Goal: Task Accomplishment & Management: Manage account settings

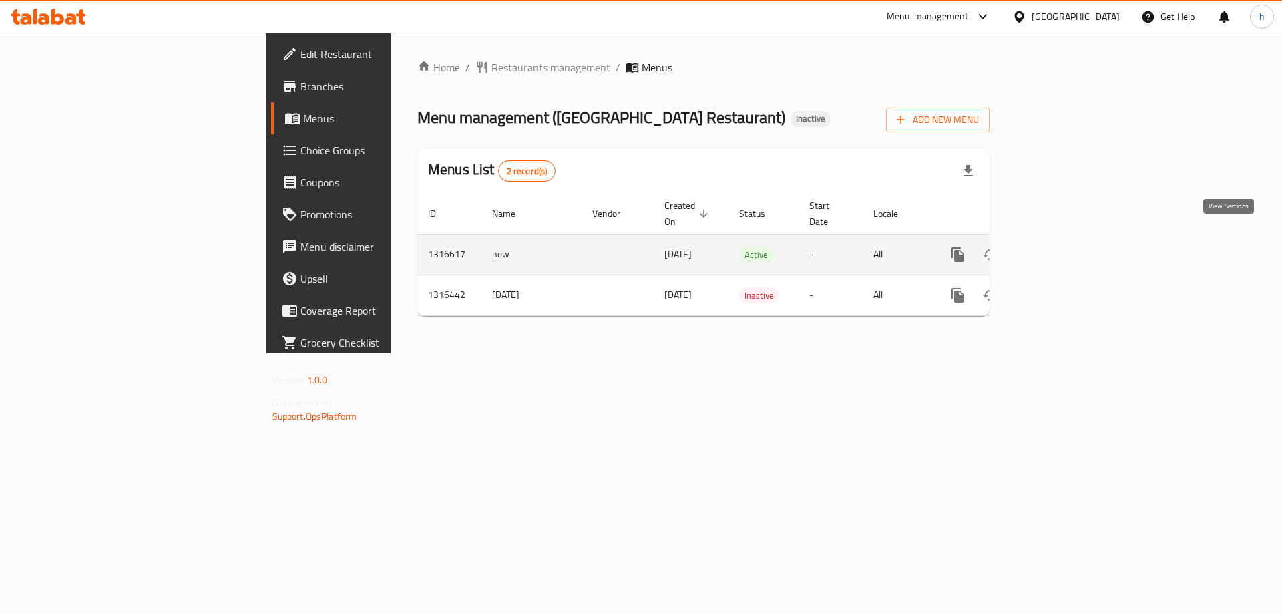
click at [1062, 246] on icon "enhanced table" at bounding box center [1054, 254] width 16 height 16
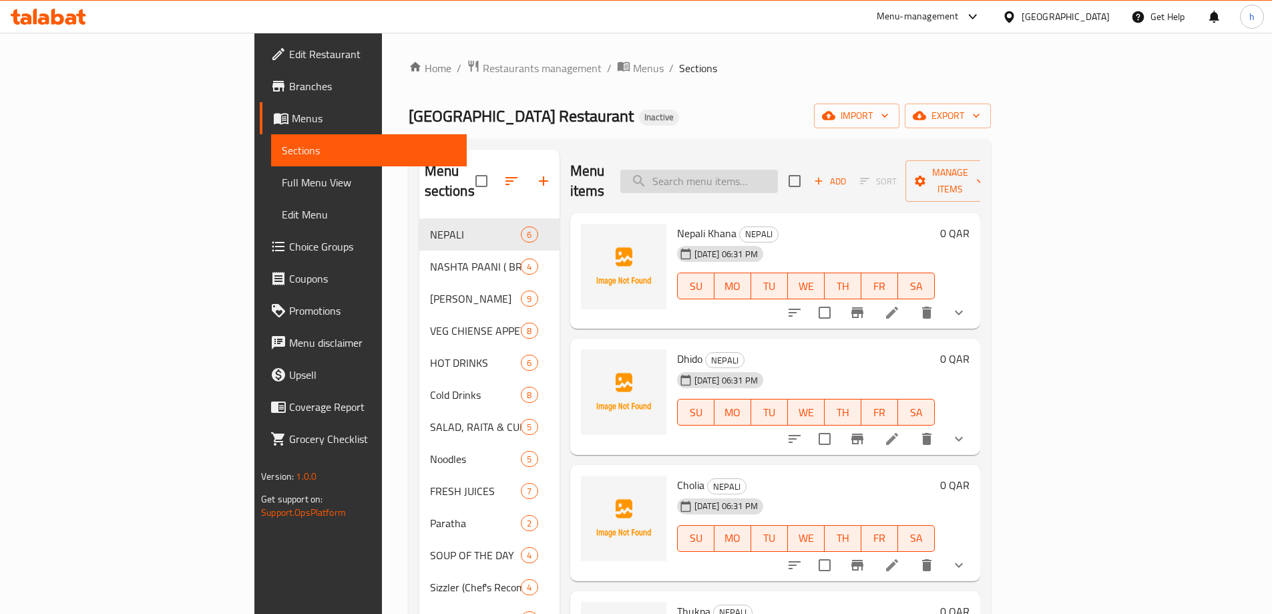
click at [778, 170] on input "search" at bounding box center [699, 181] width 158 height 23
paste input "SOYA CHAAP"
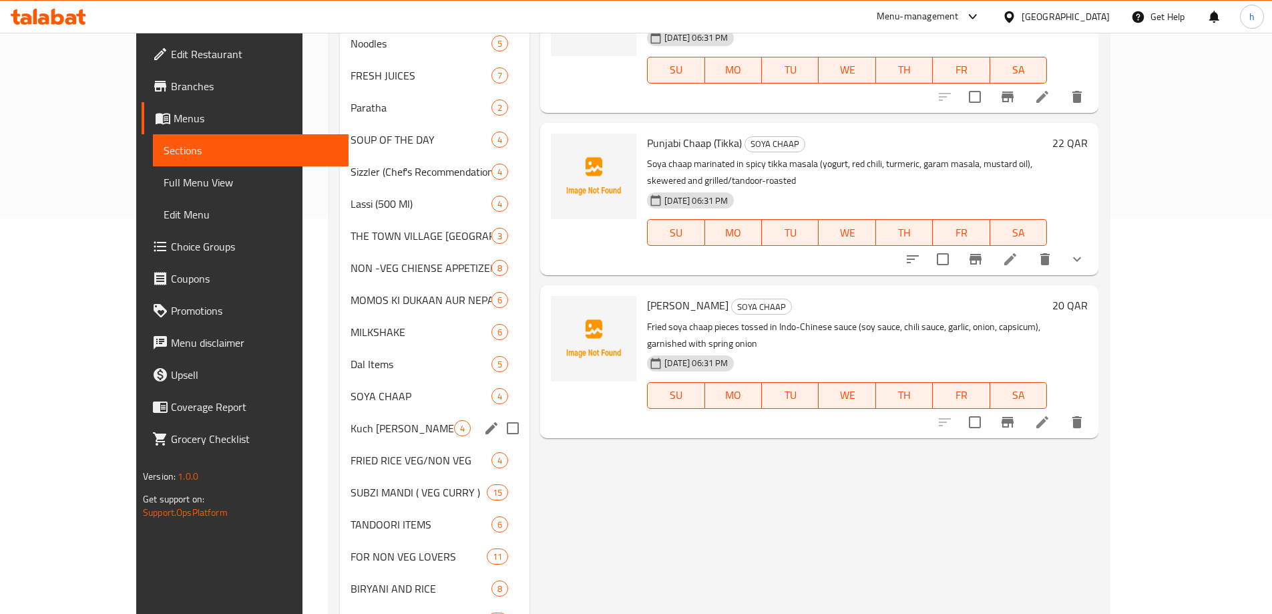
scroll to position [401, 0]
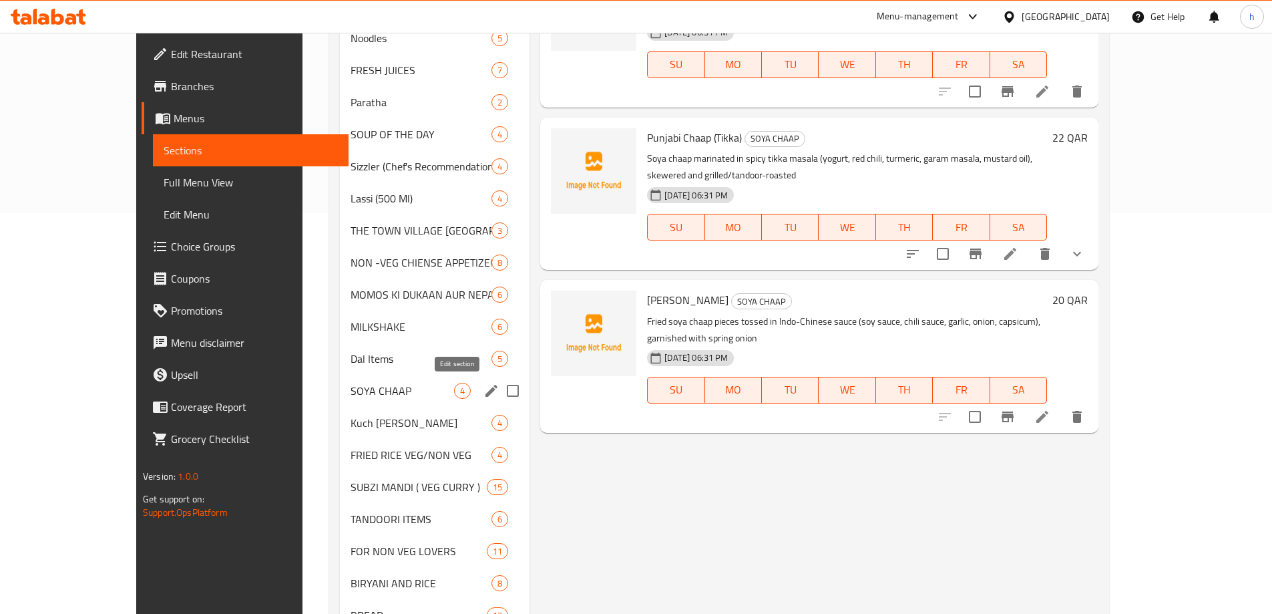
type input "SOYA CHAAP"
click at [485, 391] on icon "edit" at bounding box center [491, 391] width 12 height 12
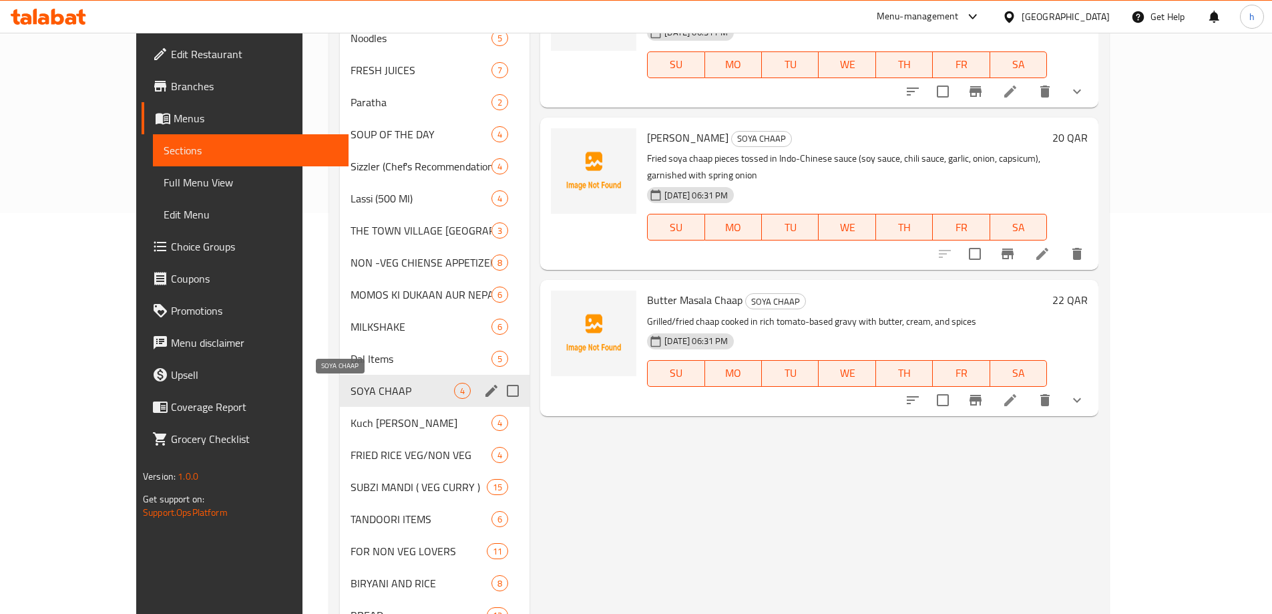
click at [351, 393] on span "SOYA CHAAP" at bounding box center [403, 391] width 104 height 16
click at [483, 387] on icon "edit" at bounding box center [491, 391] width 16 height 16
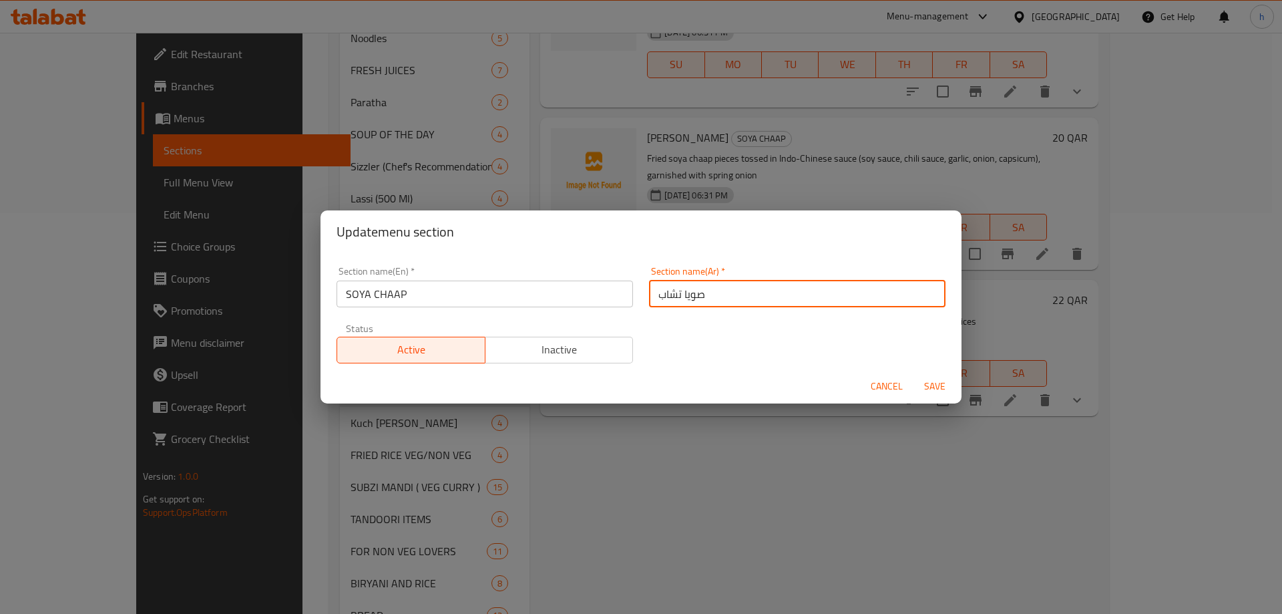
drag, startPoint x: 656, startPoint y: 294, endPoint x: 677, endPoint y: 294, distance: 21.4
click at [677, 294] on input "صويا تشاب" at bounding box center [797, 293] width 296 height 27
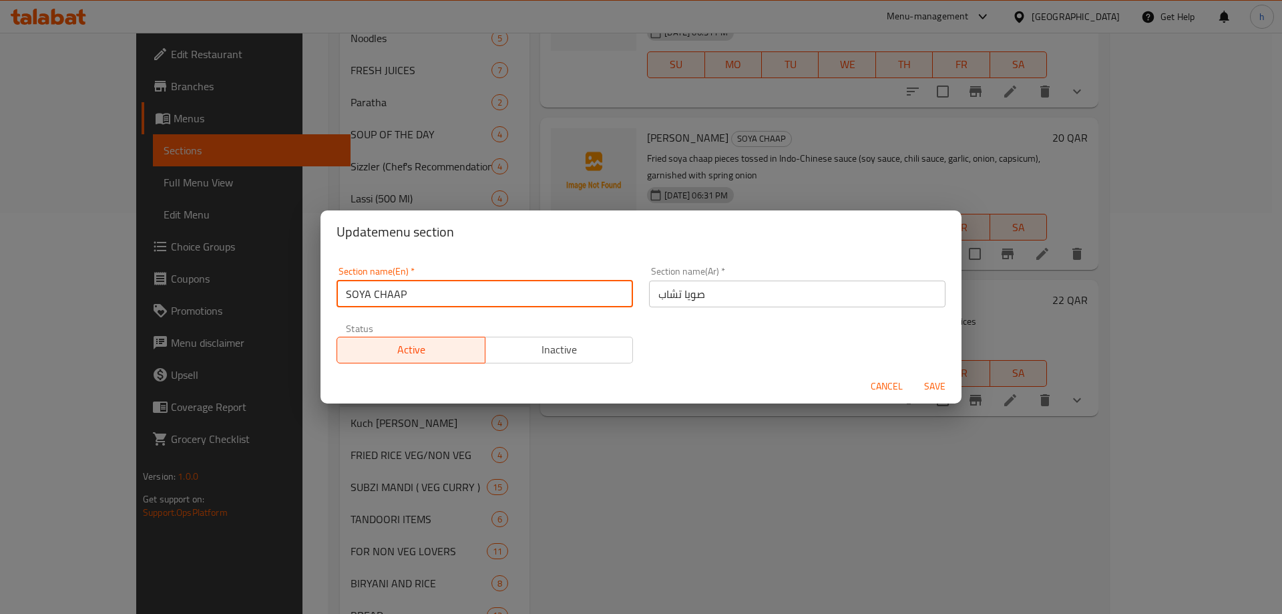
drag, startPoint x: 373, startPoint y: 296, endPoint x: 403, endPoint y: 294, distance: 29.4
click at [403, 294] on input "SOYA CHAAP" at bounding box center [485, 293] width 296 height 27
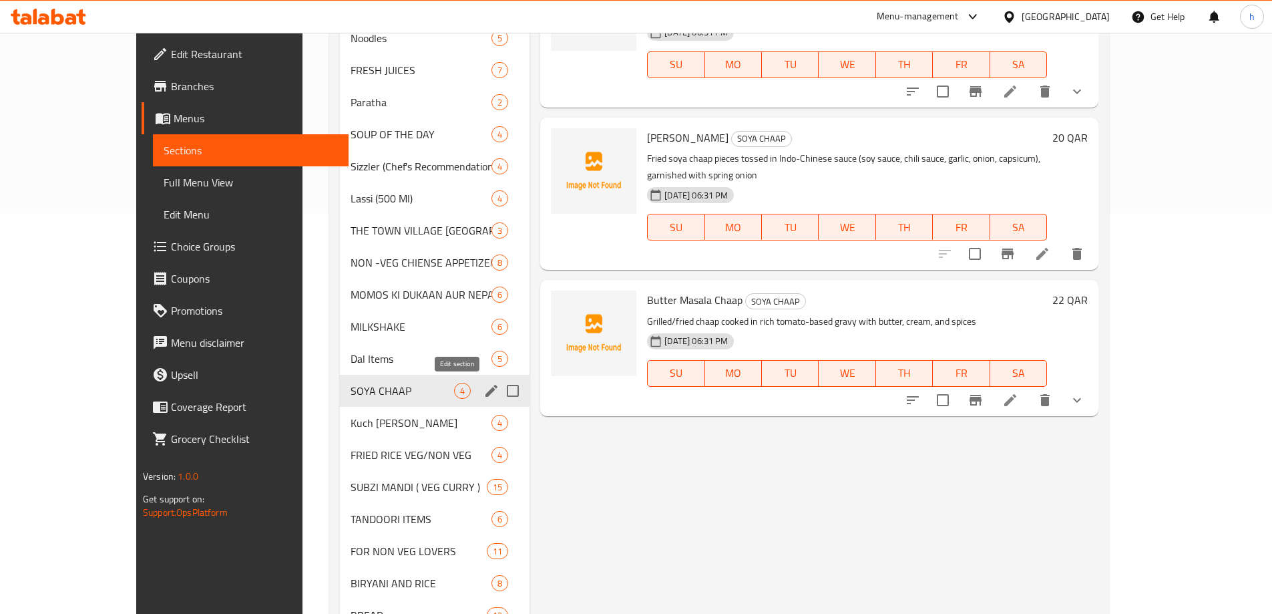
click at [483, 397] on icon "edit" at bounding box center [491, 391] width 16 height 16
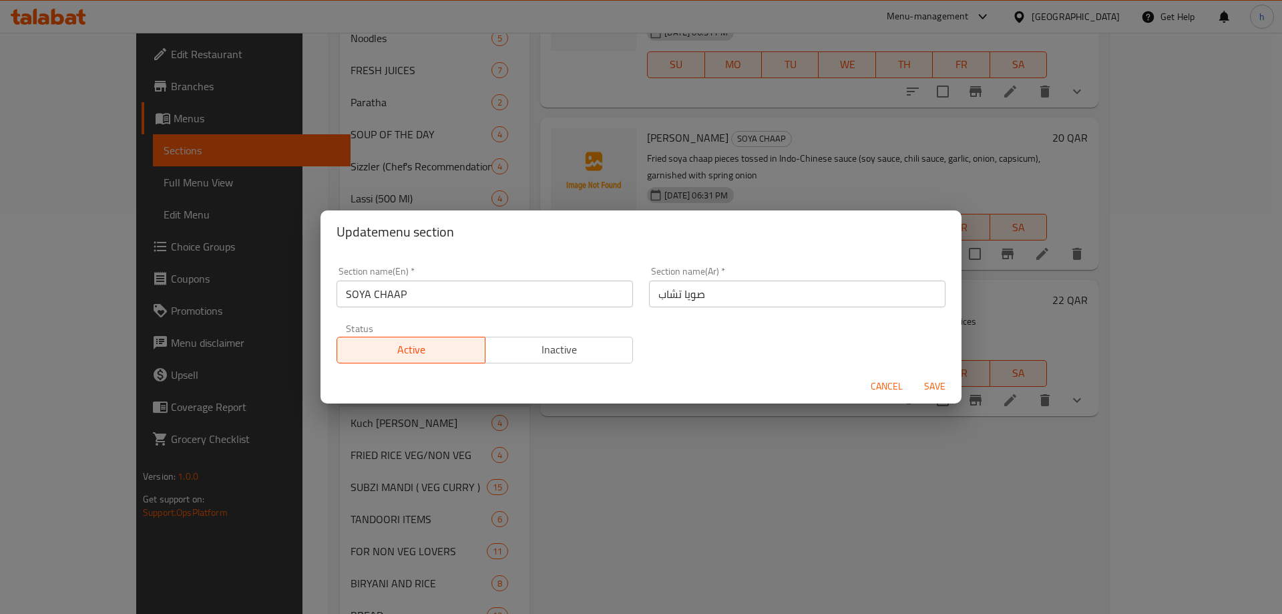
click at [673, 299] on input "صويا تشاب" at bounding box center [797, 293] width 296 height 27
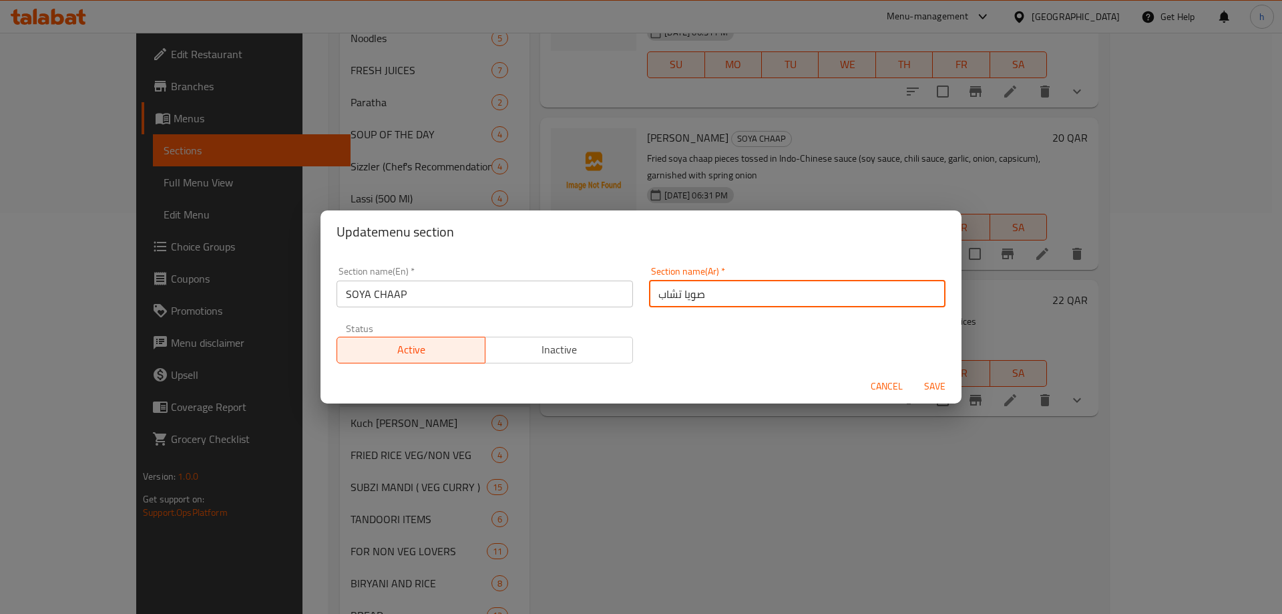
type input "صويا شاب"
click at [682, 296] on input "صويا شاب" at bounding box center [797, 293] width 296 height 27
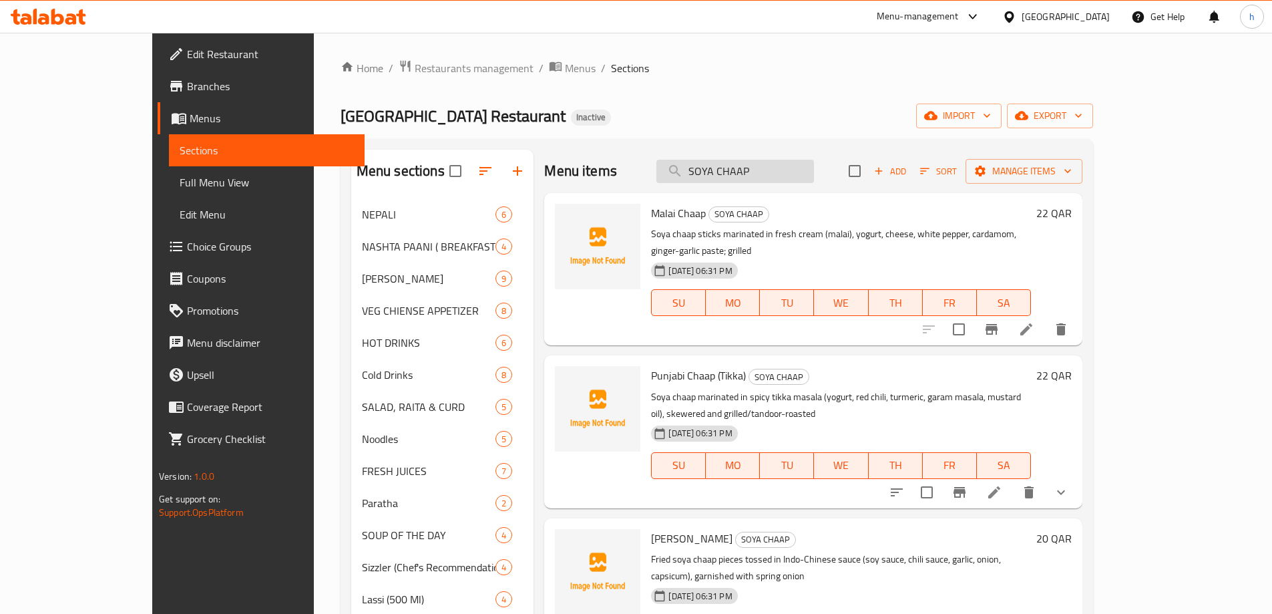
click at [775, 174] on input "SOYA CHAAP" at bounding box center [735, 171] width 158 height 23
paste input "Kuch [PERSON_NAME]"
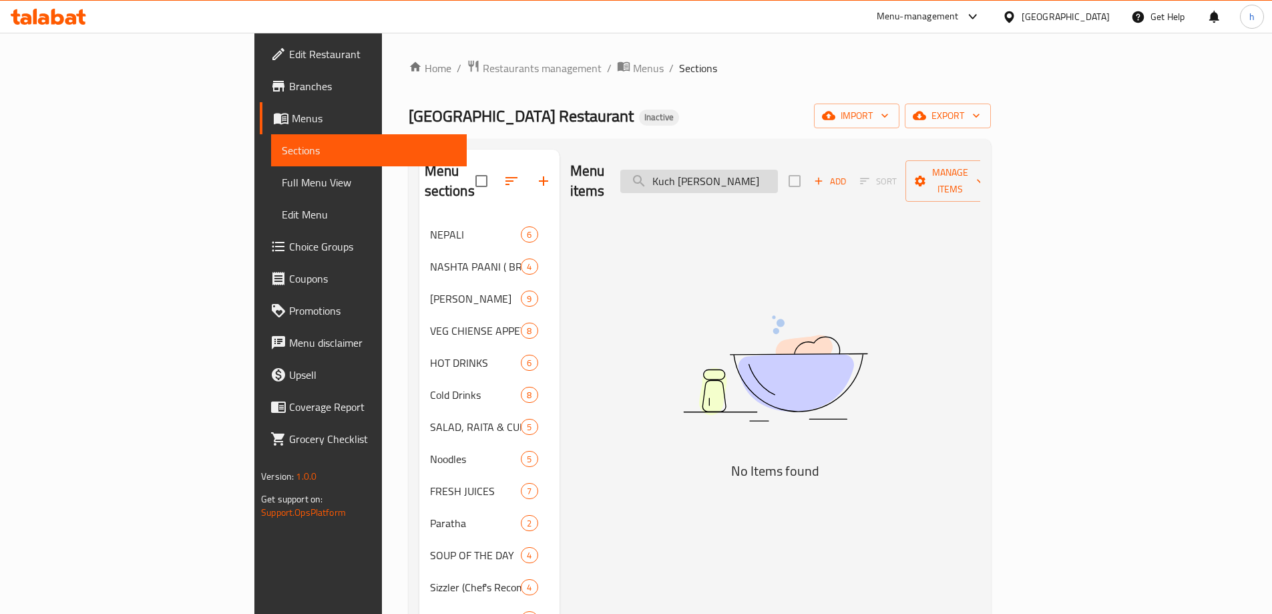
click at [778, 170] on input "Kuch [PERSON_NAME]" at bounding box center [699, 181] width 158 height 23
click at [778, 170] on input "Kuch Mitha Ho Jaye" at bounding box center [699, 181] width 158 height 23
type input "Kuch Mitha Ho Jaye"
click at [863, 104] on div "Punjab Town Village Restaurant Inactive import export" at bounding box center [700, 116] width 582 height 25
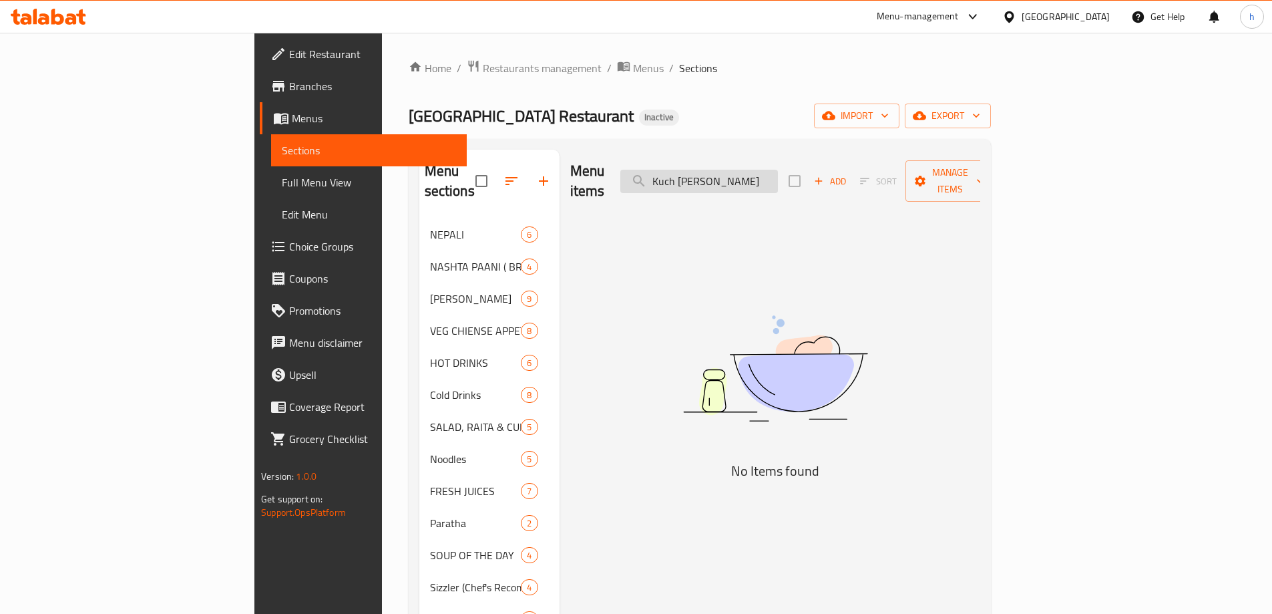
click at [778, 170] on input "Kuch Mitha Ho Jaye" at bounding box center [699, 181] width 158 height 23
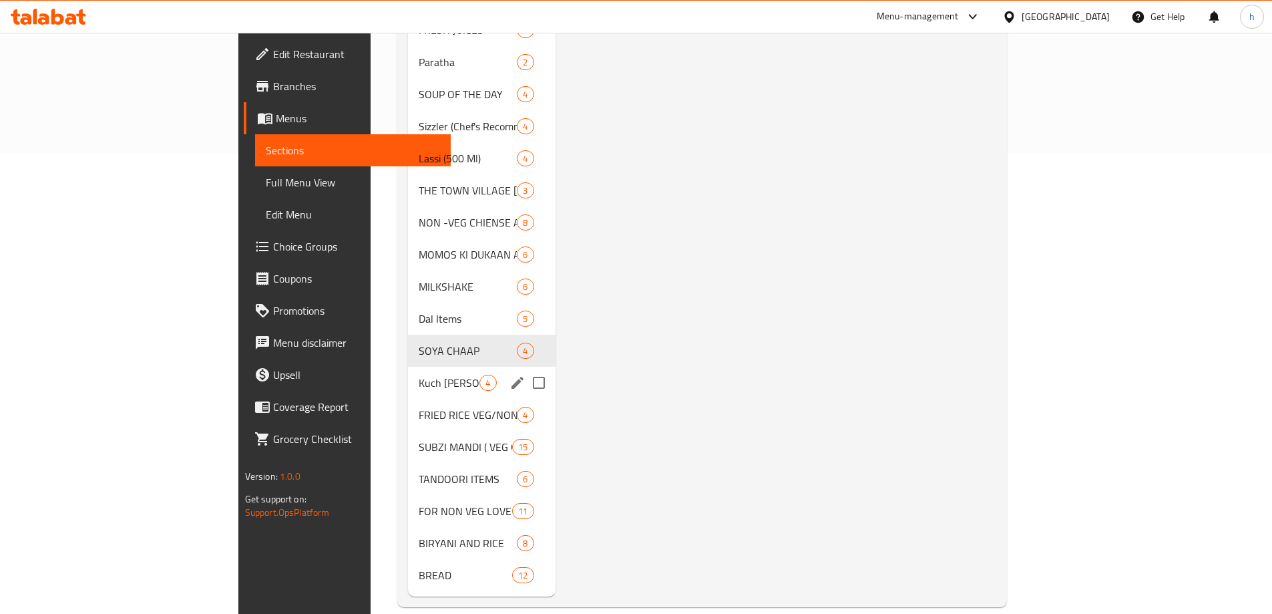
click at [510, 375] on icon "edit" at bounding box center [518, 383] width 16 height 16
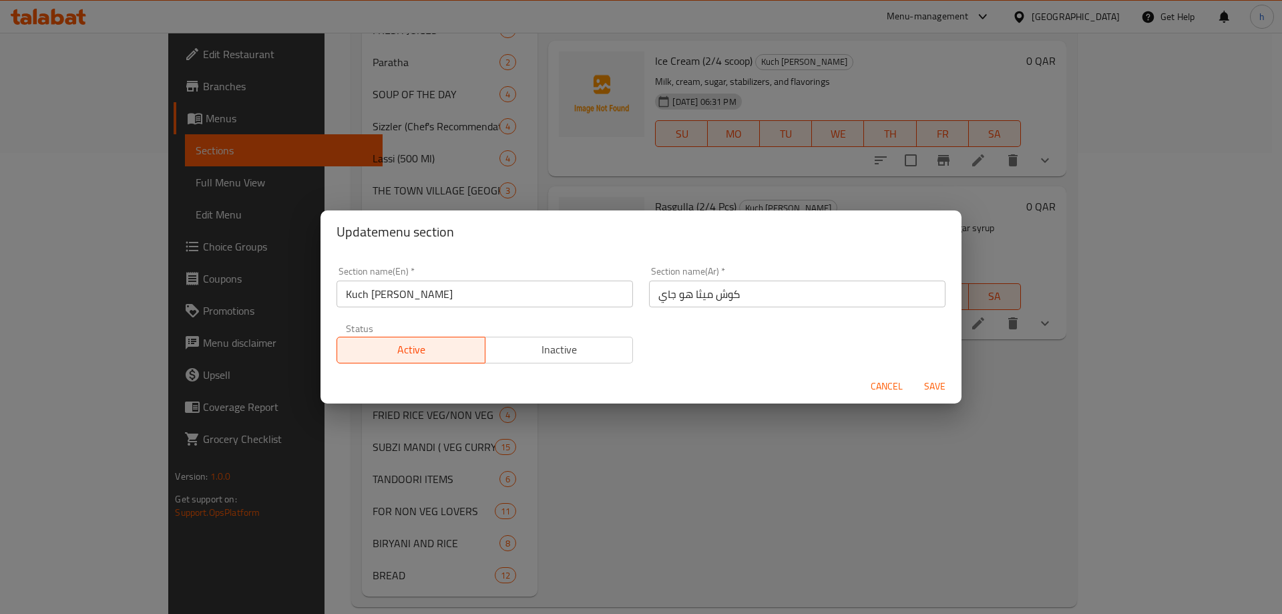
click at [453, 291] on input "Kuch Mitha Ho Jaye" at bounding box center [485, 293] width 296 height 27
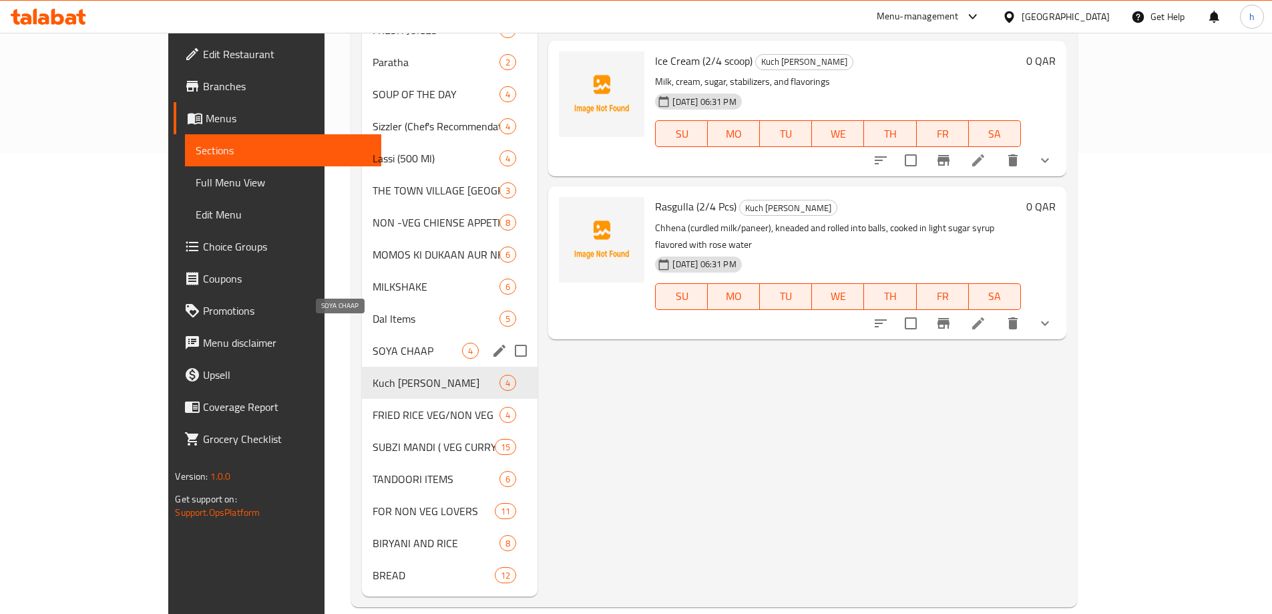
click at [373, 343] on span "SOYA CHAAP" at bounding box center [418, 351] width 90 height 16
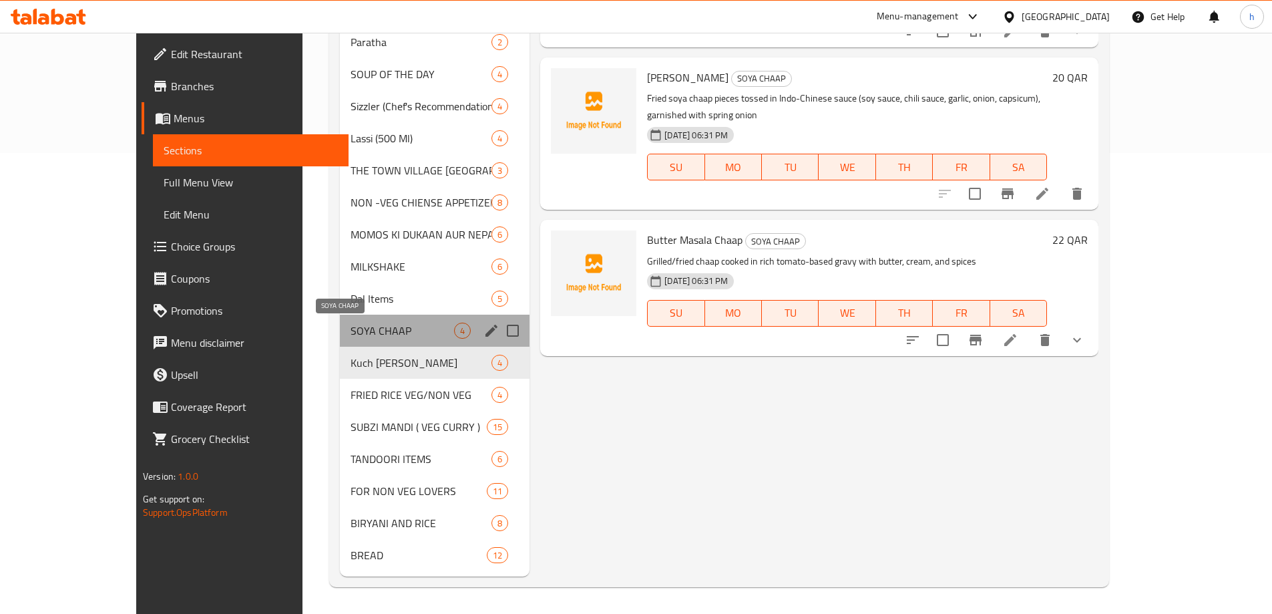
click at [351, 334] on span "SOYA CHAAP" at bounding box center [403, 331] width 104 height 16
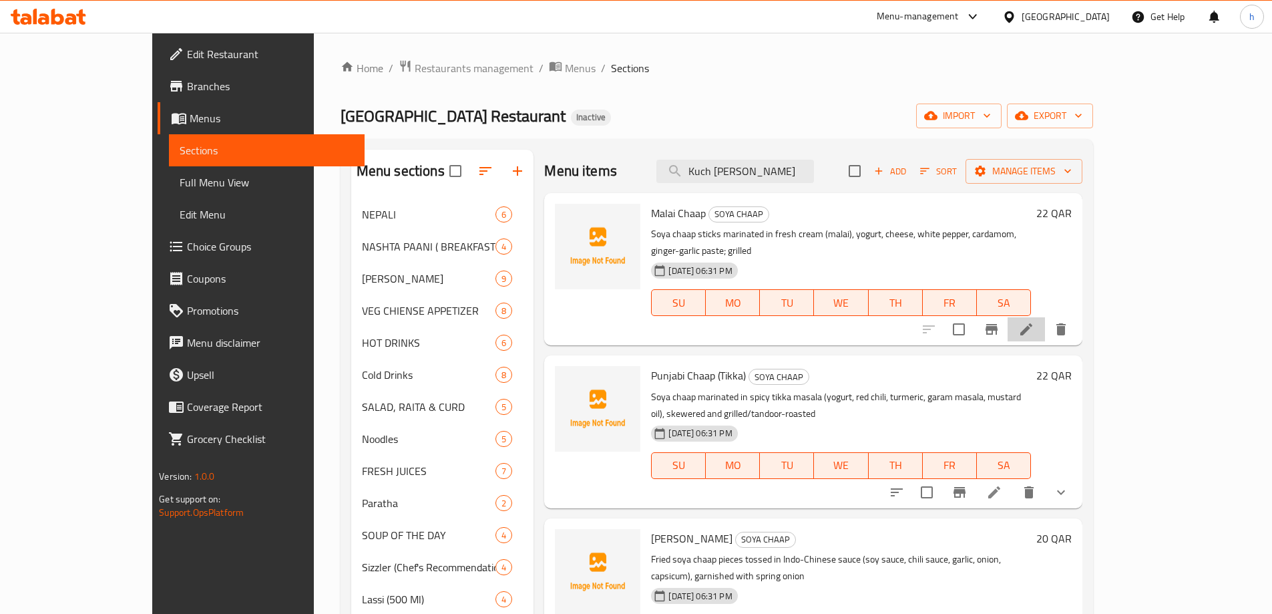
click at [1045, 322] on li at bounding box center [1026, 329] width 37 height 24
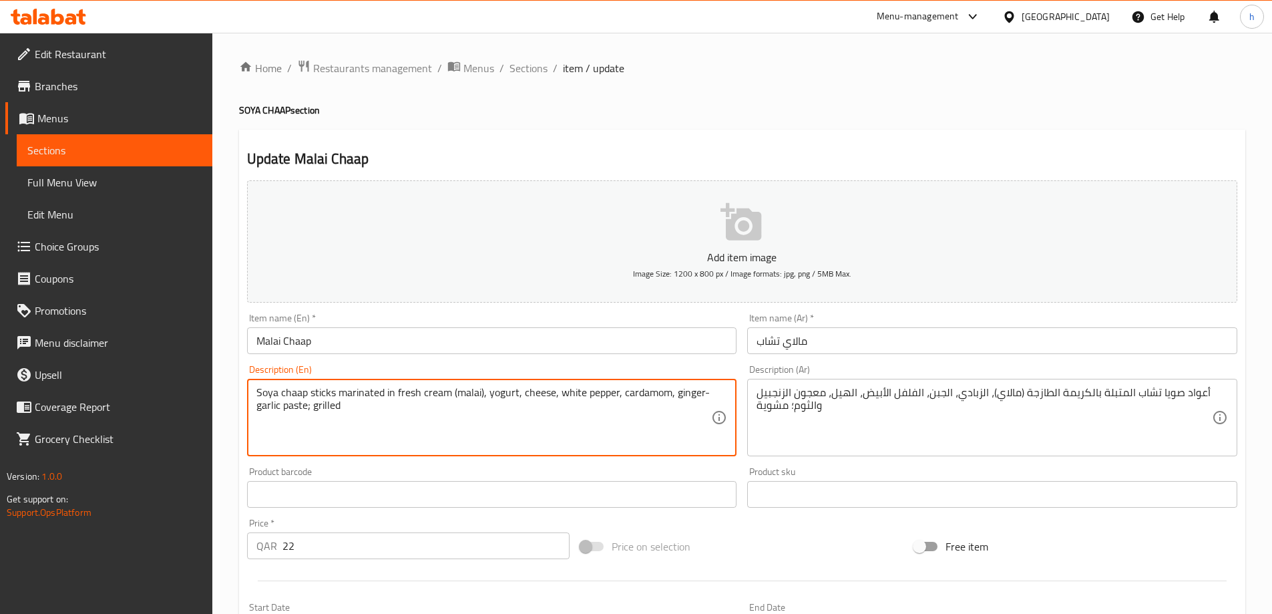
drag, startPoint x: 309, startPoint y: 392, endPoint x: 336, endPoint y: 393, distance: 27.4
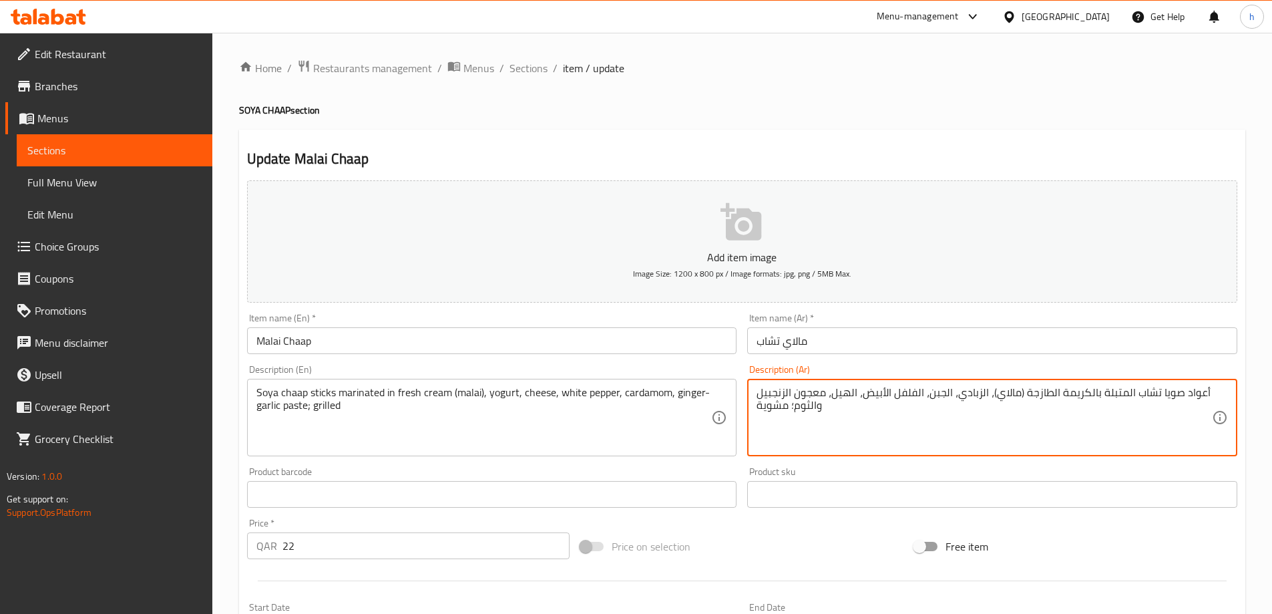
drag, startPoint x: 1209, startPoint y: 391, endPoint x: 1195, endPoint y: 391, distance: 14.0
click at [1186, 423] on textarea "أعواد صويا تشاب المتبلة بالكريمة الطازجة (مالاي)، الزبادي، الجبن، الفلفل الأبيض…" at bounding box center [984, 417] width 455 height 63
drag, startPoint x: 1184, startPoint y: 393, endPoint x: 1204, endPoint y: 387, distance: 20.9
click at [1204, 387] on textarea "أعواد صويا تشاب المتبلة بالكريمة الطازجة (مالاي)، الزبادي، الجبن، الفلفل الأبيض…" at bounding box center [984, 417] width 455 height 63
paste textarea "ابع"
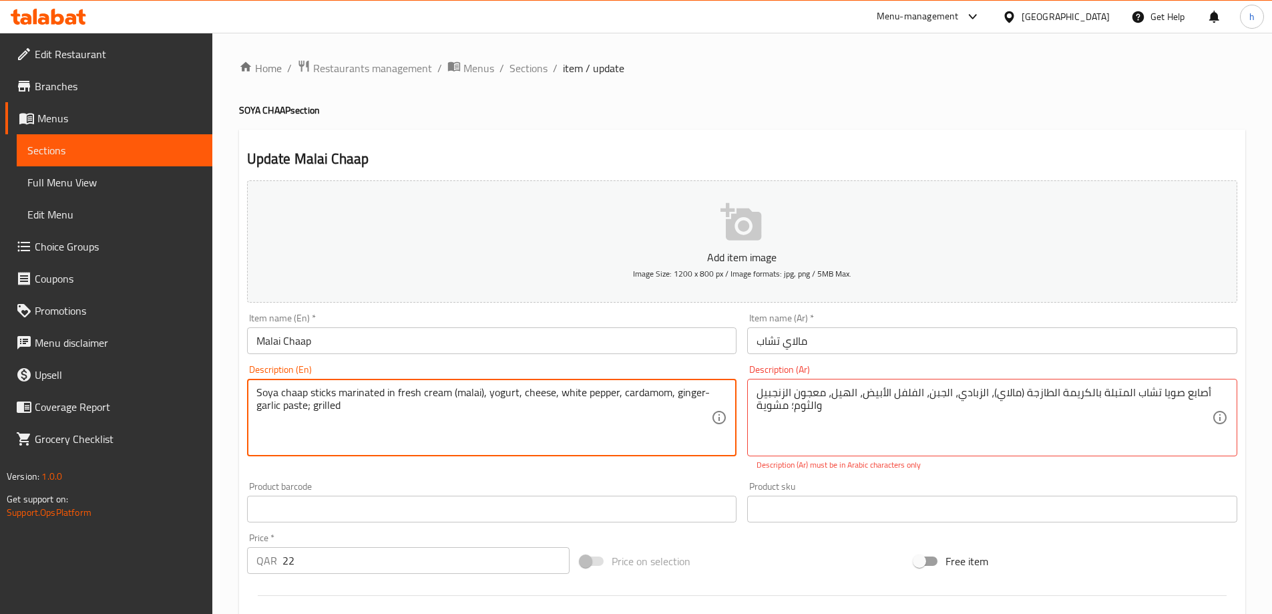
click at [498, 394] on textarea "Soya chaap sticks marinated in fresh cream (malai), yogurt, cheese, white peppe…" at bounding box center [483, 417] width 455 height 63
click at [534, 399] on textarea "Soya chaap sticks marinated in fresh cream (malai), yogurt, cheese, white peppe…" at bounding box center [483, 417] width 455 height 63
click at [602, 397] on textarea "Soya chaap sticks marinated in fresh cream (malai), yogurt, cheese, white peppe…" at bounding box center [483, 417] width 455 height 63
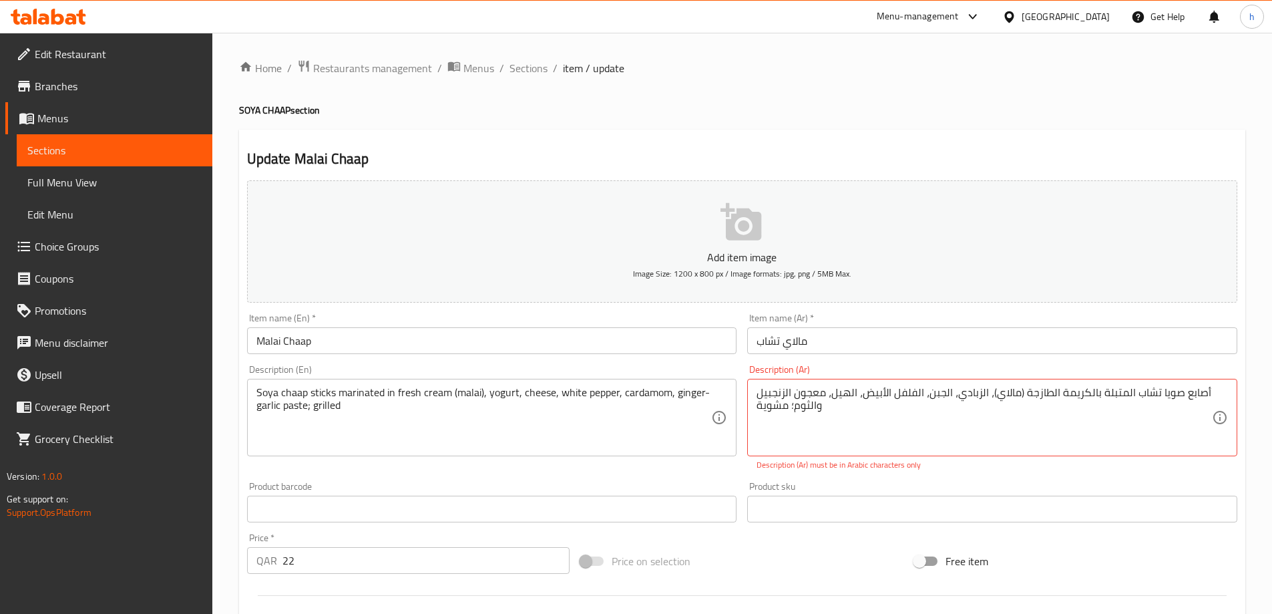
click at [692, 395] on textarea "Soya chaap sticks marinated in fresh cream (malai), yogurt, cheese, white peppe…" at bounding box center [483, 417] width 455 height 63
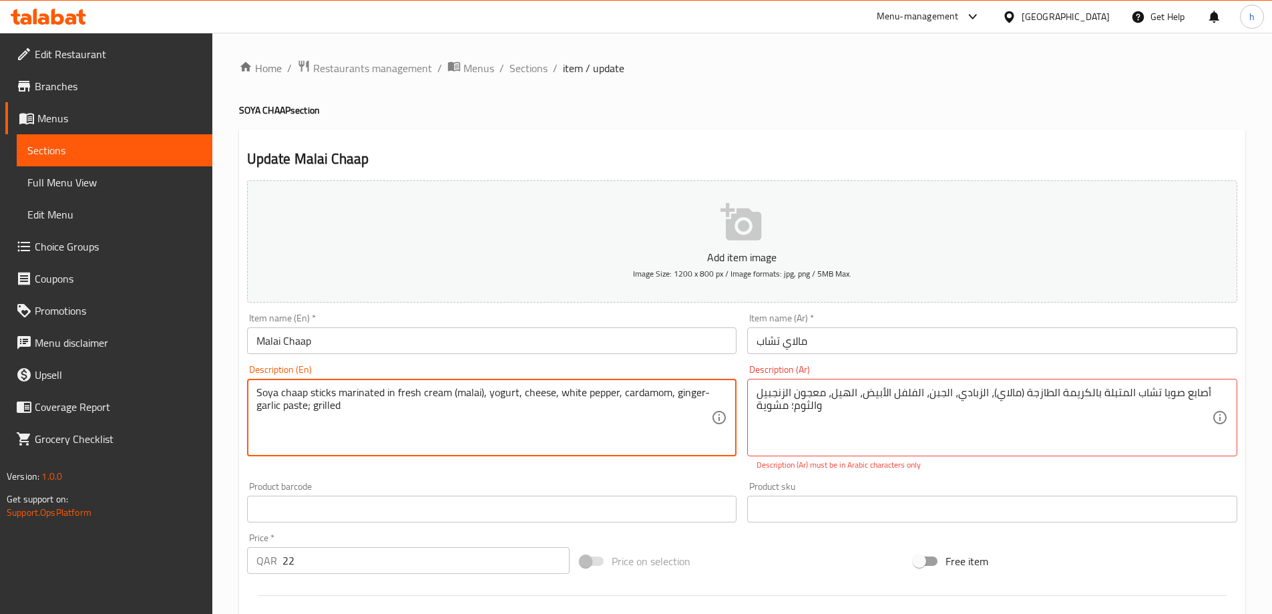
click at [692, 395] on textarea "Soya chaap sticks marinated in fresh cream (malai), yogurt, cheese, white peppe…" at bounding box center [483, 417] width 455 height 63
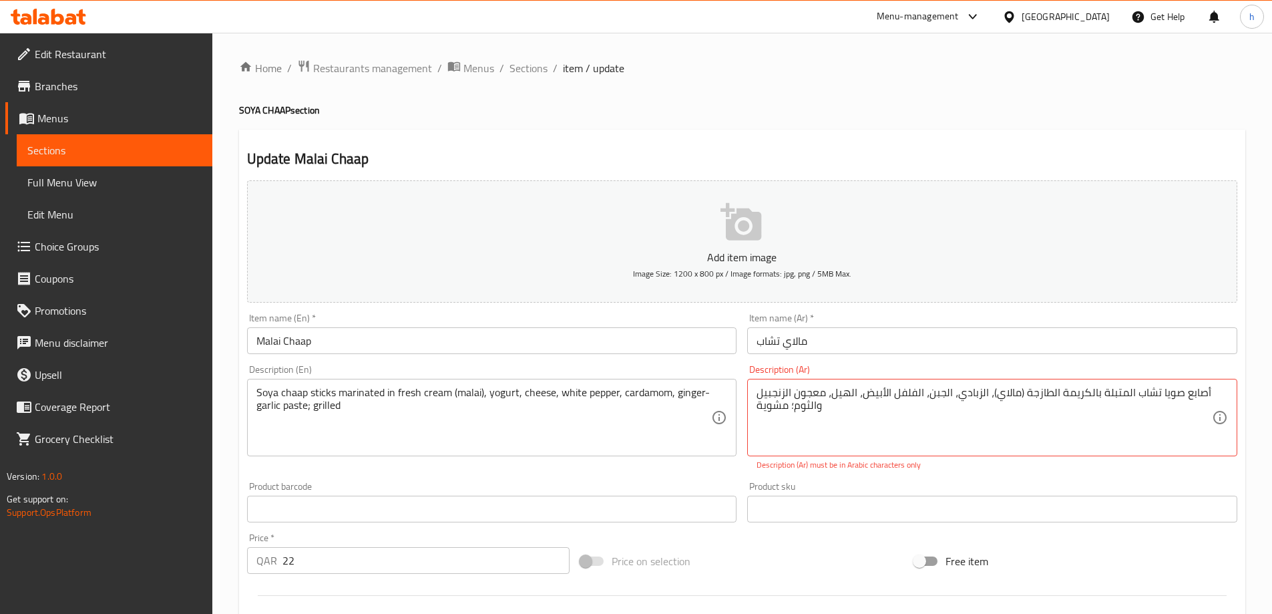
click at [290, 407] on textarea "Soya chaap sticks marinated in fresh cream (malai), yogurt, cheese, white peppe…" at bounding box center [483, 417] width 455 height 63
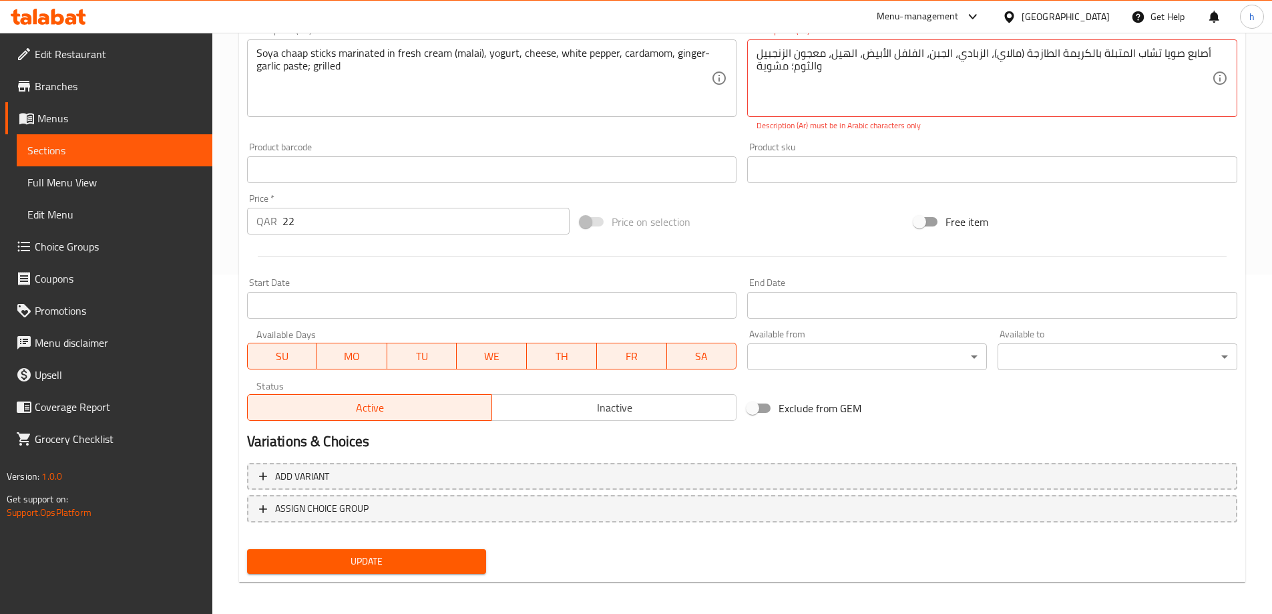
scroll to position [345, 0]
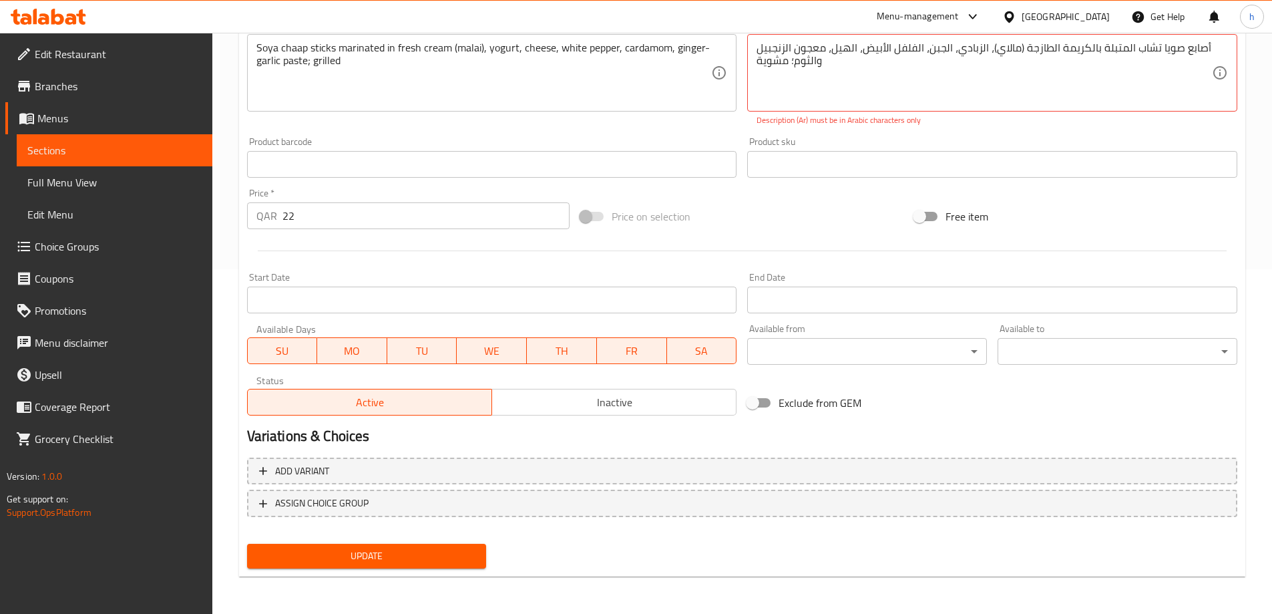
click at [412, 552] on span "Update" at bounding box center [367, 556] width 218 height 17
click at [436, 556] on span "Update" at bounding box center [367, 556] width 218 height 17
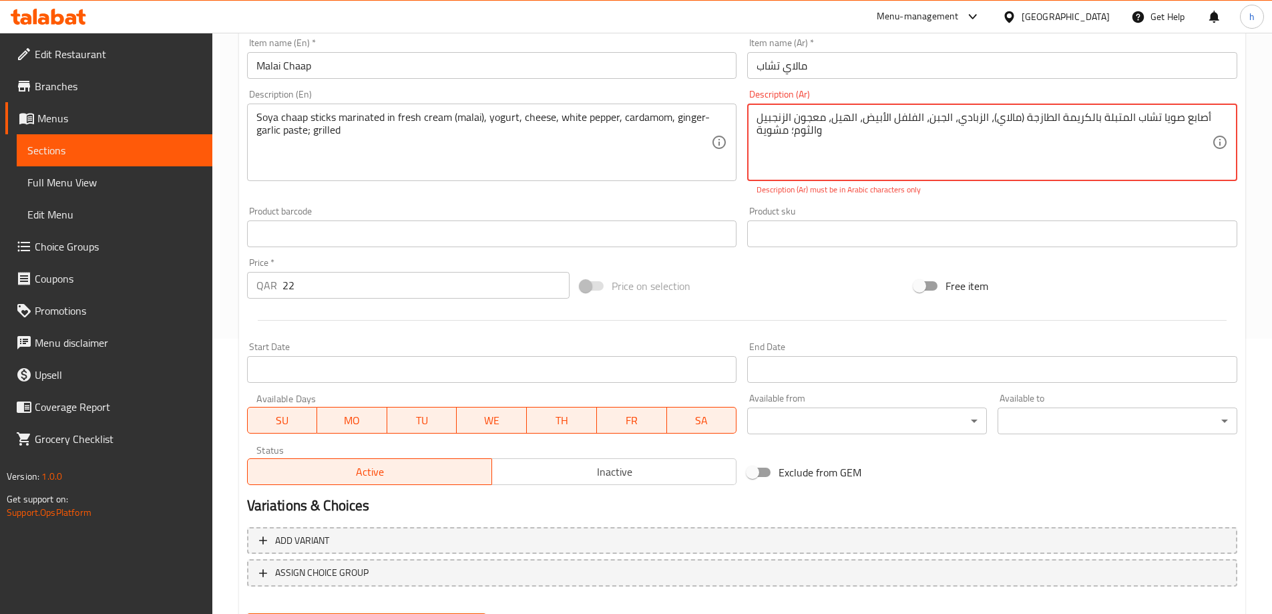
scroll to position [144, 0]
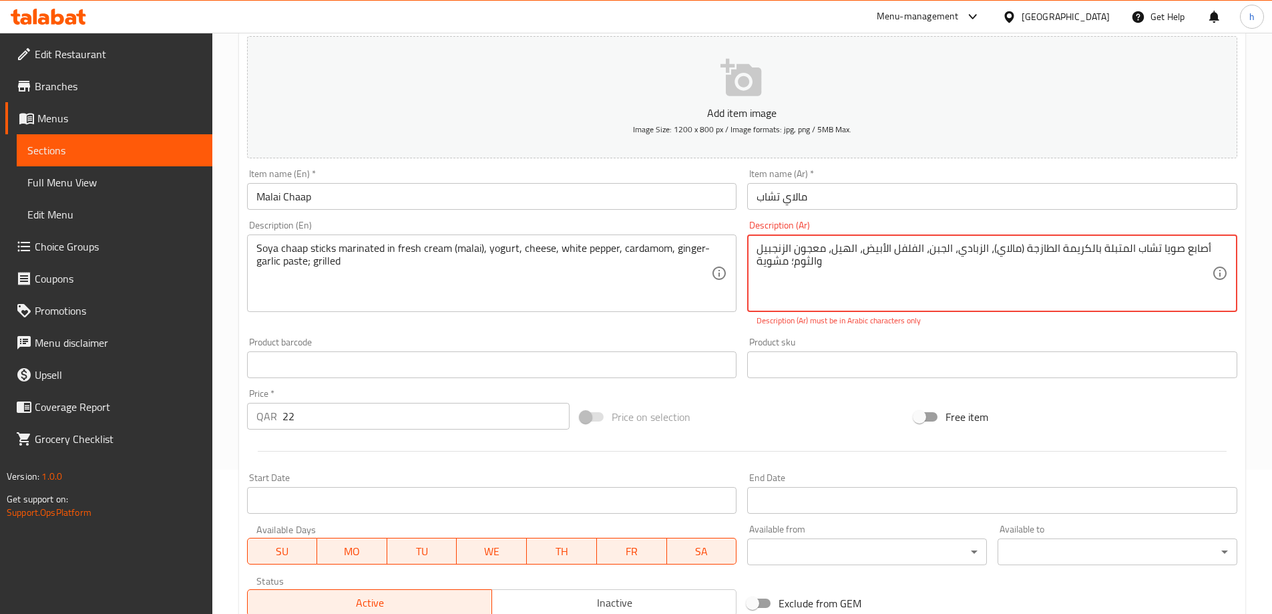
click at [796, 264] on textarea "أصابع صويا تشاب المتبلة بالكريمة الطازجة (مالاي)، الزبادي، الجبن، الفلفل الأبيض…" at bounding box center [984, 273] width 455 height 63
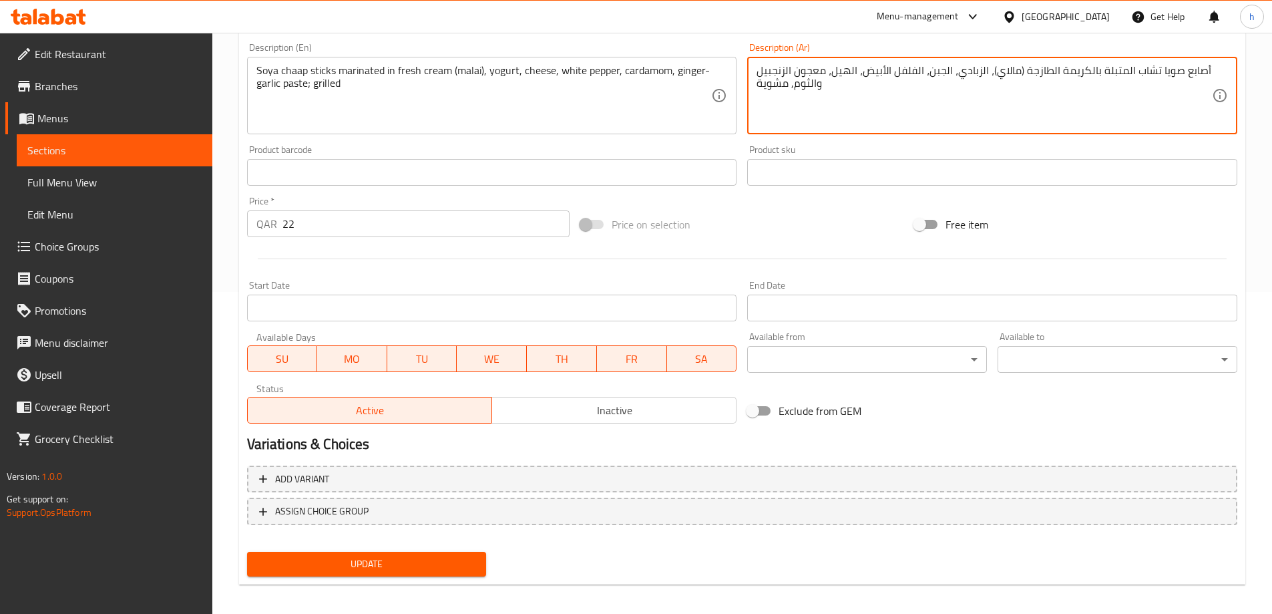
scroll to position [330, 0]
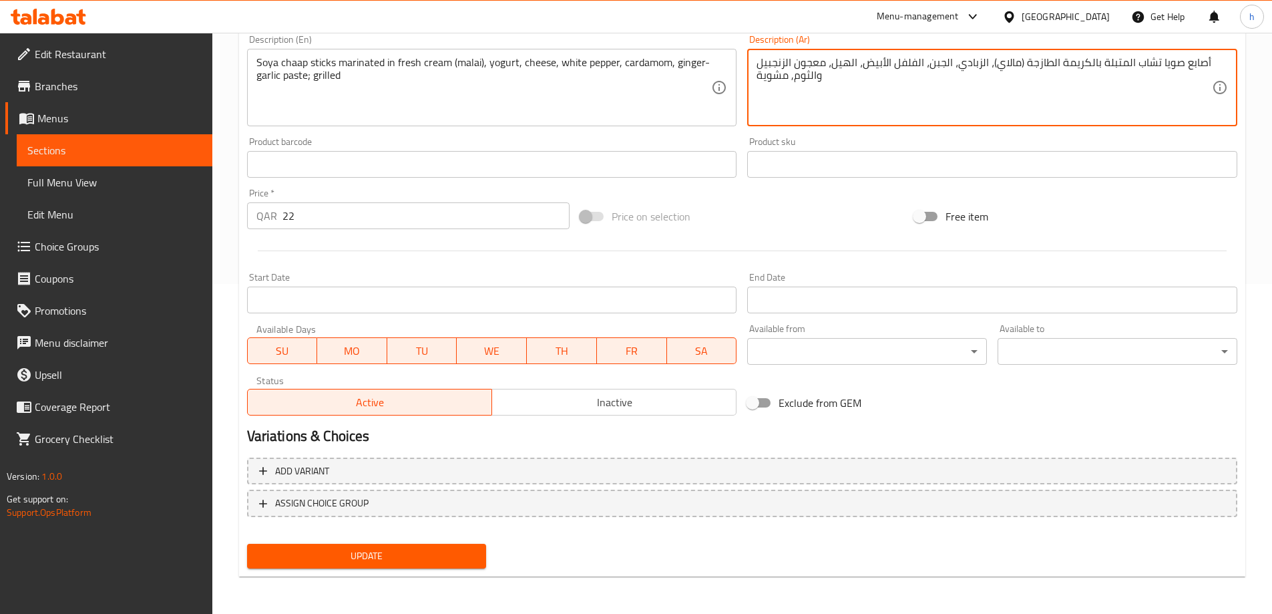
click at [396, 560] on span "Update" at bounding box center [367, 556] width 218 height 17
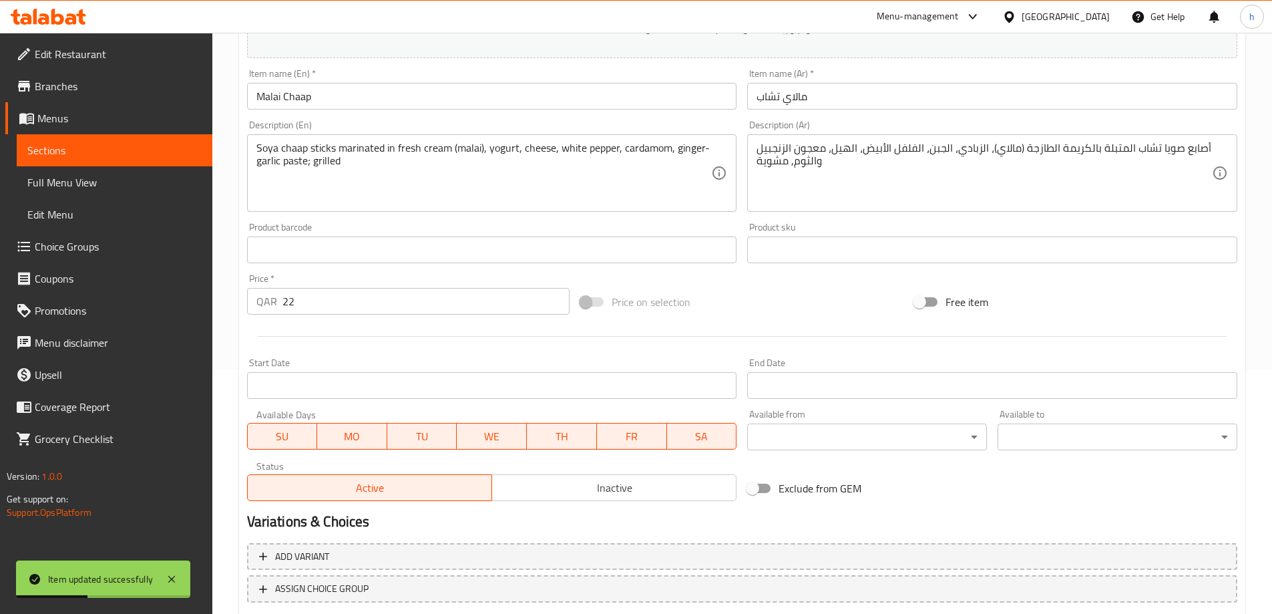
scroll to position [130, 0]
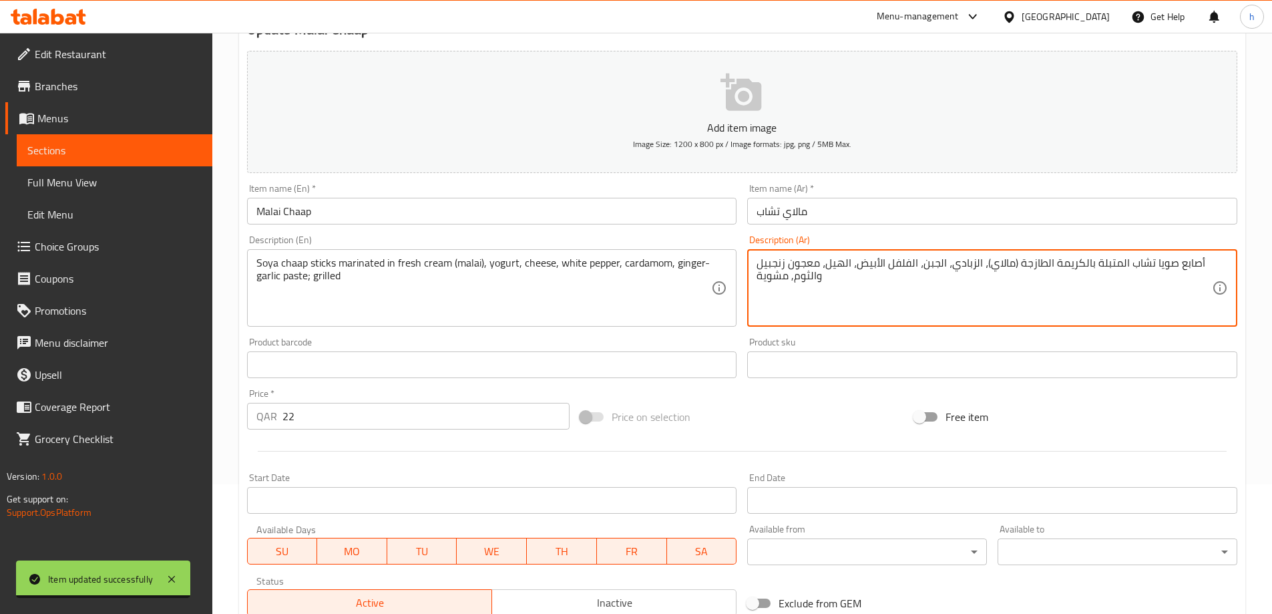
drag, startPoint x: 811, startPoint y: 278, endPoint x: 821, endPoint y: 276, distance: 10.2
click at [821, 276] on textarea "أصابع صويا تشاب المتبلة بالكريمة الطازجة (مالاي)، الزبادي، الجبن، الفلفل الأبيض…" at bounding box center [984, 287] width 455 height 63
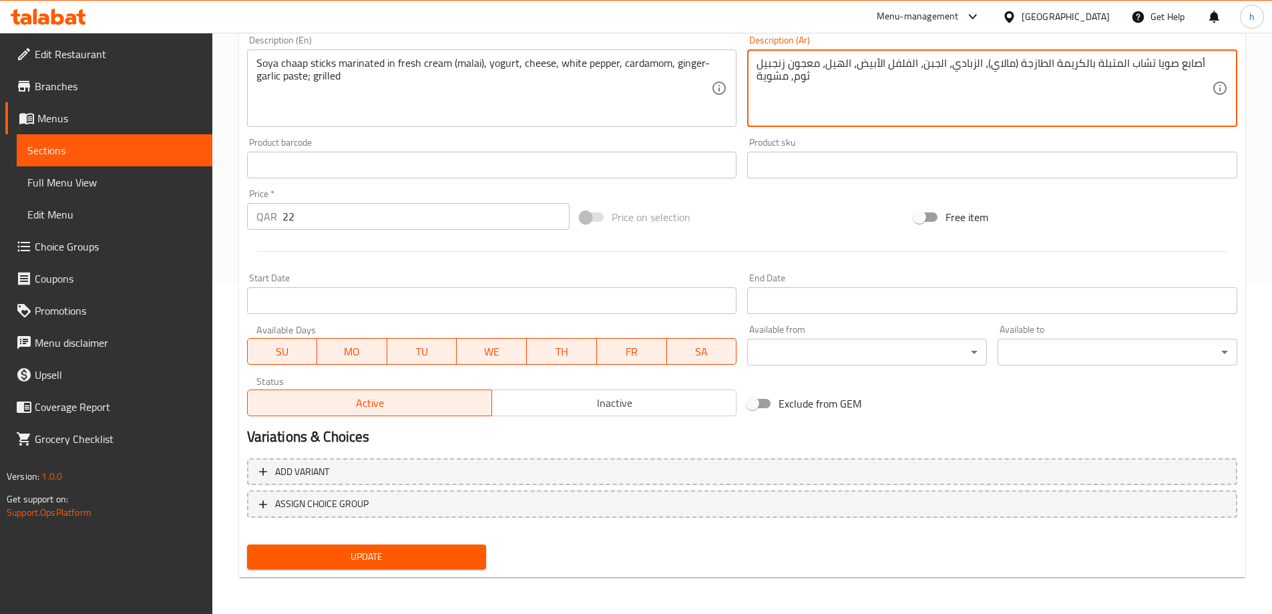
scroll to position [330, 0]
type textarea "أصابع صويا تشاب المتبلة بالكريمة الطازجة (مالاي)، الزبادي، الجبن، الفلفل الأبيض…"
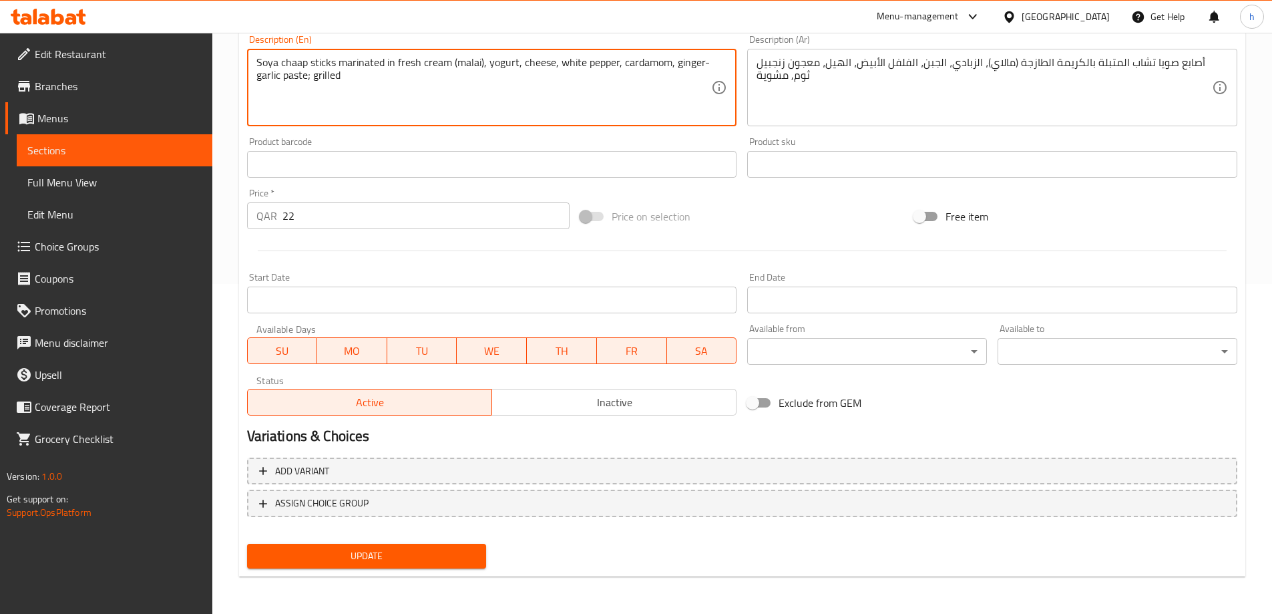
click at [501, 62] on textarea "Soya chaap sticks marinated in fresh cream (malai), yogurt, cheese, white peppe…" at bounding box center [483, 87] width 455 height 63
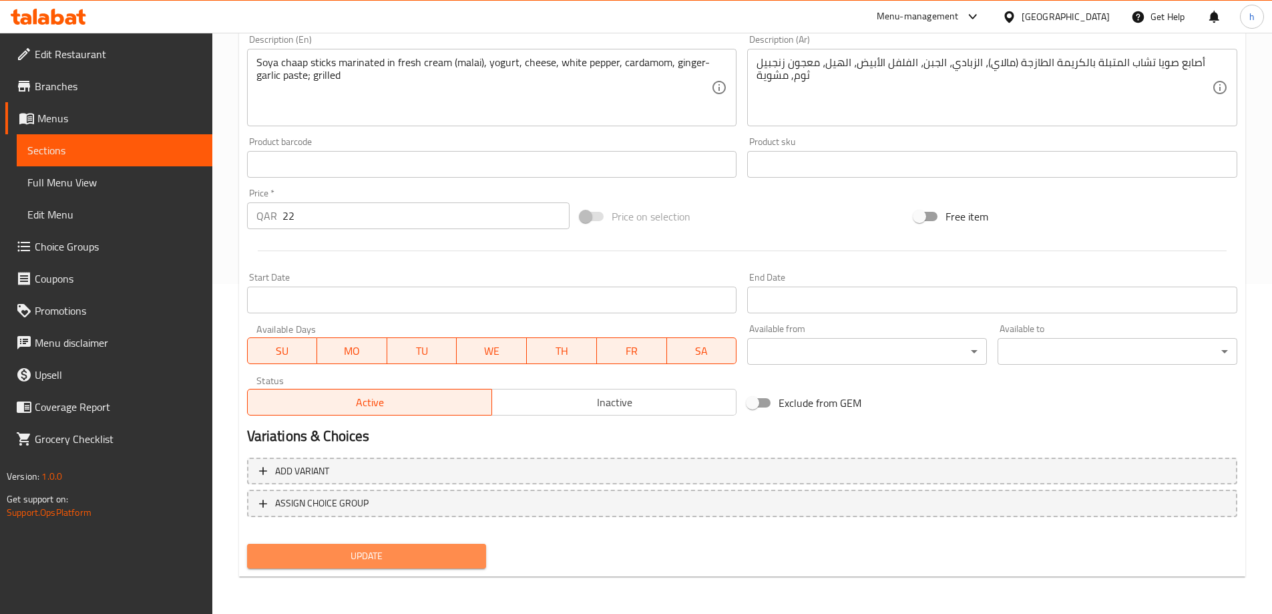
click at [323, 549] on span "Update" at bounding box center [367, 556] width 218 height 17
click at [149, 153] on span "Sections" at bounding box center [114, 150] width 174 height 16
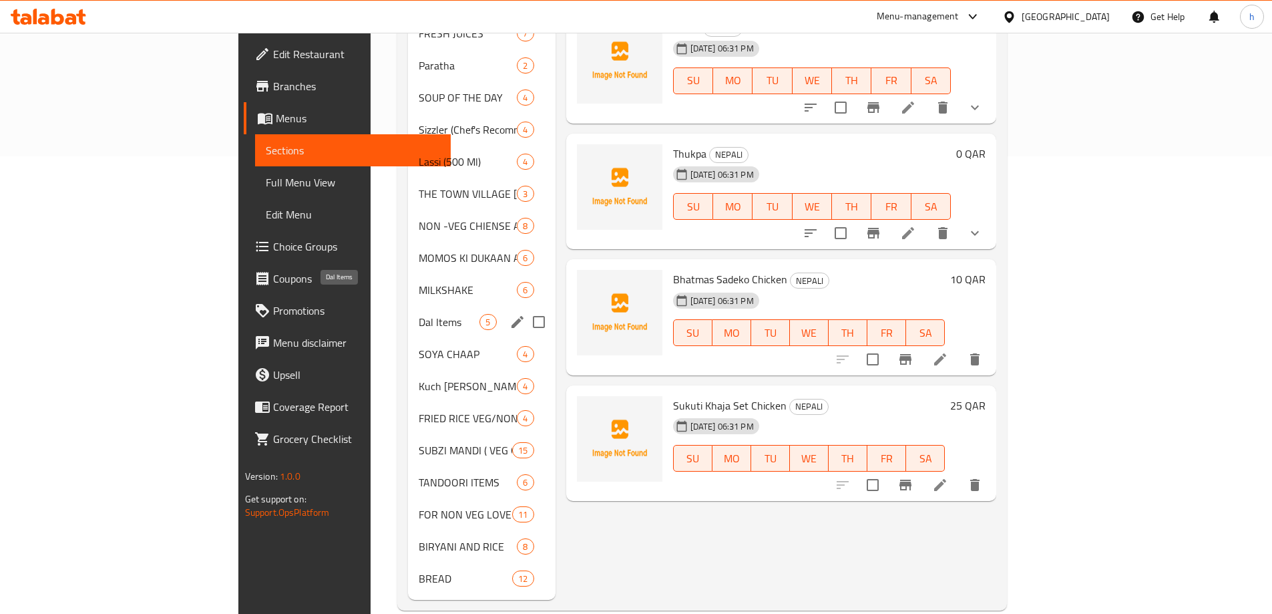
scroll to position [461, 0]
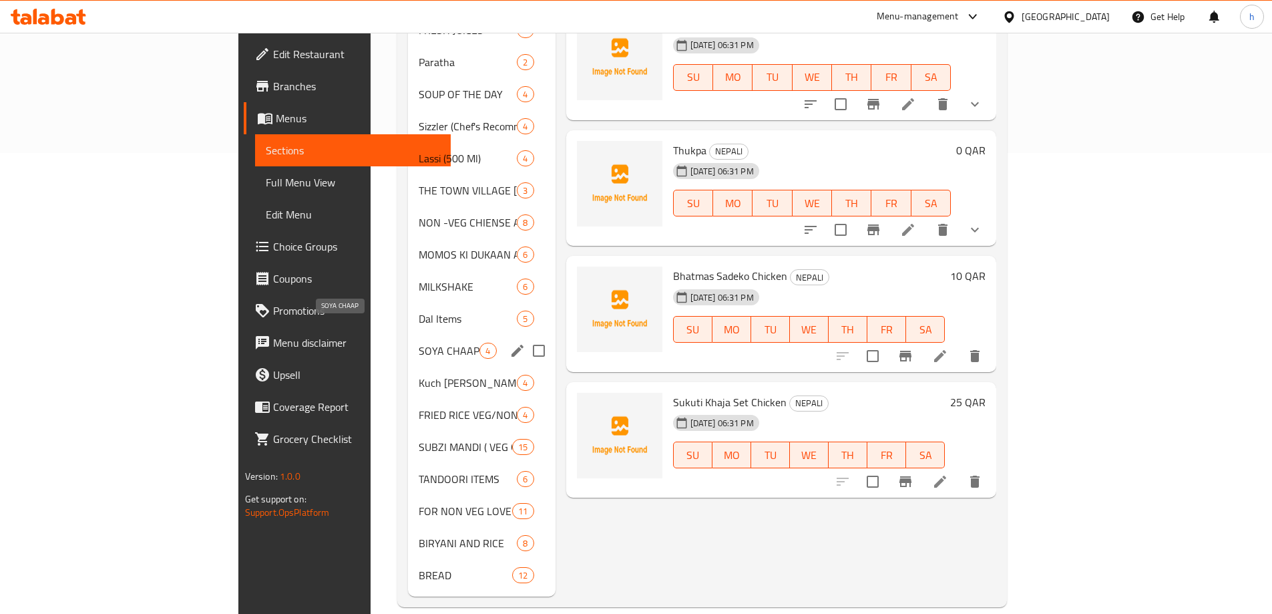
click at [419, 343] on span "SOYA CHAAP" at bounding box center [449, 351] width 61 height 16
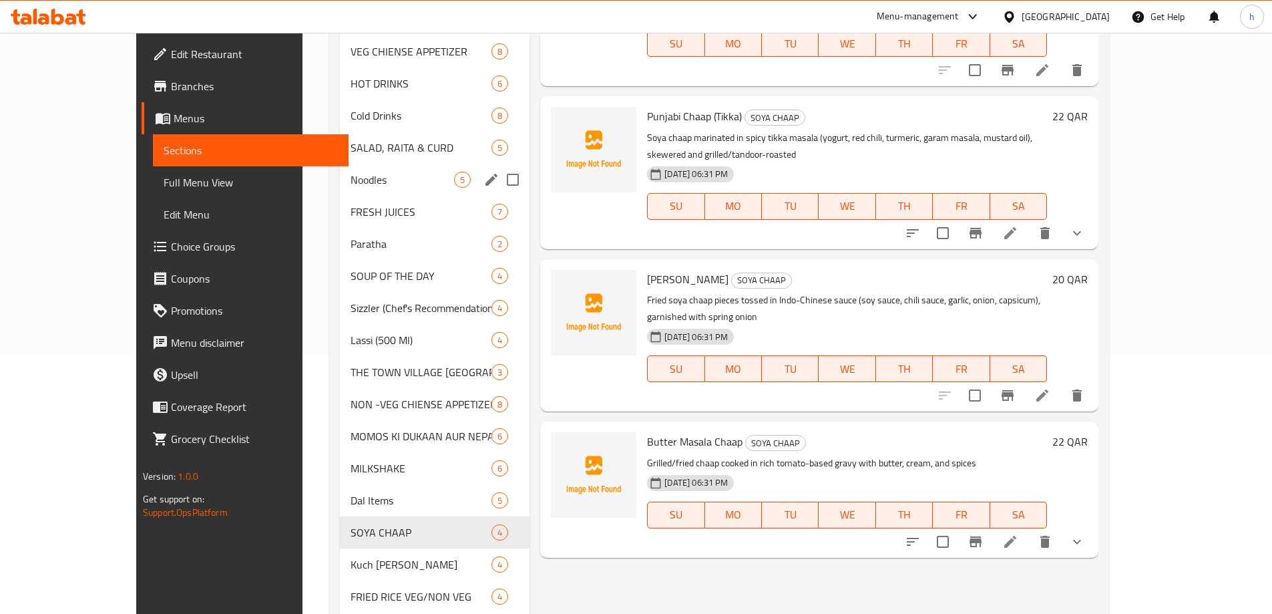
scroll to position [260, 0]
click at [351, 527] on span "SOYA CHAAP" at bounding box center [403, 531] width 104 height 16
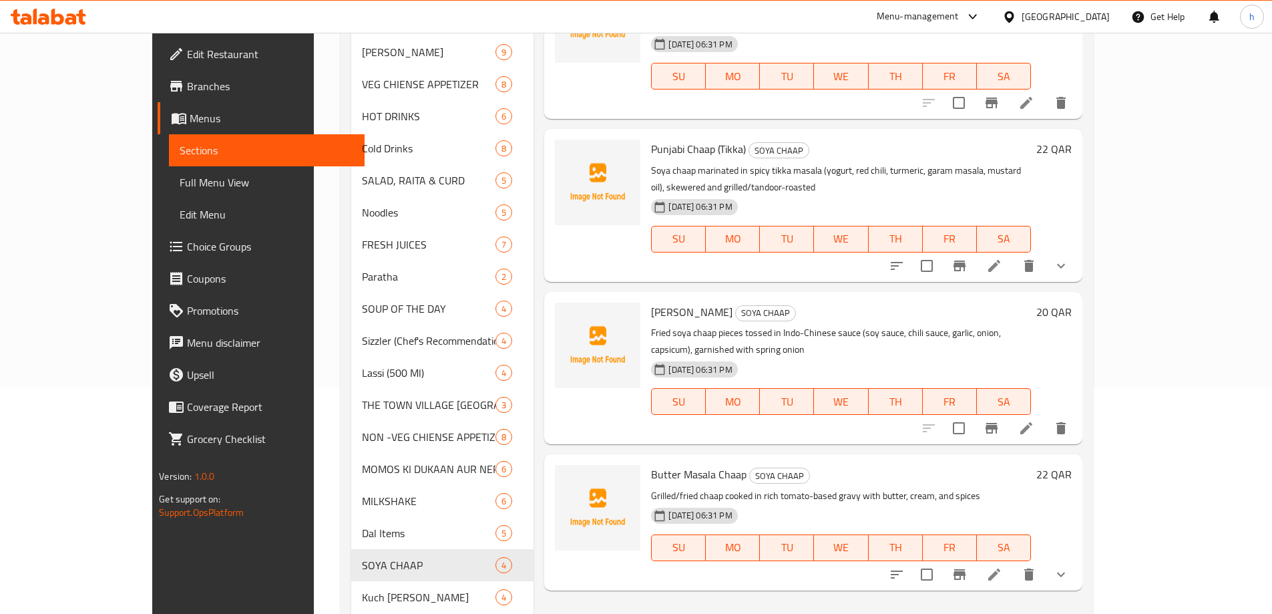
scroll to position [127, 0]
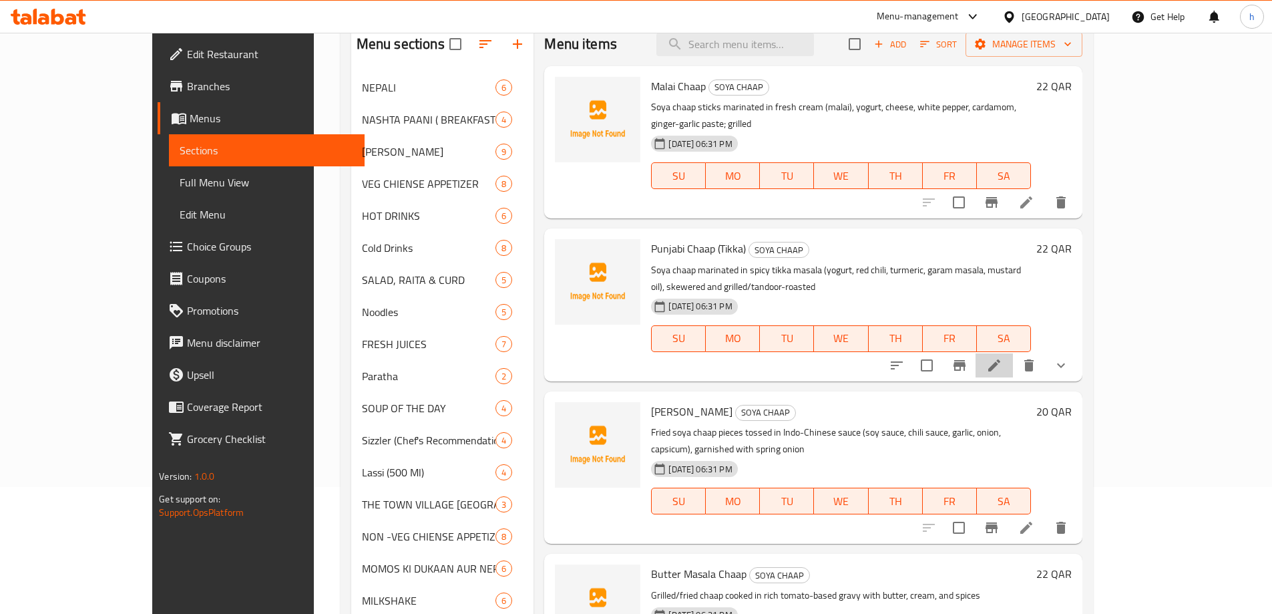
click at [1013, 353] on li at bounding box center [994, 365] width 37 height 24
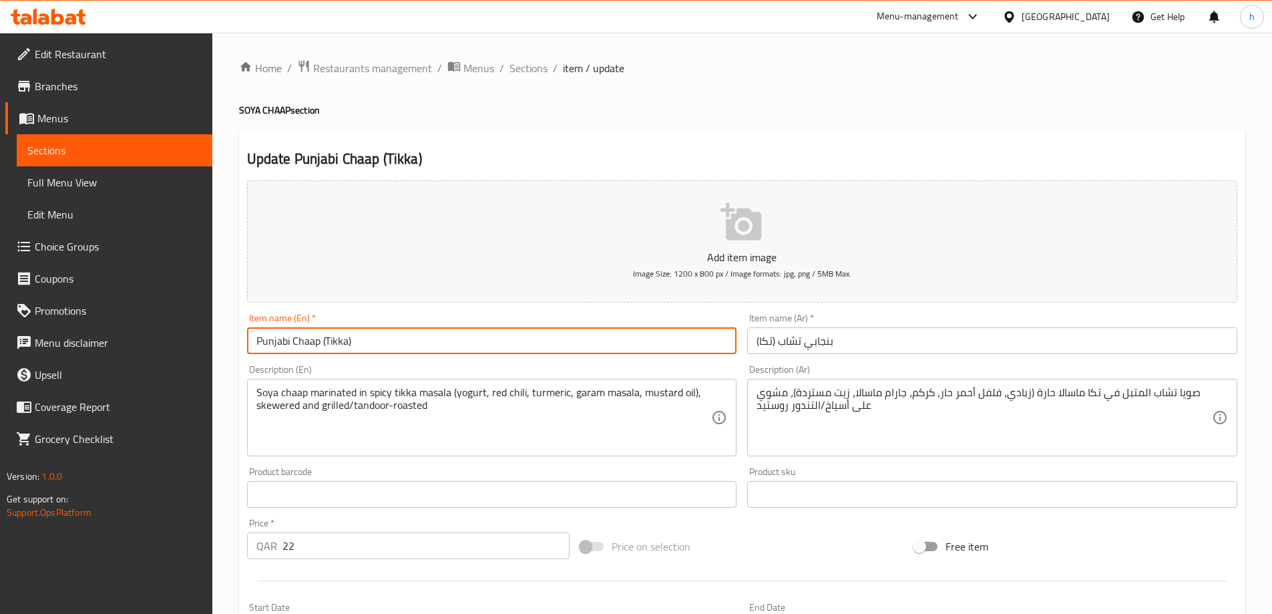
drag, startPoint x: 258, startPoint y: 342, endPoint x: 288, endPoint y: 345, distance: 30.8
click at [288, 345] on input "Punjabi Chaap (Tikka)" at bounding box center [492, 340] width 490 height 27
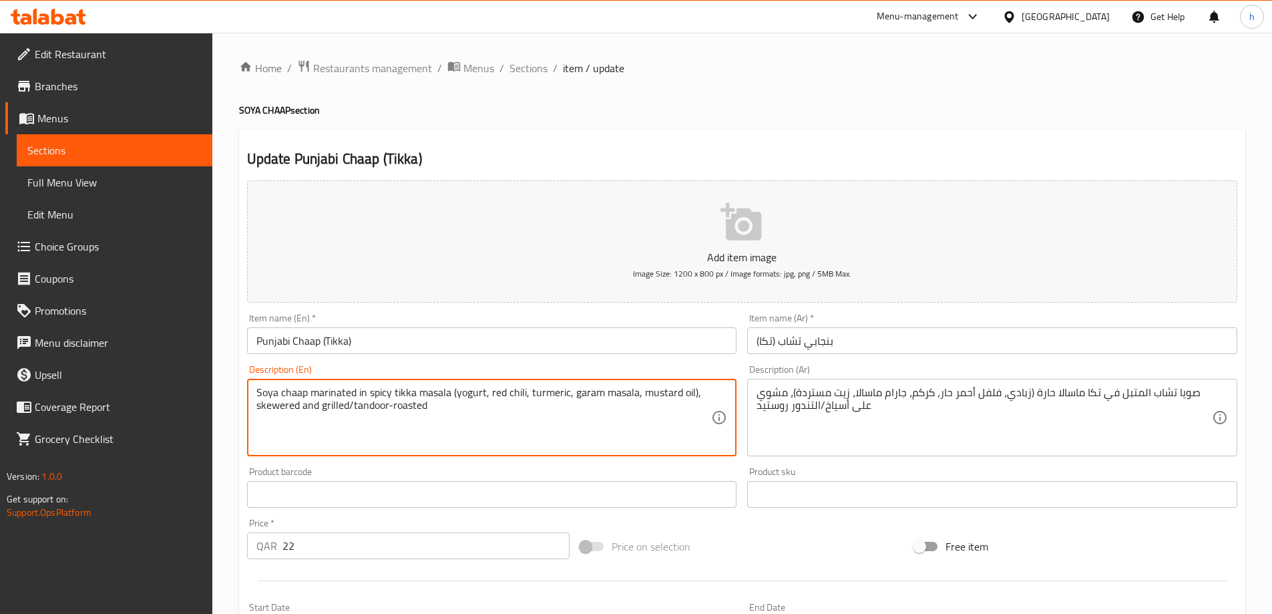
click at [516, 394] on textarea "Soya chaap marinated in spicy tikka masala (yogurt, red chili, turmeric, garam …" at bounding box center [483, 417] width 455 height 63
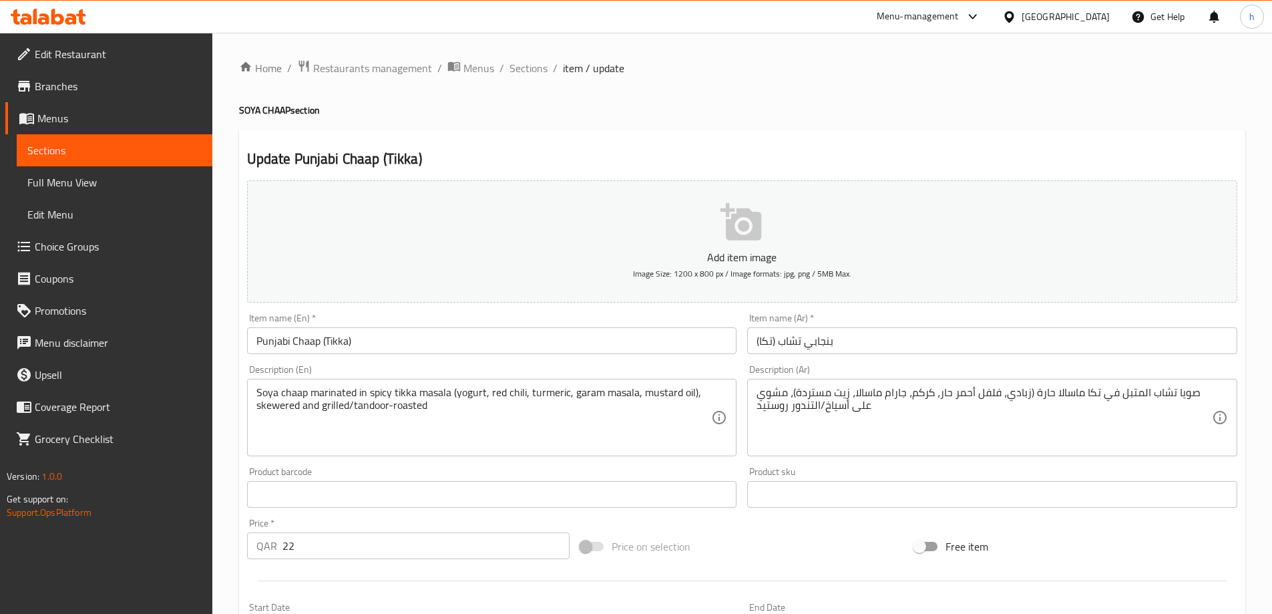
click at [550, 393] on textarea "Soya chaap marinated in spicy tikka masala (yogurt, red chili, turmeric, garam …" at bounding box center [483, 417] width 455 height 63
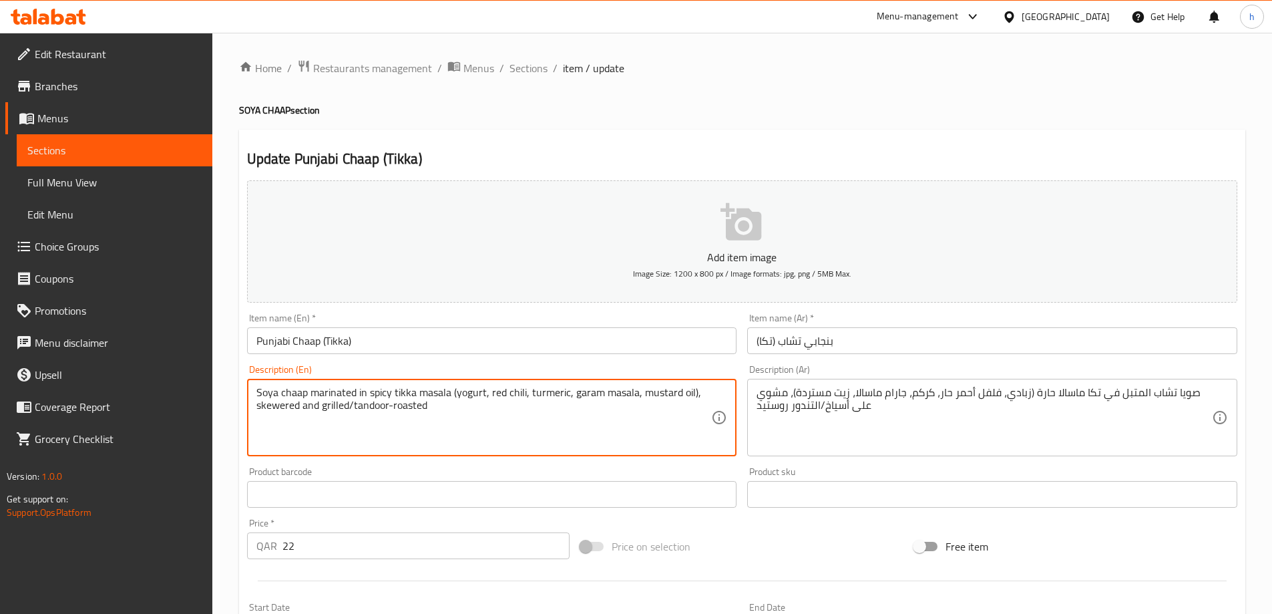
click at [550, 393] on textarea "Soya chaap marinated in spicy tikka masala (yogurt, red chili, turmeric, garam …" at bounding box center [483, 417] width 455 height 63
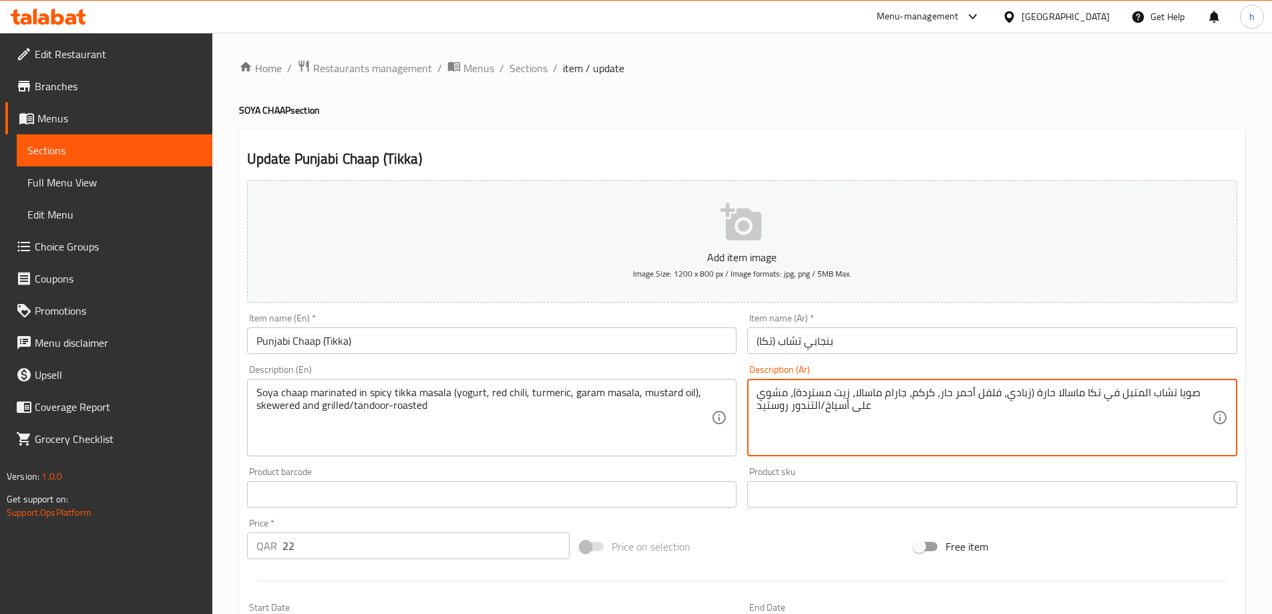
drag, startPoint x: 909, startPoint y: 393, endPoint x: 934, endPoint y: 386, distance: 25.1
click at [934, 386] on textarea "صويا تشاب المتبل في تكا ماسالا حارة (زبادي، فلفل أحمر حار، كركم، جارام ماسالا، …" at bounding box center [984, 417] width 455 height 63
paste textarea "مطحون"
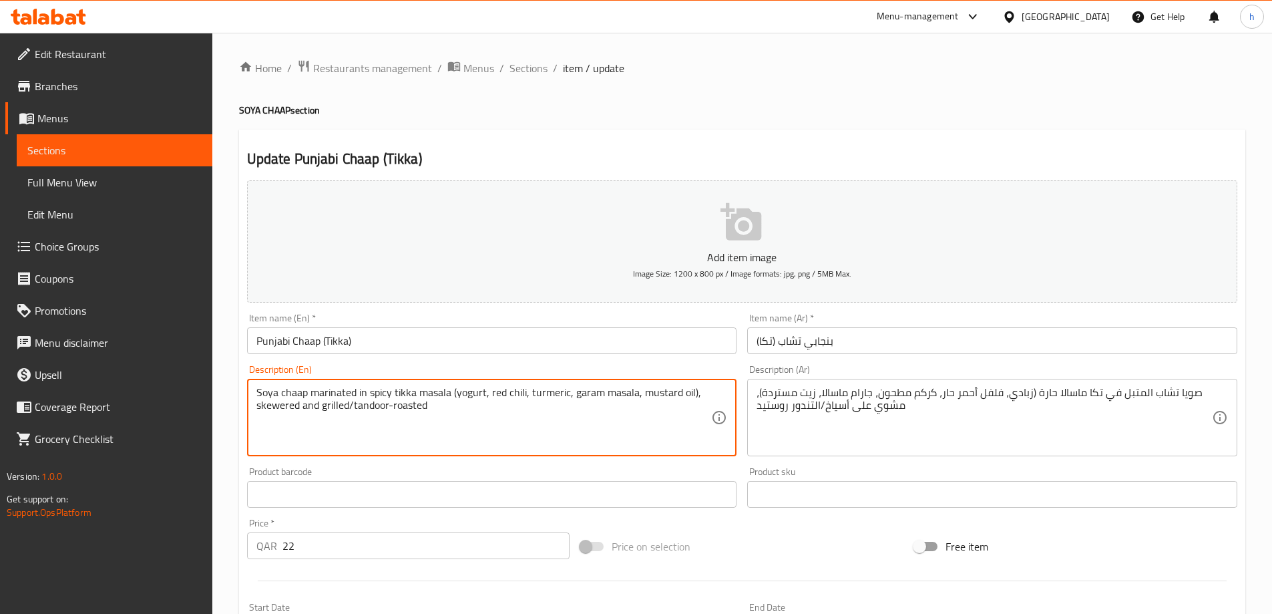
drag, startPoint x: 394, startPoint y: 393, endPoint x: 413, endPoint y: 389, distance: 19.0
drag, startPoint x: 570, startPoint y: 391, endPoint x: 596, endPoint y: 393, distance: 26.8
click at [596, 393] on textarea "Soya chaap marinated in spicy tikka masala (yogurt, red chili, turmeric, garam …" at bounding box center [483, 417] width 455 height 63
drag, startPoint x: 256, startPoint y: 406, endPoint x: 274, endPoint y: 422, distance: 24.6
click at [274, 422] on textarea "Soya chaap marinated in spicy tikka masala (yogurt, red chili, turmeric, garam …" at bounding box center [483, 417] width 455 height 63
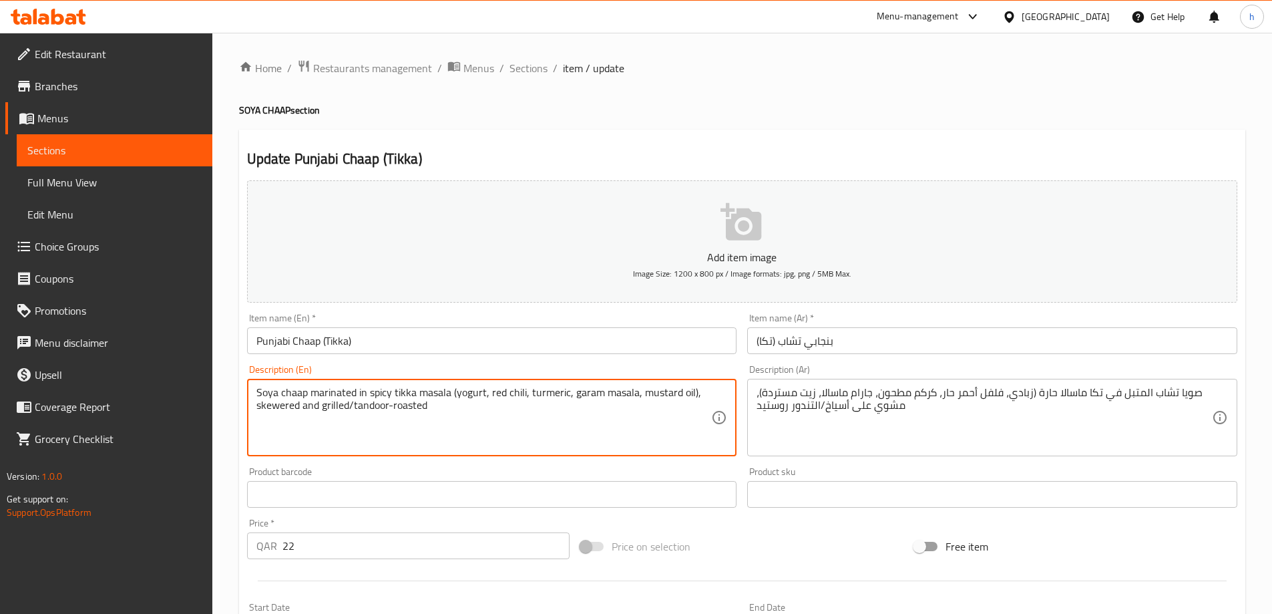
click at [293, 421] on textarea "Soya chaap marinated in spicy tikka masala (yogurt, red chili, turmeric, garam …" at bounding box center [483, 417] width 455 height 63
drag, startPoint x: 300, startPoint y: 408, endPoint x: 257, endPoint y: 413, distance: 43.1
click at [257, 413] on textarea "Soya chaap marinated in spicy tikka masala (yogurt, red chili, turmeric, garam …" at bounding box center [483, 417] width 455 height 63
click at [300, 428] on textarea "Soya chaap marinated in spicy tikka masala (yogurt, red chili, turmeric, garam …" at bounding box center [483, 417] width 455 height 63
drag, startPoint x: 256, startPoint y: 407, endPoint x: 346, endPoint y: 407, distance: 90.1
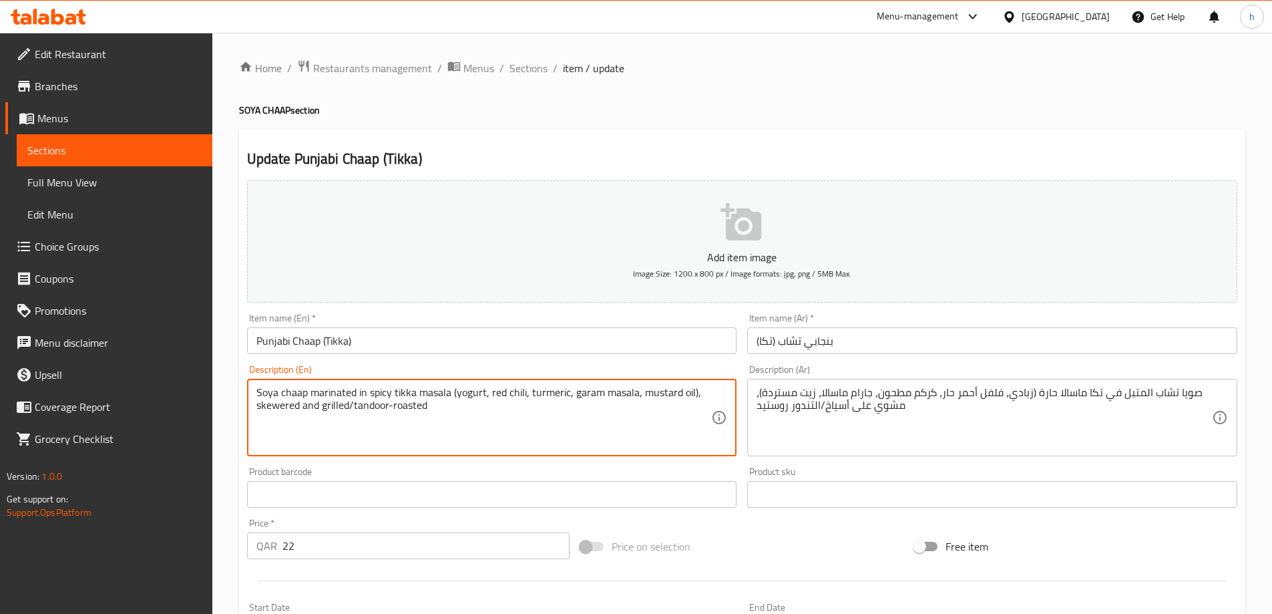
click at [346, 407] on textarea "Soya chaap marinated in spicy tikka masala (yogurt, red chili, turmeric, garam …" at bounding box center [483, 417] width 455 height 63
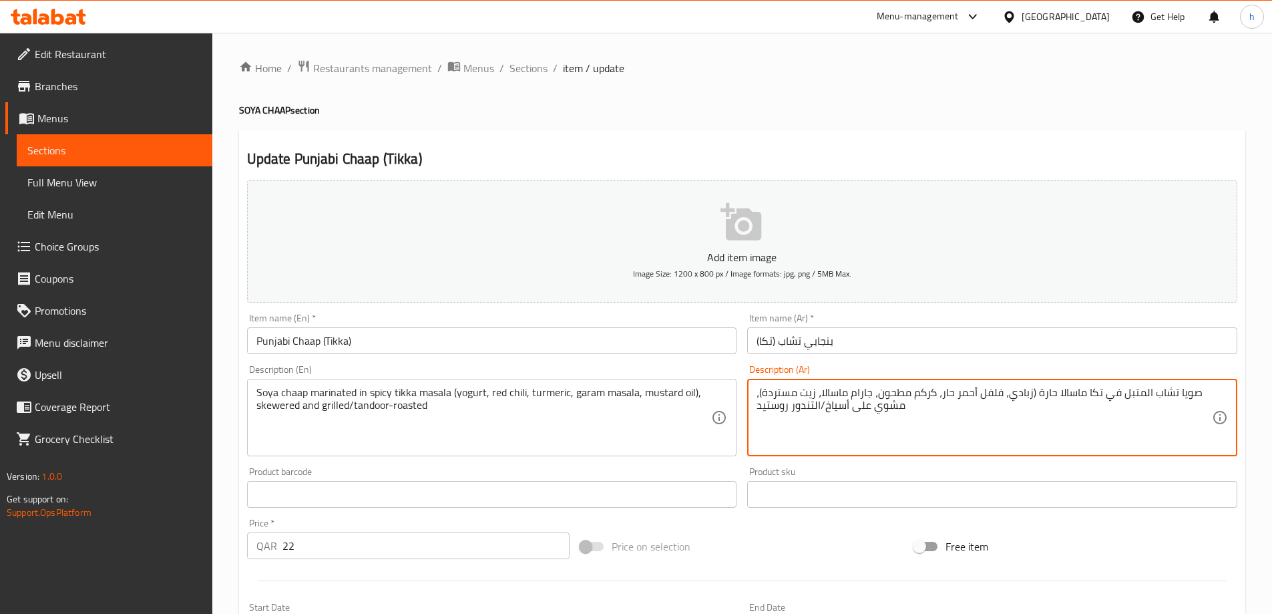
drag, startPoint x: 825, startPoint y: 407, endPoint x: 869, endPoint y: 405, distance: 44.8
click at [851, 404] on textarea "صويا تشاب المتبل في تكا ماسالا حارة (زبادي، فلفل أحمر حار، كركم مطحون، جارام ما…" at bounding box center [984, 417] width 455 height 63
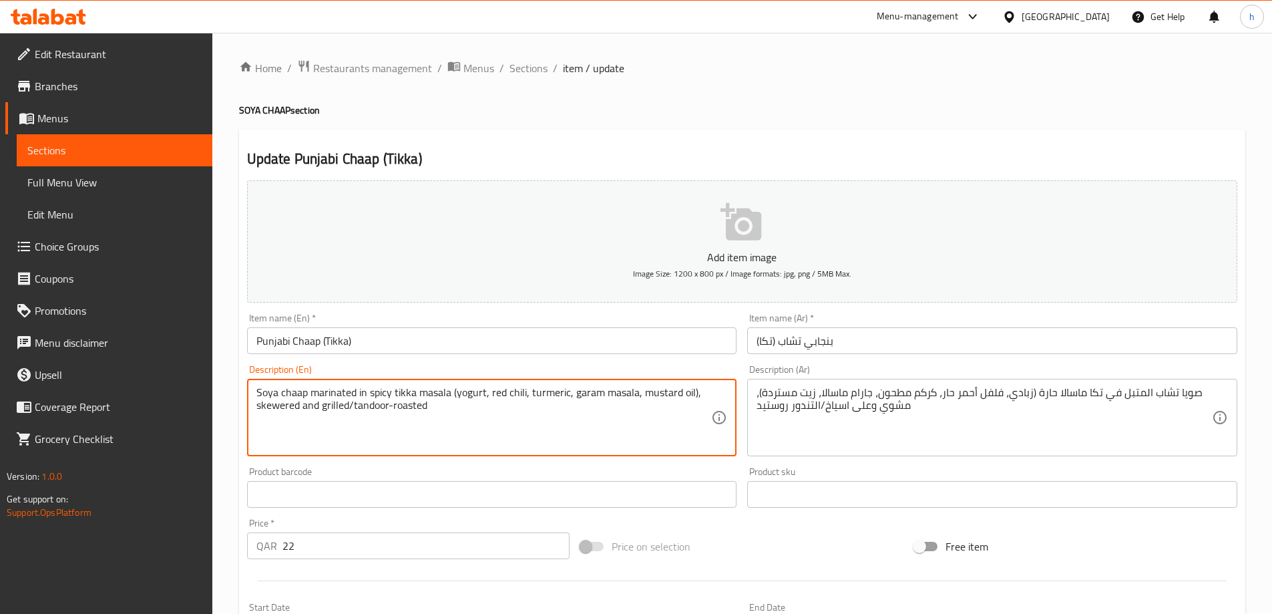
drag, startPoint x: 395, startPoint y: 405, endPoint x: 422, endPoint y: 407, distance: 26.8
click at [448, 412] on textarea "Soya chaap marinated in spicy tikka masala (yogurt, red chili, turmeric, garam …" at bounding box center [483, 417] width 455 height 63
drag, startPoint x: 436, startPoint y: 410, endPoint x: 392, endPoint y: 410, distance: 44.1
click at [392, 410] on textarea "Soya chaap marinated in spicy tikka masala (yogurt, red chili, turmeric, garam …" at bounding box center [483, 417] width 455 height 63
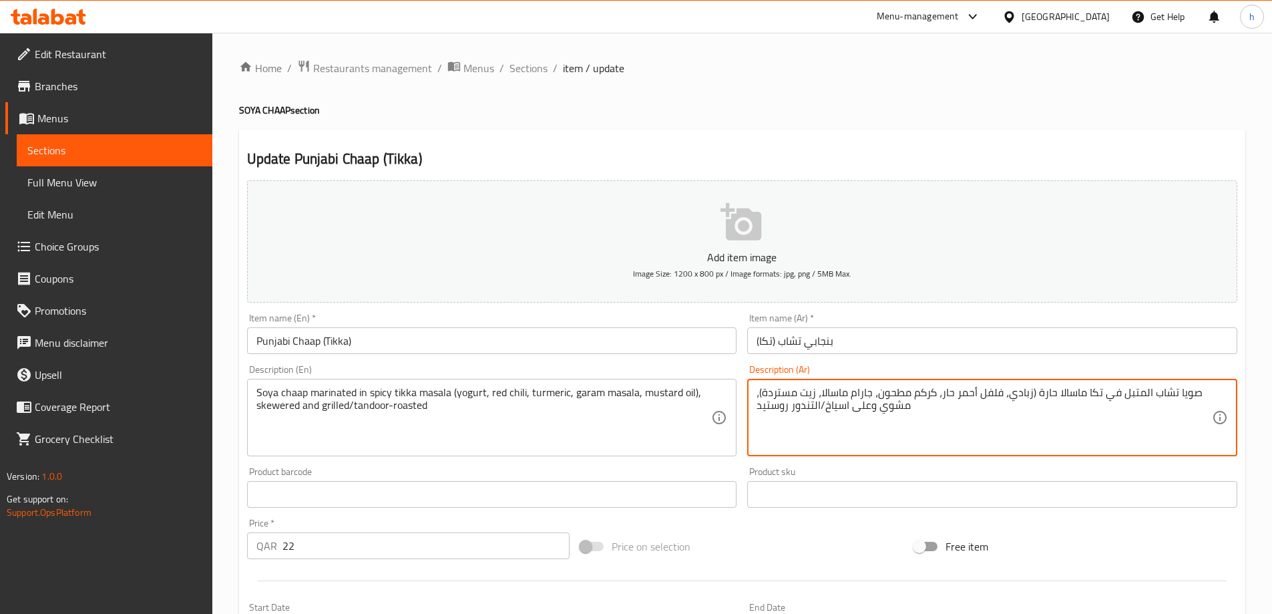
drag, startPoint x: 757, startPoint y: 405, endPoint x: 788, endPoint y: 411, distance: 31.2
type textarea "صويا تشاب المتبل في تكا ماسالا حارة (زبادي، فلفل أحمر حار، كركم مطحون، جارام ما…"
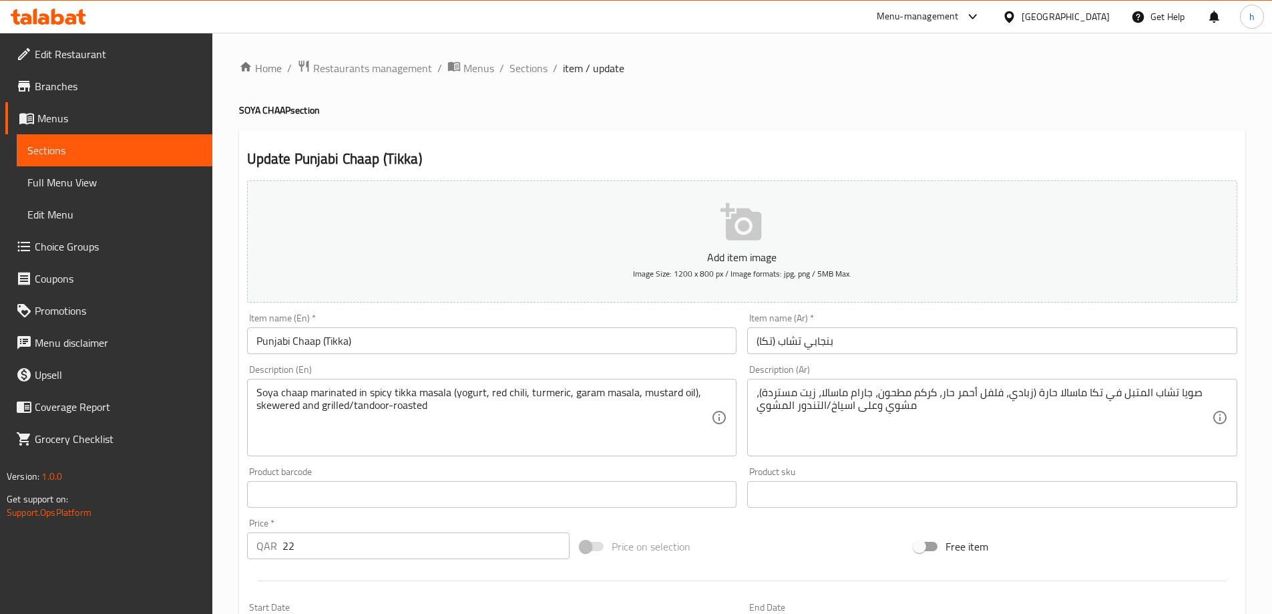
drag, startPoint x: 252, startPoint y: 405, endPoint x: 270, endPoint y: 410, distance: 18.8
click at [270, 410] on div "Soya chaap marinated in spicy tikka masala (yogurt, red chili, turmeric, garam …" at bounding box center [492, 417] width 490 height 77
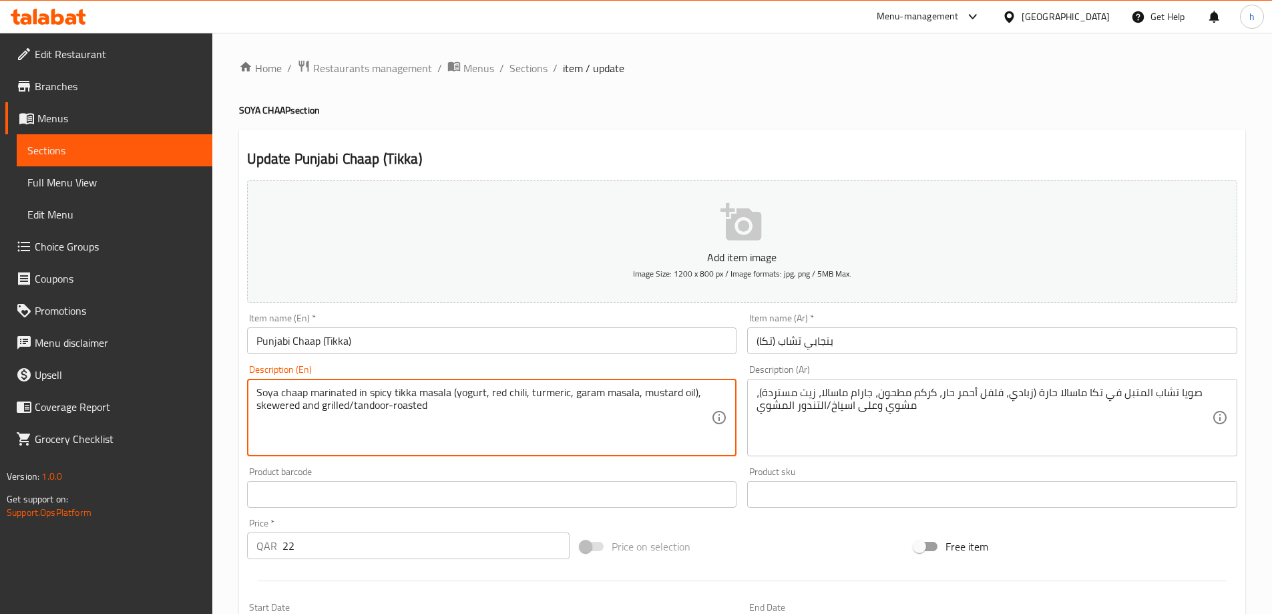
click at [259, 406] on textarea "Soya chaap marinated in spicy tikka masala (yogurt, red chili, turmeric, garam …" at bounding box center [483, 417] width 455 height 63
drag, startPoint x: 256, startPoint y: 405, endPoint x: 298, endPoint y: 413, distance: 42.7
click at [298, 413] on textarea "Soya chaap marinated in spicy tikka masala (yogurt, red chili, turmeric, garam …" at bounding box center [483, 417] width 455 height 63
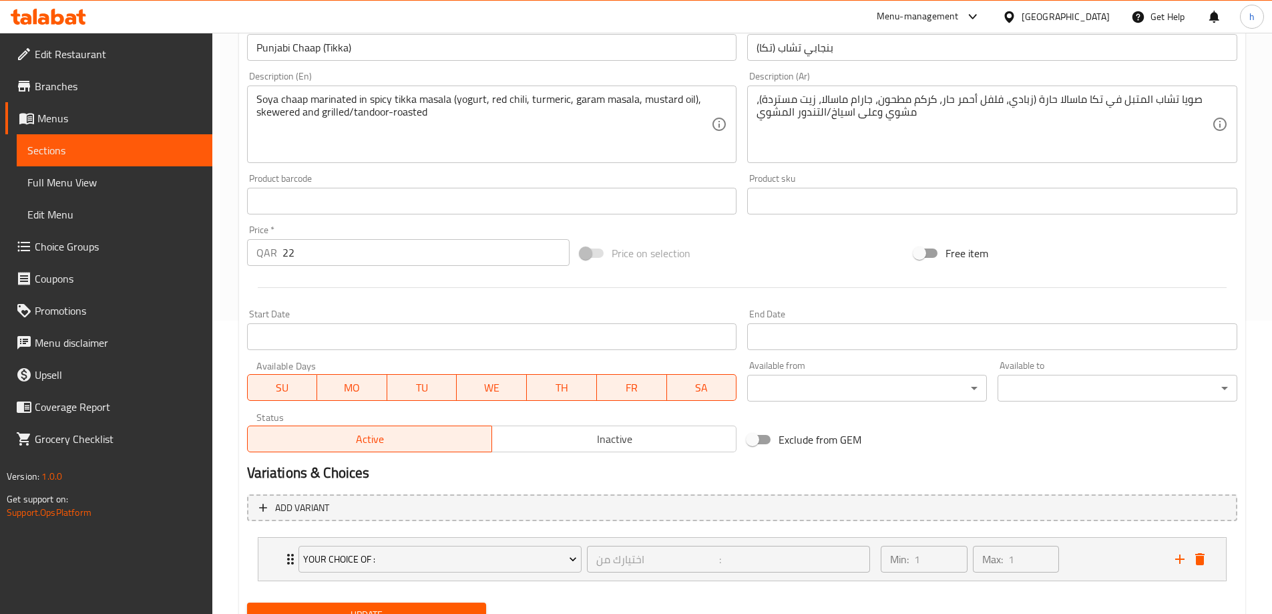
scroll to position [334, 0]
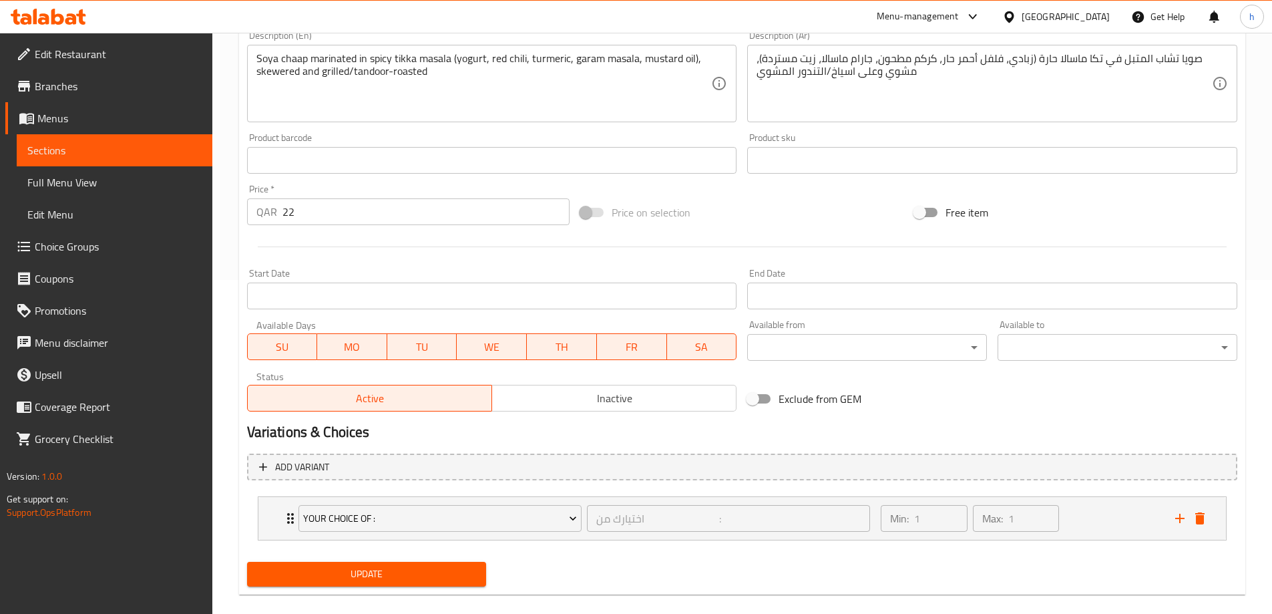
click at [399, 572] on span "Update" at bounding box center [367, 574] width 218 height 17
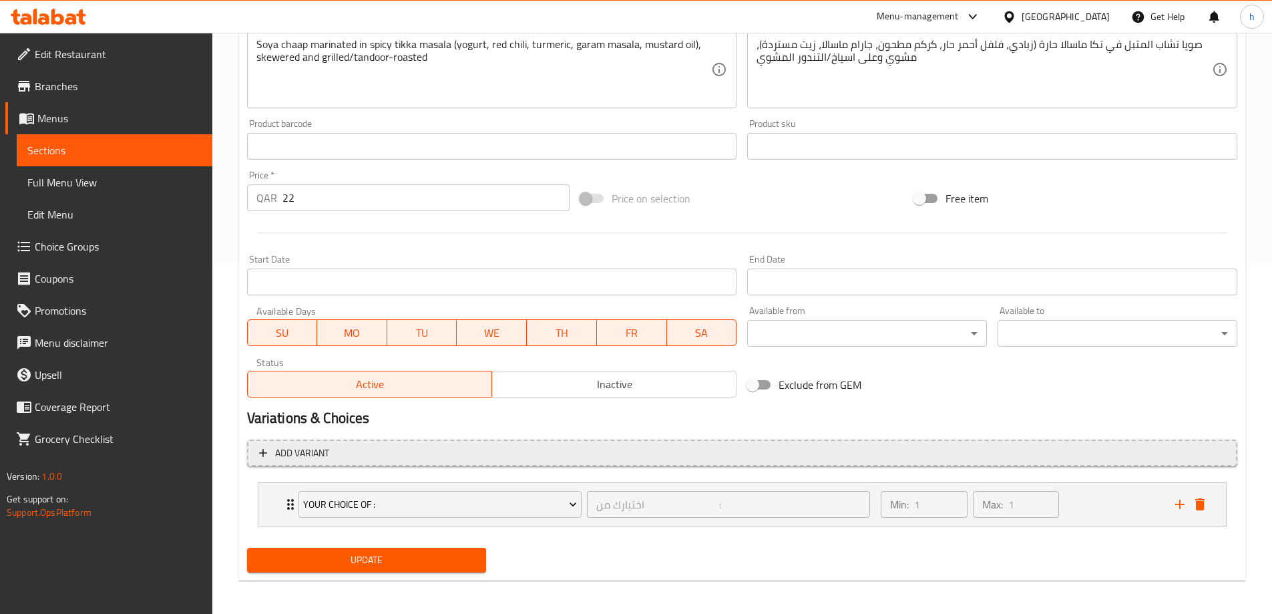
scroll to position [352, 0]
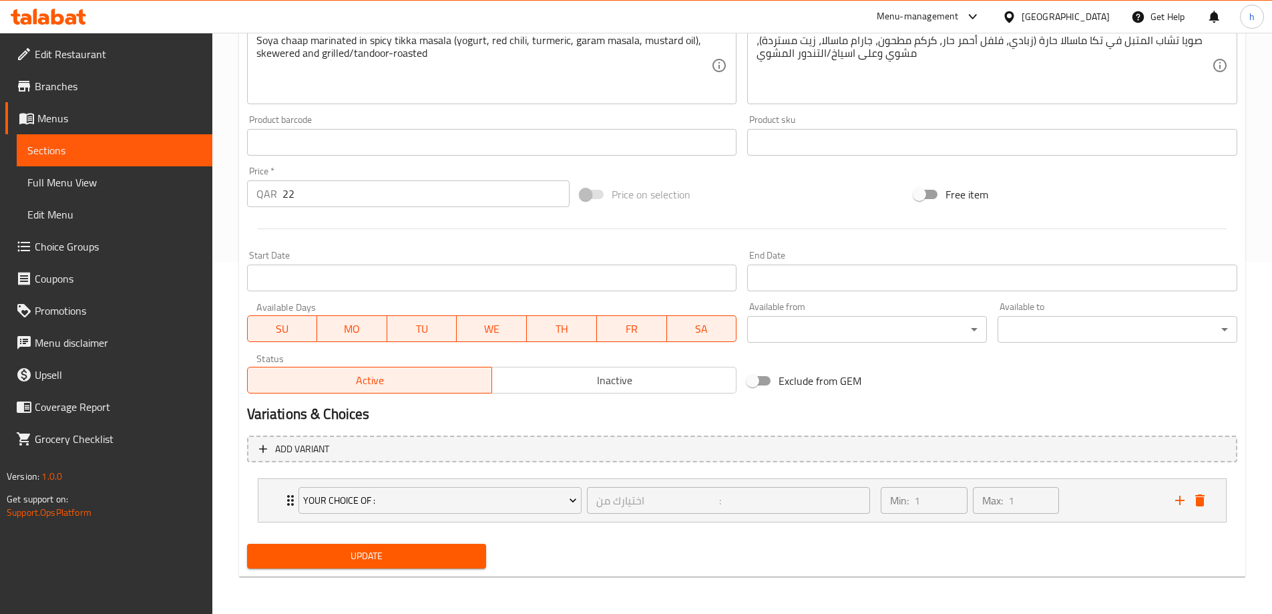
click at [401, 562] on span "Update" at bounding box center [367, 556] width 218 height 17
click at [1083, 495] on div "Min: 1 ​ Max: 1 ​" at bounding box center [1020, 500] width 294 height 43
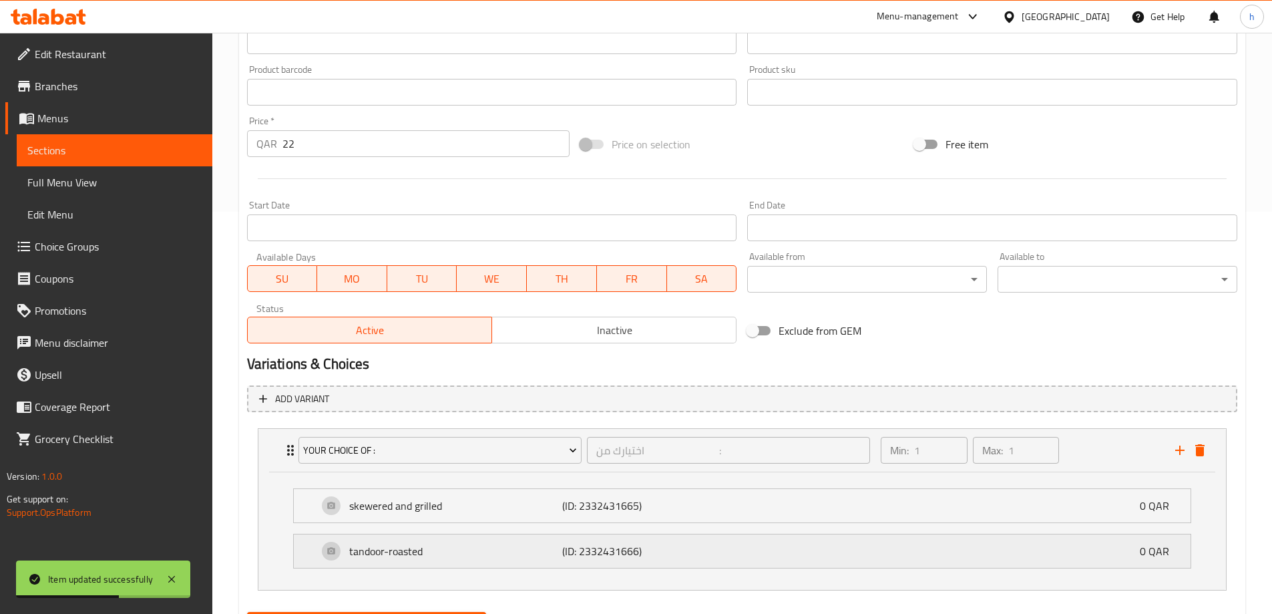
scroll to position [470, 0]
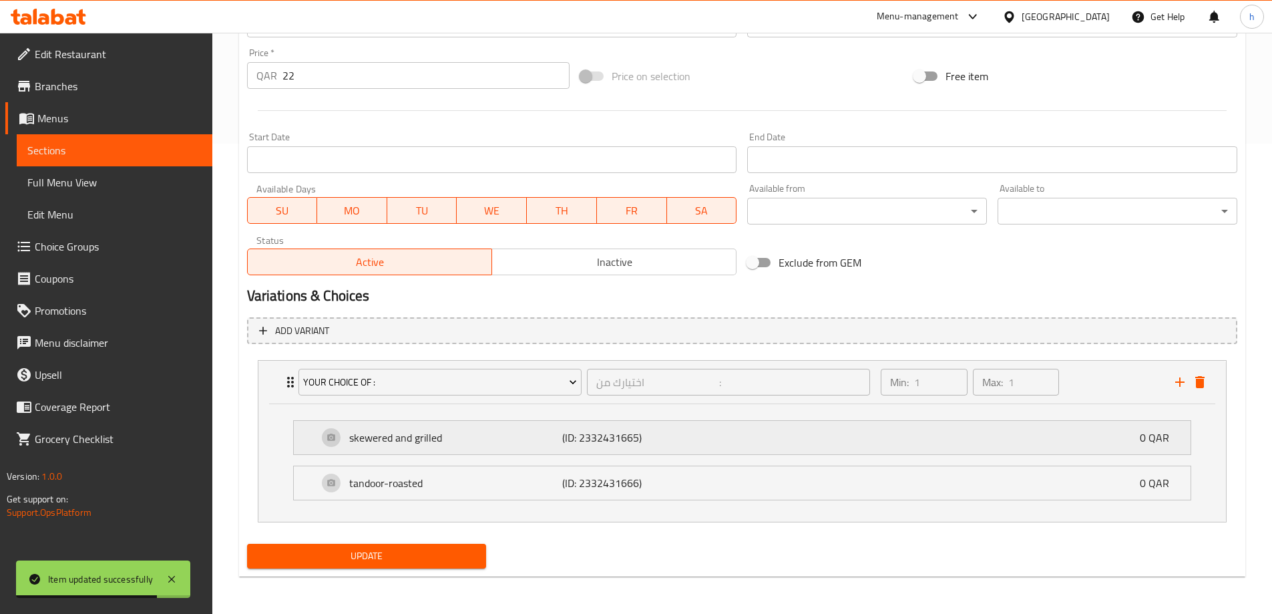
click at [743, 439] on div "skewered and grilled (ID: 2332431665) 0 QAR" at bounding box center [746, 437] width 857 height 33
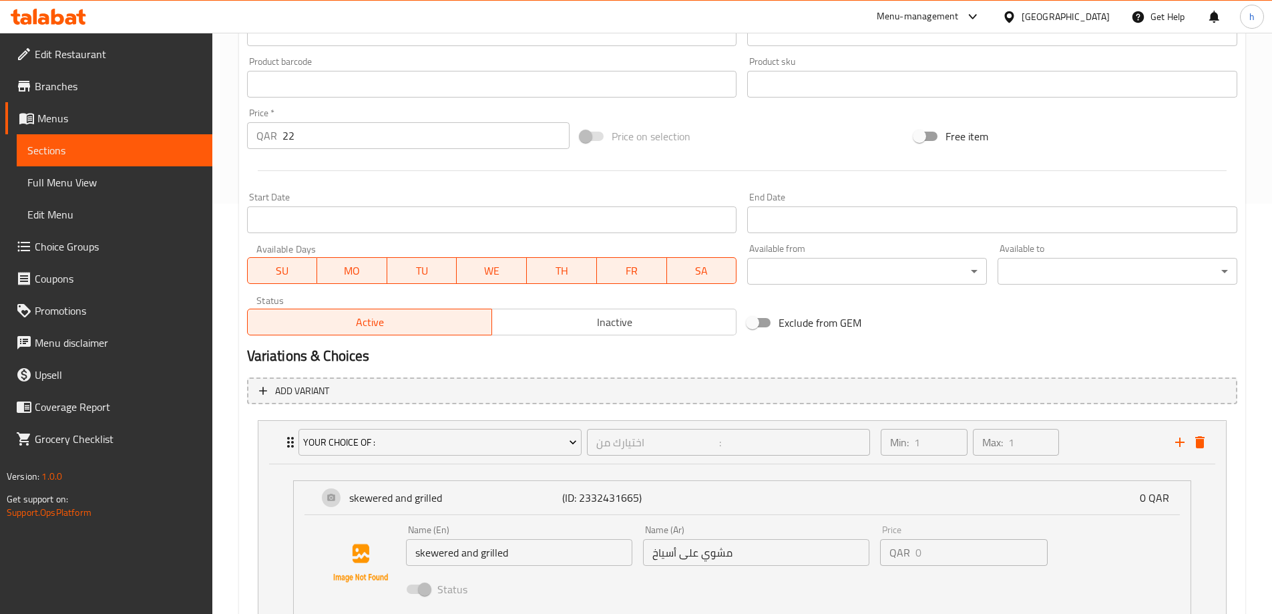
scroll to position [537, 0]
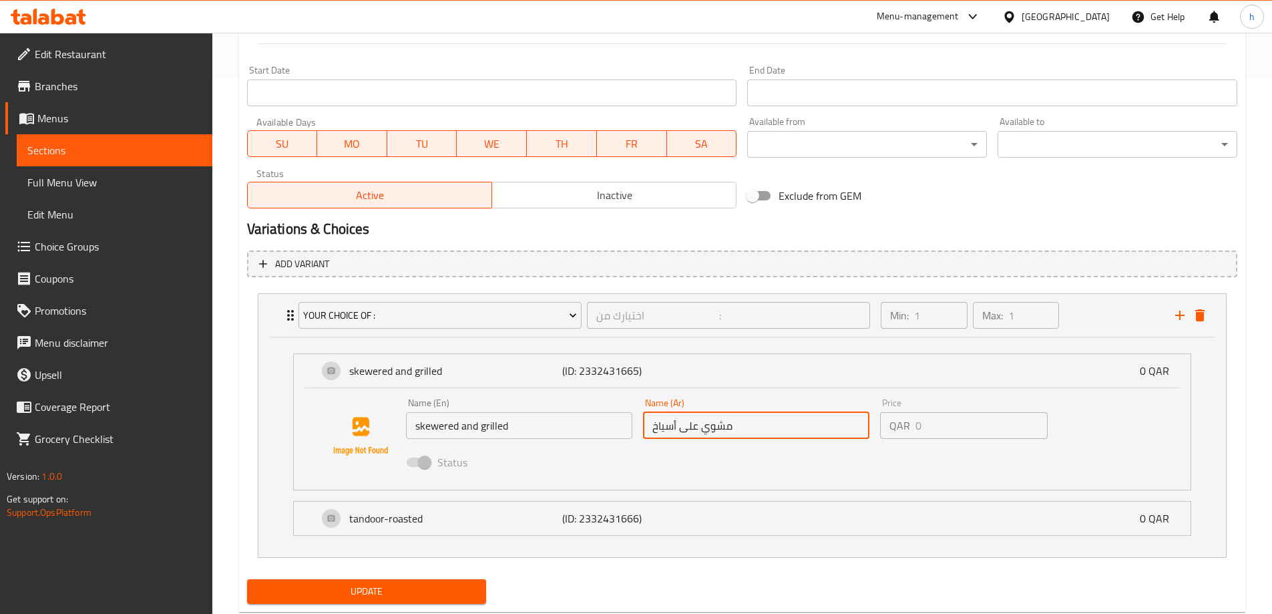
click at [698, 431] on input "مشوي على أسياخ" at bounding box center [756, 425] width 226 height 27
click at [699, 427] on input "مشوي على أسياخ" at bounding box center [756, 425] width 226 height 27
click at [698, 431] on input "مشوي على أسياخ" at bounding box center [756, 425] width 226 height 27
click at [700, 425] on input "مشوي على أسياخ" at bounding box center [756, 425] width 226 height 27
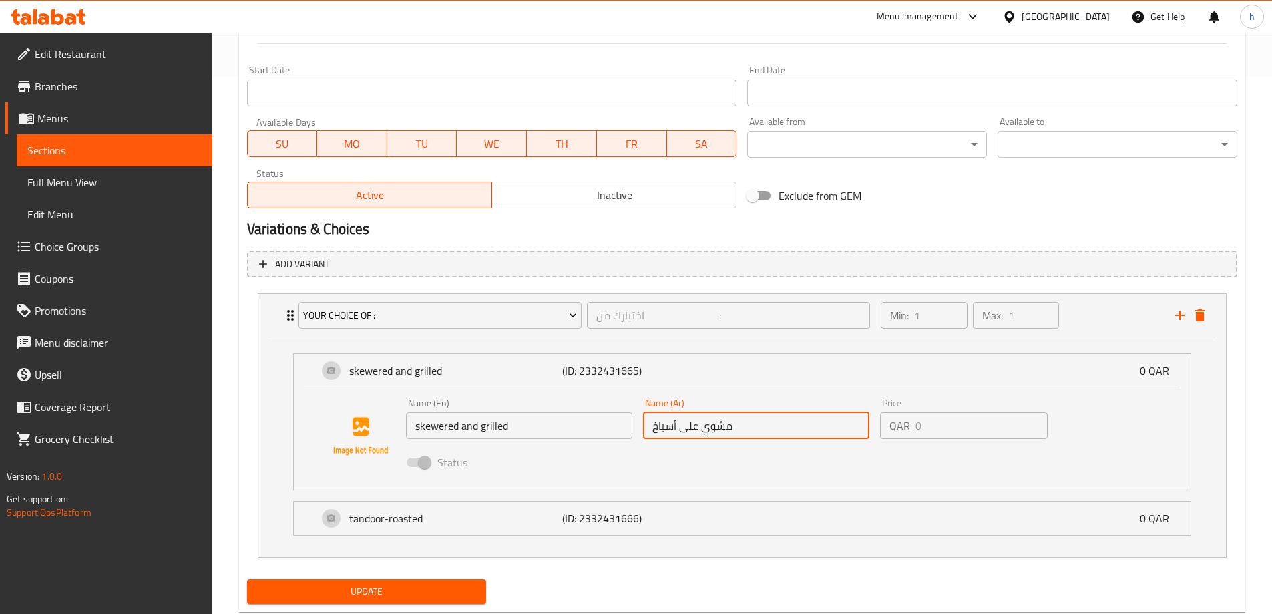
click at [698, 429] on input "مشوي على أسياخ" at bounding box center [756, 425] width 226 height 27
click at [700, 429] on input "مشوي على أسياخ" at bounding box center [756, 425] width 226 height 27
click at [712, 434] on input "مشوي على أسياخ" at bounding box center [756, 425] width 226 height 27
click at [682, 427] on input "مشوي على أسياخ" at bounding box center [756, 425] width 226 height 27
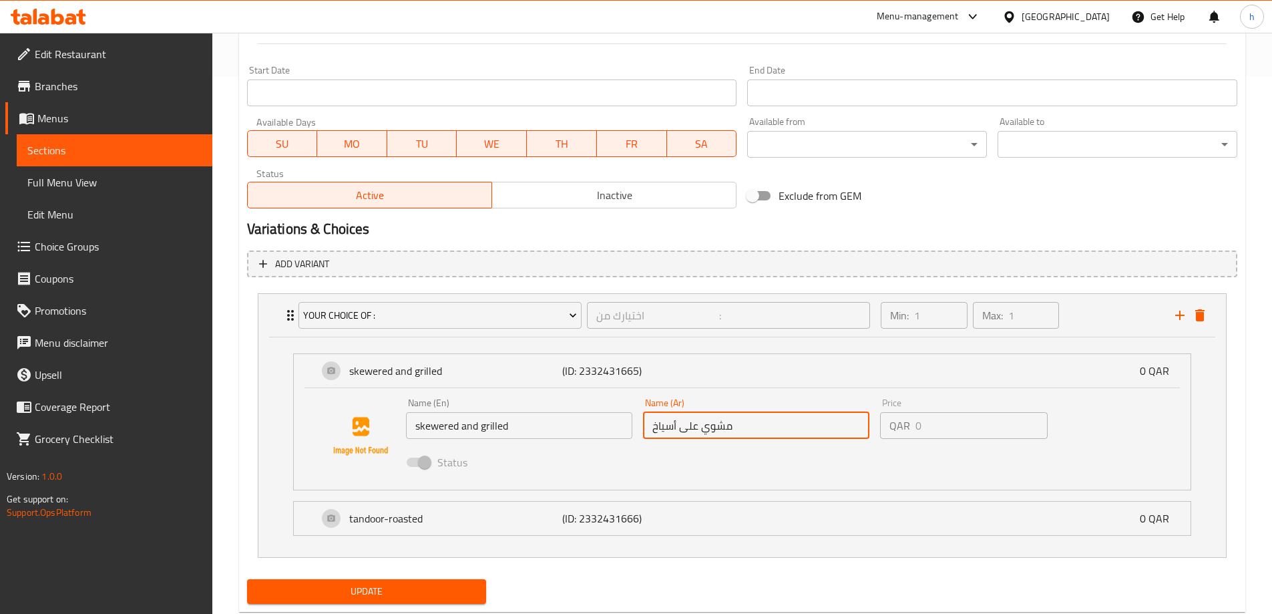
click at [693, 427] on input "مشوي على أسياخ" at bounding box center [756, 425] width 226 height 27
click at [708, 428] on input "مشوي على أسياخ" at bounding box center [756, 425] width 226 height 27
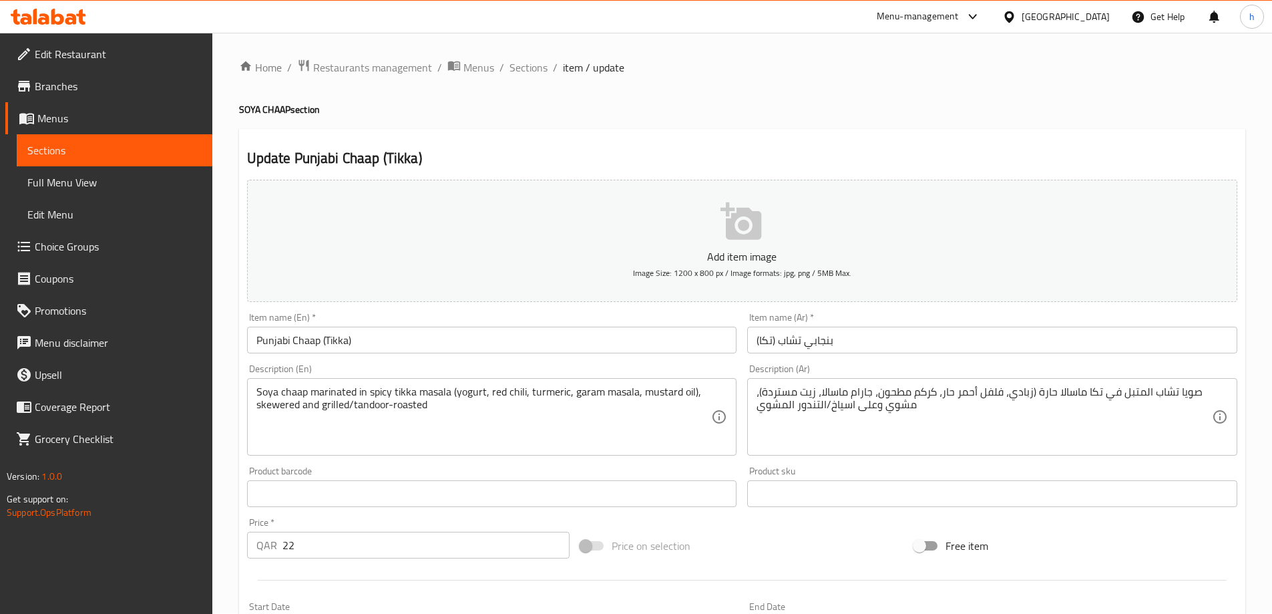
scroll to position [0, 0]
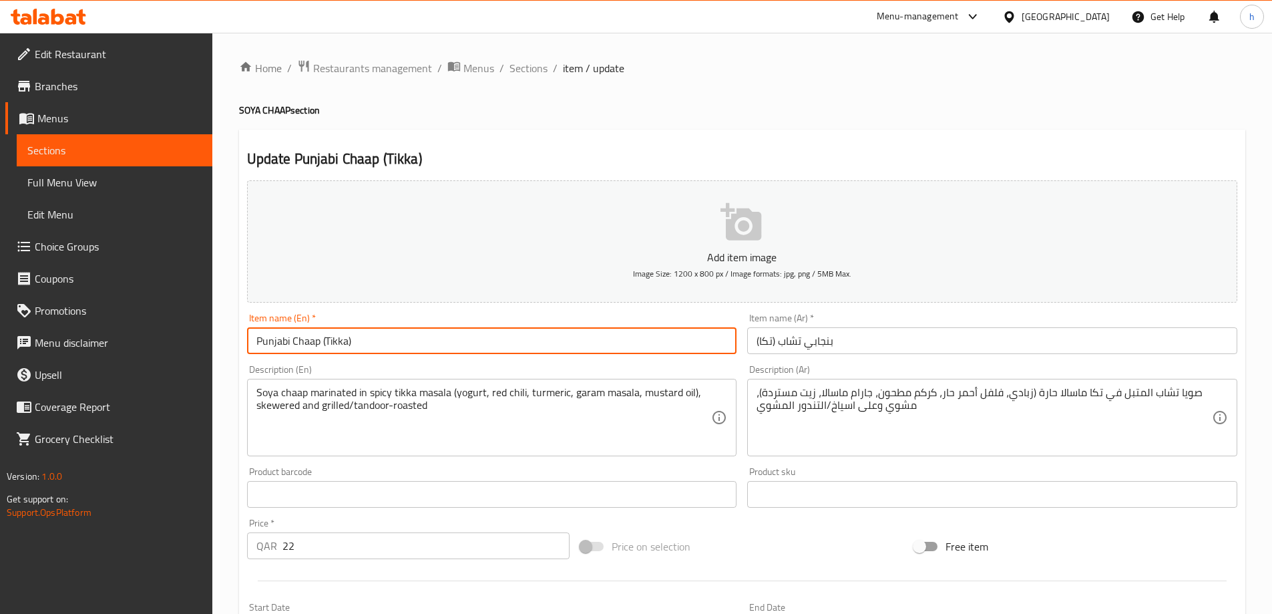
drag, startPoint x: 385, startPoint y: 337, endPoint x: 250, endPoint y: 348, distance: 136.0
click at [250, 348] on input "Punjabi Chaap (Tikka)" at bounding box center [492, 340] width 490 height 27
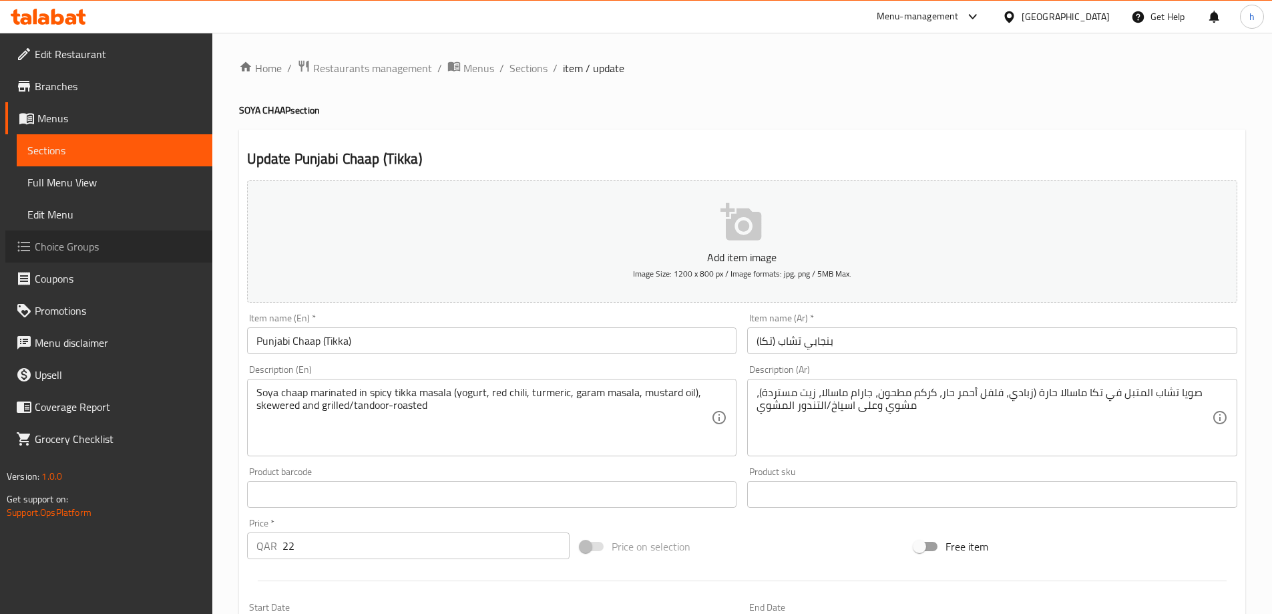
click at [101, 248] on span "Choice Groups" at bounding box center [118, 246] width 167 height 16
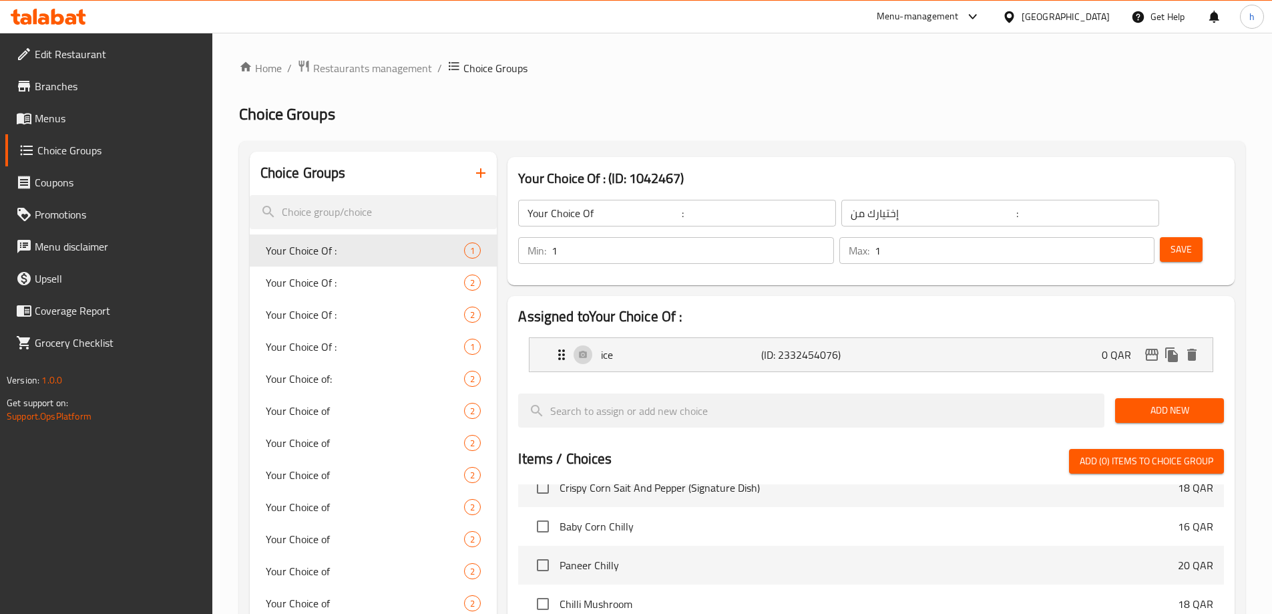
click at [108, 83] on span "Branches" at bounding box center [118, 86] width 167 height 16
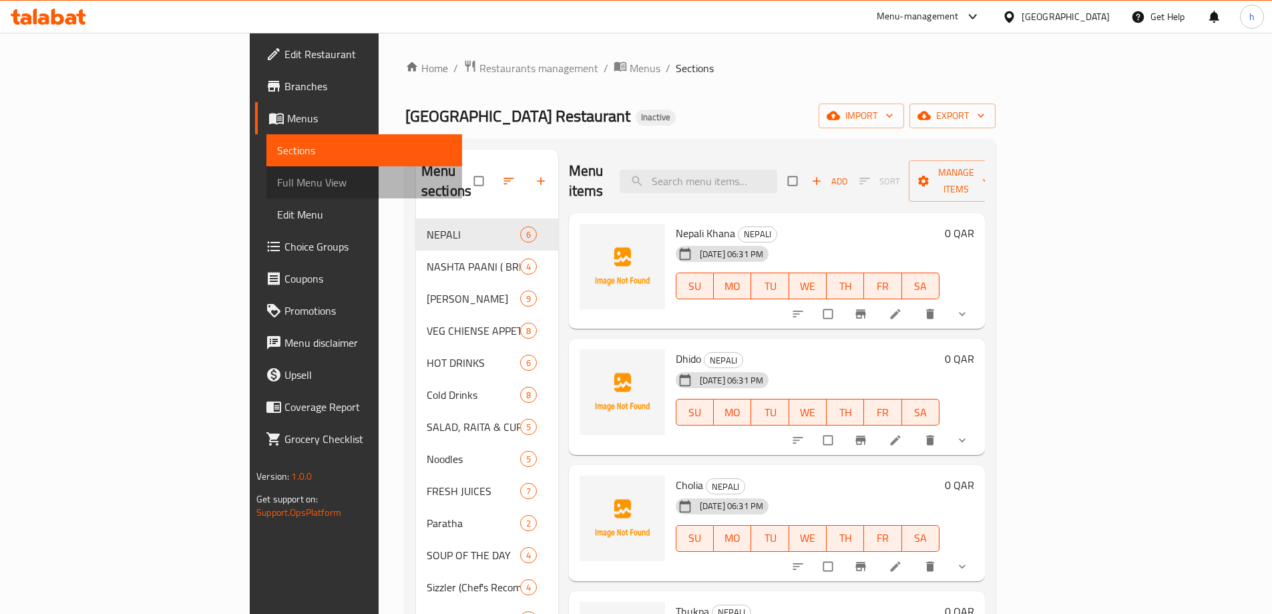
click at [277, 177] on span "Full Menu View" at bounding box center [364, 182] width 174 height 16
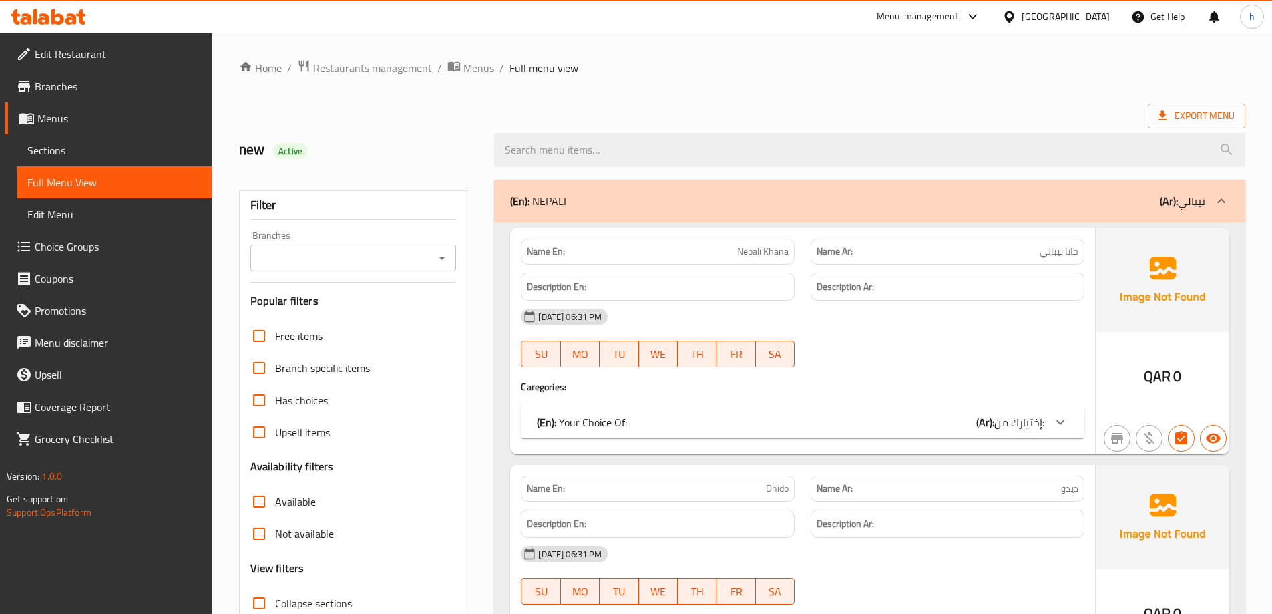
scroll to position [200, 0]
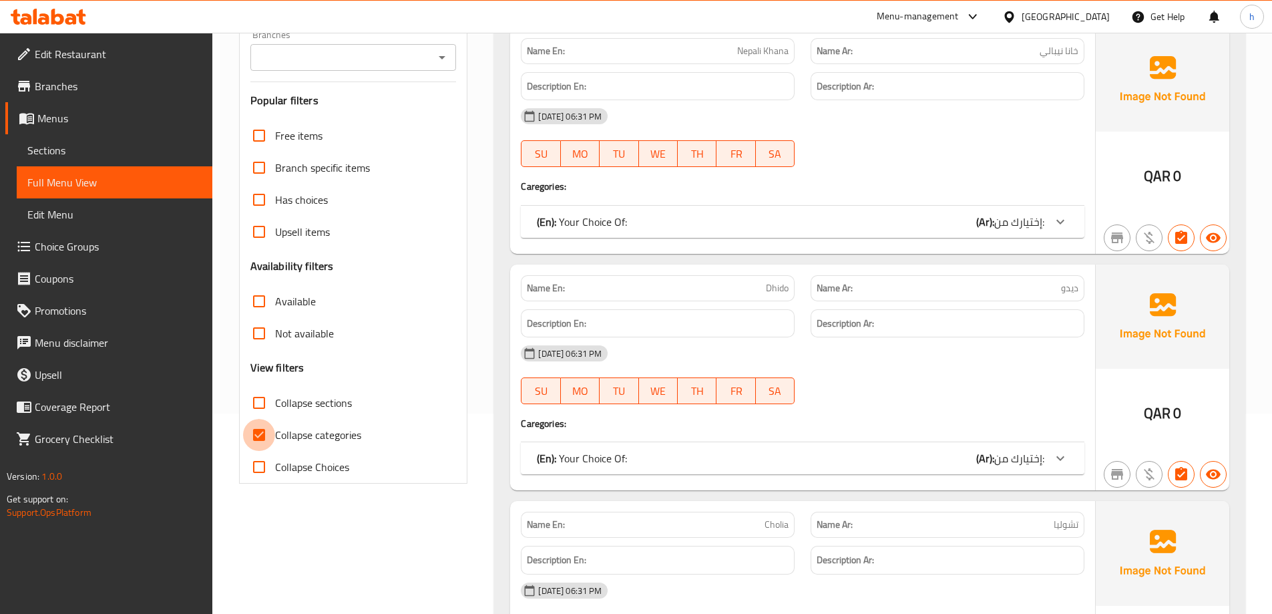
click at [263, 437] on input "Collapse categories" at bounding box center [259, 435] width 32 height 32
checkbox input "false"
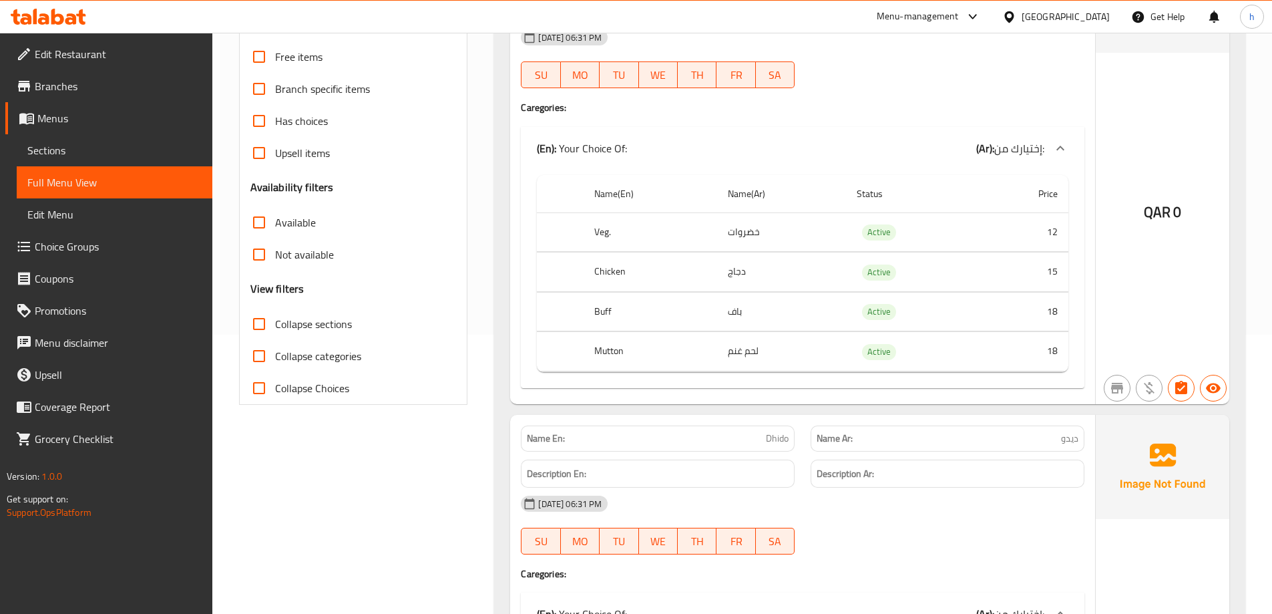
scroll to position [334, 0]
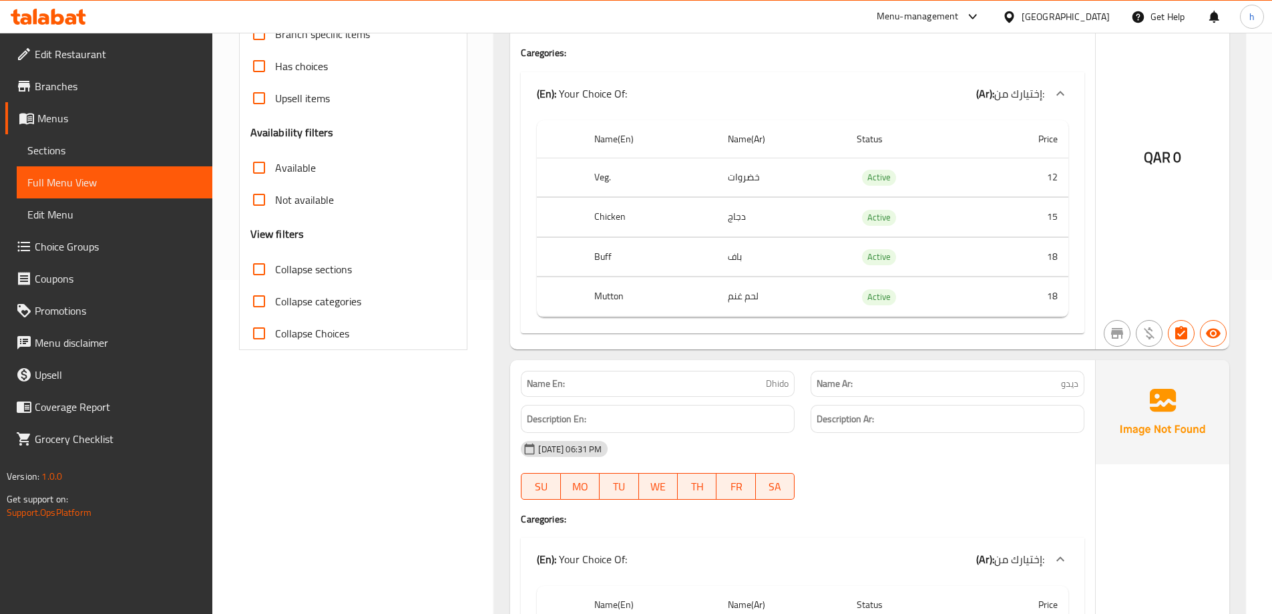
click at [317, 271] on span "Collapse sections" at bounding box center [313, 269] width 77 height 16
click at [275, 271] on input "Collapse sections" at bounding box center [259, 269] width 32 height 32
checkbox input "true"
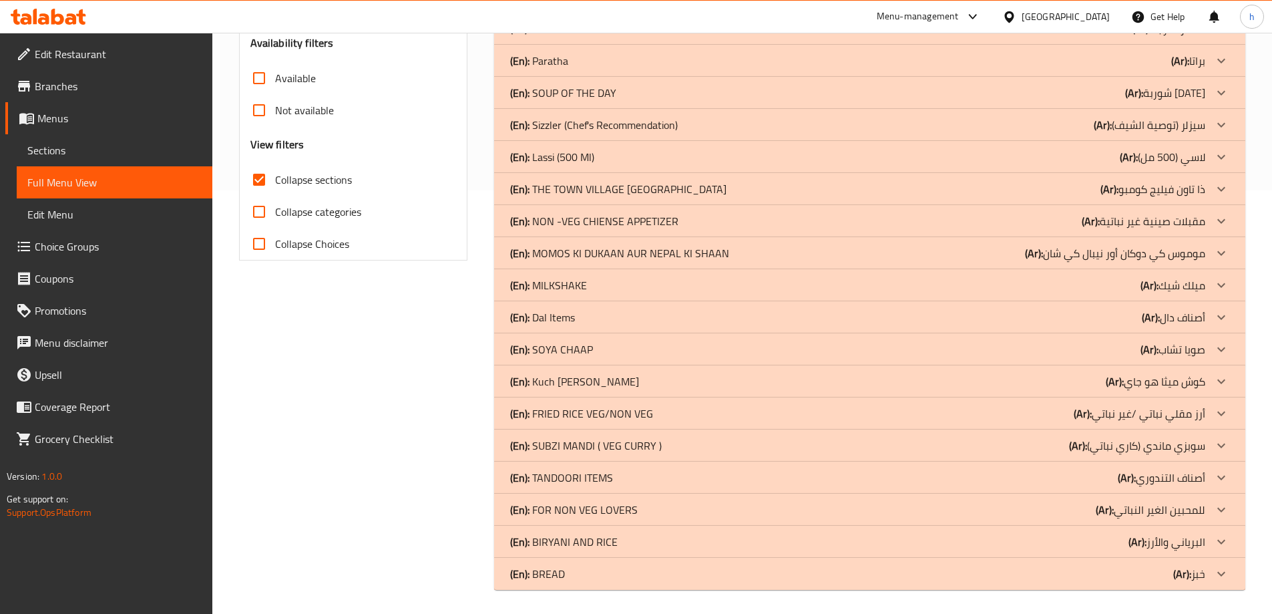
scroll to position [426, 0]
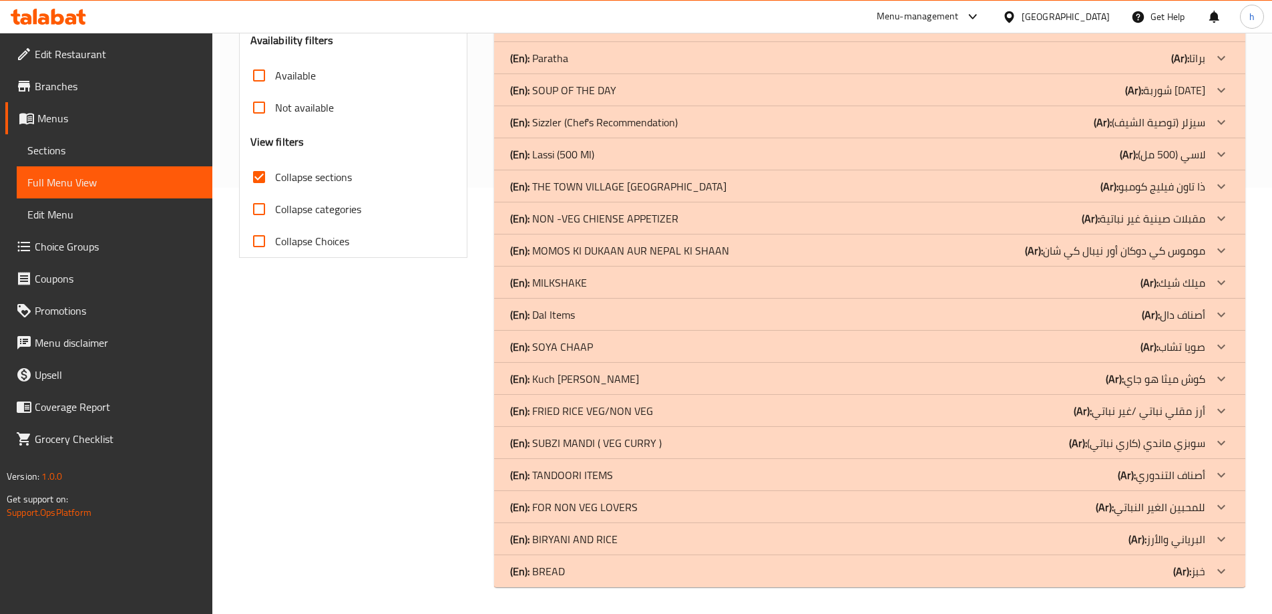
click at [553, 307] on p "(En): Dal Items" at bounding box center [542, 315] width 65 height 16
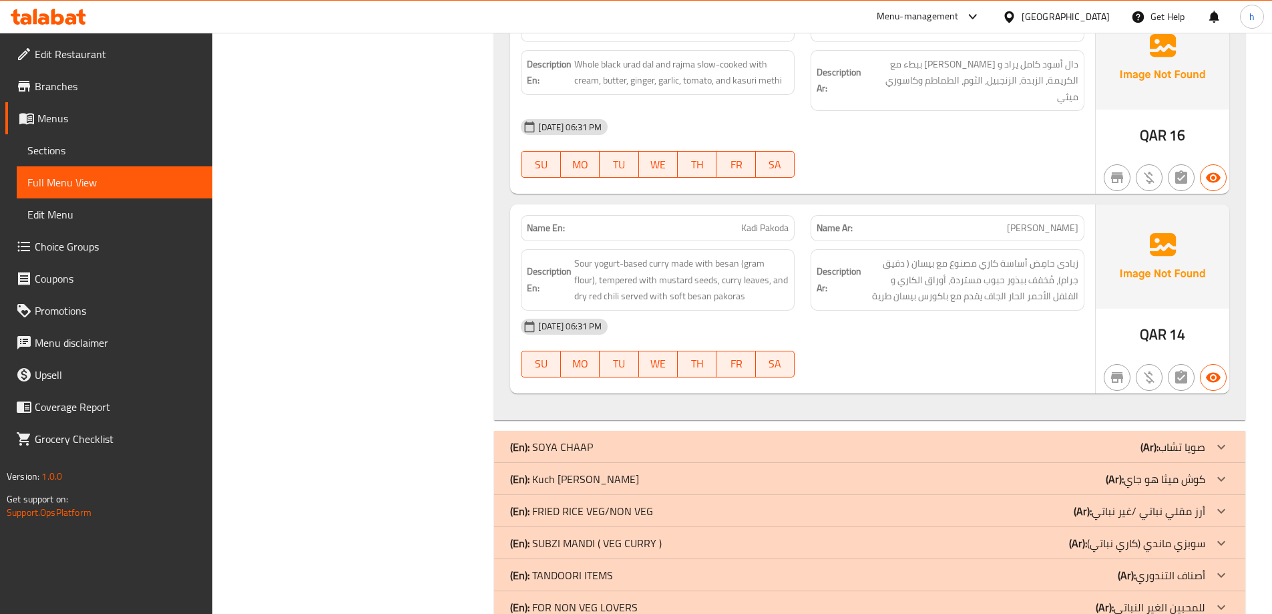
scroll to position [1663, 0]
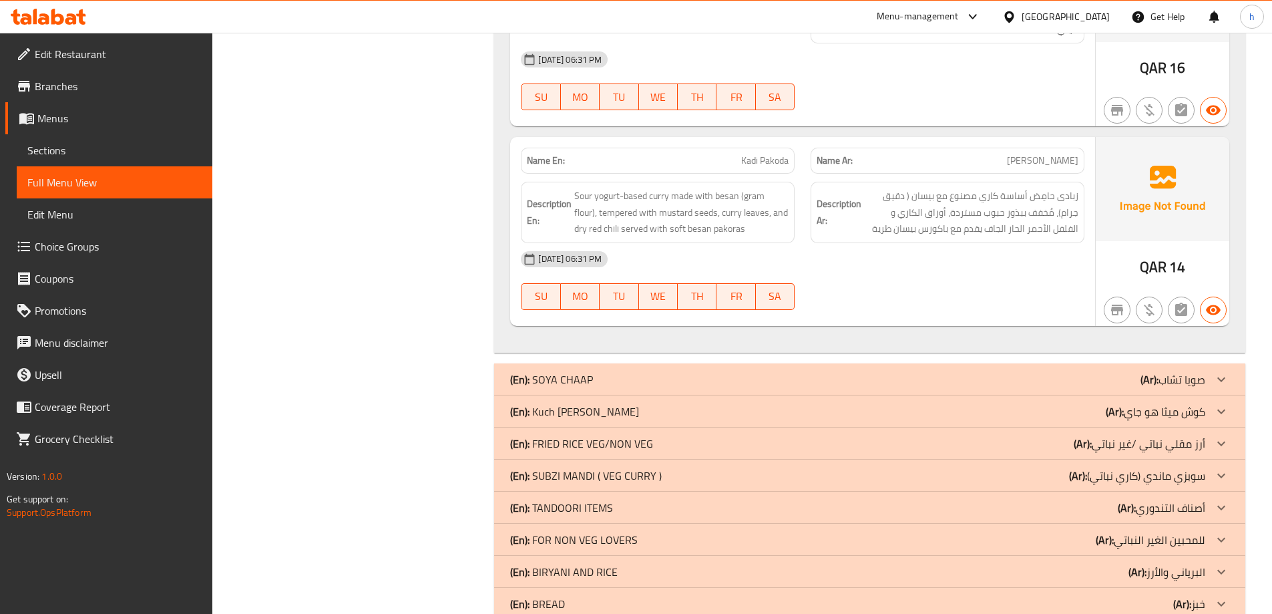
click at [586, 371] on p "(En): SOYA CHAAP" at bounding box center [551, 379] width 83 height 16
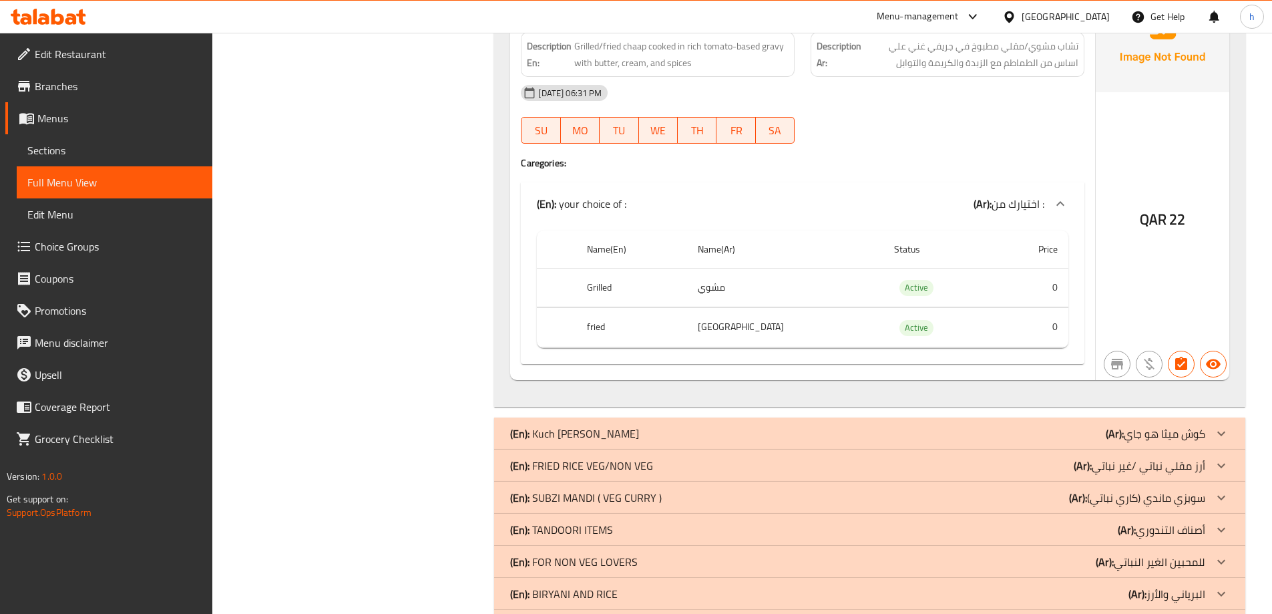
scroll to position [2927, 0]
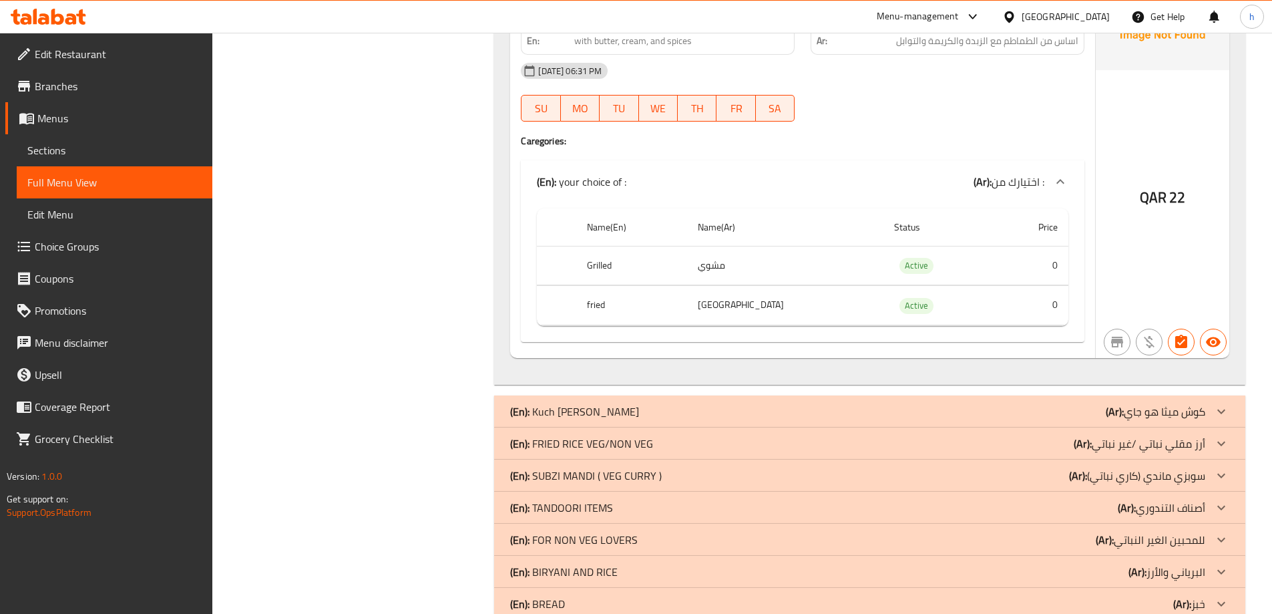
click at [567, 532] on p "(En): FOR NON VEG LOVERS" at bounding box center [574, 540] width 128 height 16
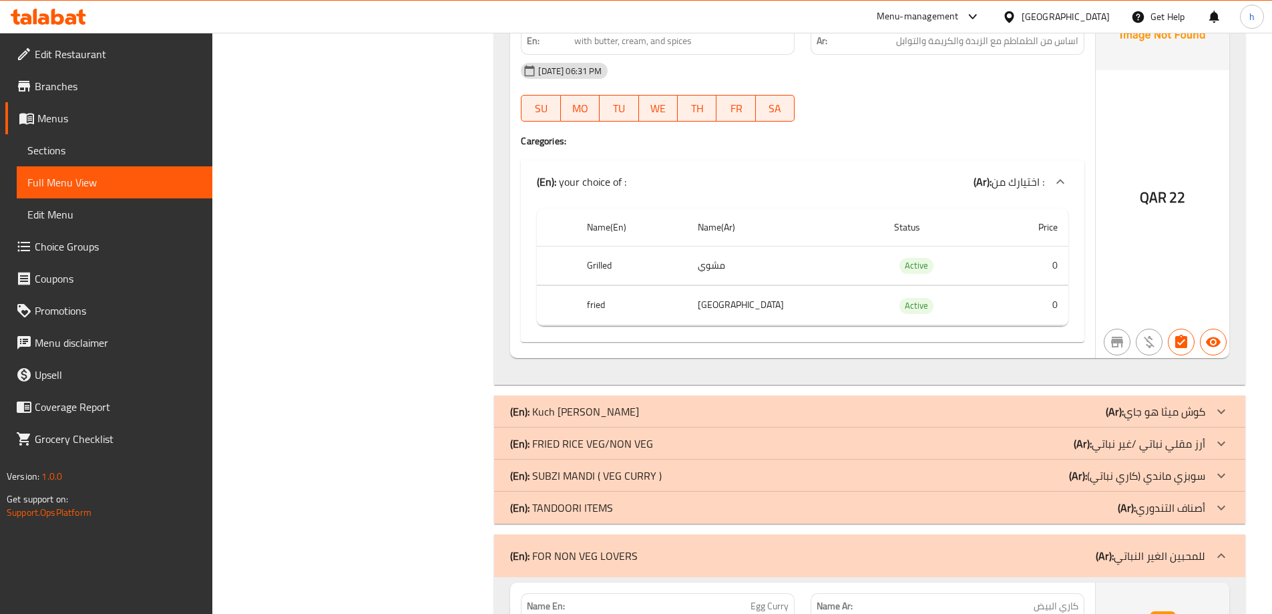
click at [581, 499] on p "(En): TANDOORI ITEMS" at bounding box center [561, 507] width 103 height 16
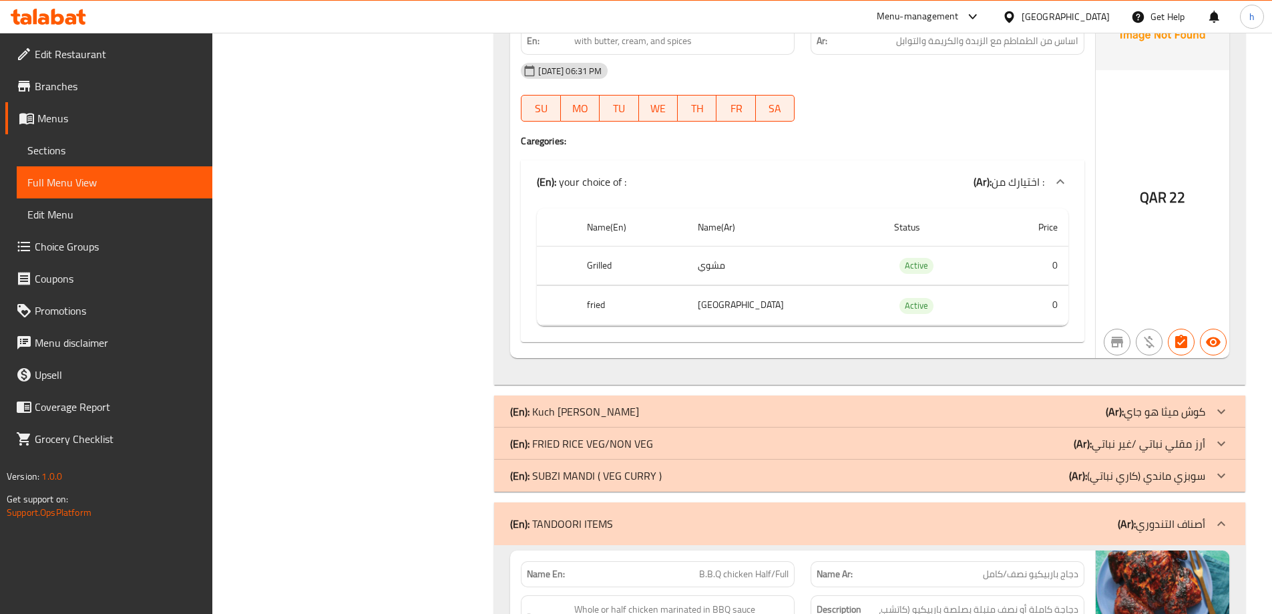
click at [594, 467] on p "(En): SUBZI MANDI ( VEG CURRY )" at bounding box center [586, 475] width 152 height 16
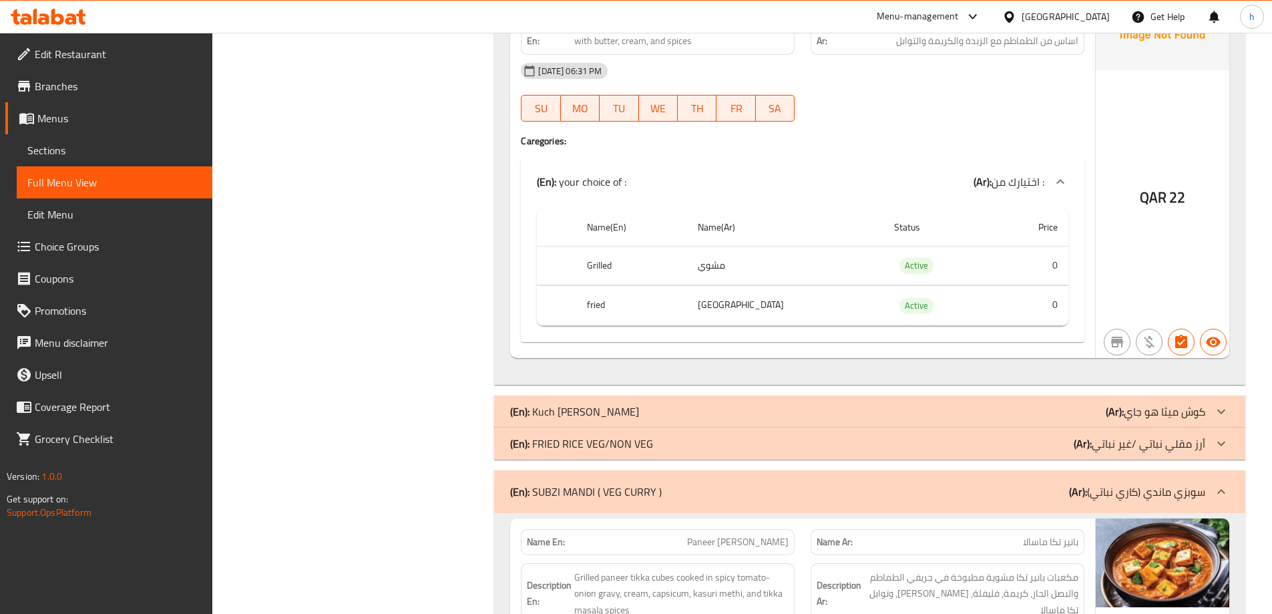
click at [600, 435] on p "(En): FRIED RICE VEG/NON VEG" at bounding box center [581, 443] width 143 height 16
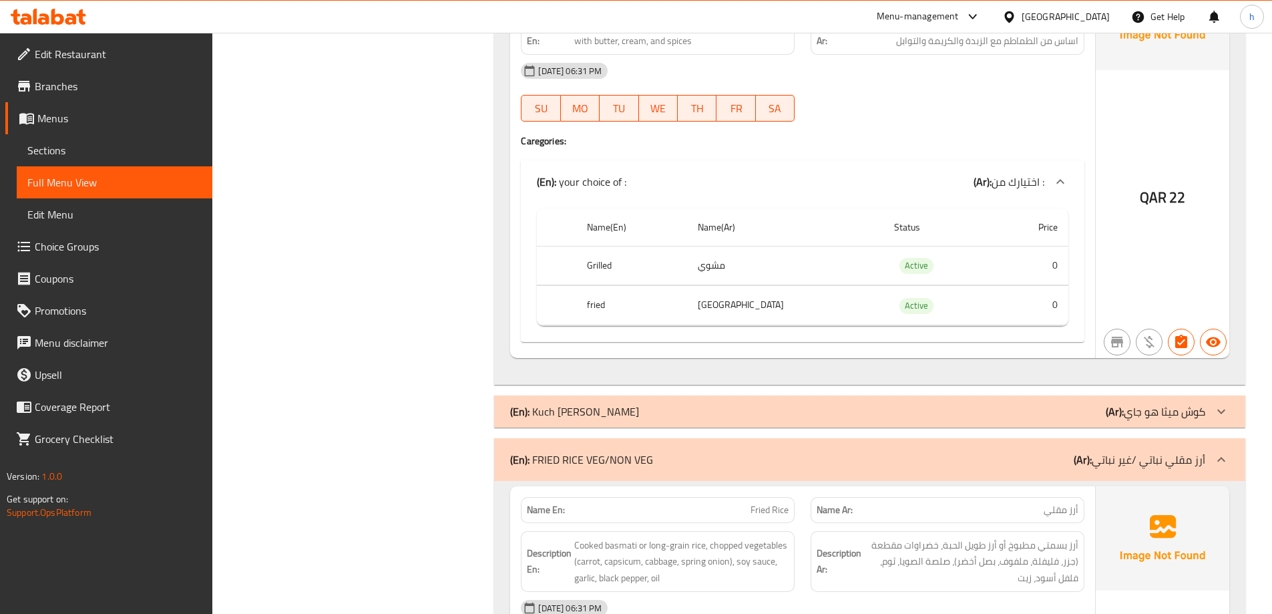
click at [604, 403] on p "(En): Kuch Mitha Ho Jaye" at bounding box center [574, 411] width 129 height 16
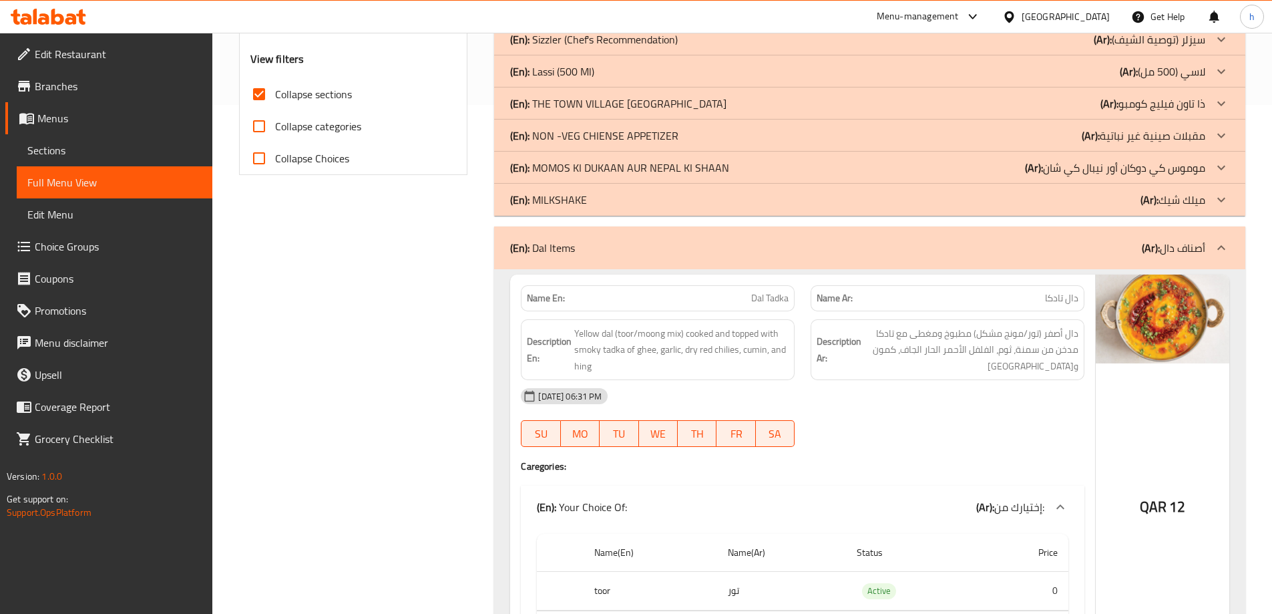
scroll to position [723, 0]
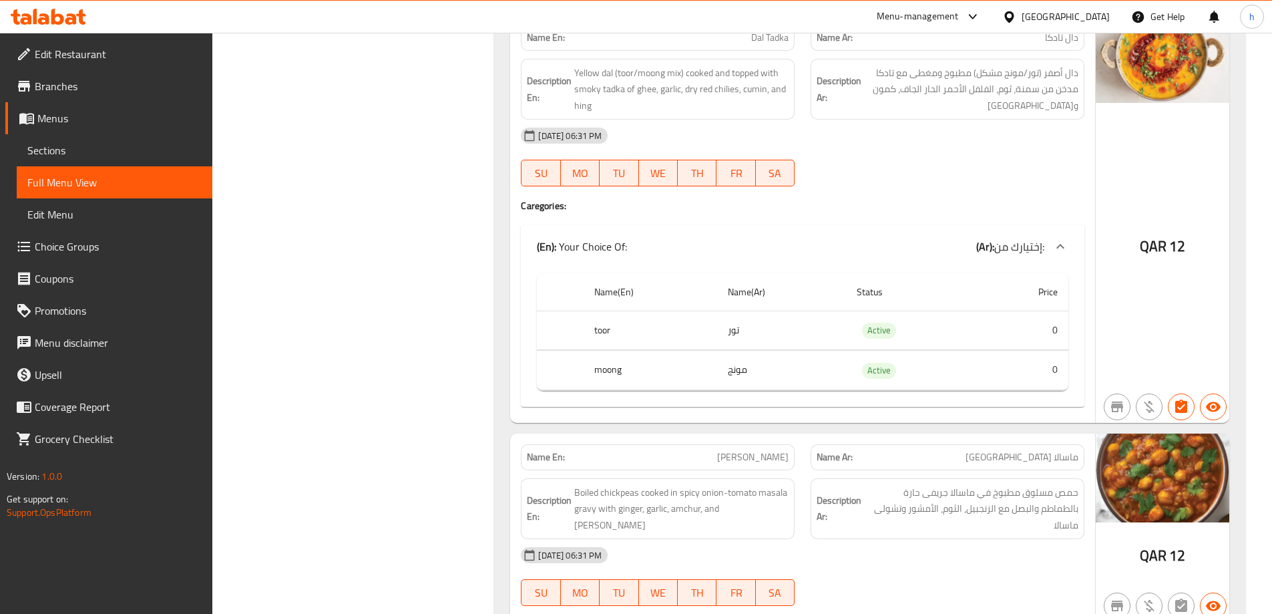
drag, startPoint x: 814, startPoint y: 296, endPoint x: 826, endPoint y: 309, distance: 17.5
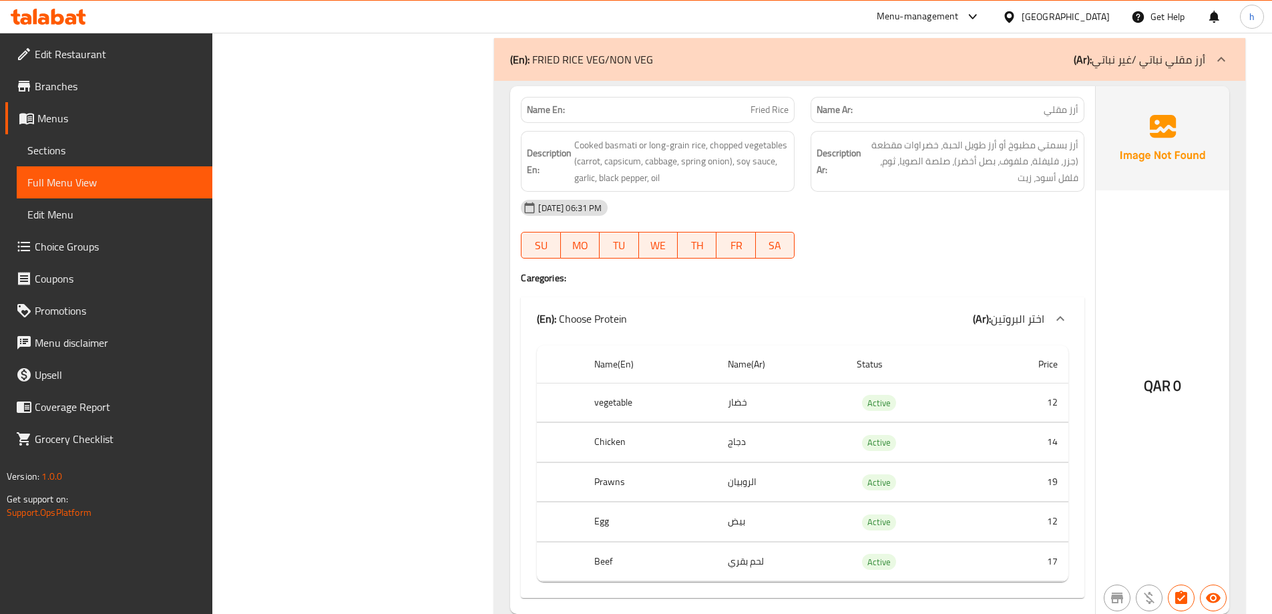
scroll to position [5246, 0]
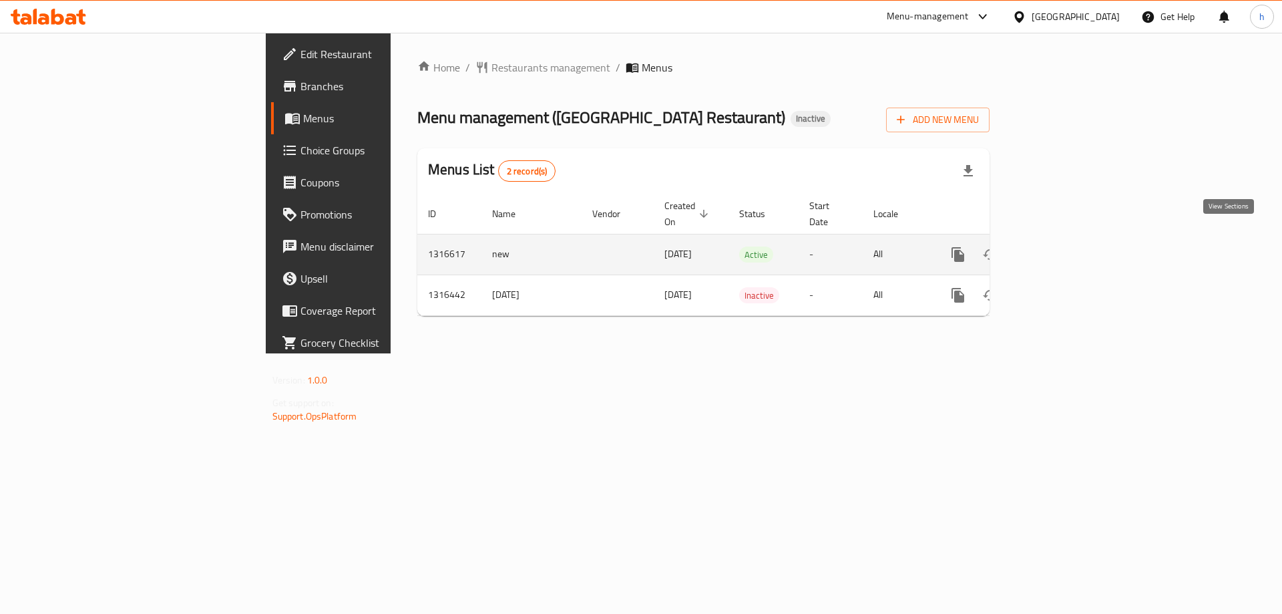
click at [1060, 248] on icon "enhanced table" at bounding box center [1054, 254] width 12 height 12
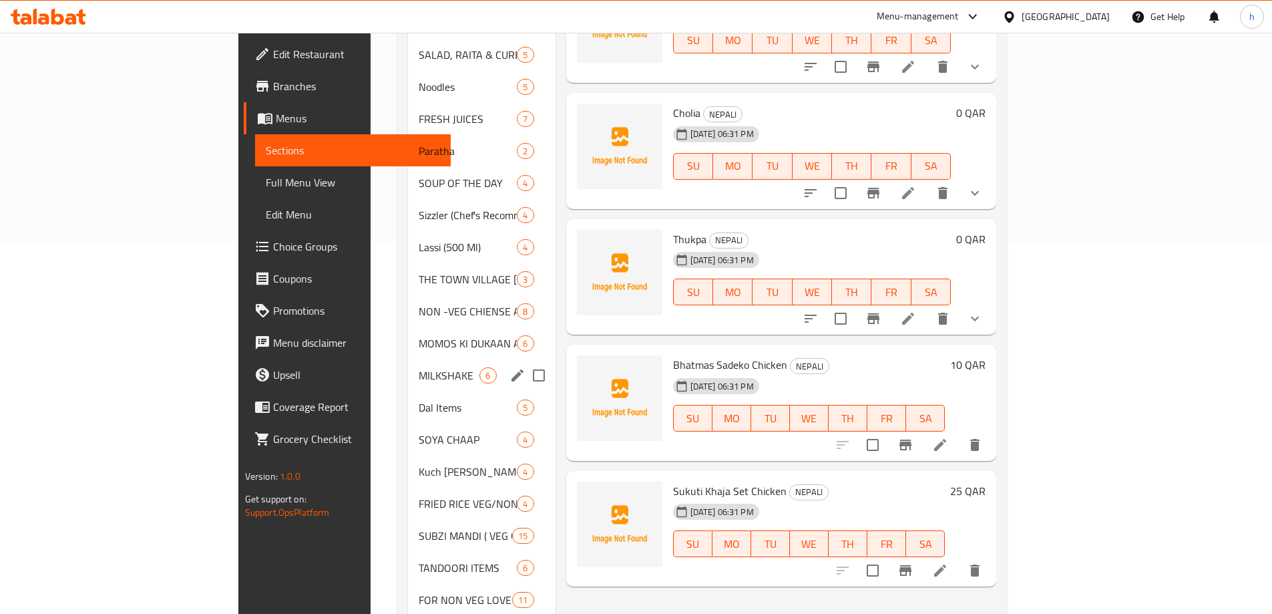
scroll to position [401, 0]
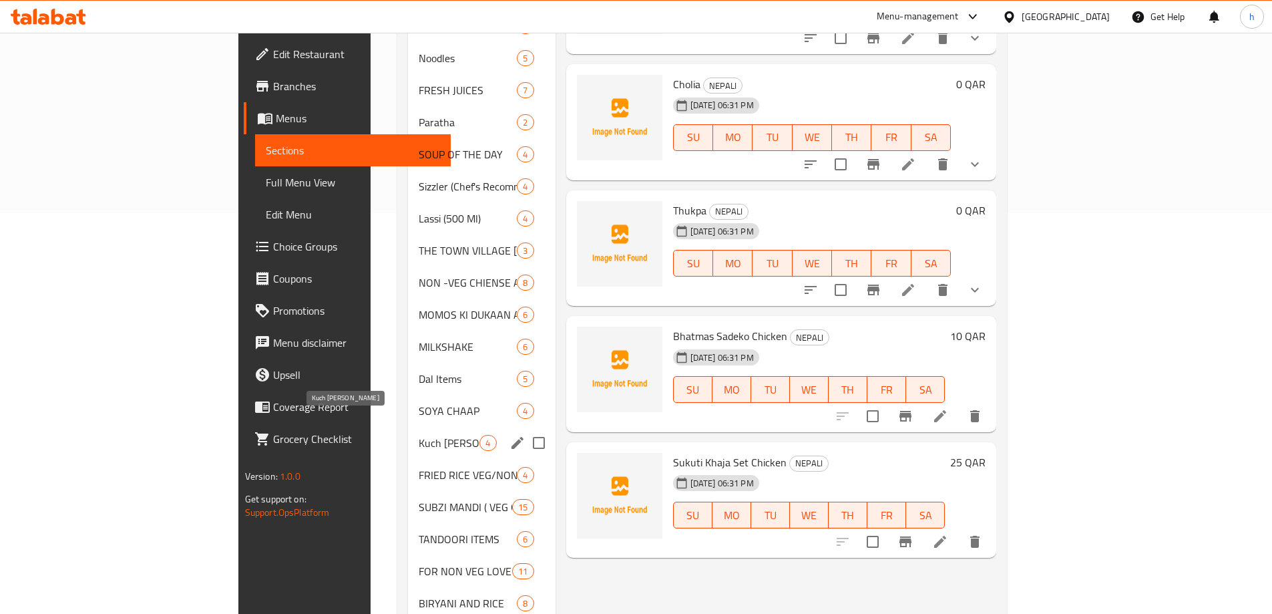
click at [419, 435] on span "Kuch [PERSON_NAME]" at bounding box center [449, 443] width 61 height 16
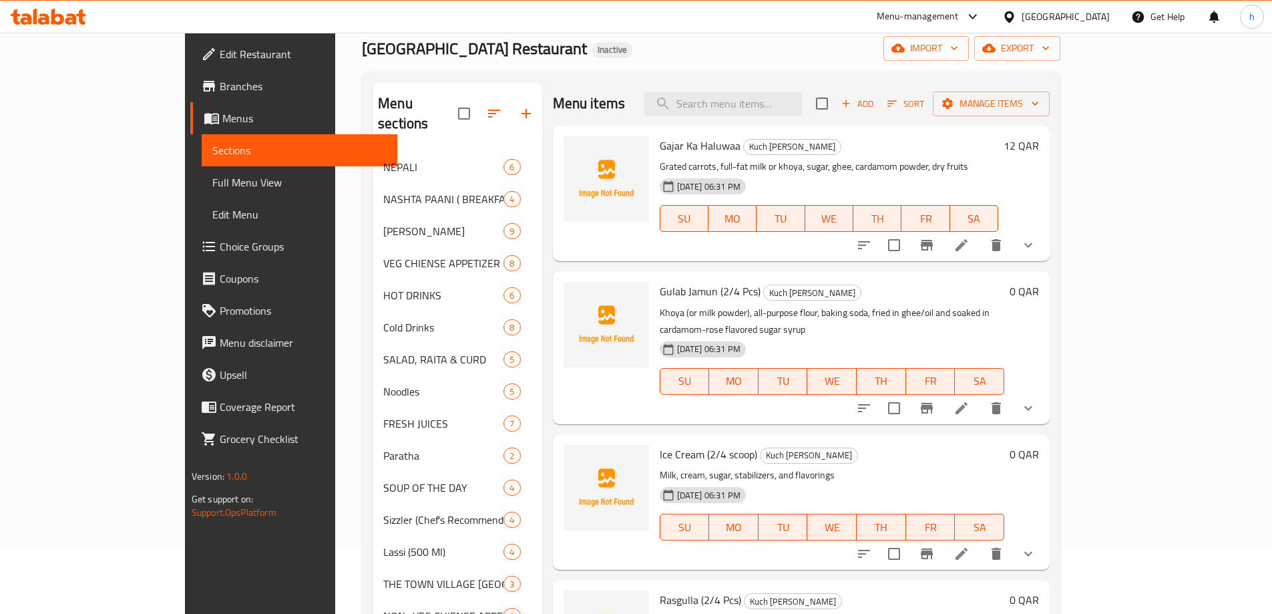
scroll to position [67, 0]
click at [756, 109] on input "search" at bounding box center [723, 104] width 158 height 23
paste input "Veg Manchurian"
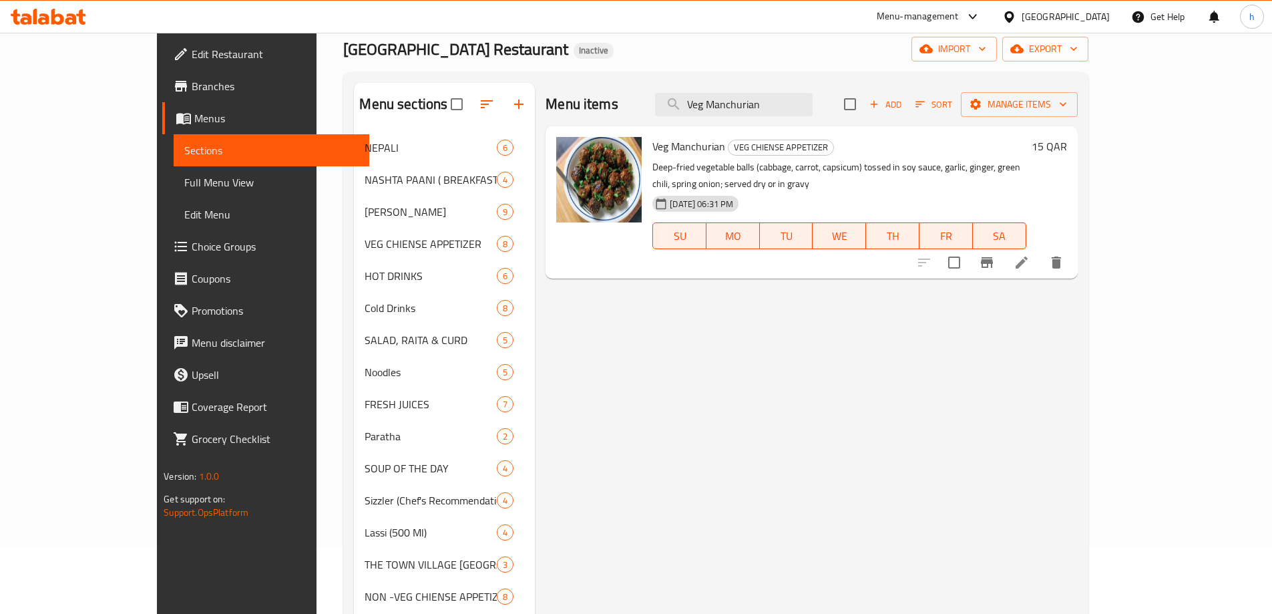
type input "Veg Manchurian"
click at [1028, 256] on icon at bounding box center [1022, 262] width 12 height 12
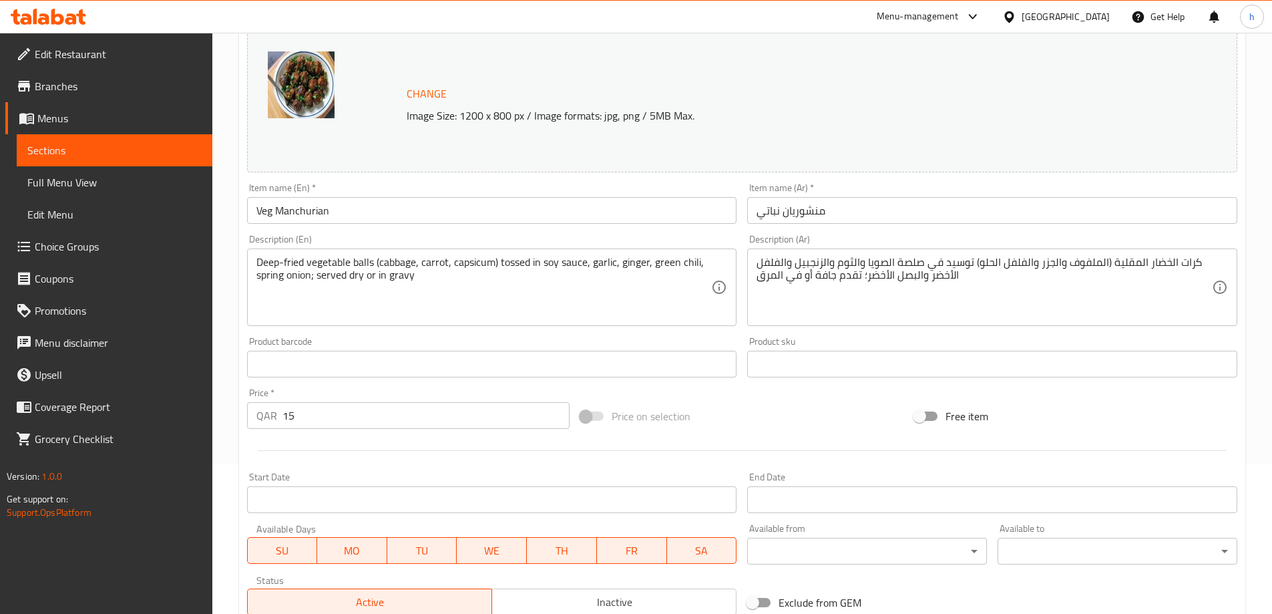
scroll to position [349, 0]
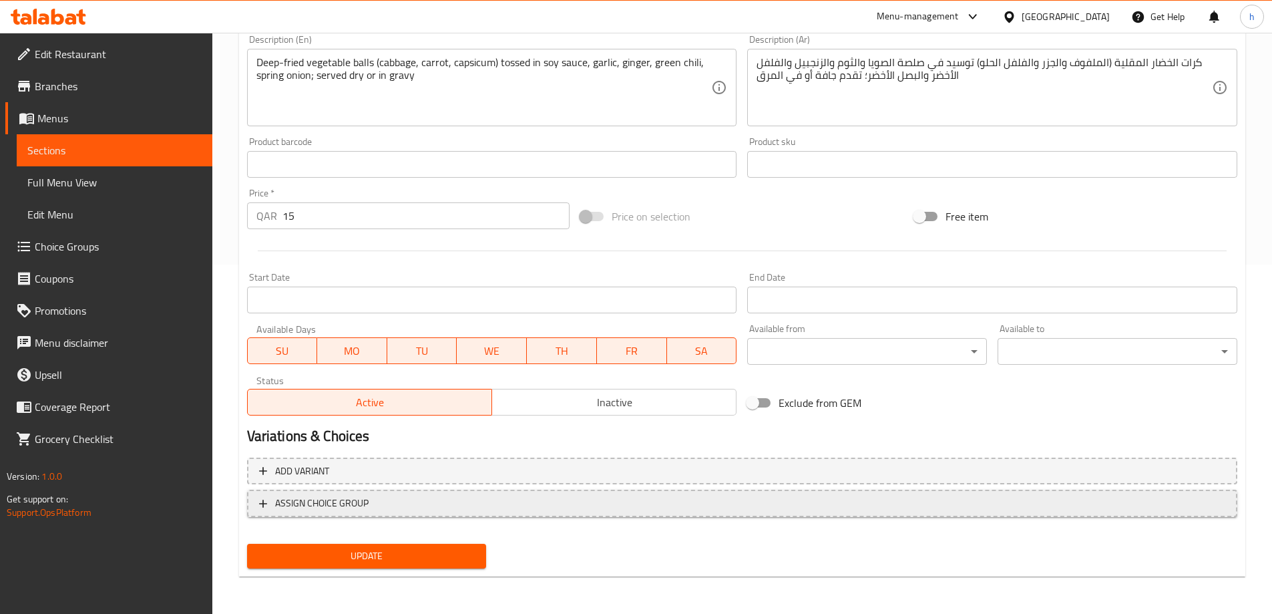
click at [387, 507] on span "ASSIGN CHOICE GROUP" at bounding box center [742, 503] width 966 height 17
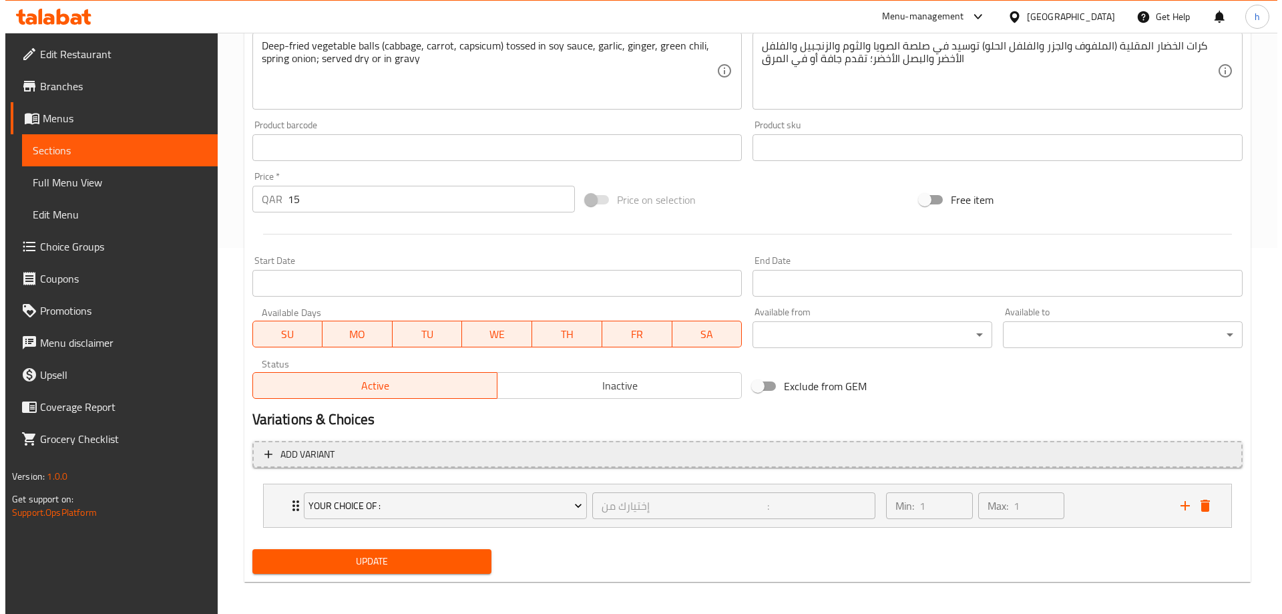
scroll to position [371, 0]
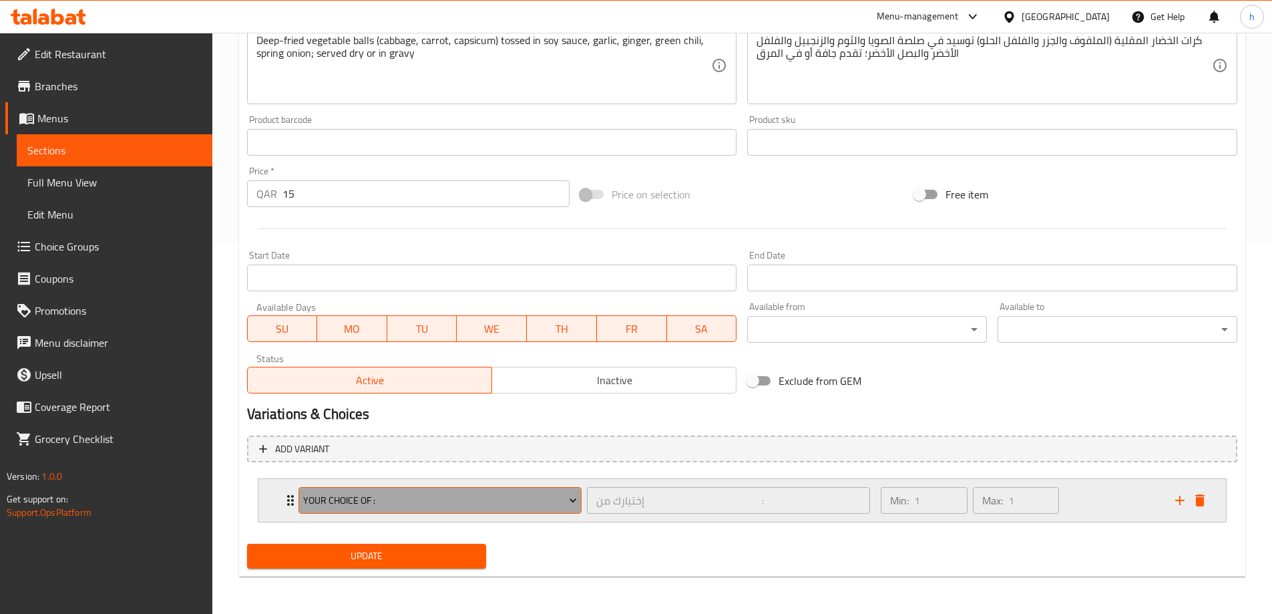
click at [491, 495] on span "Your Choice Of :" at bounding box center [440, 500] width 274 height 17
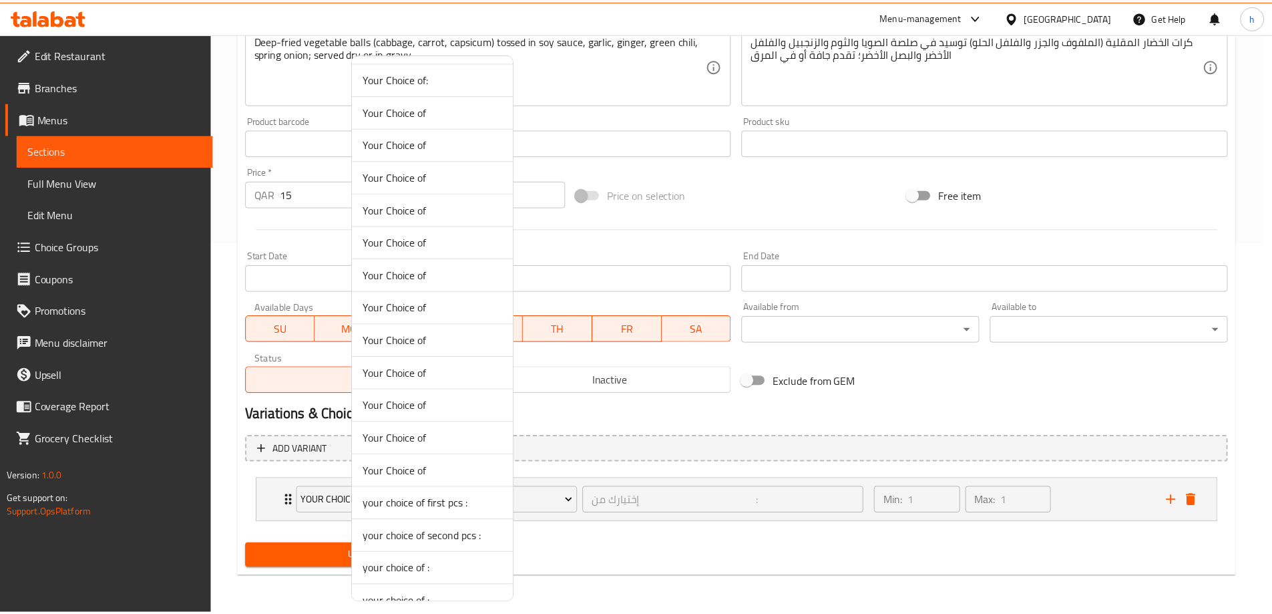
scroll to position [134, 0]
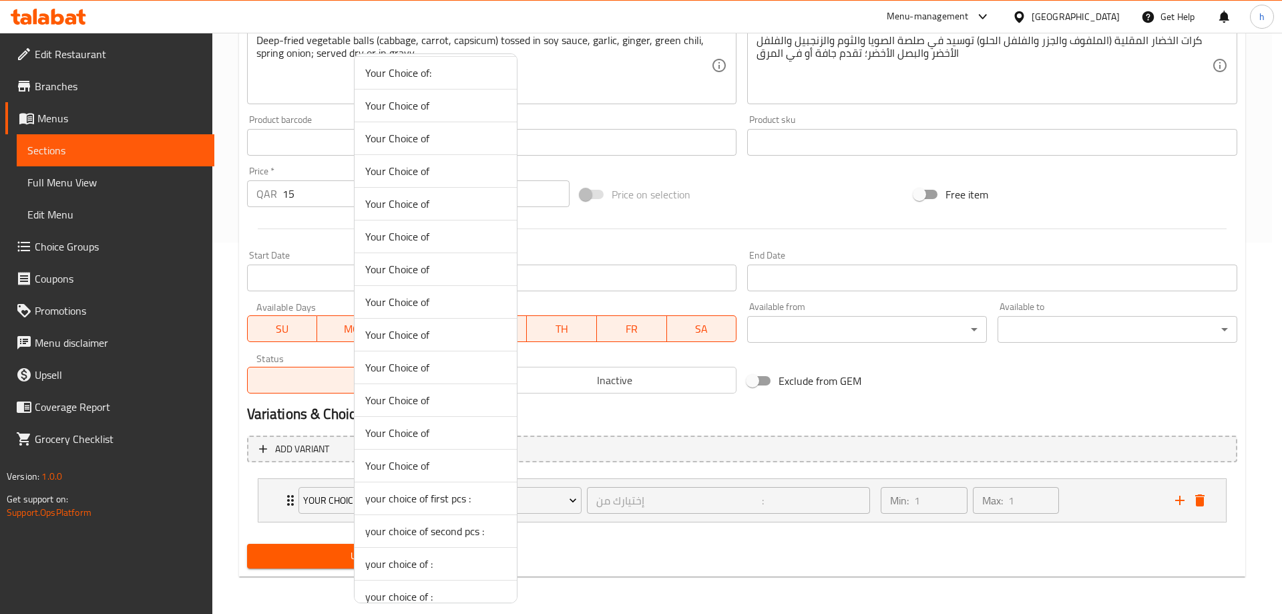
click at [628, 556] on div at bounding box center [641, 307] width 1282 height 614
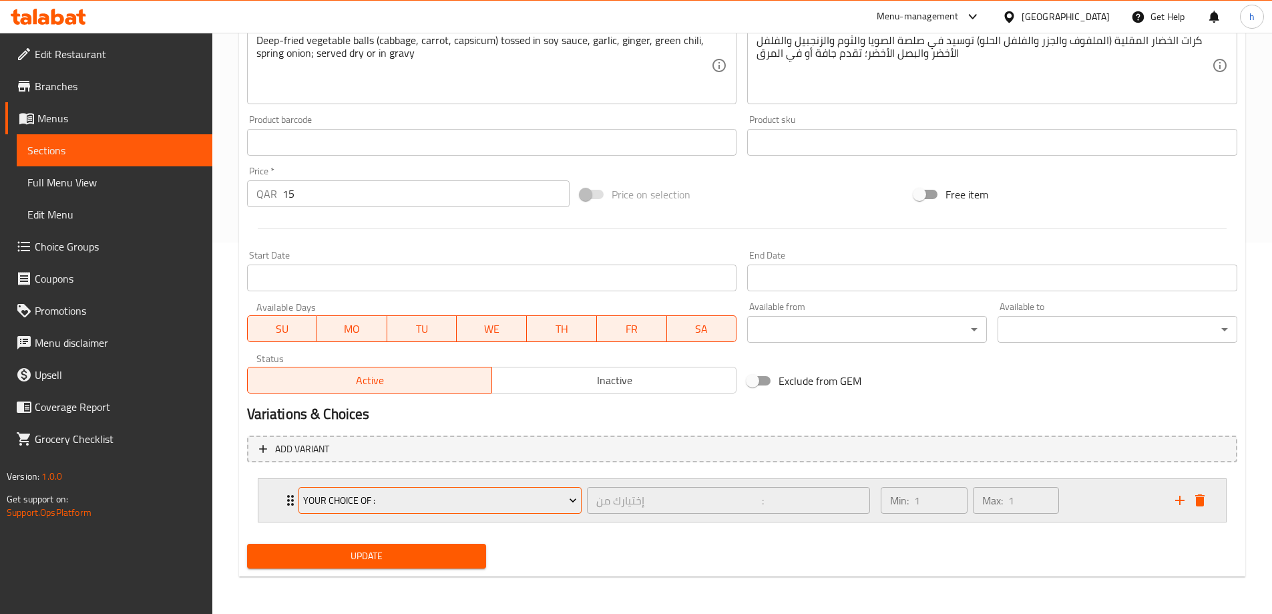
click at [475, 497] on span "Your Choice Of :" at bounding box center [440, 500] width 274 height 17
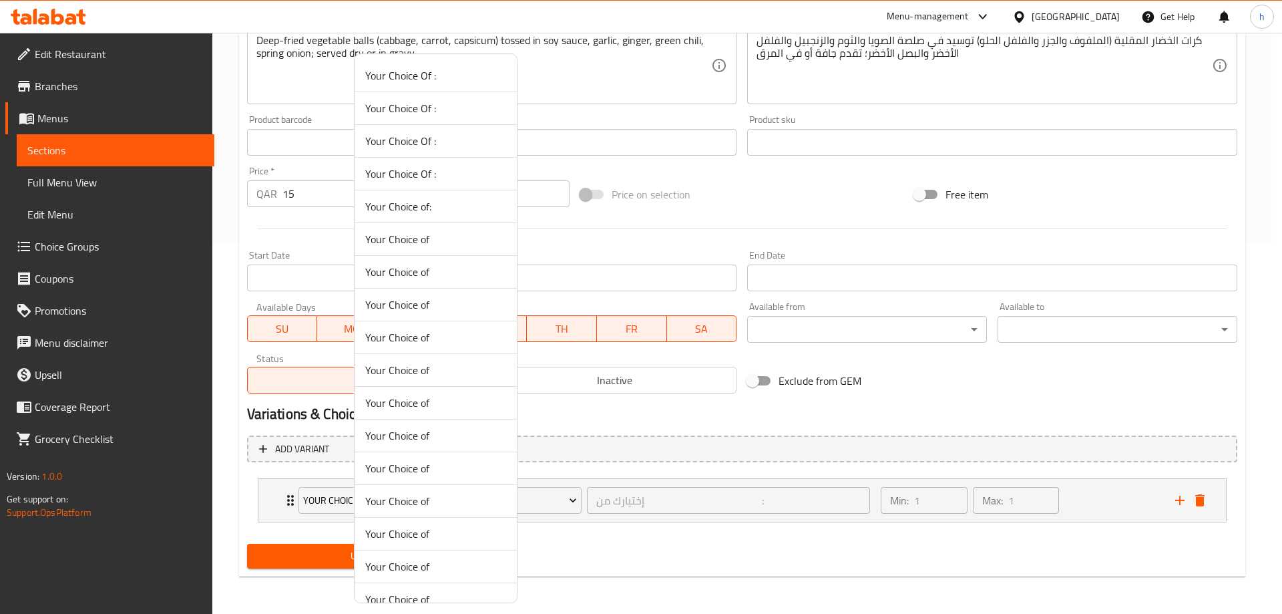
click at [643, 421] on div at bounding box center [641, 307] width 1282 height 614
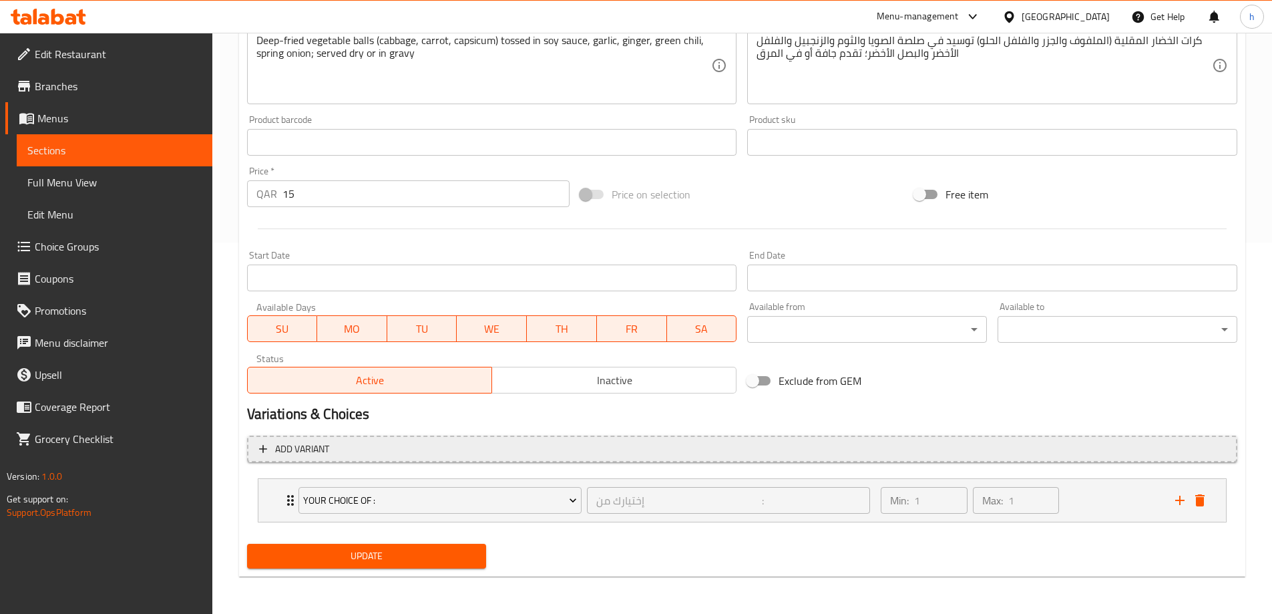
click at [471, 461] on button "Add variant" at bounding box center [742, 448] width 990 height 27
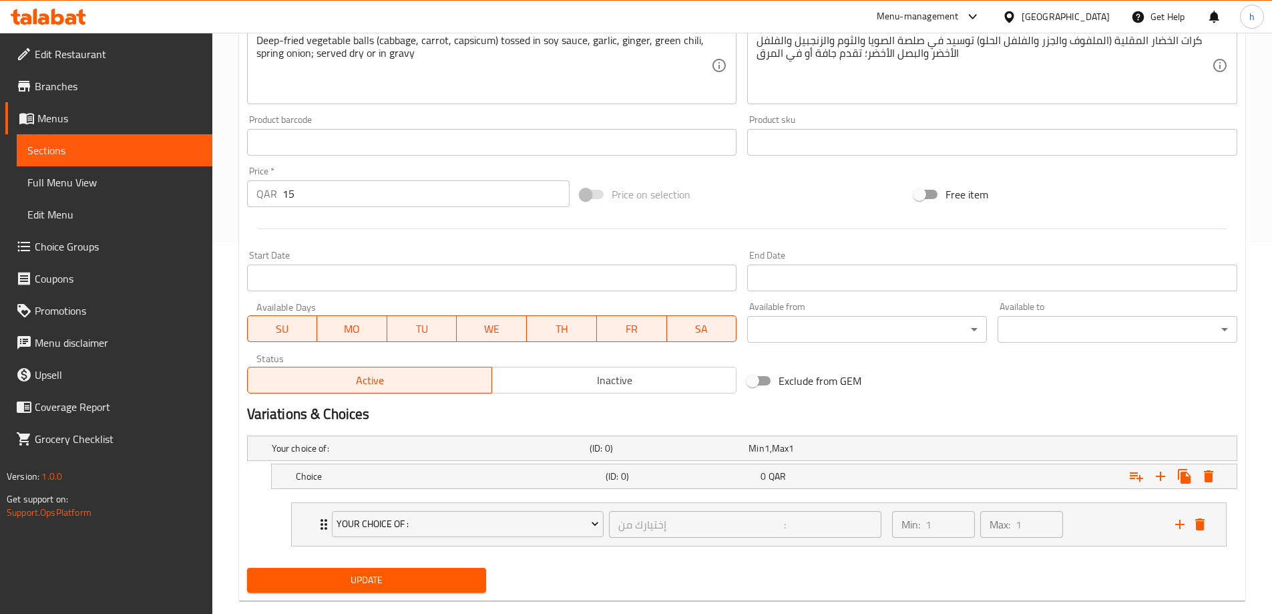
drag, startPoint x: 962, startPoint y: 412, endPoint x: 961, endPoint y: 422, distance: 10.1
click at [962, 412] on h2 "Variations & Choices" at bounding box center [742, 414] width 990 height 20
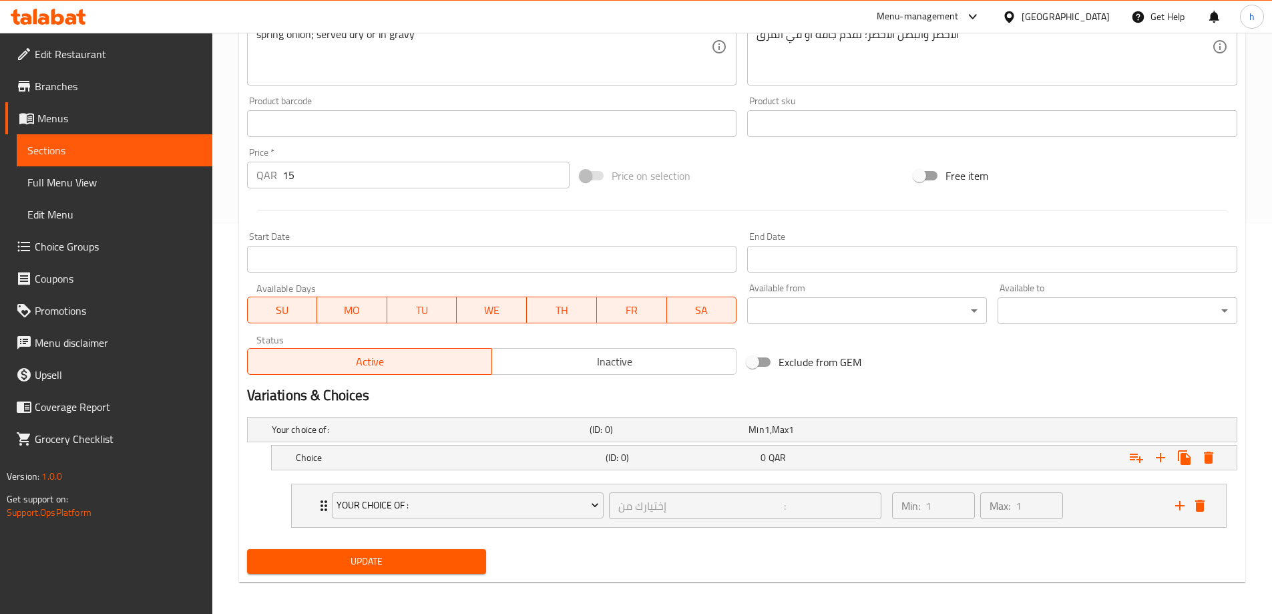
scroll to position [395, 0]
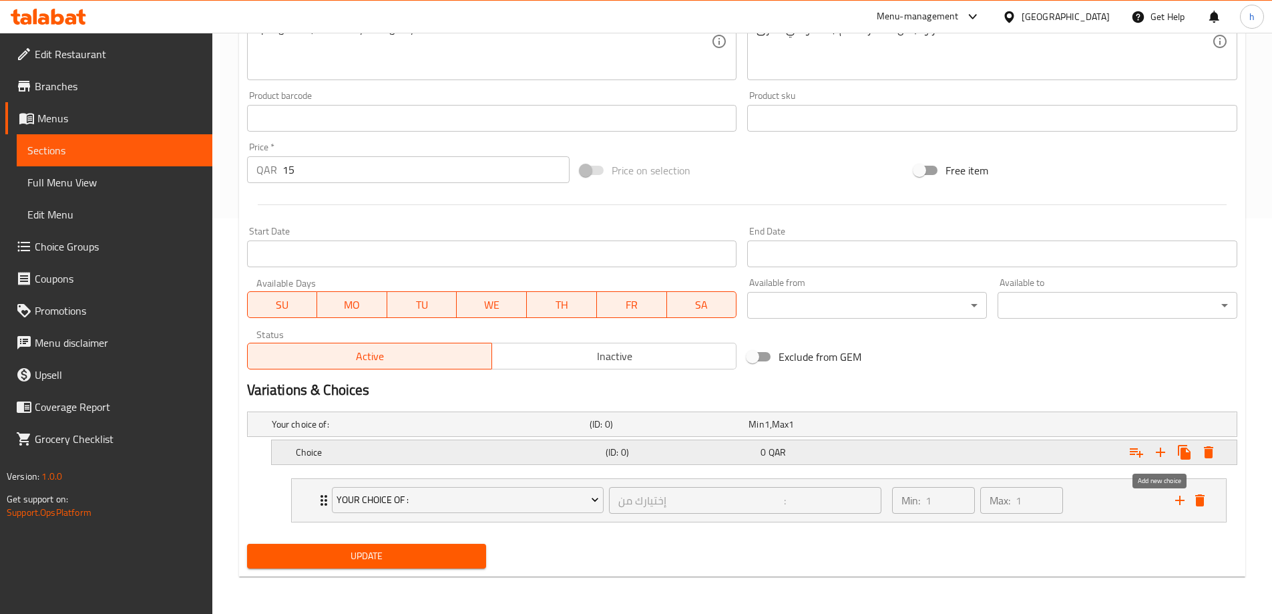
click at [1159, 453] on icon "Expand" at bounding box center [1161, 452] width 16 height 16
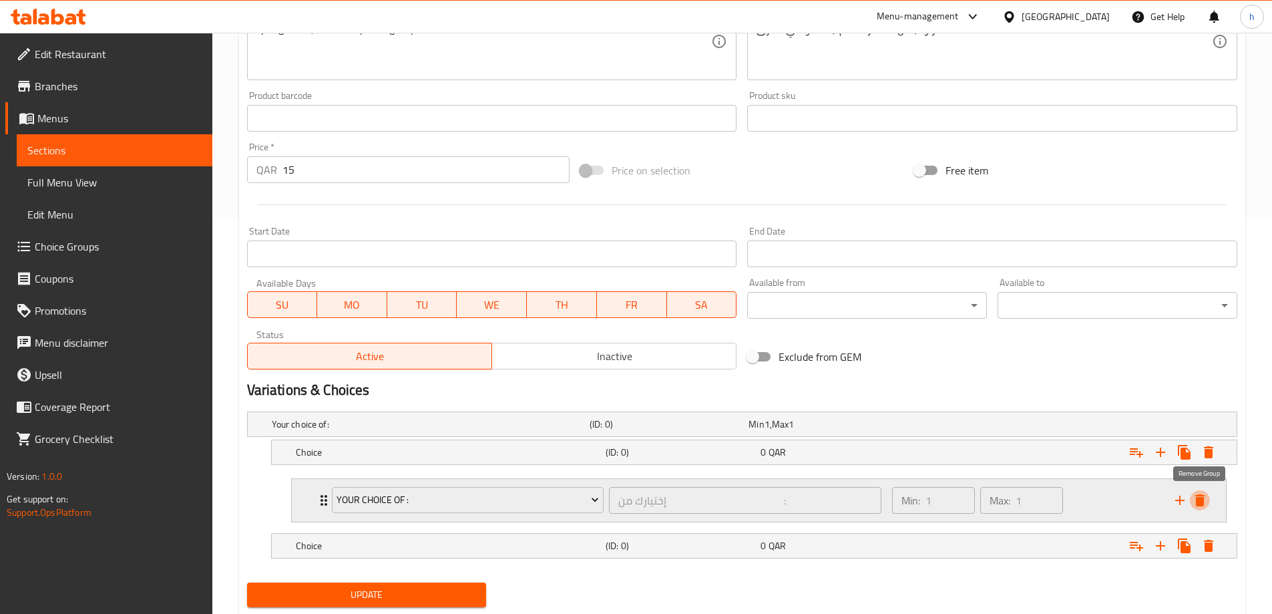
click at [1208, 501] on button "delete" at bounding box center [1200, 500] width 20 height 20
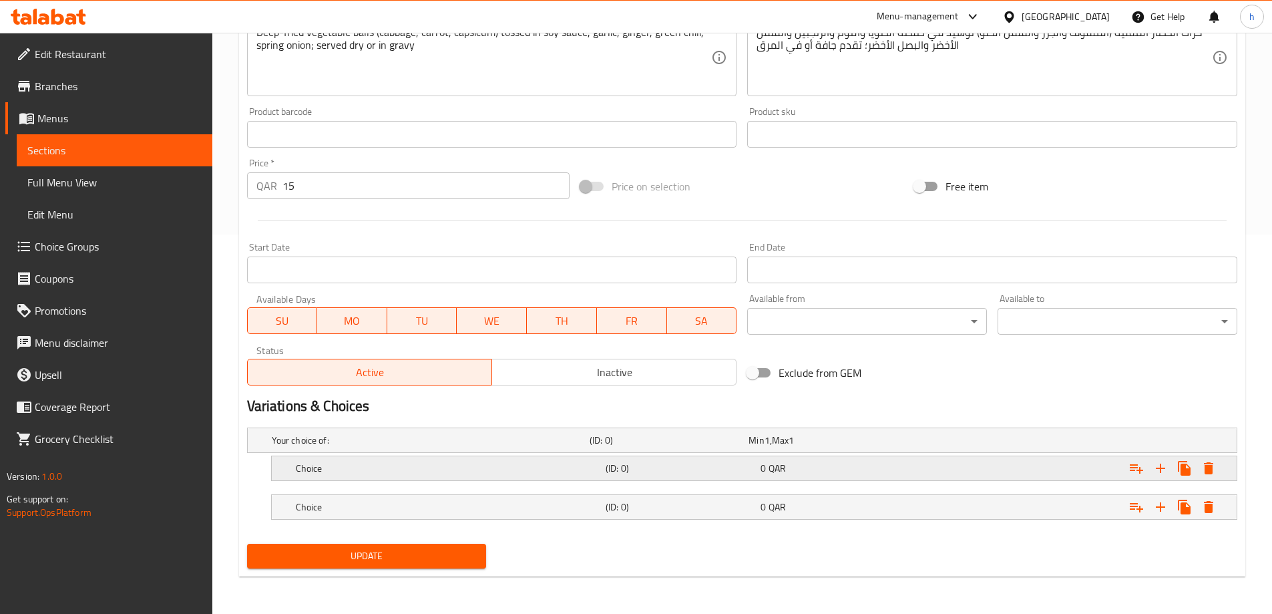
click at [833, 467] on div "0 QAR" at bounding box center [836, 467] width 150 height 13
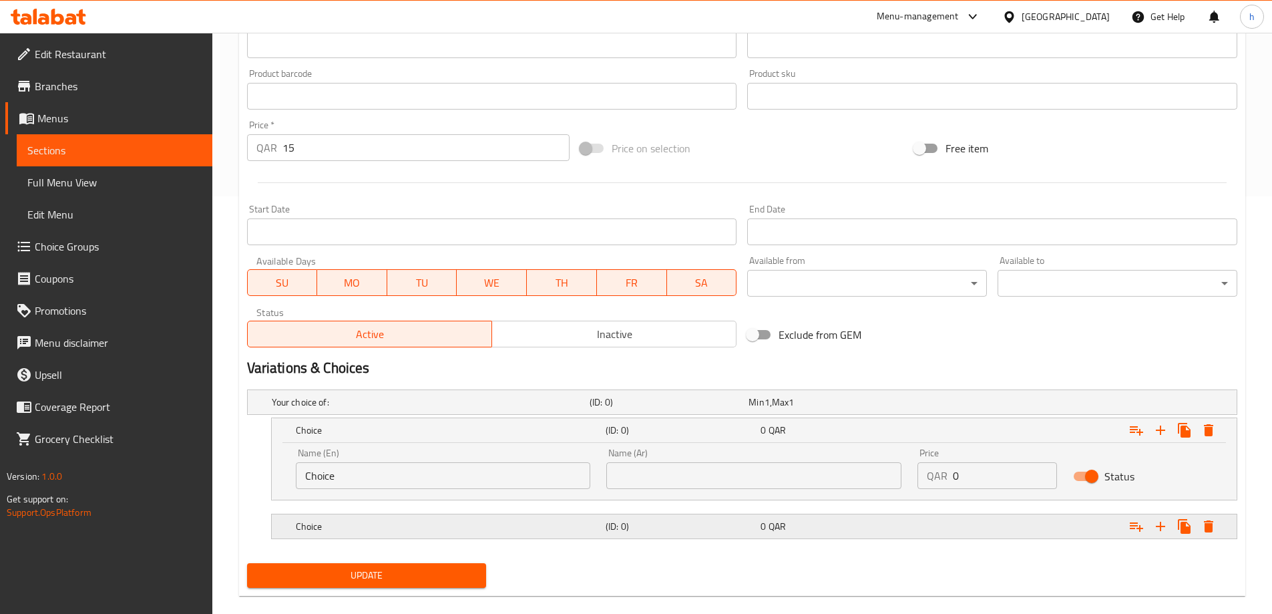
scroll to position [437, 0]
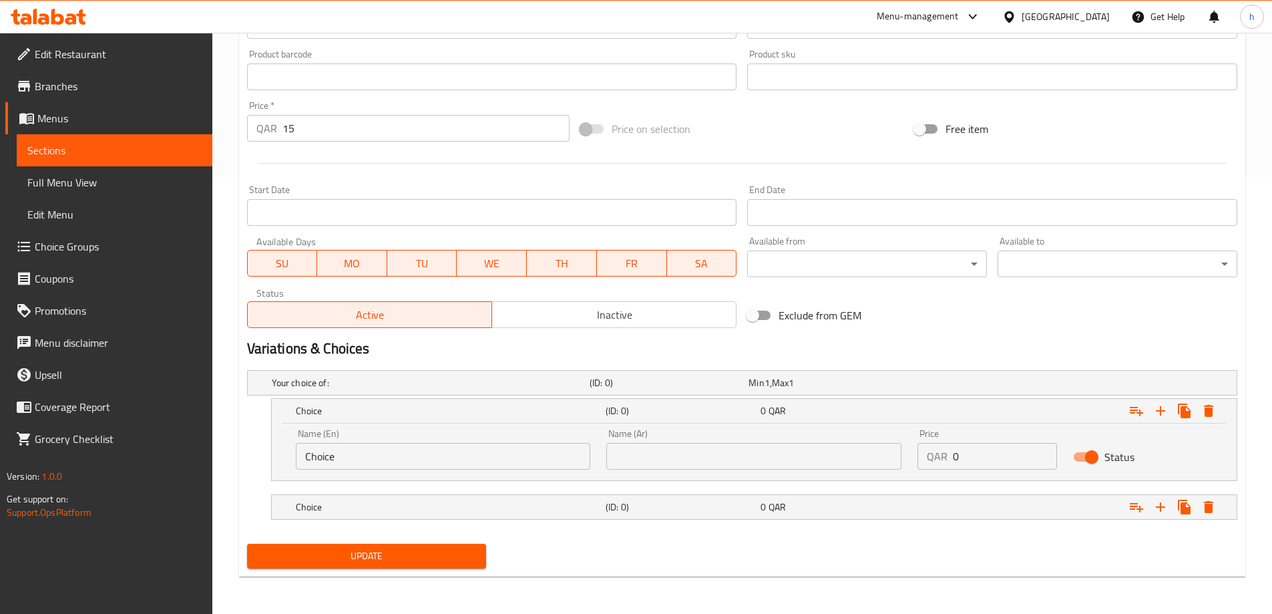
click at [429, 445] on input "Choice" at bounding box center [443, 456] width 295 height 27
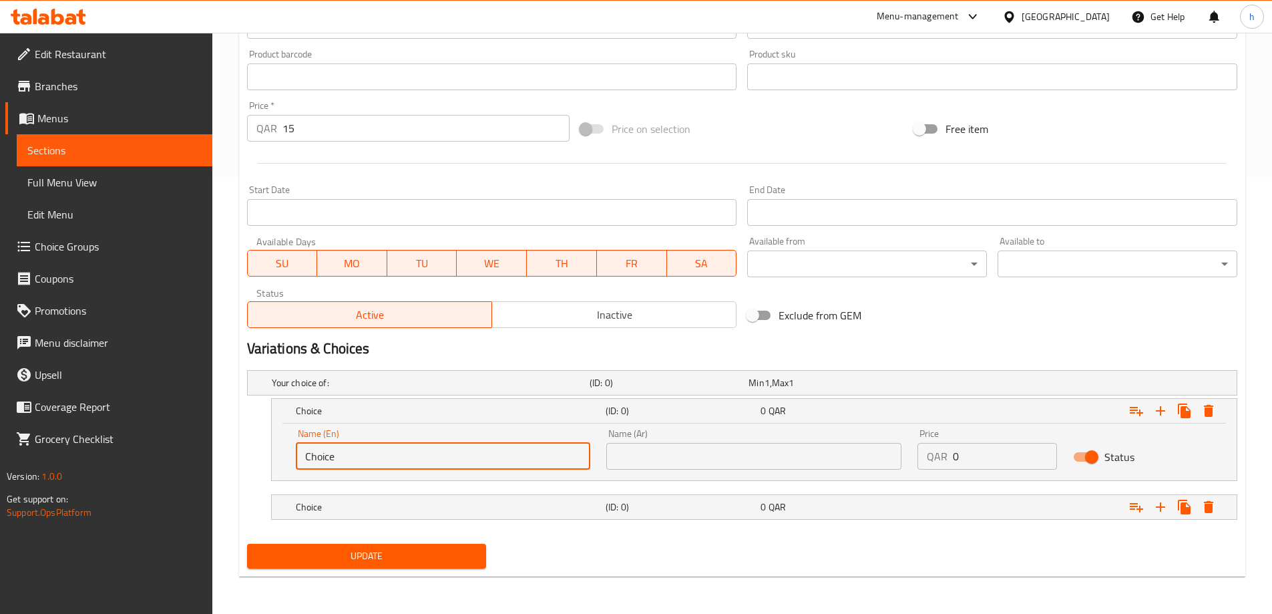
click at [429, 445] on input "Choice" at bounding box center [443, 456] width 295 height 27
type input "Dry"
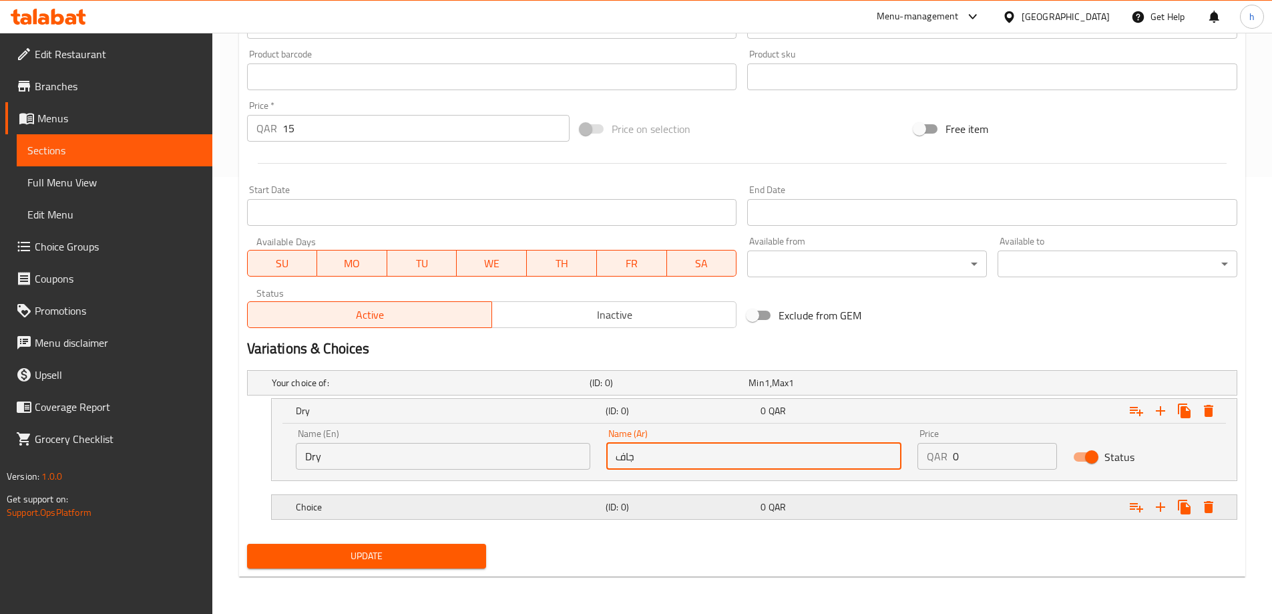
type input "جاف"
click at [980, 509] on div "Expand" at bounding box center [1068, 506] width 310 height 29
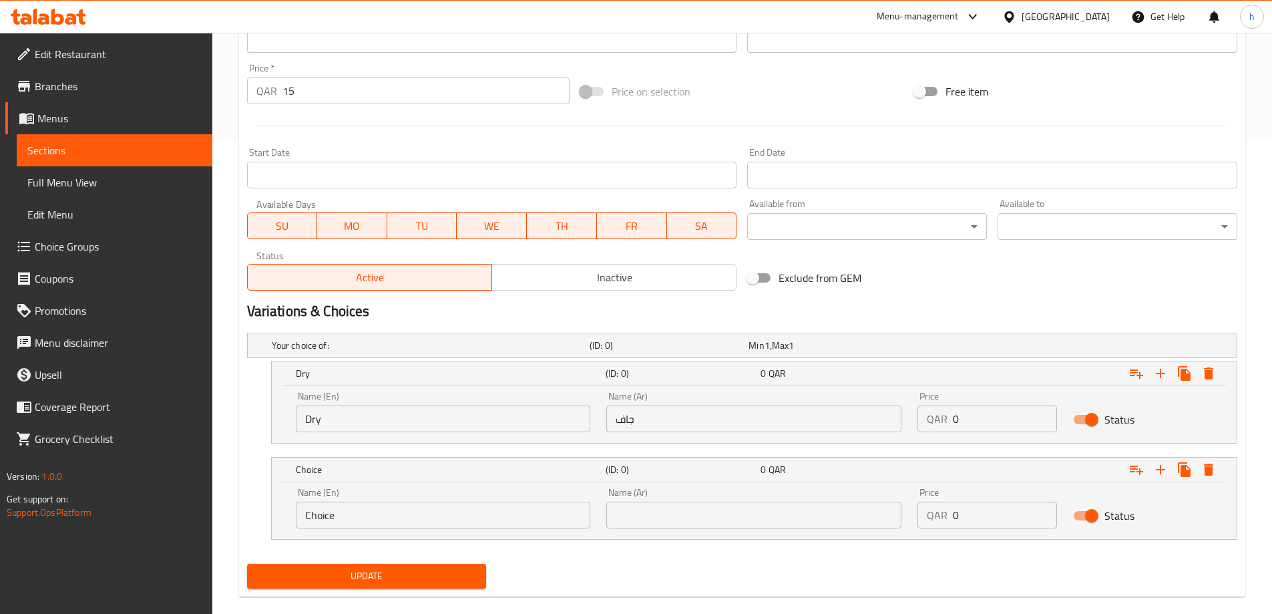
scroll to position [494, 0]
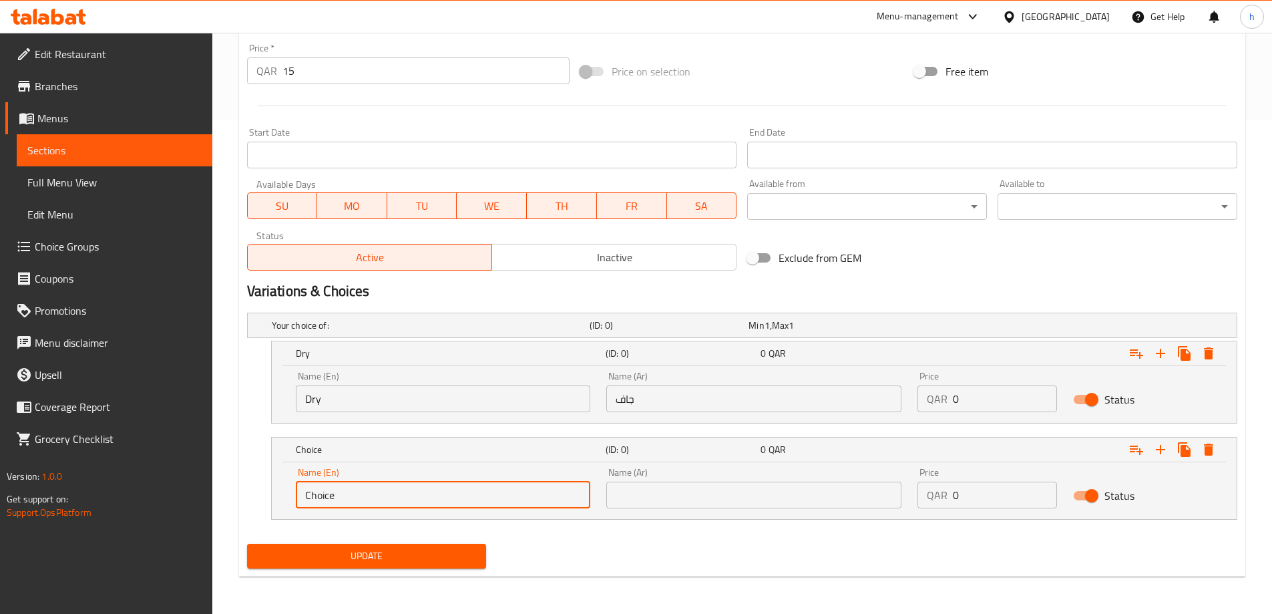
click at [458, 497] on input "Choice" at bounding box center [443, 494] width 295 height 27
click at [406, 494] on input "In gravy" at bounding box center [443, 494] width 295 height 27
click at [317, 492] on input "In gravy" at bounding box center [443, 494] width 295 height 27
type input "In Gravy"
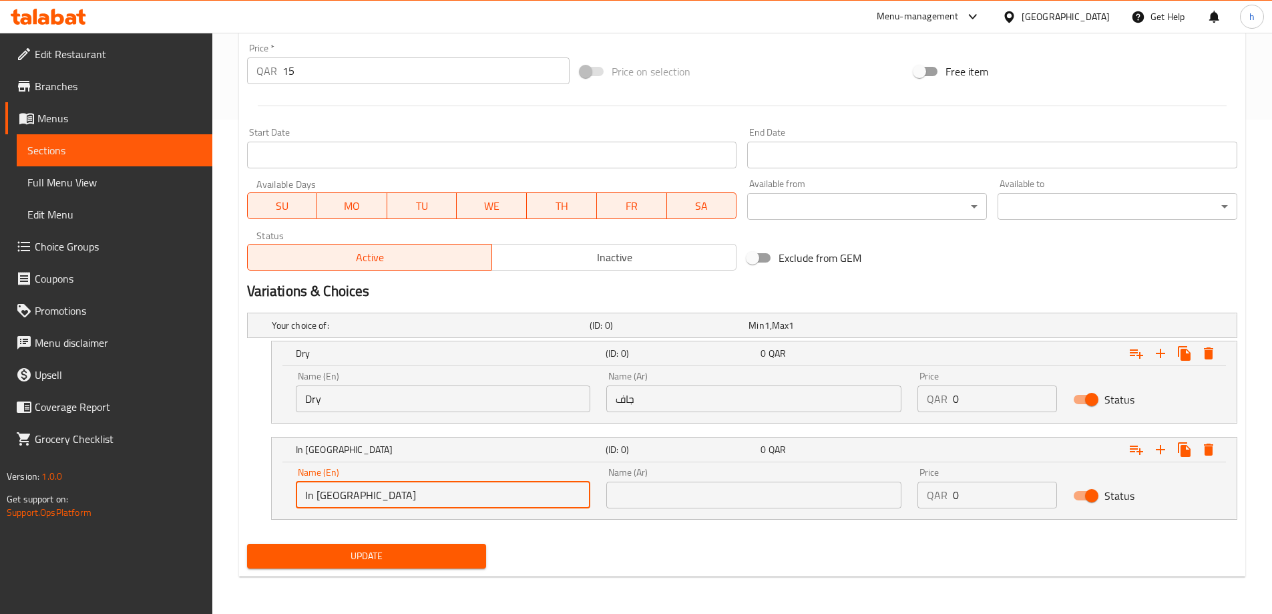
click at [716, 492] on input "text" at bounding box center [753, 494] width 295 height 27
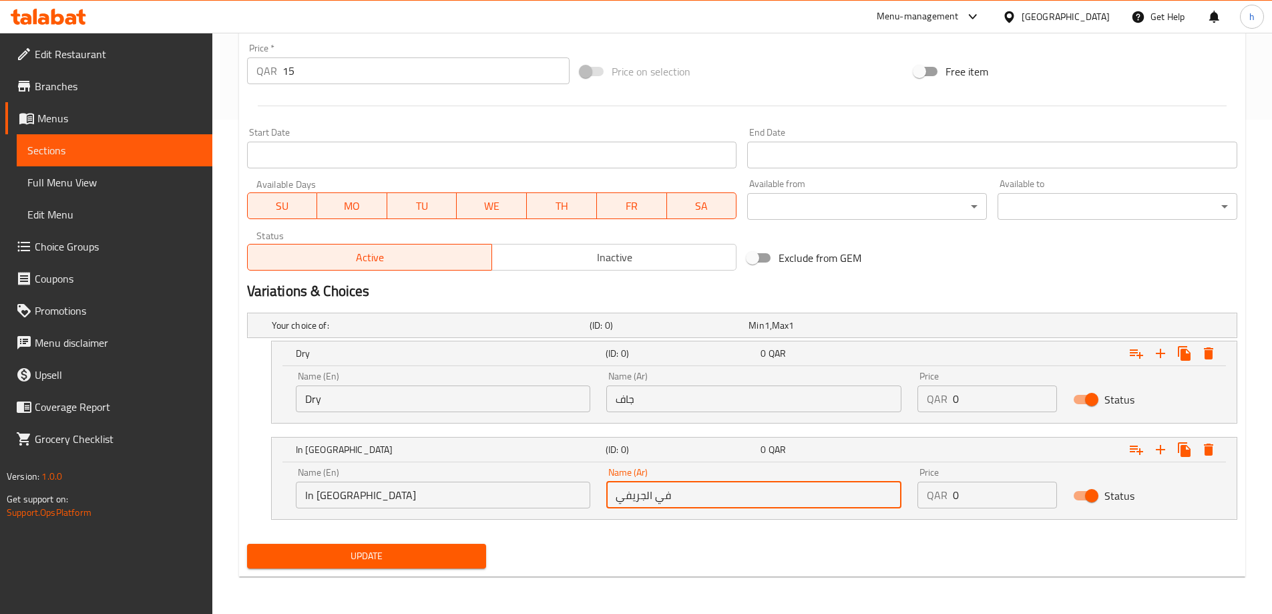
type input "في الجريفي"
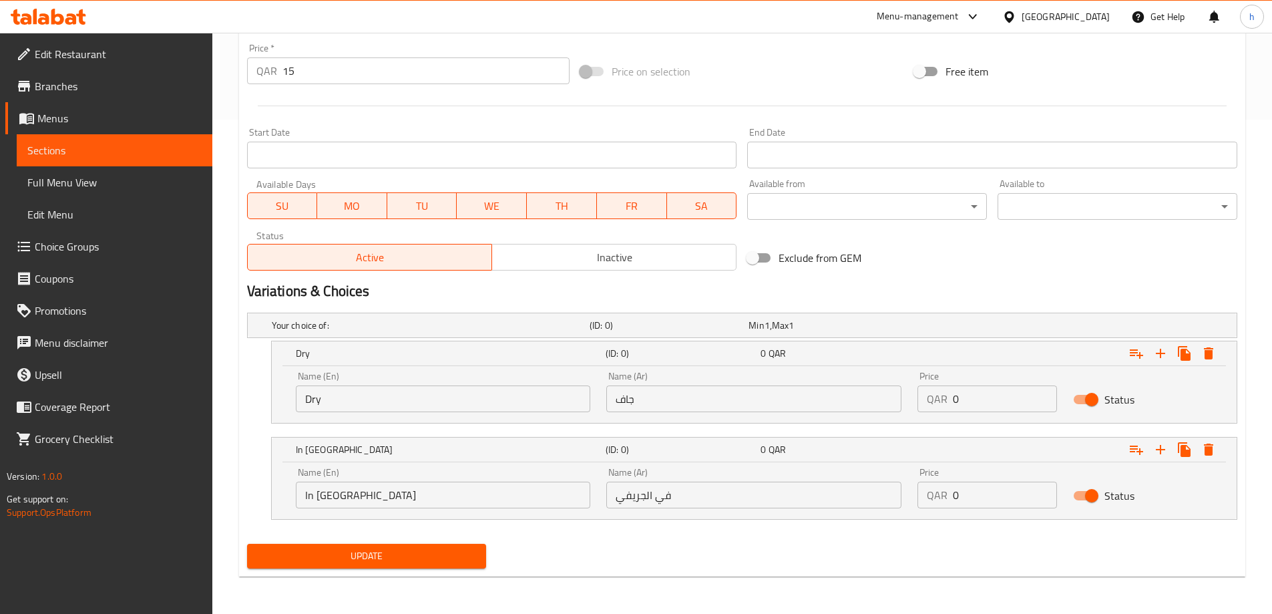
click at [535, 542] on div "Update" at bounding box center [742, 555] width 1001 height 35
click at [446, 550] on span "Update" at bounding box center [367, 556] width 218 height 17
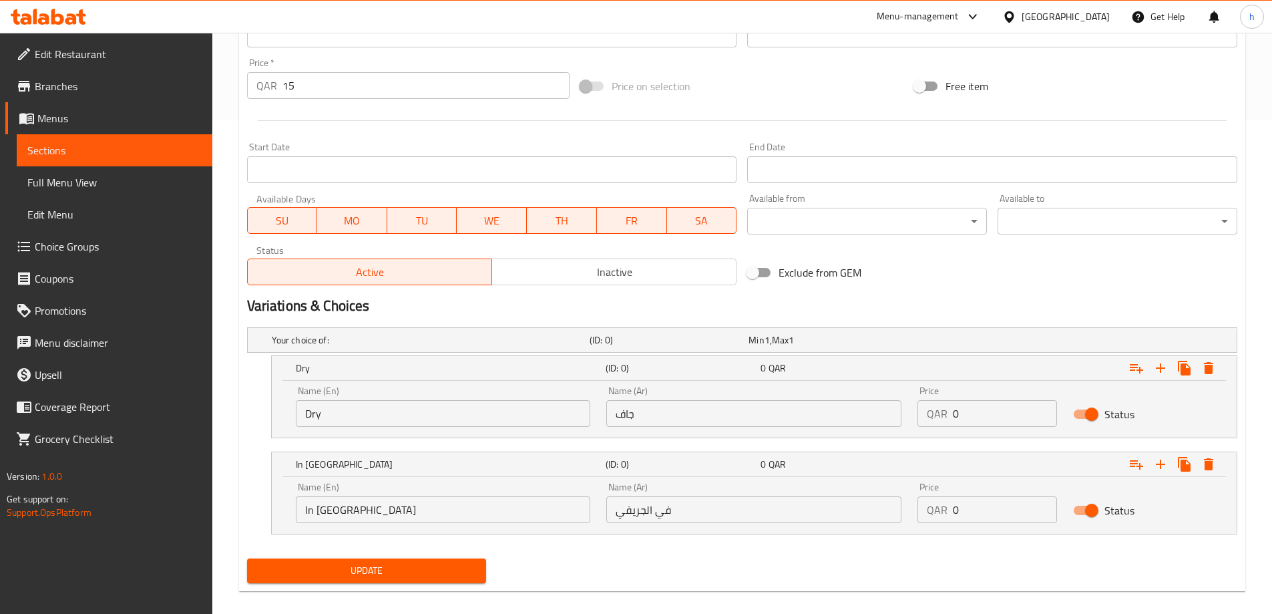
scroll to position [106, 0]
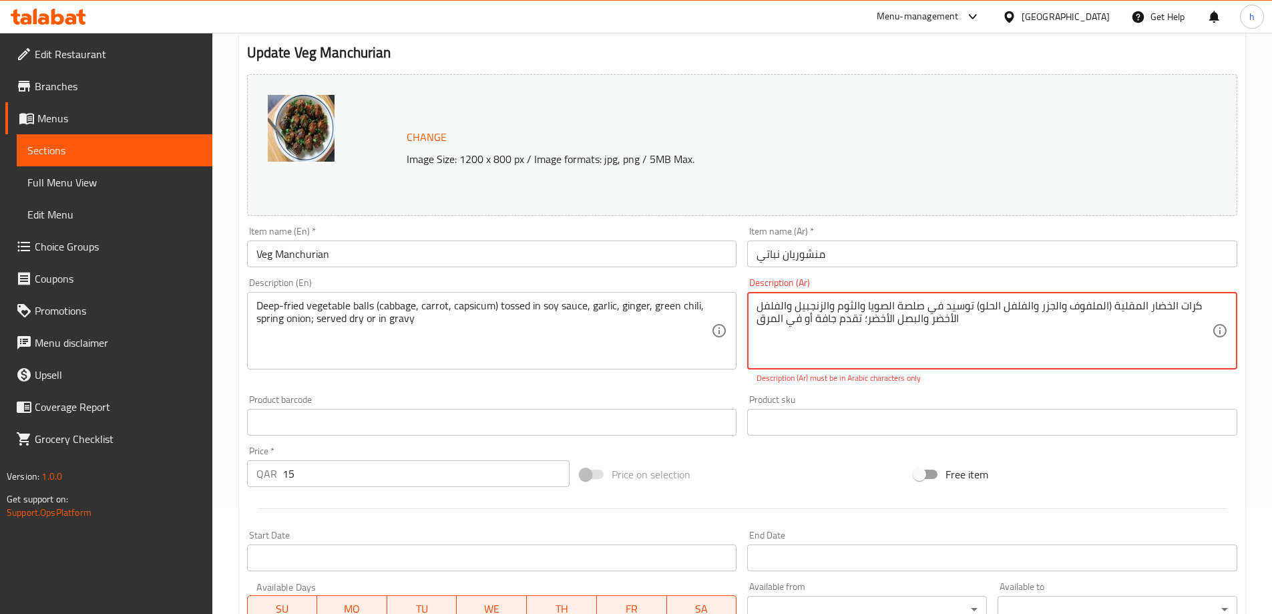
click at [1119, 329] on textarea "كرات الخضار المقلية (الملفوف والجزر والفلفل الحلو) توسيد في صلصة الصويا والثوم …" at bounding box center [984, 330] width 455 height 63
click at [1124, 311] on textarea "كرات الخضار المقلية (الملفوف والجزر والفلفل الحلو) توسيد في صلصة الصويا والثوم …" at bounding box center [984, 330] width 455 height 63
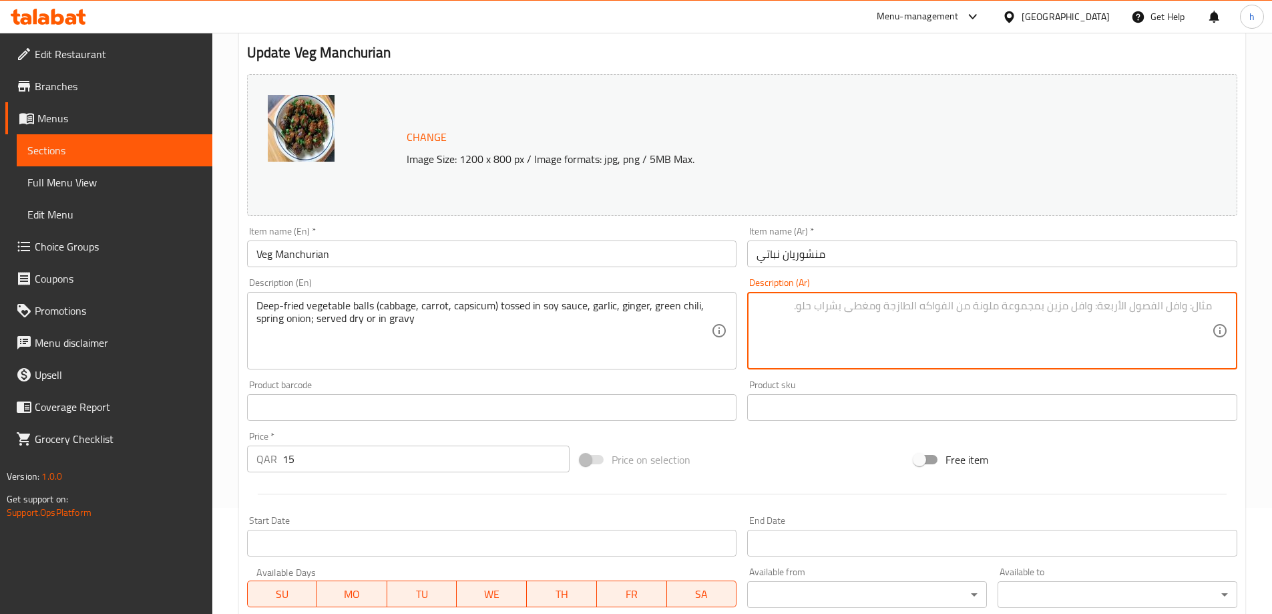
paste textarea "كرات الخضار المقلية (الملفوف والجزر والفلفل الحلو) توسيد في صلصة الصويا والثوم …"
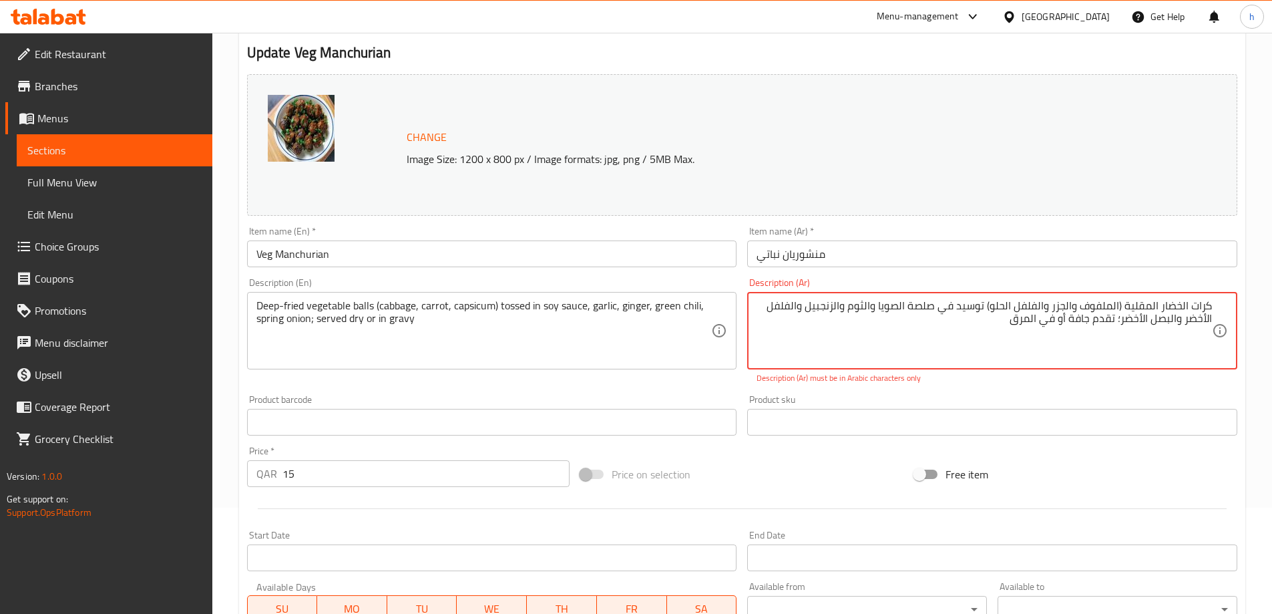
click at [991, 304] on textarea "كرات الخضار المقلية (الملفوف والجزر والفلفل الحلو) توسيد في صلصة الصويا والثوم …" at bounding box center [984, 330] width 455 height 63
click at [1118, 318] on textarea "كرات الخضار المقلية (الملفوف والجزر والفلفل الحلو) توسيد في صلصة الصويا والثوم …" at bounding box center [984, 330] width 455 height 63
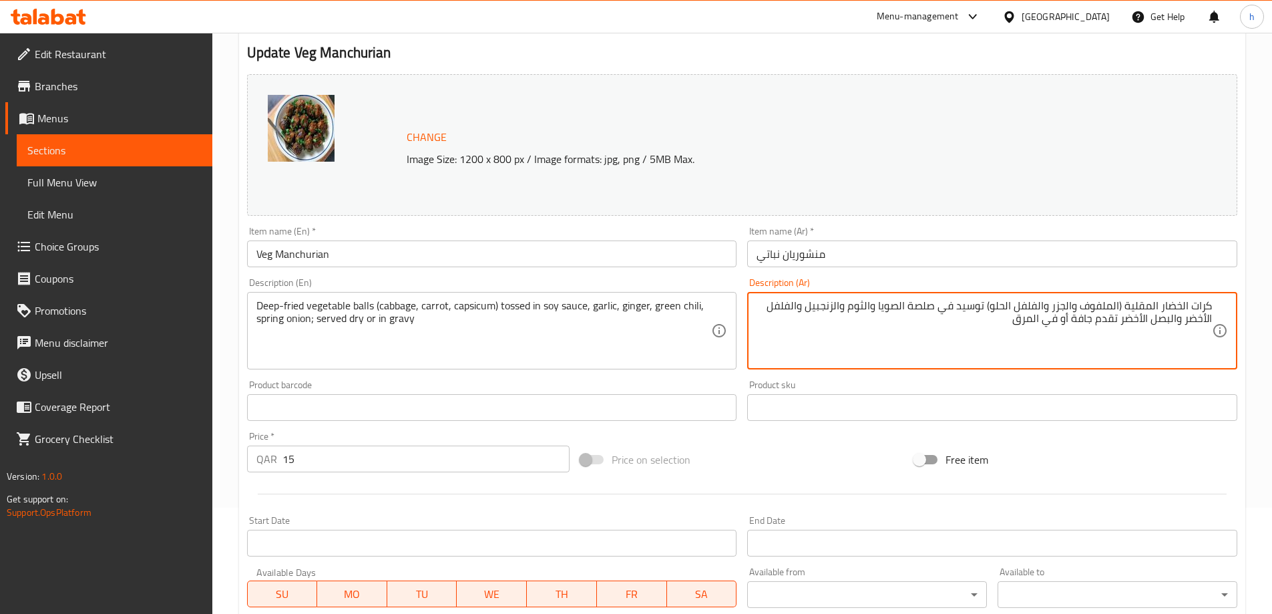
type textarea "كرات الخضار المقلية (الملفوف والجزر والفلفل الحلو) توسيد في صلصة الصويا والثوم …"
click at [851, 173] on div "Change Image Size: 1200 x 800 px / Image formats: jpg, png / 5MB Max." at bounding box center [742, 145] width 990 height 142
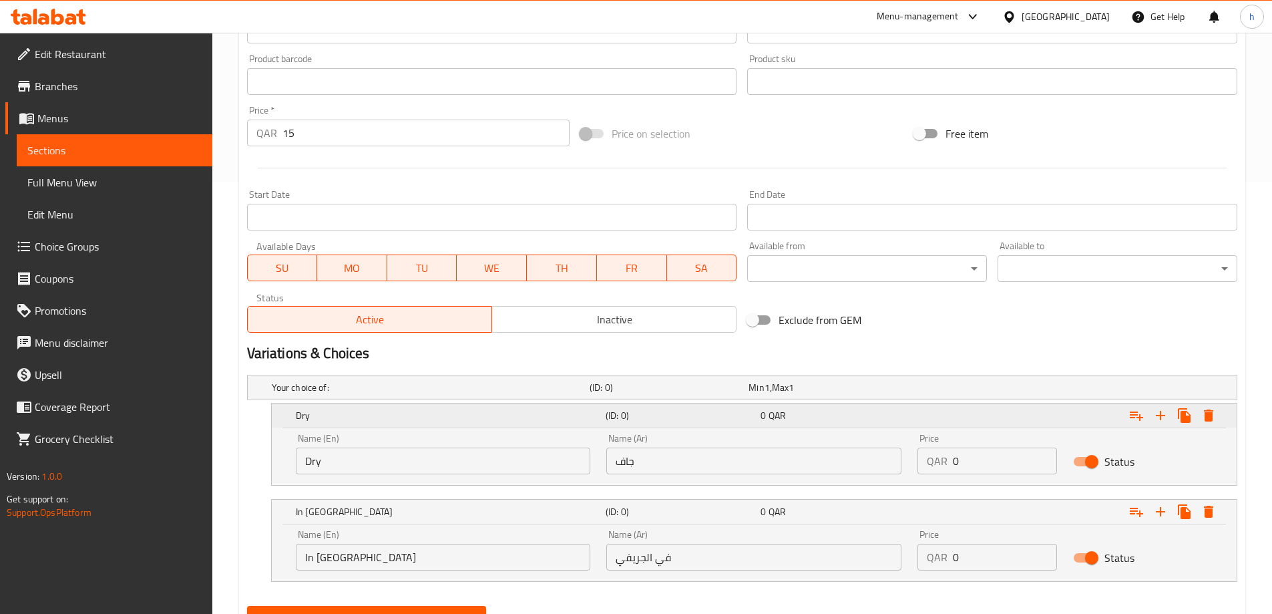
scroll to position [494, 0]
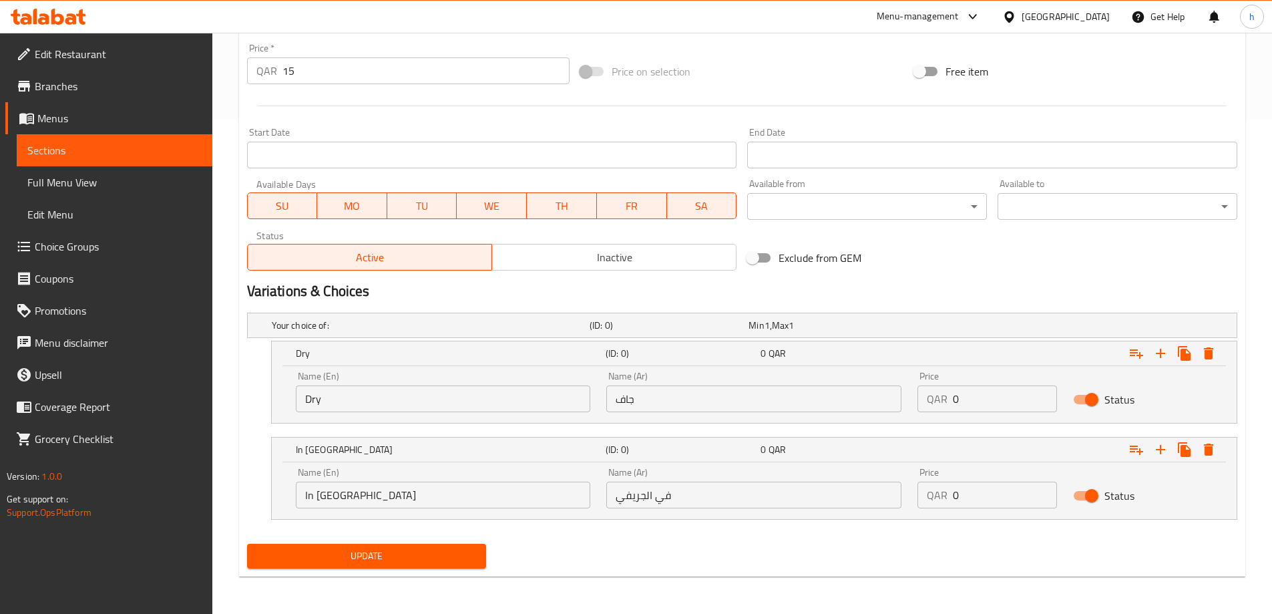
click at [464, 552] on span "Update" at bounding box center [367, 556] width 218 height 17
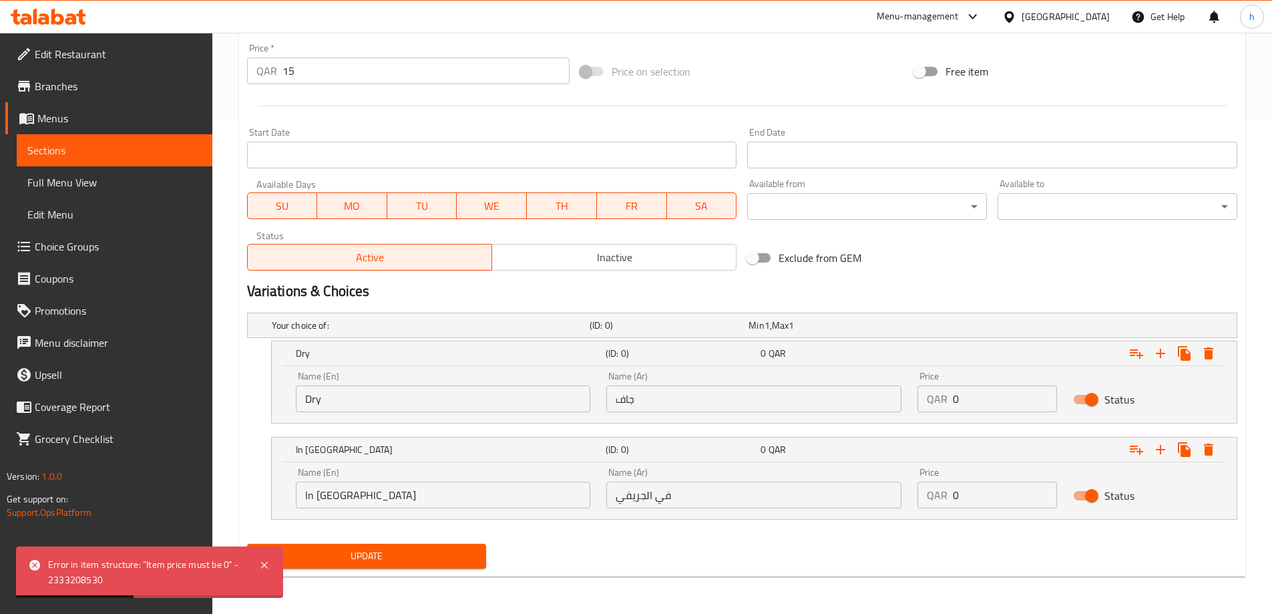
click at [59, 245] on span "Choice Groups" at bounding box center [118, 246] width 167 height 16
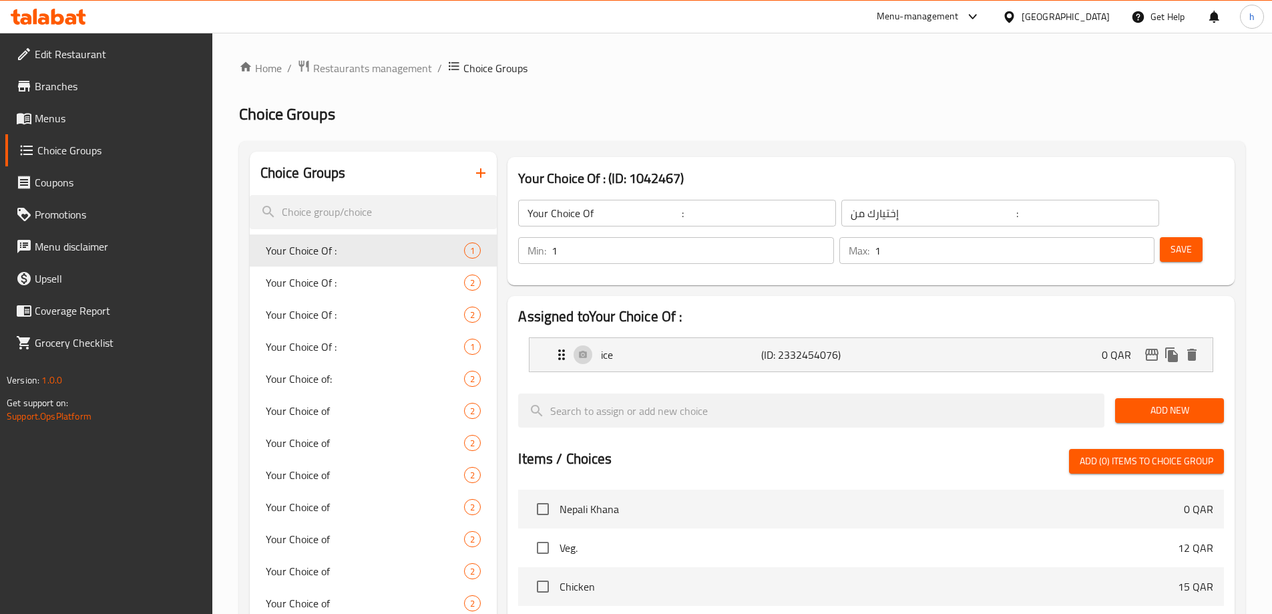
click at [968, 307] on h2 "Assigned to Your Choice Of :" at bounding box center [871, 317] width 706 height 20
click at [475, 173] on icon "button" at bounding box center [481, 173] width 16 height 16
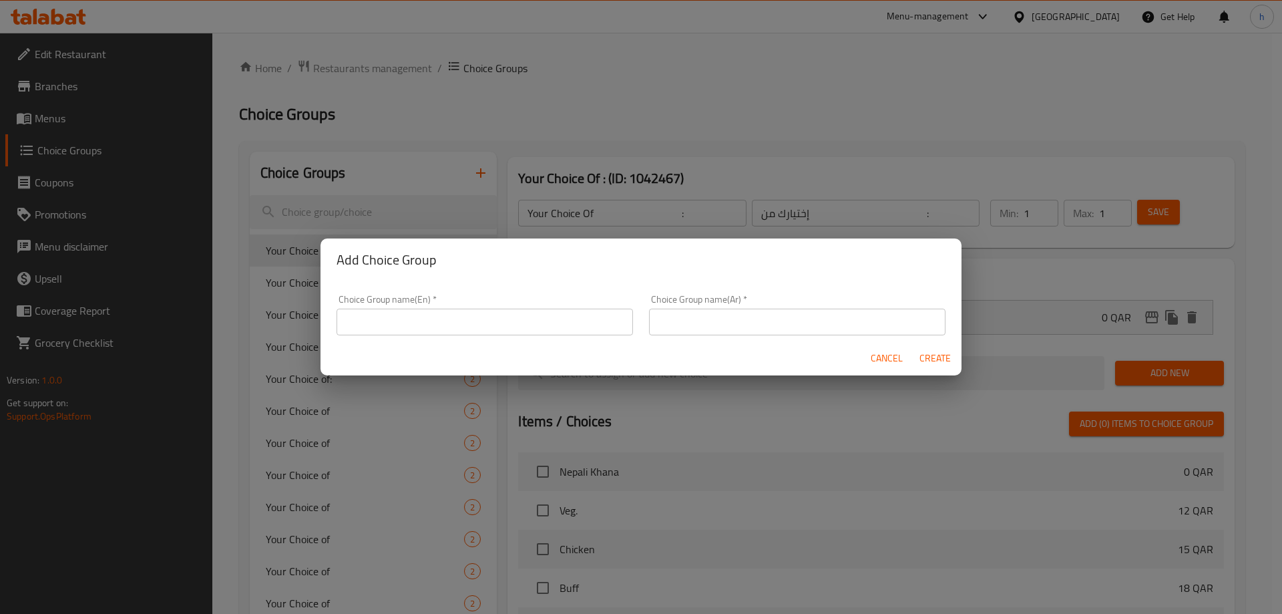
click at [472, 313] on input "text" at bounding box center [485, 322] width 296 height 27
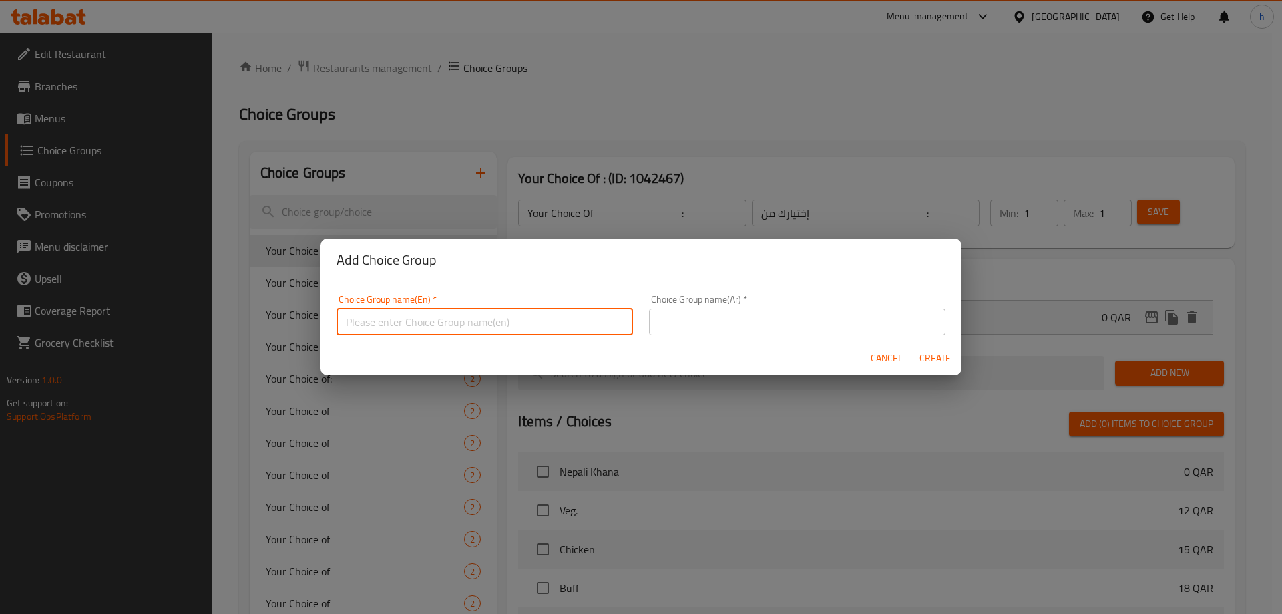
type input "إ"
type input "Your Choice Of:"
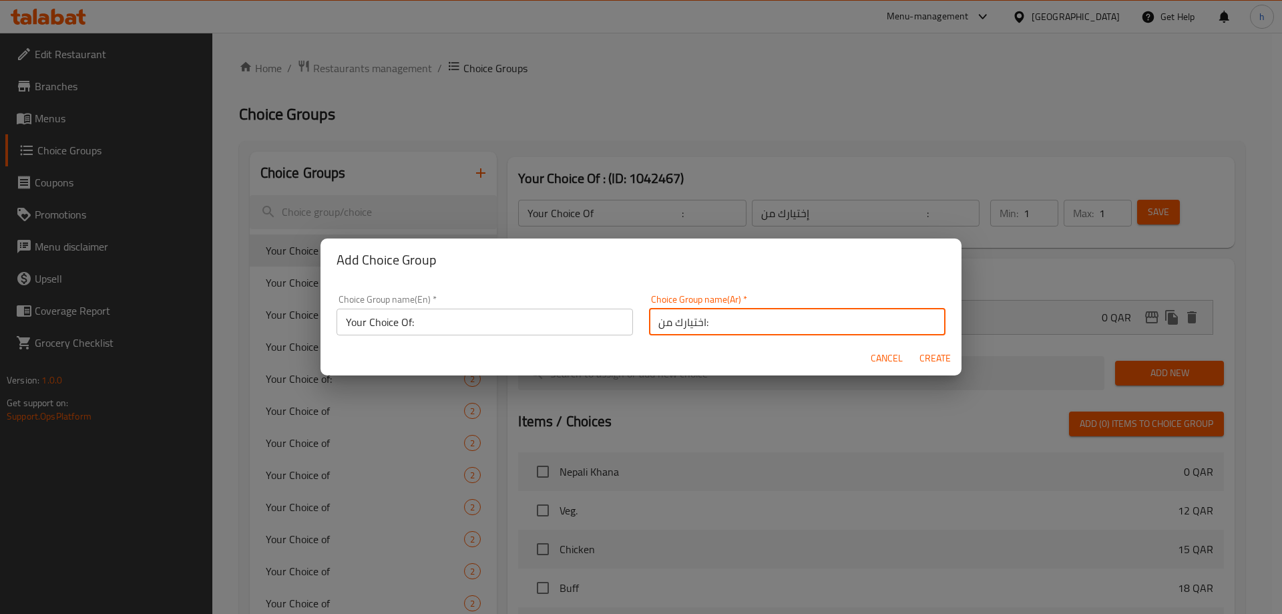
type input "اختيارك من:"
click at [933, 359] on span "Create" at bounding box center [935, 358] width 32 height 17
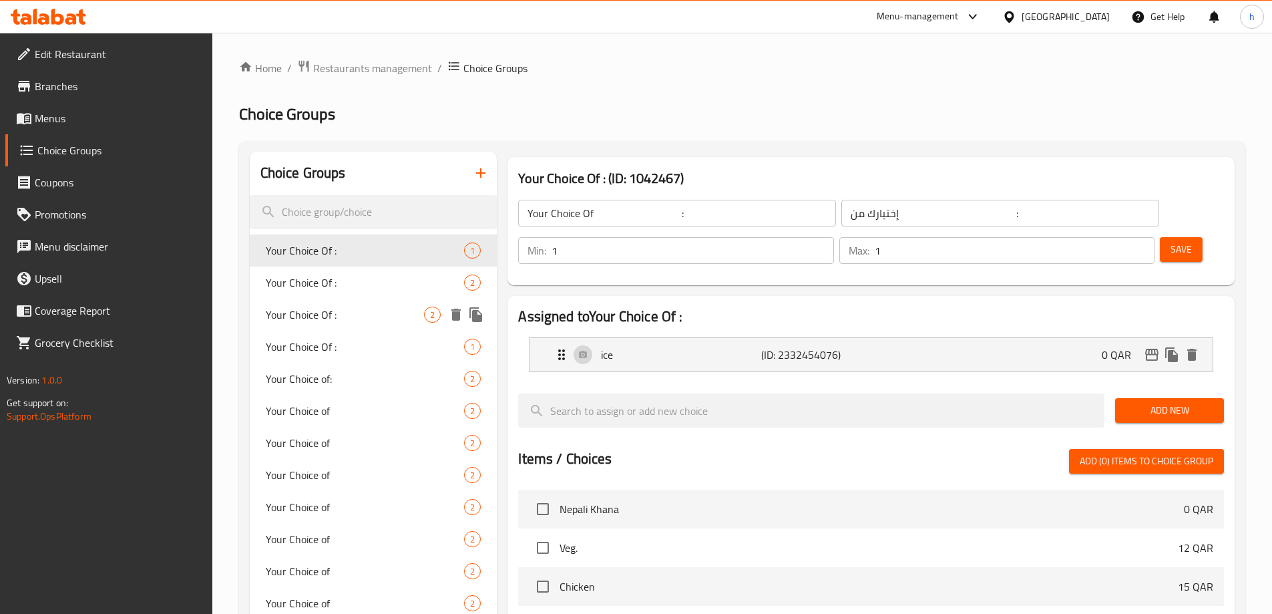
click at [330, 329] on div "Your Choice Of : 2" at bounding box center [374, 314] width 248 height 32
click at [341, 346] on span "Your Choice Of :" at bounding box center [365, 347] width 199 height 16
click at [340, 388] on div "Your Choice of: 2" at bounding box center [374, 379] width 248 height 32
click at [346, 415] on span "Your Choice of" at bounding box center [365, 411] width 199 height 16
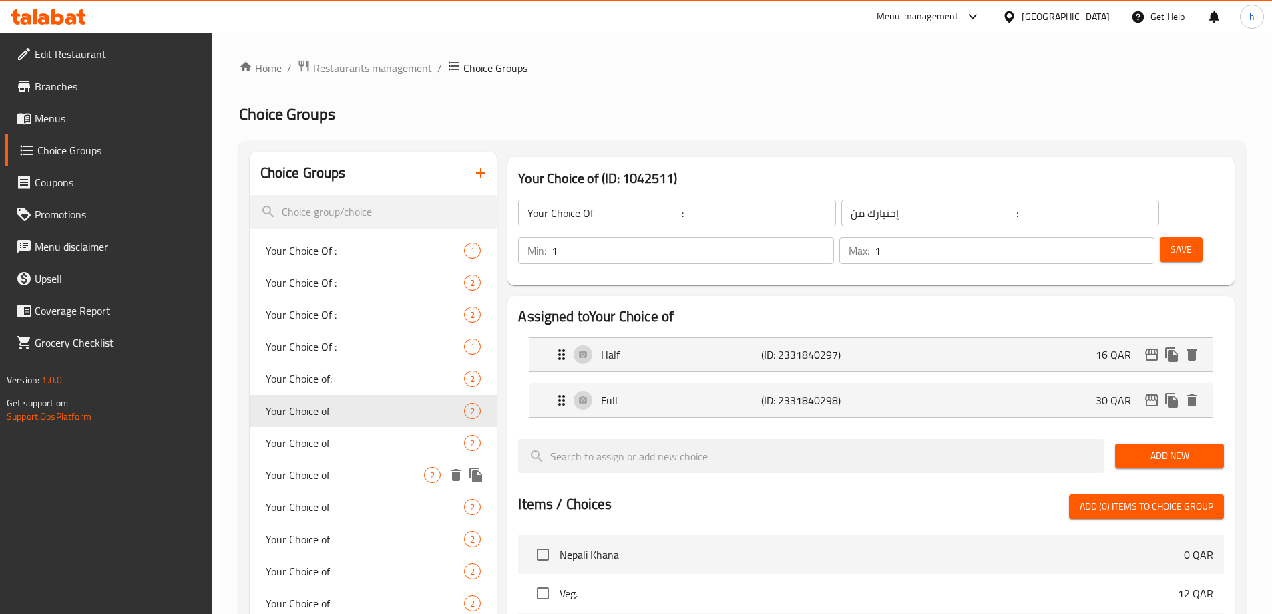
type input "Your Choice of"
type input "اختيارك من"
click at [367, 475] on span "Your Choice of" at bounding box center [345, 475] width 159 height 16
click at [359, 504] on span "Your Choice of" at bounding box center [365, 507] width 199 height 16
click at [353, 523] on div "Your Choice of 2" at bounding box center [374, 539] width 248 height 32
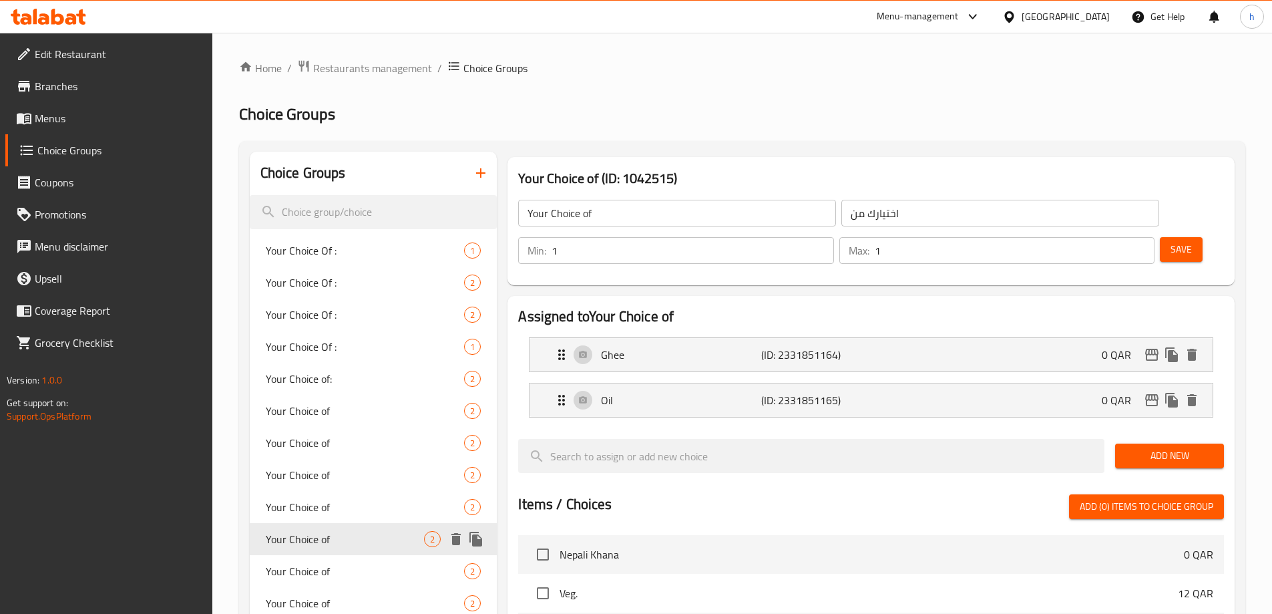
type input "0"
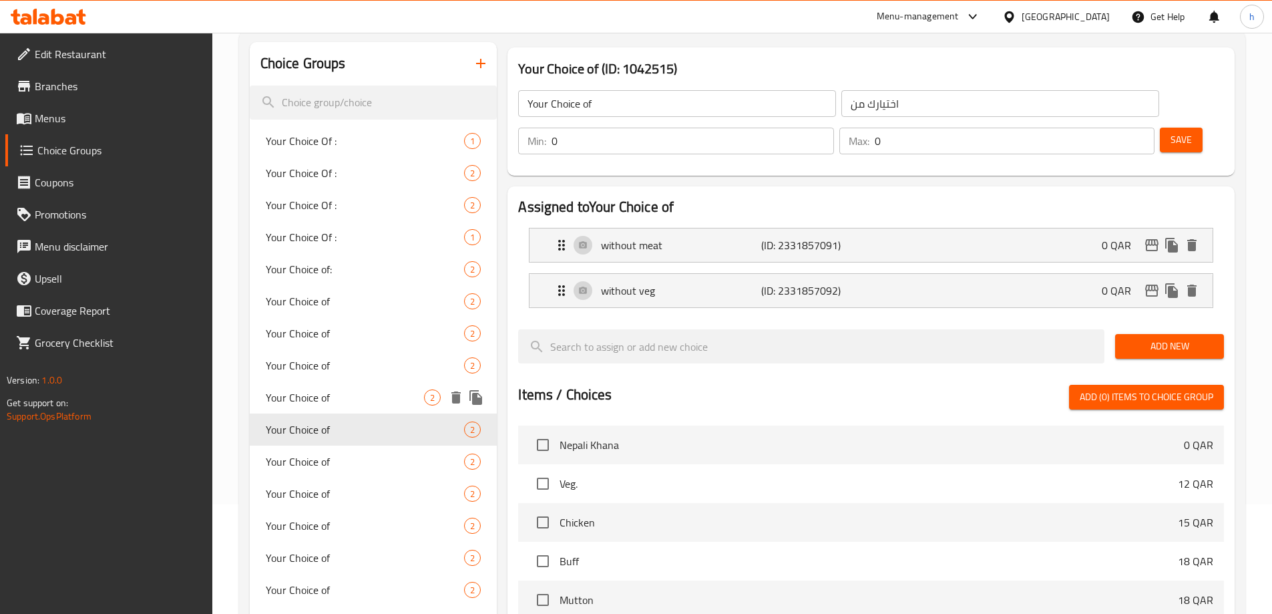
scroll to position [134, 0]
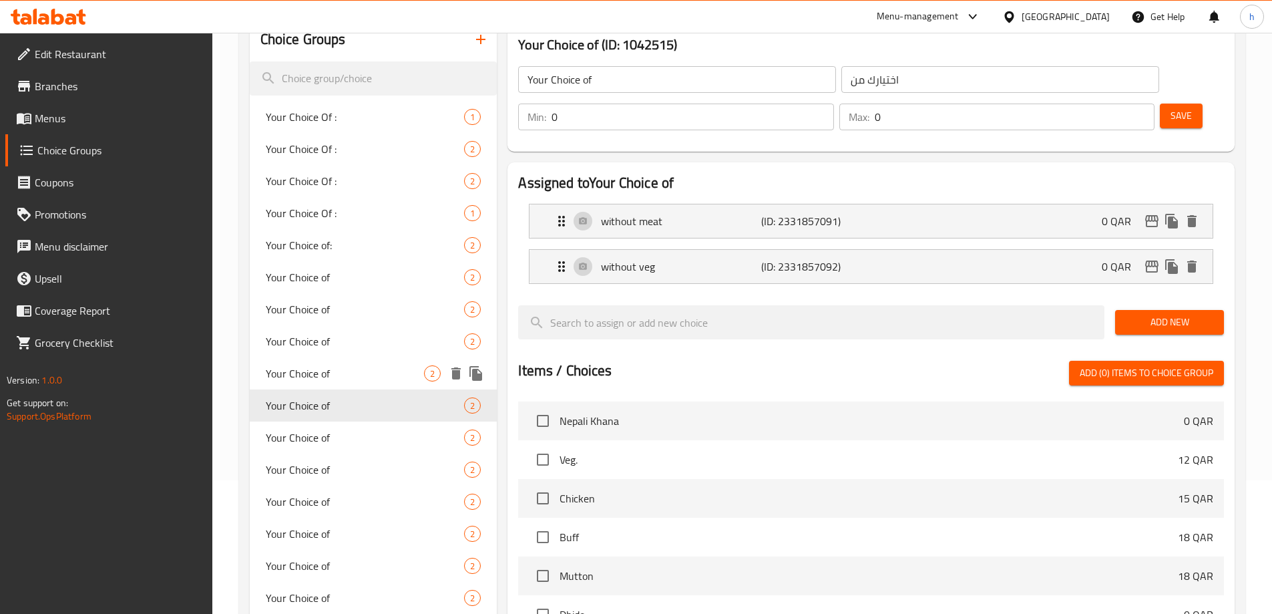
click at [349, 431] on span "Your Choice of" at bounding box center [365, 437] width 199 height 16
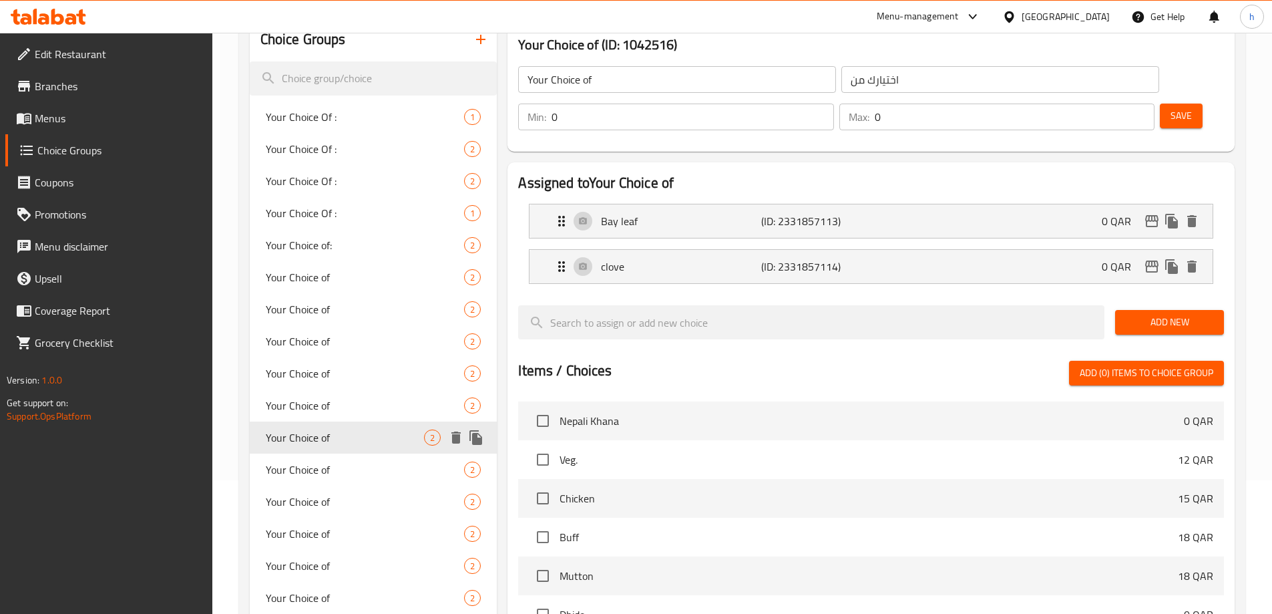
type input "1"
click at [346, 477] on div "Your Choice of 2" at bounding box center [374, 469] width 248 height 32
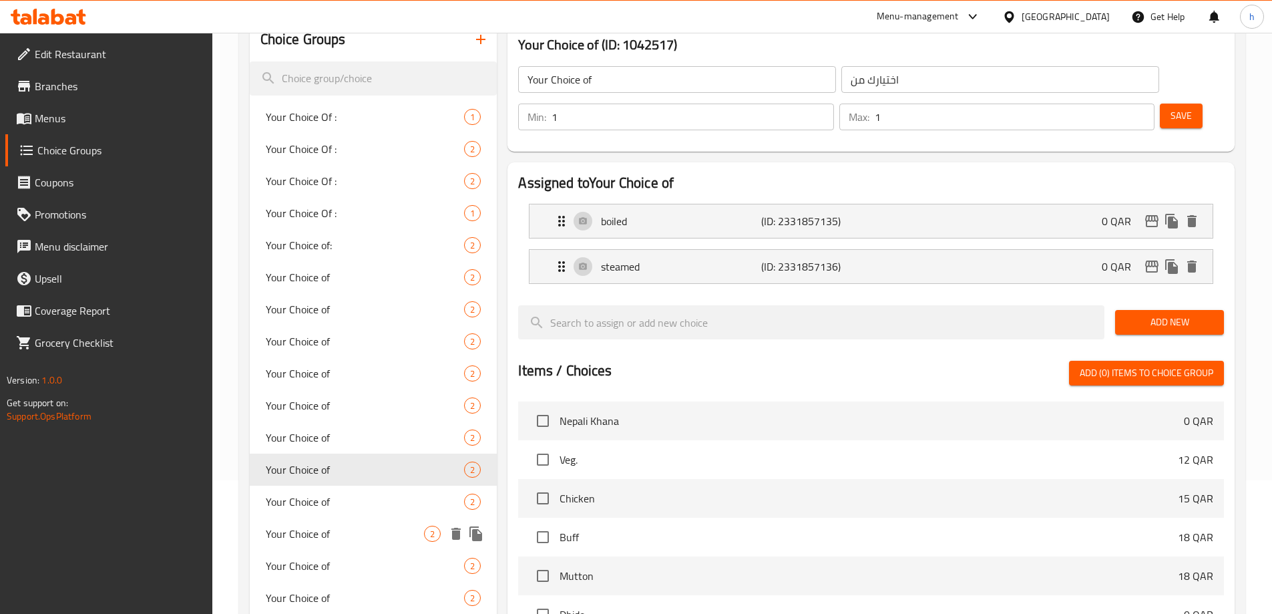
click at [345, 531] on span "Your Choice of" at bounding box center [345, 534] width 159 height 16
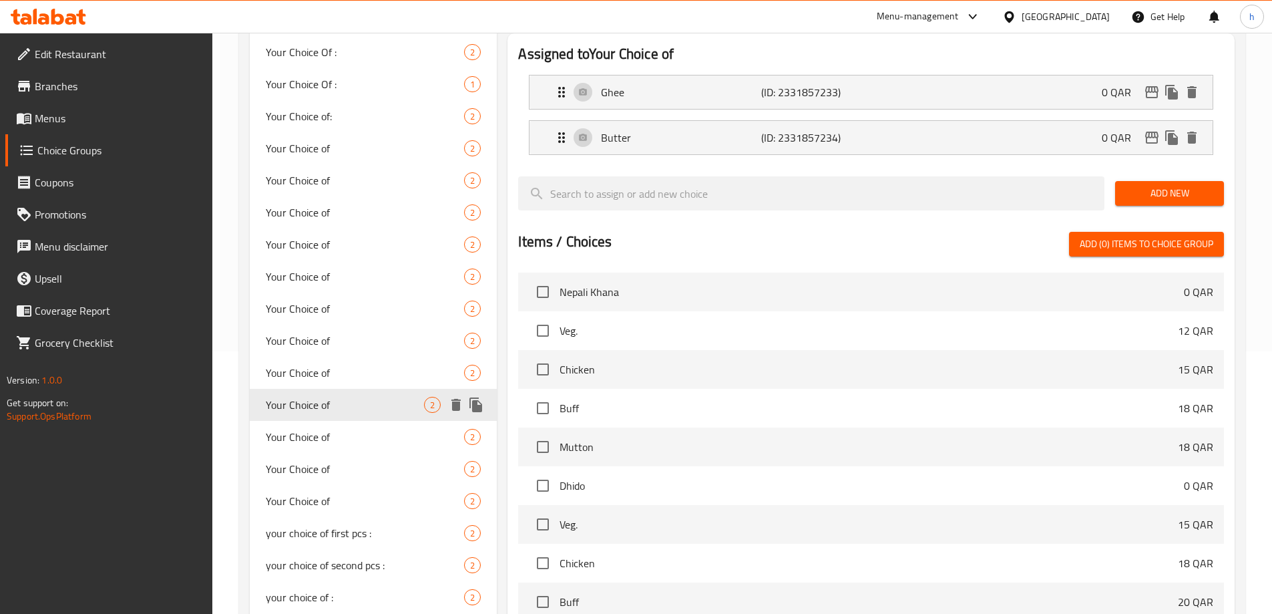
scroll to position [267, 0]
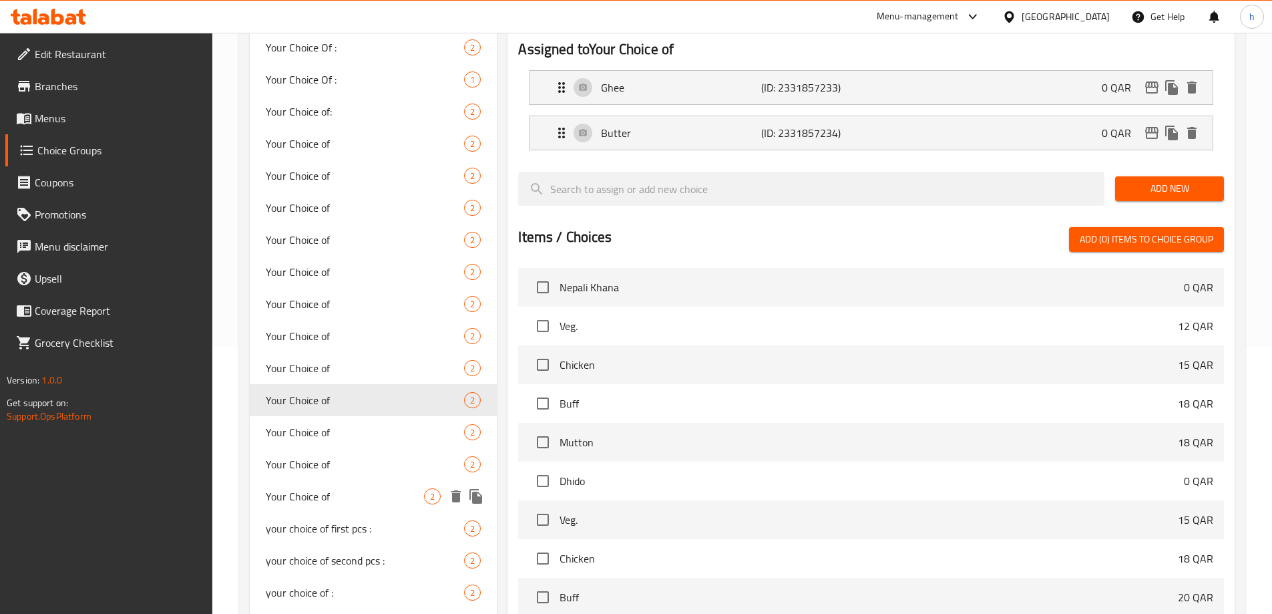
click at [346, 480] on div "Your Choice of 2" at bounding box center [374, 496] width 248 height 32
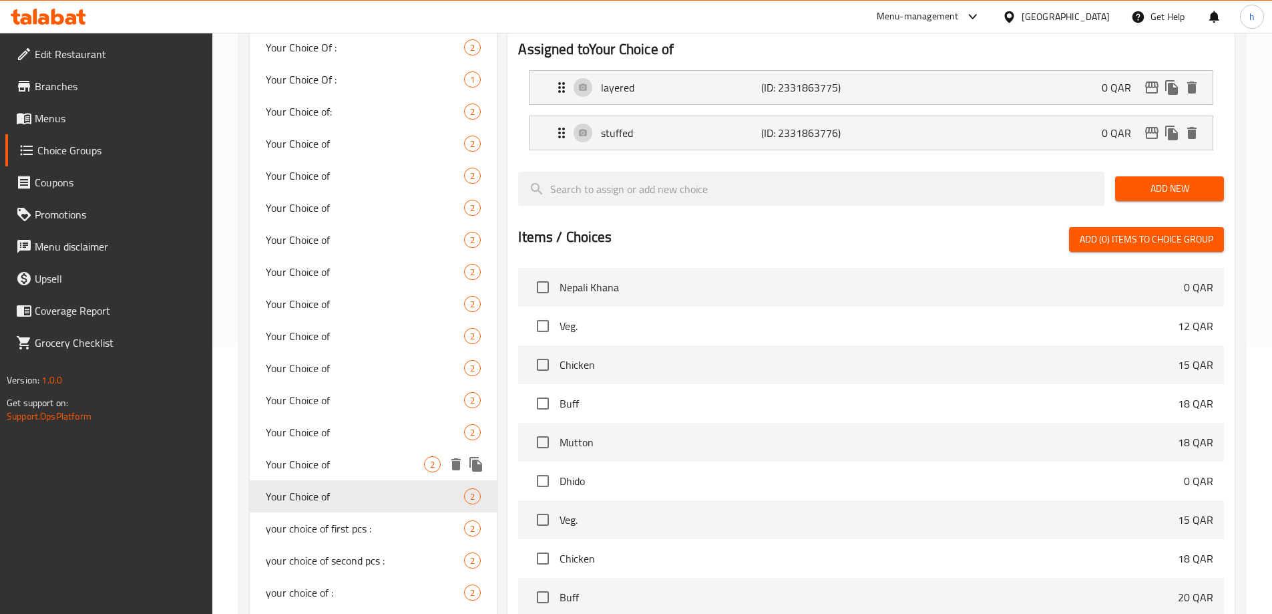
click at [343, 453] on div "Your Choice of 2" at bounding box center [374, 464] width 248 height 32
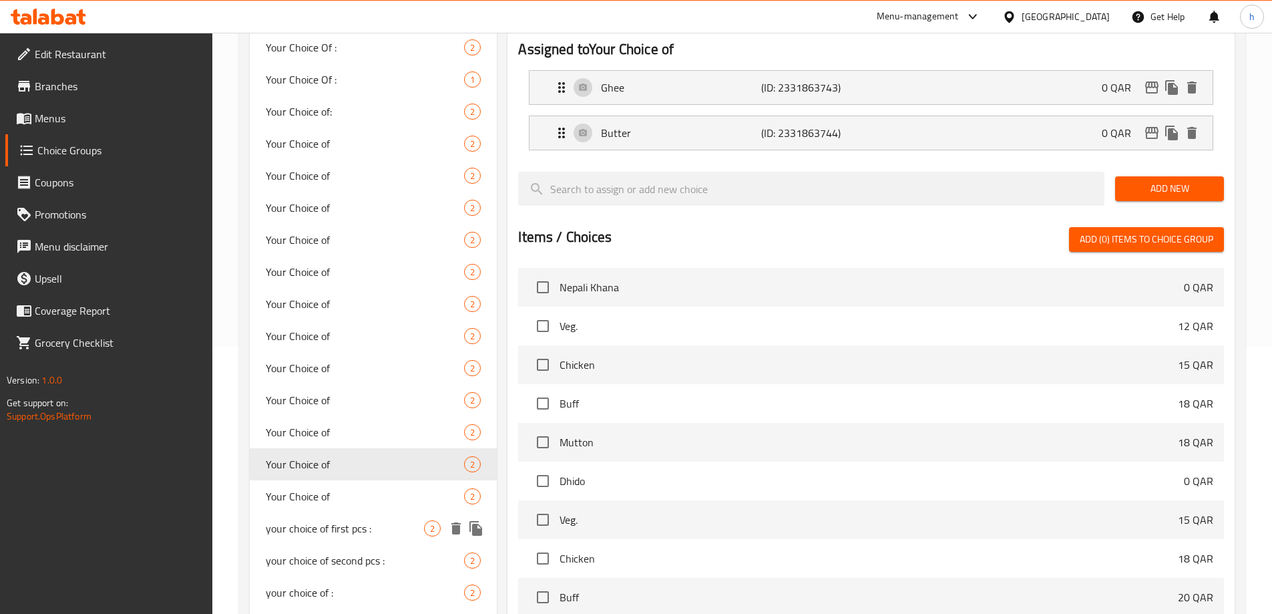
click at [337, 534] on span "your choice of first pcs :" at bounding box center [345, 528] width 159 height 16
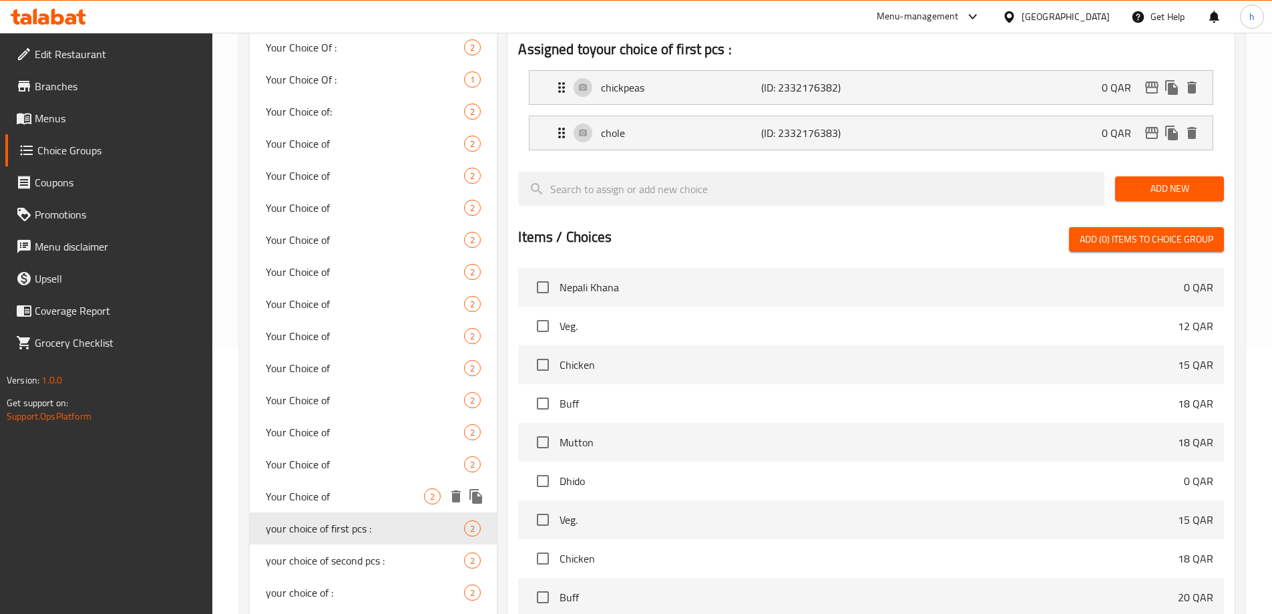
type input "your choice of first pcs :"
type input "اختيارك من القطعة الاولي :"
click at [311, 143] on span "Your Choice of" at bounding box center [345, 144] width 159 height 16
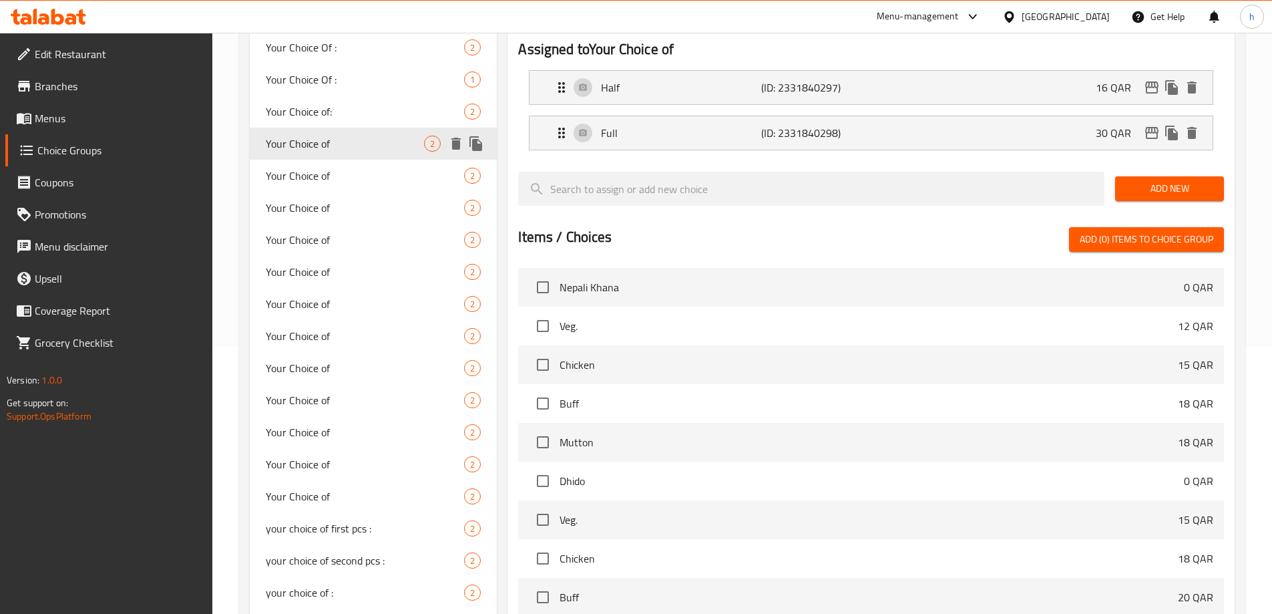
type input "Your Choice of"
type input "اختيارك من"
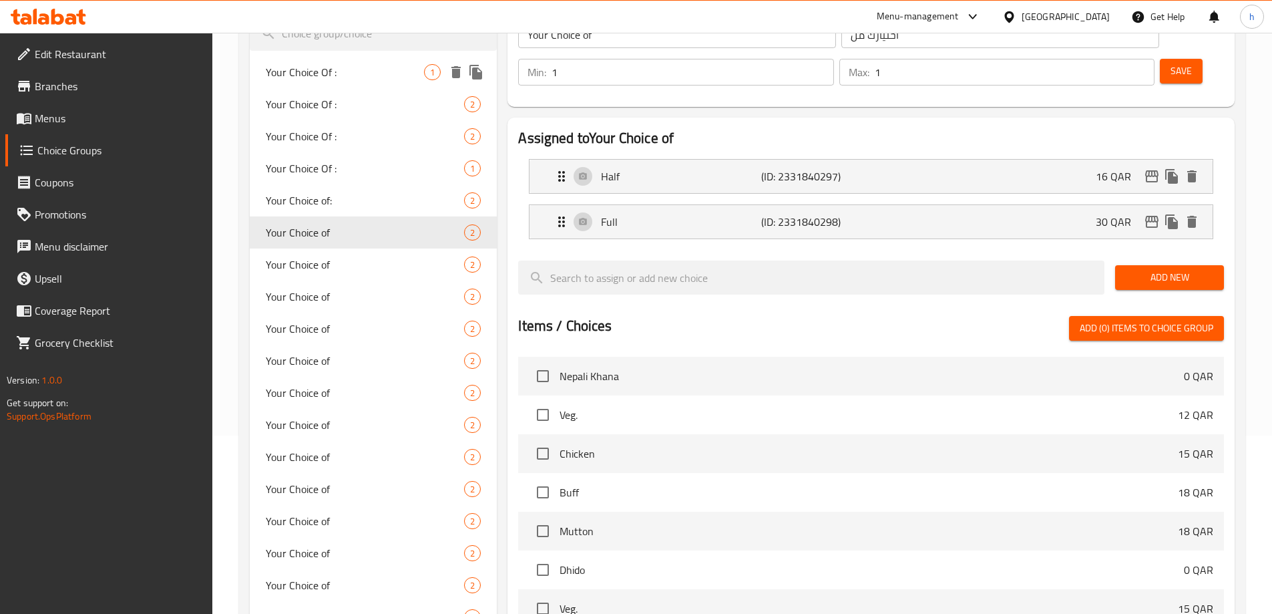
scroll to position [67, 0]
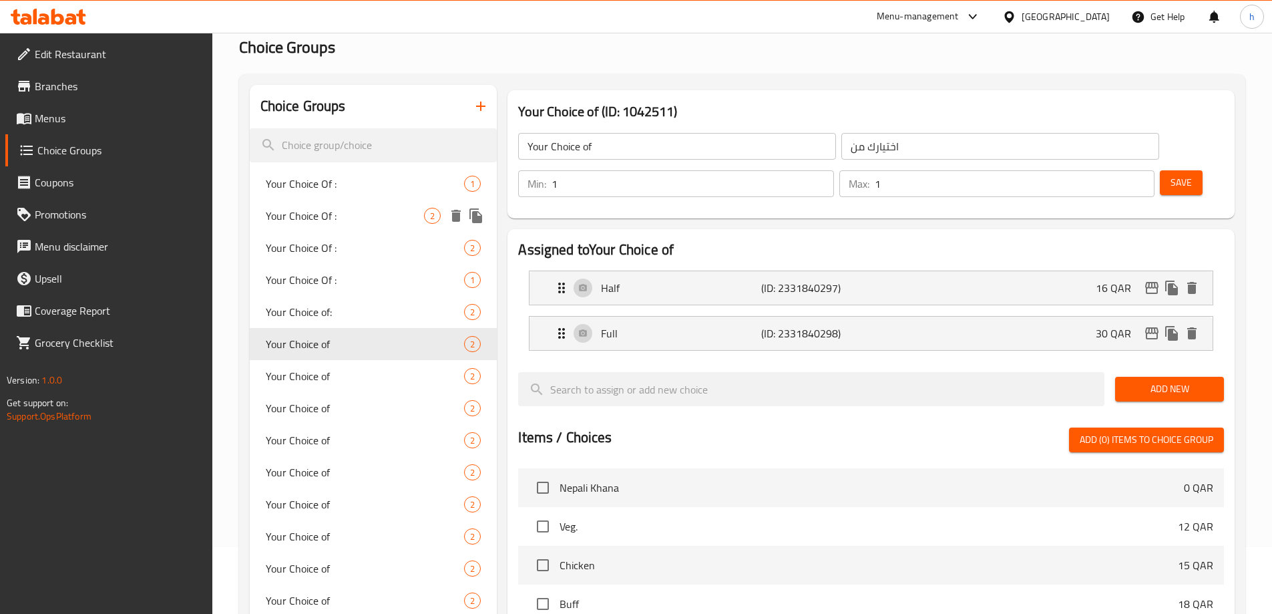
click at [309, 232] on div "Your Choice Of : 2" at bounding box center [374, 248] width 248 height 32
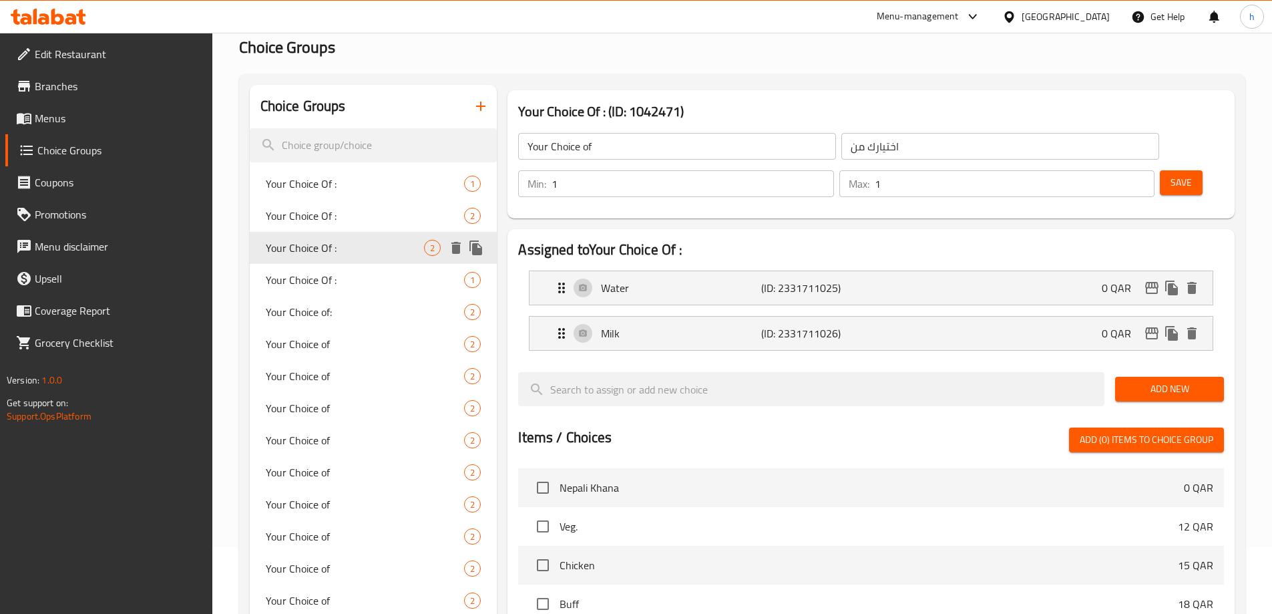
type input "Your Choice Of :"
type input "إختيارك من :"
type input "0"
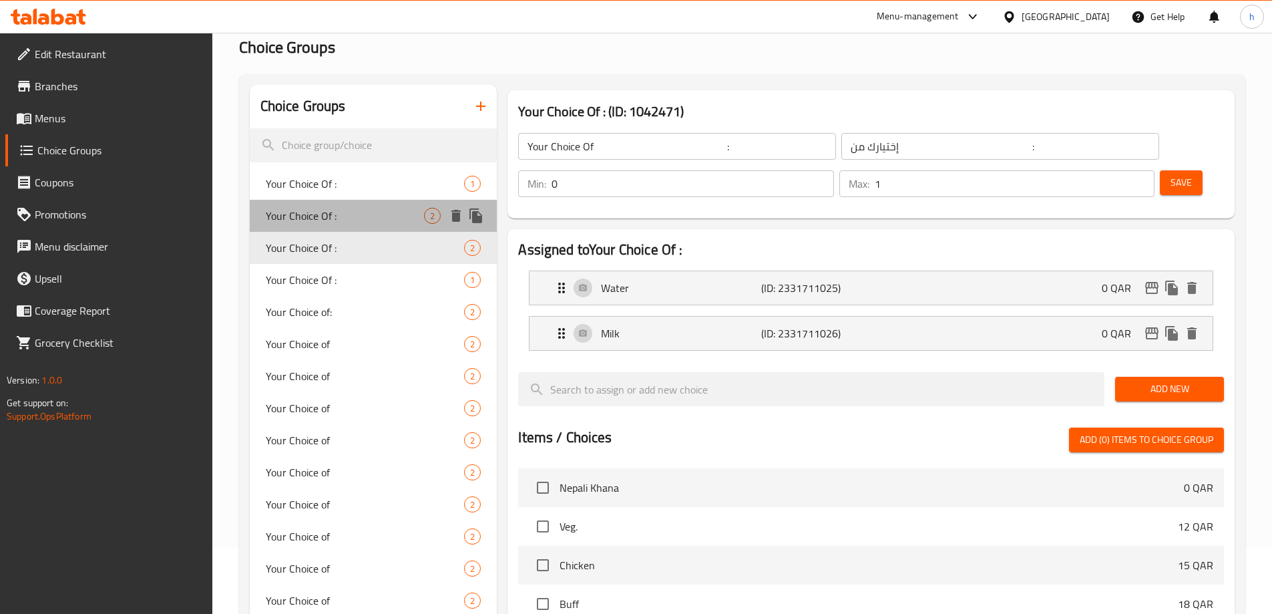
click at [332, 200] on div "Your Choice Of : 2" at bounding box center [374, 216] width 248 height 32
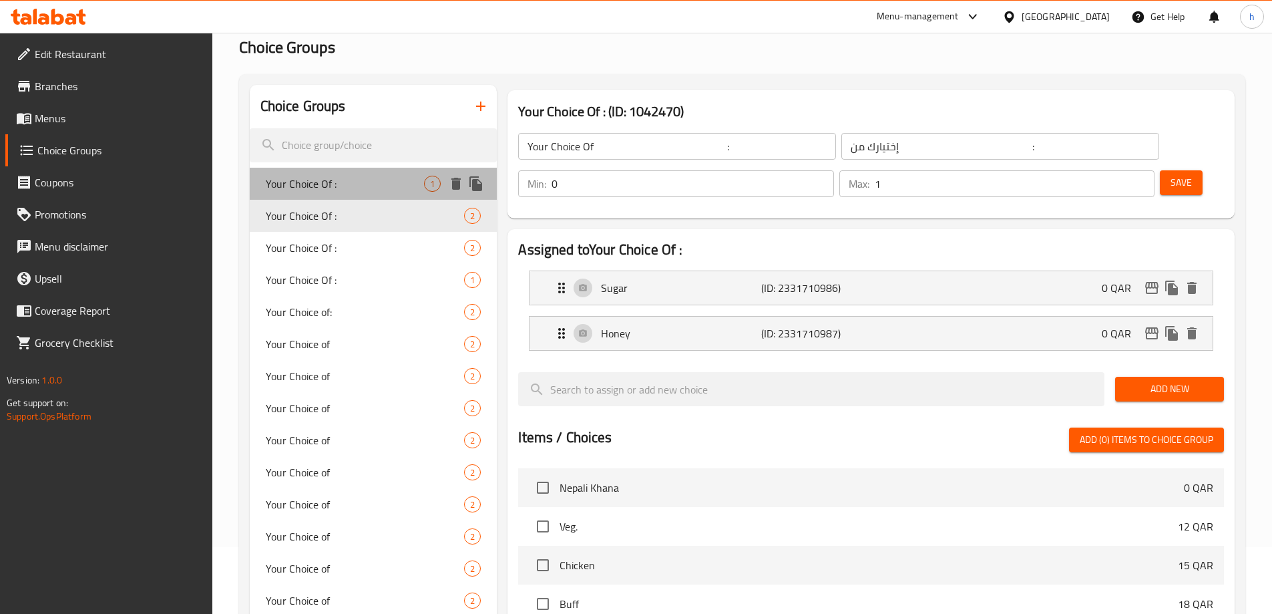
type input "Your Choice Of :"
type input "إختيارك من :"
click at [338, 179] on span "Your Choice Of :" at bounding box center [345, 184] width 159 height 16
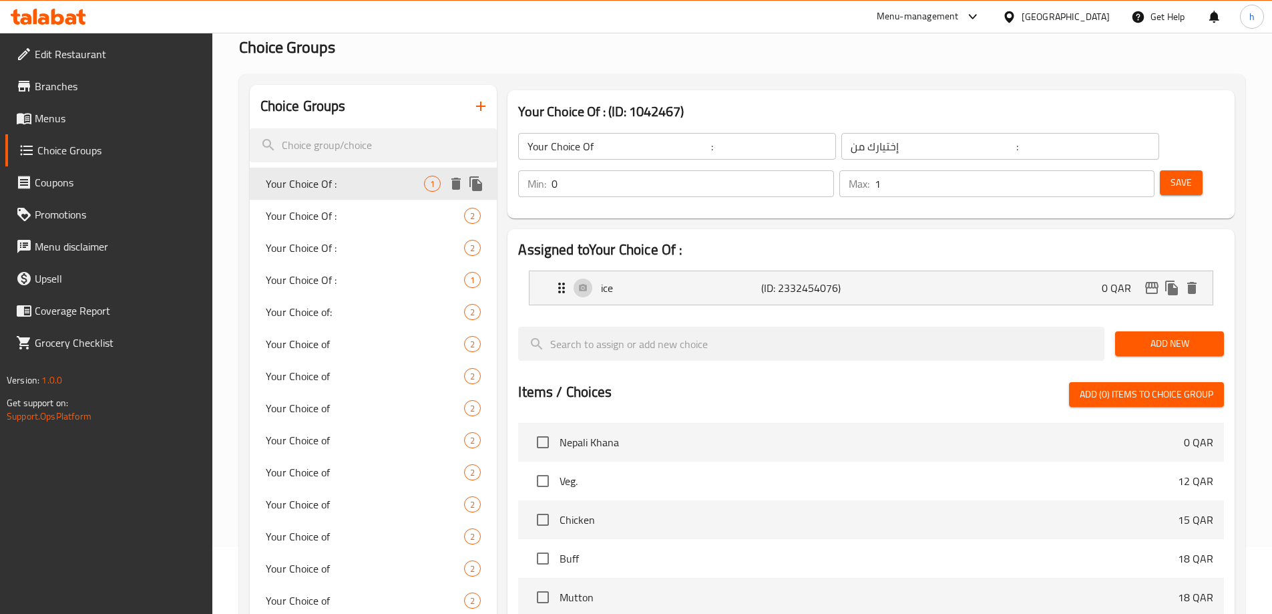
type input "Your Choice Of :"
type input "1"
click at [674, 57] on h2 "Choice Groups" at bounding box center [742, 47] width 1006 height 21
click at [81, 125] on span "Menus" at bounding box center [118, 118] width 167 height 16
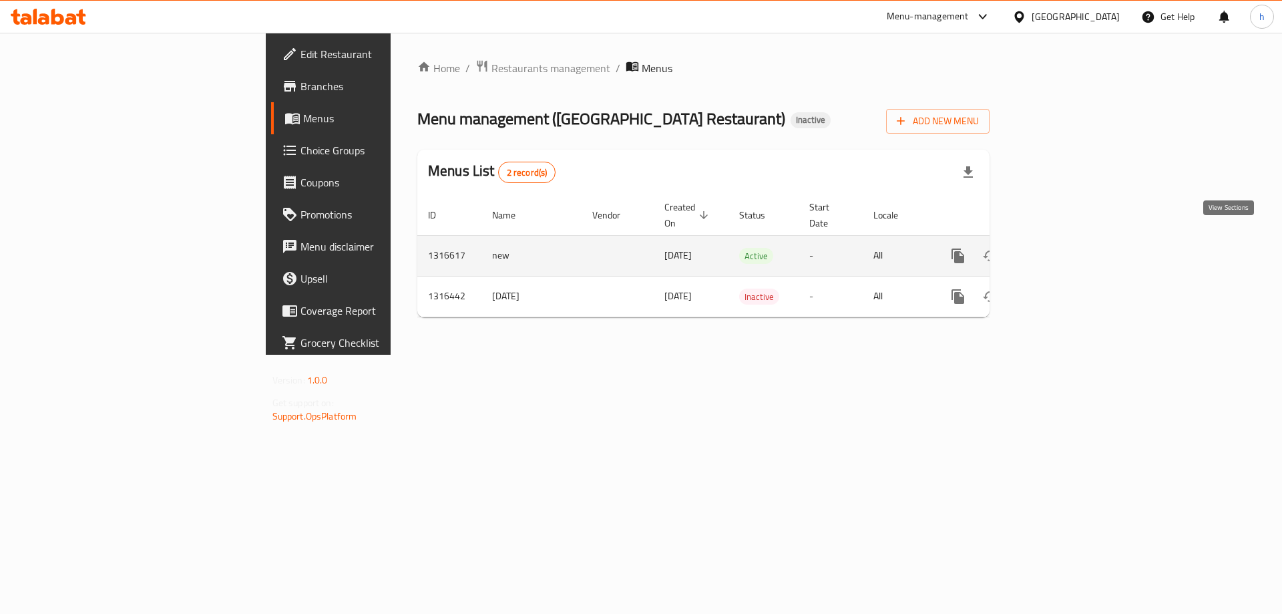
click at [1062, 248] on icon "enhanced table" at bounding box center [1054, 256] width 16 height 16
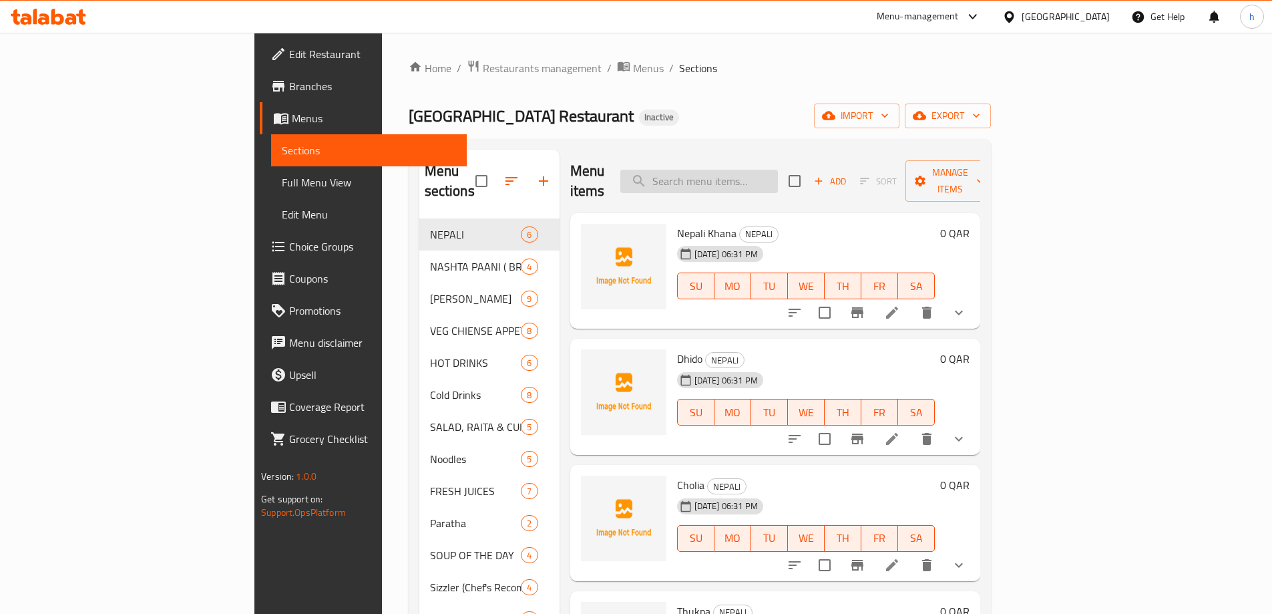
click at [752, 170] on input "search" at bounding box center [699, 181] width 158 height 23
paste input "كرات الخضار المقلية (الملفوف والجزر والفلفل الحلو) توسيد في صلصة الصويا والثوم …"
type input "كرات الخضار المقلية (الملفوف والجزر والفلفل الحلو) توسيد في صلصة الصويا والثوم …"
click at [770, 170] on input "search" at bounding box center [699, 181] width 158 height 23
paste input "Veg Manchurian"
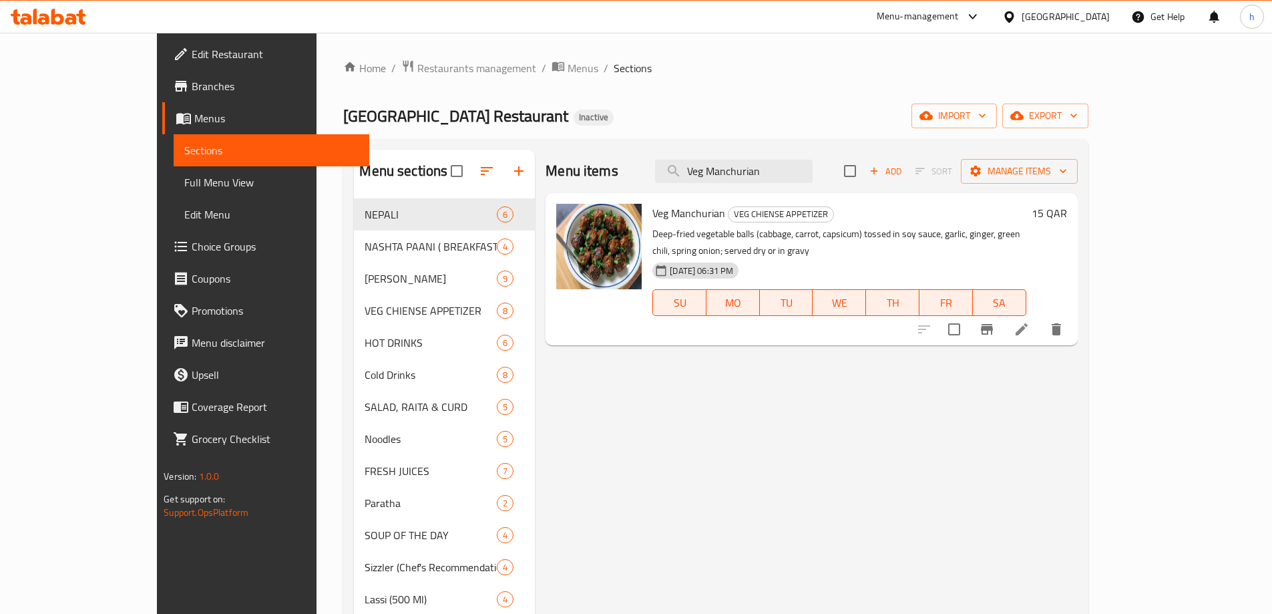
type input "Veg Manchurian"
click at [1030, 321] on icon at bounding box center [1022, 329] width 16 height 16
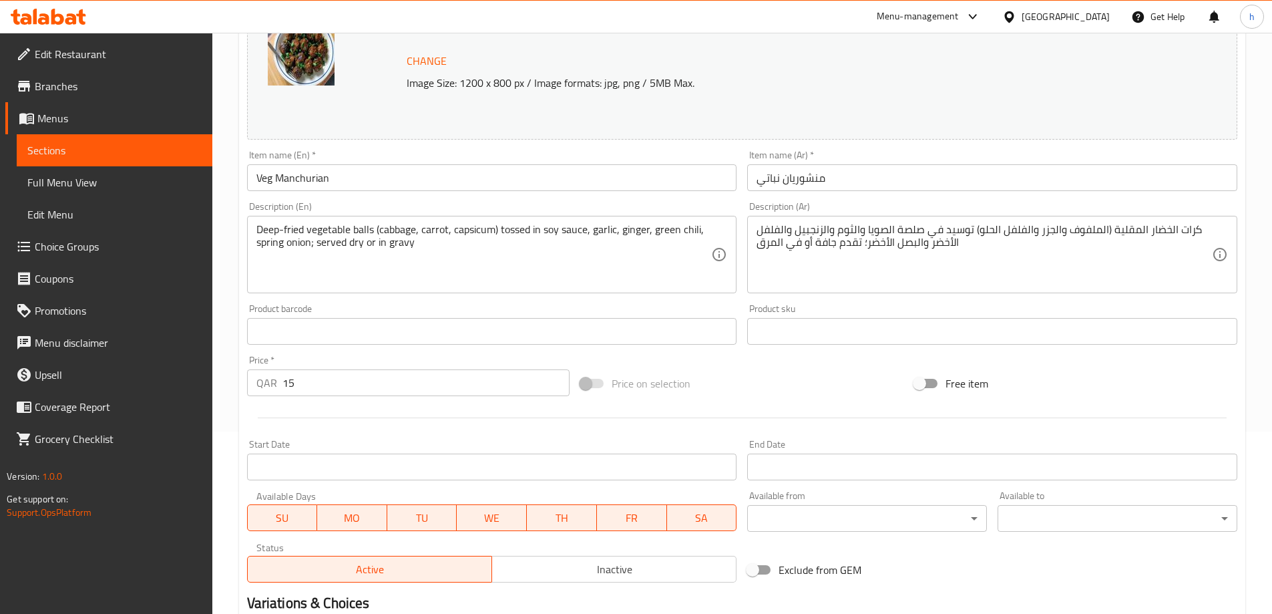
scroll to position [349, 0]
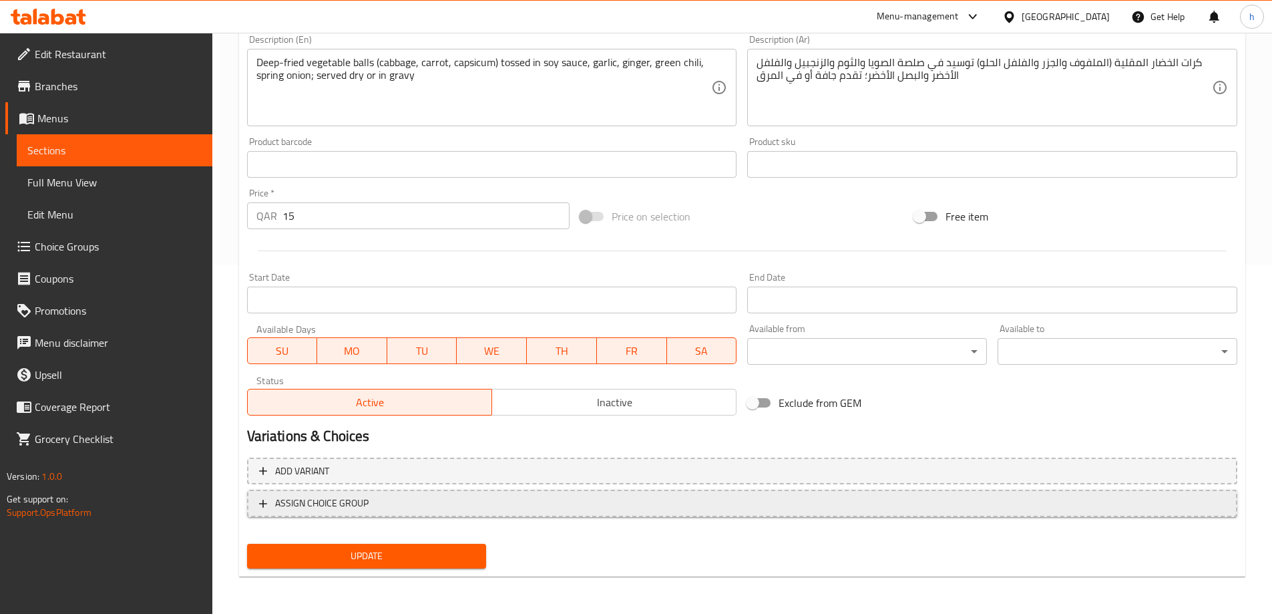
click at [365, 499] on span "ASSIGN CHOICE GROUP" at bounding box center [321, 503] width 93 height 17
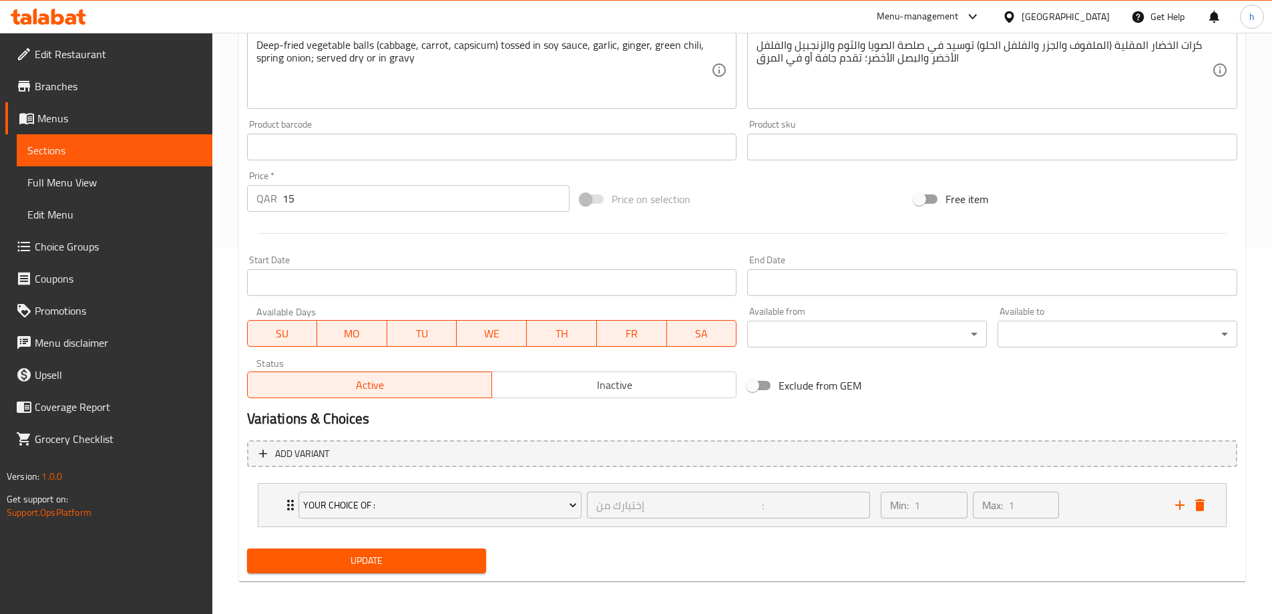
scroll to position [371, 0]
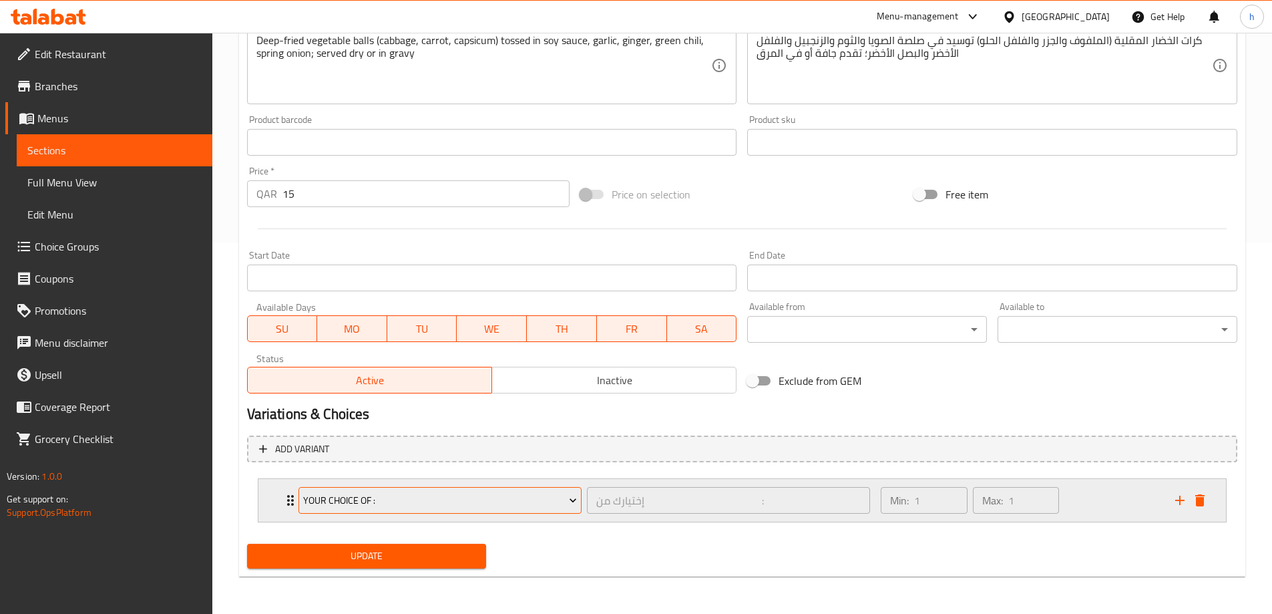
click at [405, 495] on span "Your Choice Of :" at bounding box center [440, 500] width 274 height 17
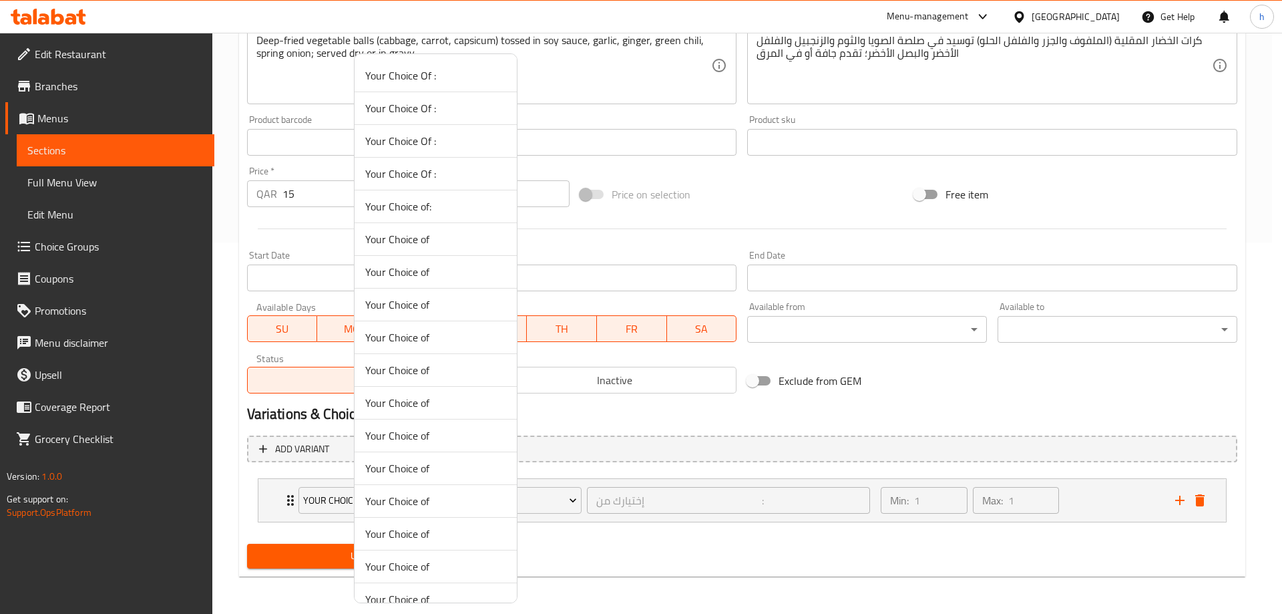
click at [600, 247] on div at bounding box center [641, 307] width 1282 height 614
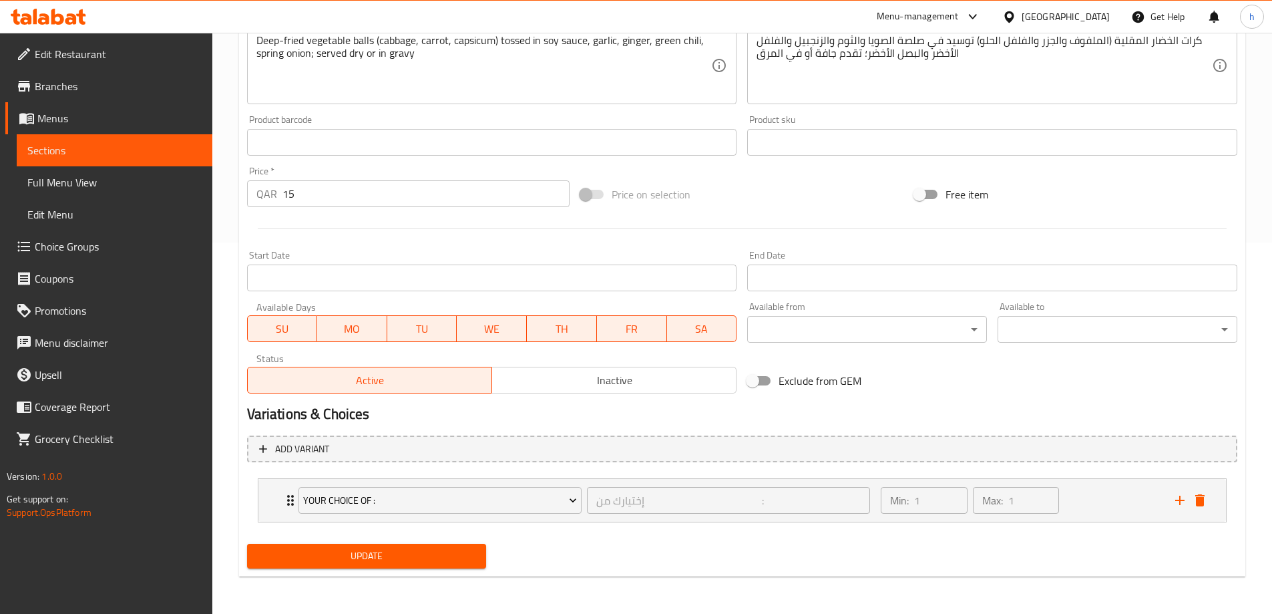
click at [56, 248] on span "Choice Groups" at bounding box center [118, 246] width 167 height 16
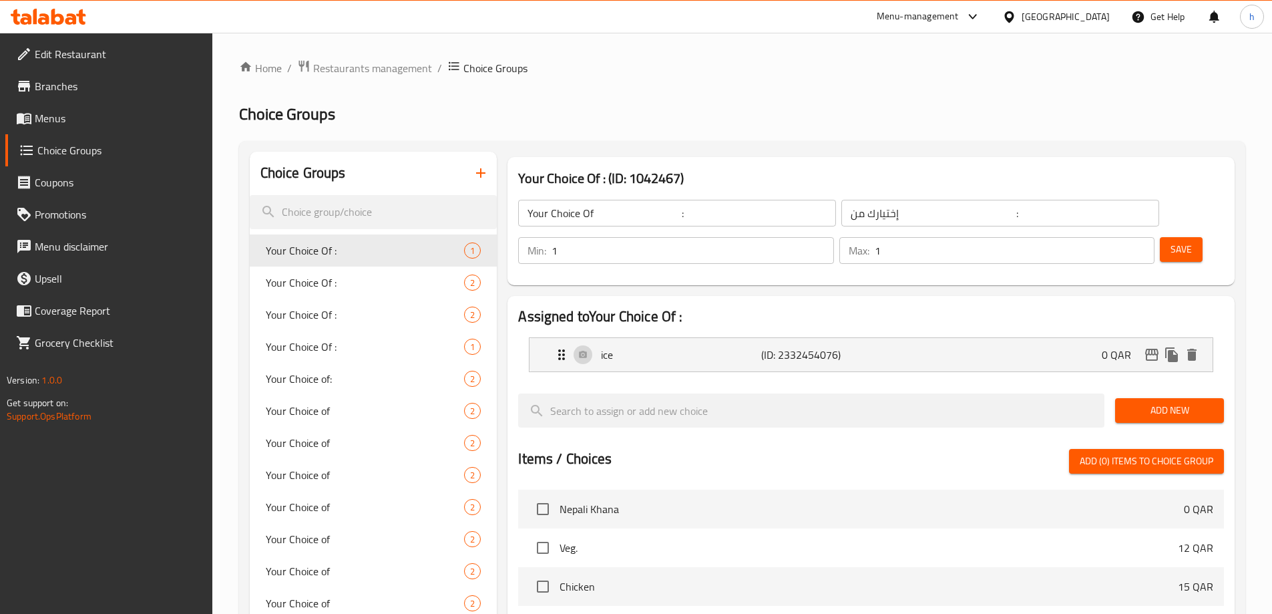
click at [474, 177] on icon "button" at bounding box center [481, 173] width 16 height 16
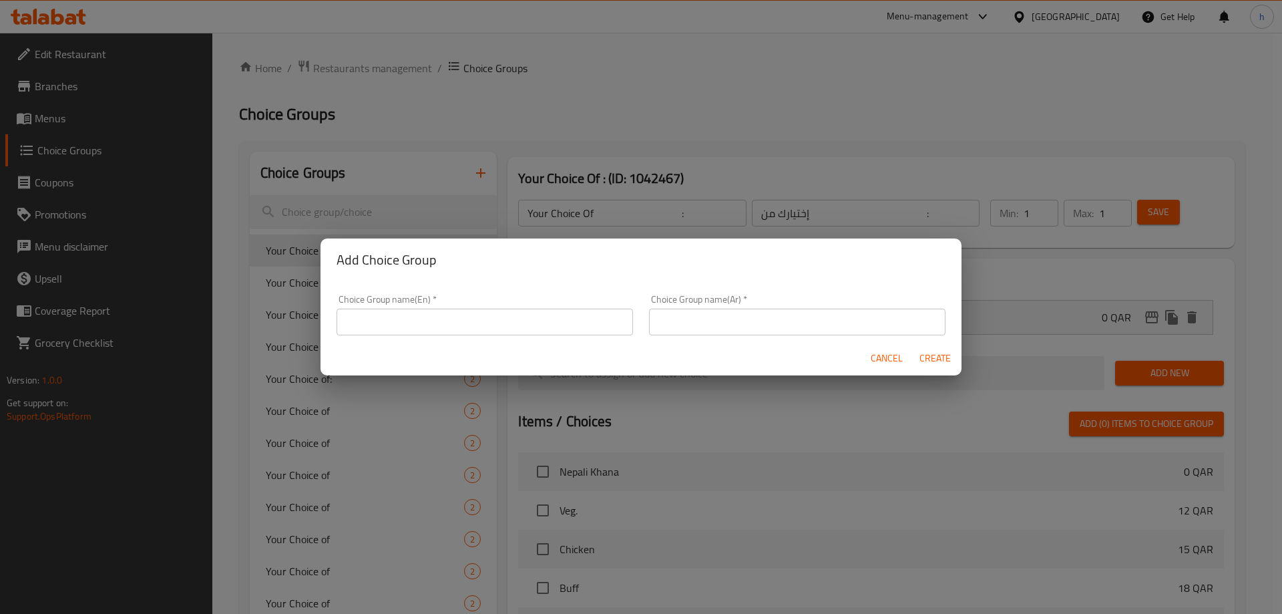
click at [471, 313] on input "text" at bounding box center [485, 322] width 296 height 27
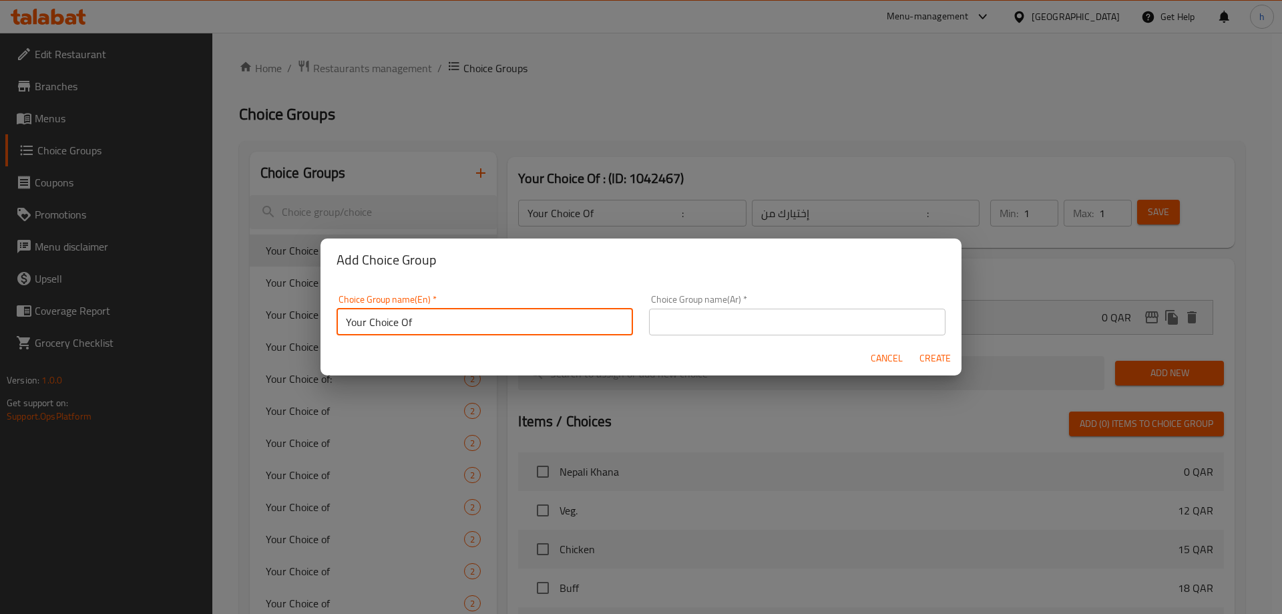
type input "Your Choice Of"
click at [702, 321] on input "text" at bounding box center [797, 322] width 296 height 27
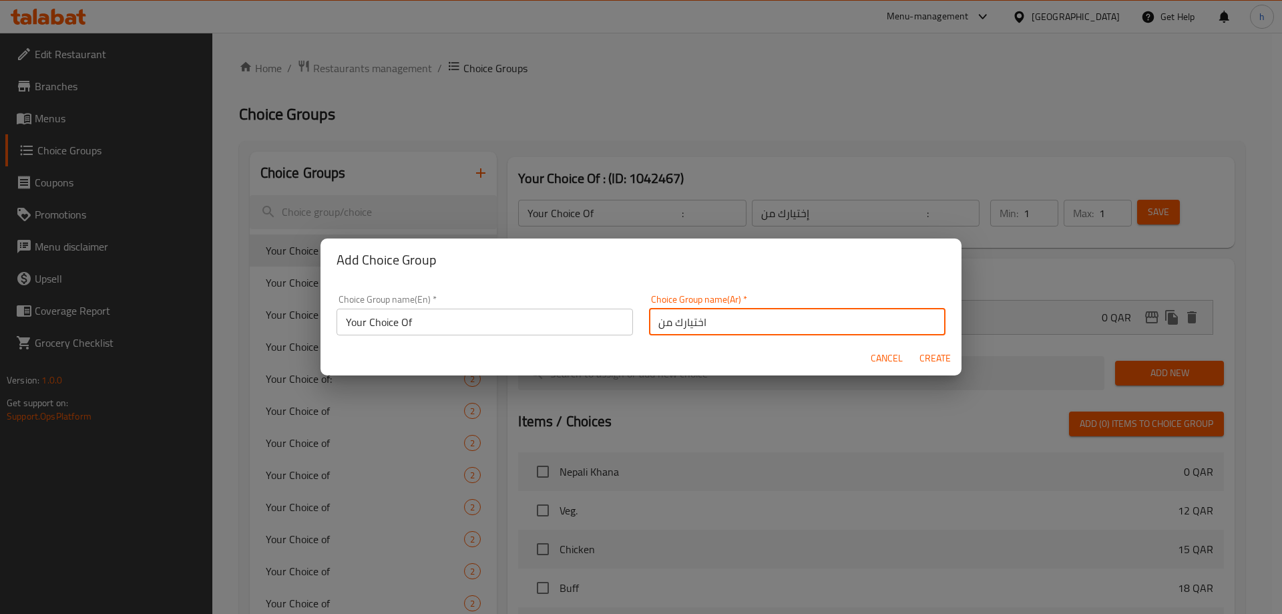
type input "اختيارك من"
click at [930, 365] on span "Create" at bounding box center [935, 358] width 32 height 17
type input "Your Choice Of"
type input "اختيارك من"
type input "0"
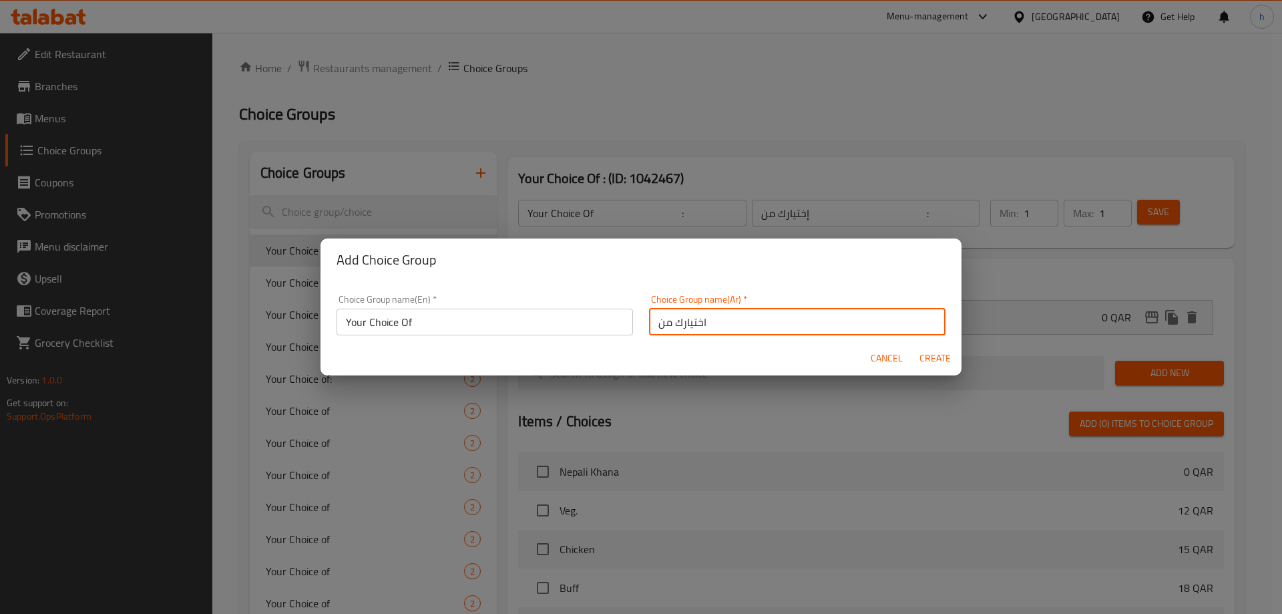
type input "0"
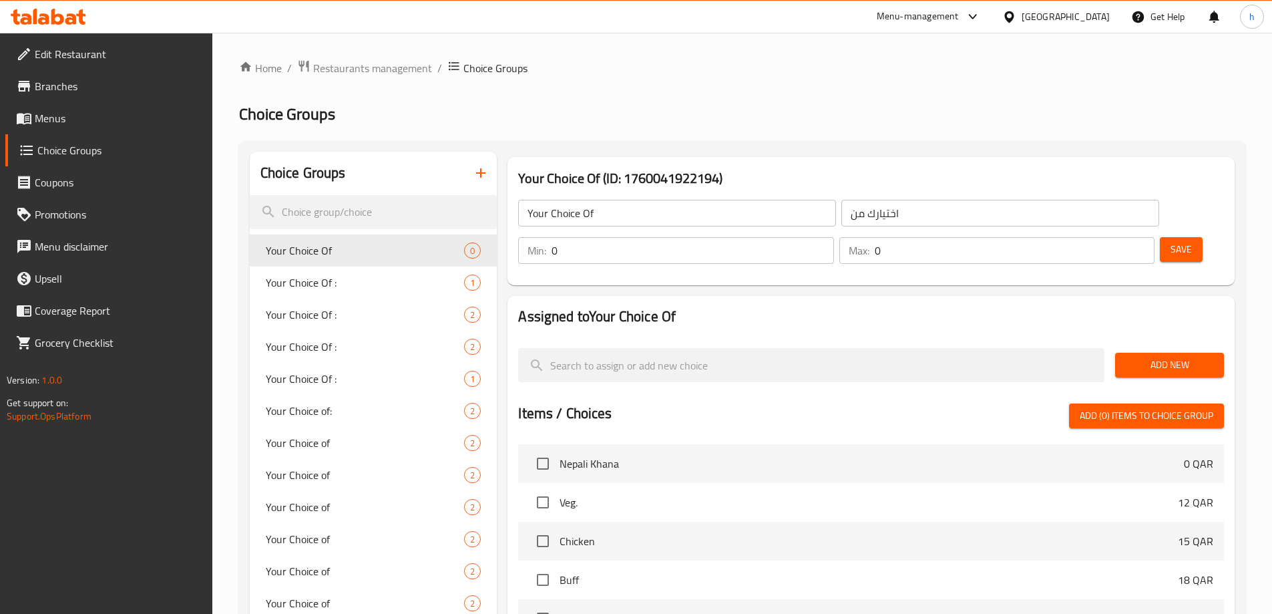
click at [1167, 357] on span "Add New" at bounding box center [1169, 365] width 87 height 17
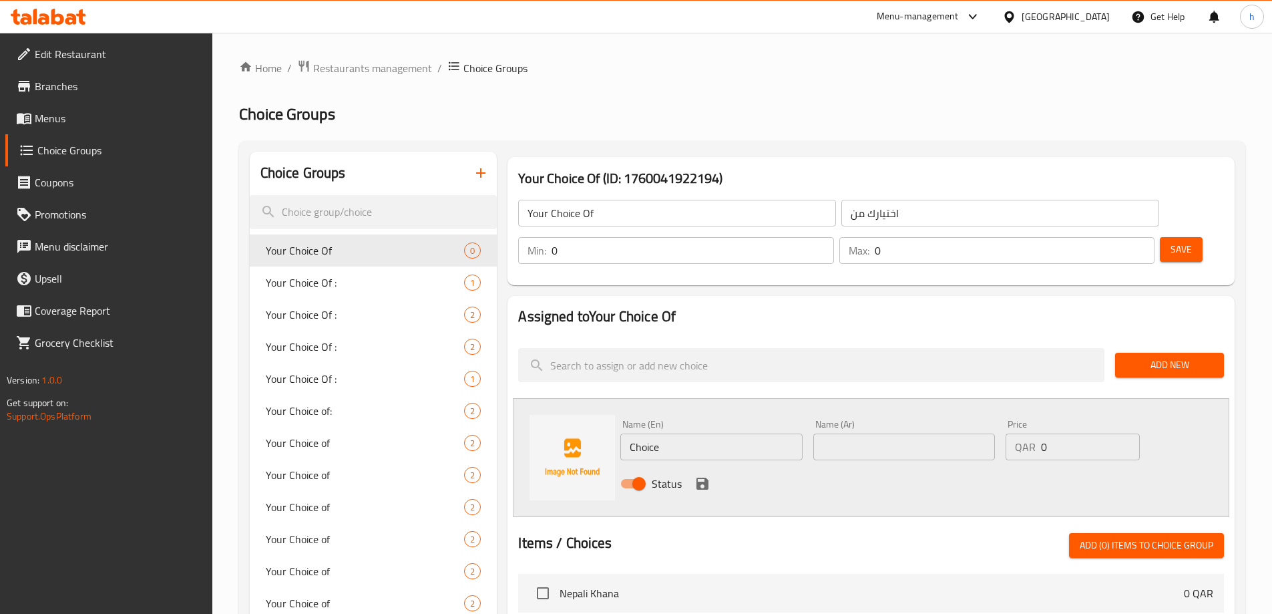
click at [833, 237] on input "0" at bounding box center [693, 250] width 282 height 27
type input "1"
click at [1102, 237] on input "0" at bounding box center [1015, 250] width 280 height 27
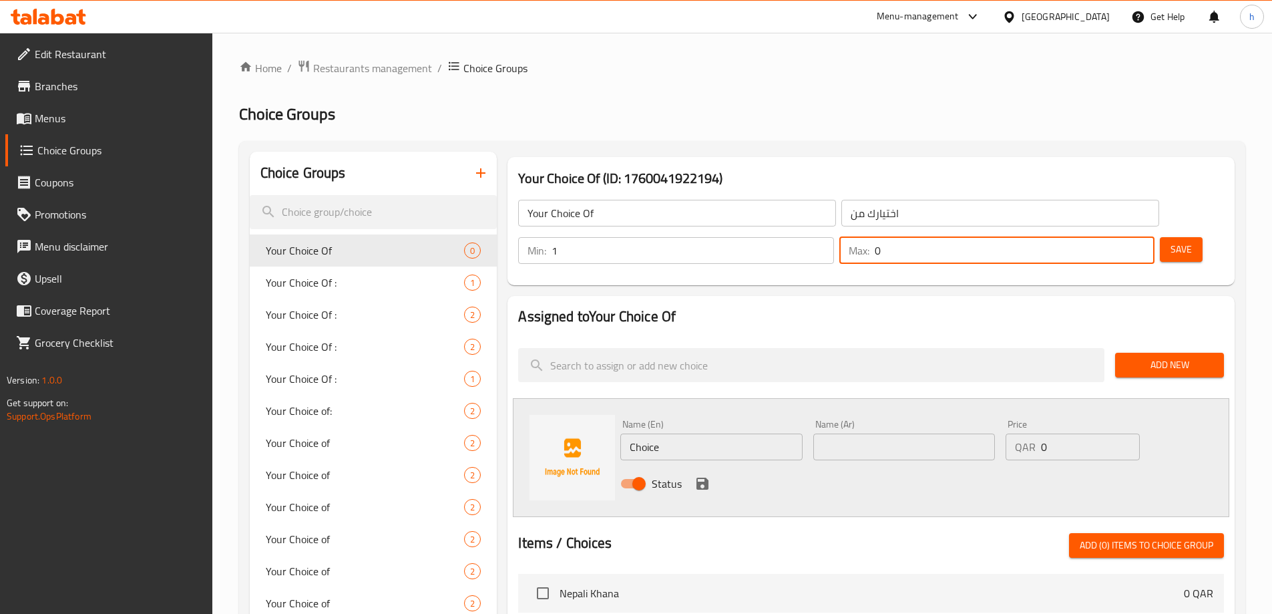
type input "1"
click at [927, 327] on nav at bounding box center [871, 332] width 706 height 11
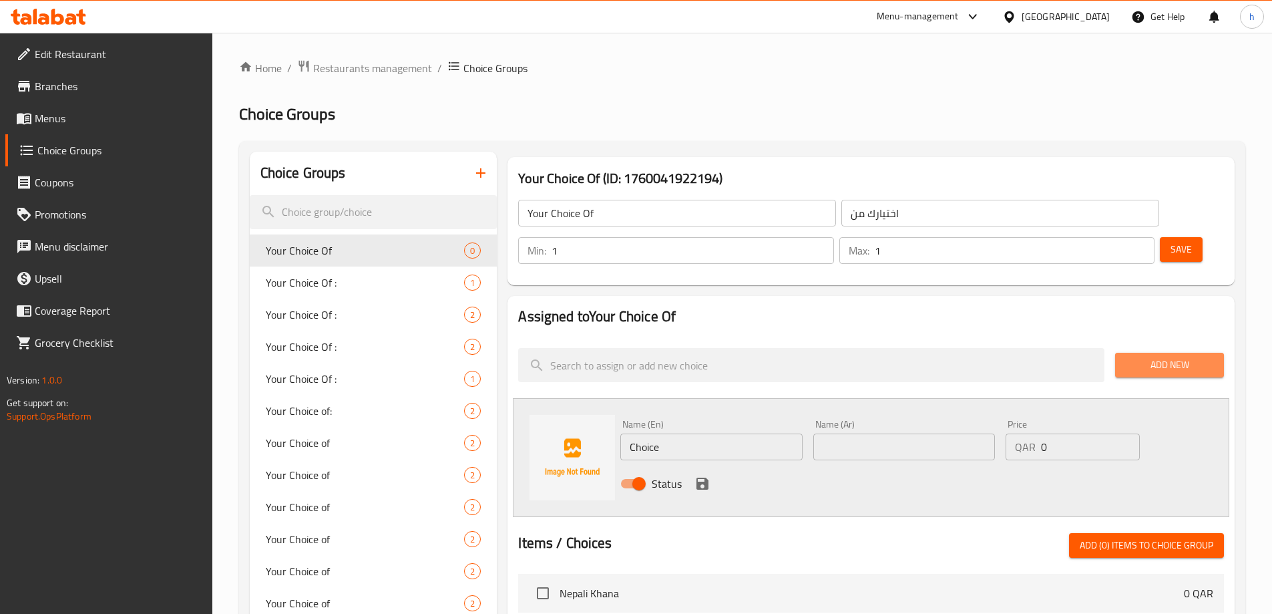
click at [1162, 357] on span "Add New" at bounding box center [1169, 365] width 87 height 17
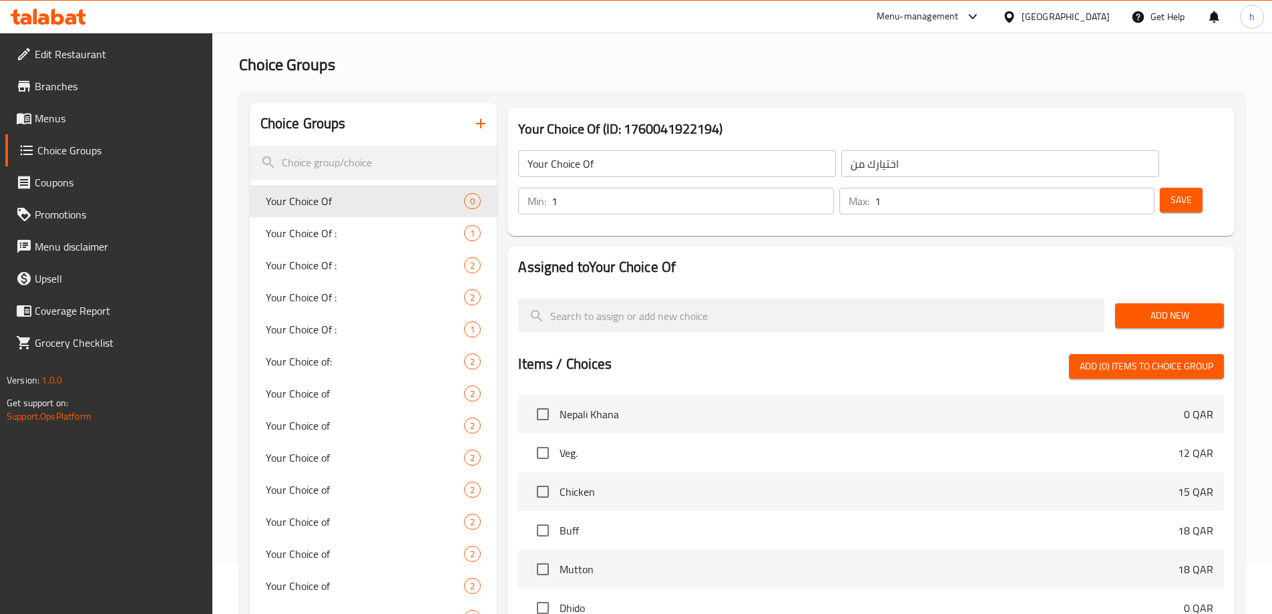
scroll to position [134, 0]
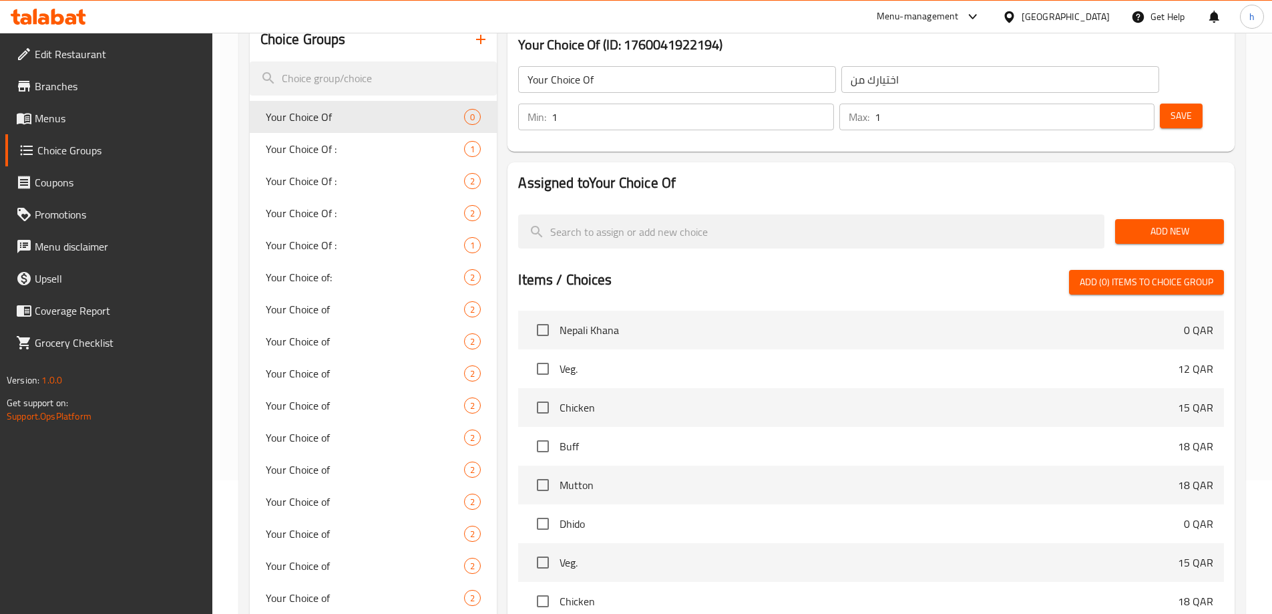
click at [1156, 219] on button "Add New" at bounding box center [1169, 231] width 109 height 25
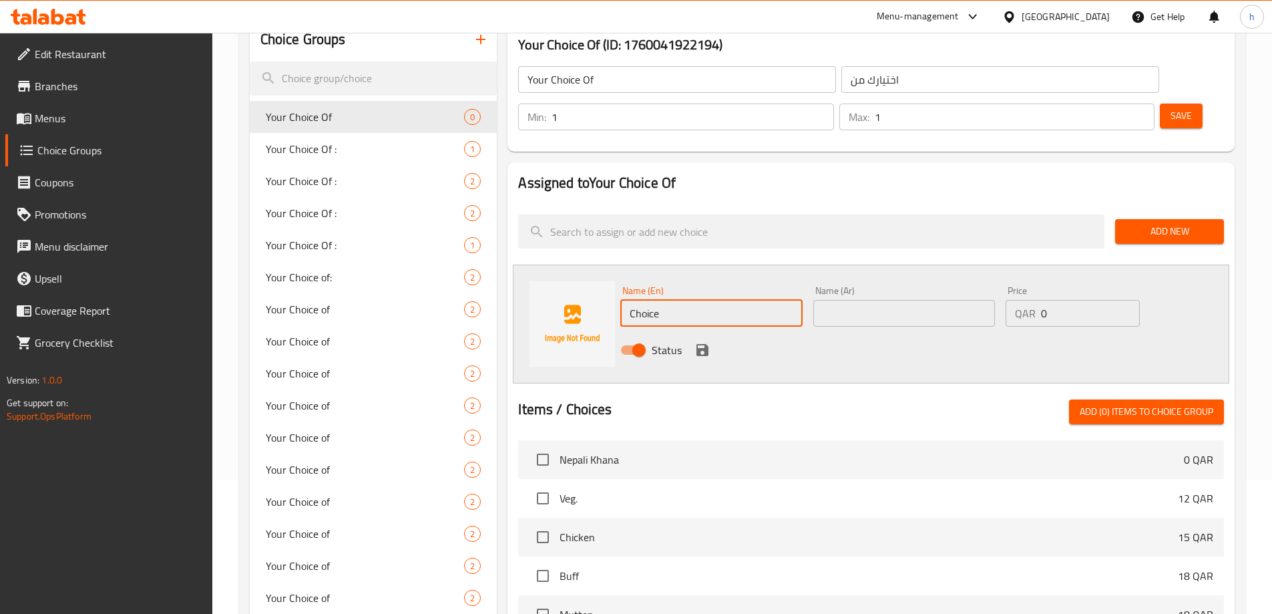
drag, startPoint x: 741, startPoint y: 274, endPoint x: 504, endPoint y: 280, distance: 236.5
click at [504, 280] on div "Assigned to Your Choice Of Add New Name (En) Choice Name (En) Name (Ar) Name (A…" at bounding box center [871, 488] width 738 height 662
type input "Dry"
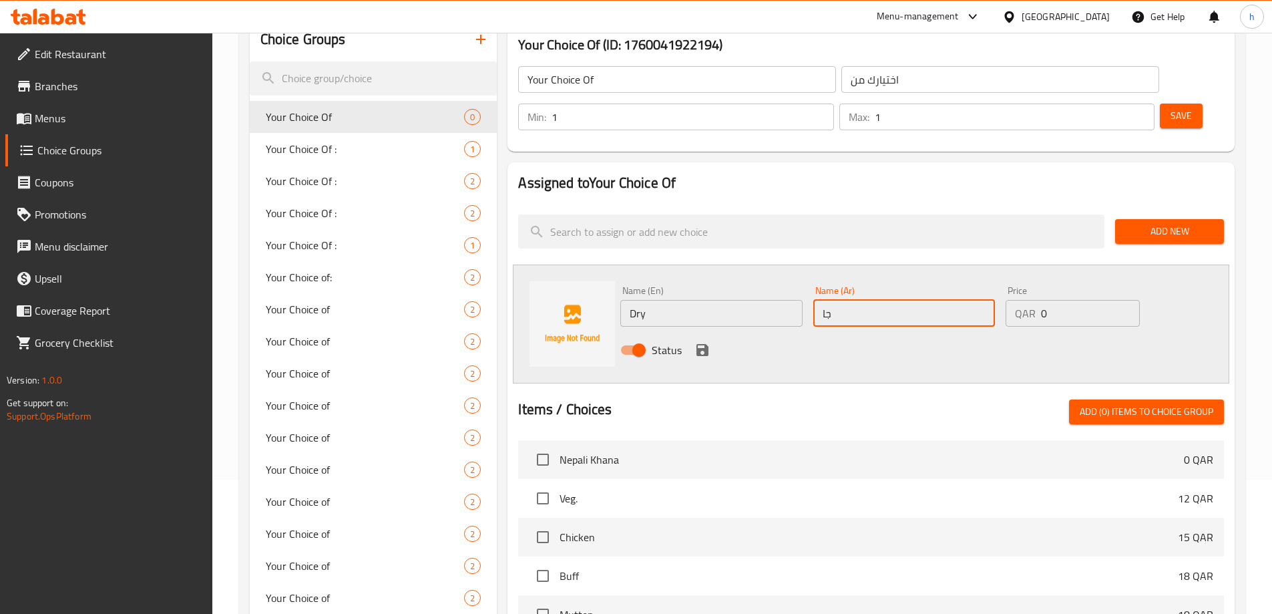
type input "جاف"
click at [703, 344] on icon "save" at bounding box center [702, 350] width 12 height 12
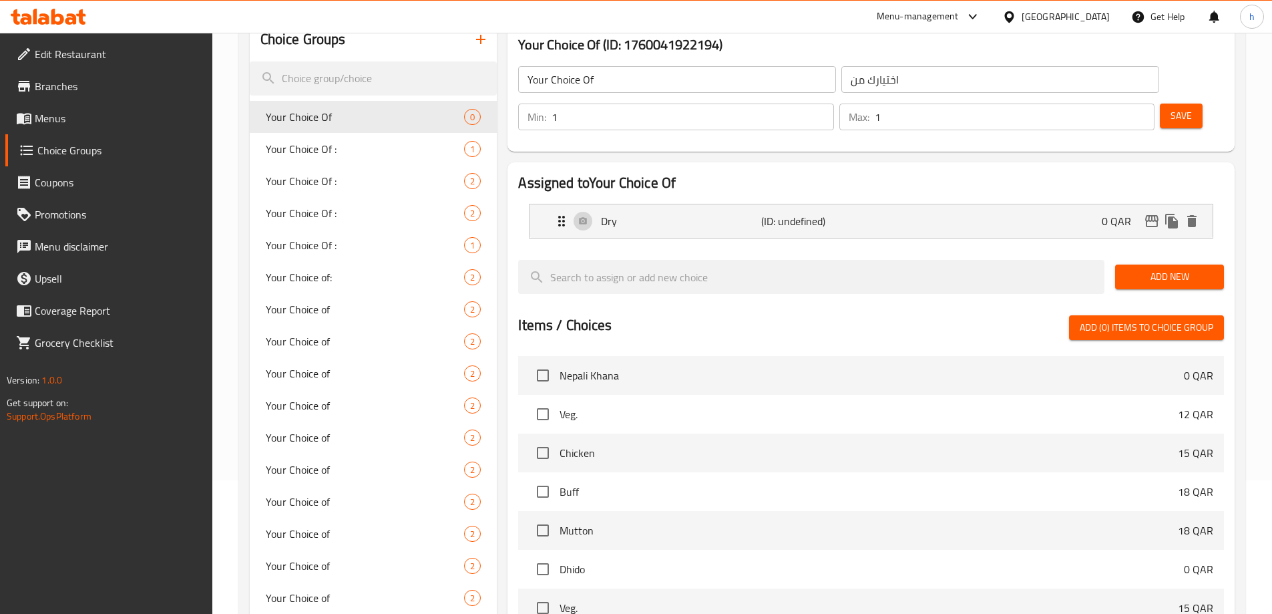
click at [1181, 268] on span "Add New" at bounding box center [1169, 276] width 87 height 17
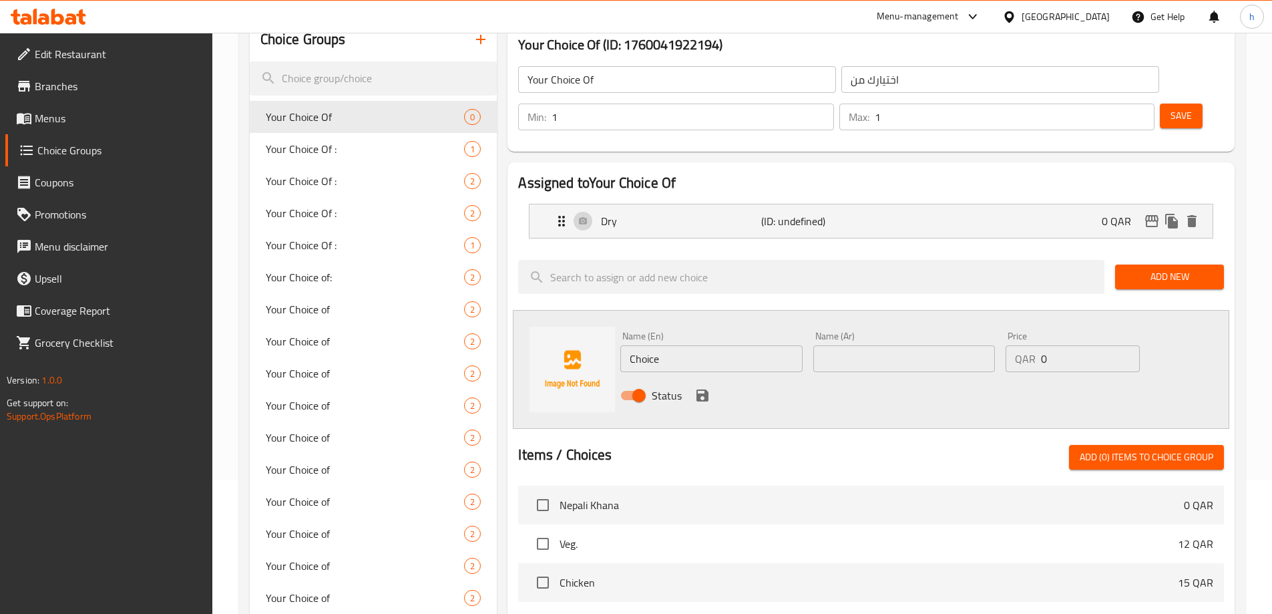
click at [650, 345] on input "Choice" at bounding box center [711, 358] width 182 height 27
type input "Gravy"
type input "جريفي"
click at [708, 389] on icon "save" at bounding box center [702, 395] width 12 height 12
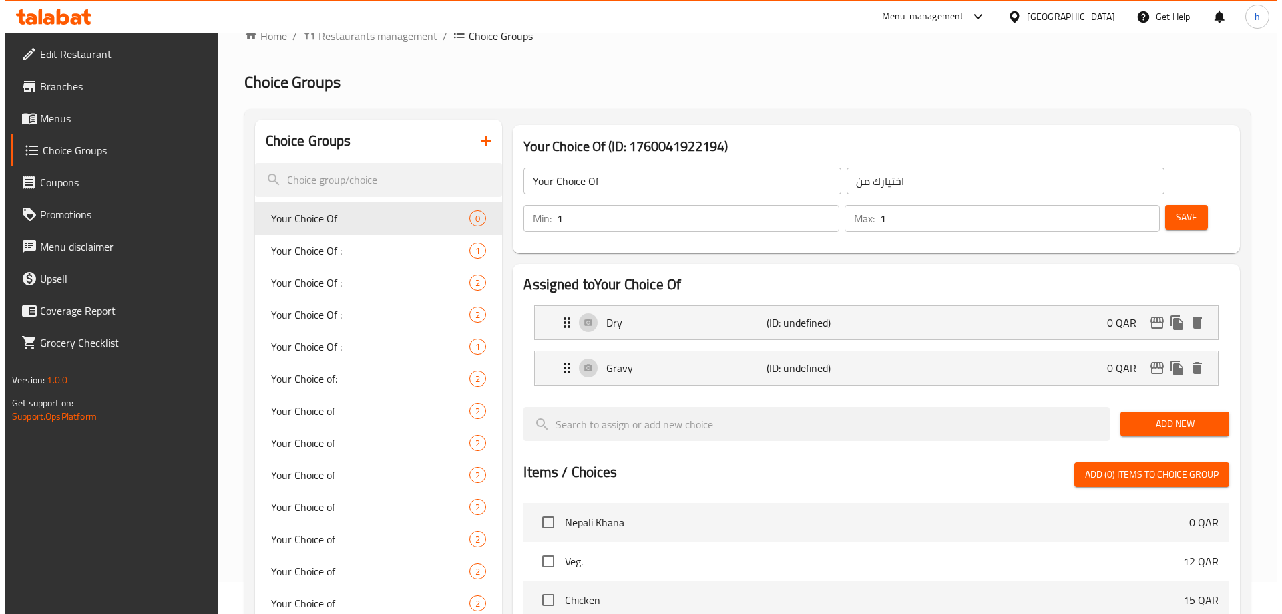
scroll to position [0, 0]
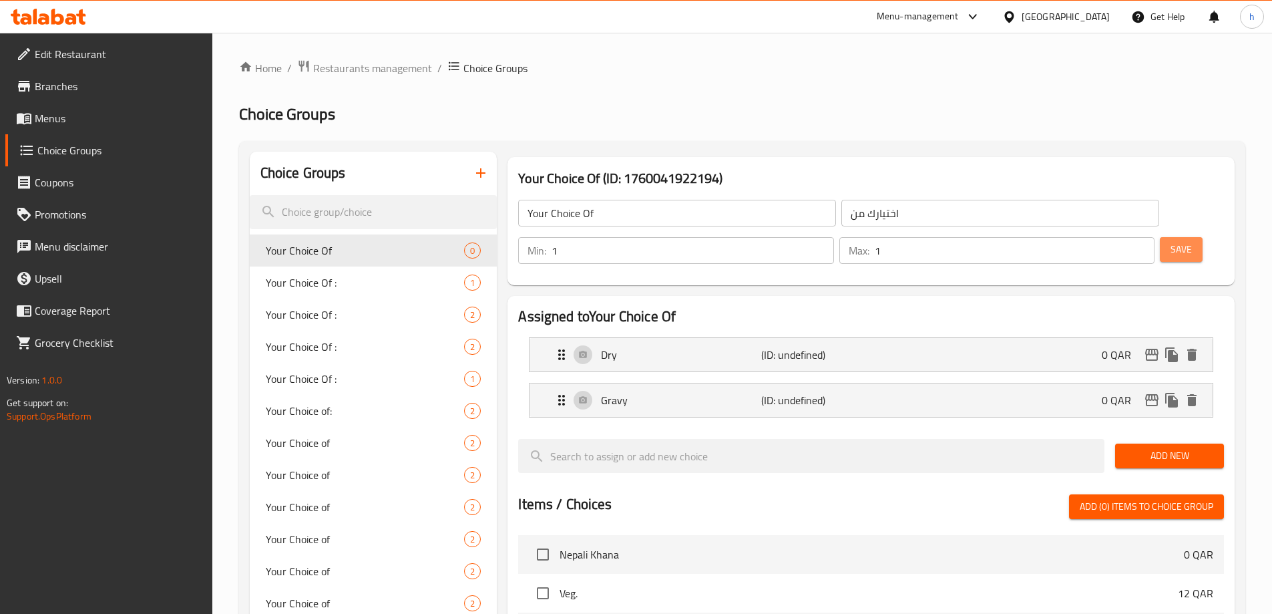
click at [1171, 241] on span "Save" at bounding box center [1181, 249] width 21 height 17
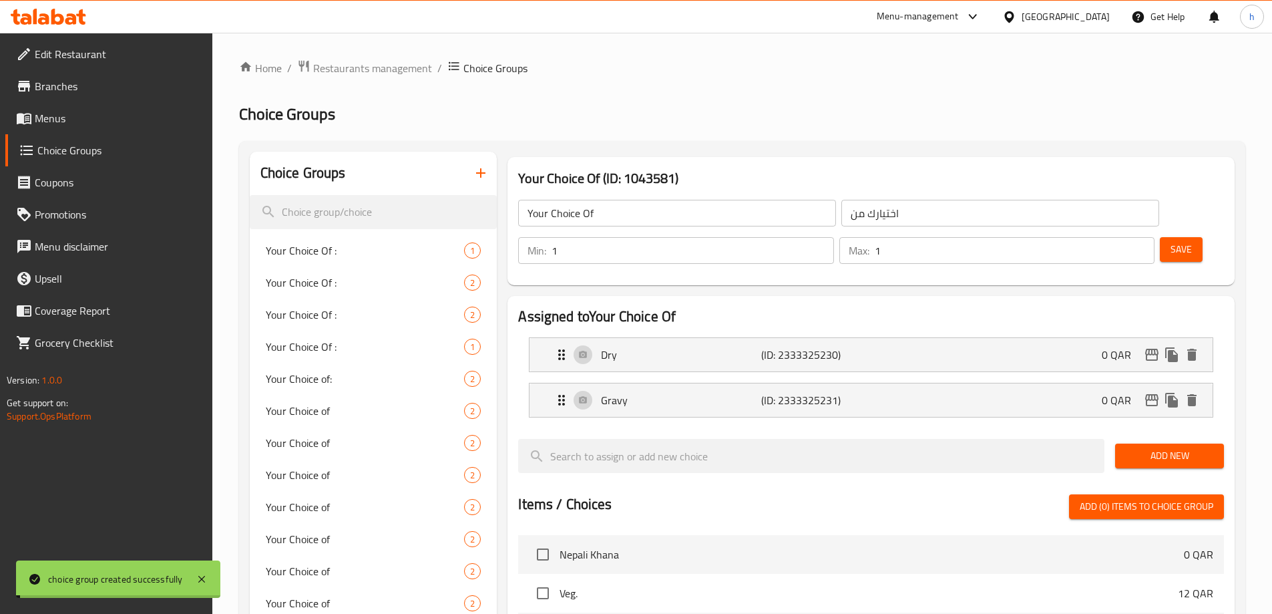
click at [53, 110] on span "Menus" at bounding box center [118, 118] width 167 height 16
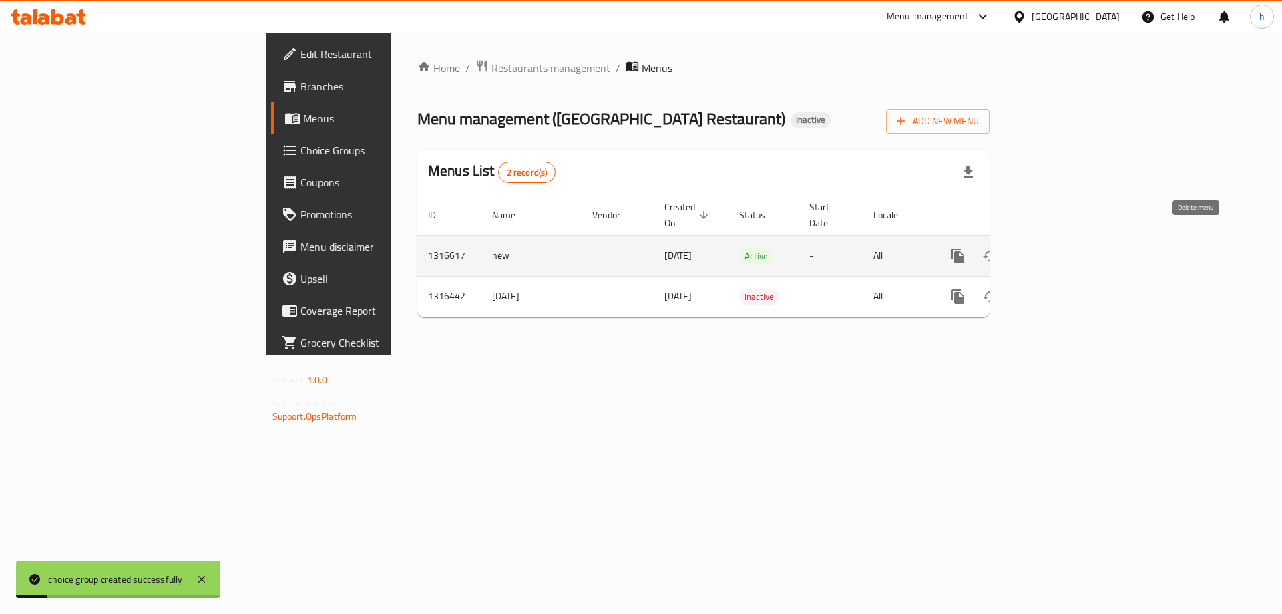
click at [1038, 240] on button "enhanced table" at bounding box center [1022, 256] width 32 height 32
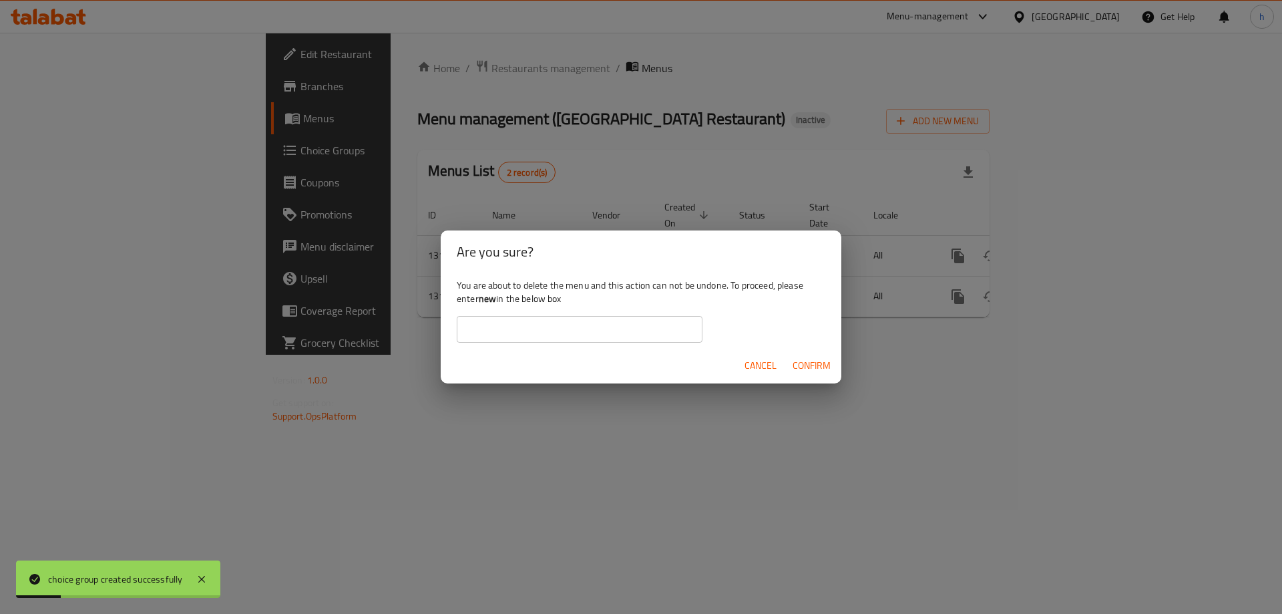
click at [1183, 187] on div "Are you sure? You are about to delete the menu and this action can not be undon…" at bounding box center [641, 307] width 1282 height 614
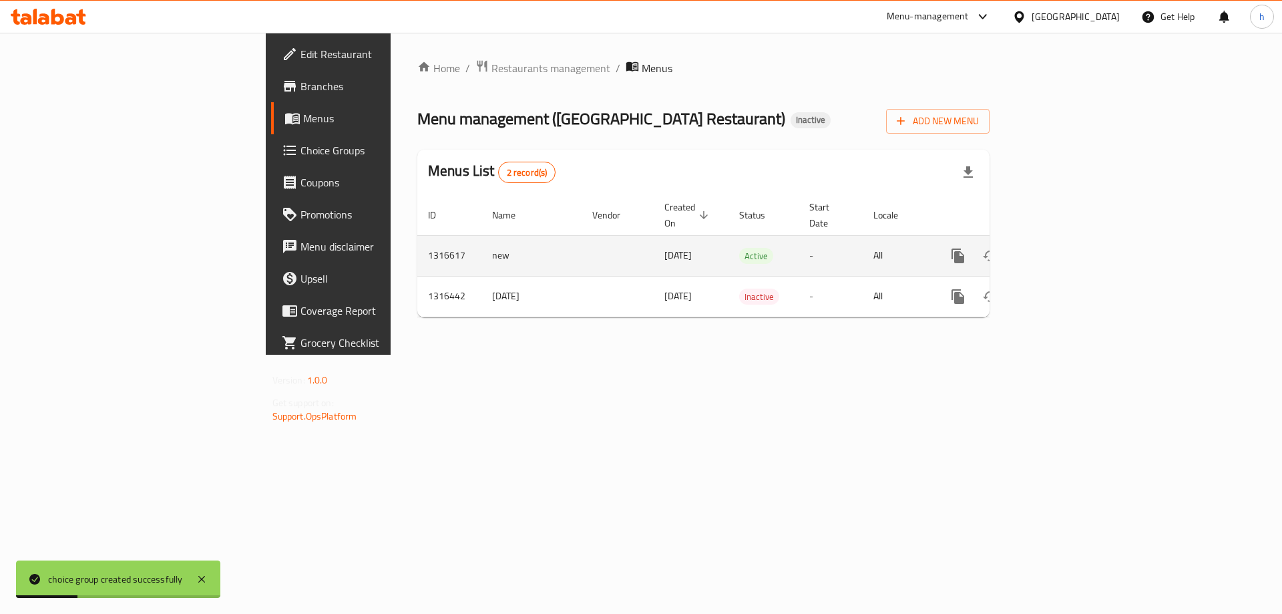
click at [1062, 248] on icon "enhanced table" at bounding box center [1054, 256] width 16 height 16
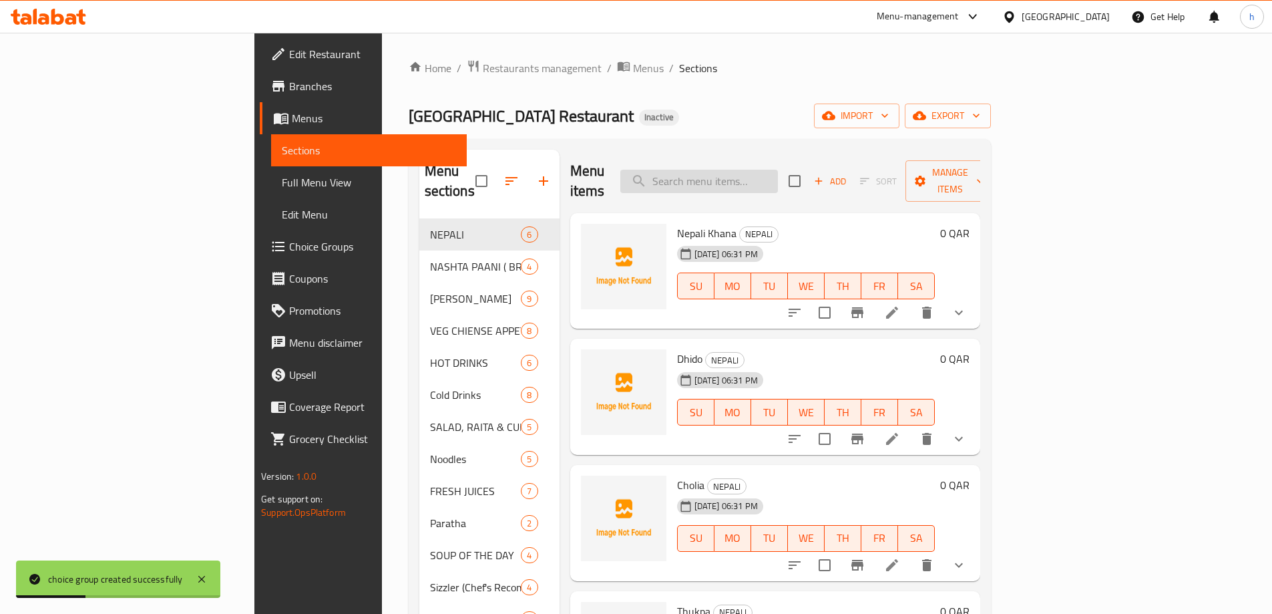
drag, startPoint x: 729, startPoint y: 170, endPoint x: 743, endPoint y: 168, distance: 14.3
click at [729, 170] on input "search" at bounding box center [699, 181] width 158 height 23
paste input "Veg Manchurian"
type input "Veg Manchurian"
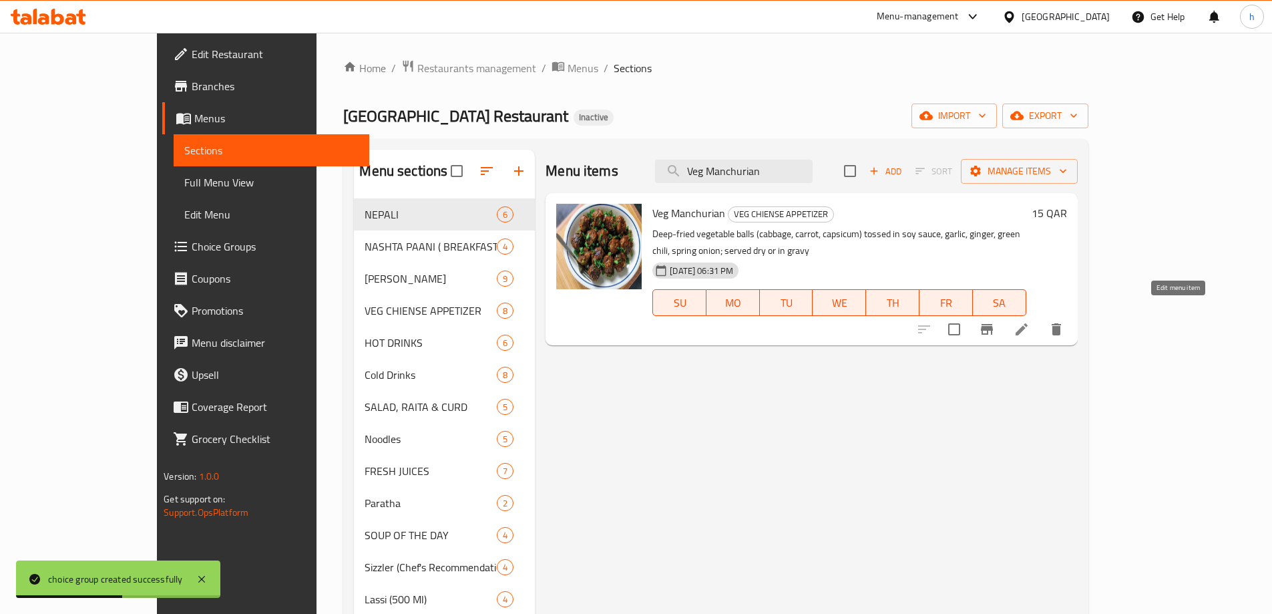
click at [1030, 321] on icon at bounding box center [1022, 329] width 16 height 16
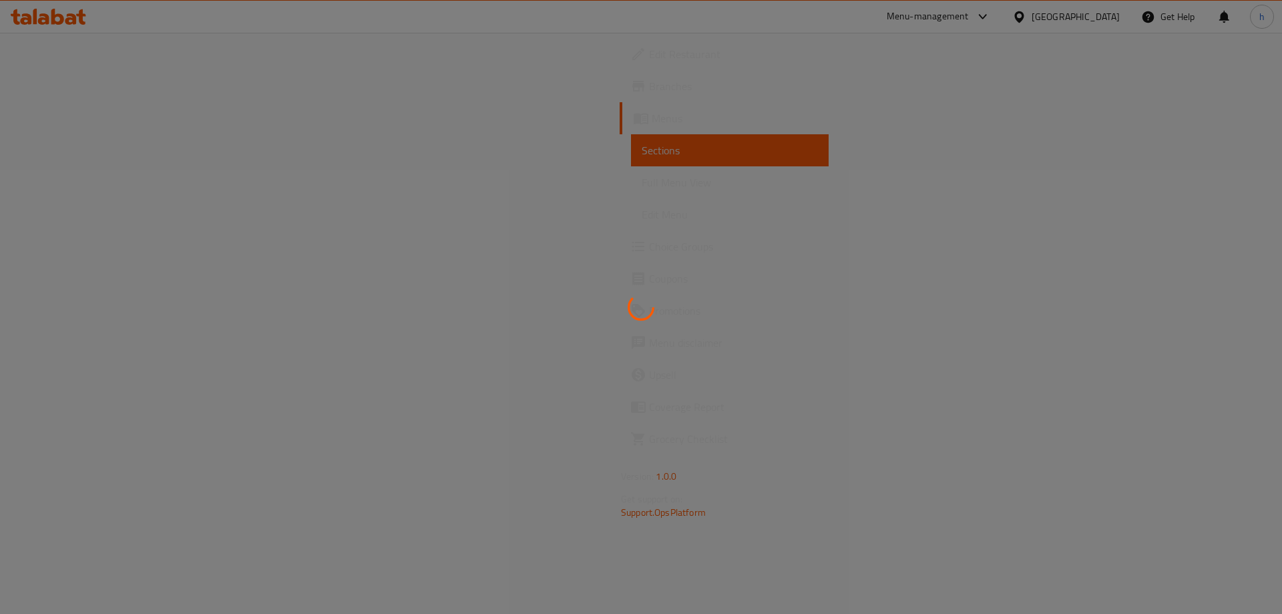
click at [384, 208] on div at bounding box center [641, 307] width 1282 height 614
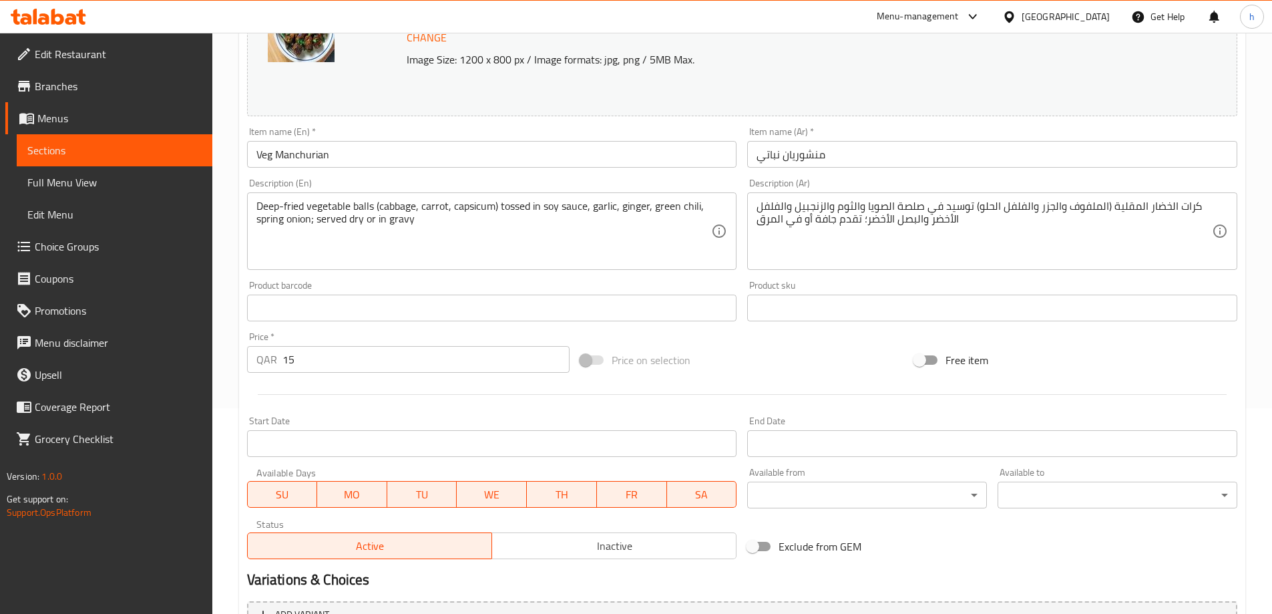
scroll to position [349, 0]
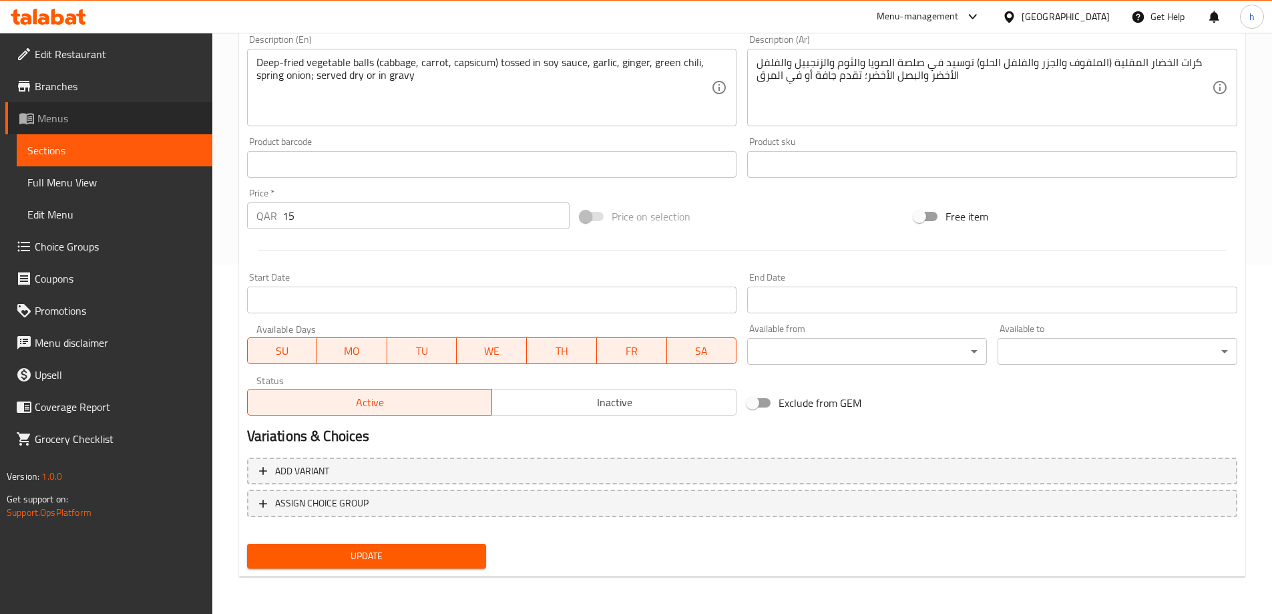
click at [69, 120] on span "Menus" at bounding box center [119, 118] width 164 height 16
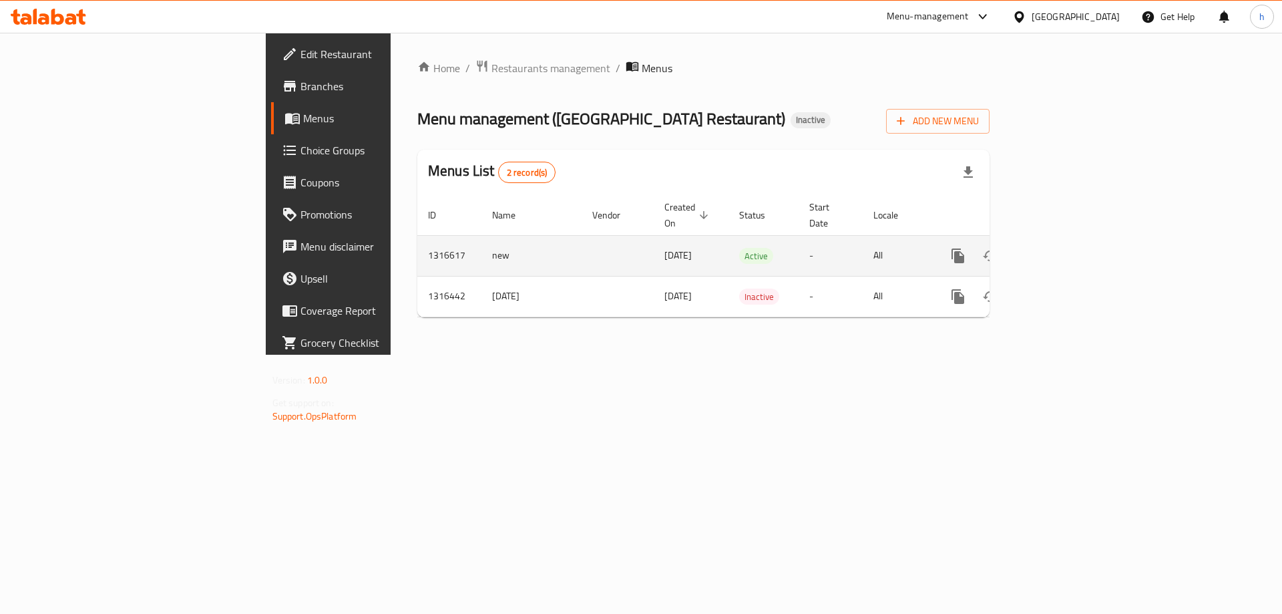
click at [1062, 248] on icon "enhanced table" at bounding box center [1054, 256] width 16 height 16
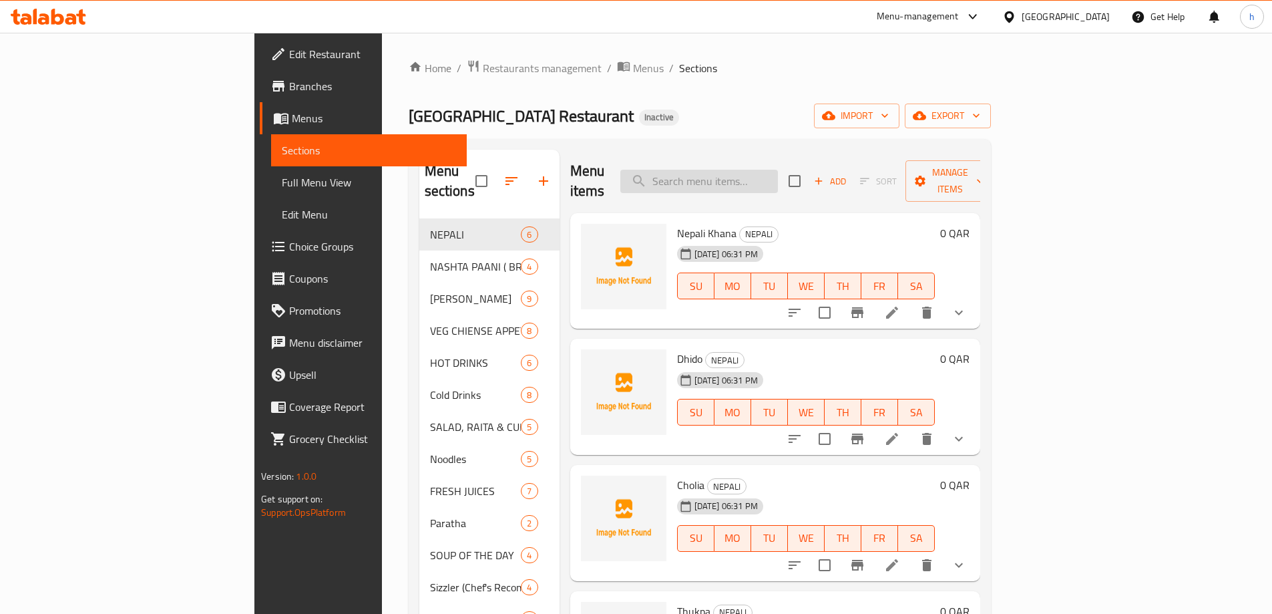
click at [778, 182] on input "search" at bounding box center [699, 181] width 158 height 23
paste input "Veg Manchurian"
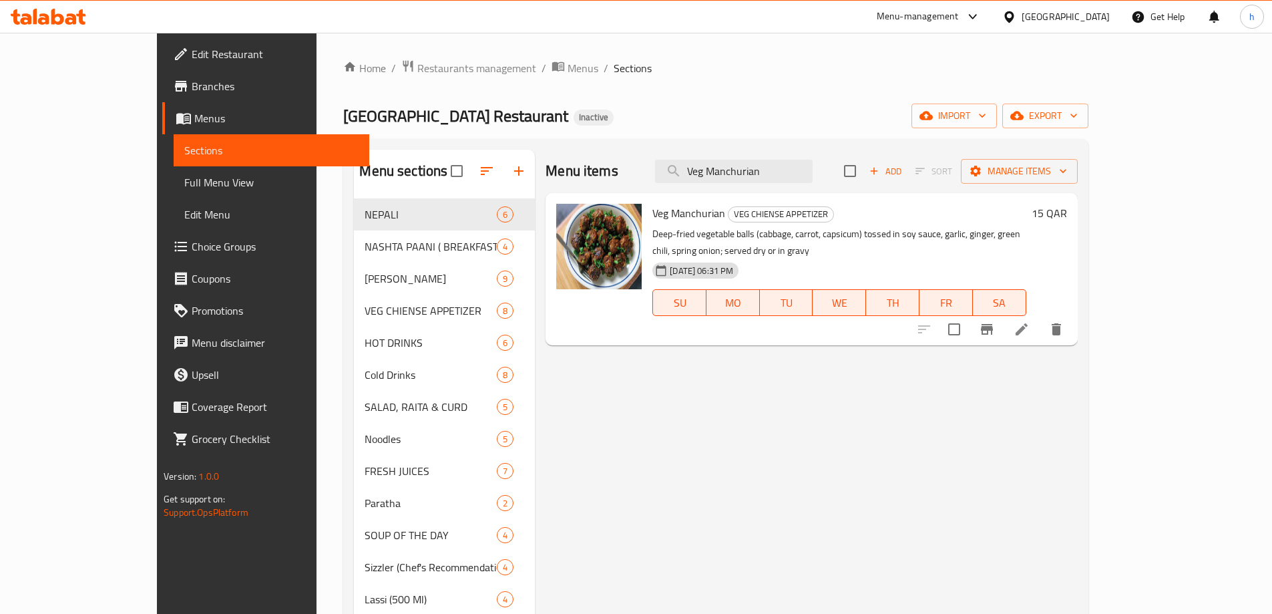
type input "Veg Manchurian"
click at [1040, 317] on li at bounding box center [1021, 329] width 37 height 24
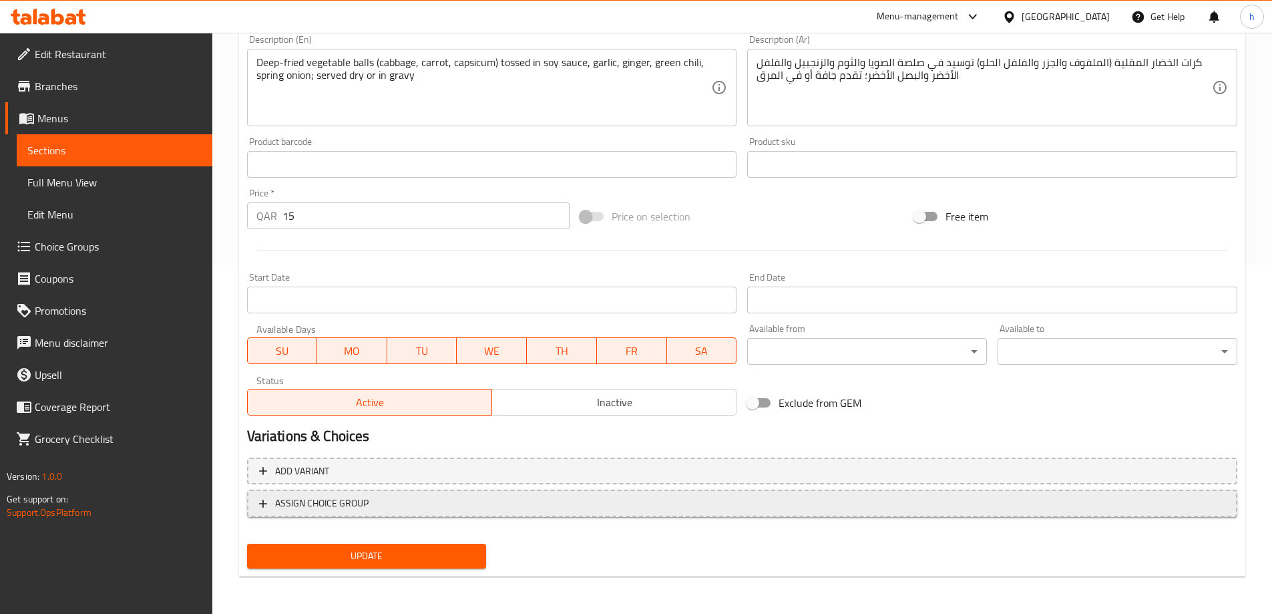
click at [388, 496] on span "ASSIGN CHOICE GROUP" at bounding box center [742, 503] width 966 height 17
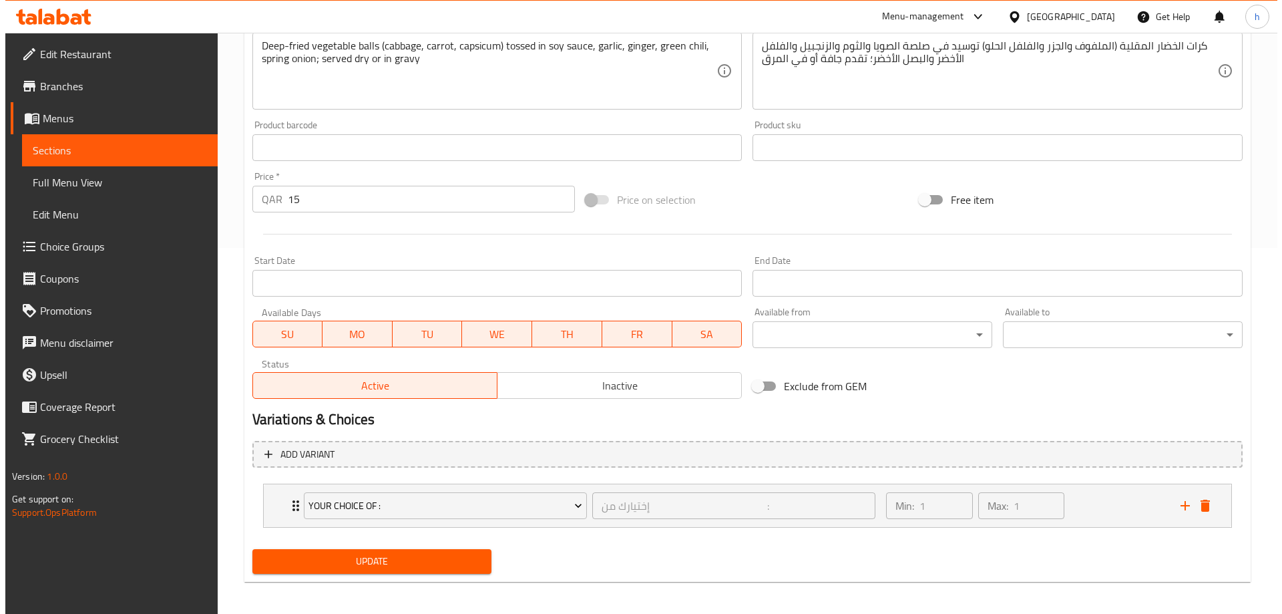
scroll to position [371, 0]
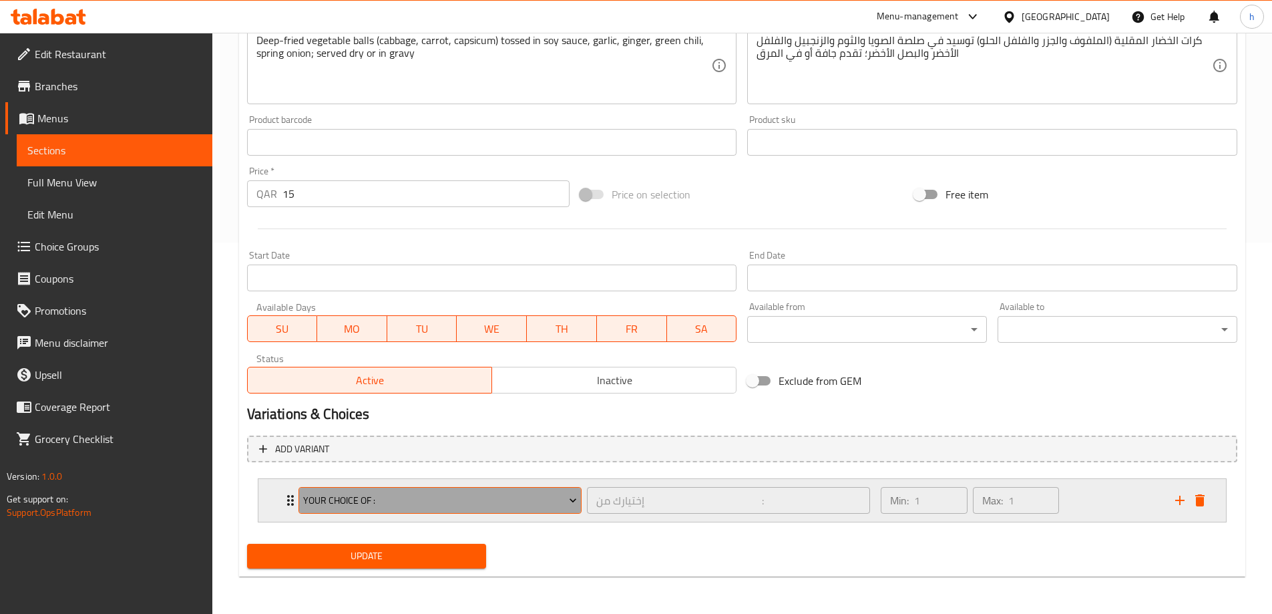
click at [389, 493] on span "Your Choice Of :" at bounding box center [440, 500] width 274 height 17
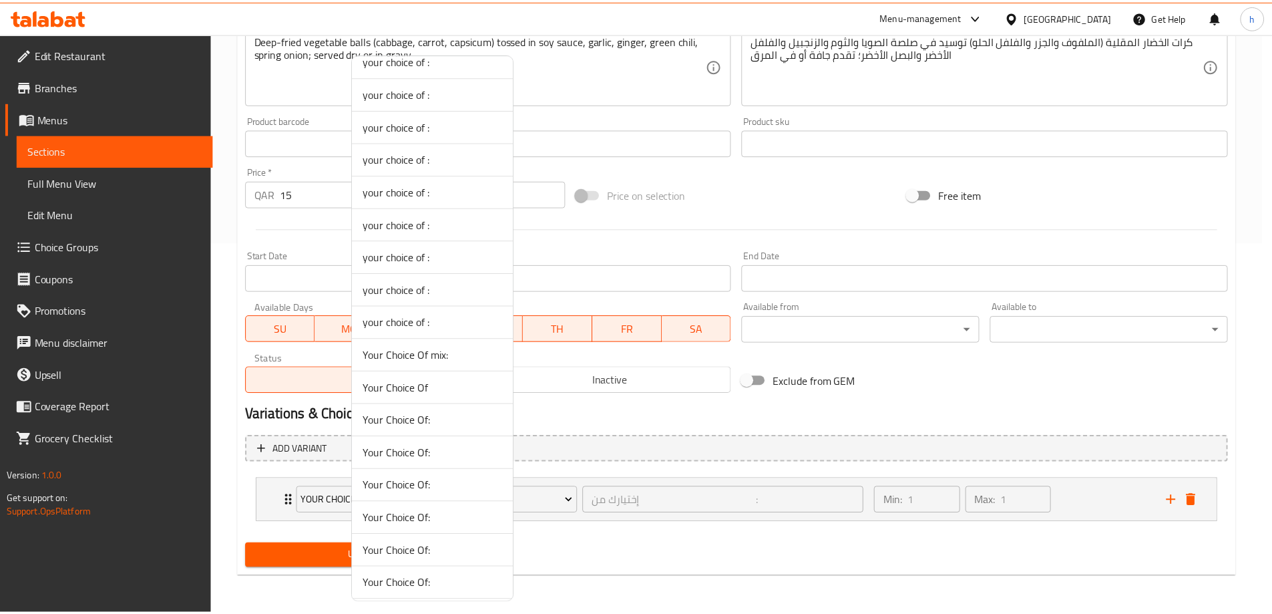
scroll to position [668, 0]
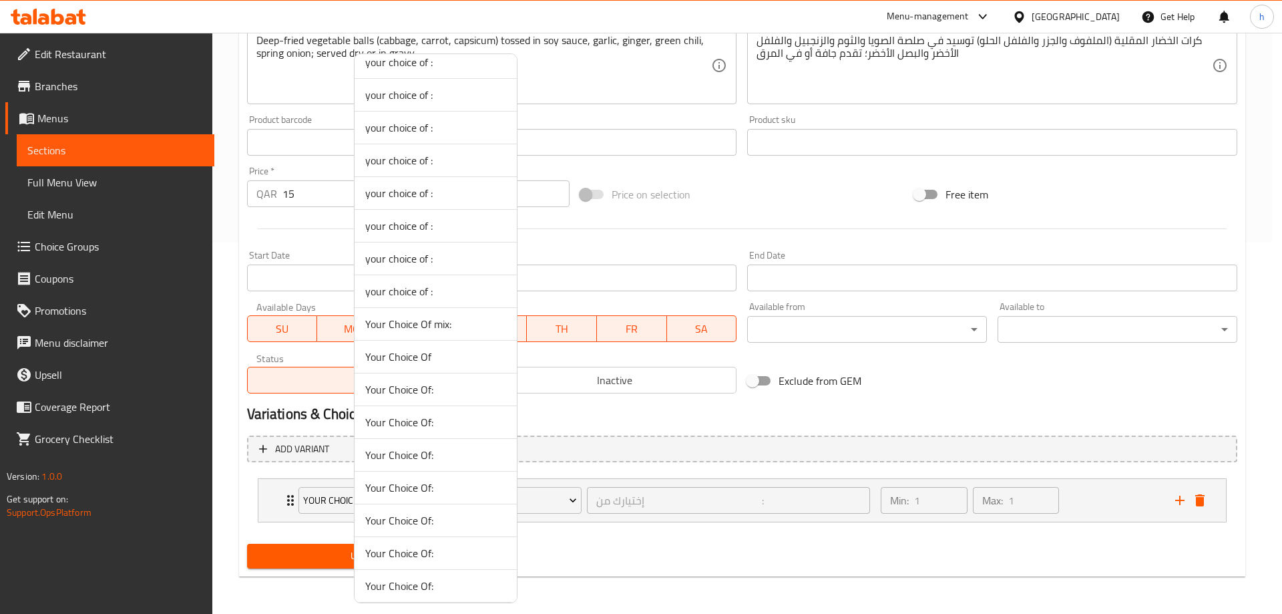
click at [445, 354] on span "Your Choice Of" at bounding box center [435, 357] width 141 height 16
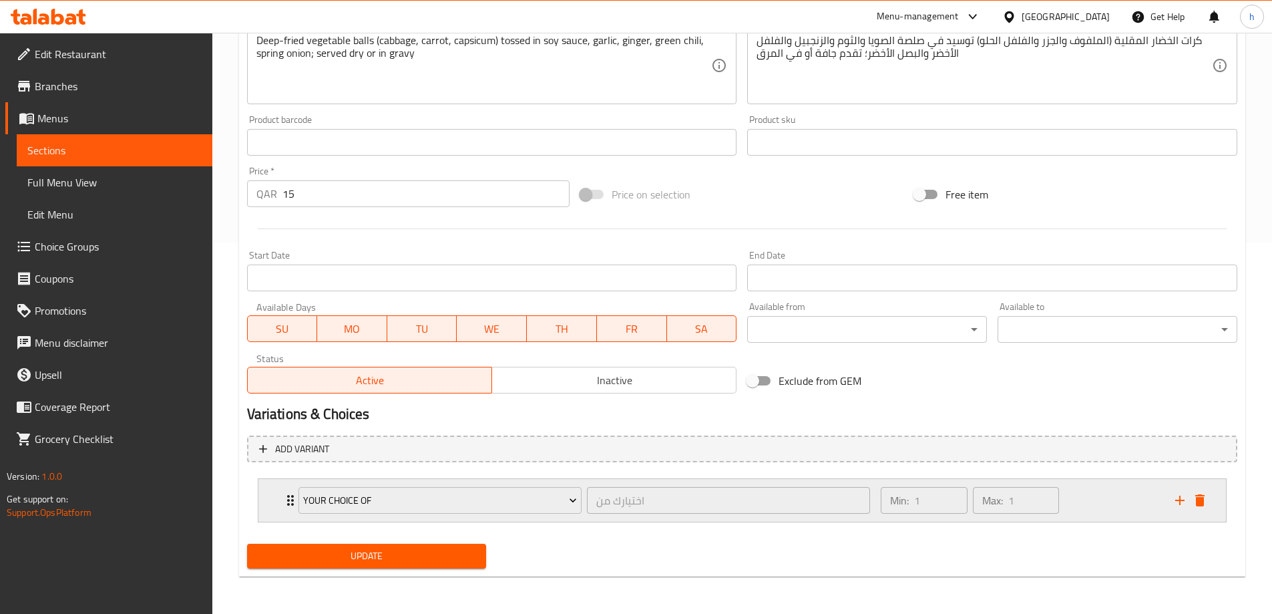
click at [1119, 514] on div "Min: 1 ​ Max: 1 ​" at bounding box center [1020, 500] width 294 height 43
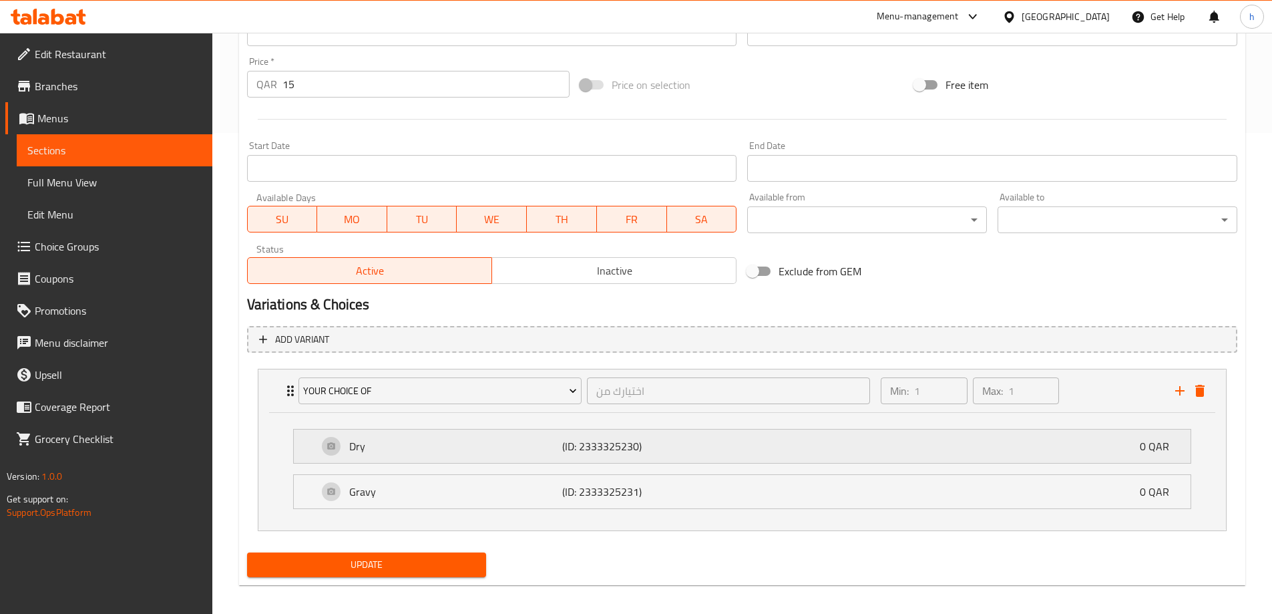
scroll to position [489, 0]
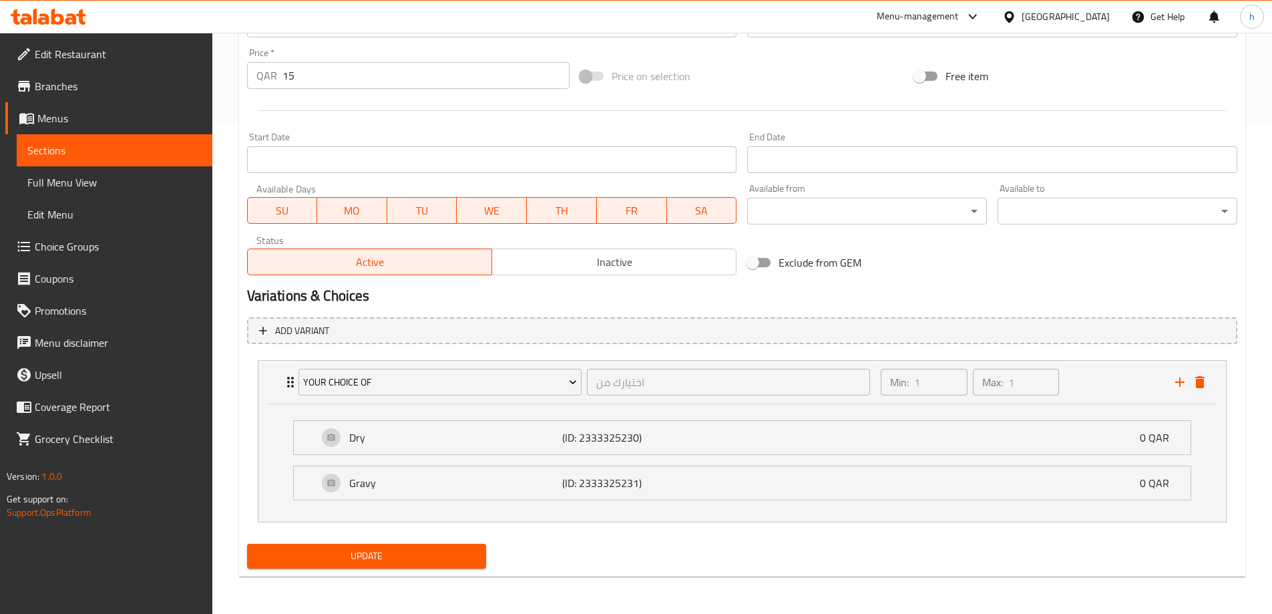
click at [449, 543] on div "Update" at bounding box center [367, 555] width 250 height 35
click at [452, 546] on button "Update" at bounding box center [367, 556] width 240 height 25
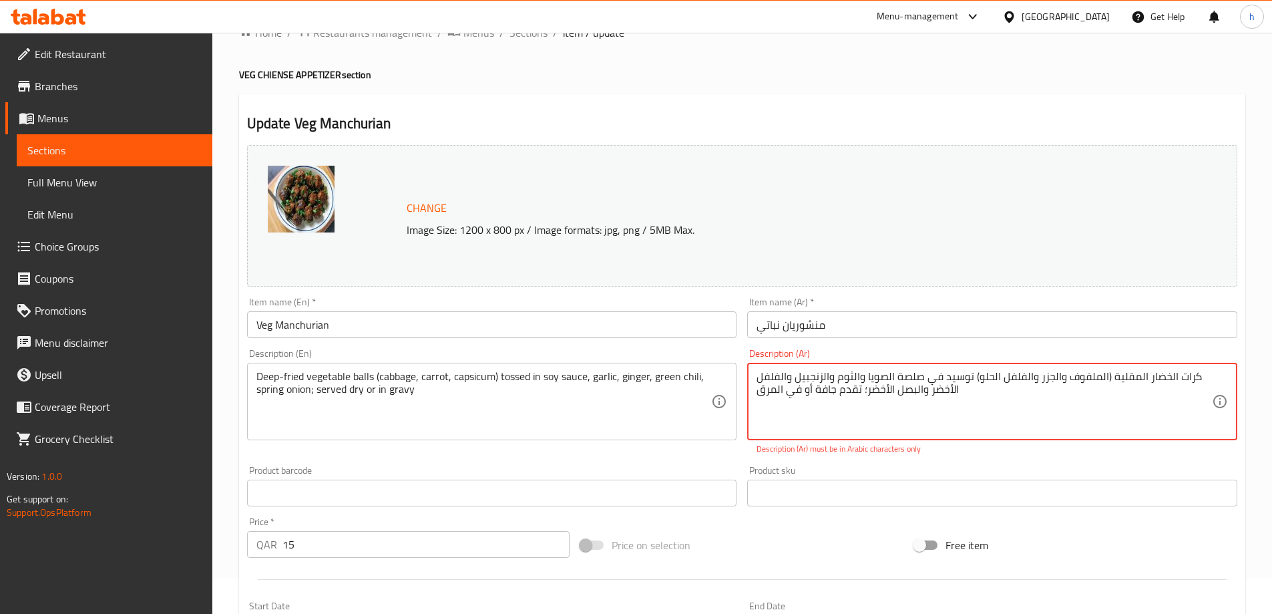
scroll to position [0, 0]
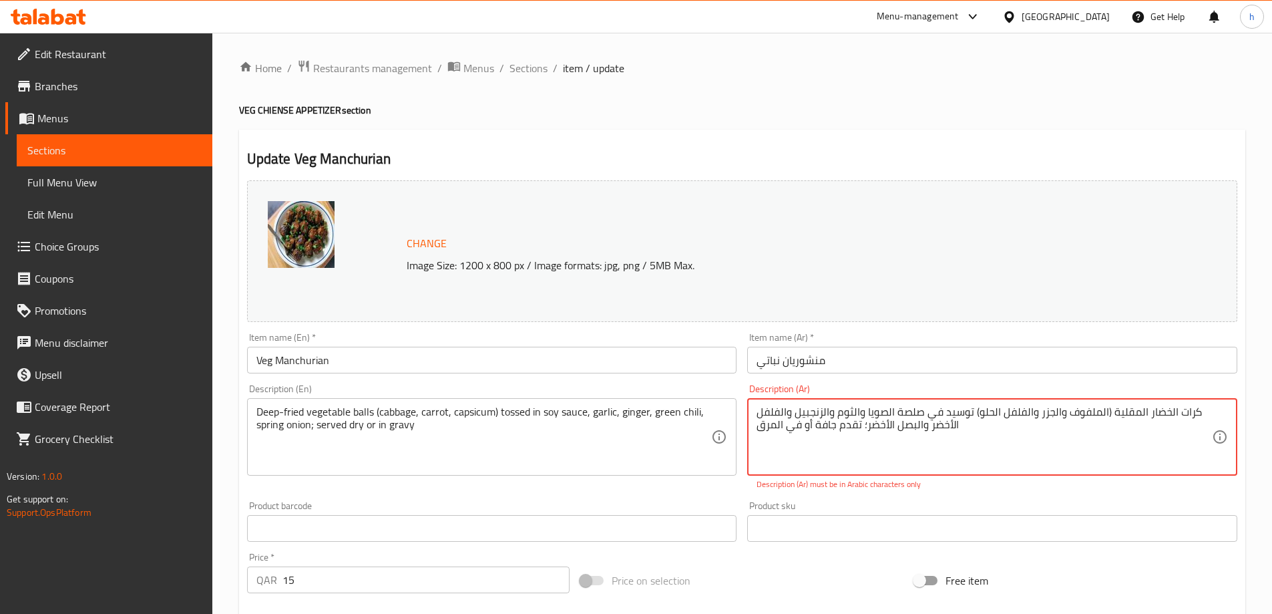
click at [978, 431] on textarea "كرات الخضار المقلية (الملفوف والجزر والفلفل الحلو) توسيد في صلصة الصويا والثوم …" at bounding box center [984, 436] width 455 height 63
click at [1118, 424] on textarea "كرات الخضار المقلية (الملفوف والجزر والفلفل الحلو) توسيد في صلصة الصويا والثوم …" at bounding box center [984, 436] width 455 height 63
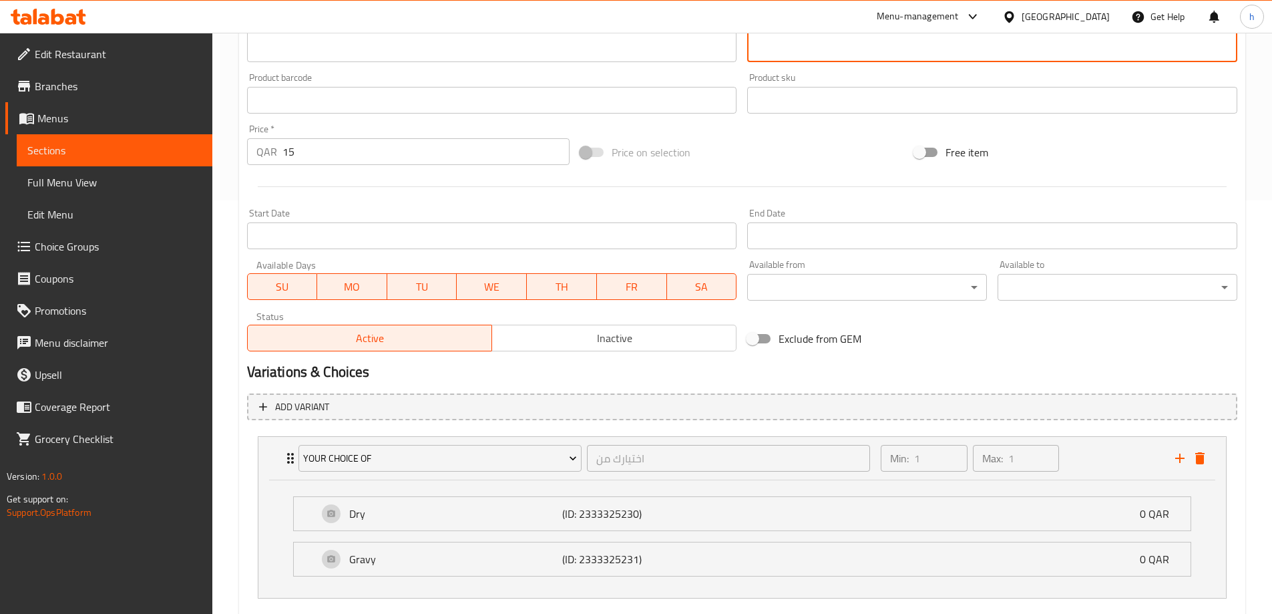
scroll to position [489, 0]
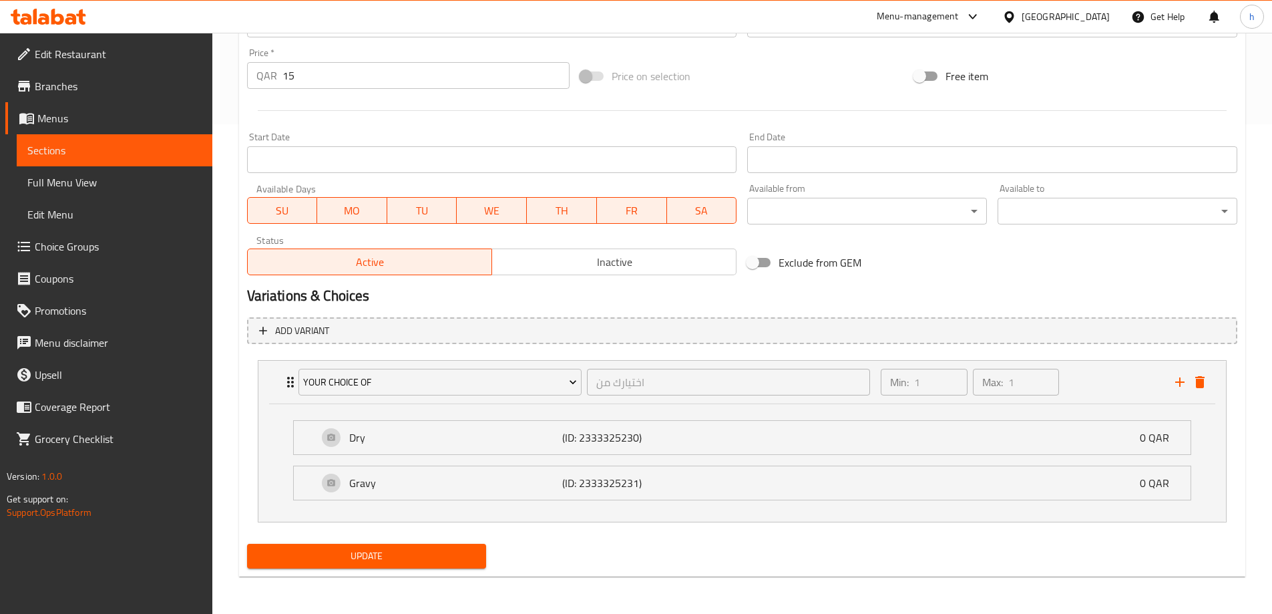
type textarea "كرات الخضار المقلية (الملفوف والجزر والفلفل الحلو) توسيد في صلصة الصويا والثوم …"
click at [459, 555] on span "Update" at bounding box center [367, 556] width 218 height 17
drag, startPoint x: 90, startPoint y: 149, endPoint x: 114, endPoint y: 155, distance: 24.8
click at [90, 149] on span "Sections" at bounding box center [114, 150] width 174 height 16
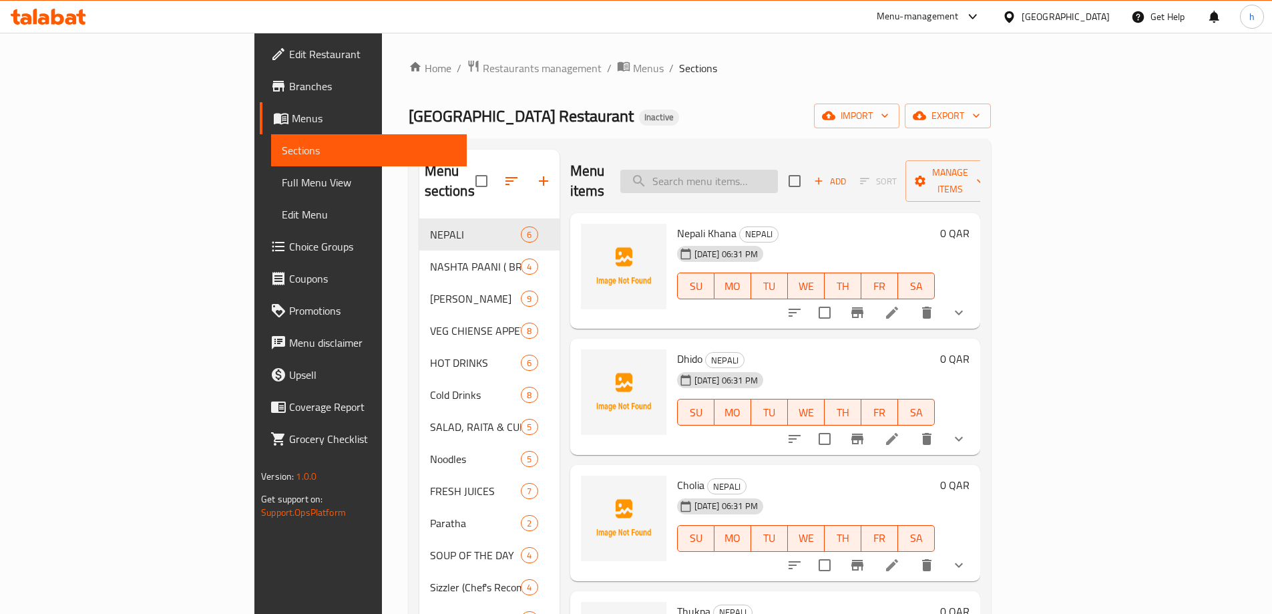
click at [778, 176] on input "search" at bounding box center [699, 181] width 158 height 23
paste input "L2 choices for Orange Juice"
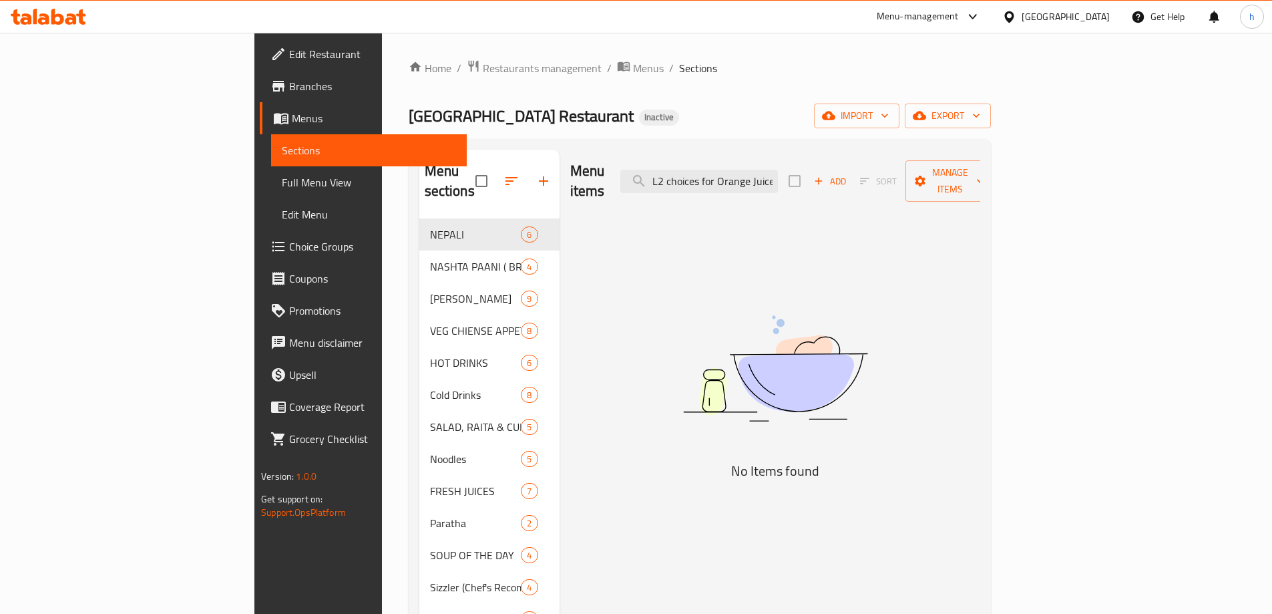
scroll to position [0, 1]
drag, startPoint x: 743, startPoint y: 175, endPoint x: 882, endPoint y: 166, distance: 139.9
click at [882, 166] on div "Menu items L2 choices for Orange Juice Add Sort Manage items" at bounding box center [775, 181] width 410 height 63
paste input "search"
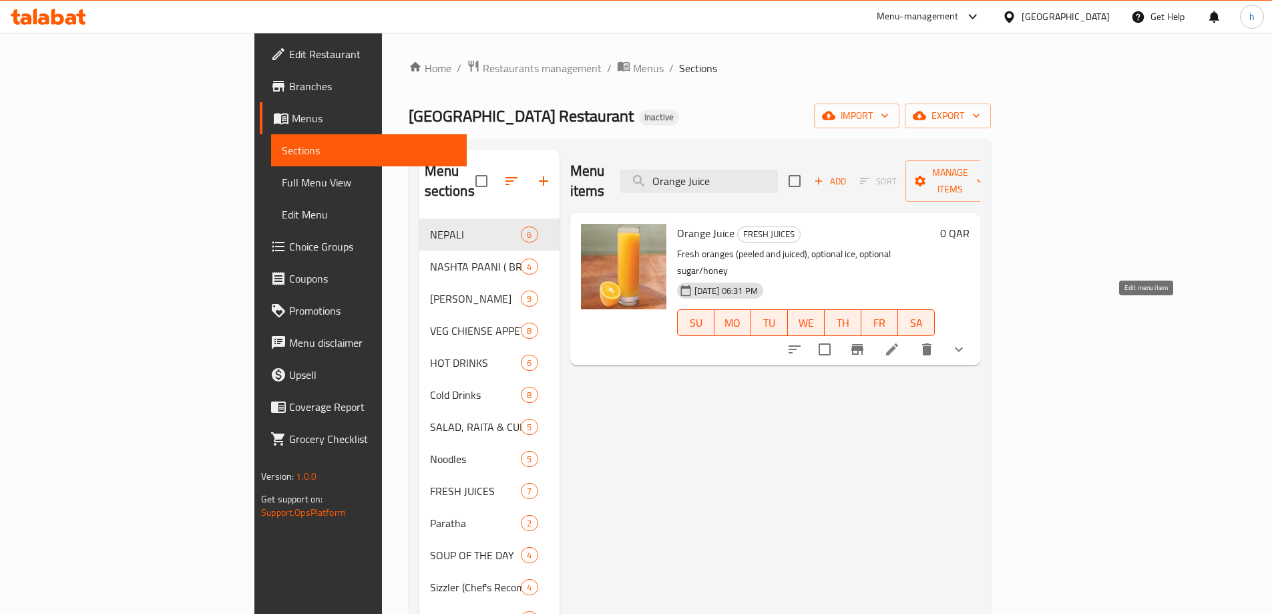
type input "Orange Juice"
click at [900, 341] on icon at bounding box center [892, 349] width 16 height 16
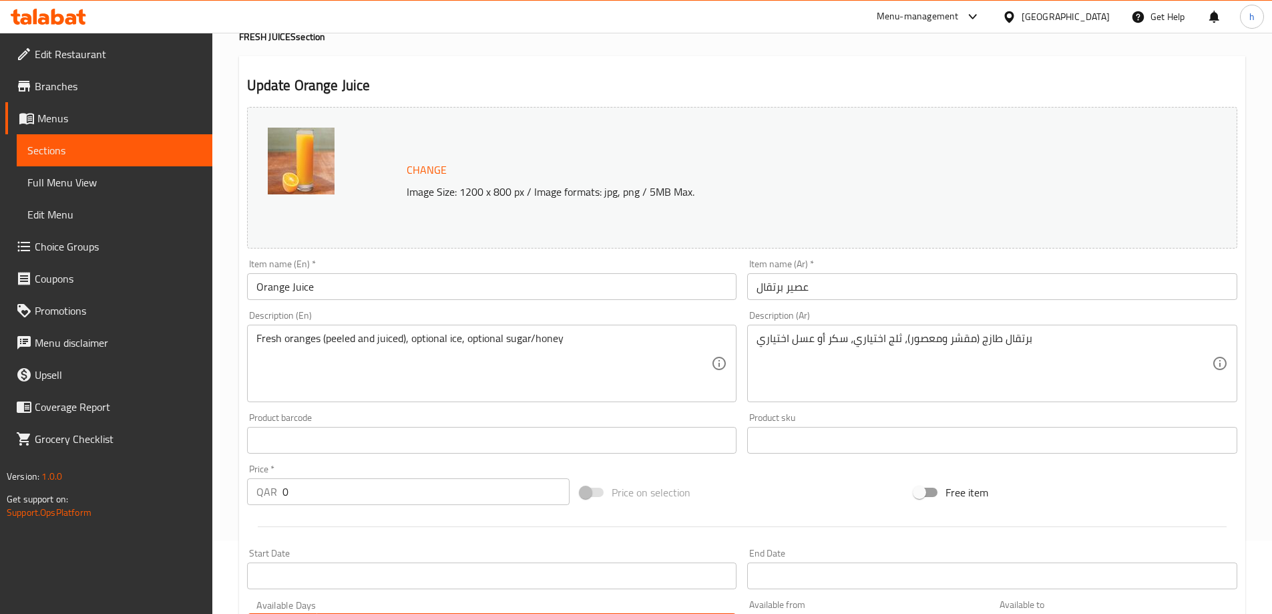
scroll to position [200, 0]
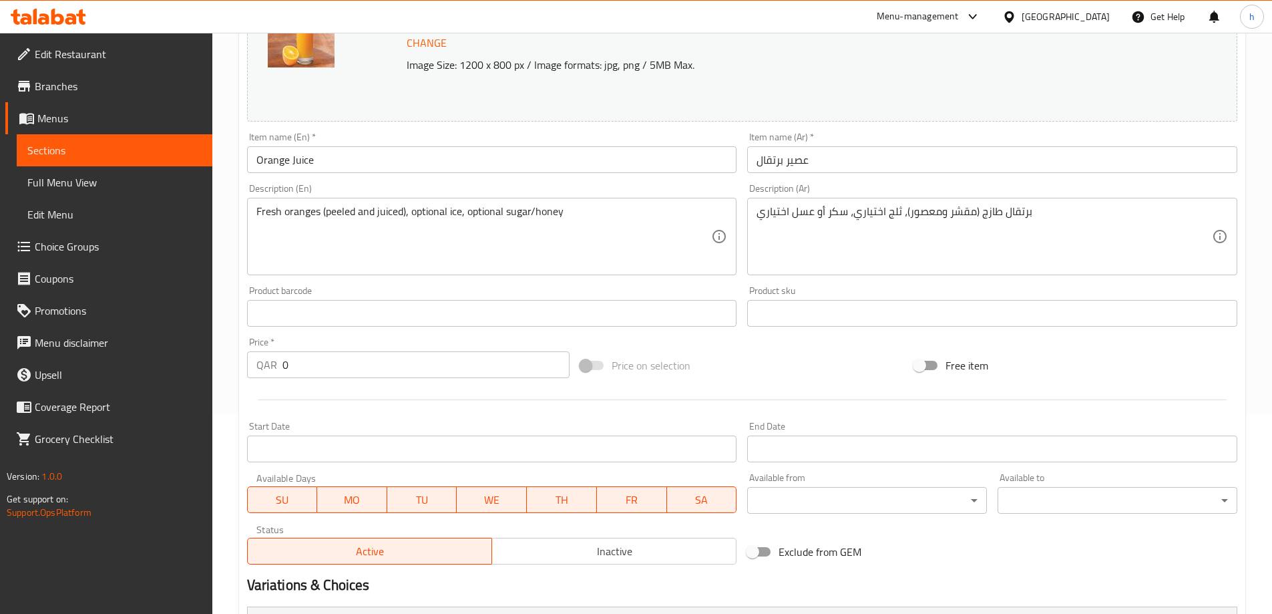
click at [783, 362] on div "Price on selection" at bounding box center [742, 365] width 334 height 36
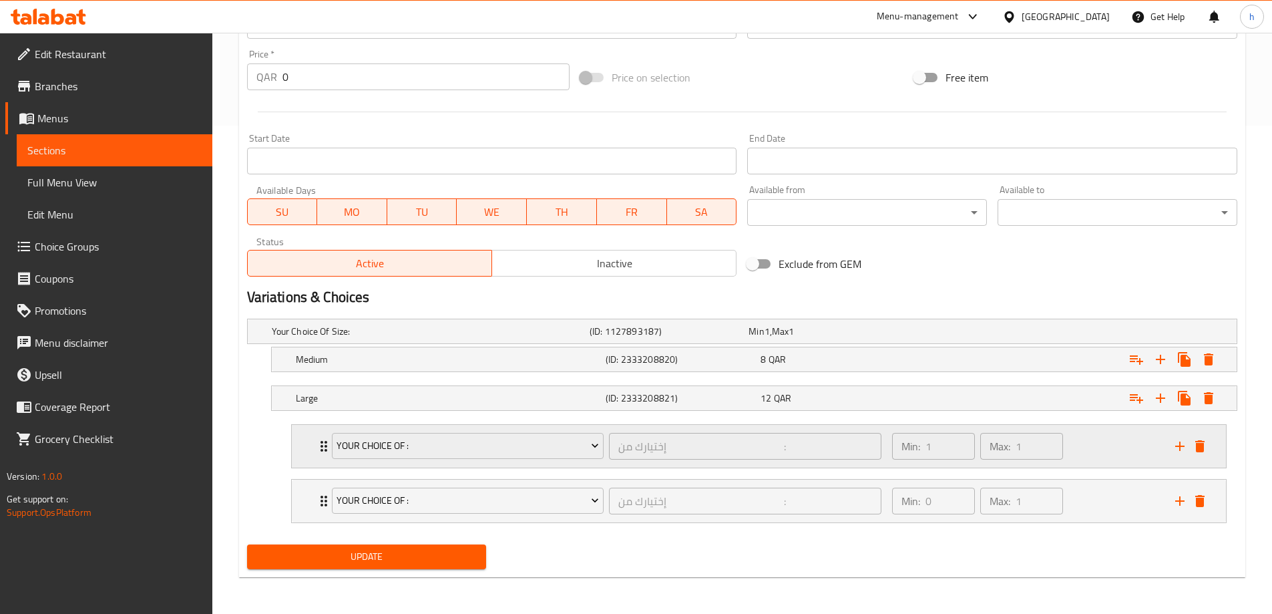
scroll to position [489, 0]
click at [698, 558] on div "Update" at bounding box center [742, 555] width 1001 height 35
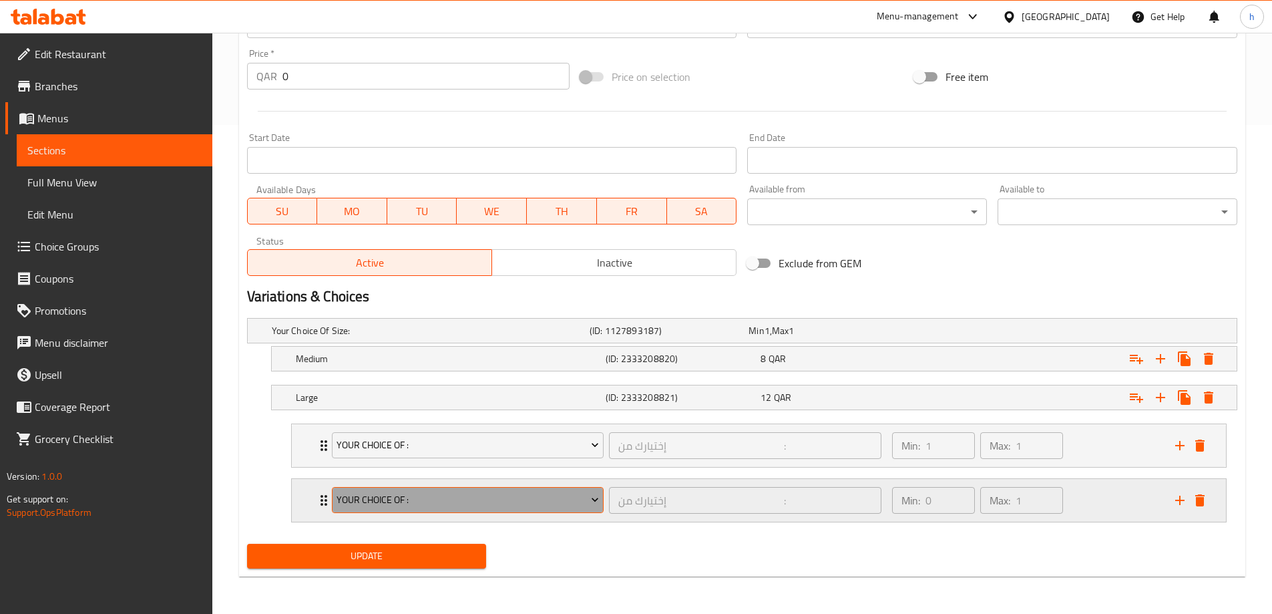
click at [476, 496] on span "Your Choice Of :" at bounding box center [468, 499] width 262 height 17
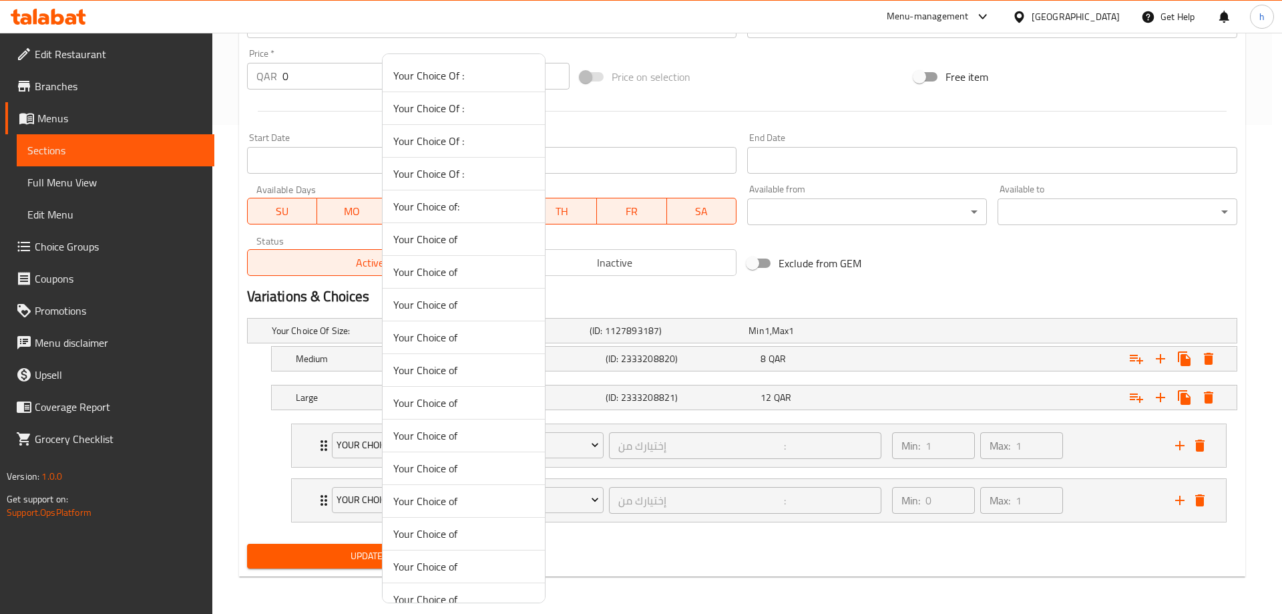
click at [680, 495] on div at bounding box center [641, 307] width 1282 height 614
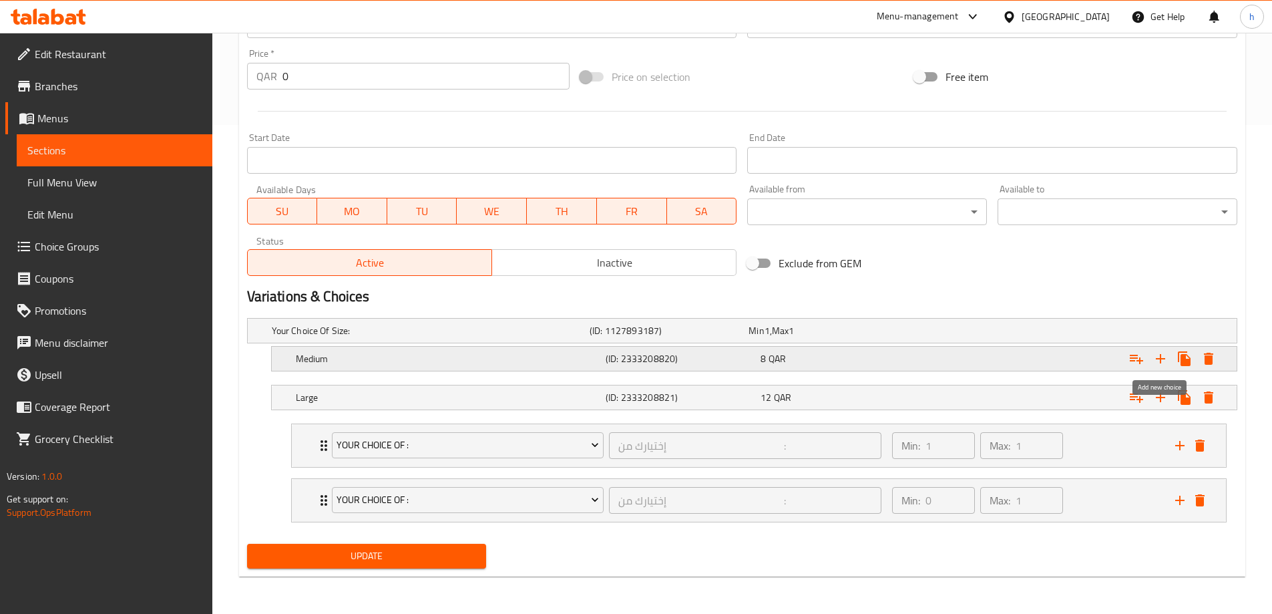
click at [1162, 355] on icon "Expand" at bounding box center [1161, 359] width 16 height 16
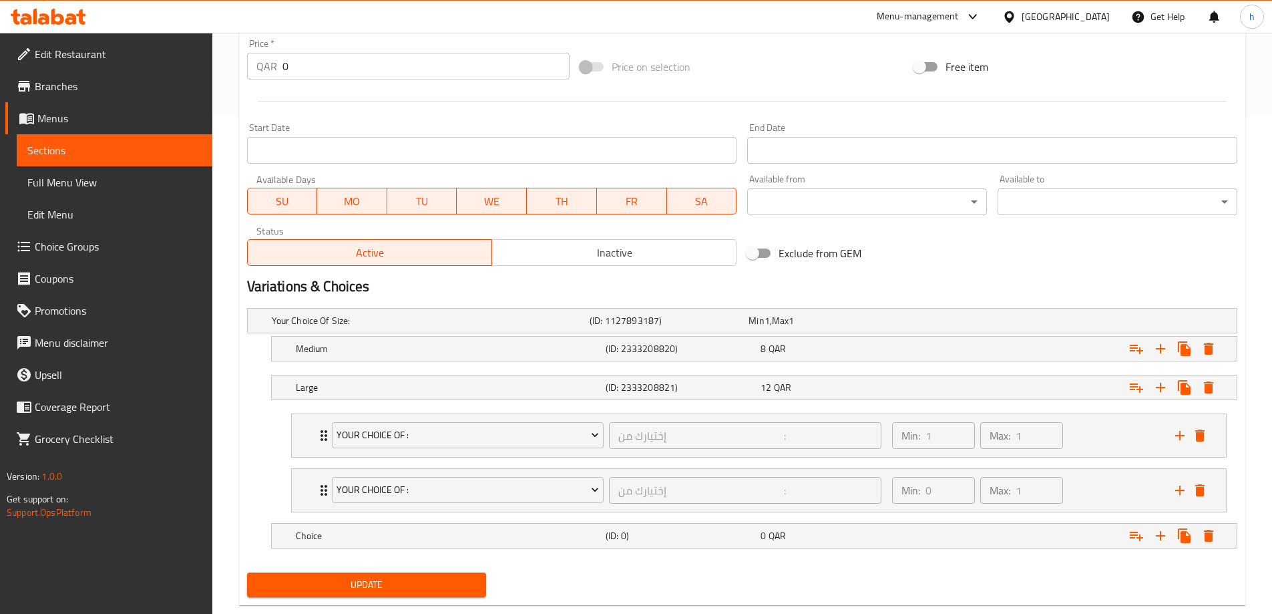
scroll to position [528, 0]
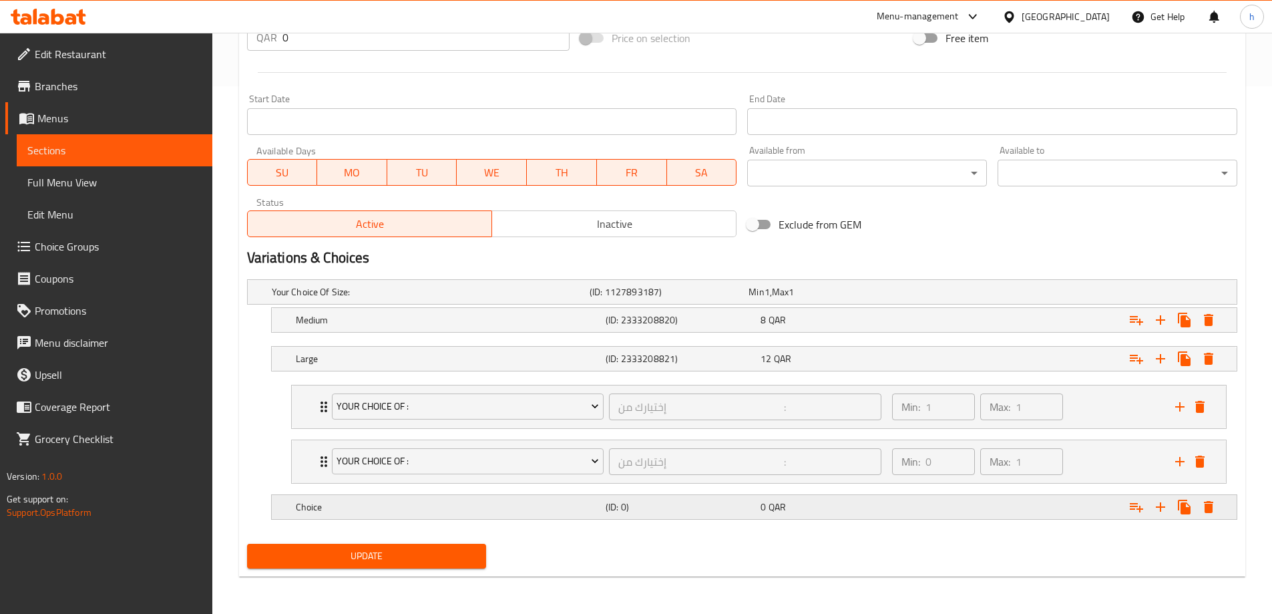
click at [732, 511] on h5 "(ID: 0)" at bounding box center [681, 506] width 150 height 13
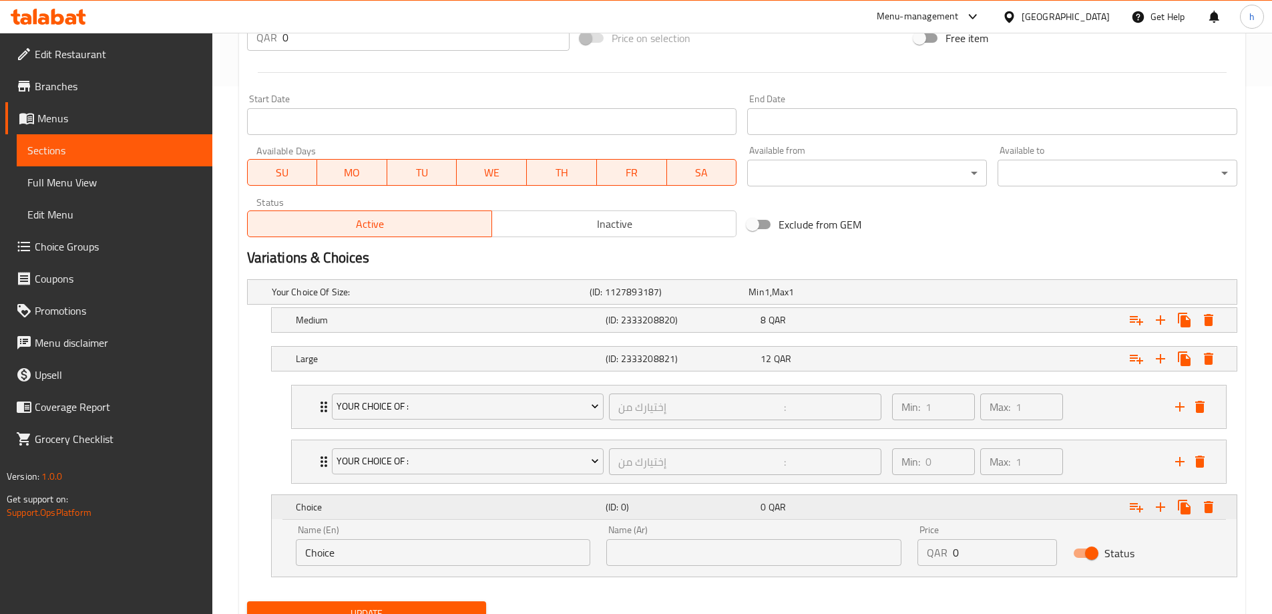
scroll to position [585, 0]
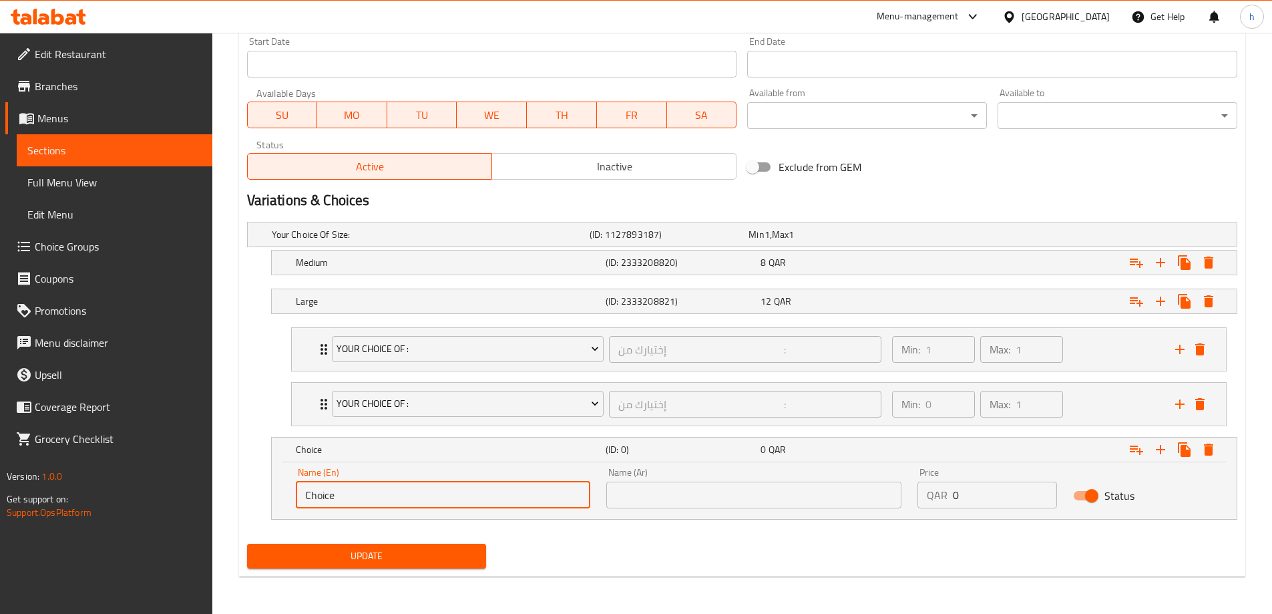
click at [469, 500] on input "Choice" at bounding box center [443, 494] width 295 height 27
click at [708, 501] on input "text" at bounding box center [753, 494] width 295 height 27
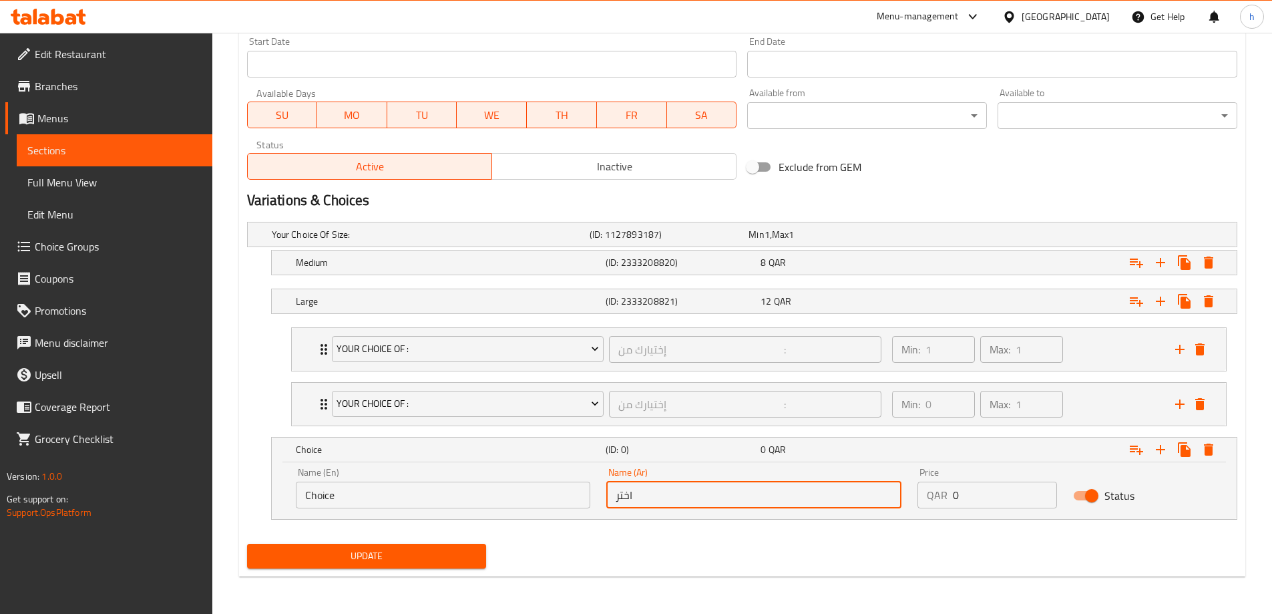
type input "اختر"
click at [409, 490] on input "Choice" at bounding box center [443, 494] width 295 height 27
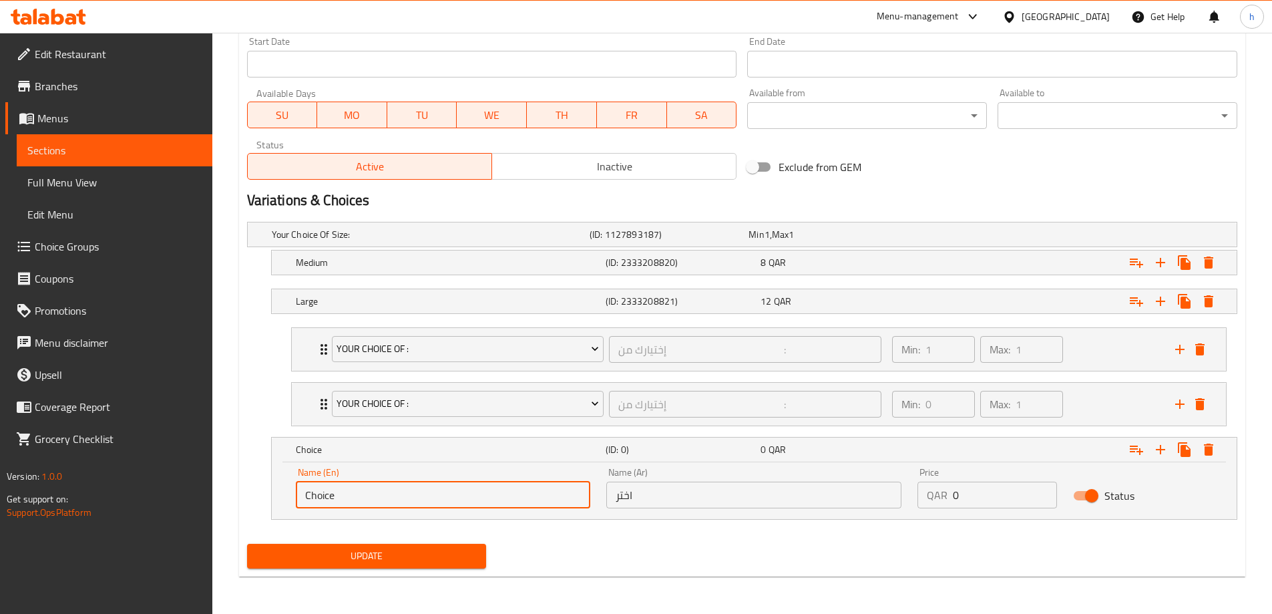
click at [409, 490] on input "Choice" at bounding box center [443, 494] width 295 height 27
type input "س"
type input "sugar"
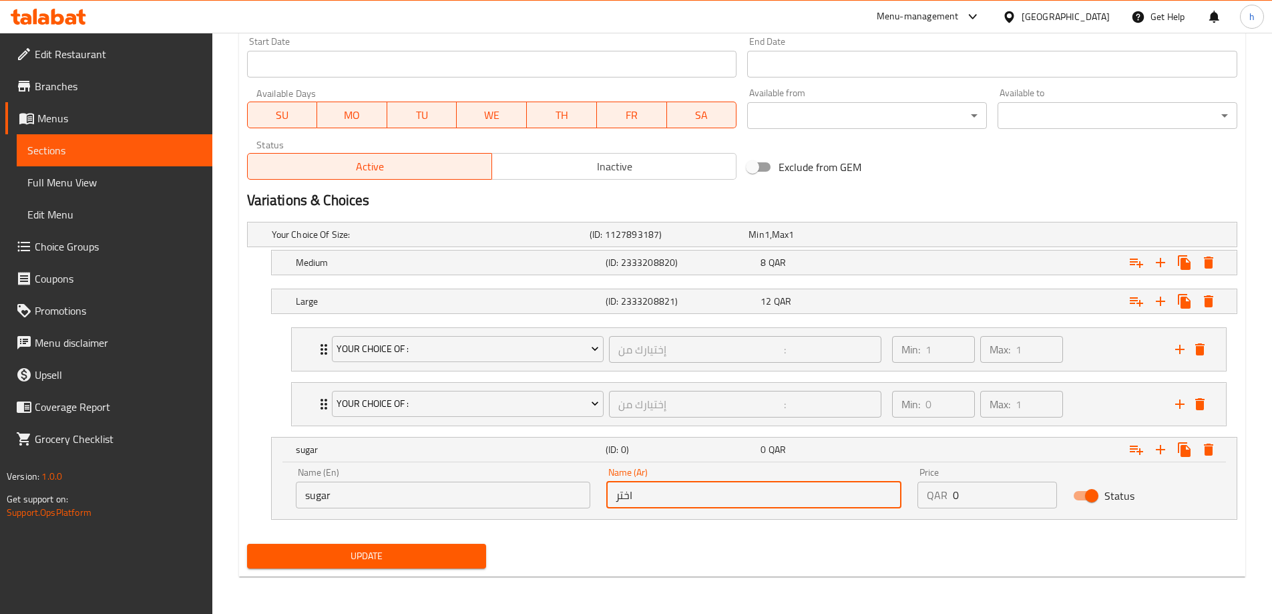
drag, startPoint x: 650, startPoint y: 491, endPoint x: 613, endPoint y: 495, distance: 36.9
click at [613, 495] on input "اختر" at bounding box center [753, 494] width 295 height 27
type input "s"
type input "سكر"
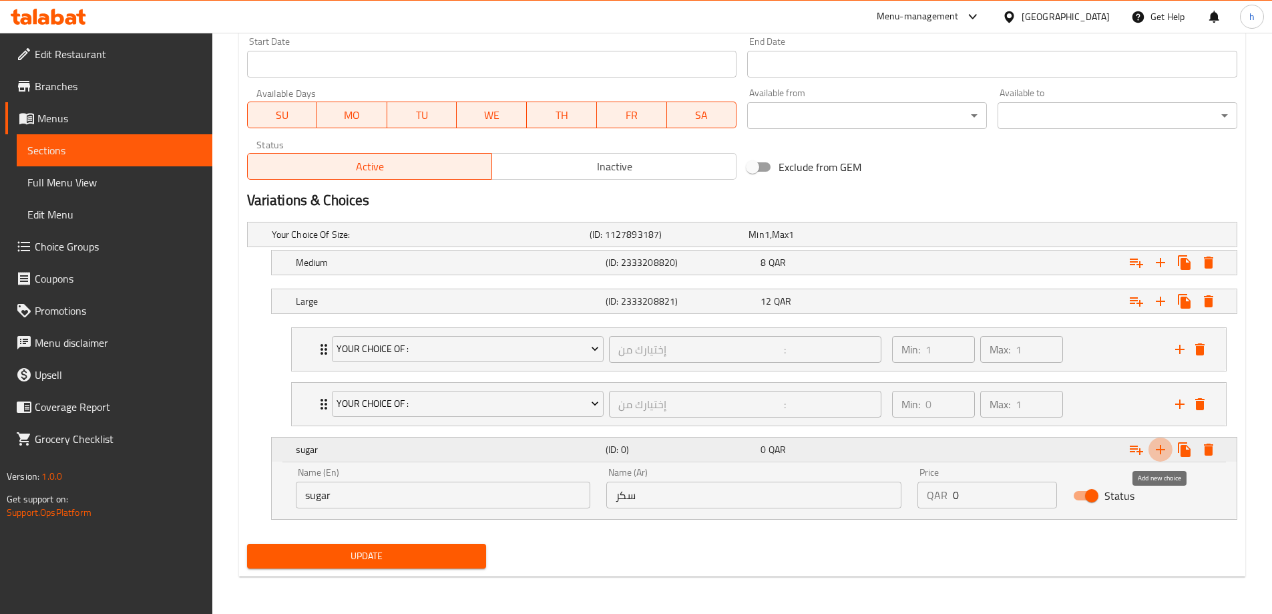
click at [1163, 451] on icon "Expand" at bounding box center [1161, 449] width 16 height 16
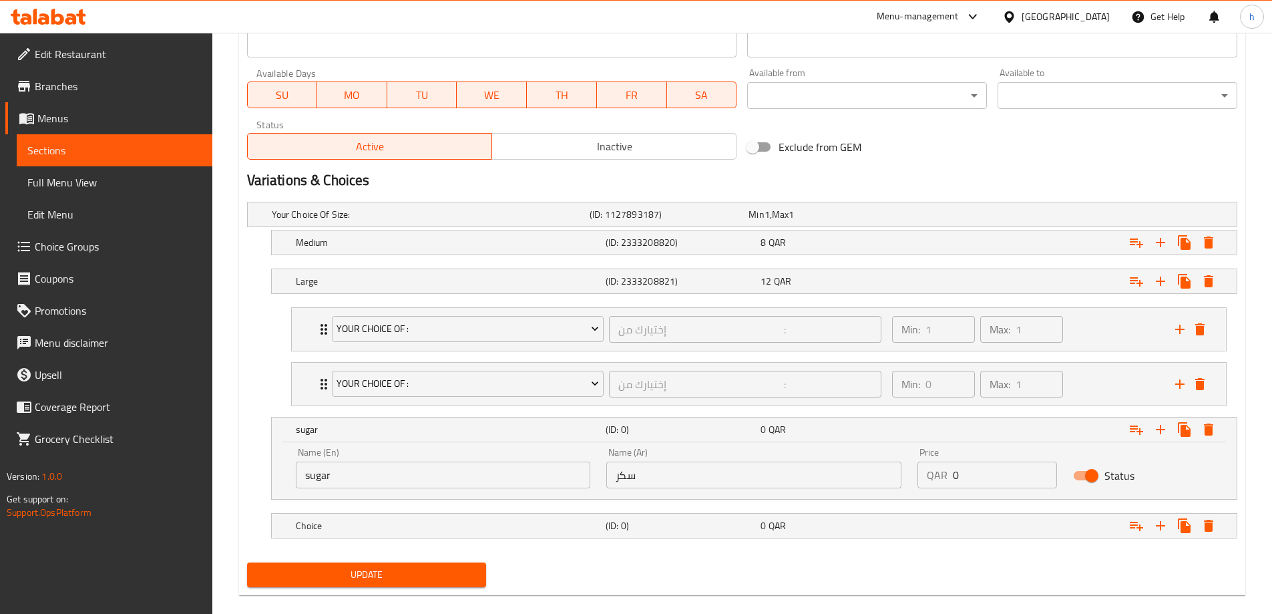
scroll to position [624, 0]
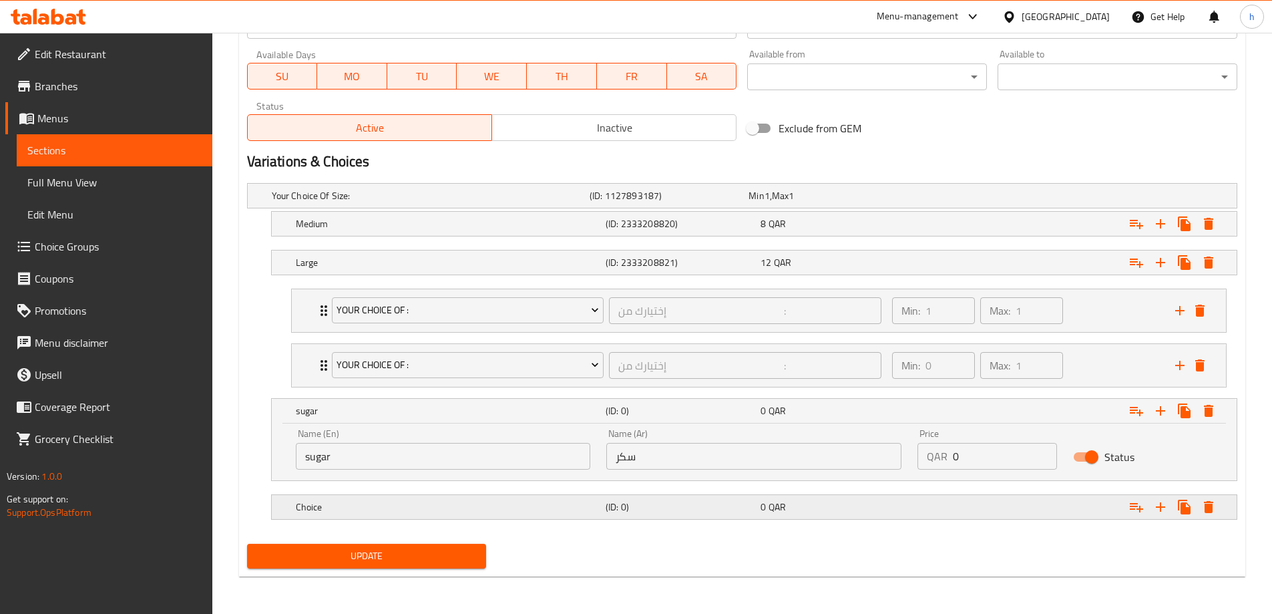
click at [407, 516] on div "Choice (ID: 0) 0 QAR" at bounding box center [758, 506] width 930 height 29
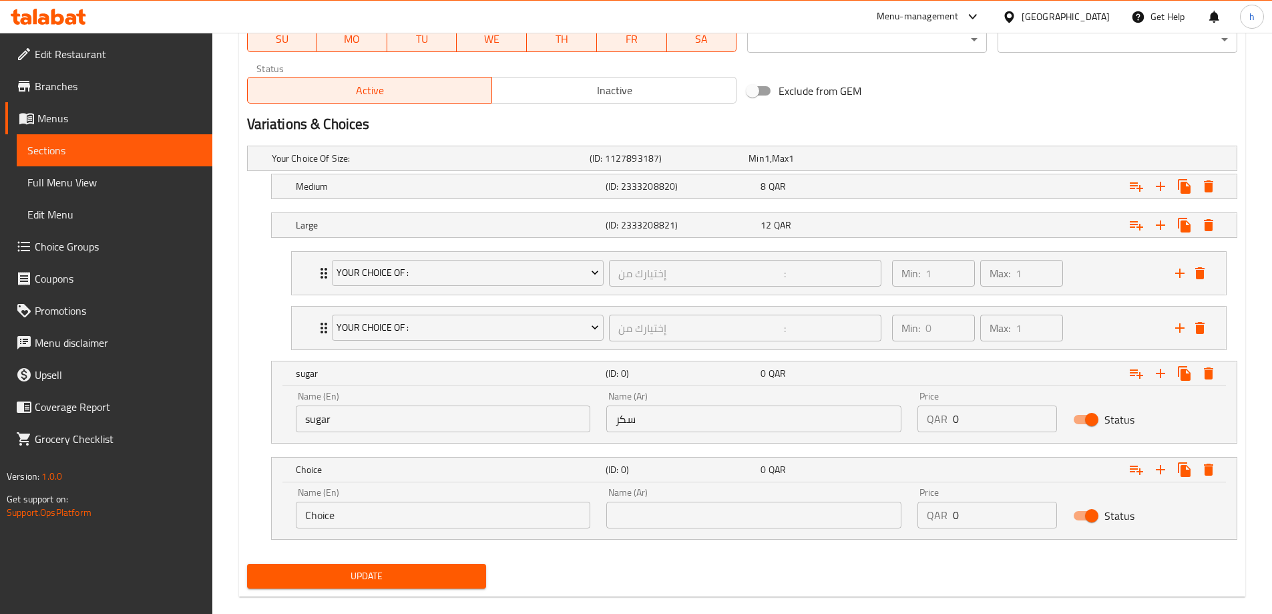
scroll to position [681, 0]
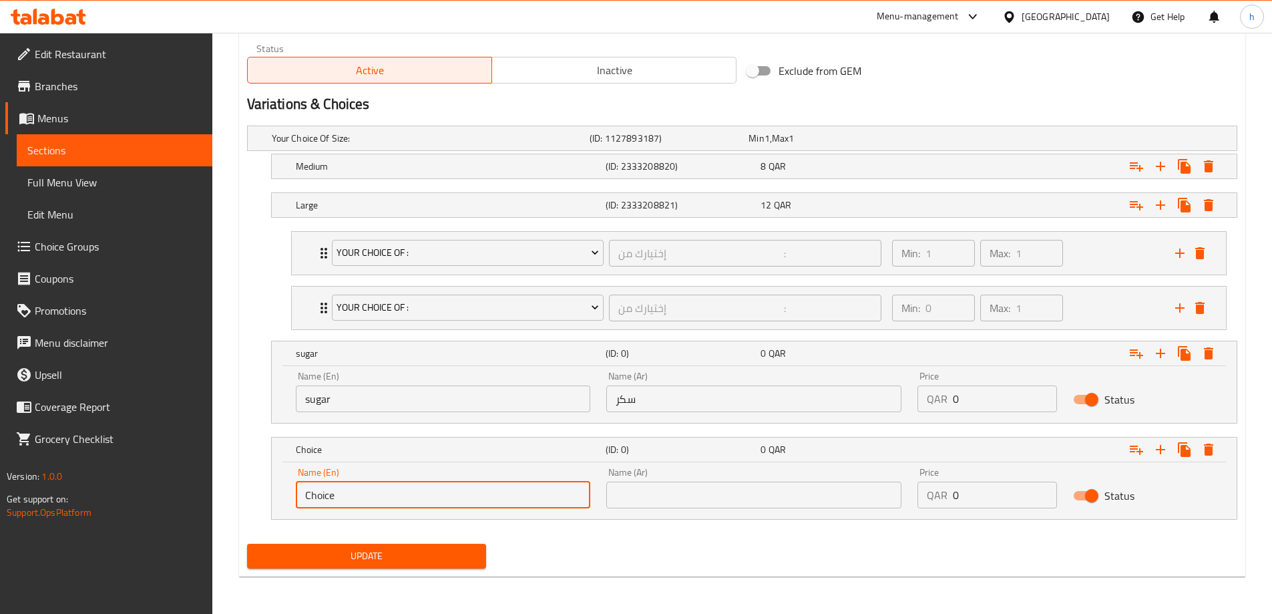
drag, startPoint x: 374, startPoint y: 494, endPoint x: 262, endPoint y: 509, distance: 112.5
click at [262, 509] on div "Choice (ID: 0) 0 QAR Name (En) Choice Name (En) Name (Ar) Name (Ar) Price QAR 0…" at bounding box center [742, 478] width 990 height 83
type input "ا"
type input "honey"
click at [656, 504] on input "text" at bounding box center [753, 494] width 295 height 27
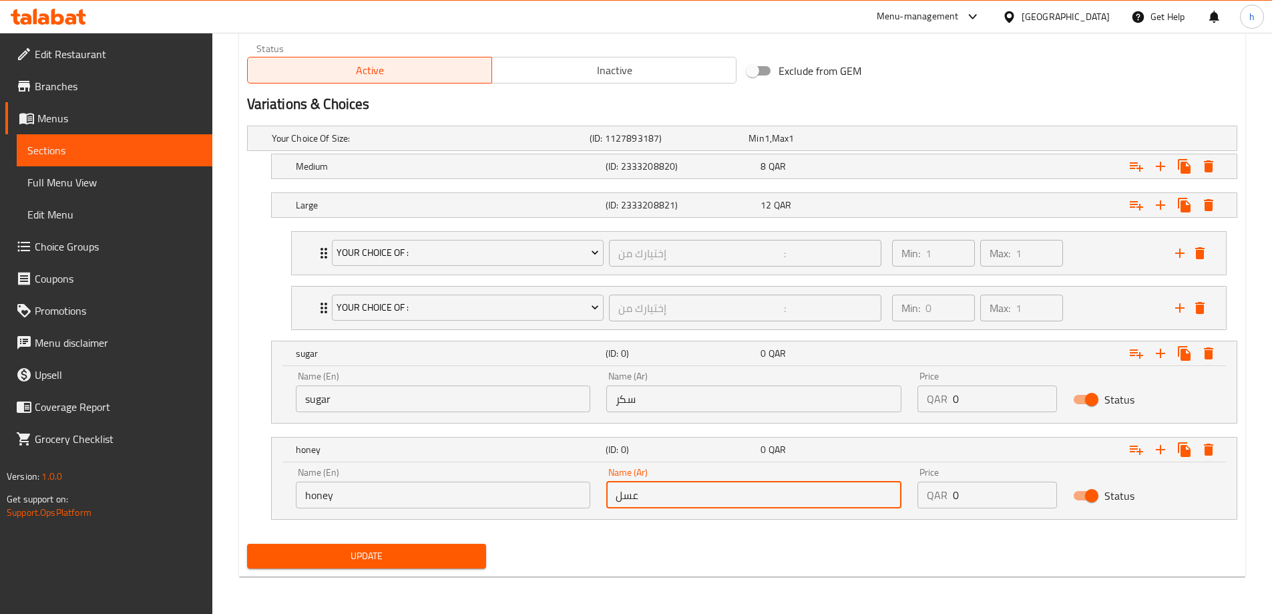
type input "عسل"
click at [435, 554] on span "Update" at bounding box center [367, 556] width 218 height 17
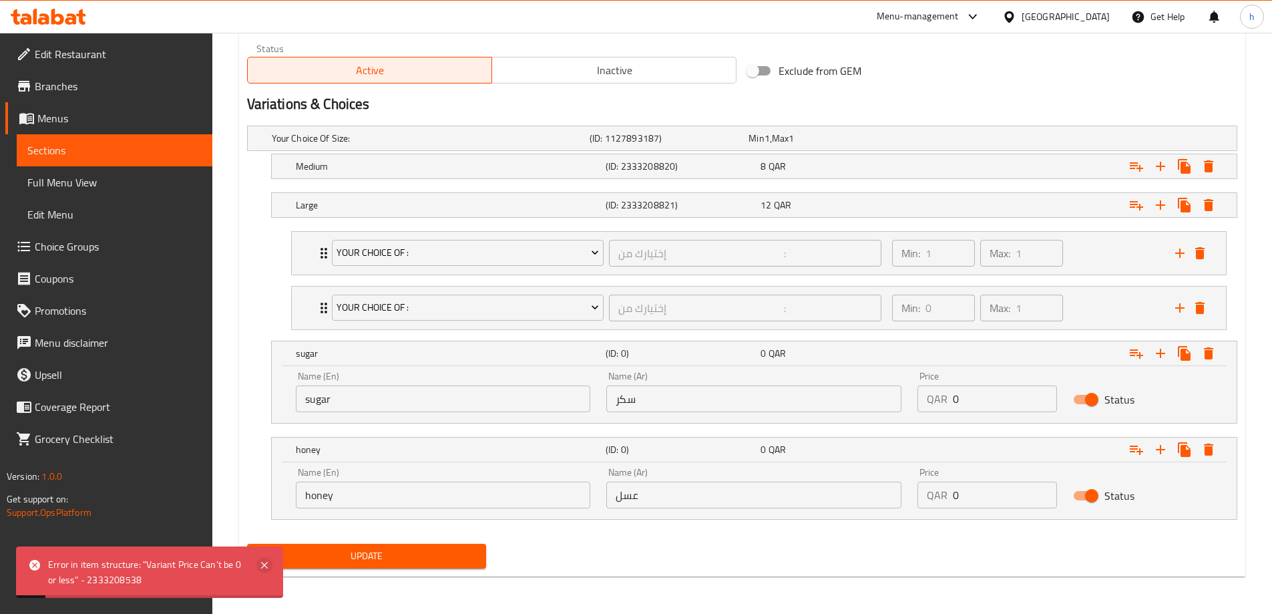
click at [262, 569] on icon at bounding box center [264, 565] width 16 height 16
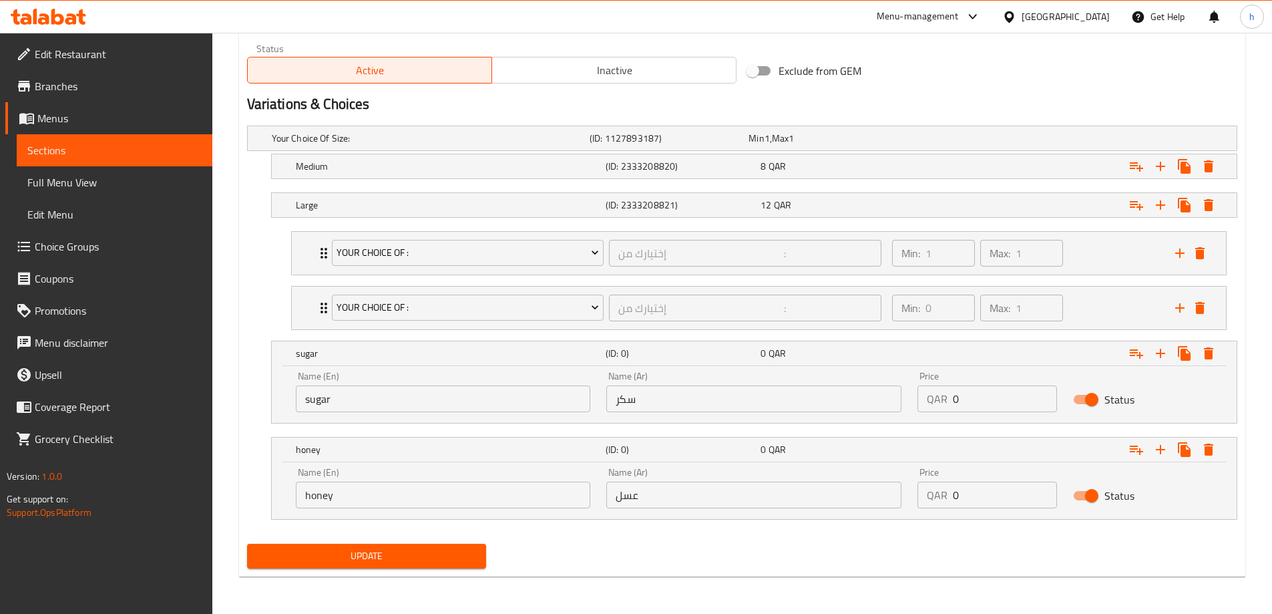
drag, startPoint x: 990, startPoint y: 79, endPoint x: 922, endPoint y: 184, distance: 125.2
click at [990, 79] on div "Exclude from GEM" at bounding box center [909, 71] width 334 height 36
click at [698, 542] on div "Update" at bounding box center [742, 555] width 1001 height 35
click at [321, 304] on icon "Expand" at bounding box center [324, 307] width 7 height 11
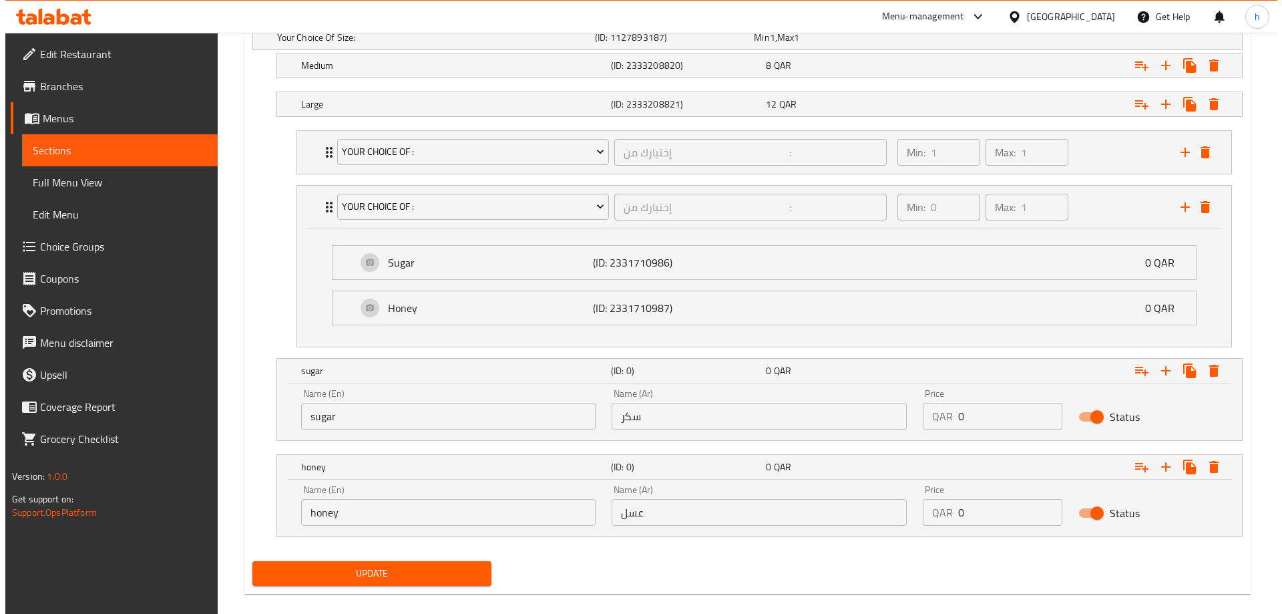
scroll to position [799, 0]
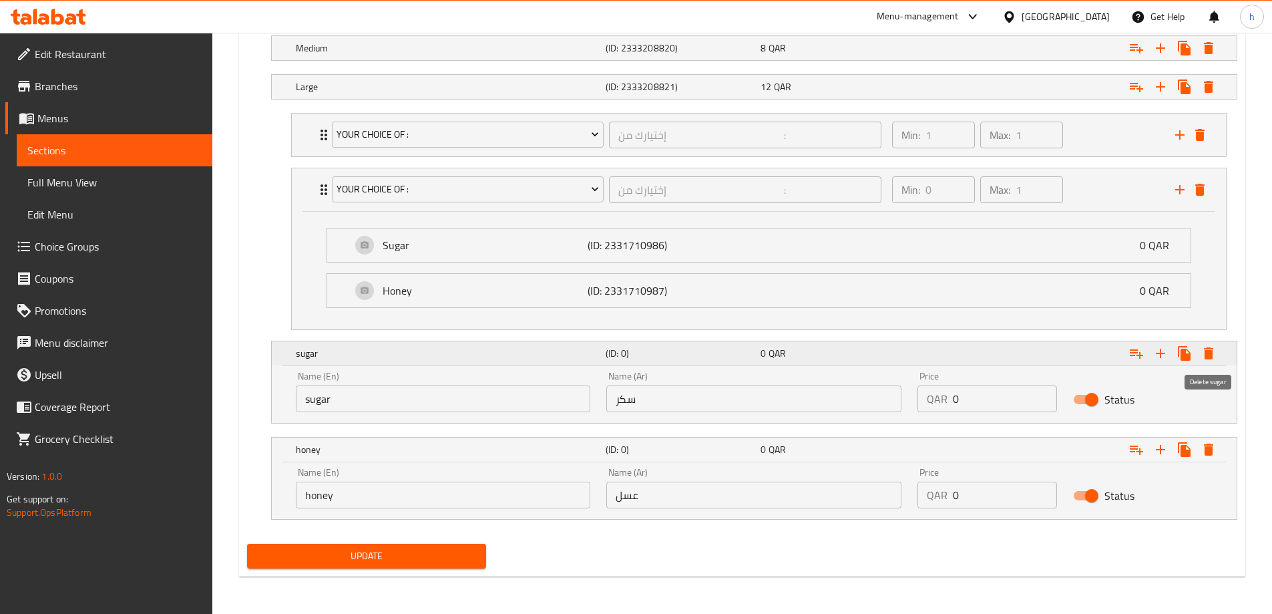
click at [1211, 354] on icon "Expand" at bounding box center [1208, 353] width 9 height 12
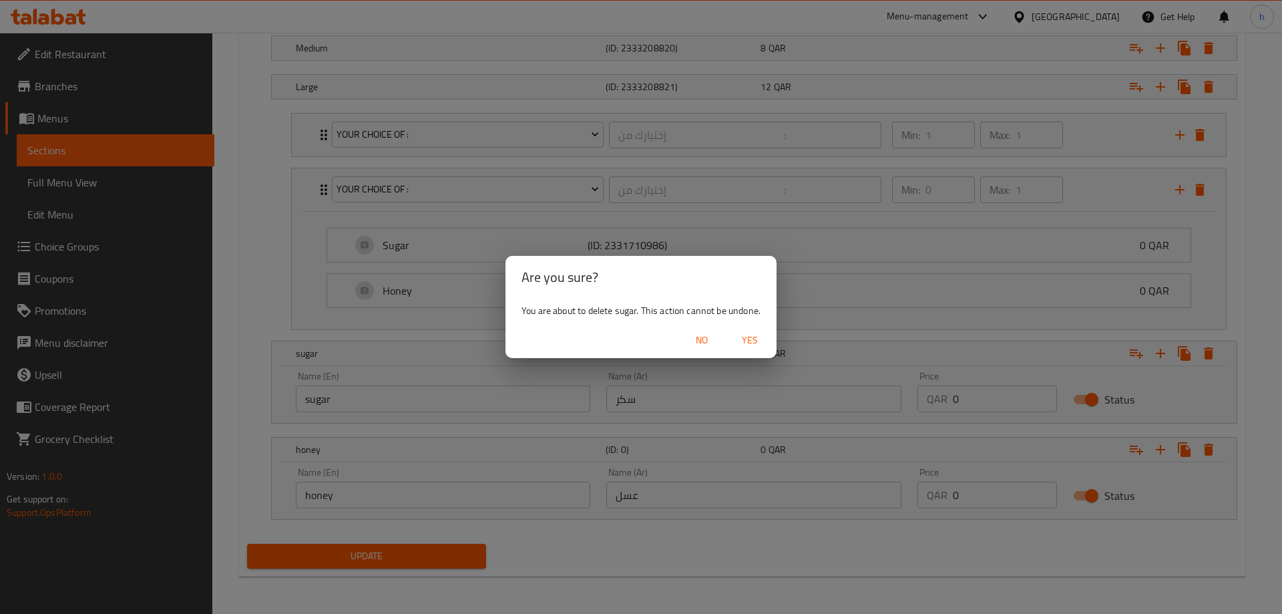
click at [762, 336] on span "Yes" at bounding box center [750, 340] width 32 height 17
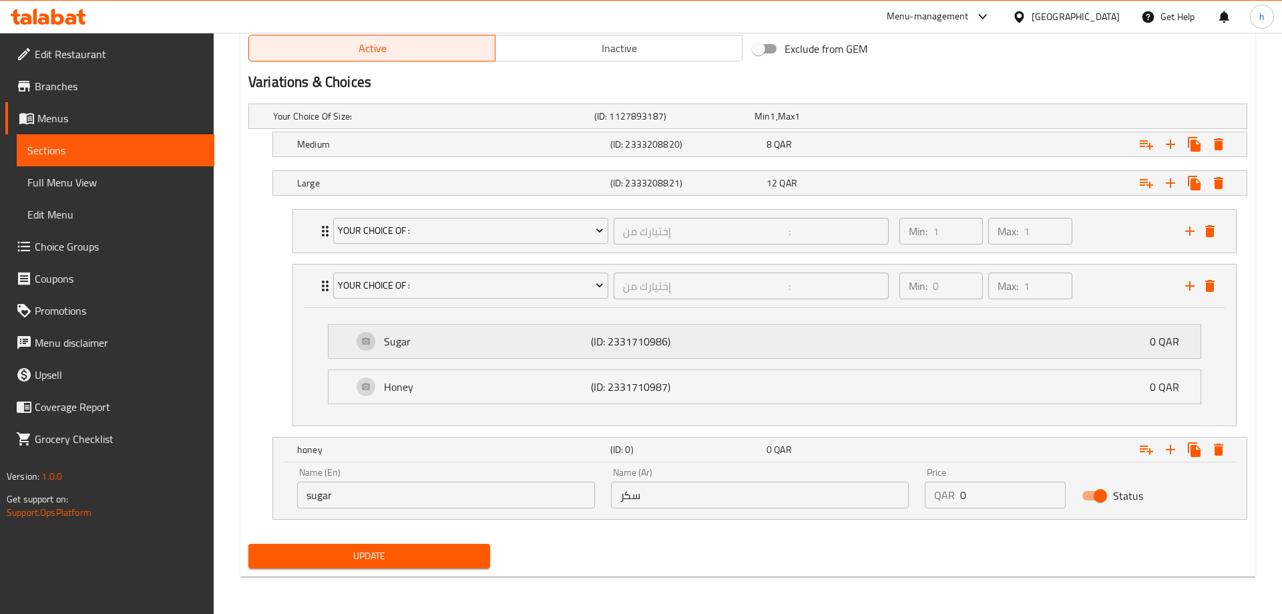
scroll to position [703, 0]
click at [1207, 447] on icon "Expand" at bounding box center [1208, 449] width 9 height 12
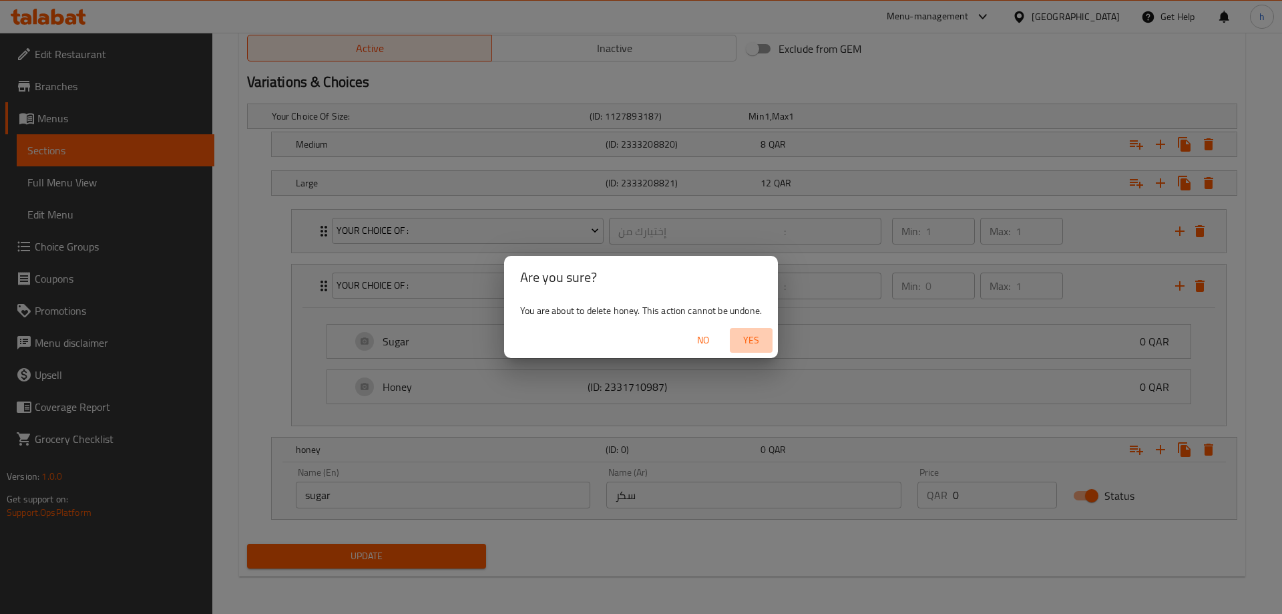
click at [757, 343] on span "Yes" at bounding box center [751, 340] width 32 height 17
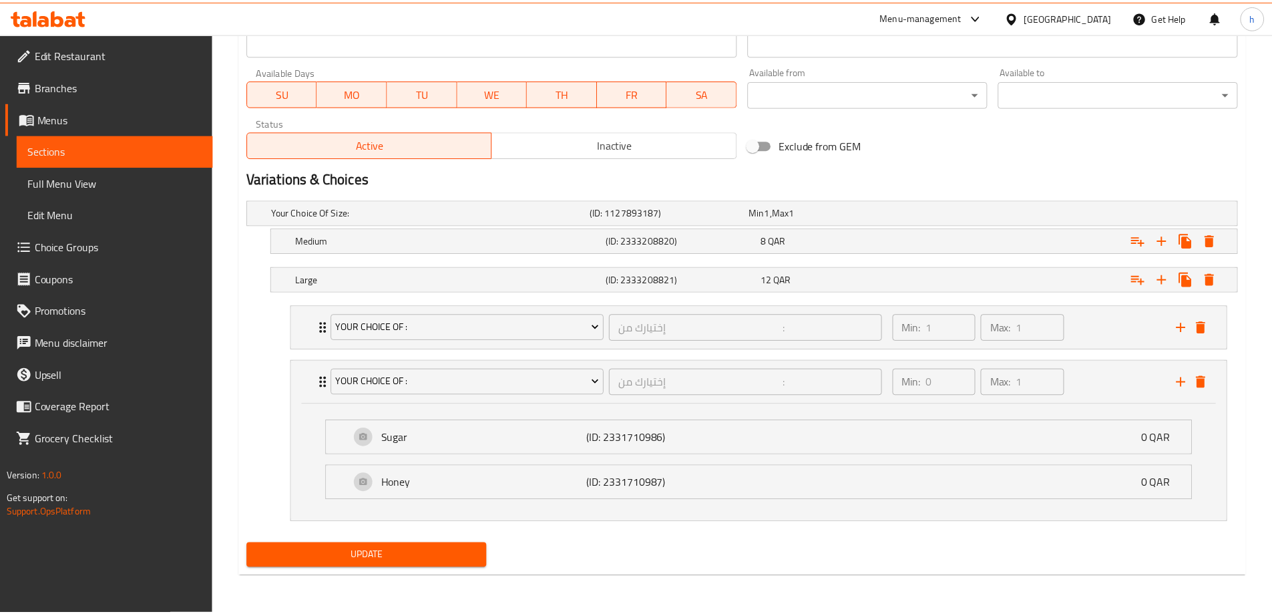
scroll to position [607, 0]
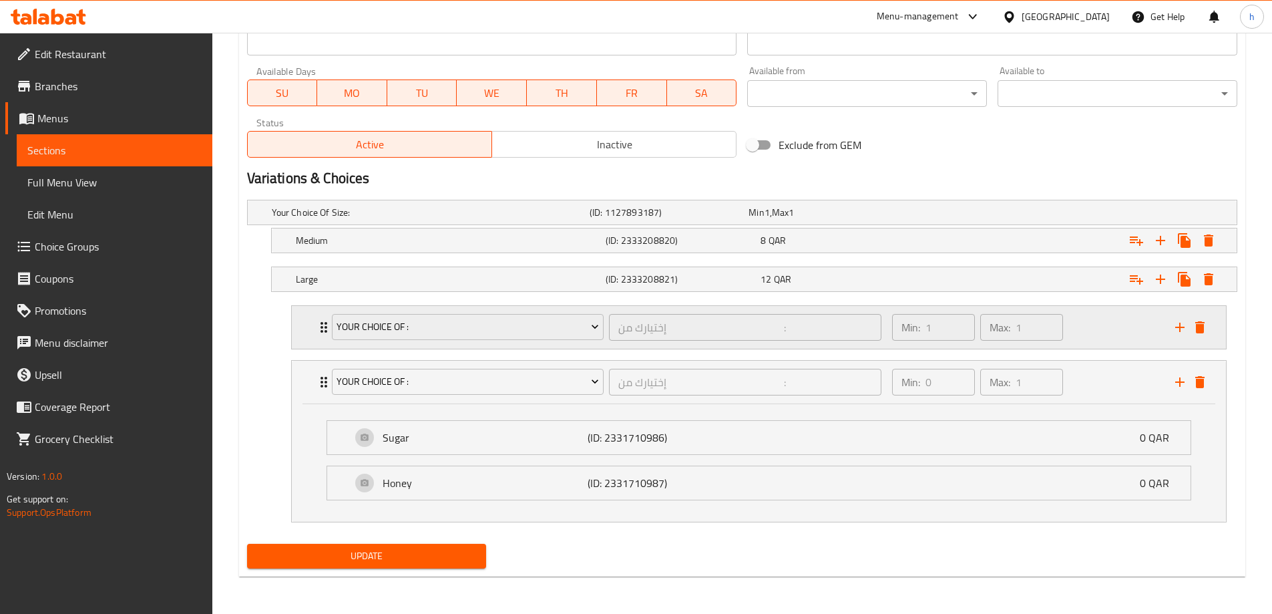
click at [322, 341] on div "Your Choice Of : إختيارك من : ​ Min: 1 ​ Max: 1 ​" at bounding box center [763, 327] width 894 height 43
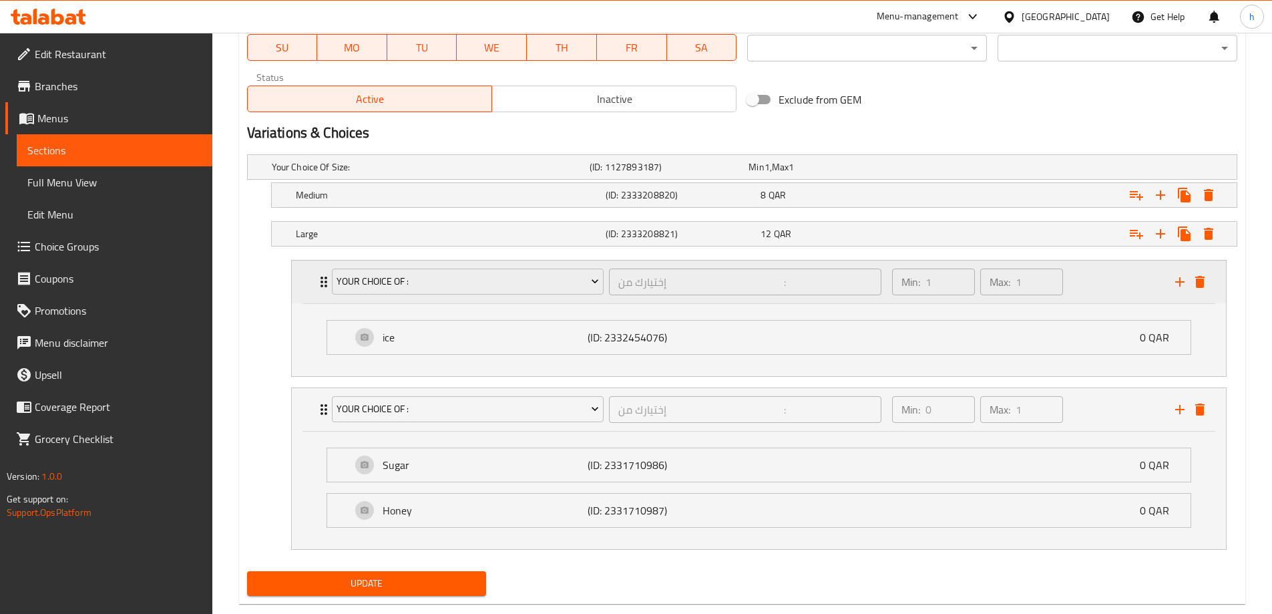
scroll to position [680, 0]
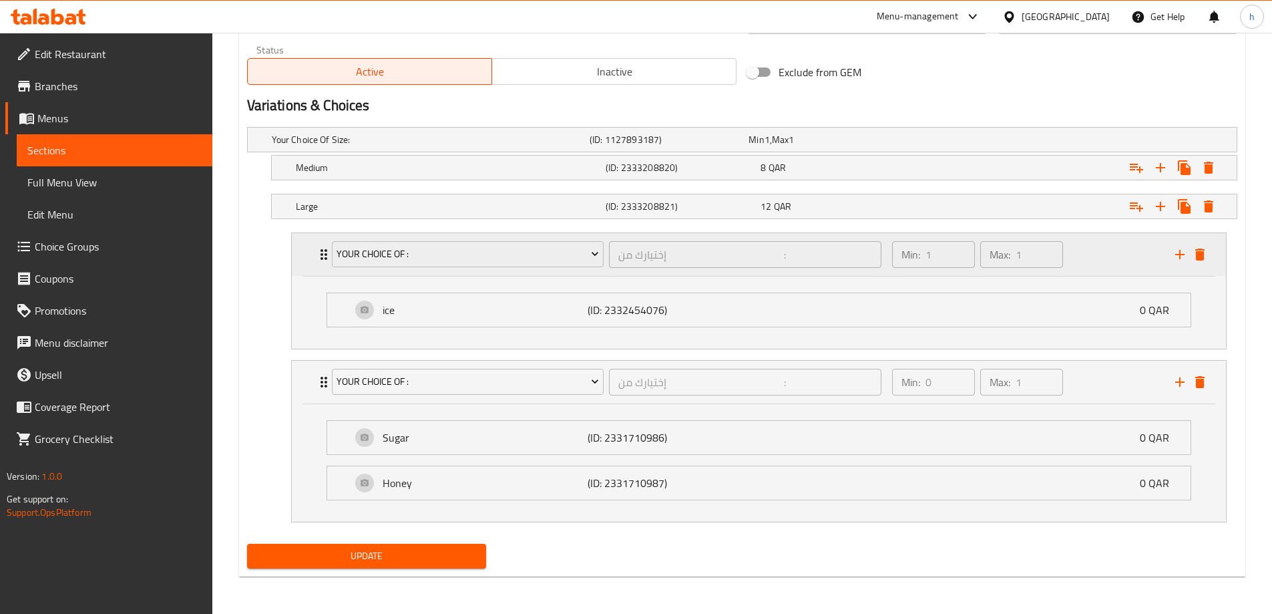
click at [320, 268] on div "Your Choice Of : إختيارك من : ​ Min: 1 ​ Max: 1 ​" at bounding box center [763, 254] width 894 height 43
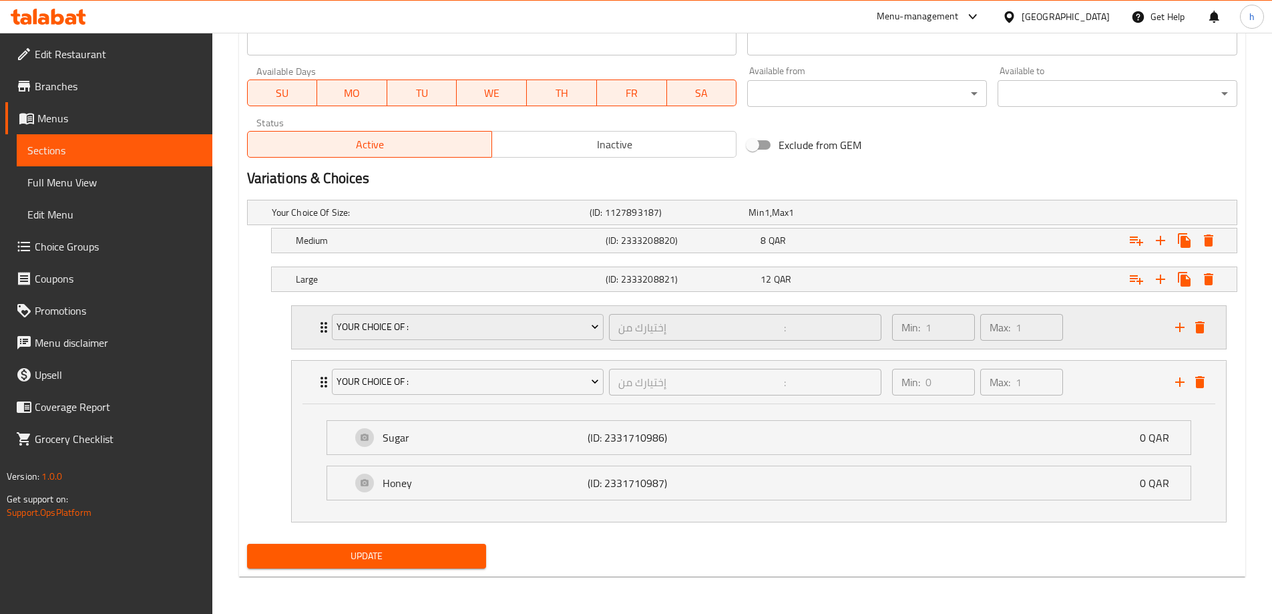
scroll to position [607, 0]
click at [320, 387] on icon "Expand" at bounding box center [324, 382] width 16 height 16
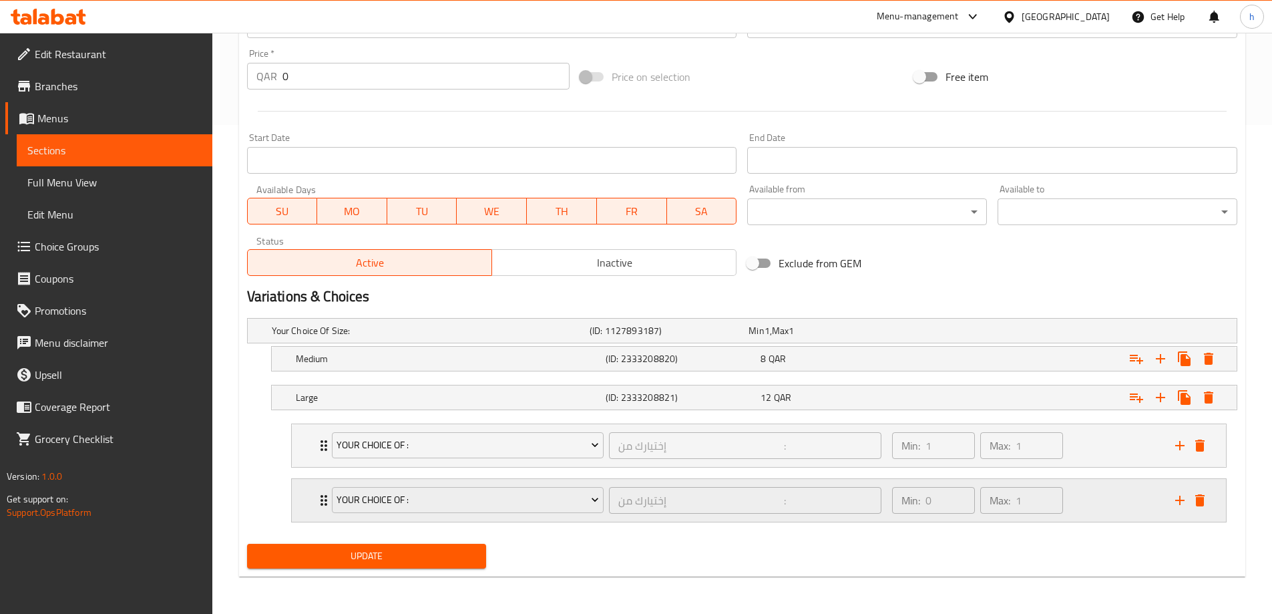
scroll to position [489, 0]
click at [316, 449] on icon "Expand" at bounding box center [324, 445] width 16 height 16
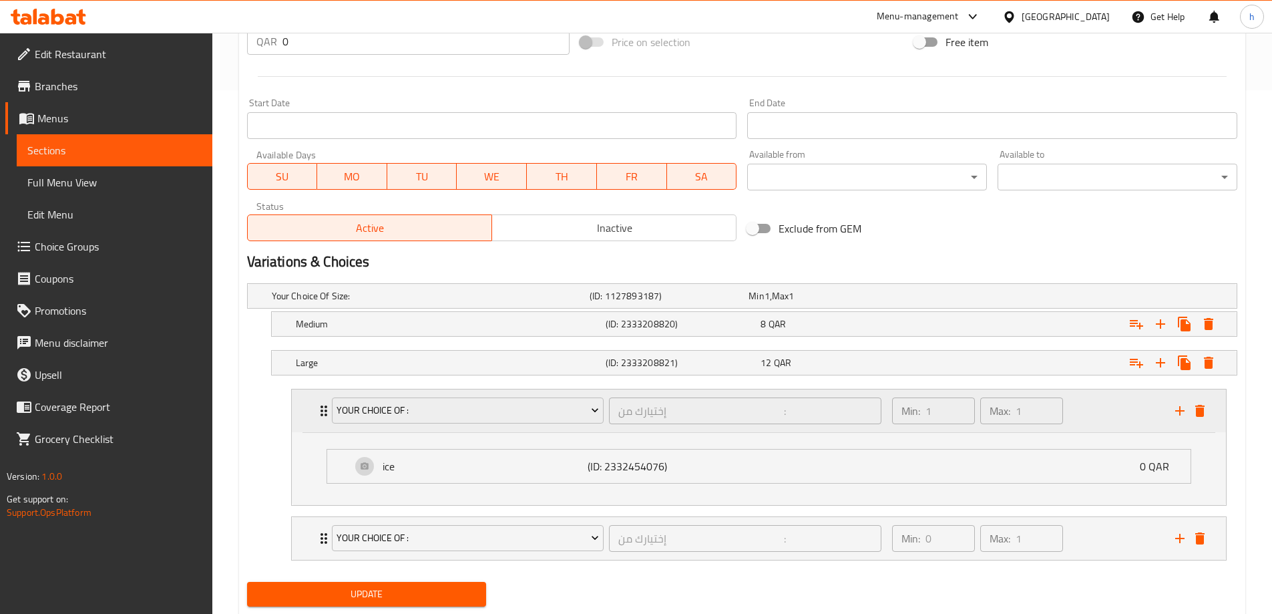
scroll to position [562, 0]
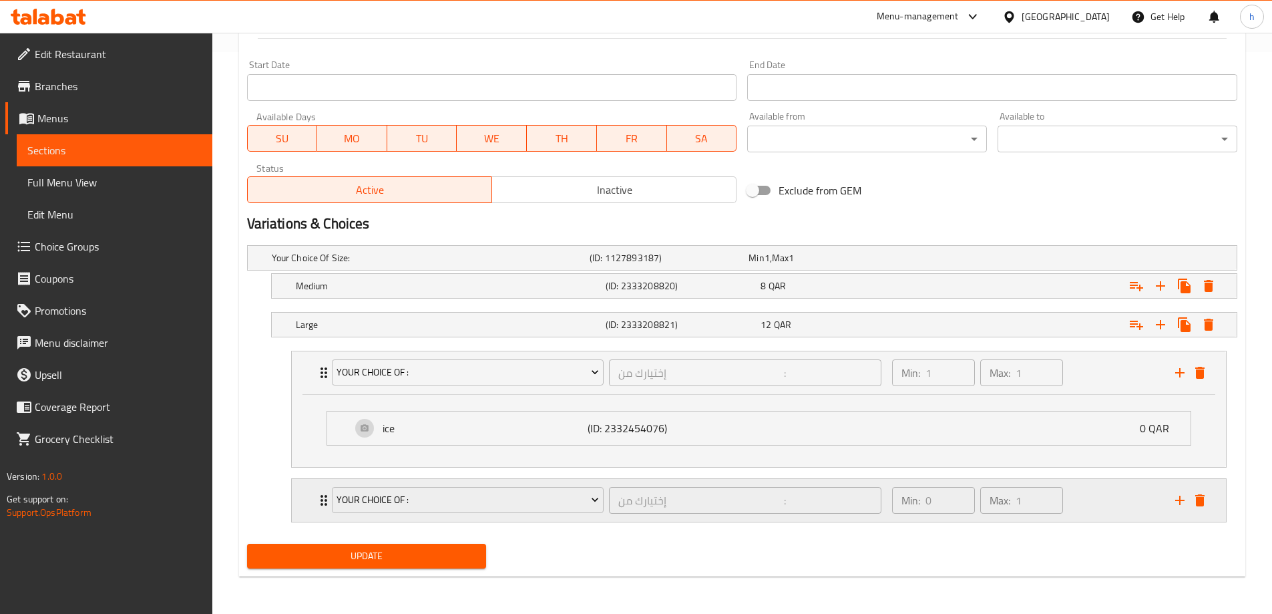
click at [322, 509] on div "Your Choice Of : إختيارك من : ​ Min: 0 ​ Max: 1 ​" at bounding box center [763, 500] width 894 height 43
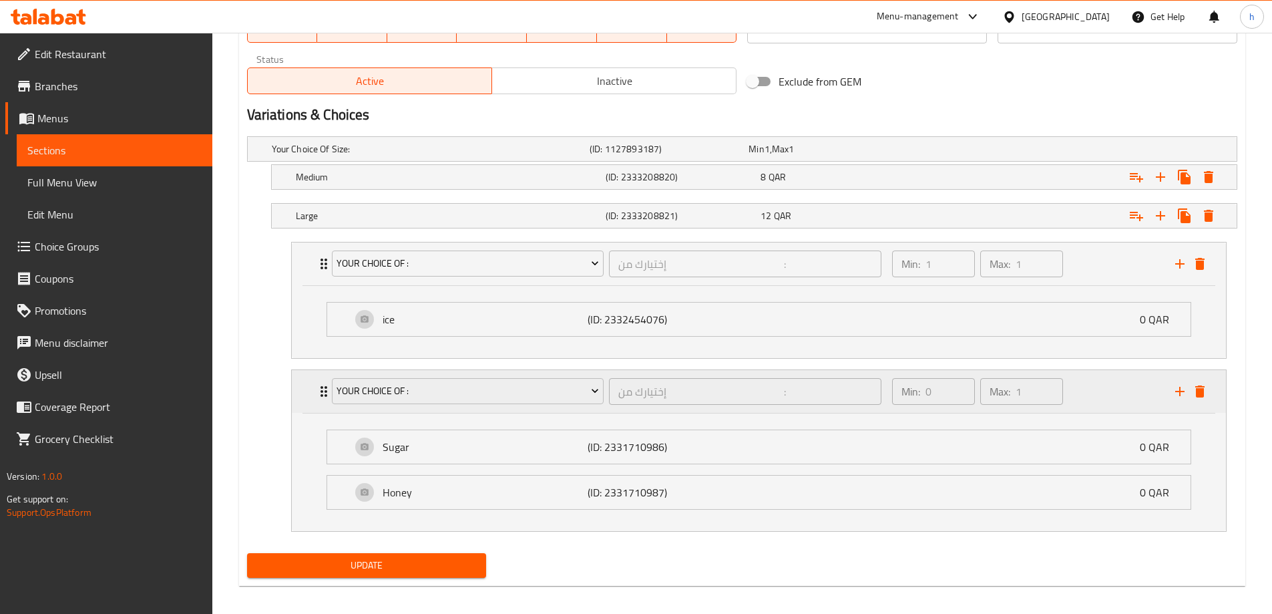
scroll to position [680, 0]
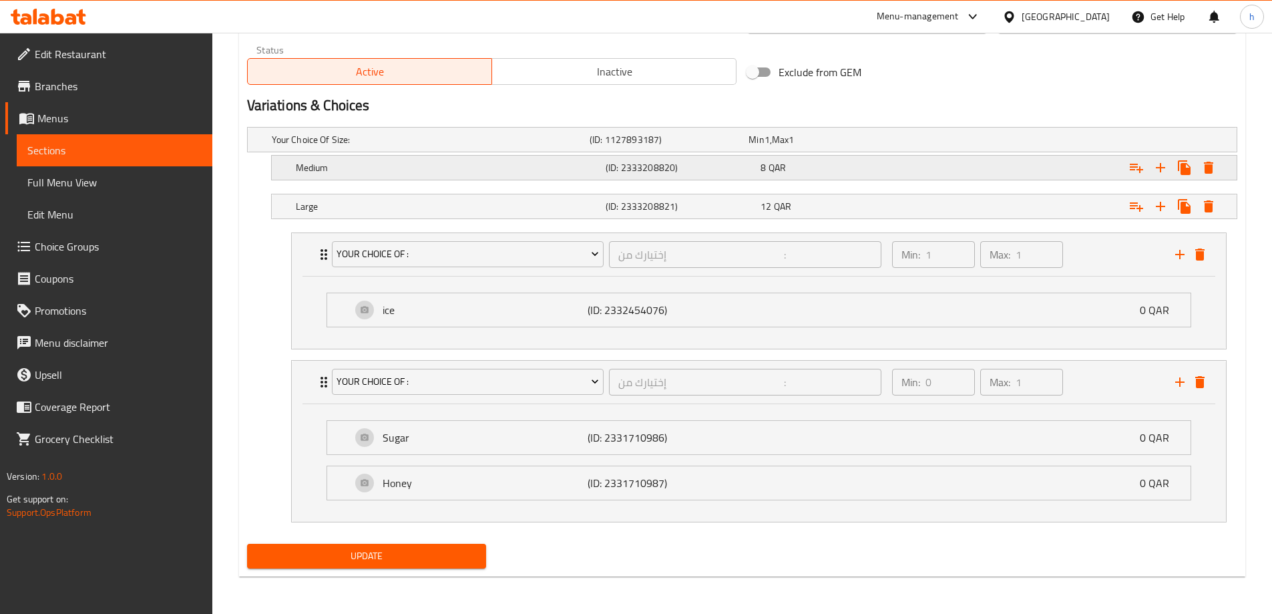
click at [343, 169] on h5 "Medium" at bounding box center [448, 167] width 304 height 13
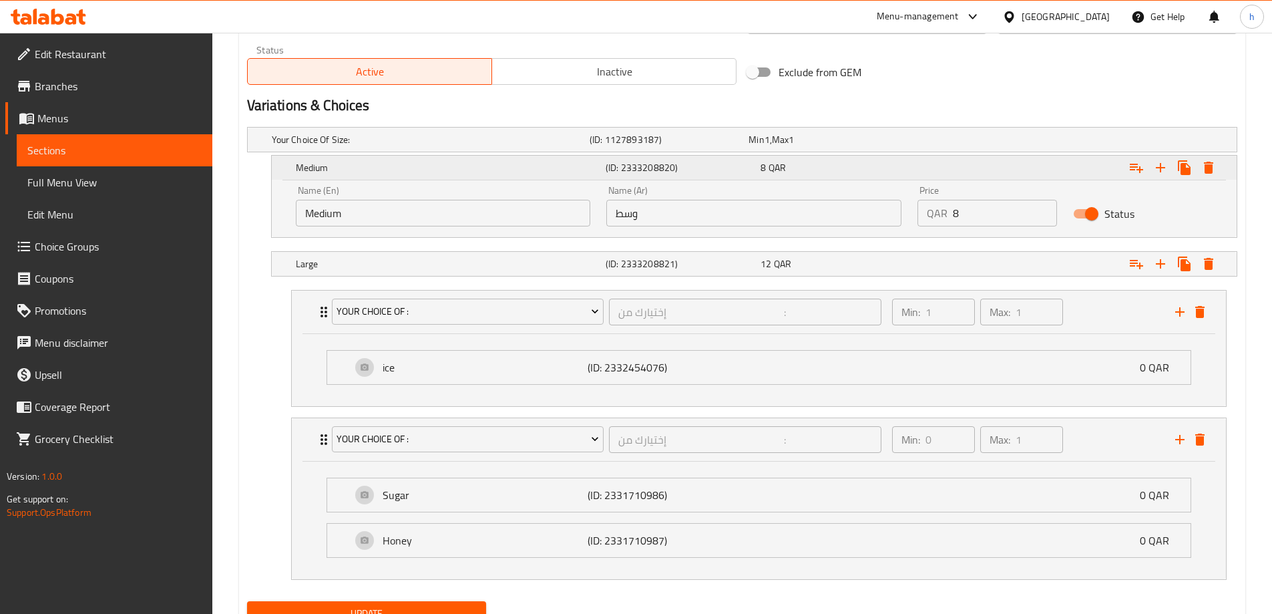
click at [355, 168] on h5 "Medium" at bounding box center [448, 167] width 304 height 13
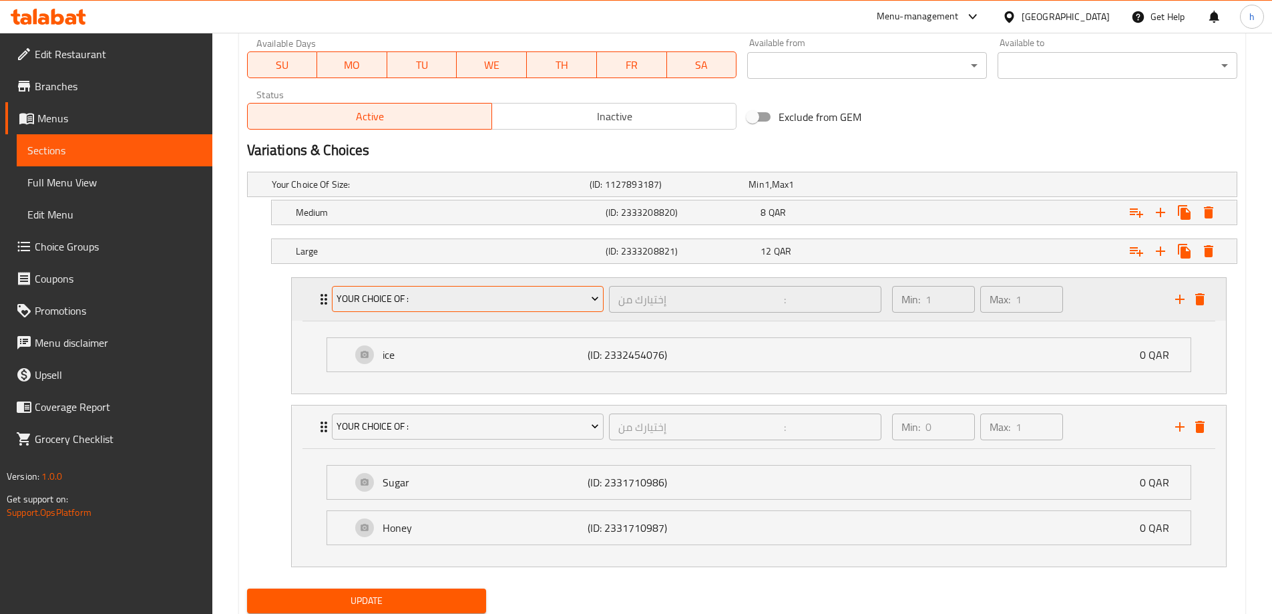
scroll to position [613, 0]
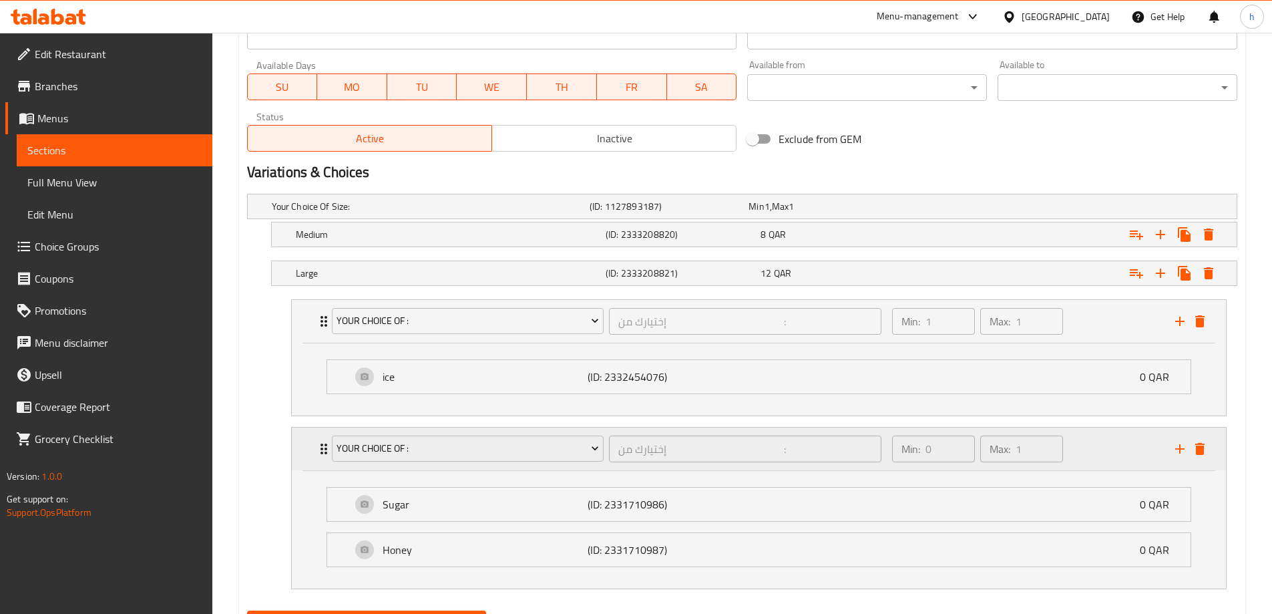
click at [315, 439] on div "Your Choice Of : إختيارك من : ​ Min: 0 ​ Max: 1 ​" at bounding box center [759, 448] width 934 height 43
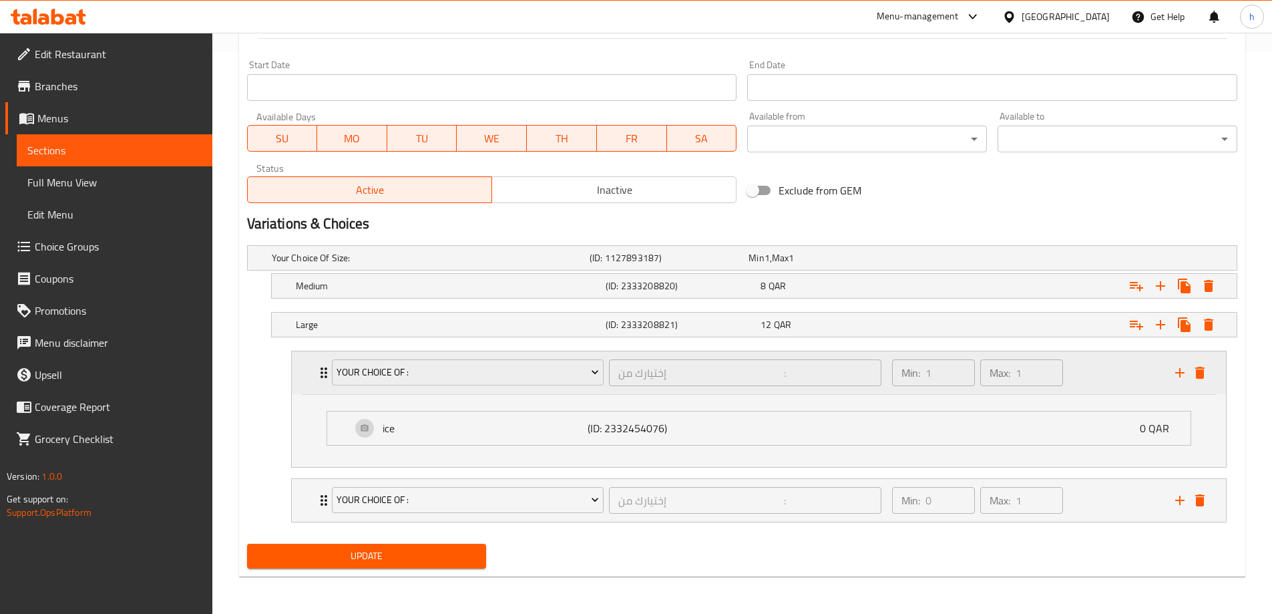
click at [320, 373] on icon "Expand" at bounding box center [324, 373] width 16 height 16
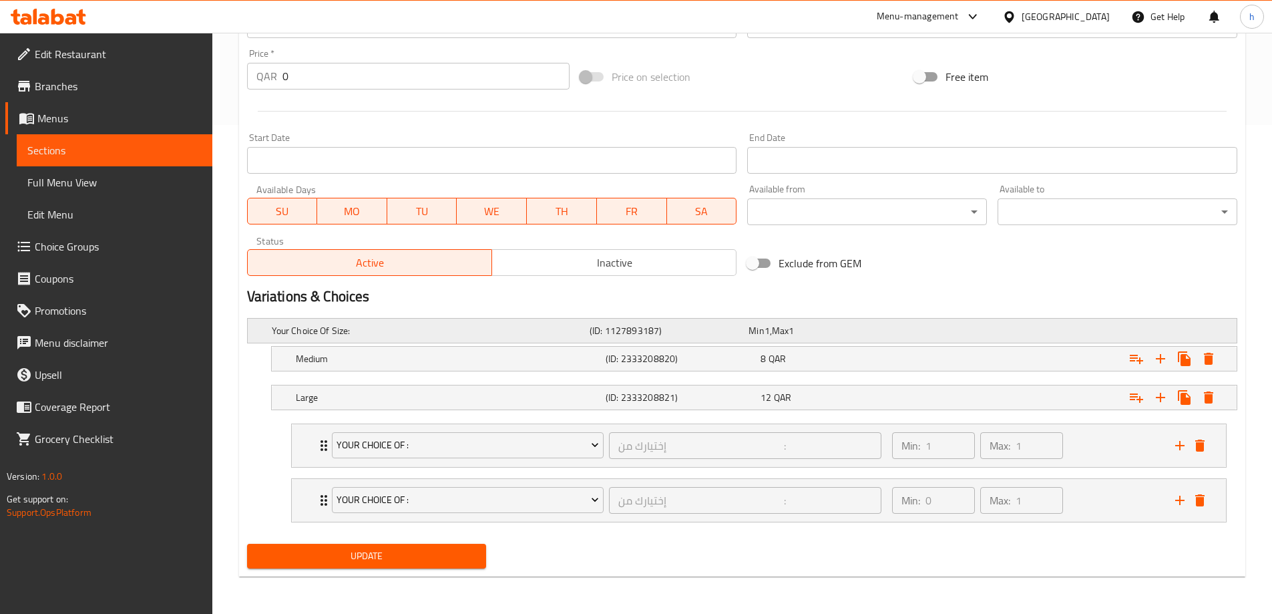
scroll to position [489, 0]
click at [1127, 359] on button "Expand" at bounding box center [1137, 359] width 24 height 24
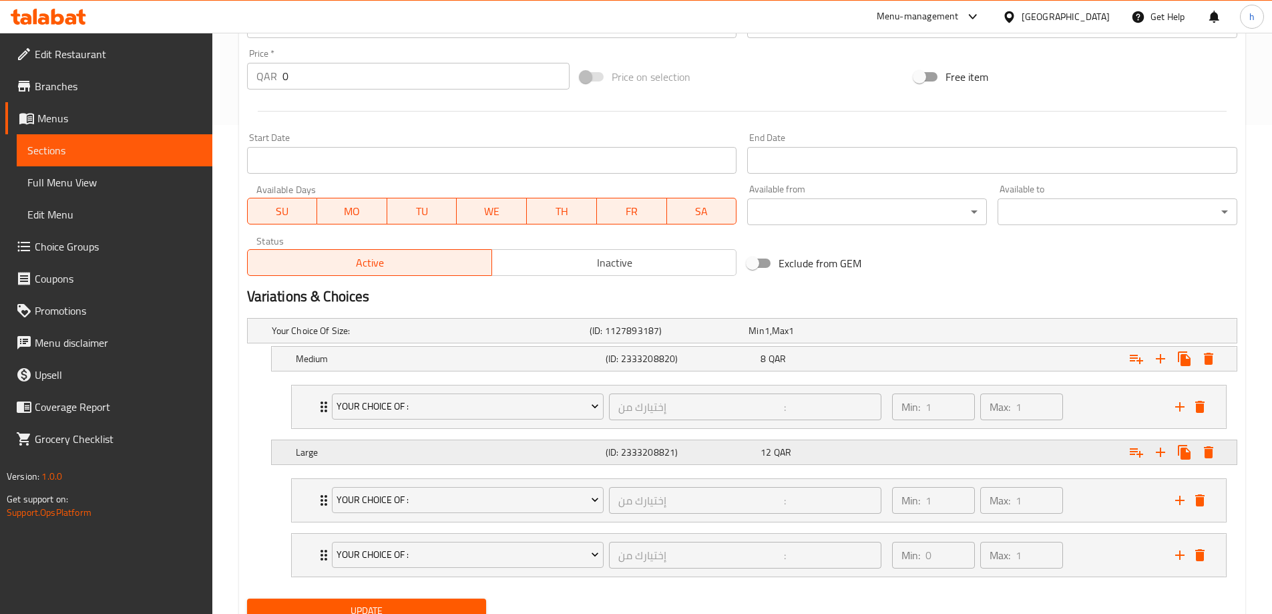
scroll to position [544, 0]
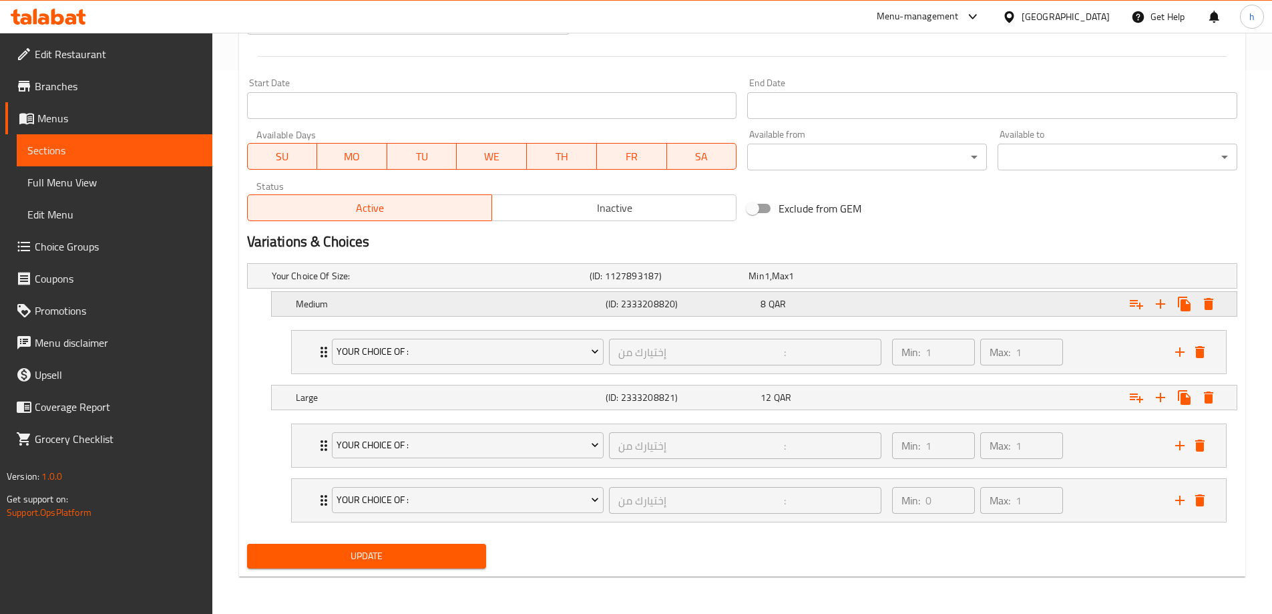
click at [1141, 305] on icon "Expand" at bounding box center [1136, 304] width 13 height 9
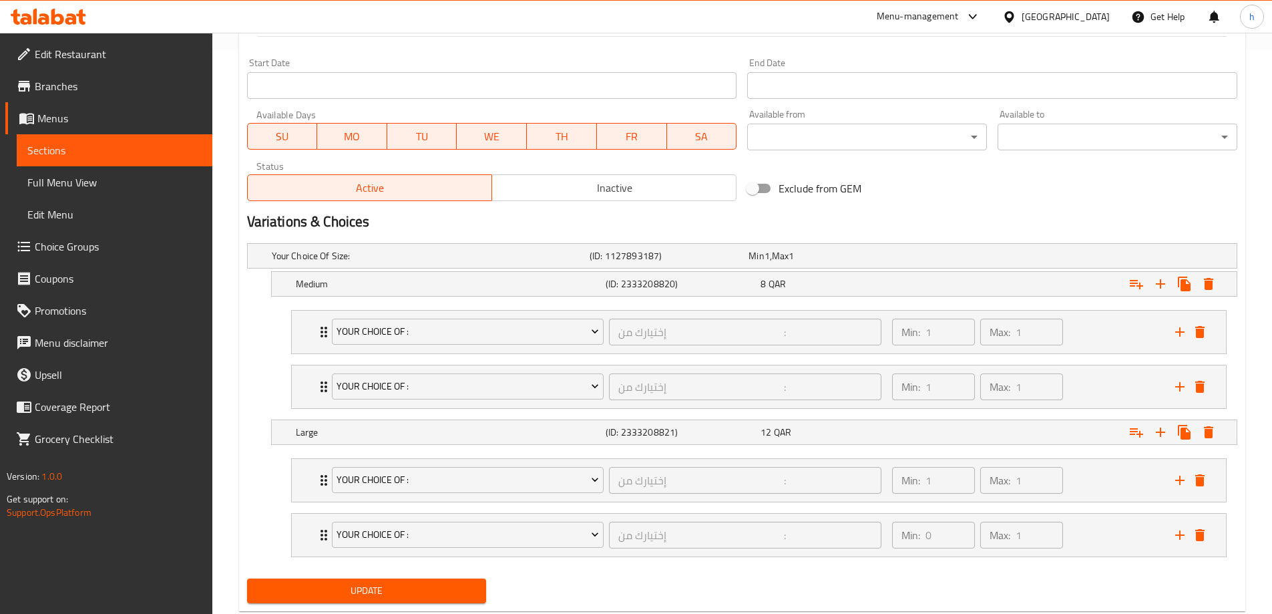
scroll to position [598, 0]
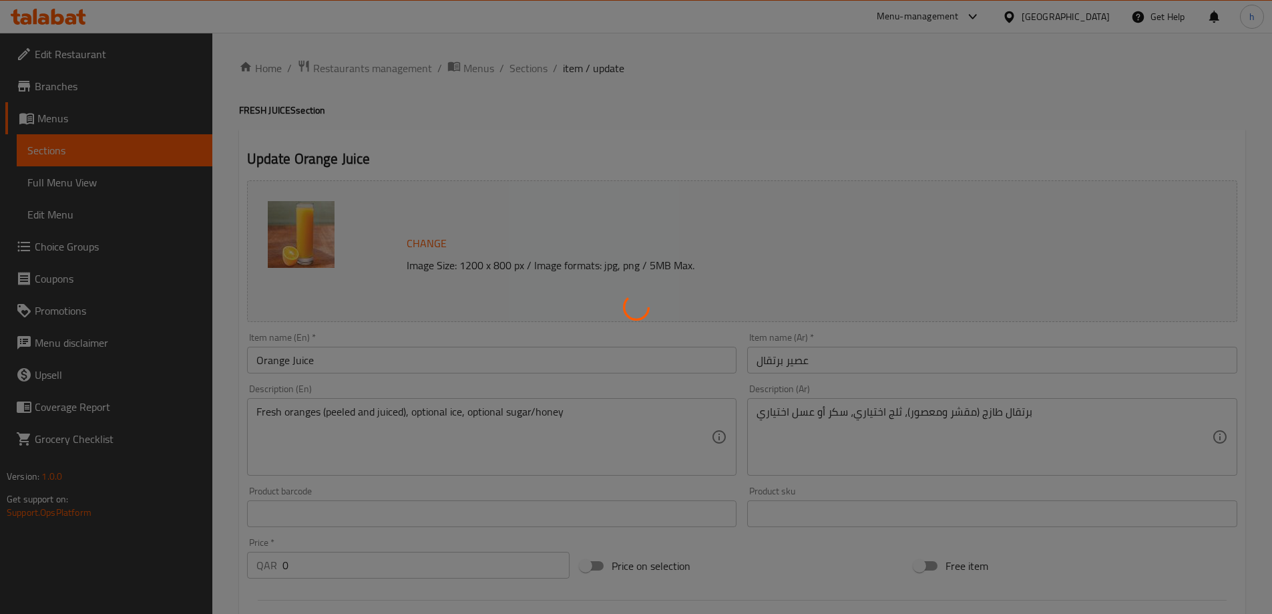
type input "إختيارك من :"
type input "1"
type input "إختيارك من :"
type input "0"
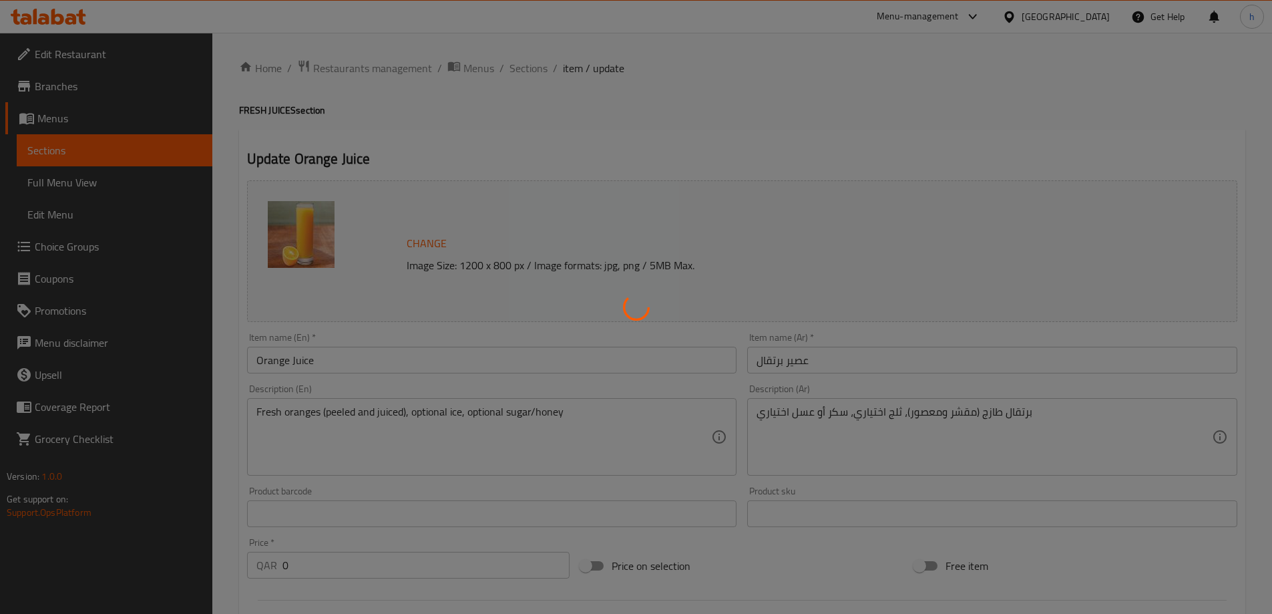
type input "1"
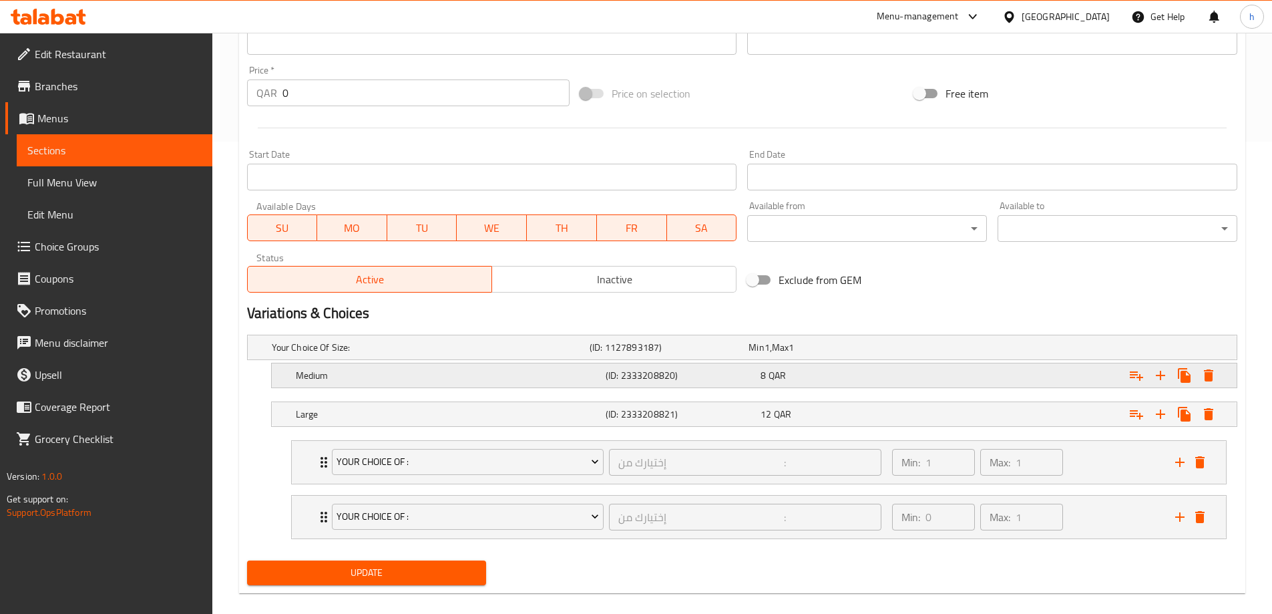
scroll to position [489, 0]
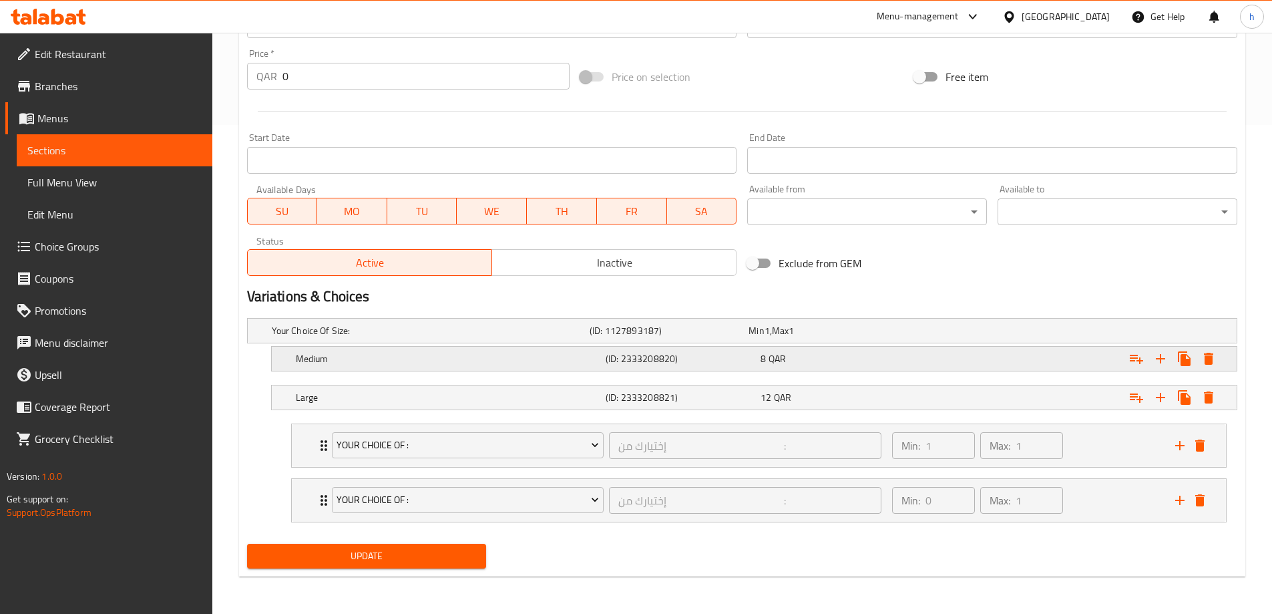
click at [861, 361] on div "8 QAR" at bounding box center [836, 358] width 150 height 13
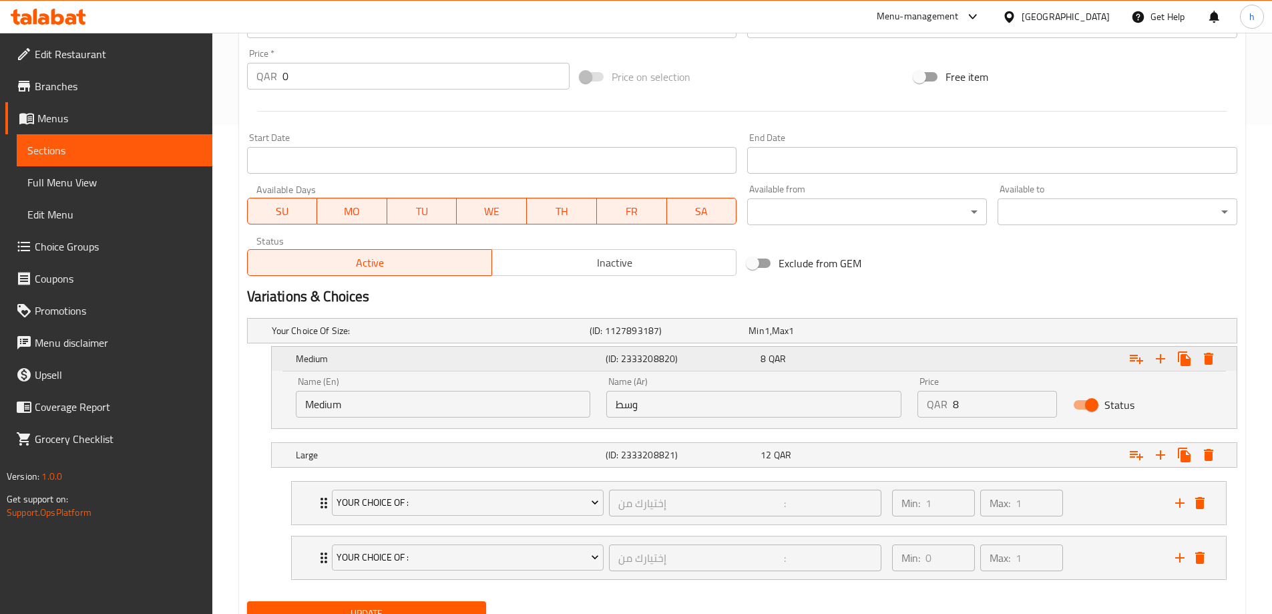
click at [867, 351] on div "8 QAR" at bounding box center [835, 358] width 155 height 19
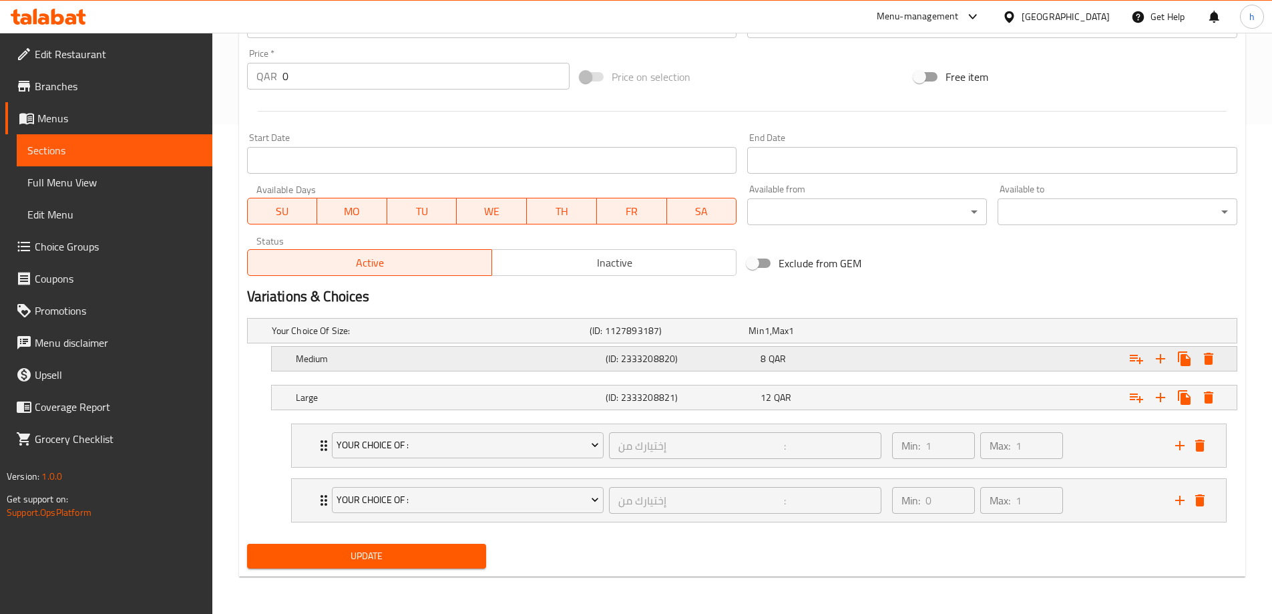
click at [879, 369] on div "Medium (ID: 2333208820) 8 QAR" at bounding box center [758, 358] width 930 height 29
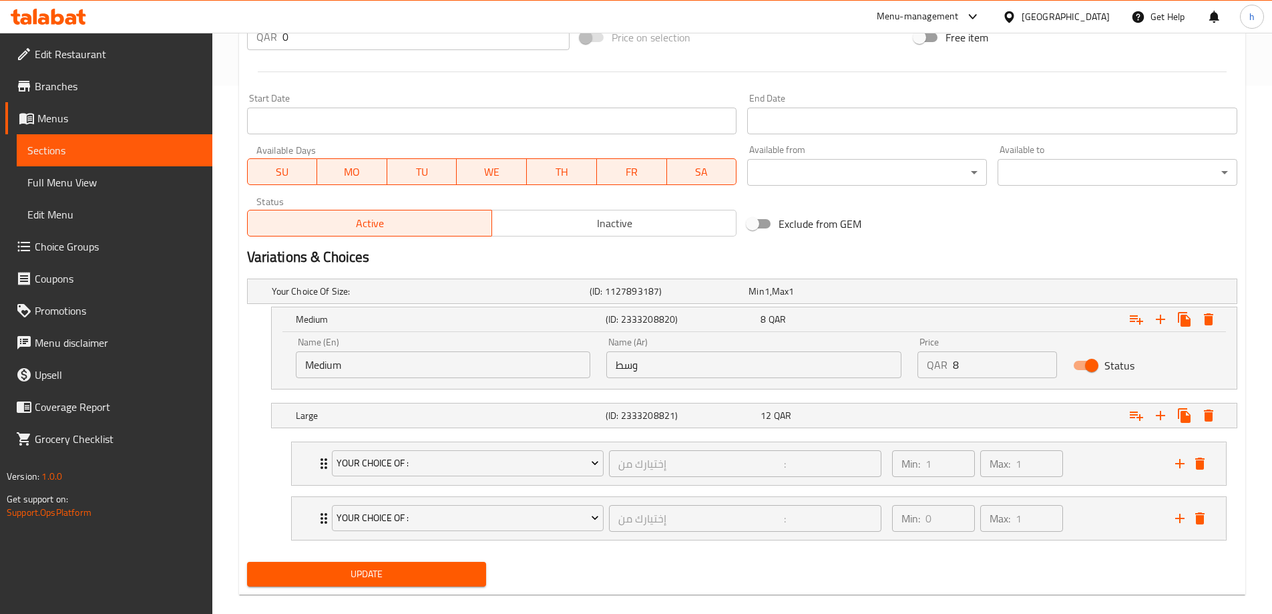
scroll to position [546, 0]
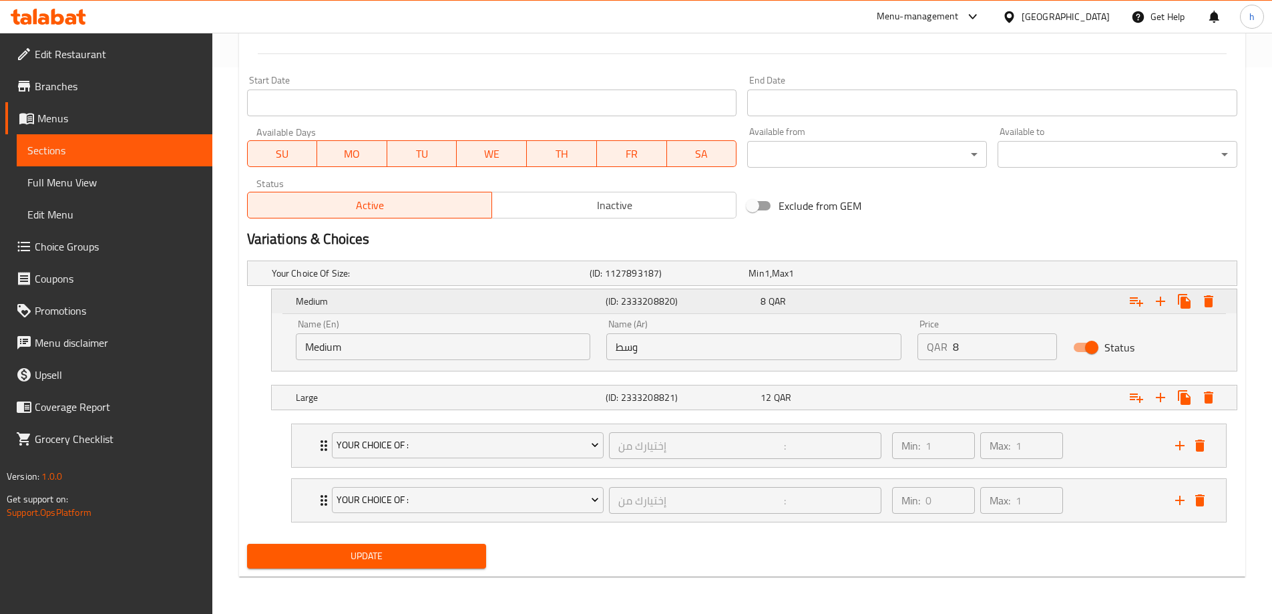
click at [938, 296] on div "Expand" at bounding box center [1068, 300] width 310 height 29
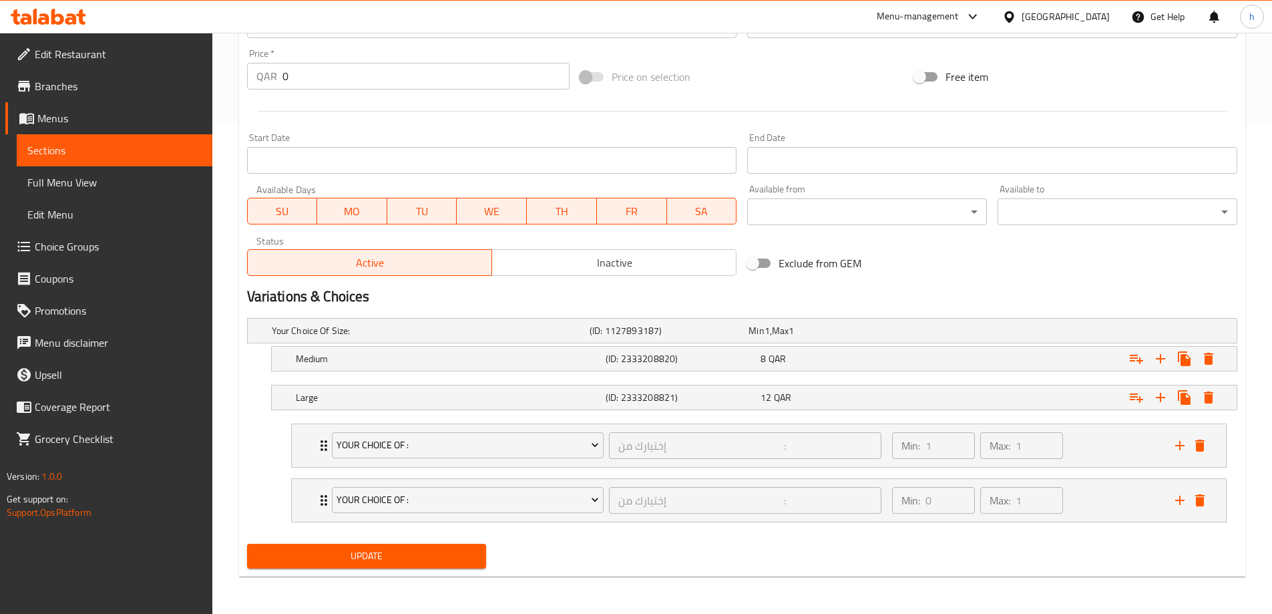
scroll to position [489, 0]
click at [1139, 362] on icon "Expand" at bounding box center [1137, 359] width 16 height 16
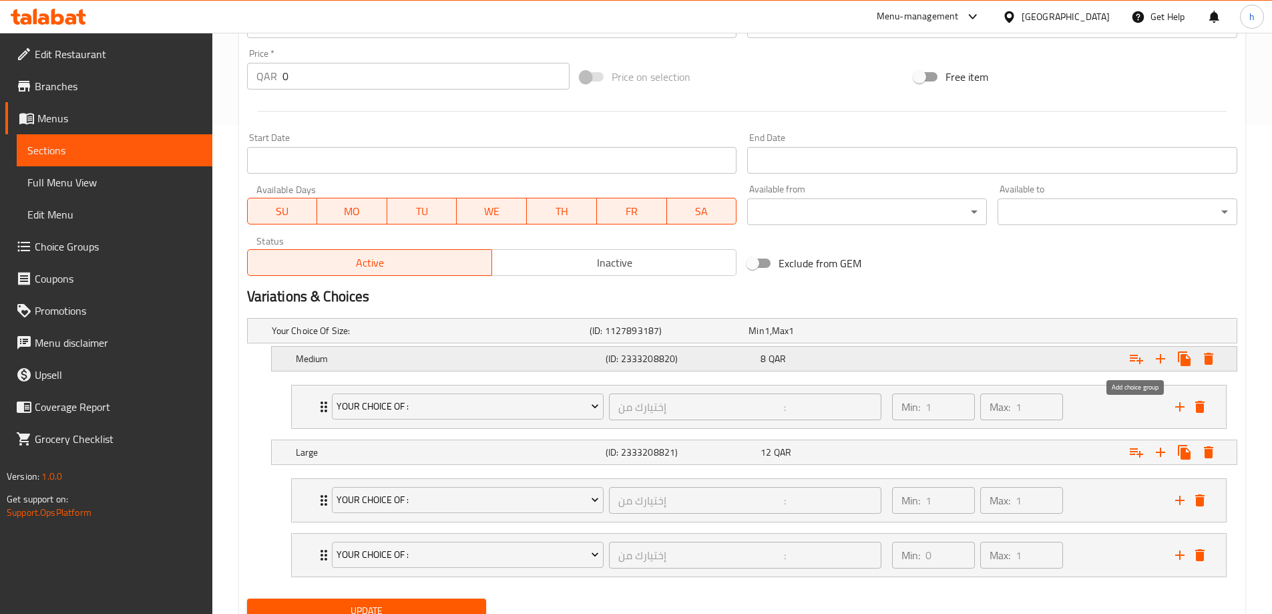
click at [1131, 362] on icon "Expand" at bounding box center [1137, 359] width 16 height 16
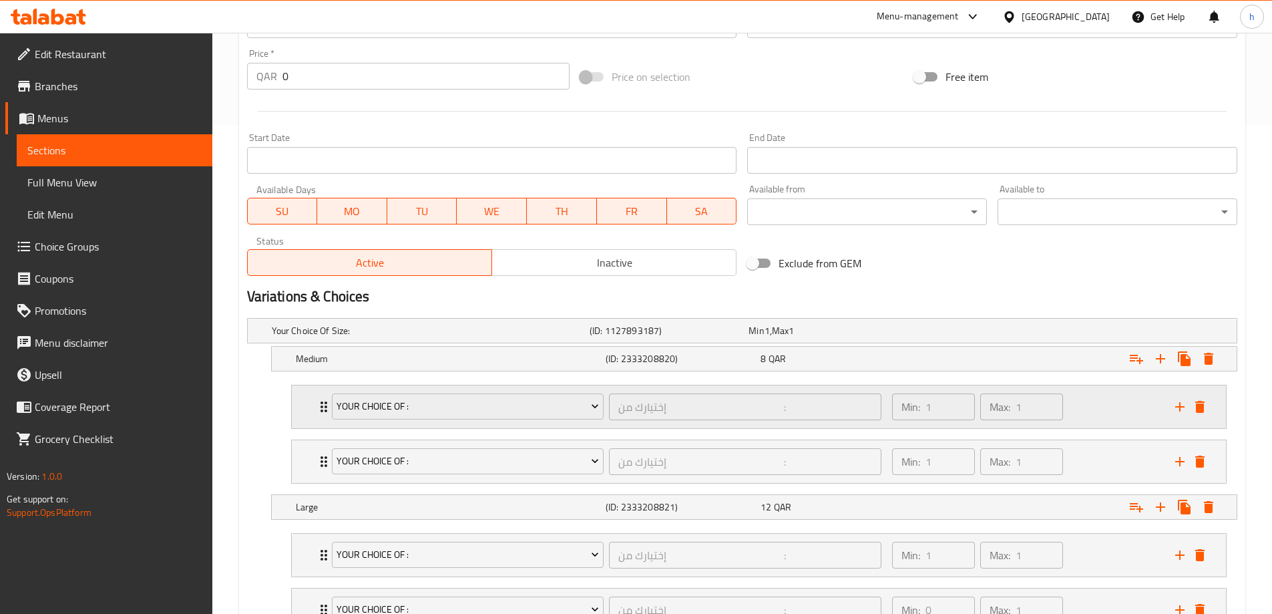
scroll to position [598, 0]
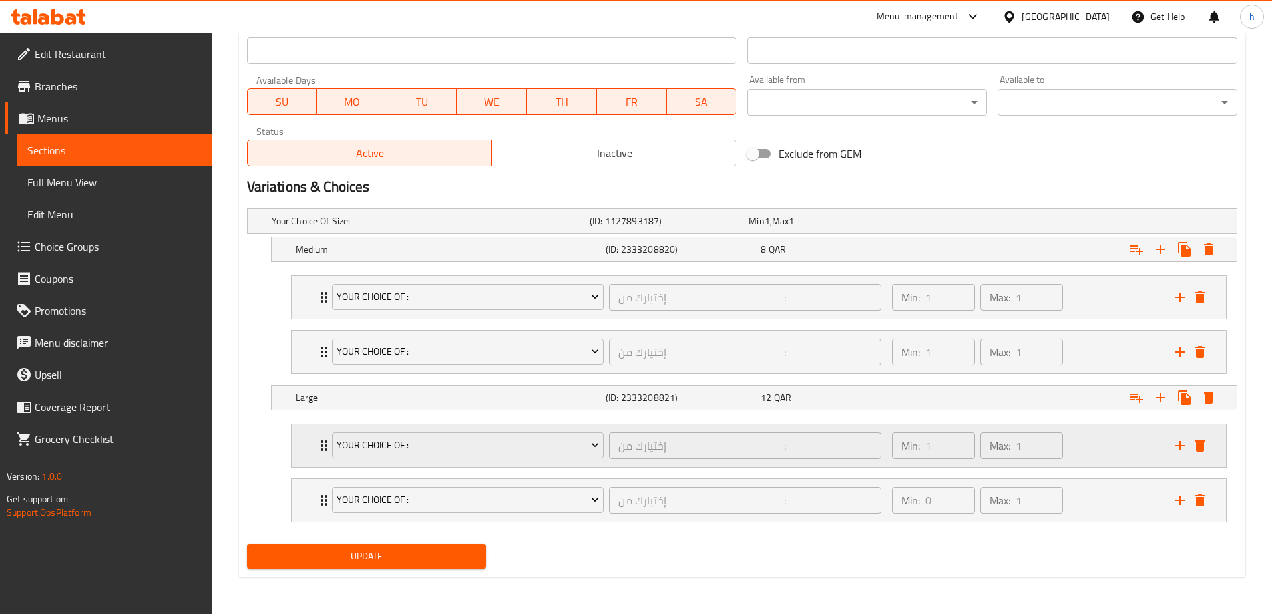
click at [1094, 453] on div "Min: 1 ​ Max: 1 ​" at bounding box center [1025, 445] width 283 height 43
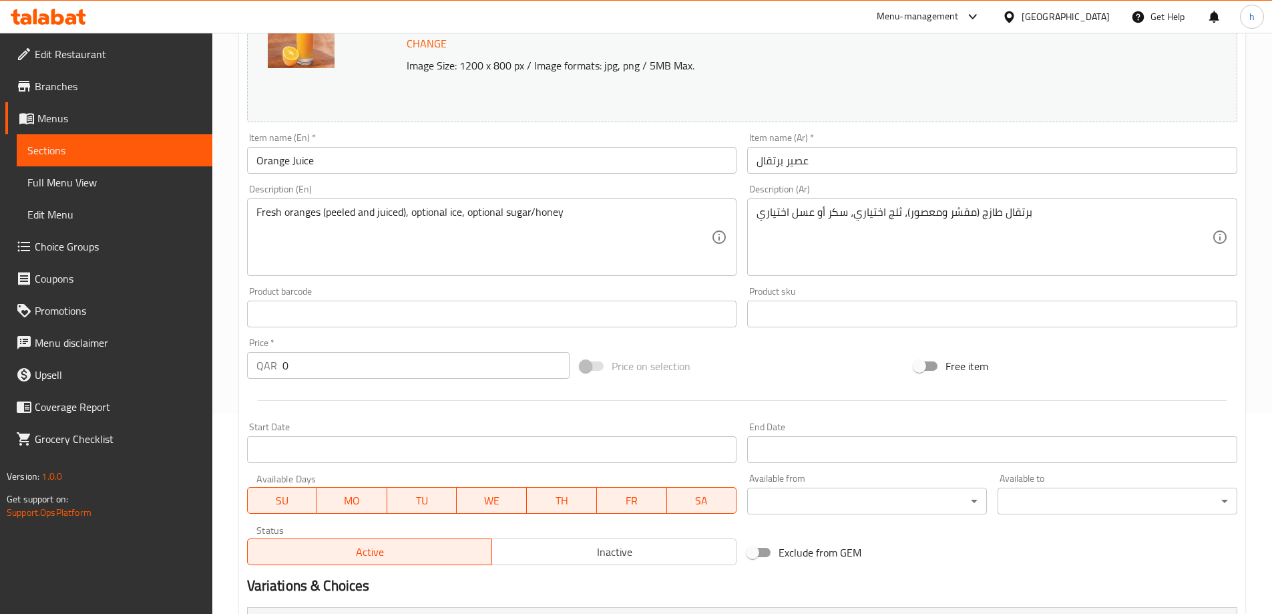
scroll to position [200, 0]
drag, startPoint x: 1017, startPoint y: 270, endPoint x: 1050, endPoint y: 309, distance: 51.1
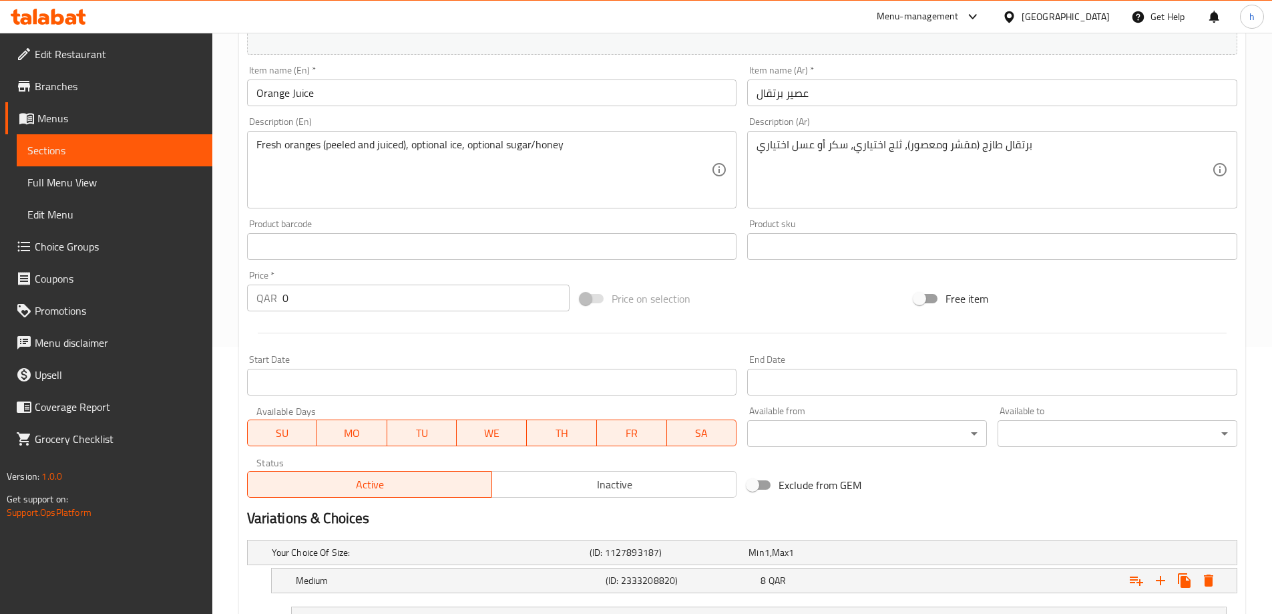
click at [1033, 311] on div "Free item" at bounding box center [1076, 298] width 334 height 36
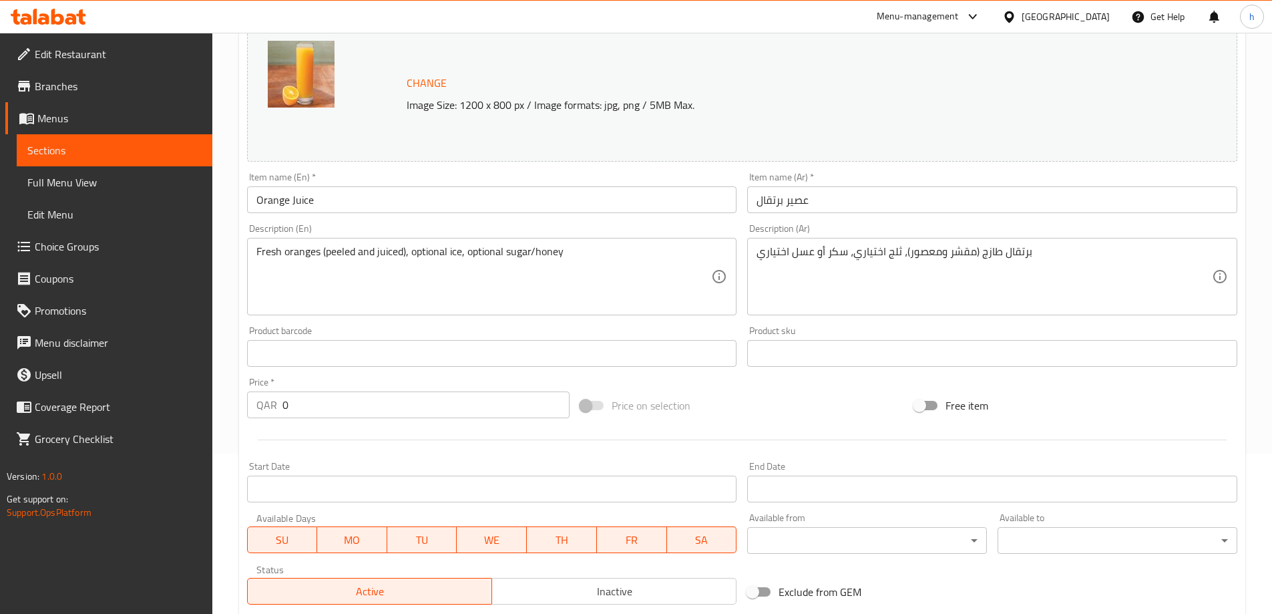
scroll to position [137, 0]
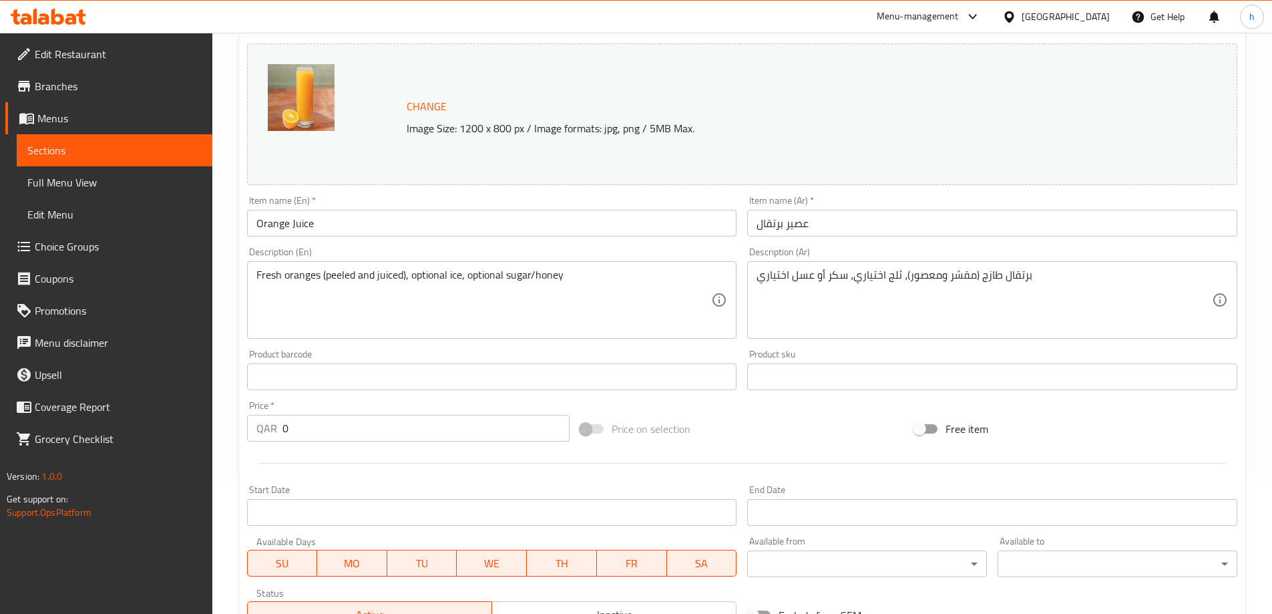
click at [855, 410] on div "Change Image Size: 1200 x 800 px / Image formats: jpg, png / 5MB Max. Item name…" at bounding box center [742, 335] width 1001 height 595
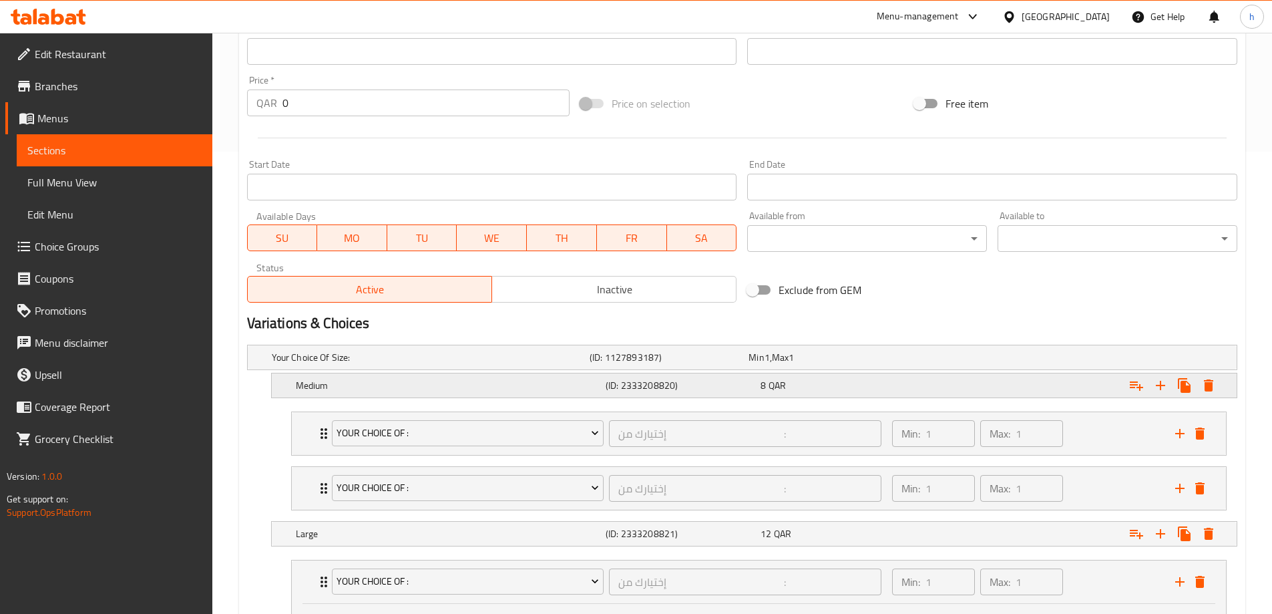
scroll to position [404, 0]
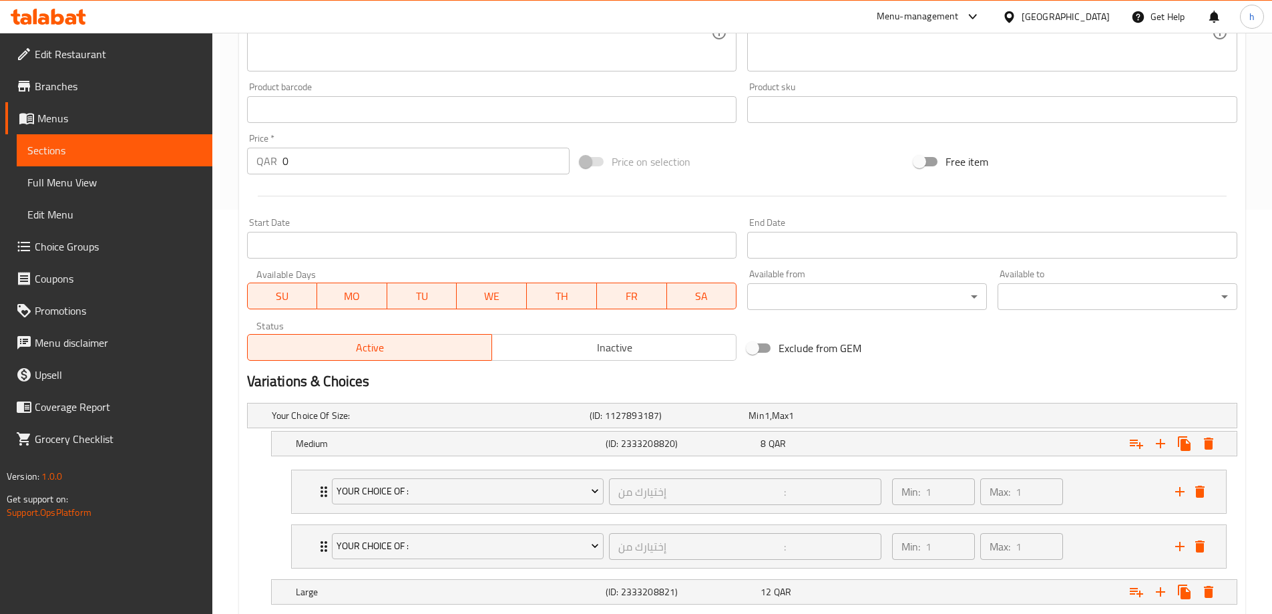
click at [980, 383] on h2 "Variations & Choices" at bounding box center [742, 381] width 990 height 20
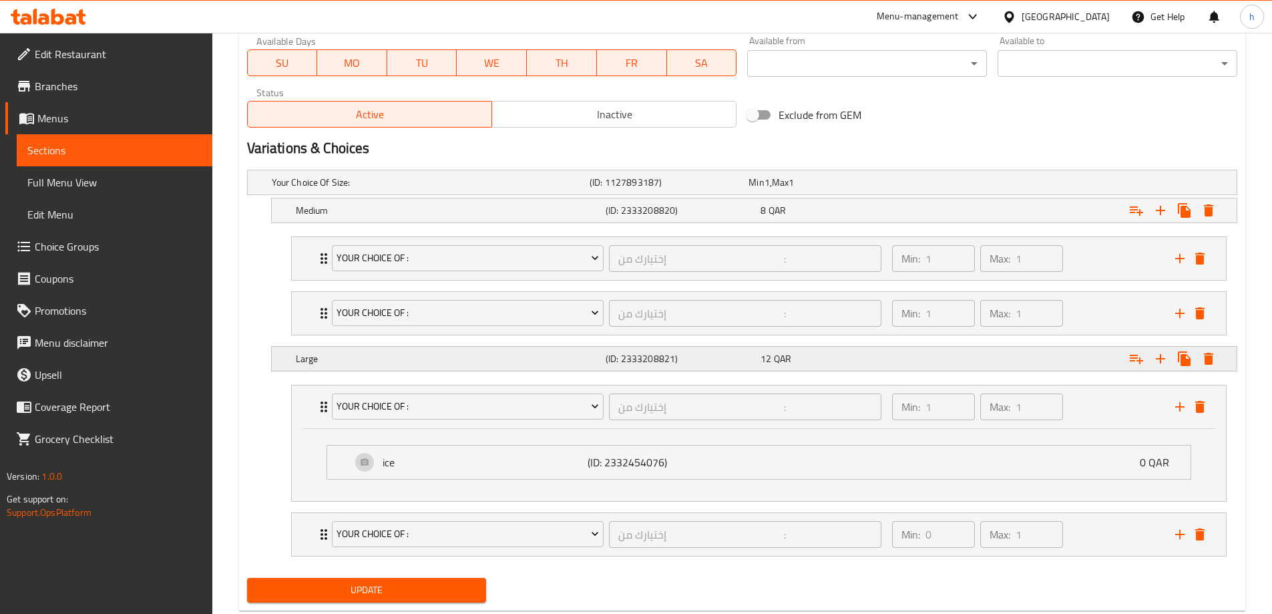
scroll to position [671, 0]
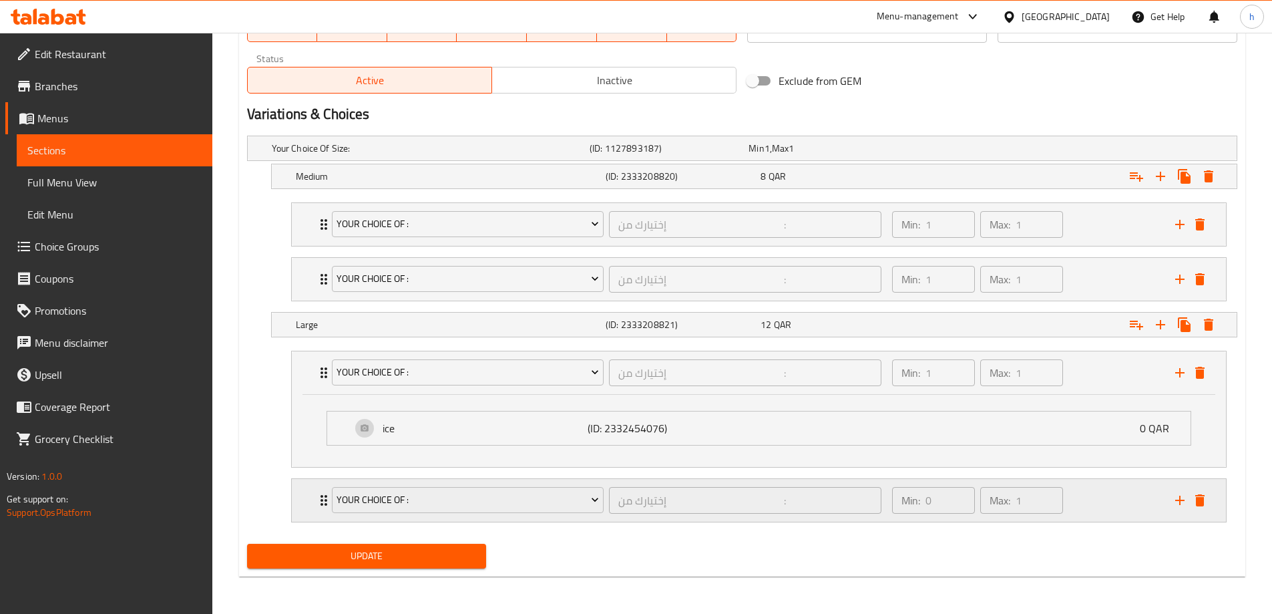
click at [1076, 509] on div "Min: 0 ​ Max: 1 ​" at bounding box center [1025, 500] width 283 height 43
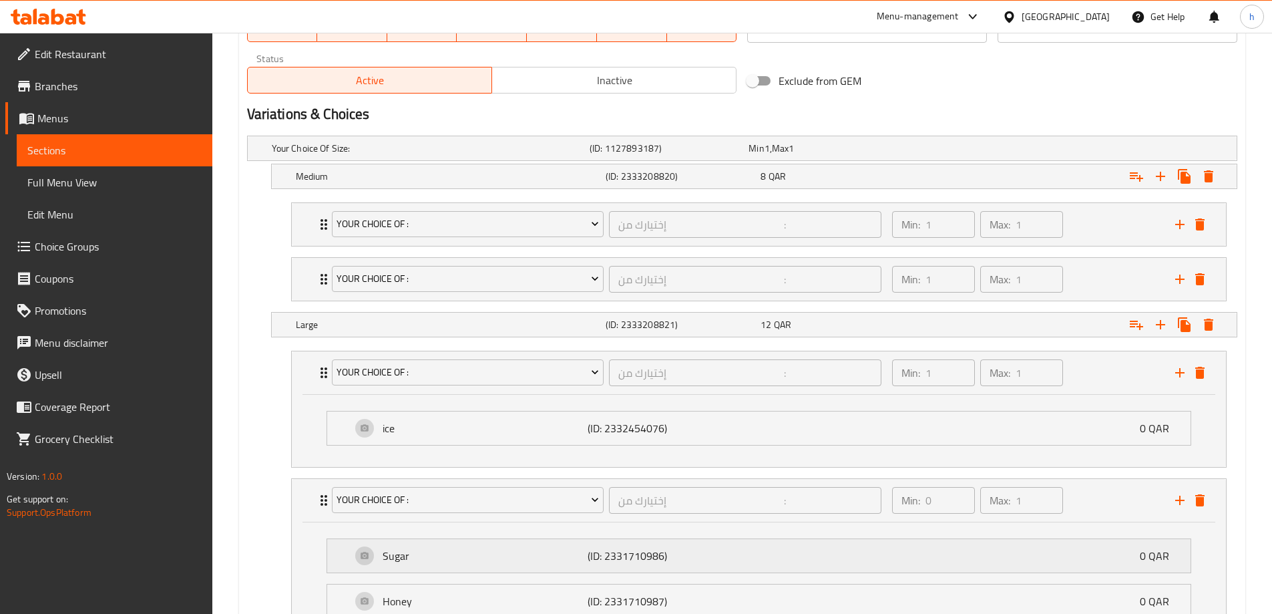
scroll to position [775, 0]
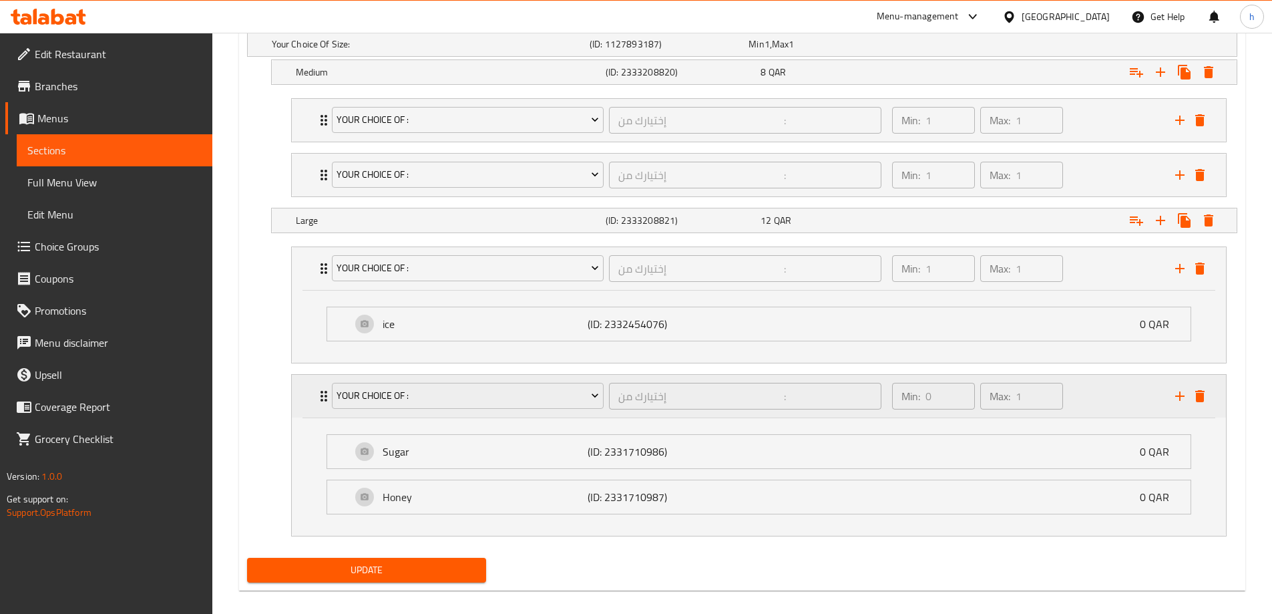
click at [1086, 395] on div "Min: 0 ​ Max: 1 ​" at bounding box center [1025, 396] width 283 height 43
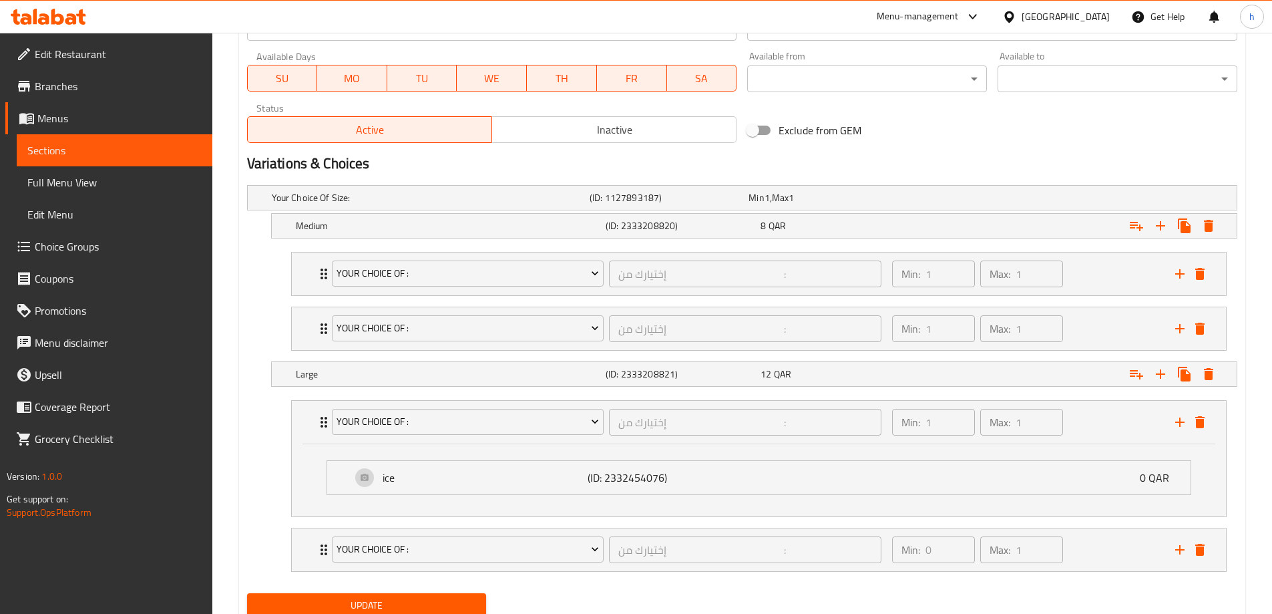
scroll to position [671, 0]
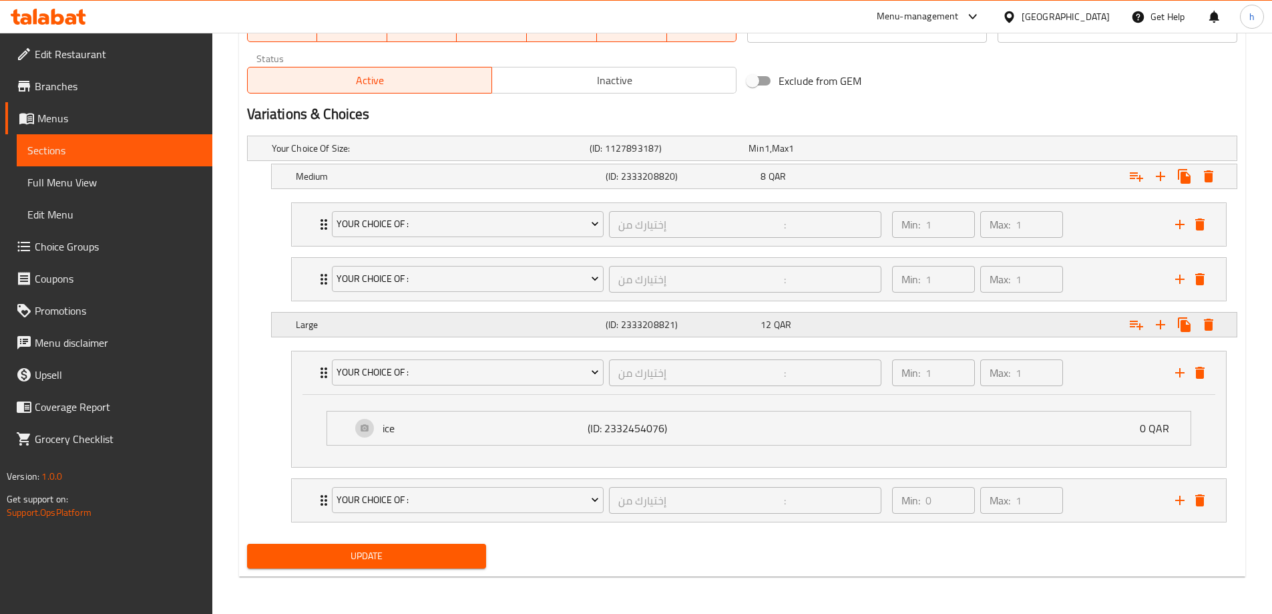
click at [644, 325] on h5 "(ID: 2333208821)" at bounding box center [681, 324] width 150 height 13
drag, startPoint x: 655, startPoint y: 324, endPoint x: 618, endPoint y: 323, distance: 36.7
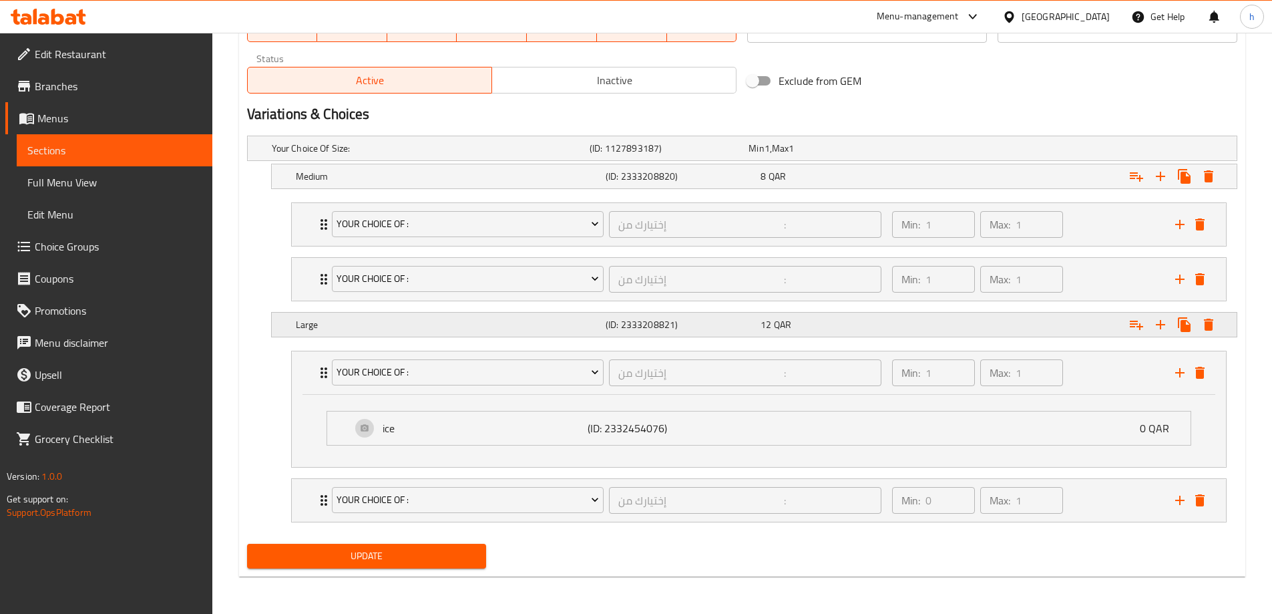
click at [618, 323] on h5 "(ID: 2333208821)" at bounding box center [681, 324] width 150 height 13
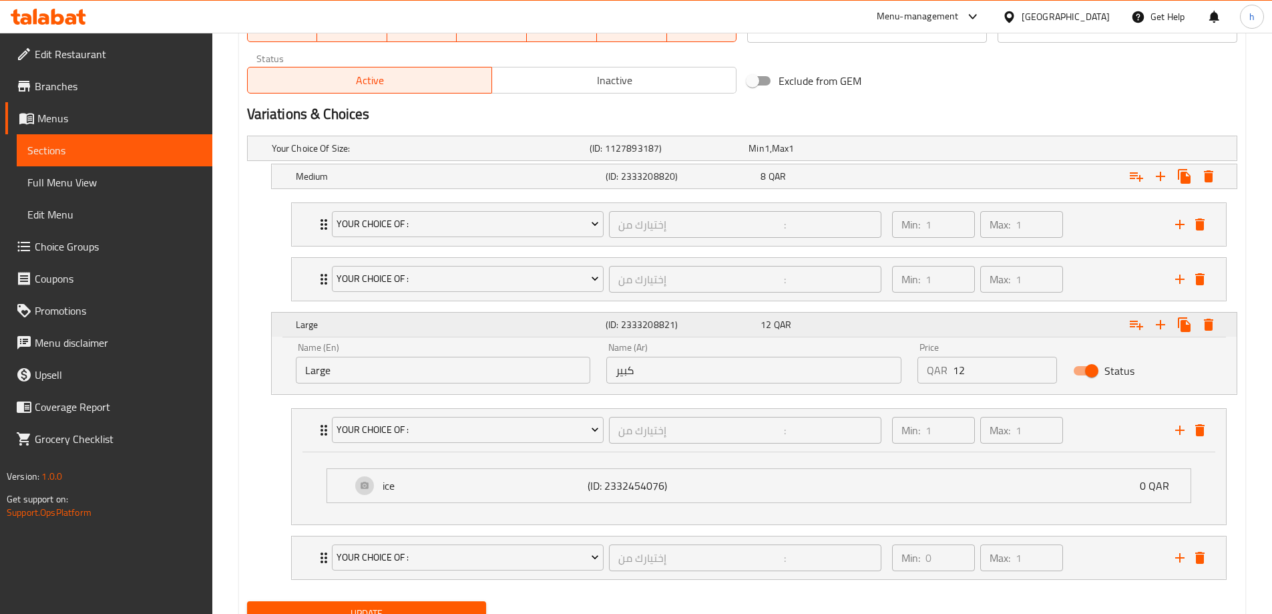
drag, startPoint x: 570, startPoint y: 324, endPoint x: 752, endPoint y: 338, distance: 182.8
click at [761, 338] on div "Large (ID: 2333208821) 12 QAR" at bounding box center [758, 324] width 930 height 29
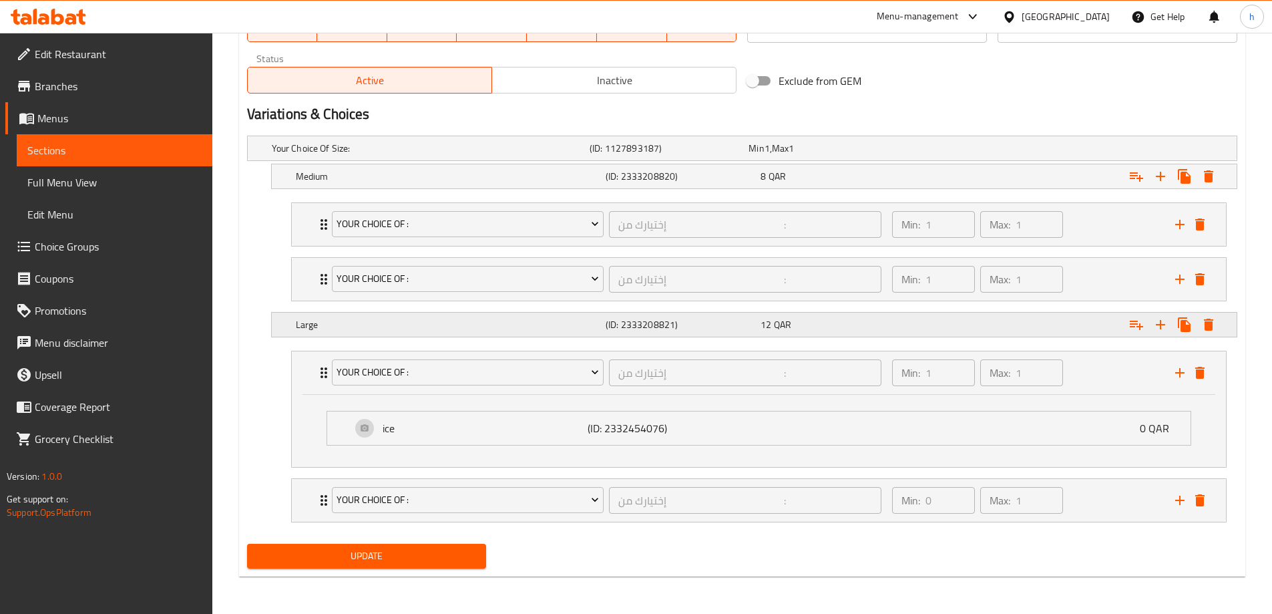
click at [620, 323] on h5 "(ID: 2333208821)" at bounding box center [681, 324] width 150 height 13
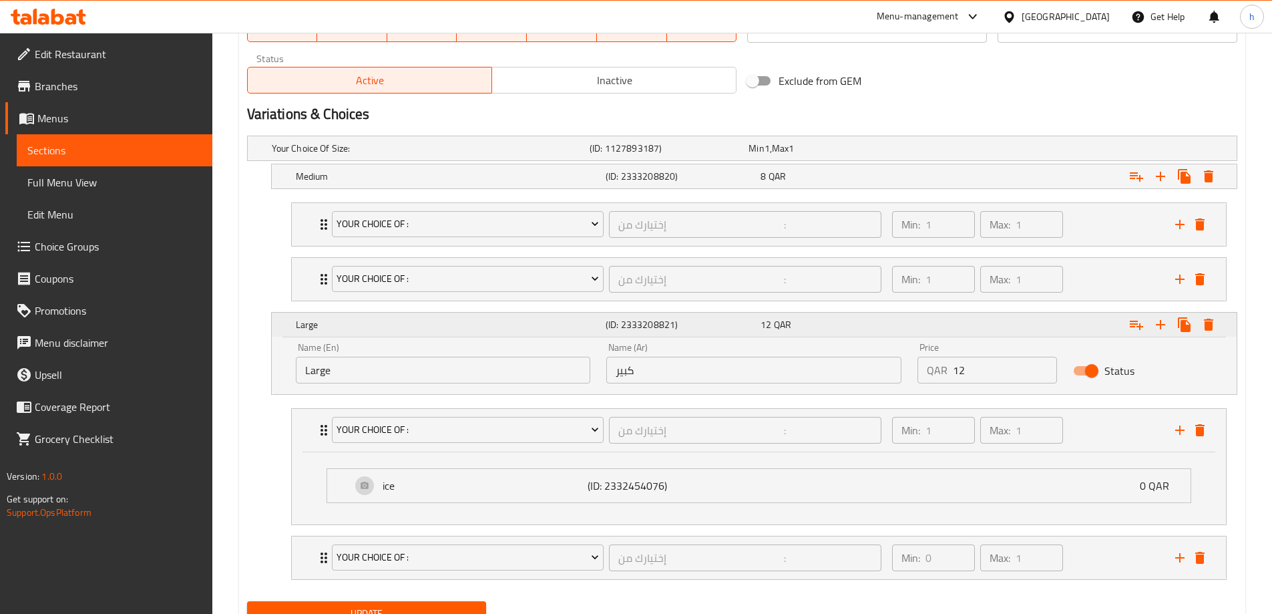
click at [620, 323] on h5 "(ID: 2333208821)" at bounding box center [681, 324] width 150 height 13
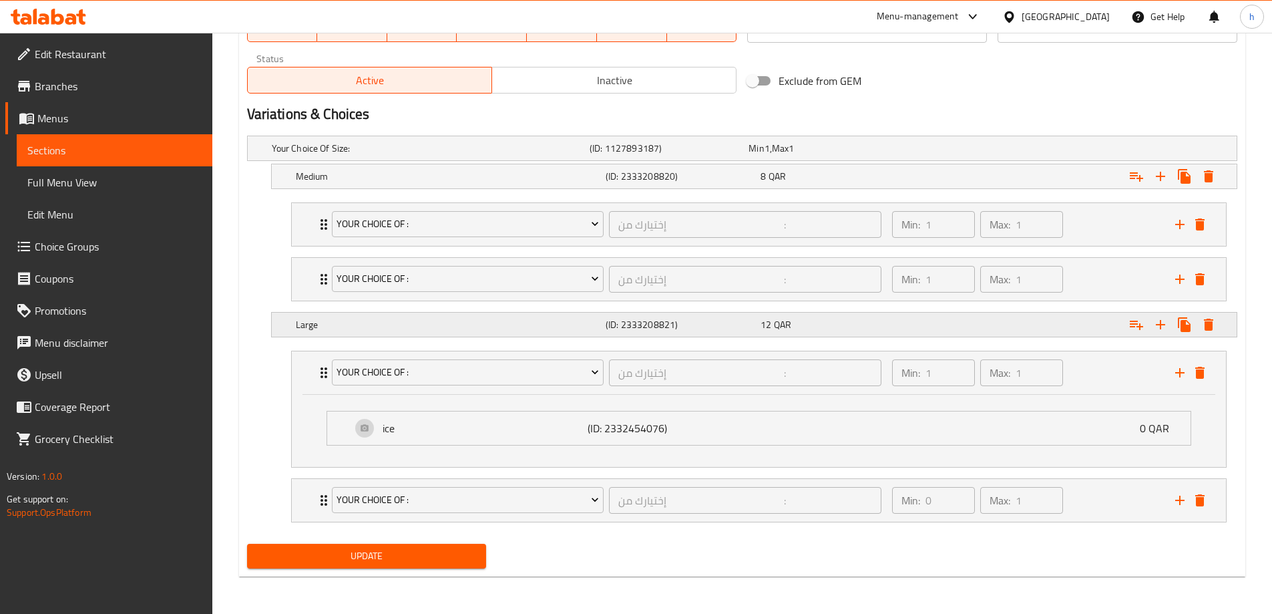
click at [620, 323] on h5 "(ID: 2333208821)" at bounding box center [681, 324] width 150 height 13
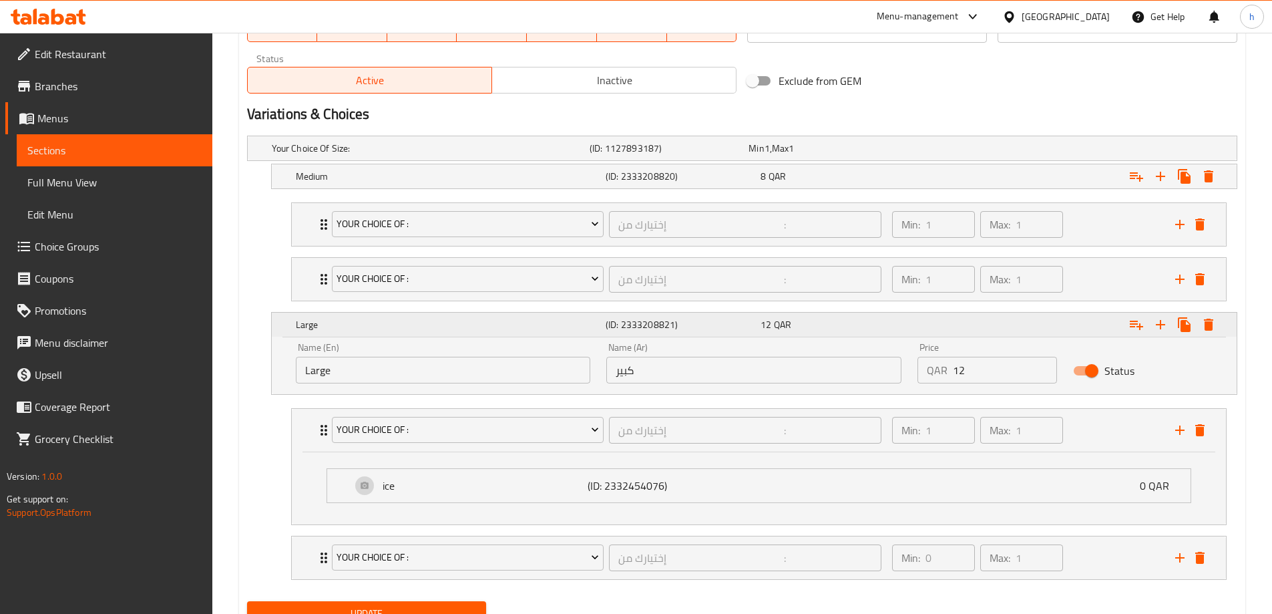
click at [620, 323] on h5 "(ID: 2333208821)" at bounding box center [681, 324] width 150 height 13
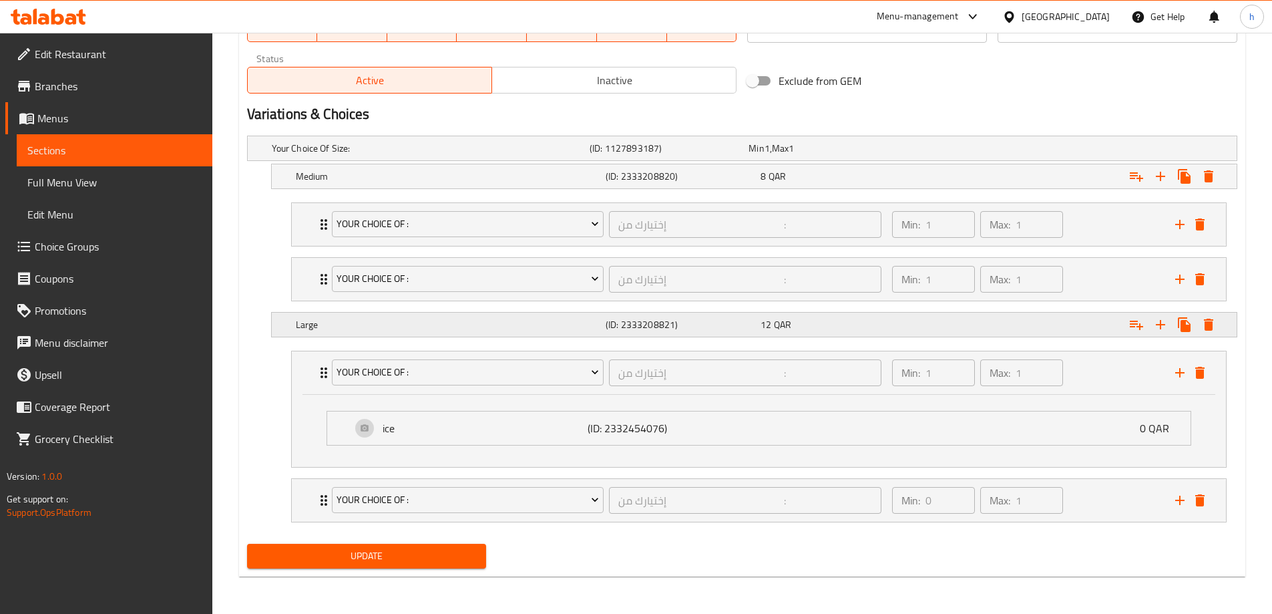
click at [620, 323] on h5 "(ID: 2333208821)" at bounding box center [681, 324] width 150 height 13
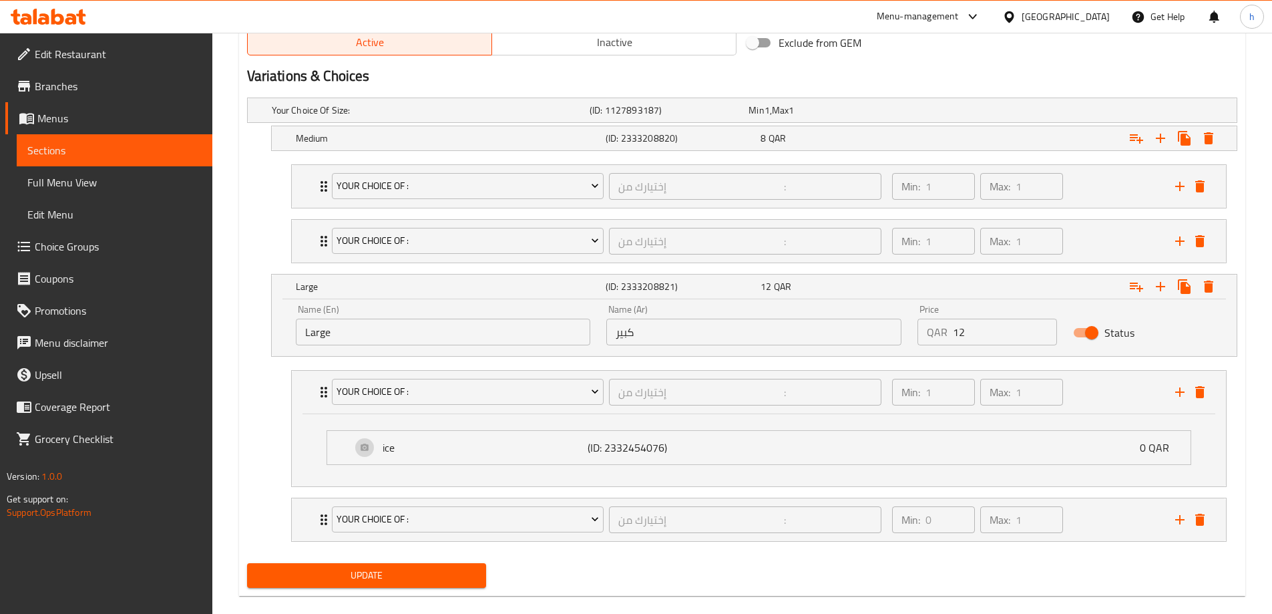
scroll to position [729, 0]
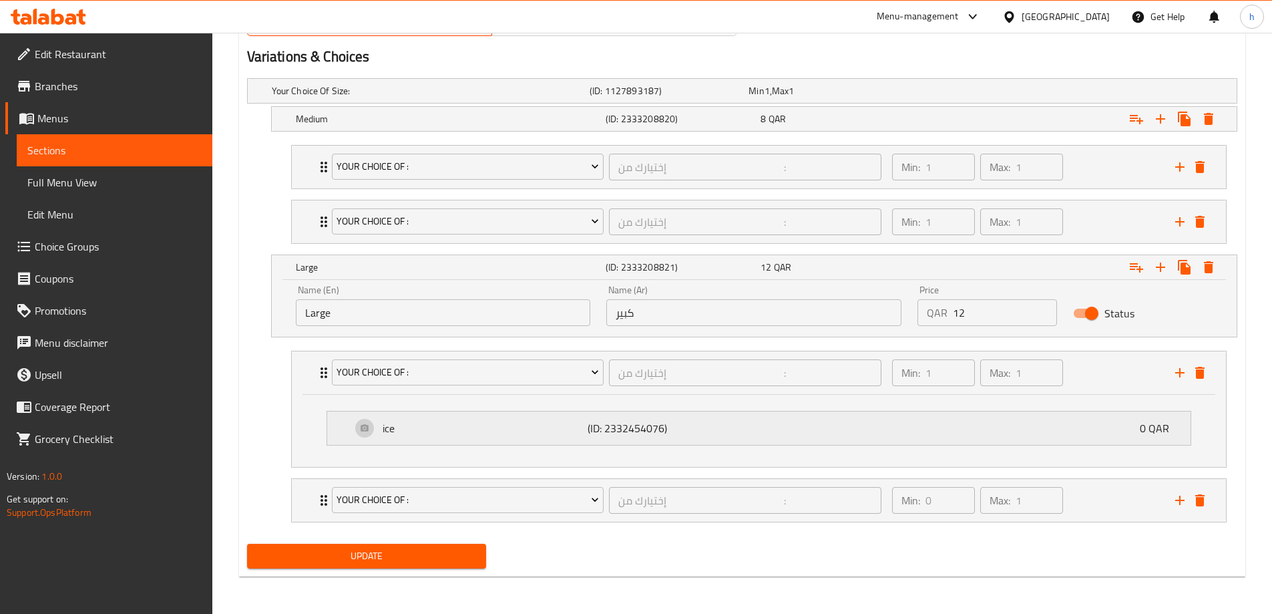
click at [715, 417] on div "ice (ID: 2332454076) 0 QAR" at bounding box center [762, 427] width 823 height 33
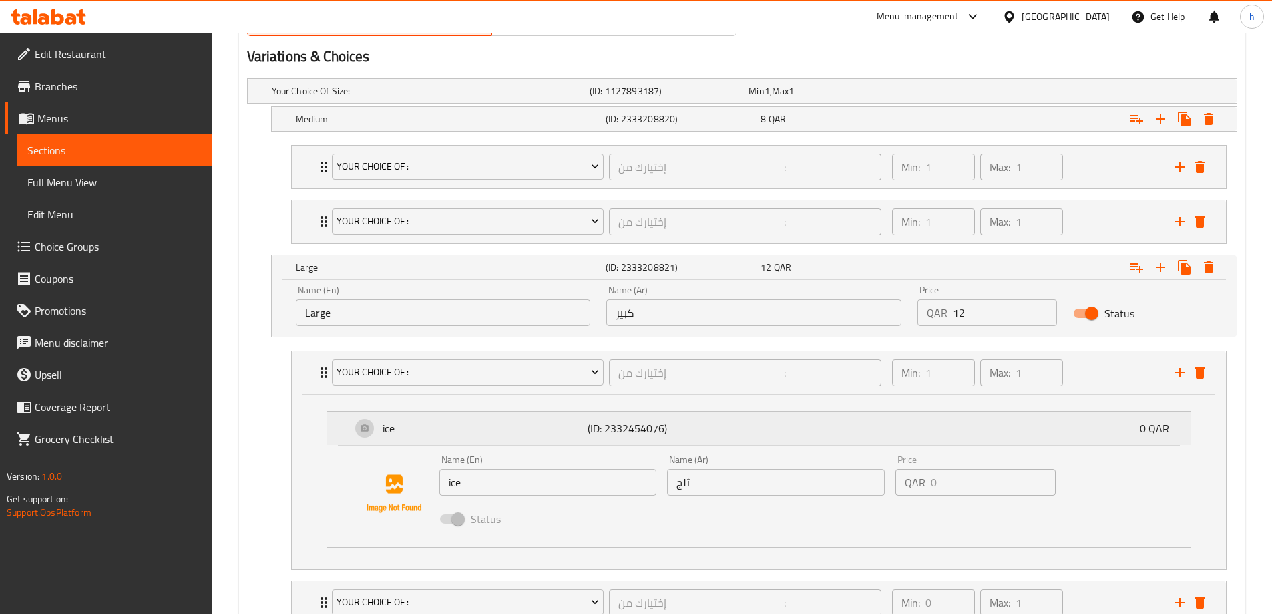
click at [715, 425] on p "(ID: 2332454076)" at bounding box center [656, 428] width 137 height 16
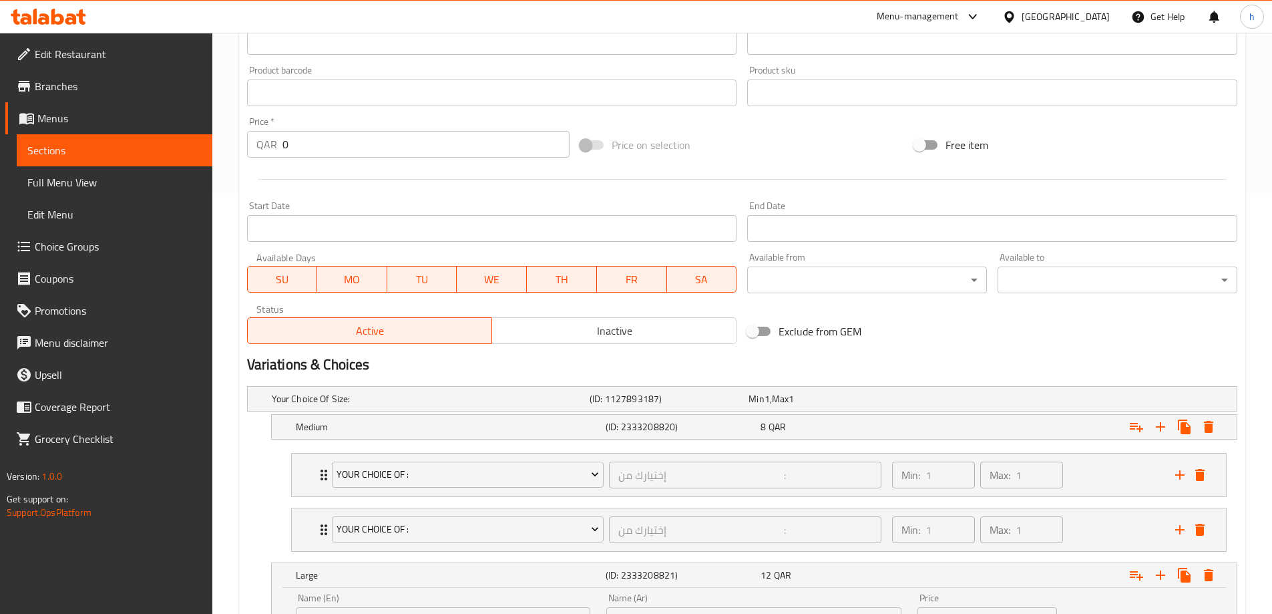
scroll to position [395, 0]
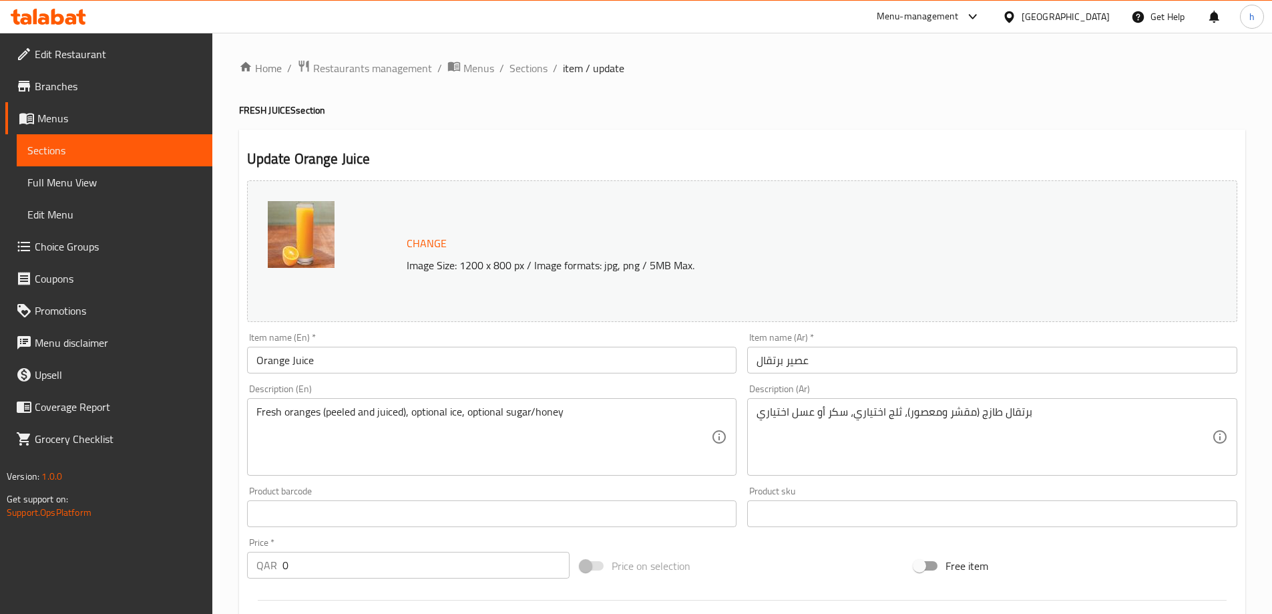
click at [81, 114] on span "Menus" at bounding box center [119, 118] width 164 height 16
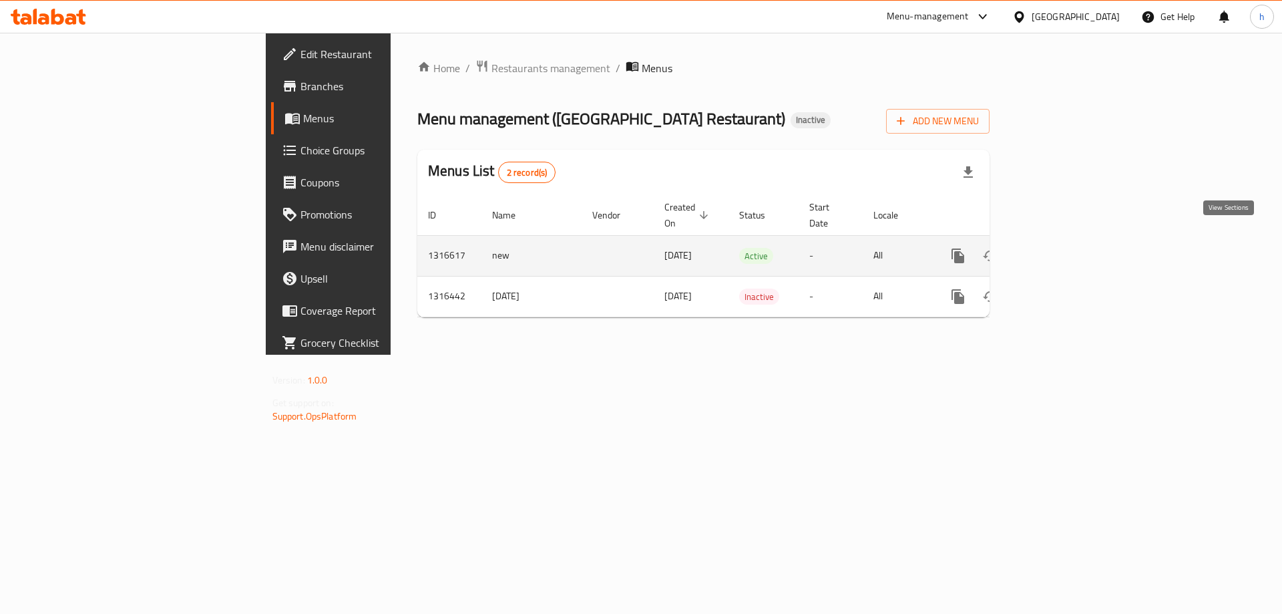
click at [1070, 243] on link "enhanced table" at bounding box center [1054, 256] width 32 height 32
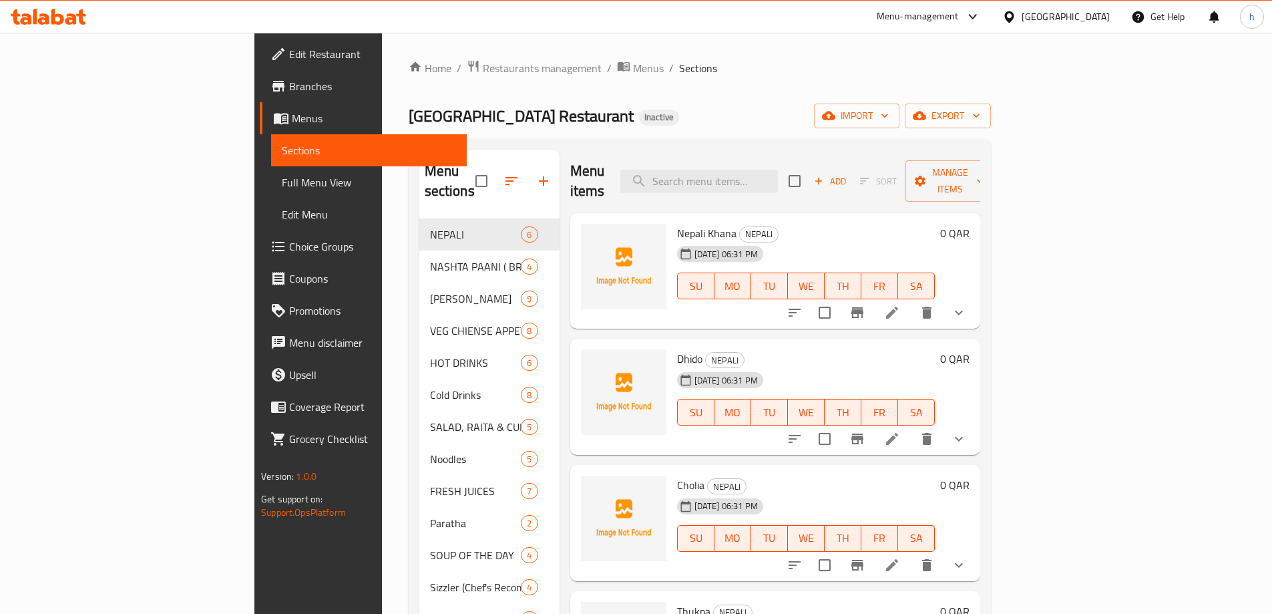
click at [289, 254] on span "Choice Groups" at bounding box center [372, 246] width 167 height 16
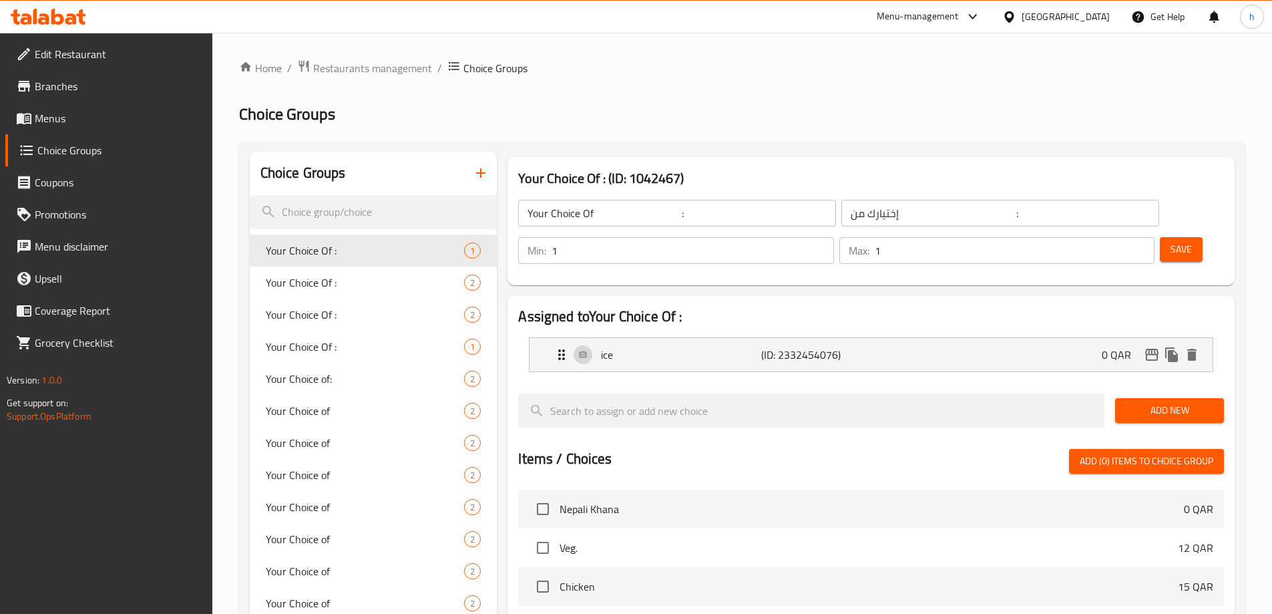
click at [401, 280] on div at bounding box center [636, 307] width 1272 height 614
click at [367, 253] on span "Your Choice Of :" at bounding box center [345, 250] width 159 height 16
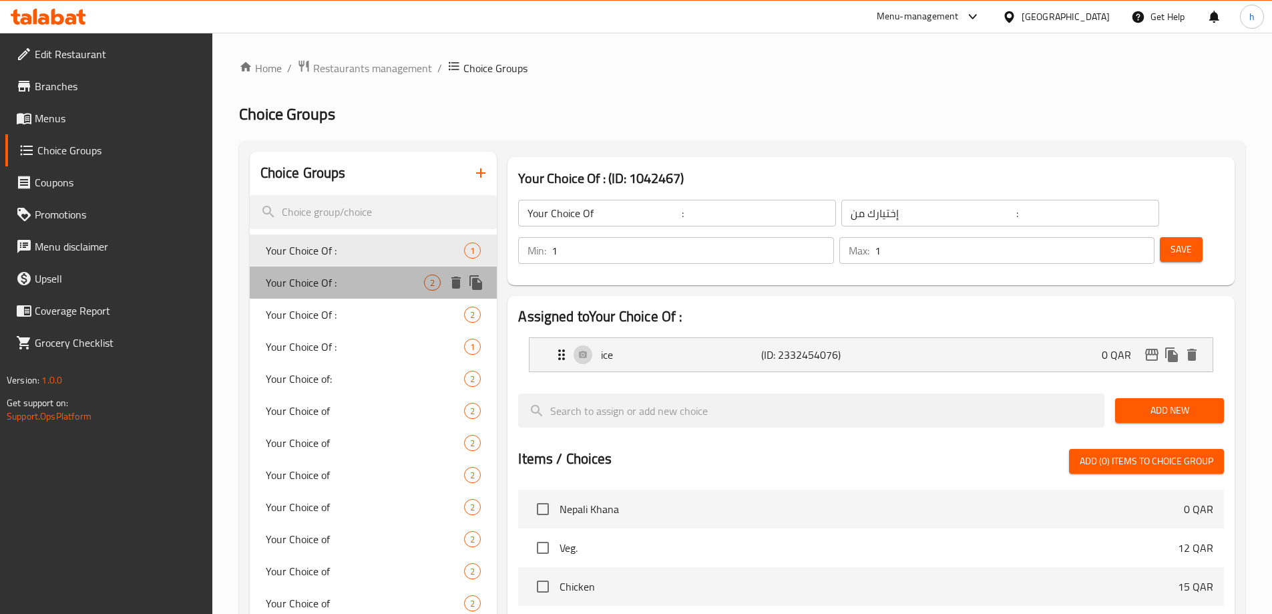
click at [354, 297] on div "Your Choice Of : 2" at bounding box center [374, 282] width 248 height 32
click at [351, 332] on div "Your Choice Of : 1" at bounding box center [374, 347] width 248 height 32
click at [355, 361] on div "Your Choice Of : 1" at bounding box center [374, 347] width 248 height 32
type input "Your Choice Of :"
type input "إختيارك من :"
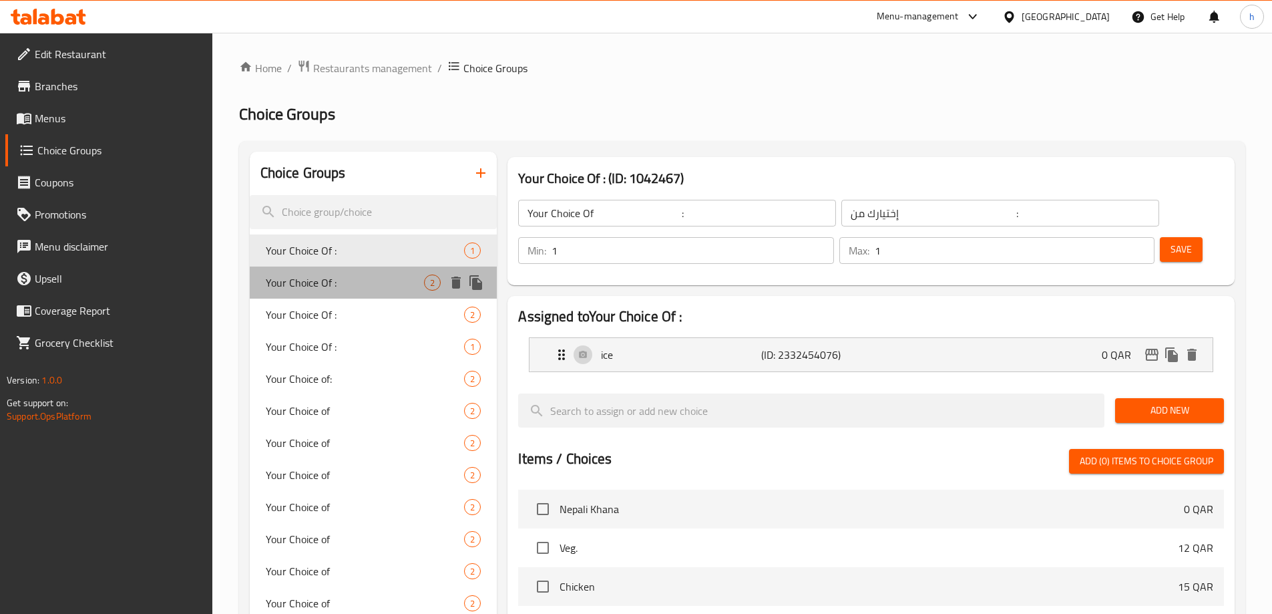
type input "0"
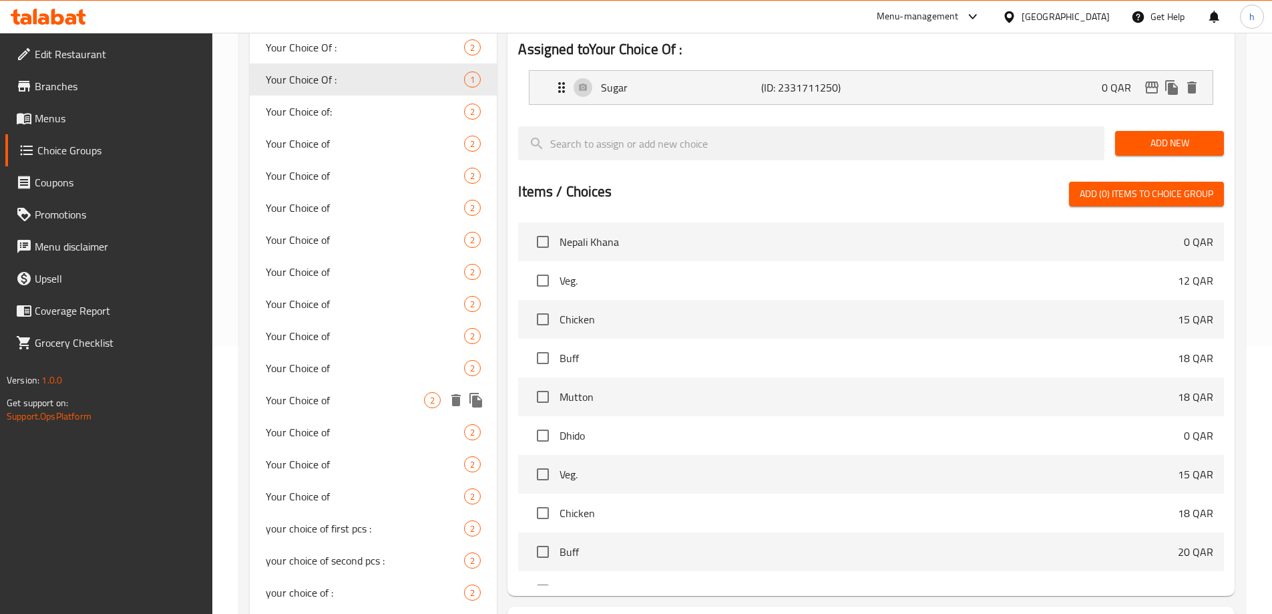
drag, startPoint x: 443, startPoint y: 268, endPoint x: 399, endPoint y: 278, distance: 44.4
click at [399, 278] on span "Your Choice of" at bounding box center [365, 272] width 199 height 16
click at [367, 280] on span "Your Choice of" at bounding box center [365, 272] width 199 height 16
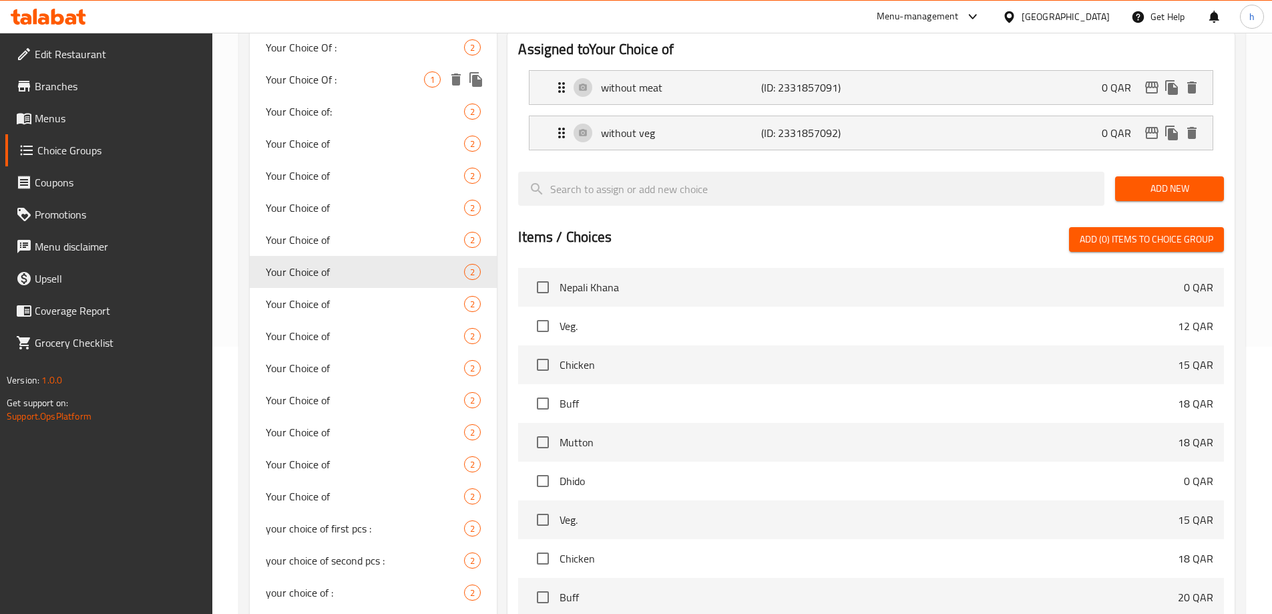
type input "Your Choice of"
type input "اختيارك من"
type input "0"
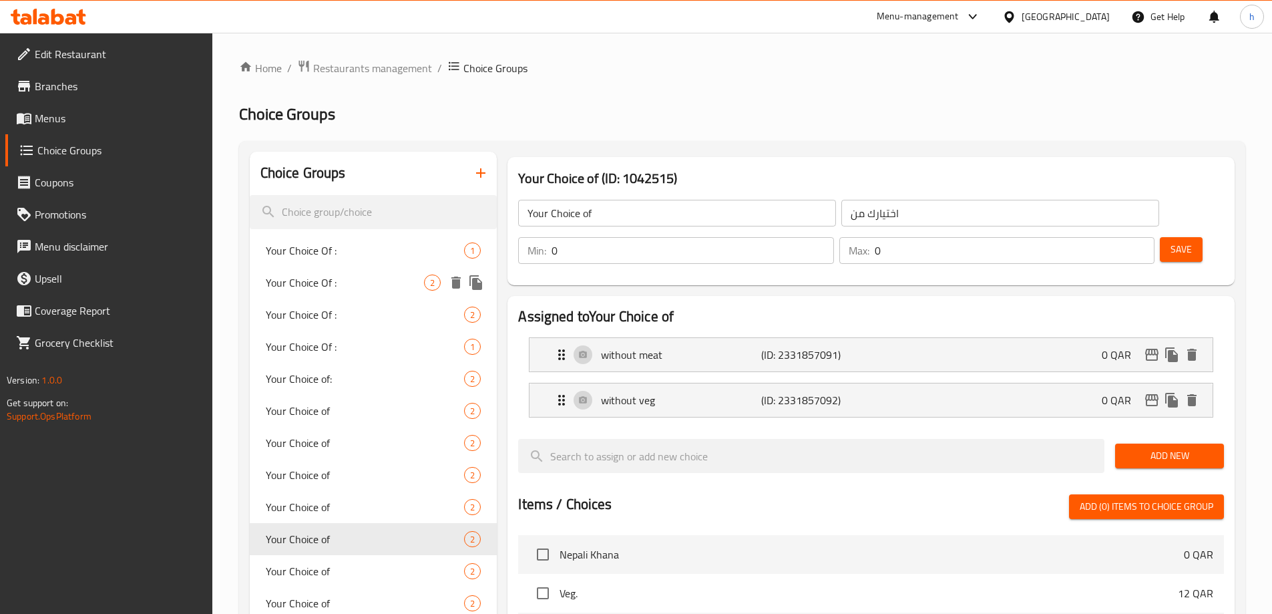
click at [367, 284] on span "Your Choice Of :" at bounding box center [345, 282] width 159 height 16
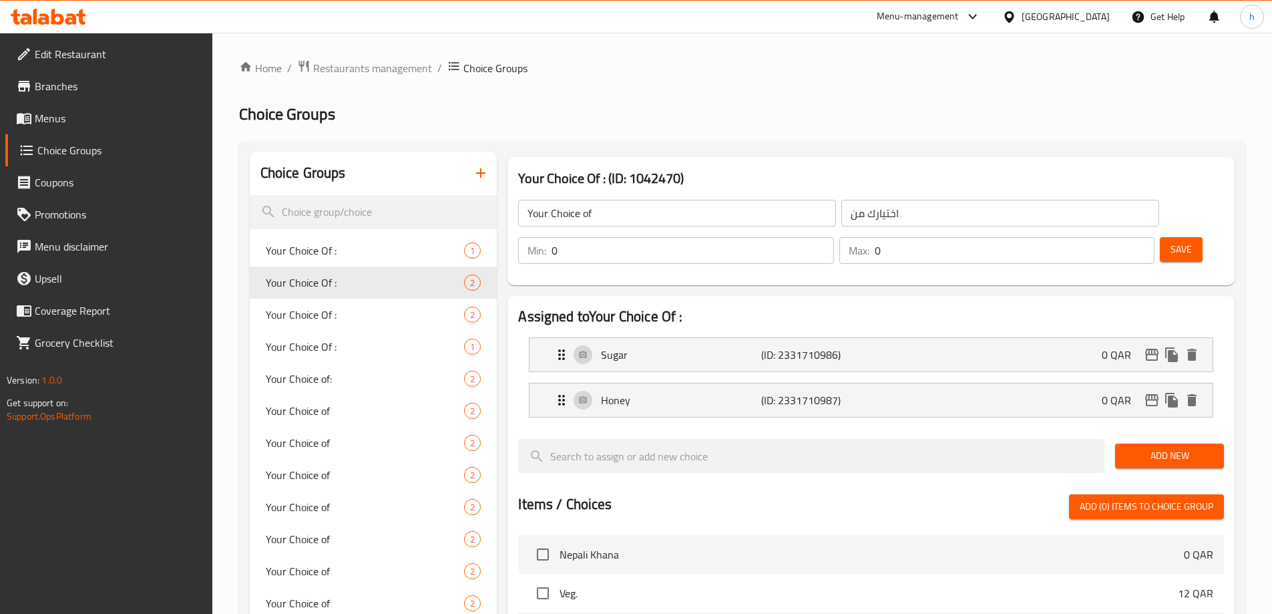
type input "Your Choice Of :"
type input "إختيارك من :"
type input "1"
click at [355, 248] on span "Your Choice Of :" at bounding box center [345, 250] width 159 height 16
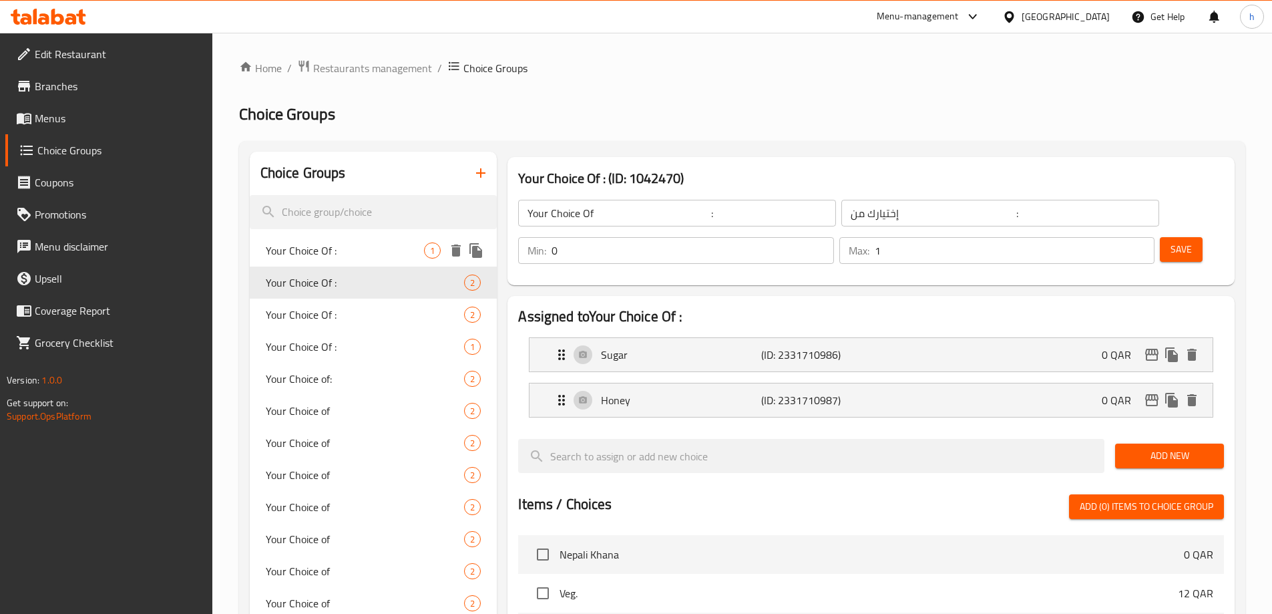
type input "Your Choice Of :"
type input "1"
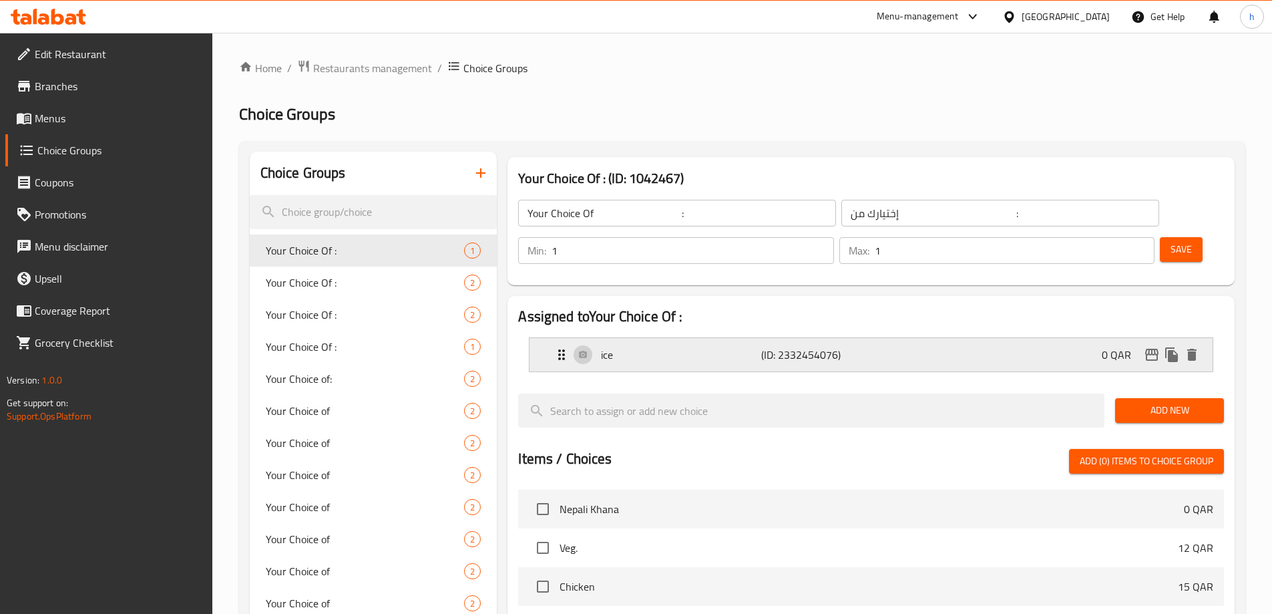
click at [887, 338] on div "ice (ID: 2332454076) 0 QAR" at bounding box center [875, 354] width 643 height 33
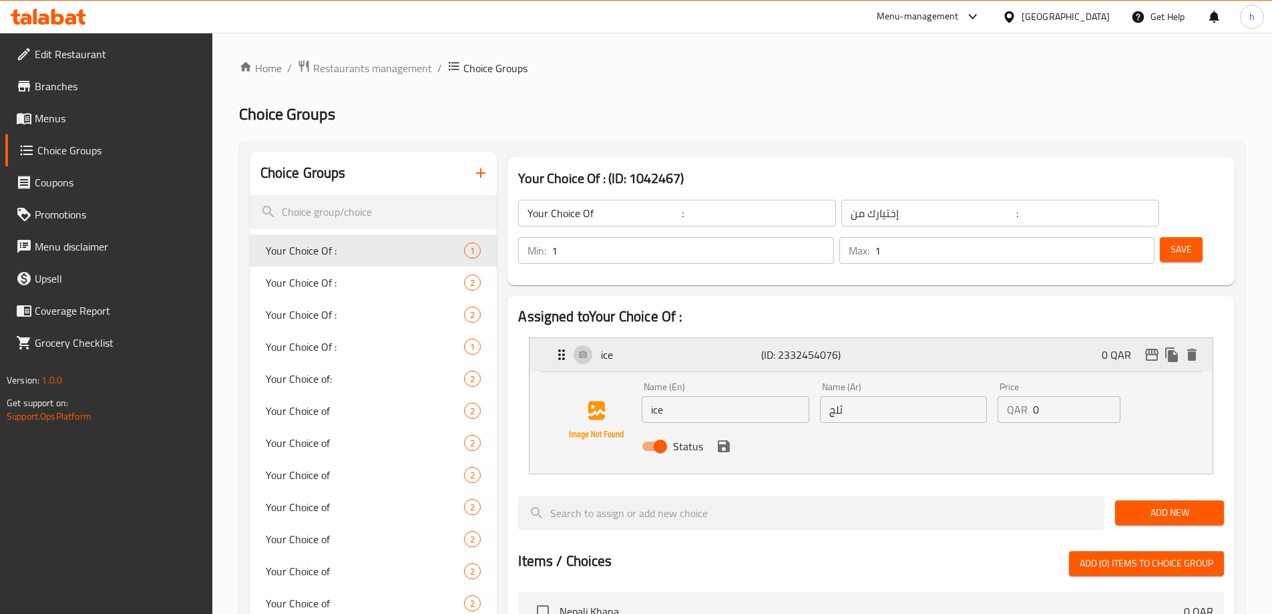
click at [952, 338] on div "ice (ID: 2332454076) 0 QAR" at bounding box center [875, 354] width 643 height 33
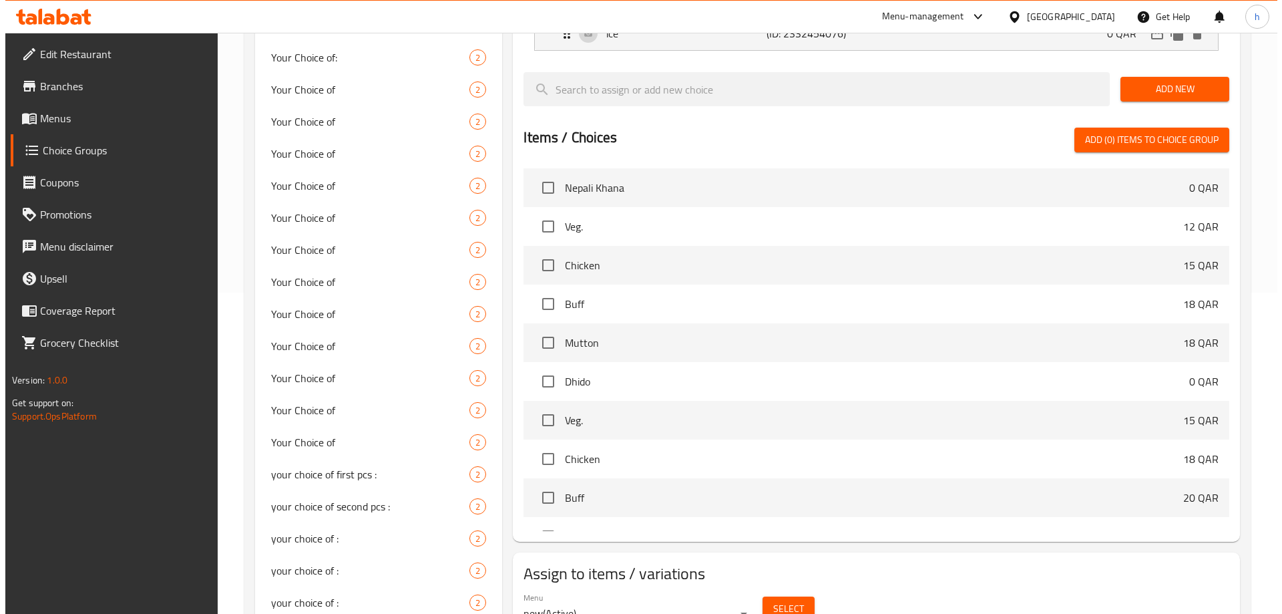
scroll to position [534, 0]
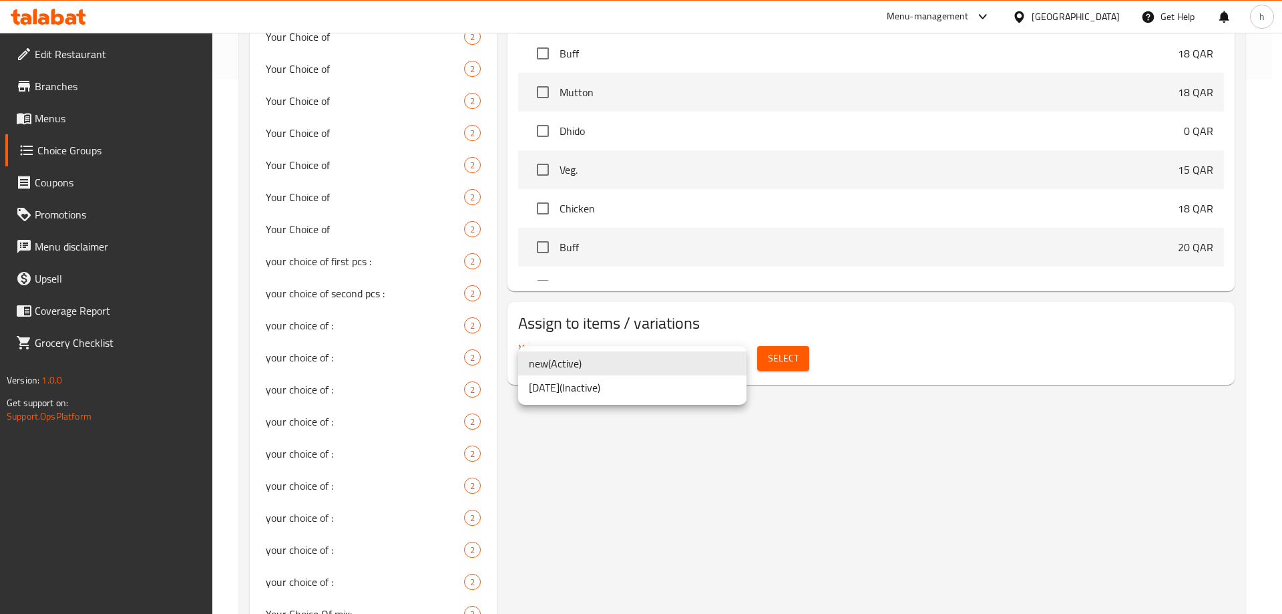
click at [615, 369] on li "new ( Active )" at bounding box center [632, 363] width 228 height 24
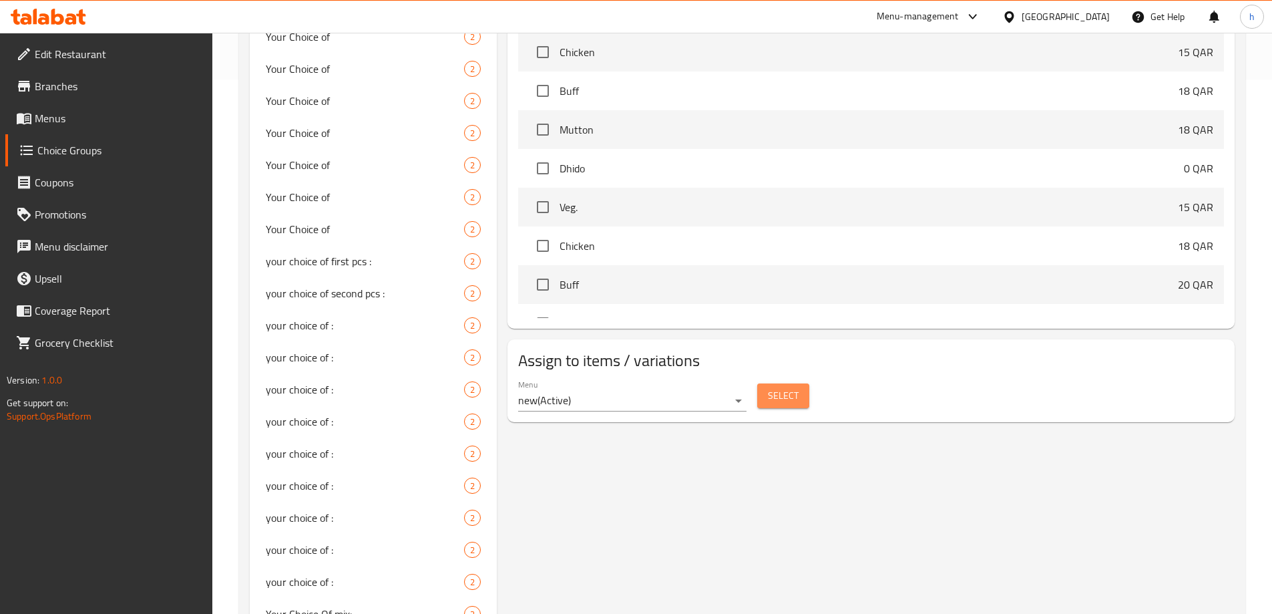
click at [783, 387] on span "Select" at bounding box center [783, 395] width 31 height 17
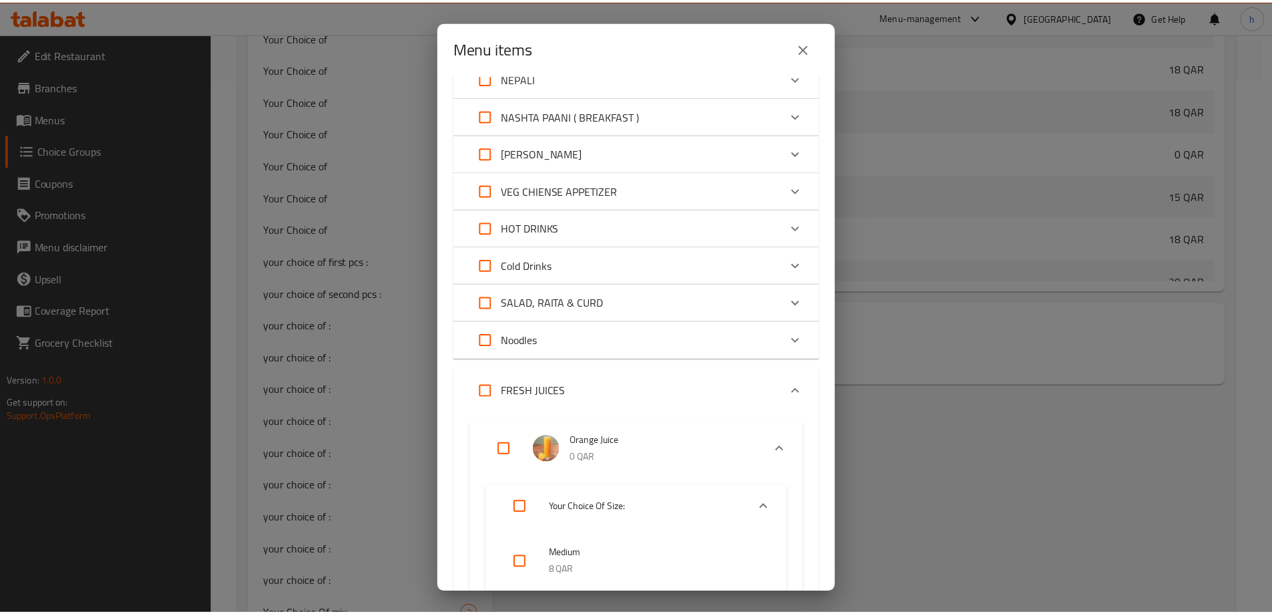
scroll to position [0, 0]
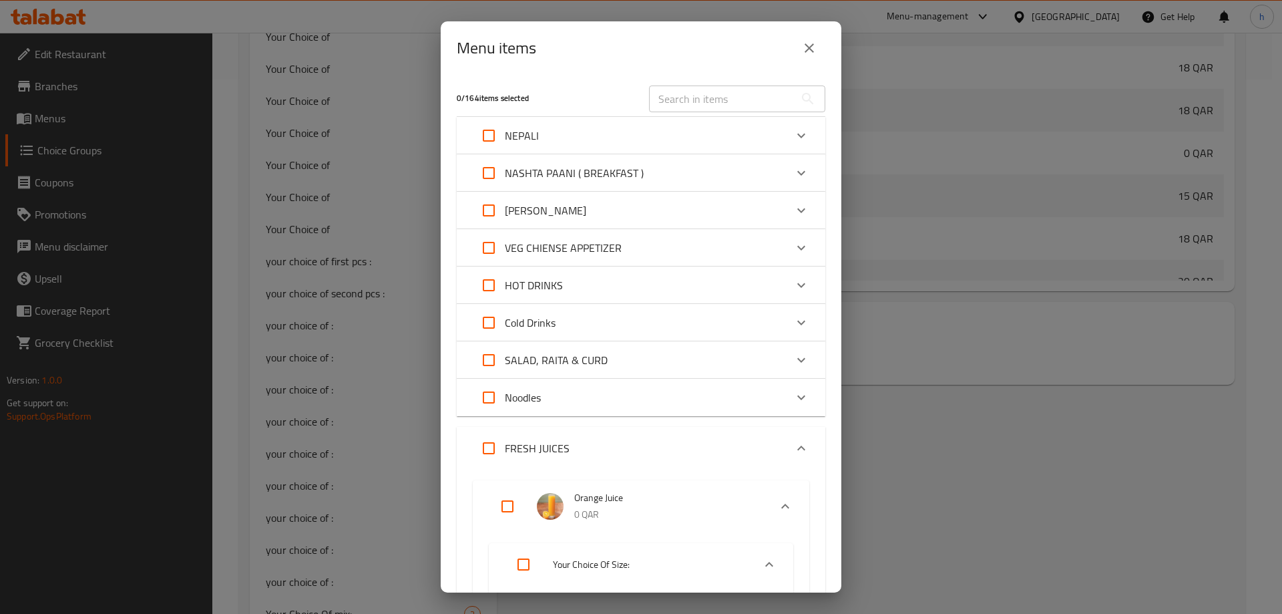
click at [810, 57] on button "close" at bounding box center [809, 48] width 32 height 32
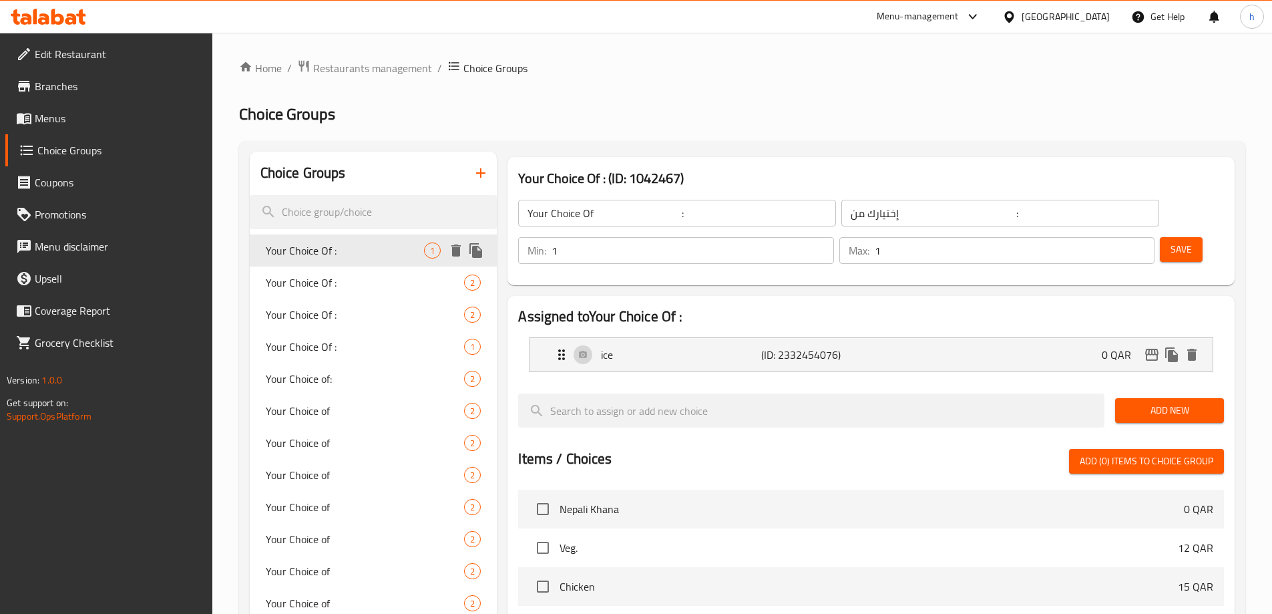
scroll to position [67, 0]
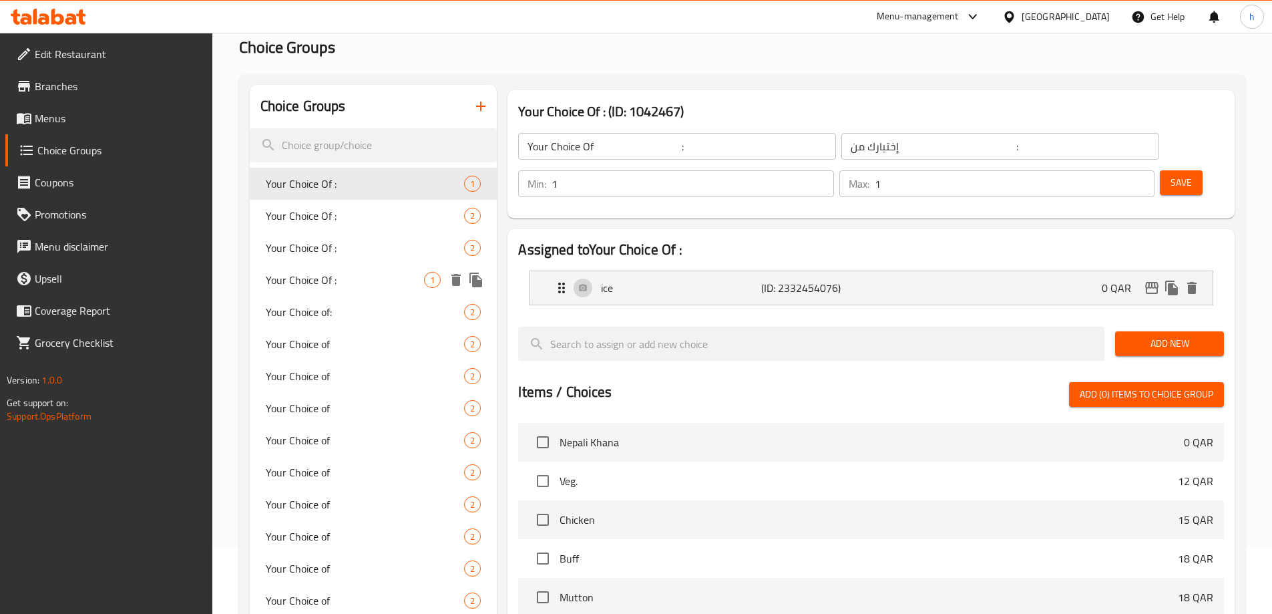
click at [381, 275] on span "Your Choice Of :" at bounding box center [345, 280] width 159 height 16
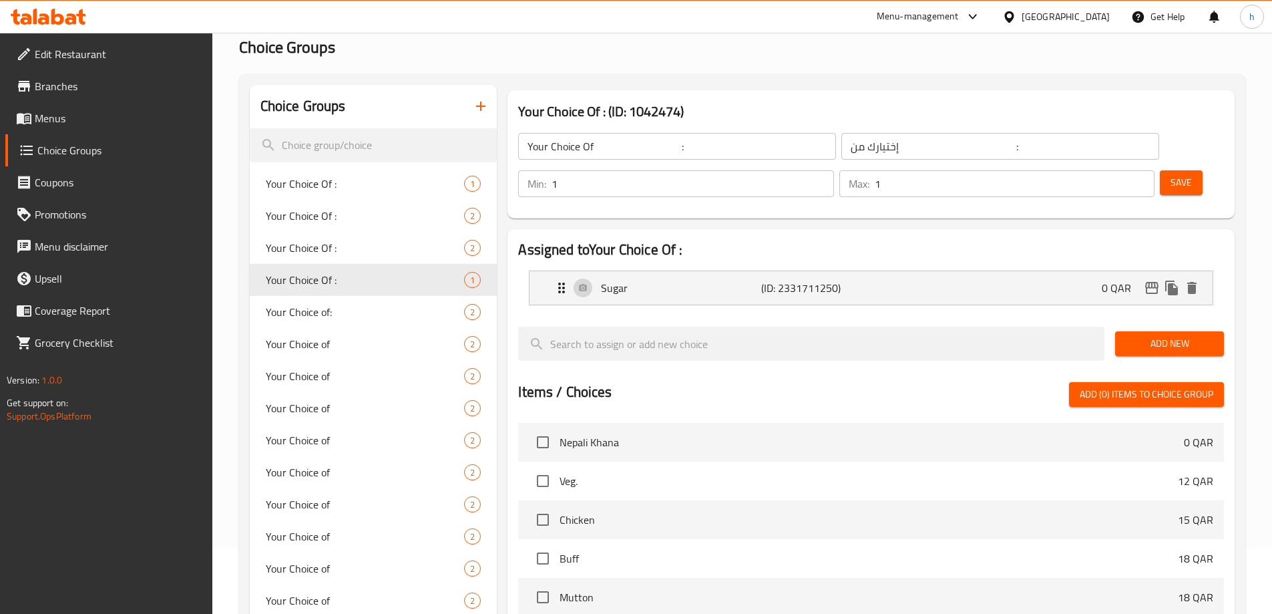
type input "Your Choice Of :"
type input "إختيارك من :"
type input "0"
click at [377, 189] on span "Your Choice Of :" at bounding box center [345, 184] width 159 height 16
type input "Your Choice Of :"
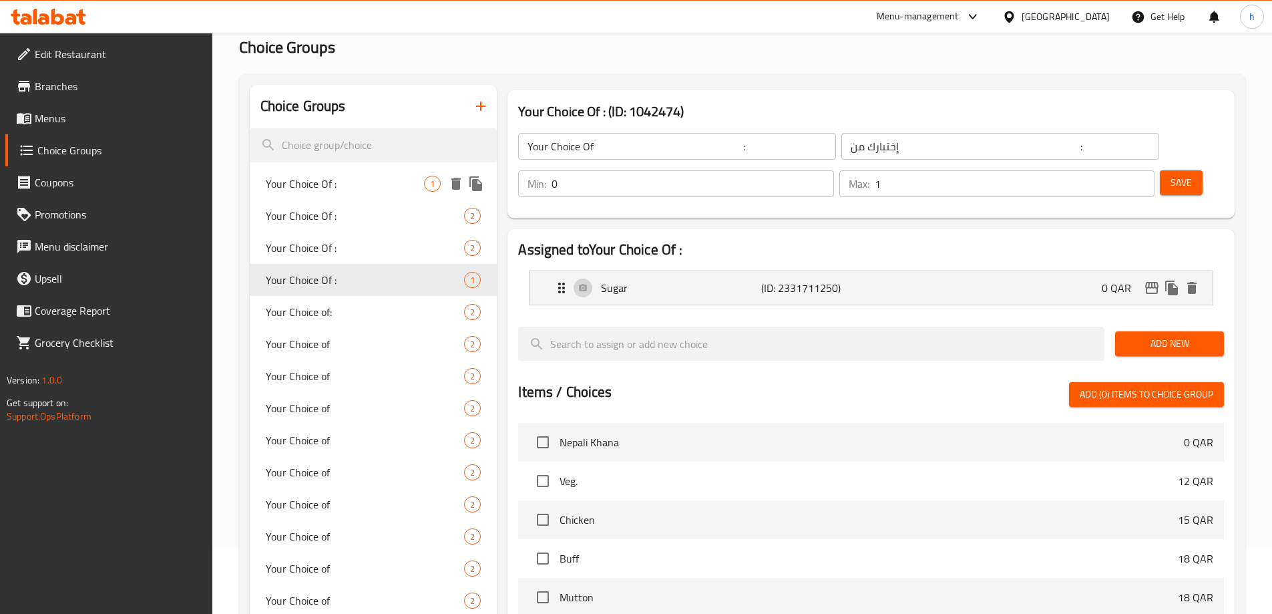
type input "إختيارك من :"
type input "1"
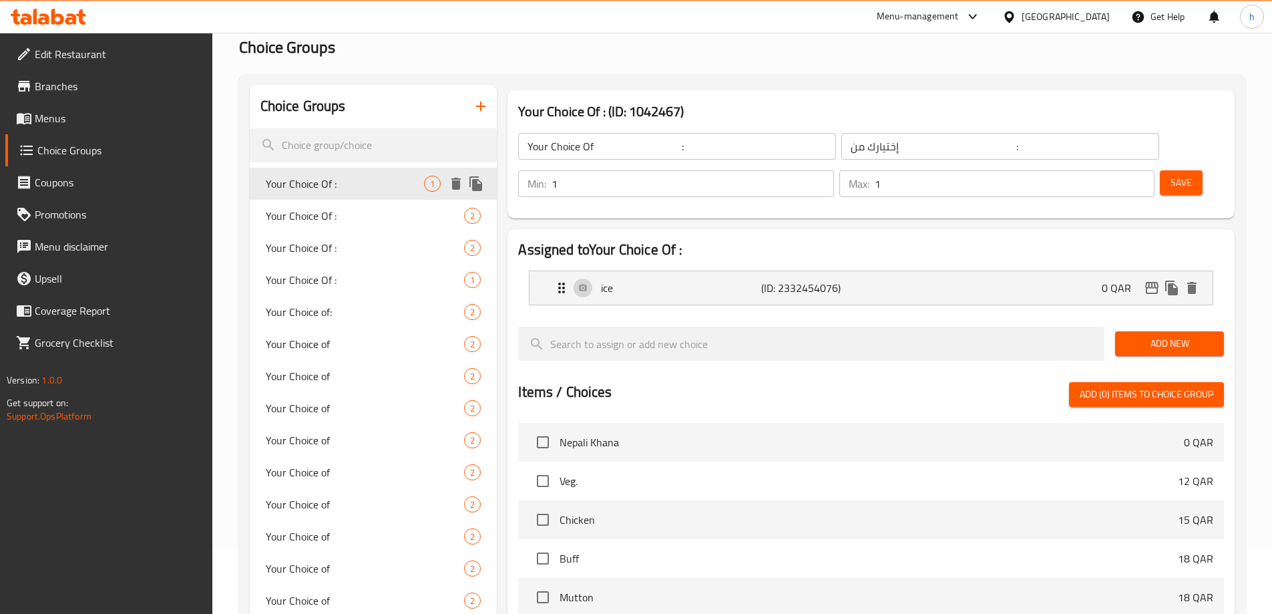
click at [343, 201] on div "Your Choice Of : 2" at bounding box center [374, 216] width 248 height 32
click at [348, 224] on div "Your Choice Of : 2" at bounding box center [374, 216] width 248 height 32
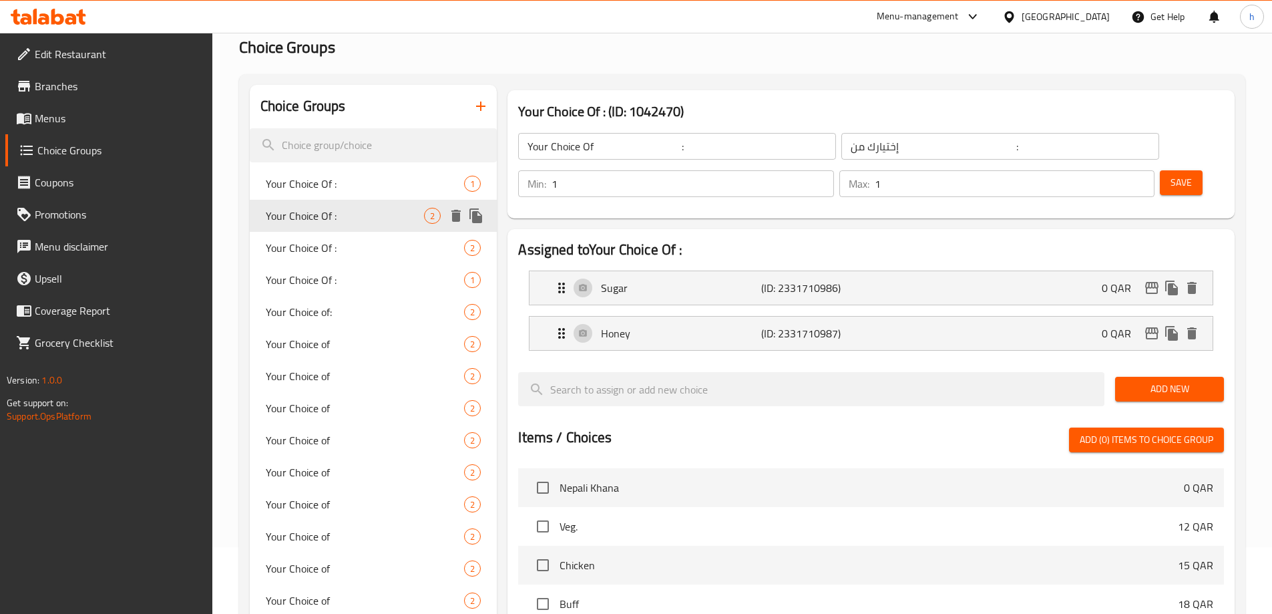
type input "Your Choice Of :"
type input "0"
click at [339, 216] on span "Your Choice Of :" at bounding box center [345, 216] width 159 height 16
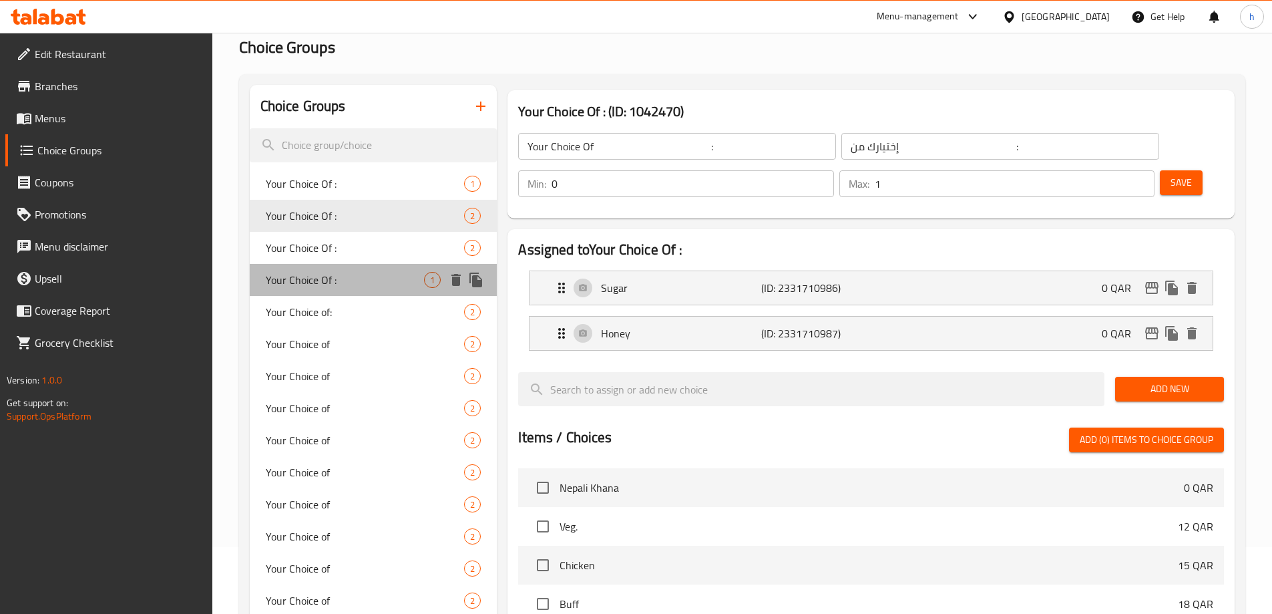
click at [347, 278] on span "Your Choice Of :" at bounding box center [345, 280] width 159 height 16
type input "Your Choice Of :"
type input "إختيارك من :"
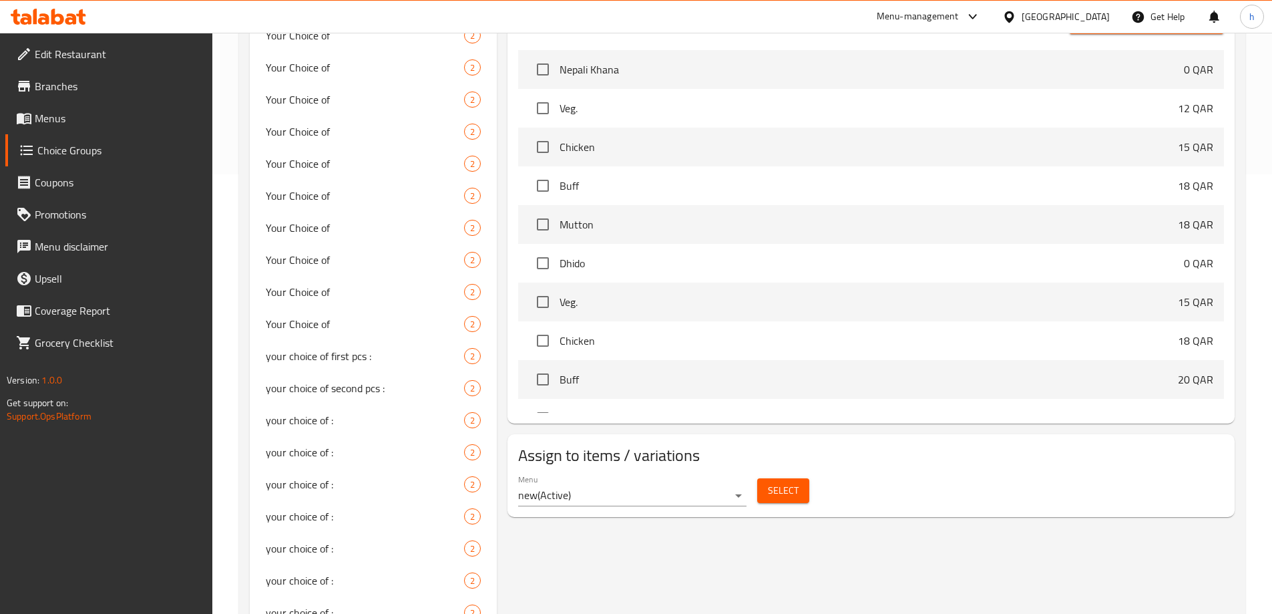
scroll to position [403, 0]
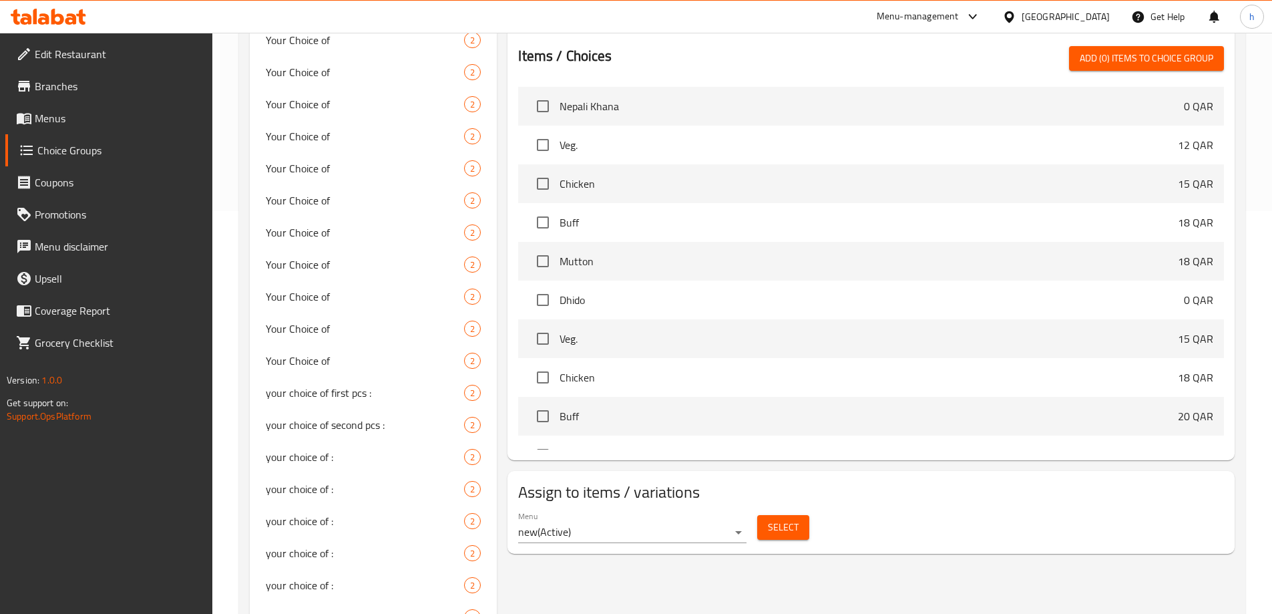
click at [154, 126] on span "Menus" at bounding box center [118, 118] width 167 height 16
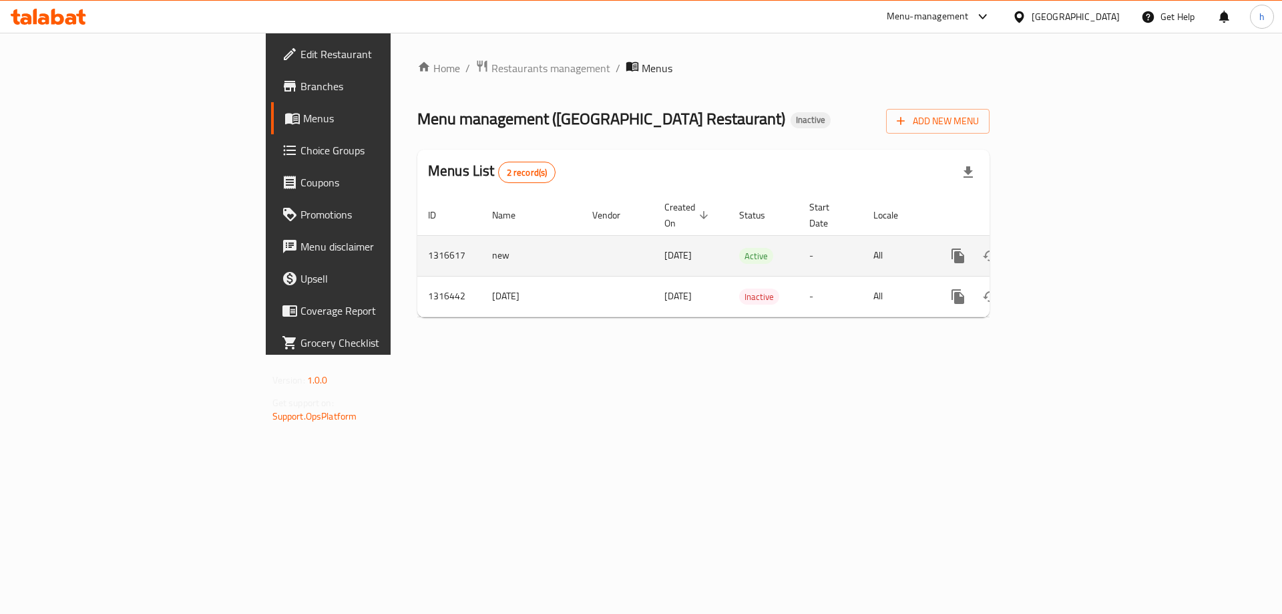
click at [1062, 248] on icon "enhanced table" at bounding box center [1054, 256] width 16 height 16
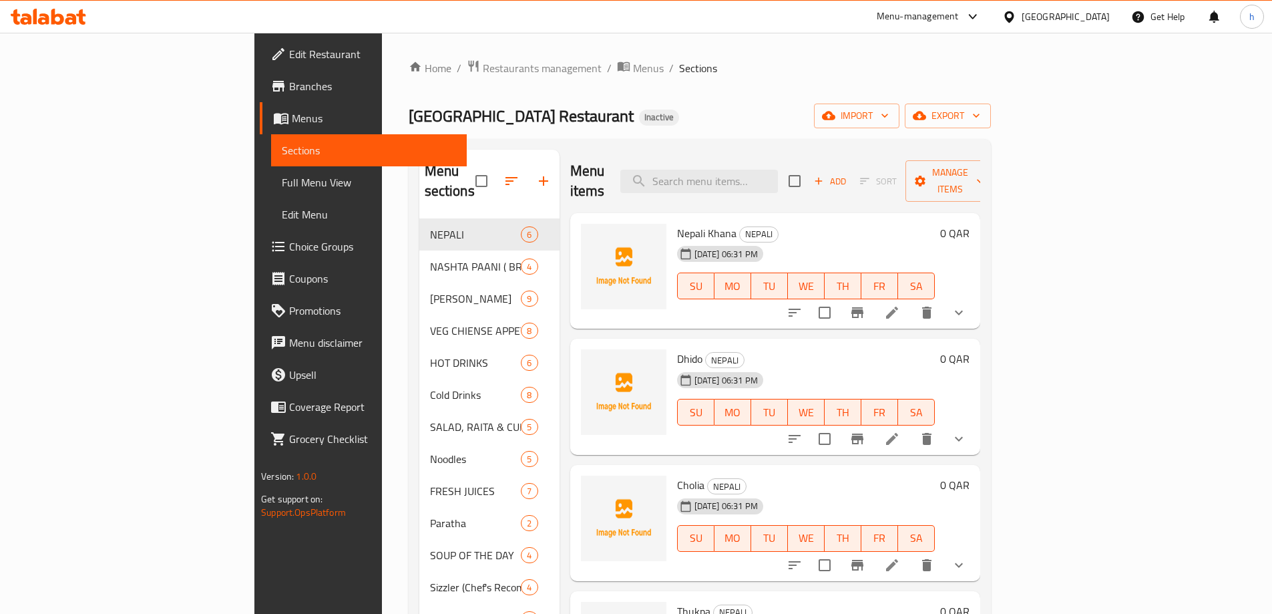
drag, startPoint x: 843, startPoint y: 202, endPoint x: 825, endPoint y: 154, distance: 51.1
click at [837, 181] on div "Menu items Add Sort Manage items Nepali Khana NEPALI 09-10-2025 06:31 PM SU MO …" at bounding box center [770, 603] width 421 height 907
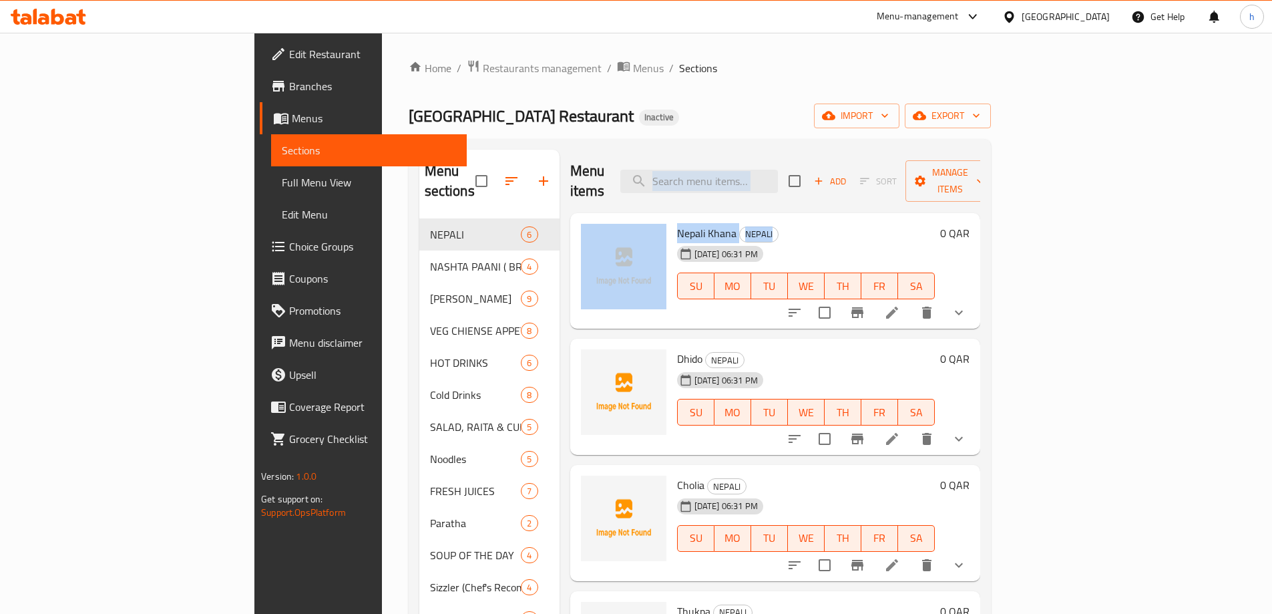
click at [825, 154] on div "Menu items Add Sort Manage items" at bounding box center [775, 181] width 410 height 63
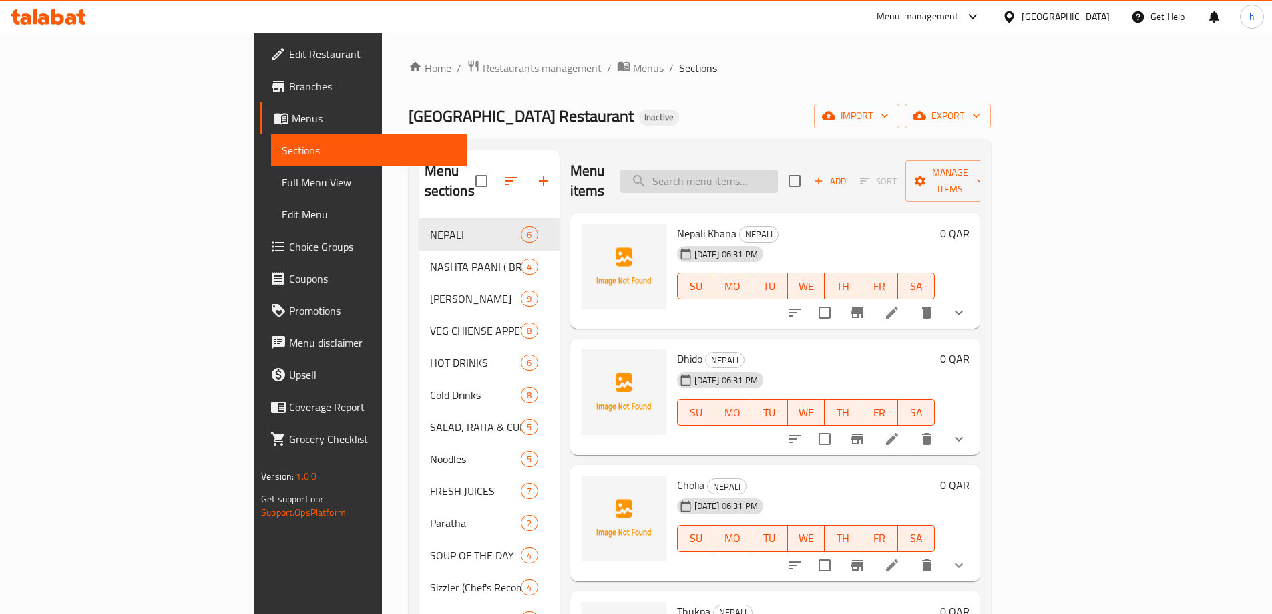
click at [778, 179] on input "search" at bounding box center [699, 181] width 158 height 23
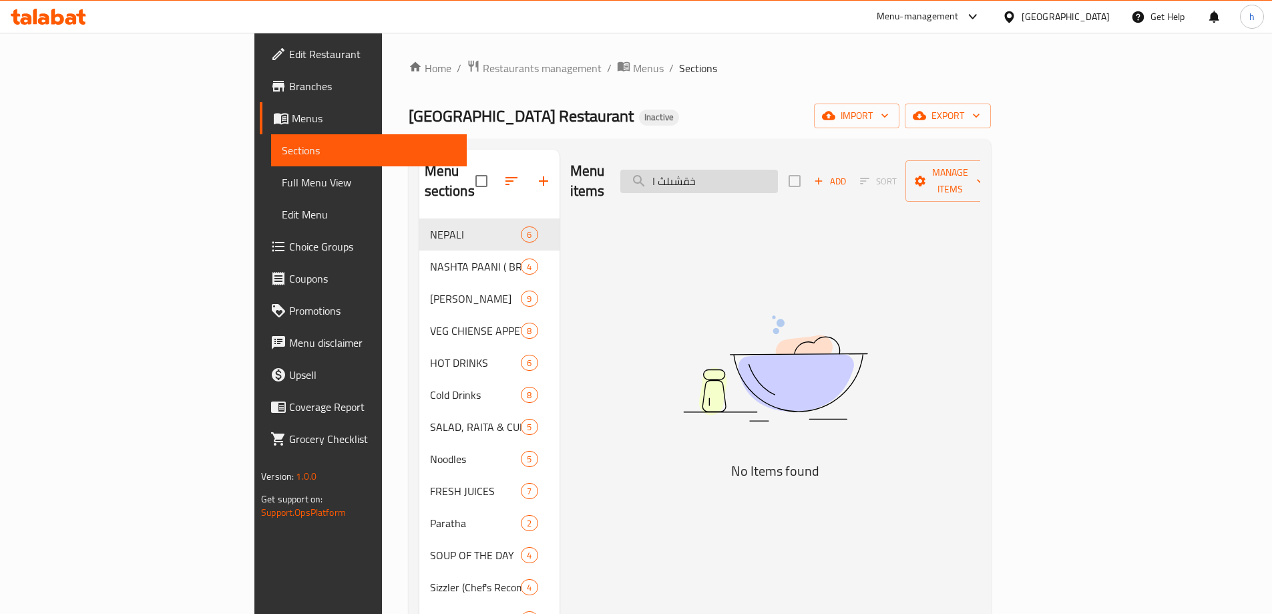
type input "خقشىلث"
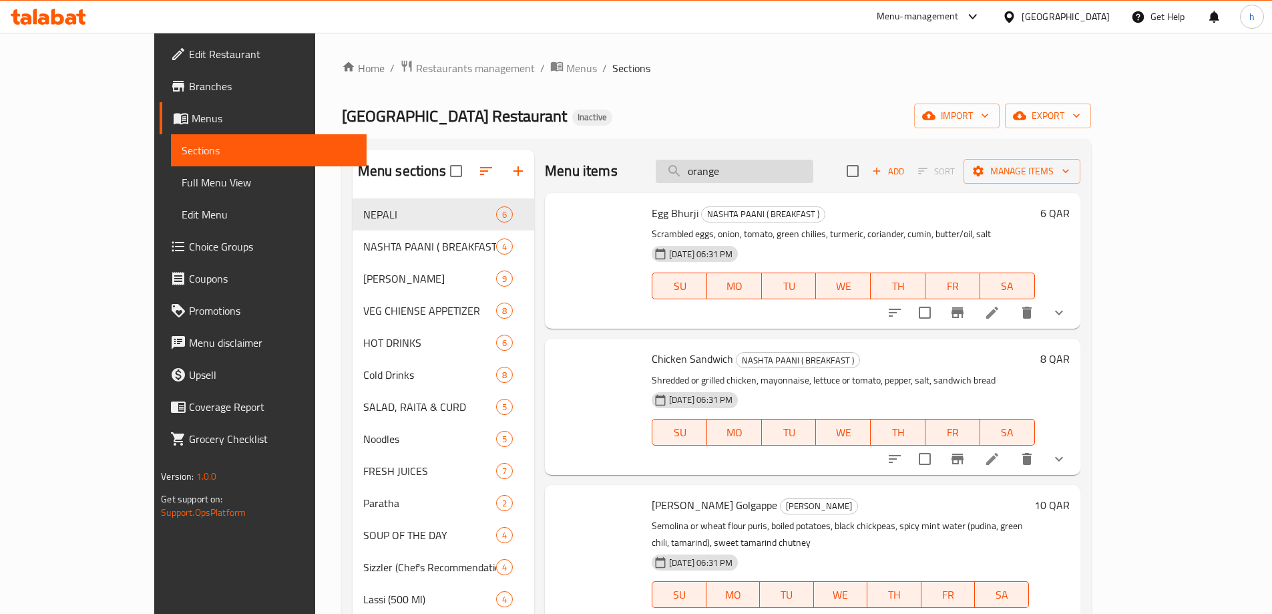
type input "orange"
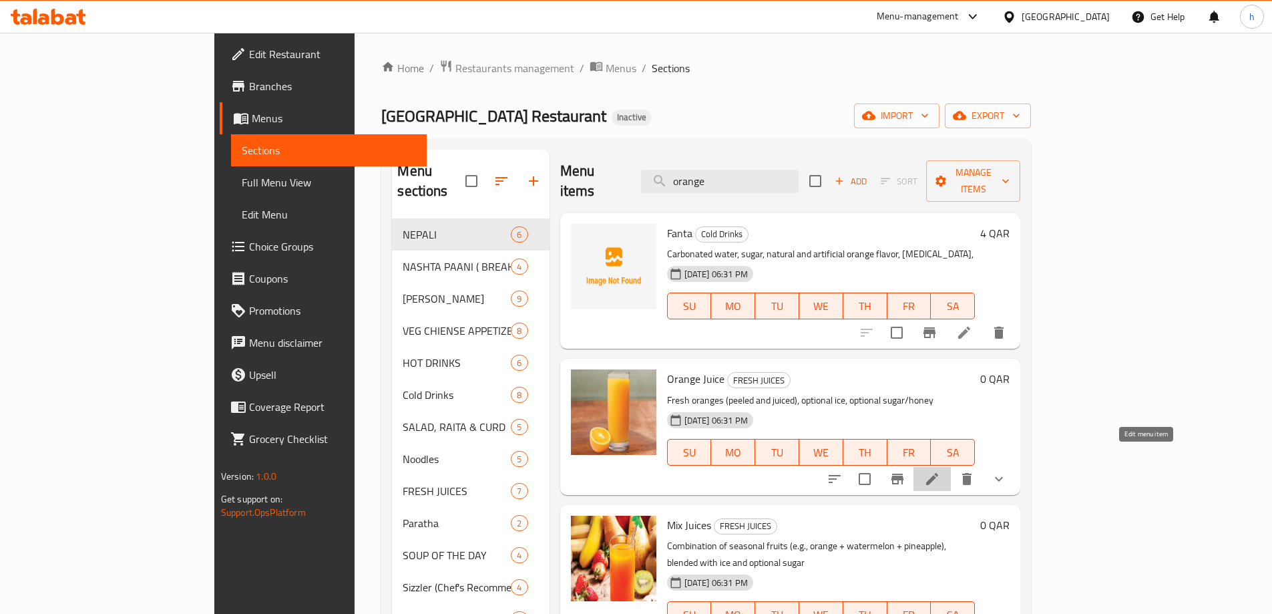
click at [940, 471] on icon at bounding box center [932, 479] width 16 height 16
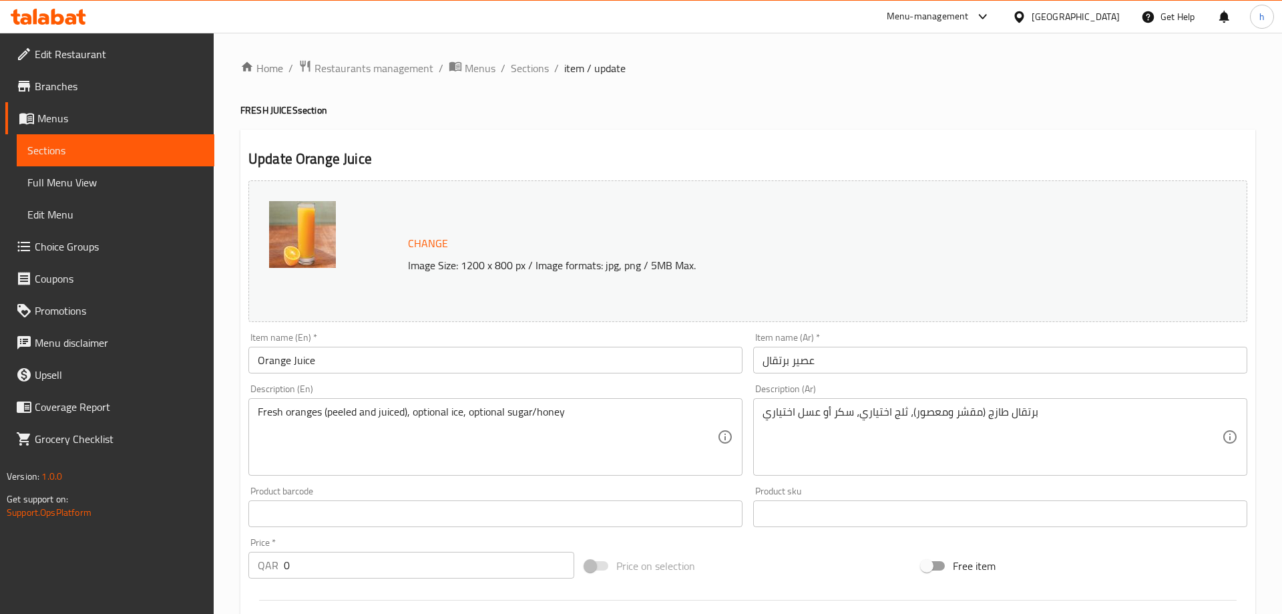
type input "اختر"
type input "0"
type input "اختر"
type input "0"
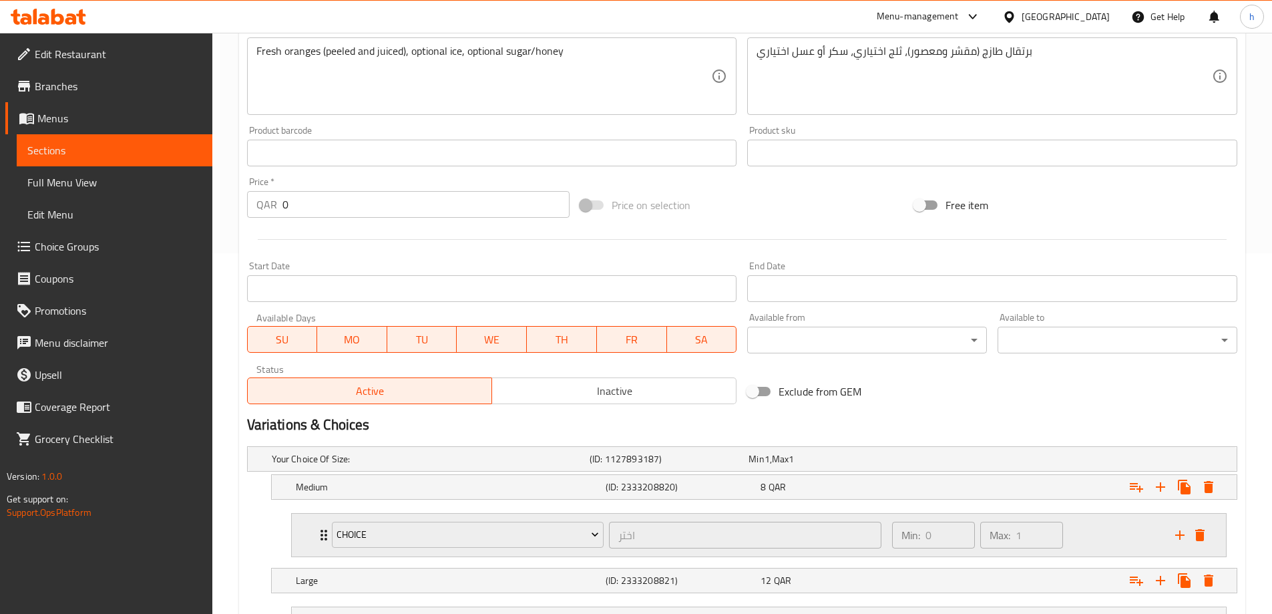
scroll to position [544, 0]
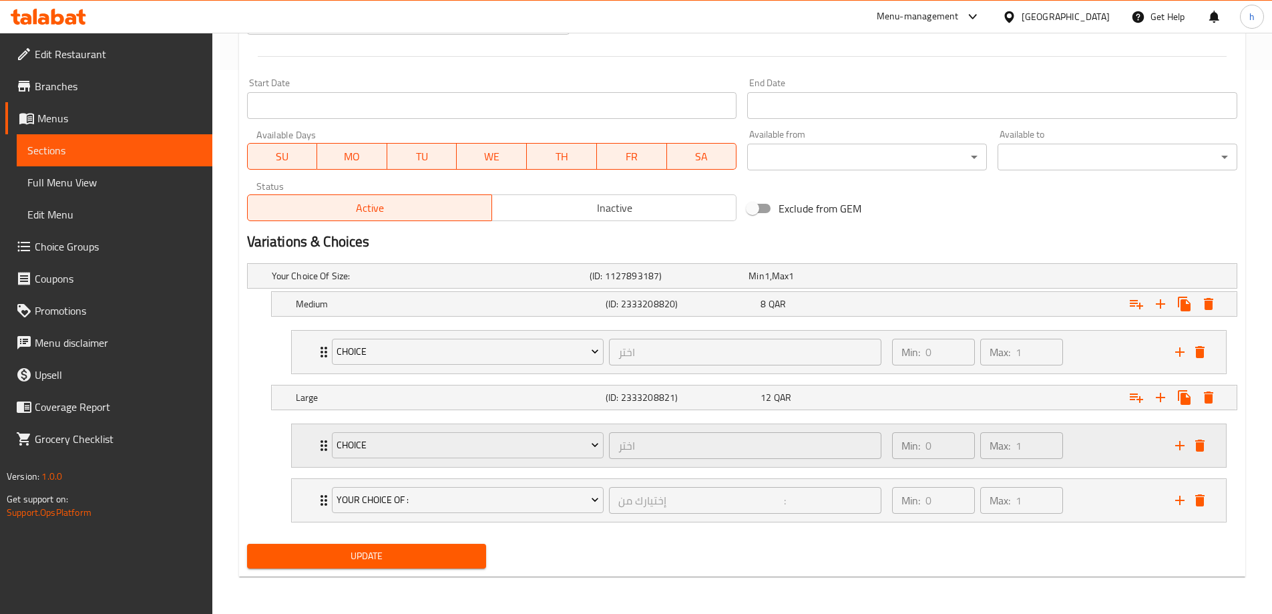
click at [1129, 445] on div "Min: 0 ​ Max: 1 ​" at bounding box center [1025, 445] width 283 height 43
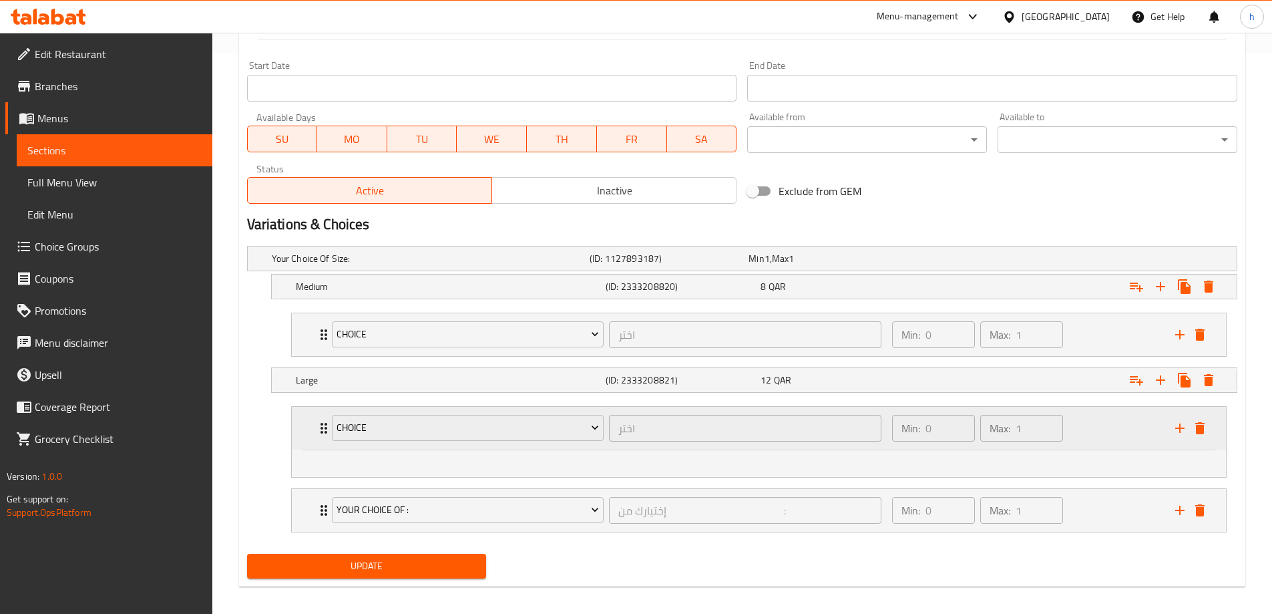
scroll to position [571, 0]
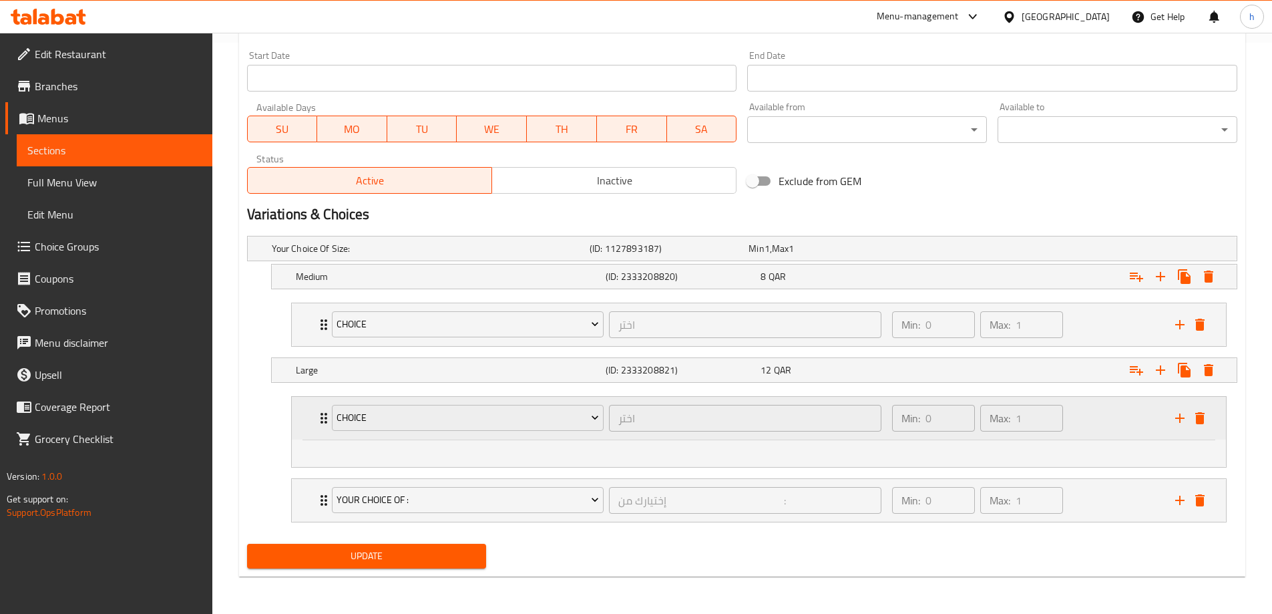
click at [1093, 428] on div "Min: 0 ​ Max: 1 ​" at bounding box center [1025, 418] width 283 height 43
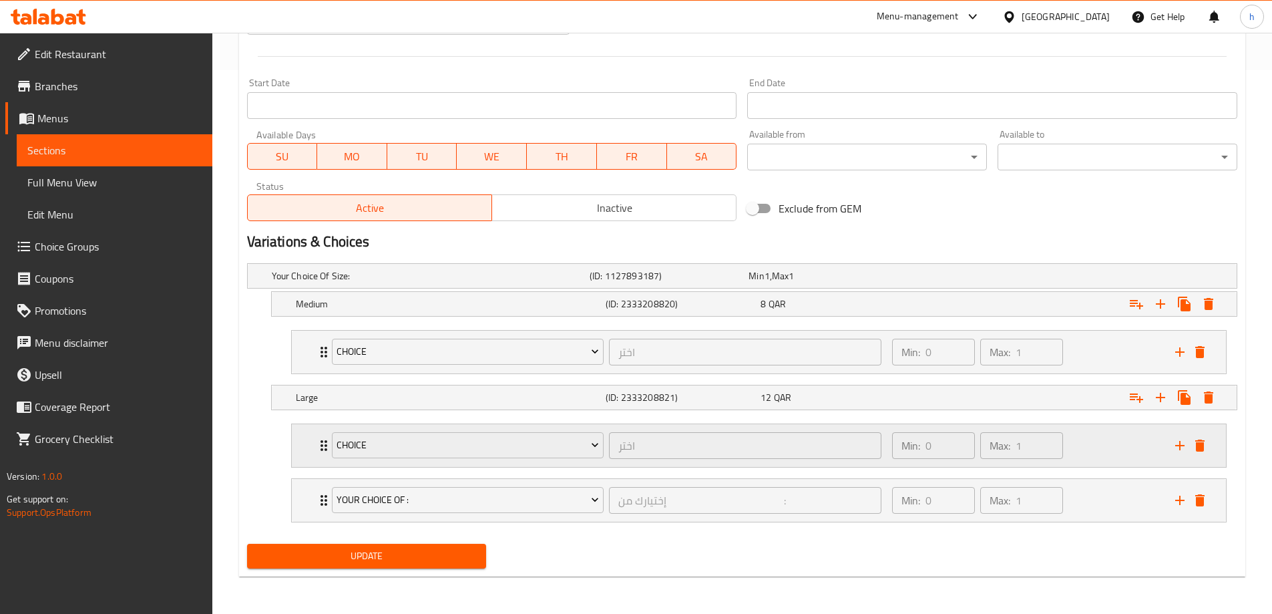
click at [1101, 441] on div "Min: 0 ​ Max: 1 ​" at bounding box center [1025, 445] width 283 height 43
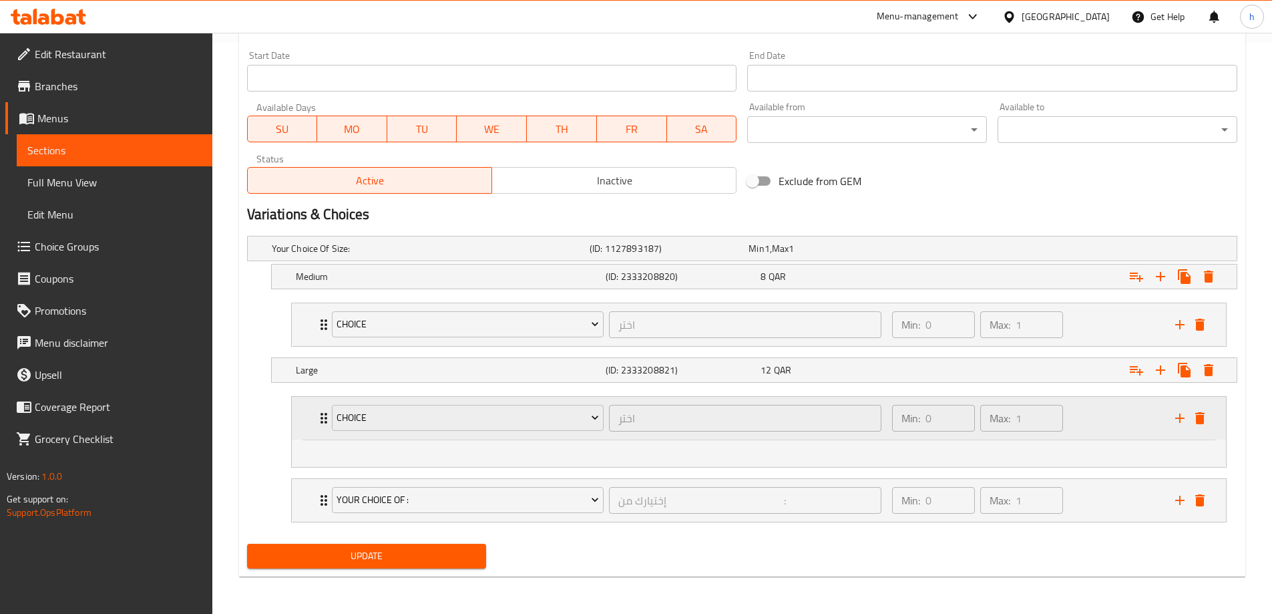
click at [1101, 432] on div "Min: 0 ​ Max: 1 ​" at bounding box center [1025, 418] width 283 height 43
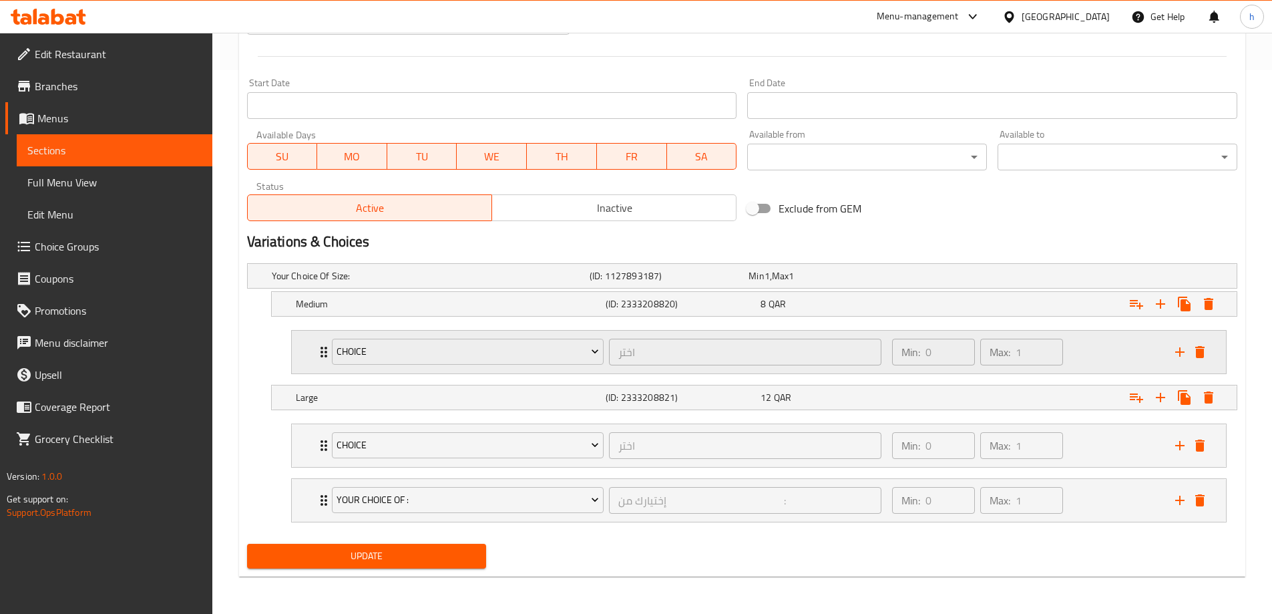
click at [1090, 362] on div "Min: 0 ​ Max: 1 ​" at bounding box center [1025, 352] width 283 height 43
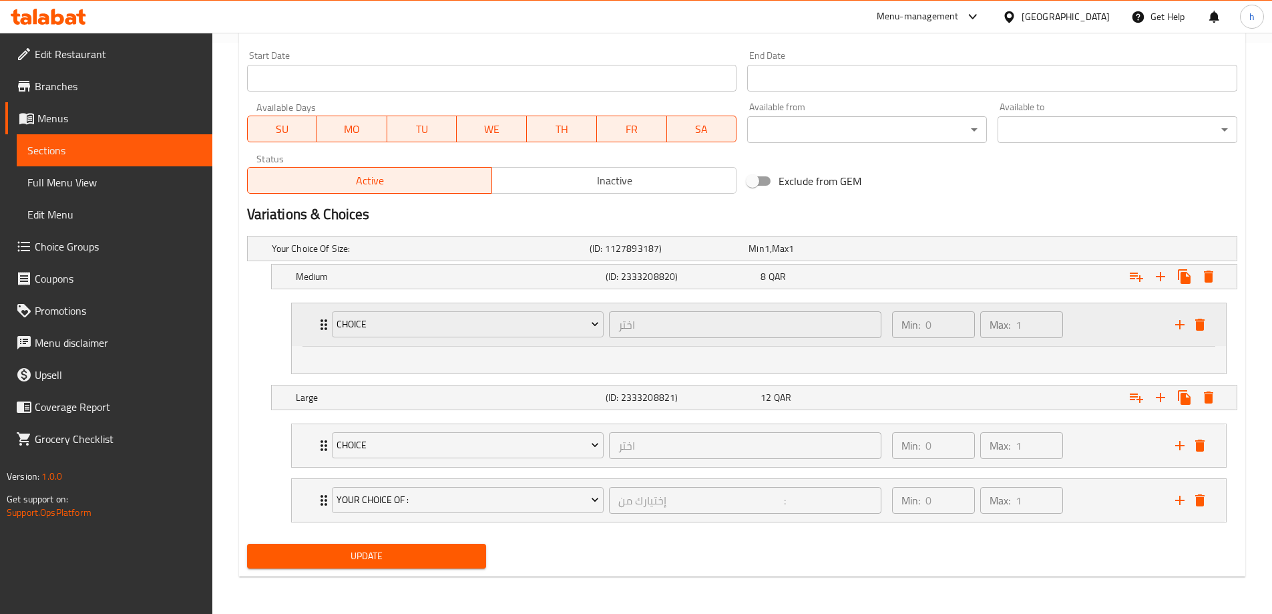
click at [1097, 343] on div "Min: 0 ​ Max: 1 ​" at bounding box center [1025, 324] width 283 height 43
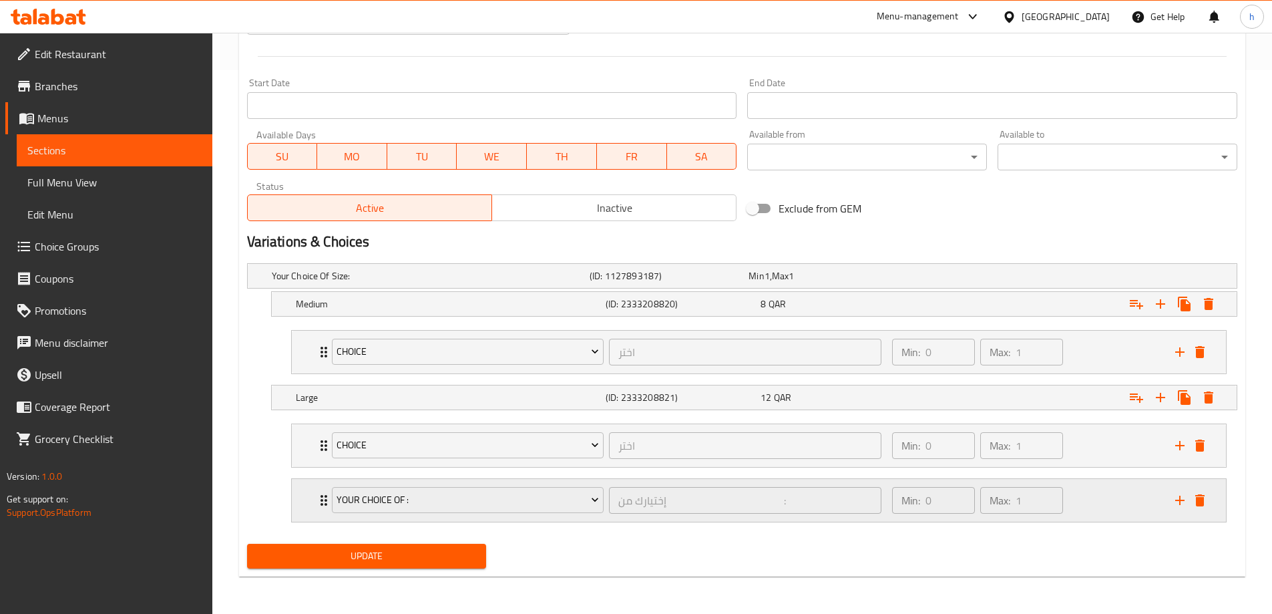
click at [1076, 505] on div "Min: 0 ​ Max: 1 ​" at bounding box center [1025, 500] width 283 height 43
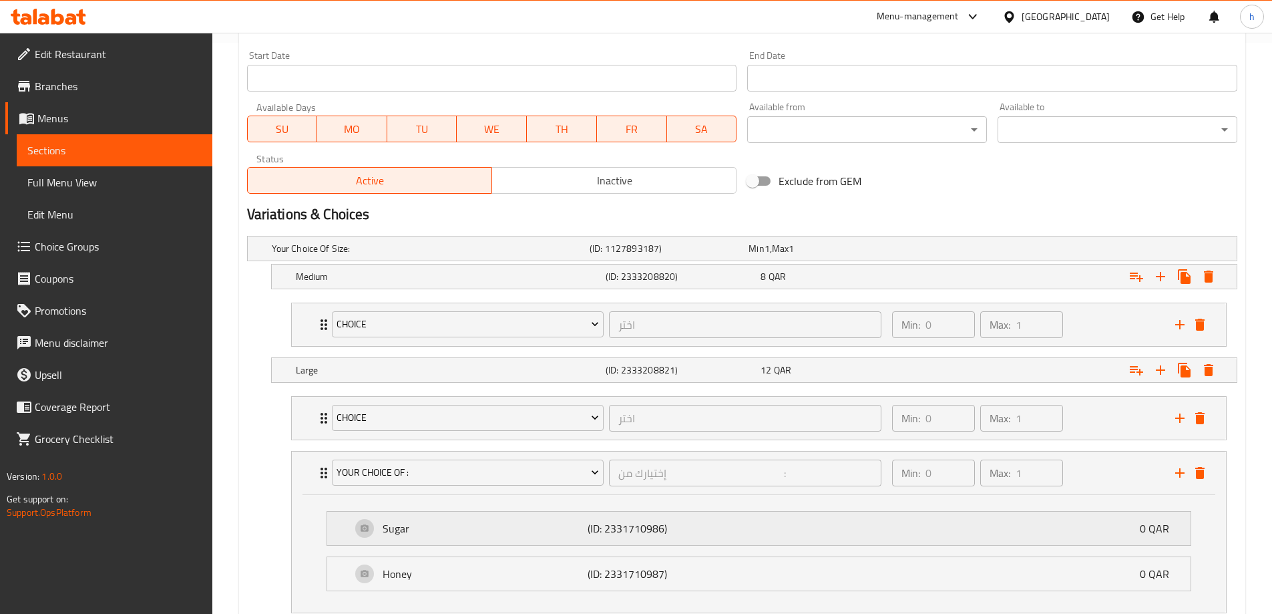
scroll to position [638, 0]
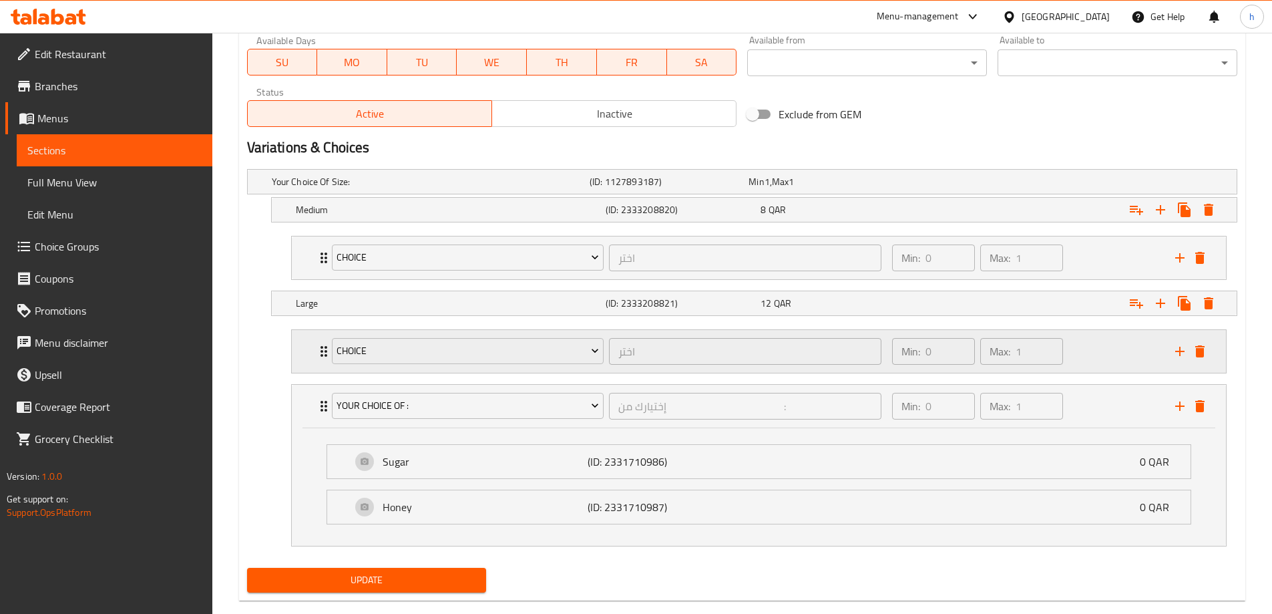
click at [1095, 333] on div "Min: 0 ​ Max: 1 ​" at bounding box center [1025, 351] width 283 height 43
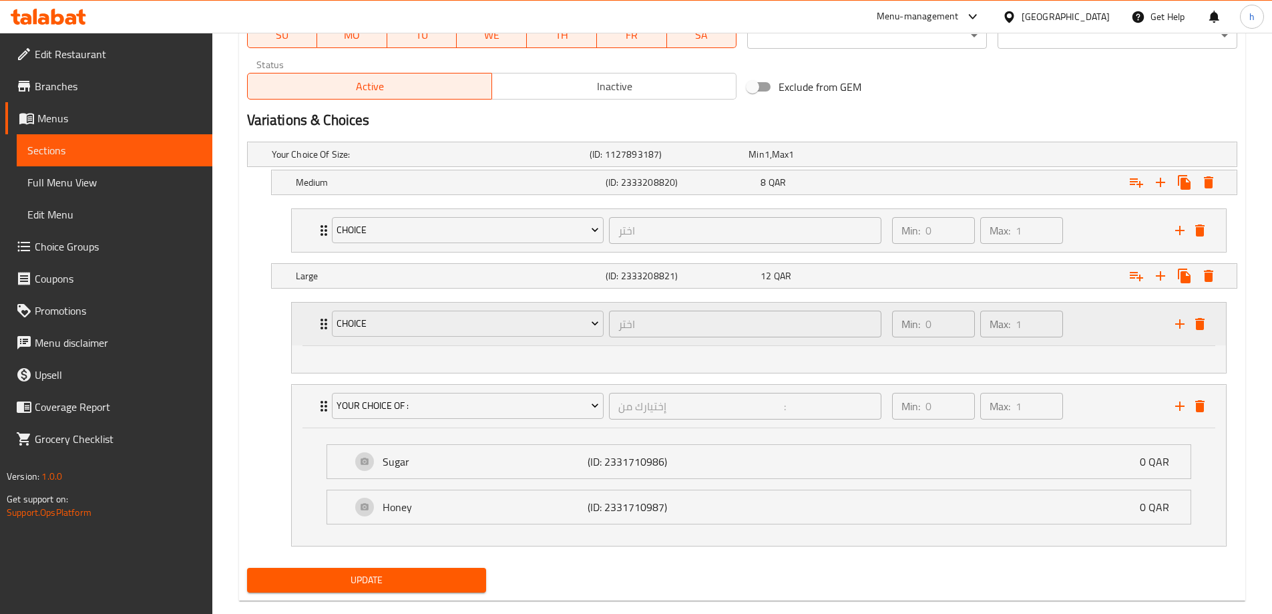
scroll to position [622, 0]
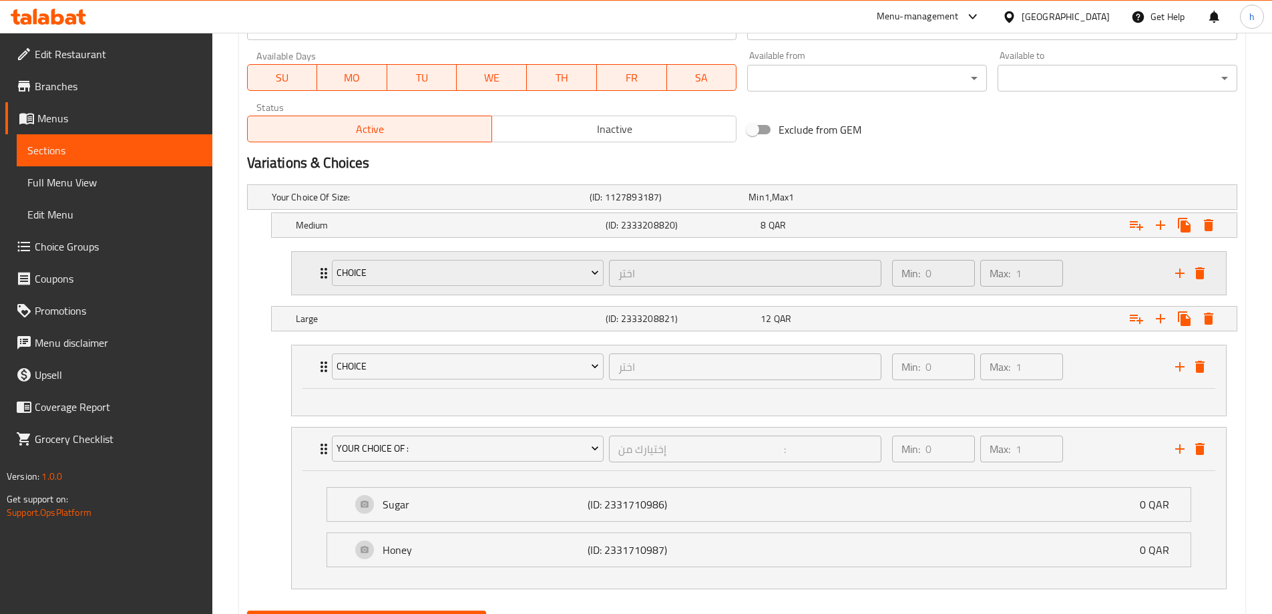
click at [1110, 273] on div "Min: 0 ​ Max: 1 ​" at bounding box center [1025, 273] width 283 height 43
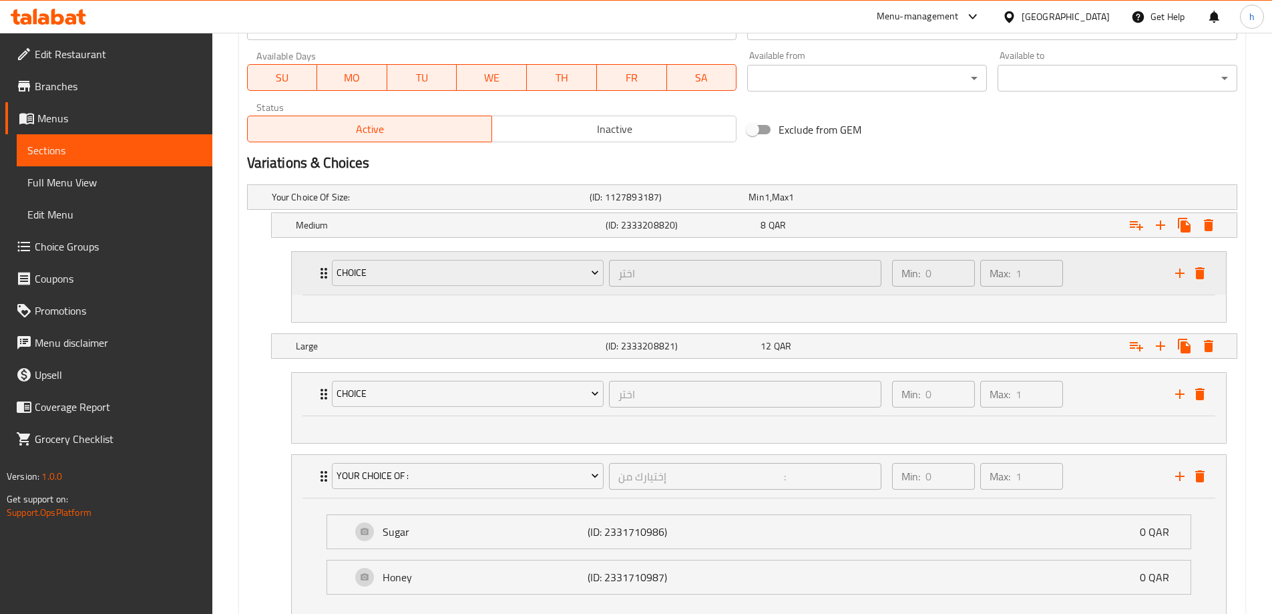
click at [1103, 274] on div "Min: 0 ​ Max: 1 ​" at bounding box center [1025, 273] width 283 height 43
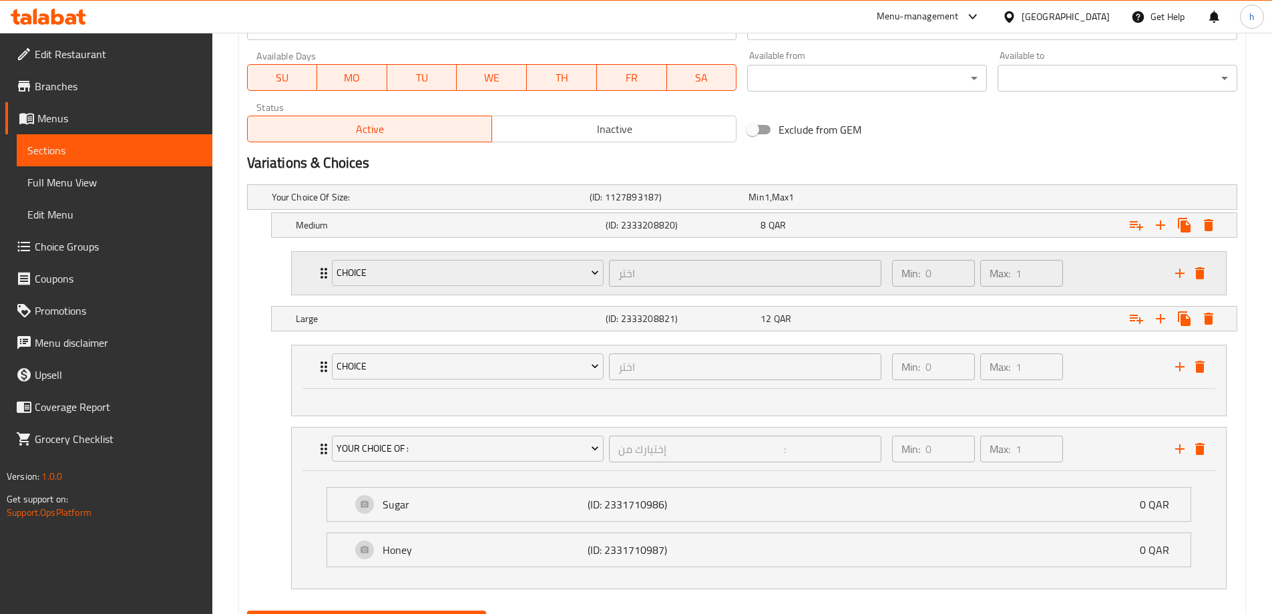
click at [1064, 271] on div "Max: 1 ​" at bounding box center [1022, 273] width 88 height 32
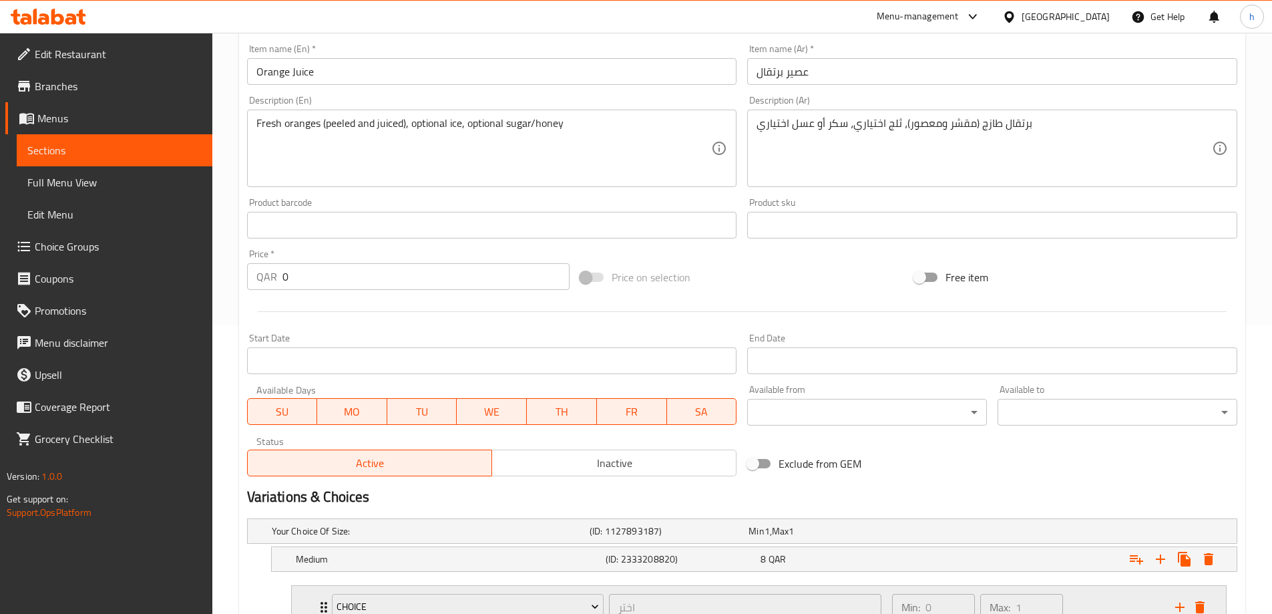
scroll to position [0, 0]
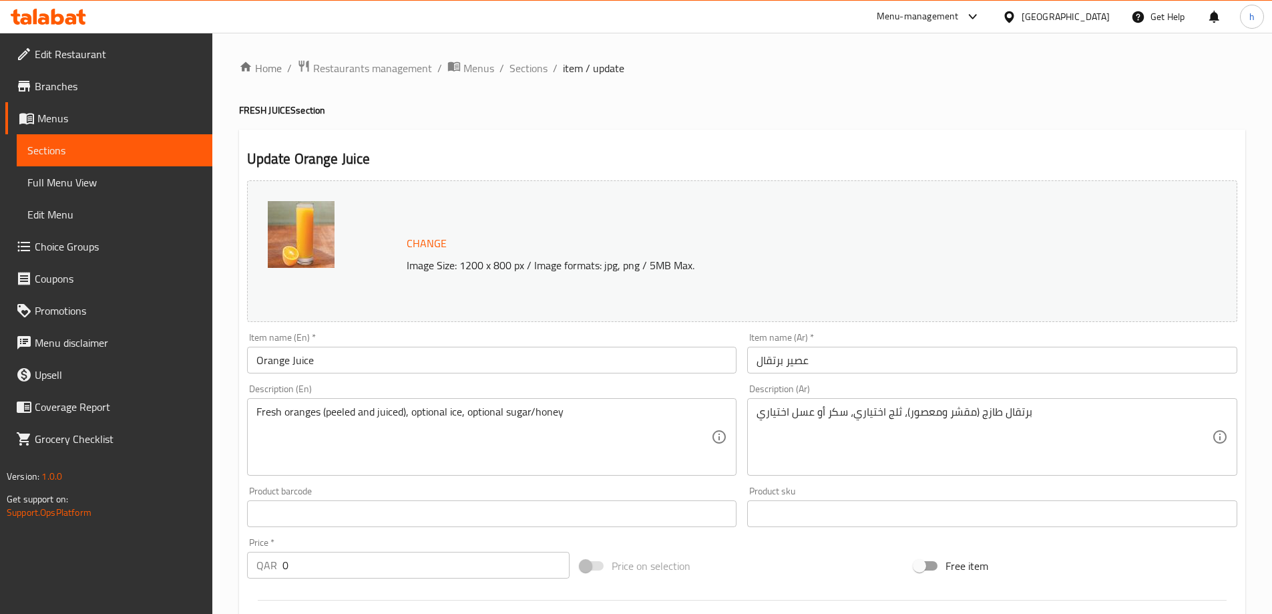
scroll to position [489, 0]
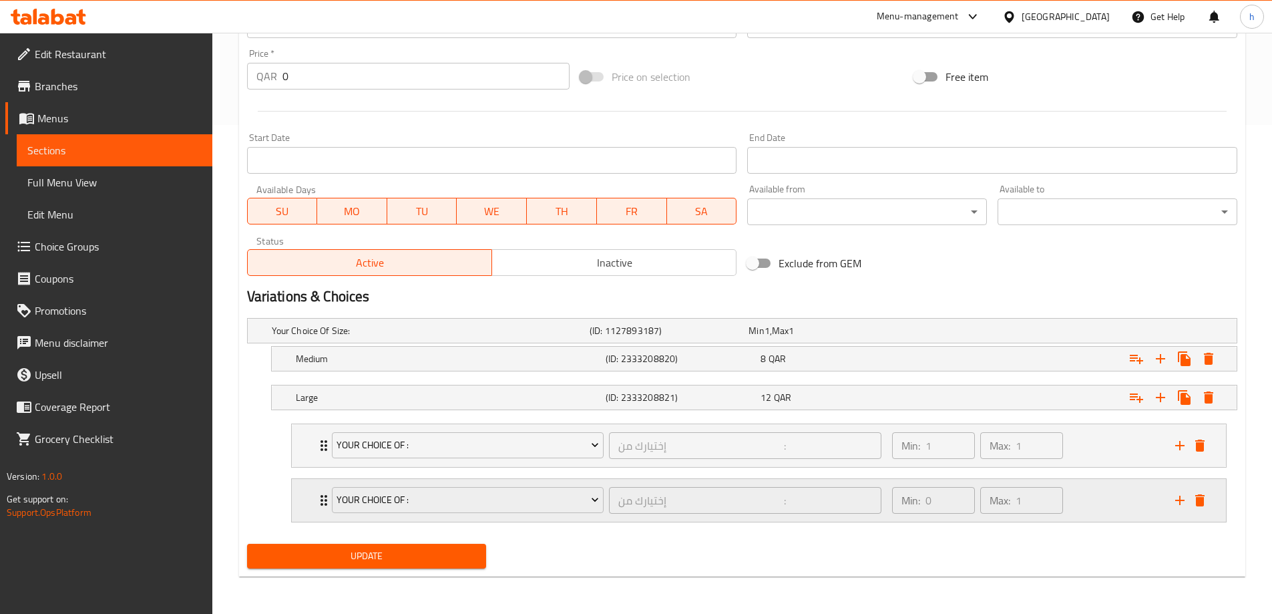
click at [1105, 507] on div "Min: 0 ​ Max: 1 ​" at bounding box center [1025, 500] width 283 height 43
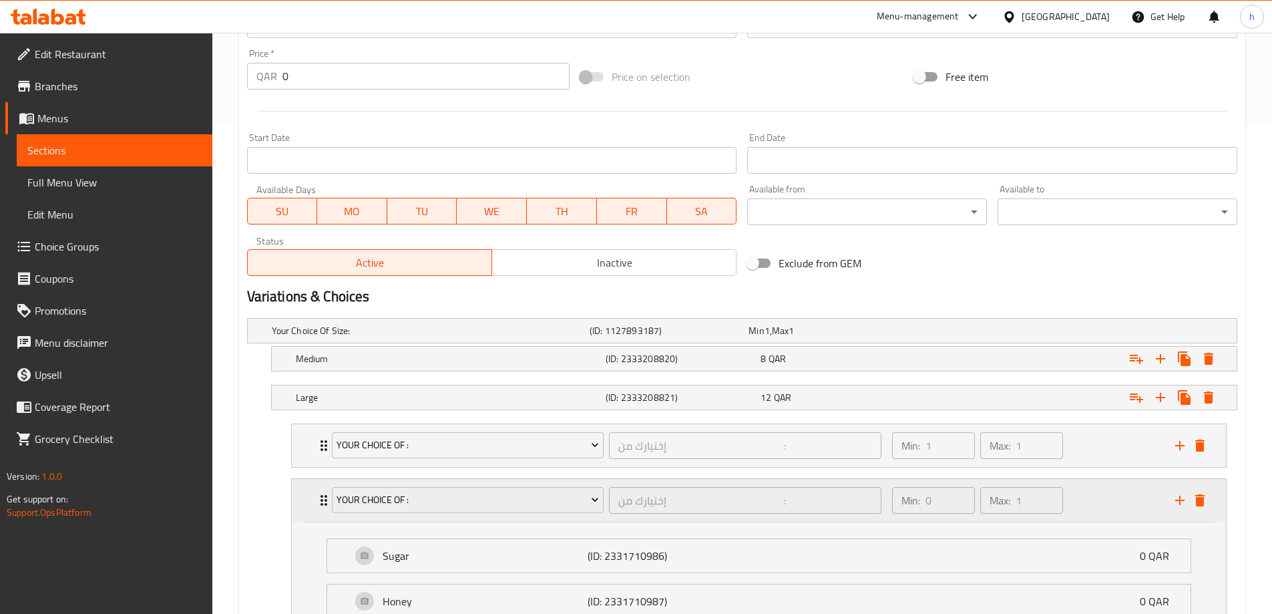
click at [1099, 499] on div "Min: 0 ​ Max: 1 ​" at bounding box center [1025, 500] width 283 height 43
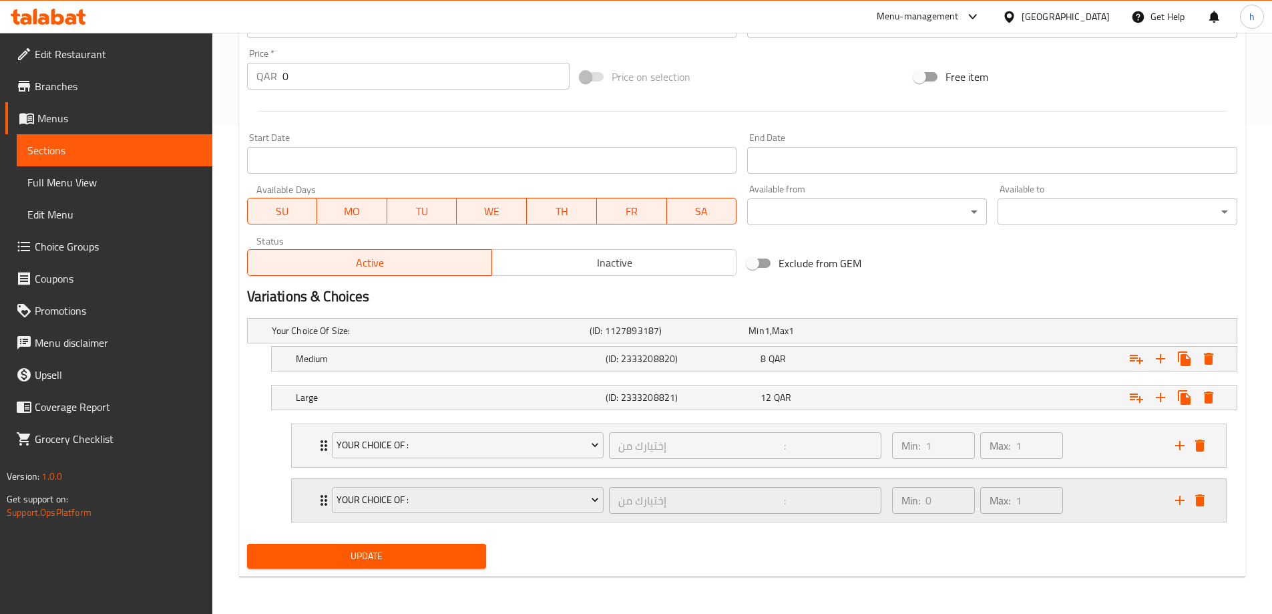
click at [1099, 499] on div "Min: 0 ​ Max: 1 ​" at bounding box center [1025, 500] width 283 height 43
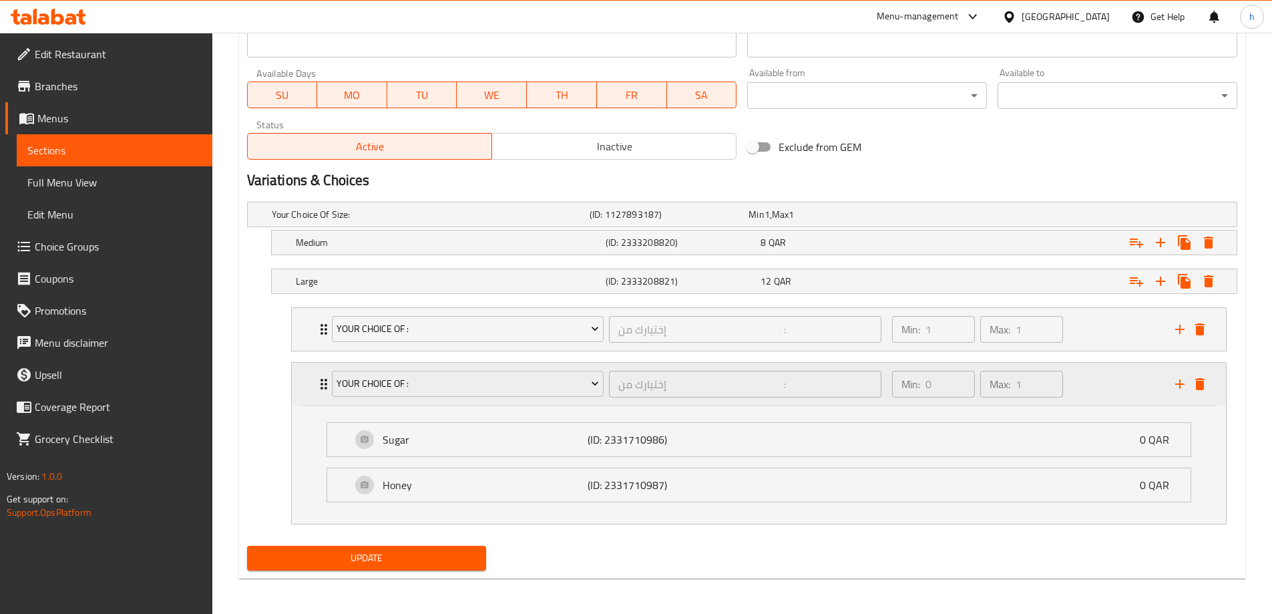
click at [1078, 382] on div "Min: 0 ​ Max: 1 ​" at bounding box center [1025, 384] width 283 height 43
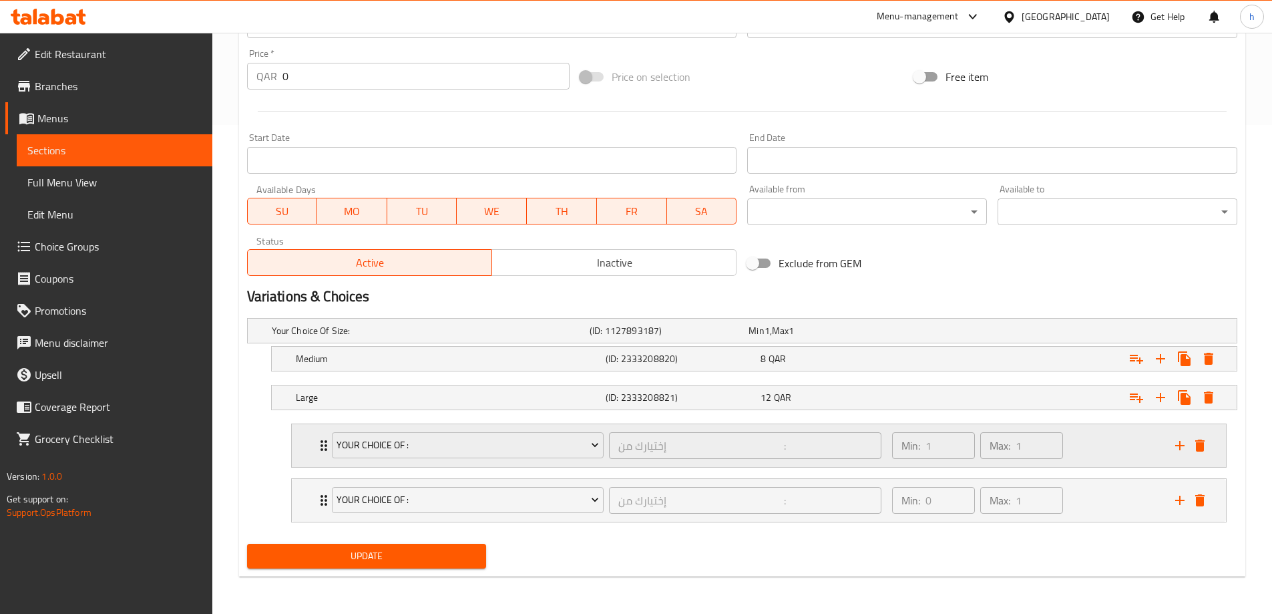
click at [1094, 438] on div "Min: 1 ​ Max: 1 ​" at bounding box center [1025, 445] width 283 height 43
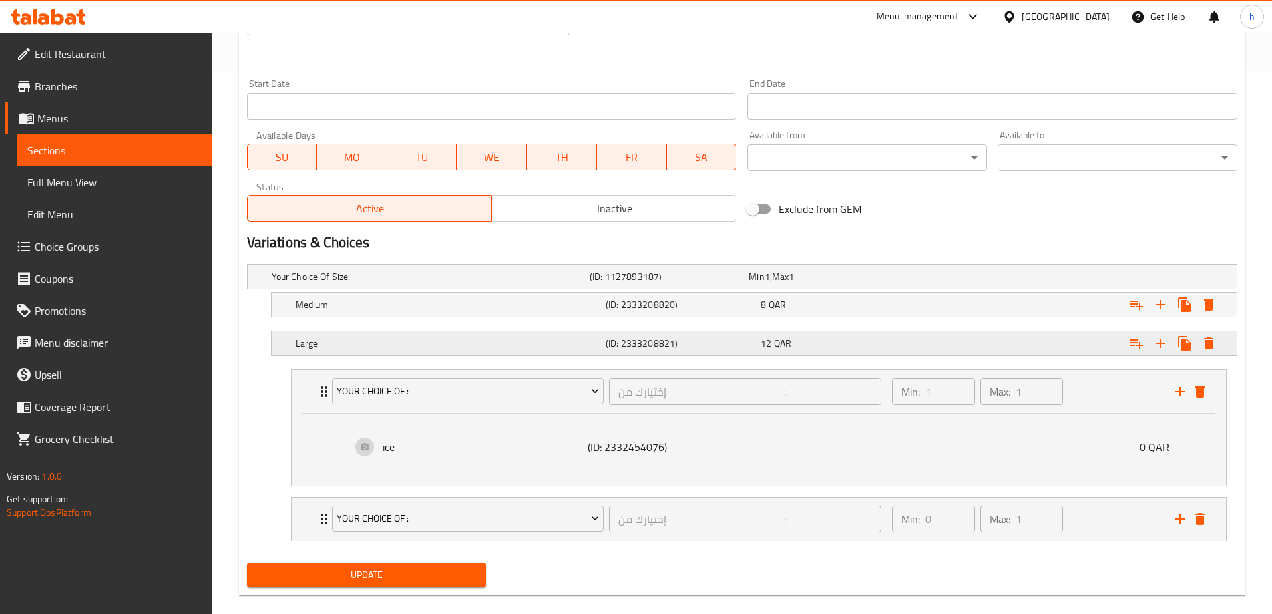
scroll to position [562, 0]
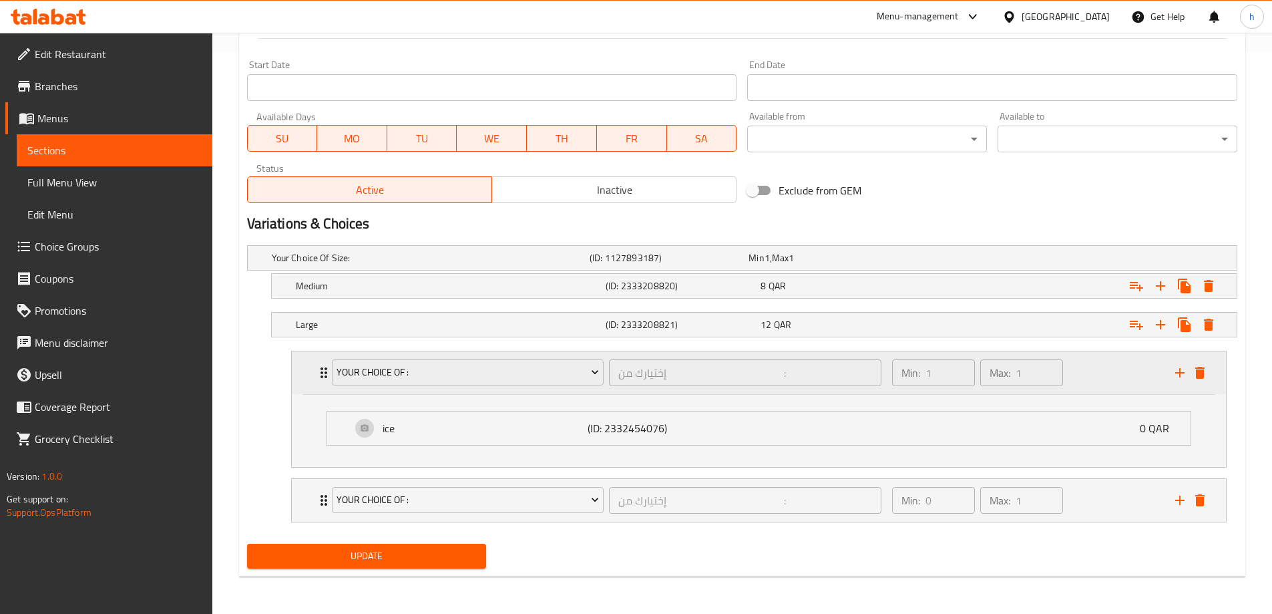
click at [1088, 367] on div "Min: 1 ​ Max: 1 ​" at bounding box center [1025, 372] width 283 height 43
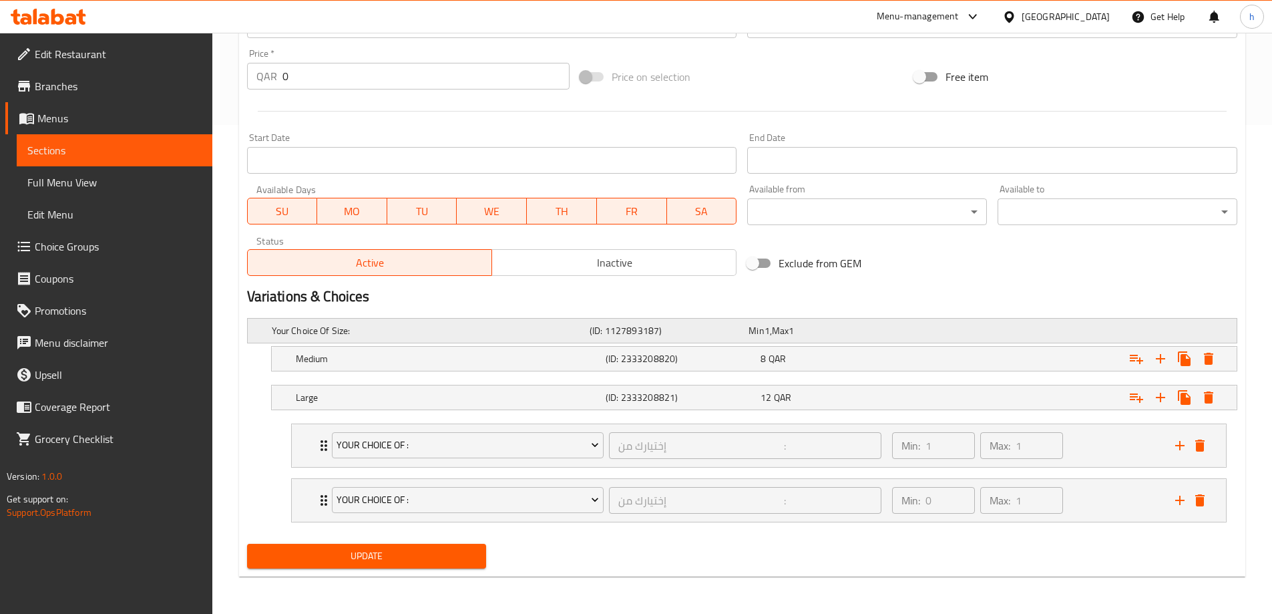
scroll to position [489, 0]
click at [1105, 451] on div "Min: 1 ​ Max: 1 ​" at bounding box center [1025, 445] width 283 height 43
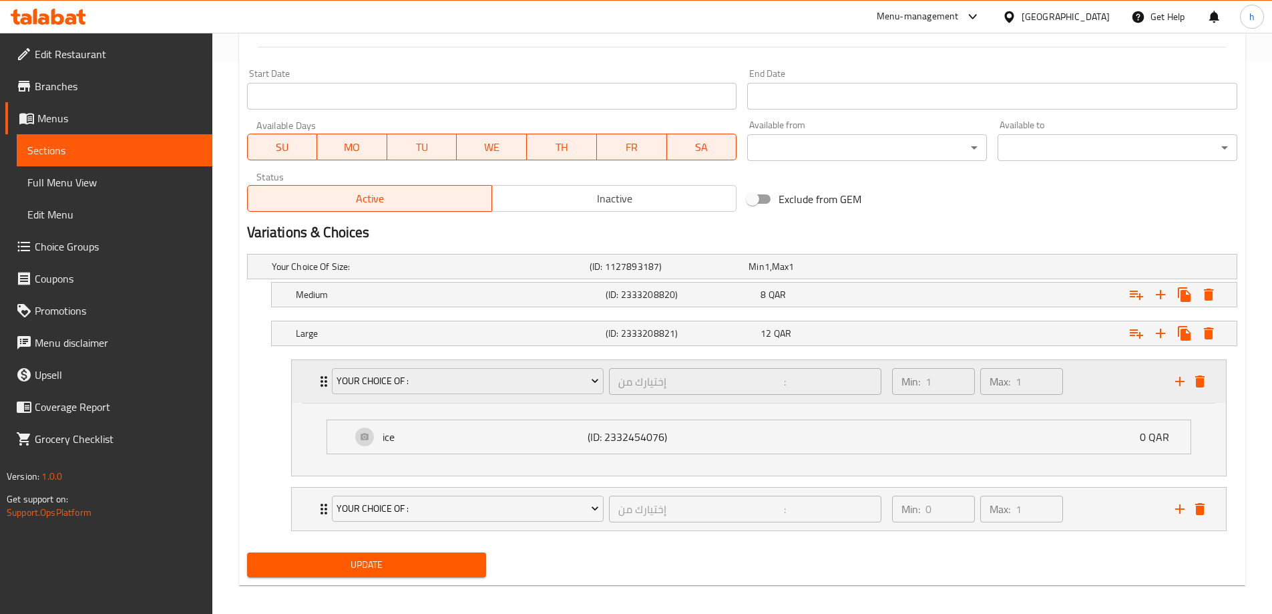
scroll to position [562, 0]
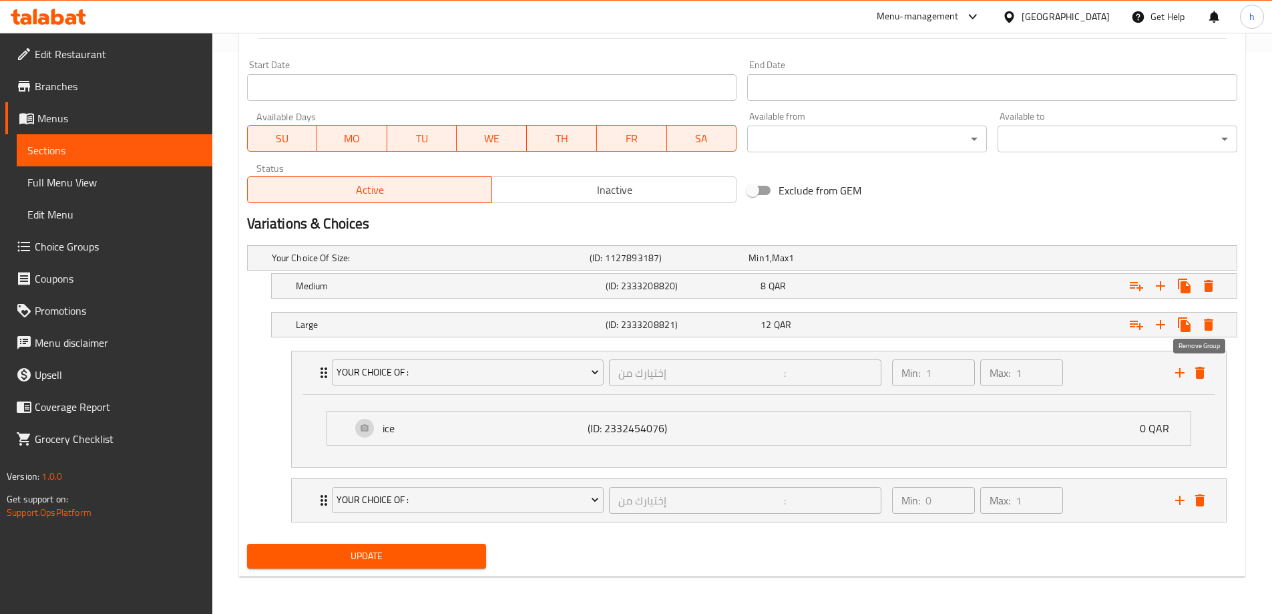
drag, startPoint x: 1205, startPoint y: 376, endPoint x: 1170, endPoint y: 367, distance: 36.4
click at [1205, 376] on icon "delete" at bounding box center [1200, 373] width 16 height 16
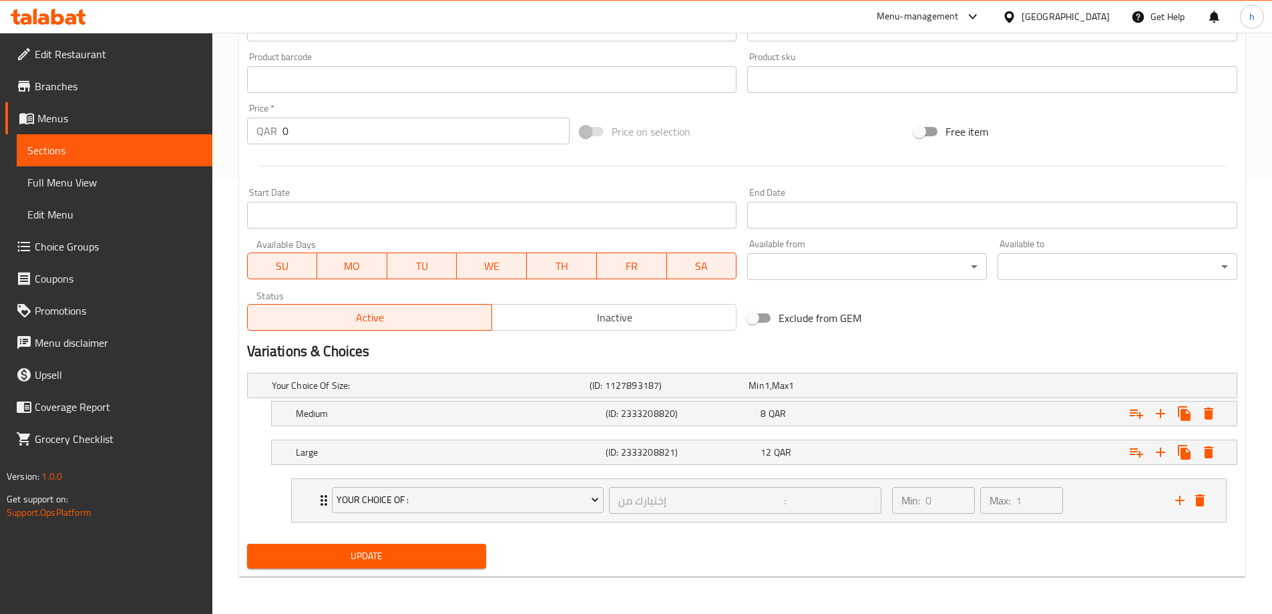
scroll to position [434, 0]
click at [618, 451] on h5 "(ID: 2333208821)" at bounding box center [681, 451] width 150 height 13
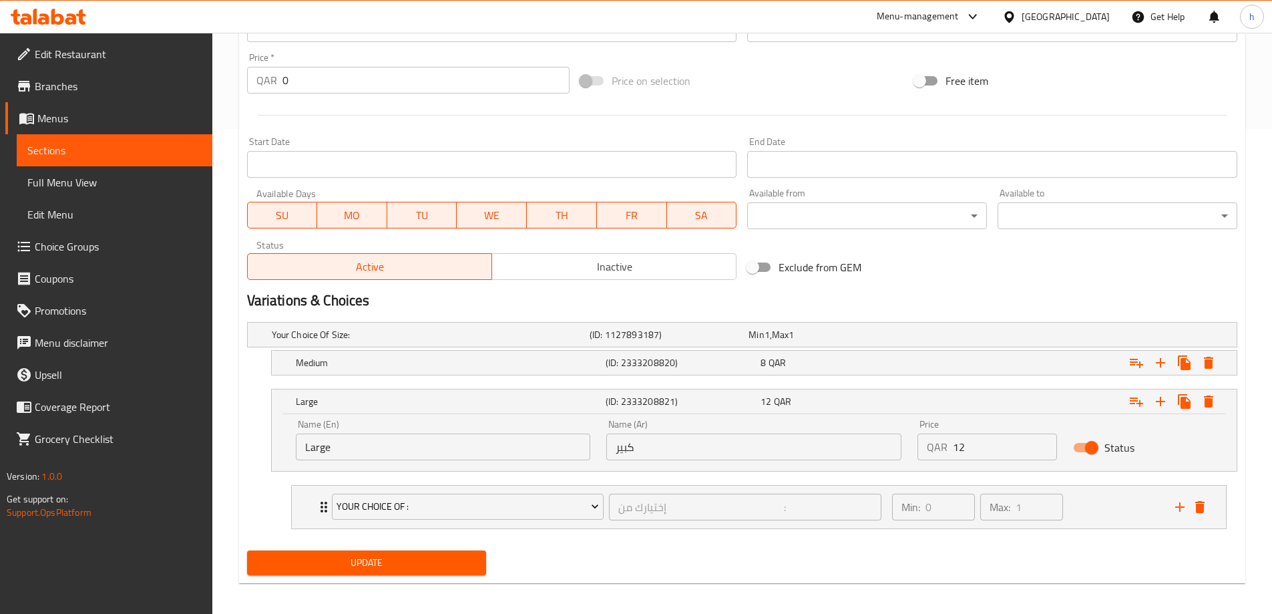
scroll to position [491, 0]
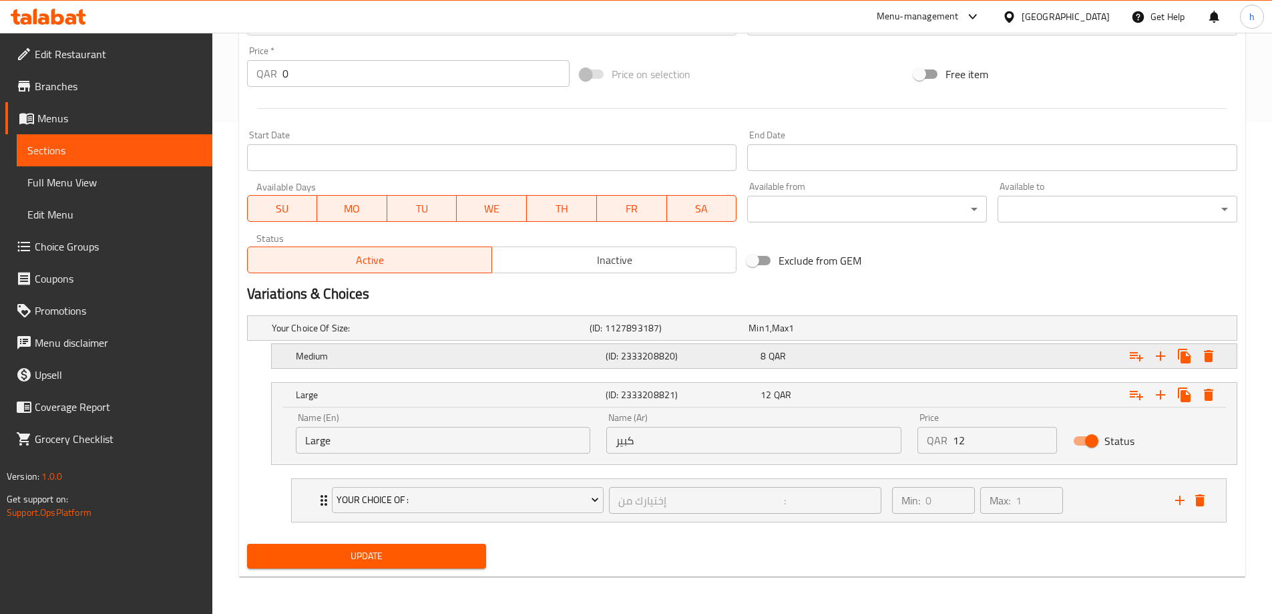
click at [834, 355] on div "8 QAR" at bounding box center [836, 355] width 150 height 13
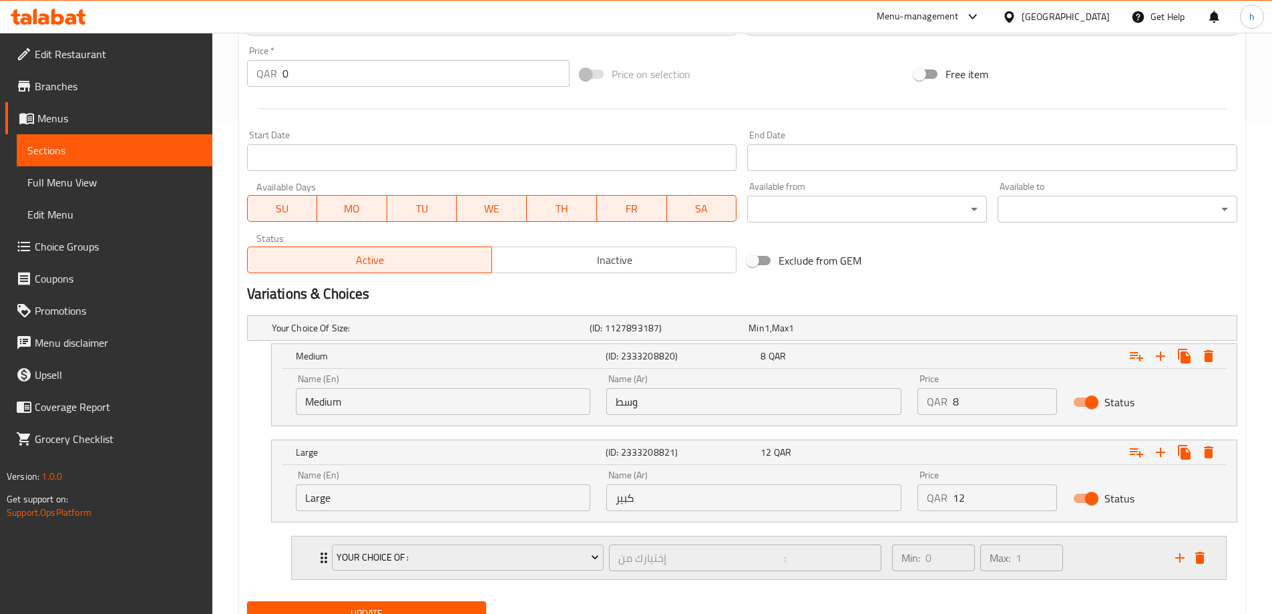
click at [1102, 566] on div "Min: 0 ​ Max: 1 ​" at bounding box center [1025, 557] width 283 height 43
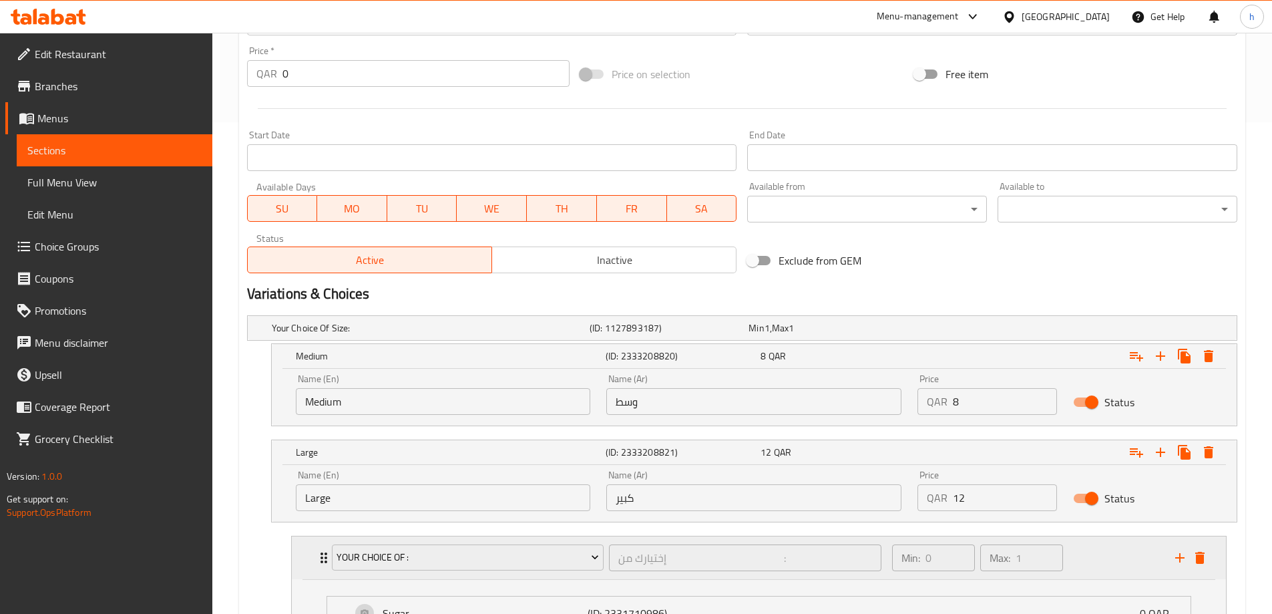
scroll to position [667, 0]
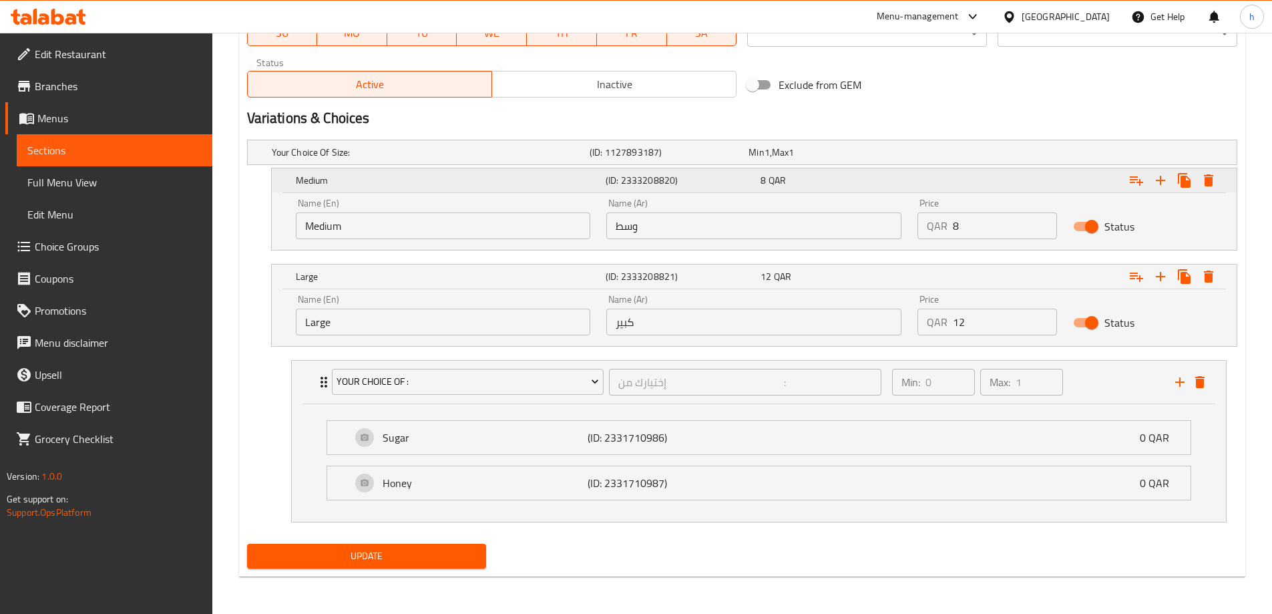
click at [629, 176] on h5 "(ID: 2333208820)" at bounding box center [681, 180] width 150 height 13
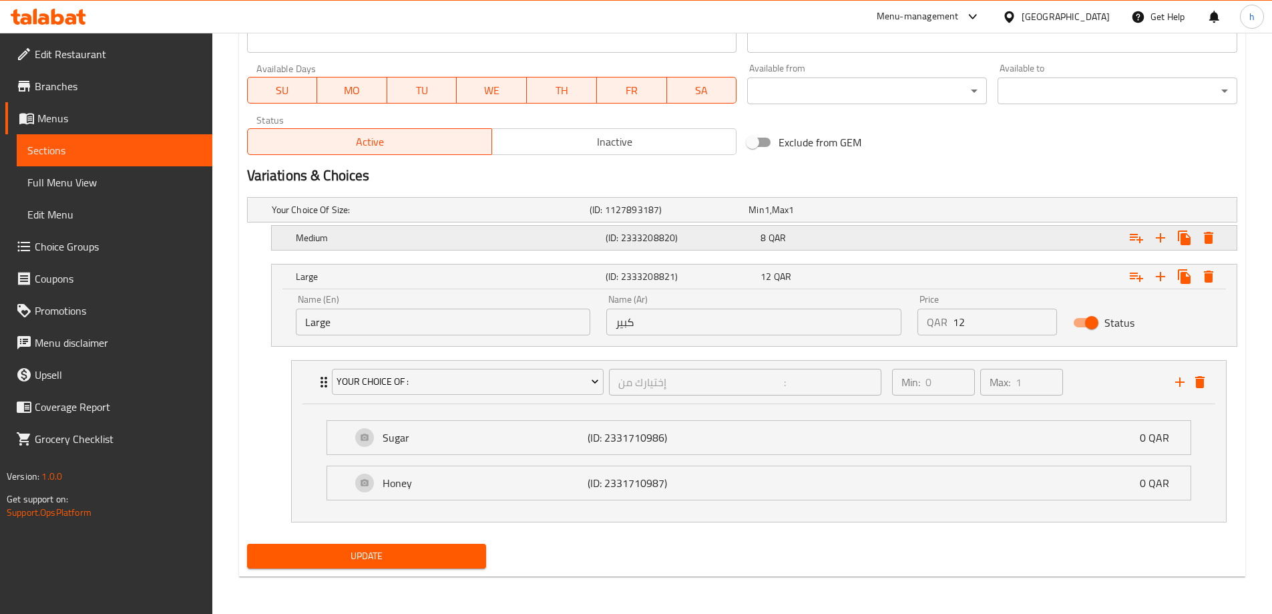
click at [629, 176] on div "Change Image Size: 1200 x 800 px / Image formats: jpg, png / 5MB Max. Item name…" at bounding box center [742, 69] width 1001 height 1008
click at [662, 231] on h5 "(ID: 2333208820)" at bounding box center [681, 237] width 150 height 13
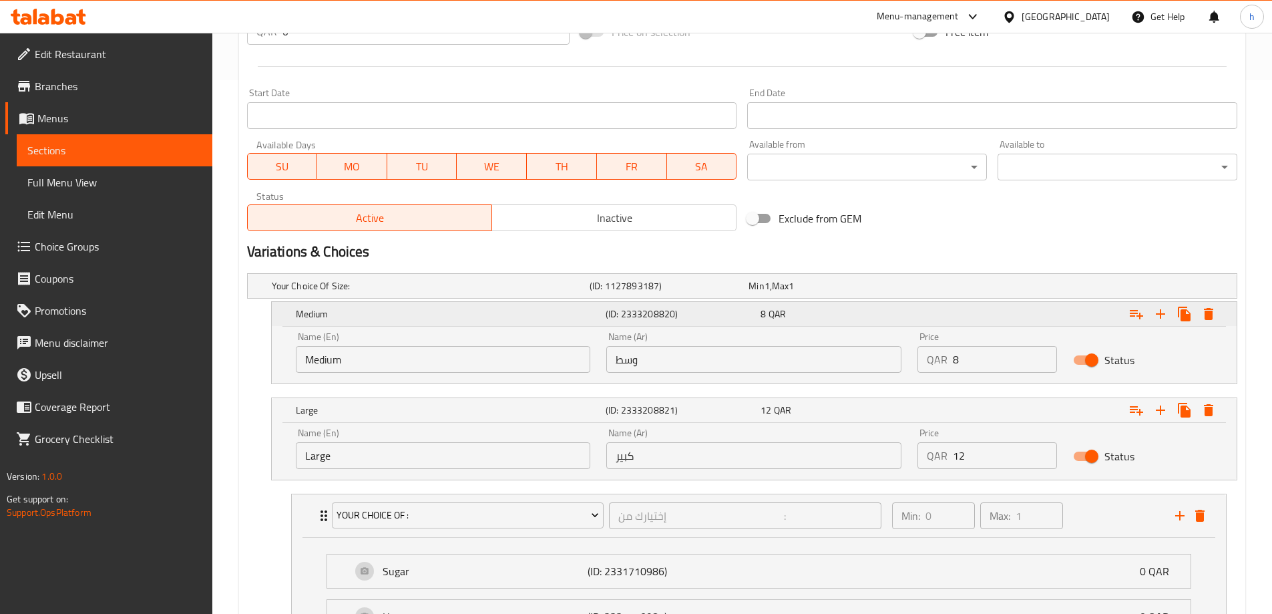
scroll to position [600, 0]
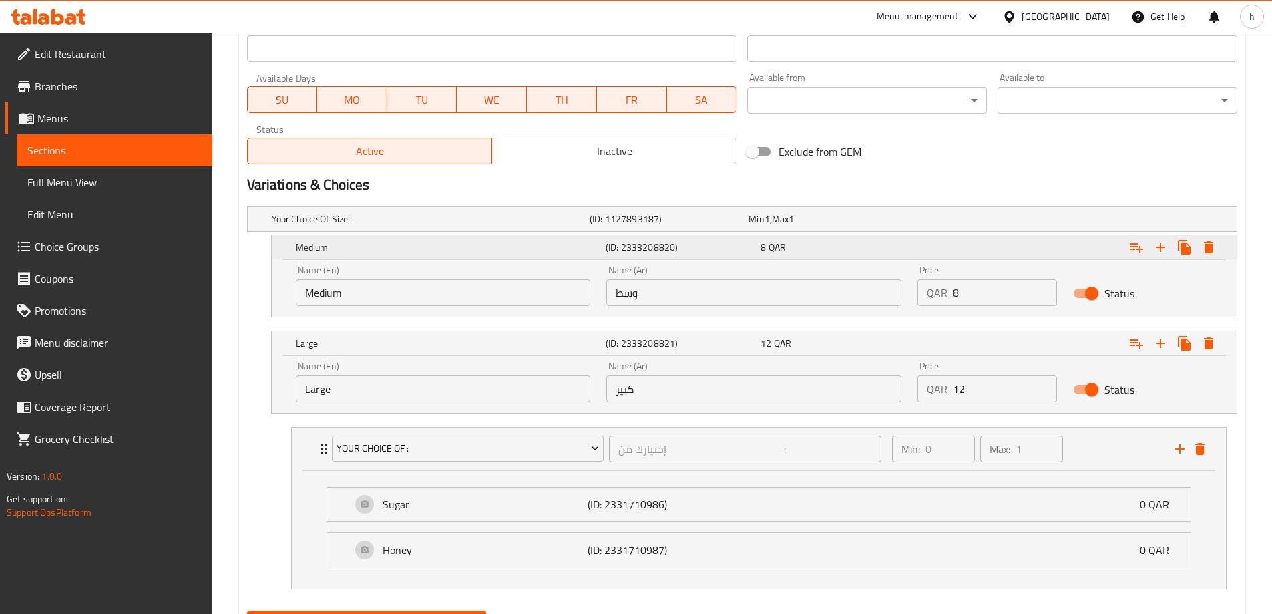
click at [625, 244] on h5 "(ID: 2333208820)" at bounding box center [681, 246] width 150 height 13
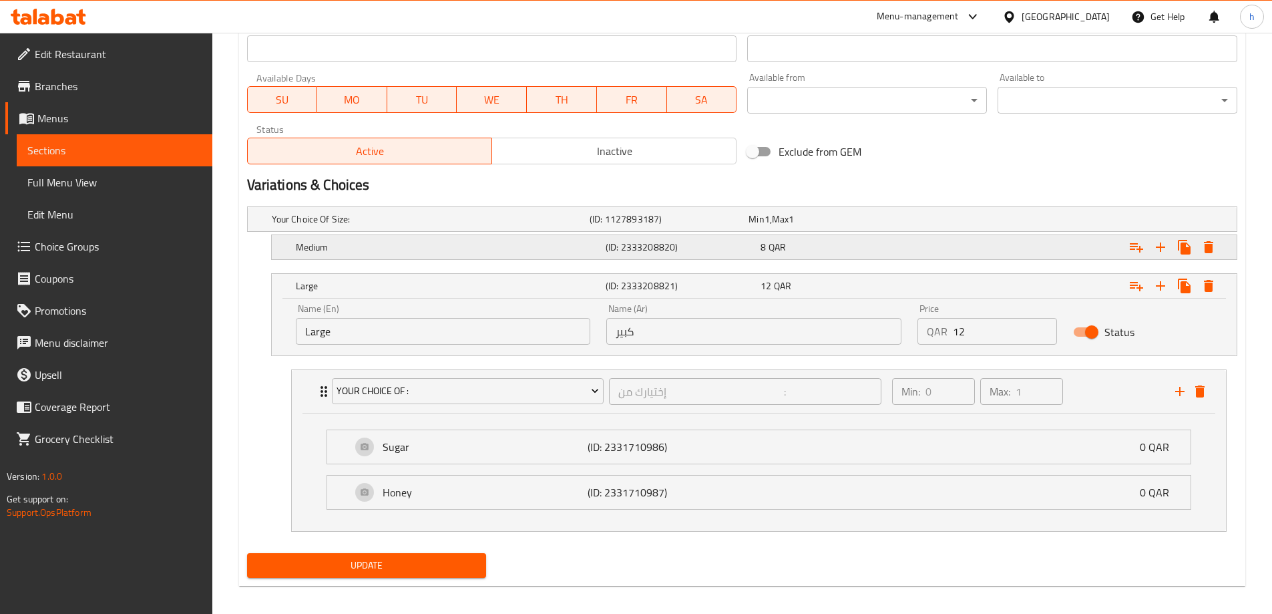
click at [625, 244] on h5 "(ID: 2333208820)" at bounding box center [681, 246] width 150 height 13
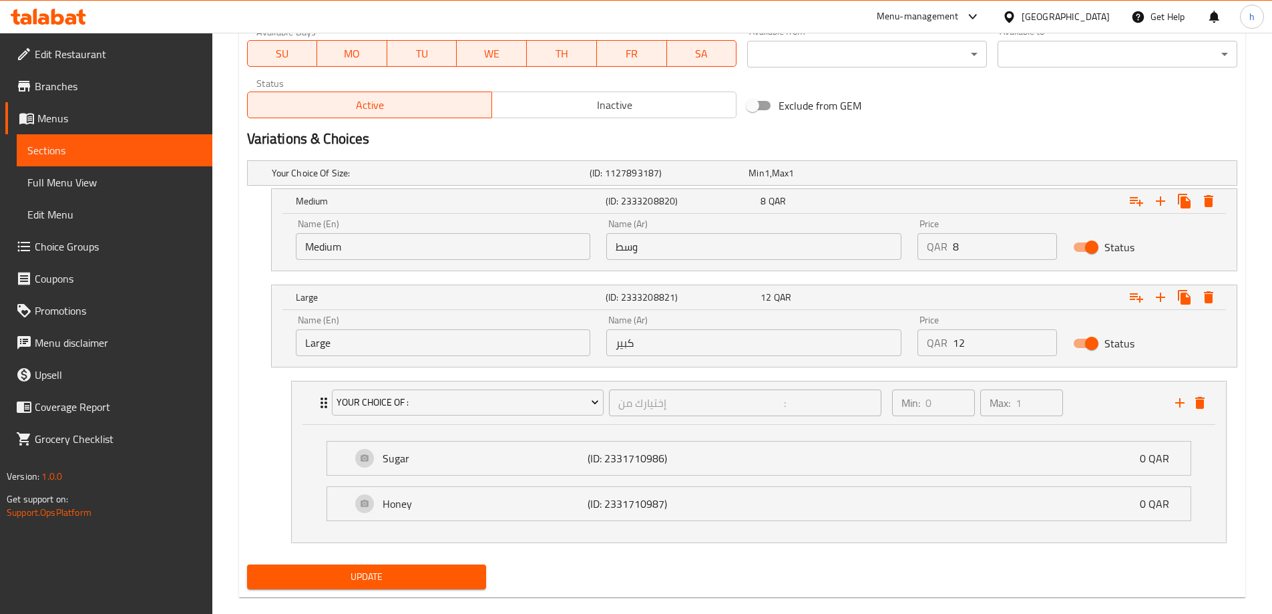
scroll to position [667, 0]
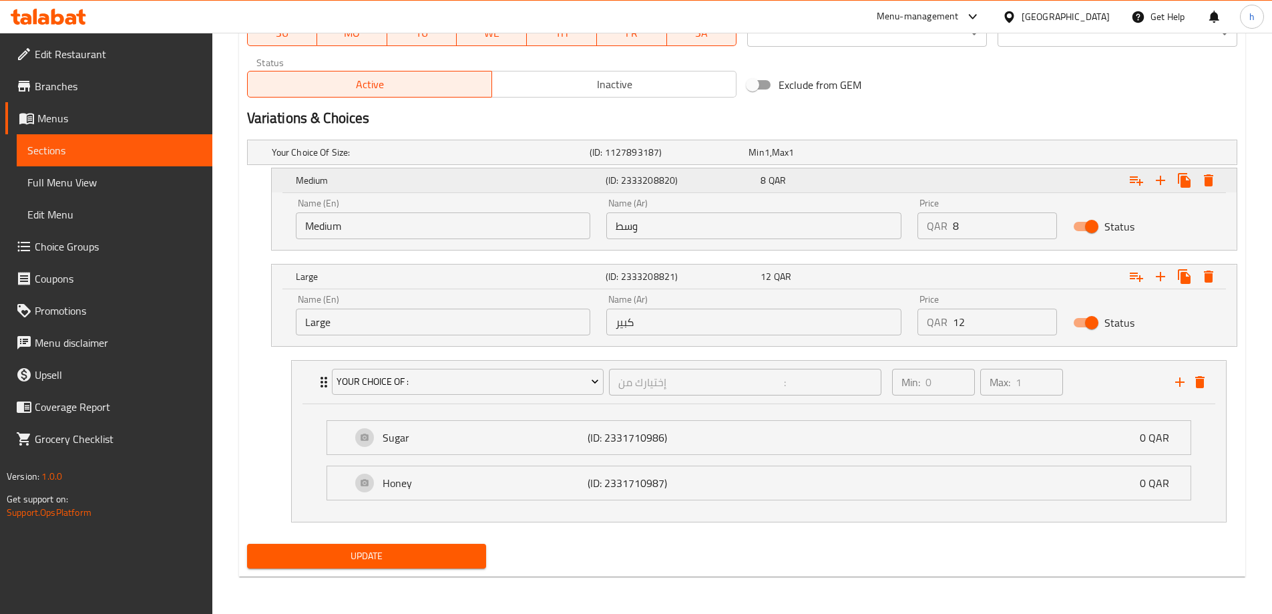
click at [648, 182] on h5 "(ID: 2333208820)" at bounding box center [681, 180] width 150 height 13
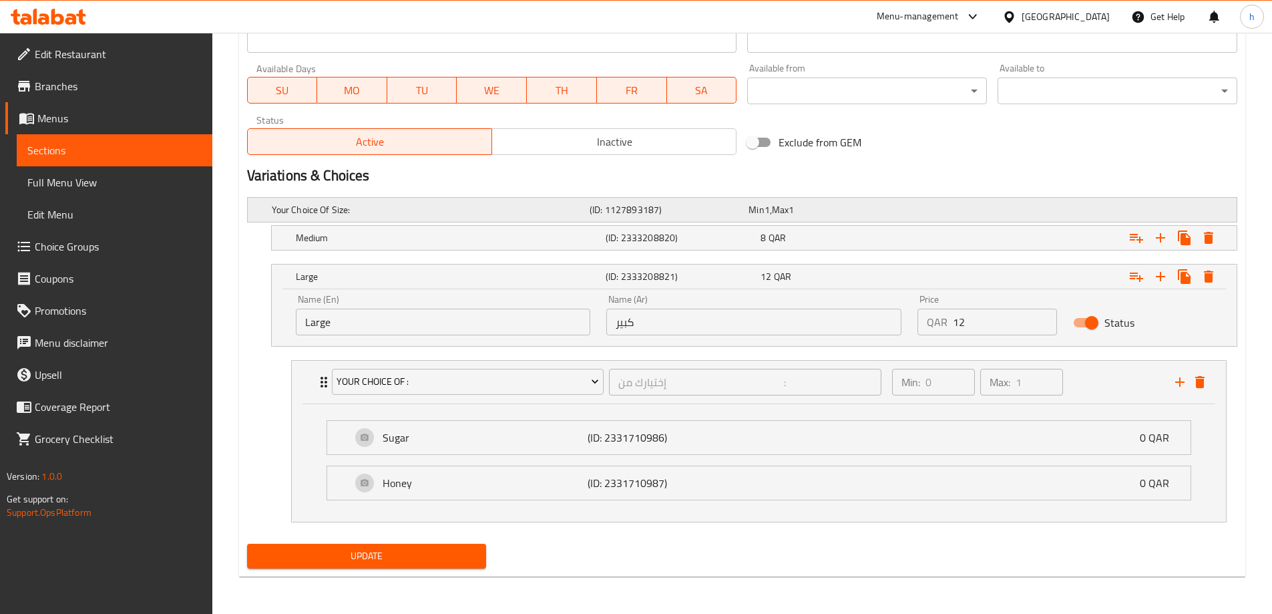
scroll to position [610, 0]
click at [673, 186] on div "Variations & Choices" at bounding box center [742, 175] width 1001 height 31
click at [683, 233] on h5 "(ID: 2333208820)" at bounding box center [681, 237] width 150 height 13
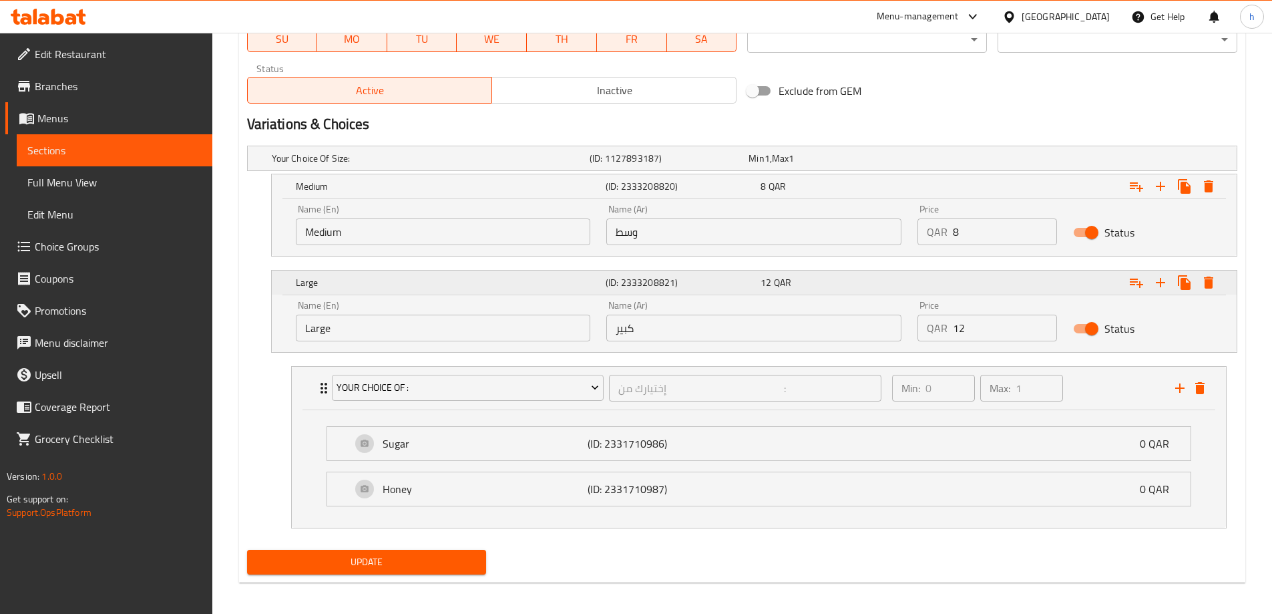
scroll to position [667, 0]
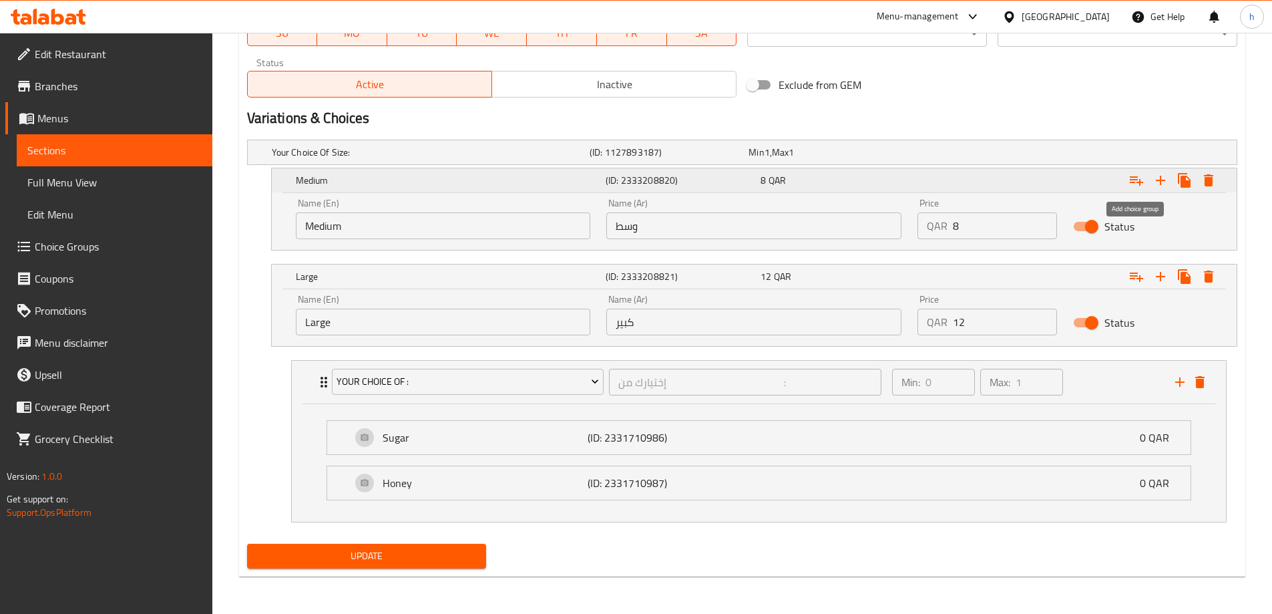
click at [1137, 185] on icon "Expand" at bounding box center [1137, 180] width 16 height 16
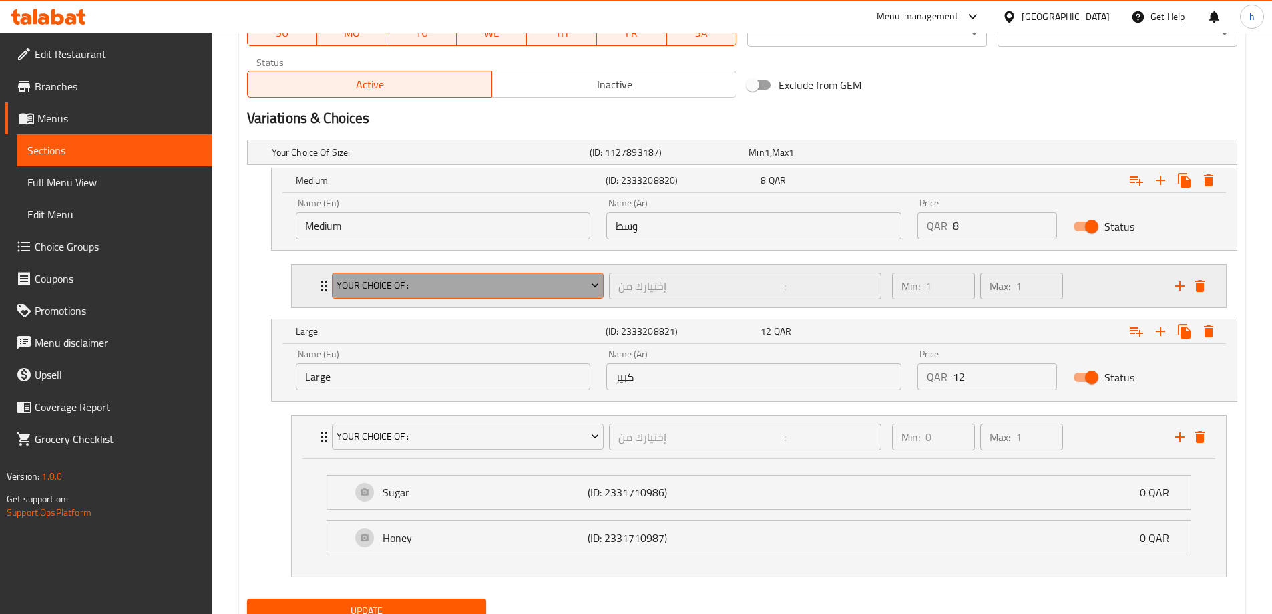
click at [466, 283] on span "Your Choice Of :" at bounding box center [468, 285] width 262 height 17
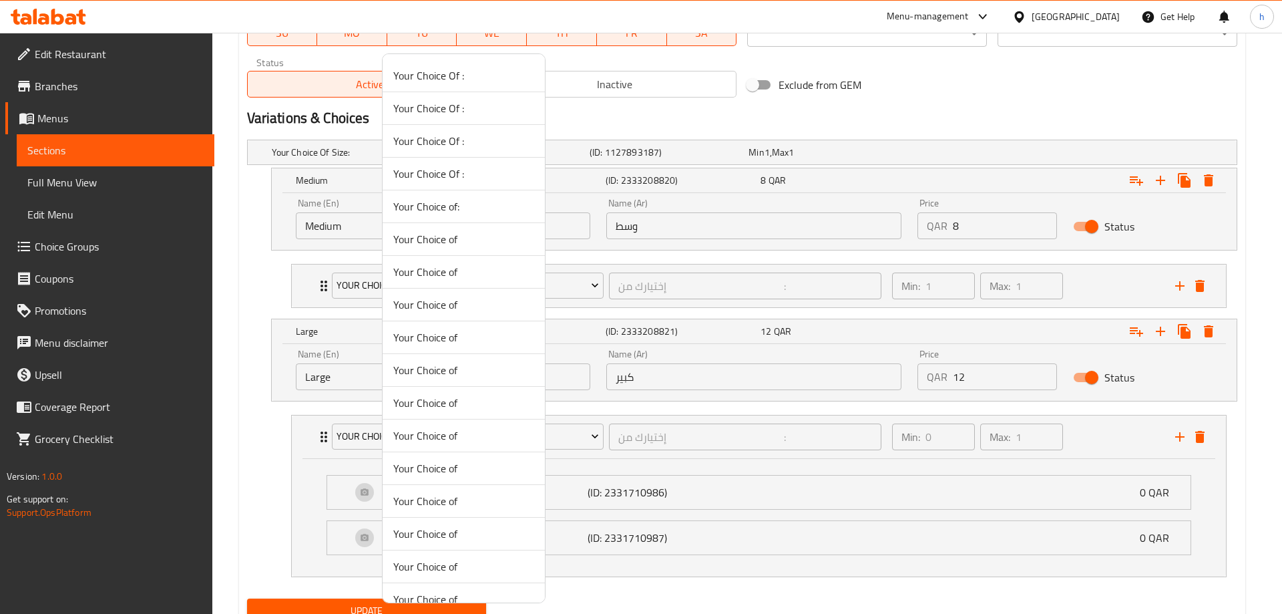
click at [715, 290] on div at bounding box center [641, 307] width 1282 height 614
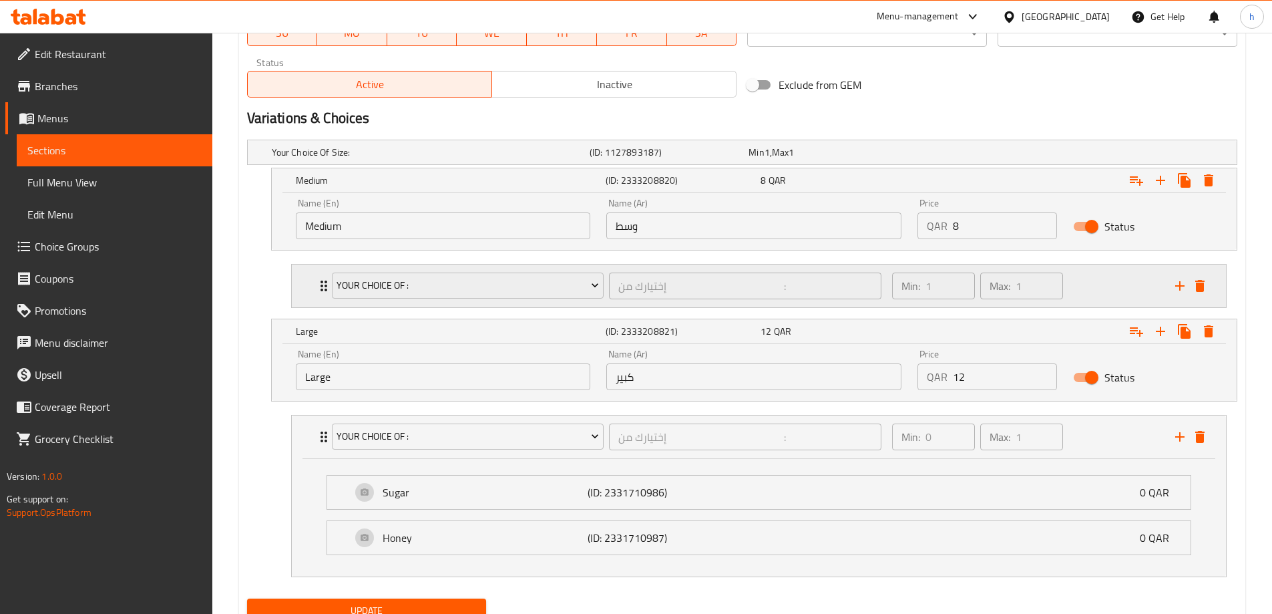
click at [1118, 281] on div "Min: 1 ​ Max: 1 ​" at bounding box center [1025, 285] width 283 height 43
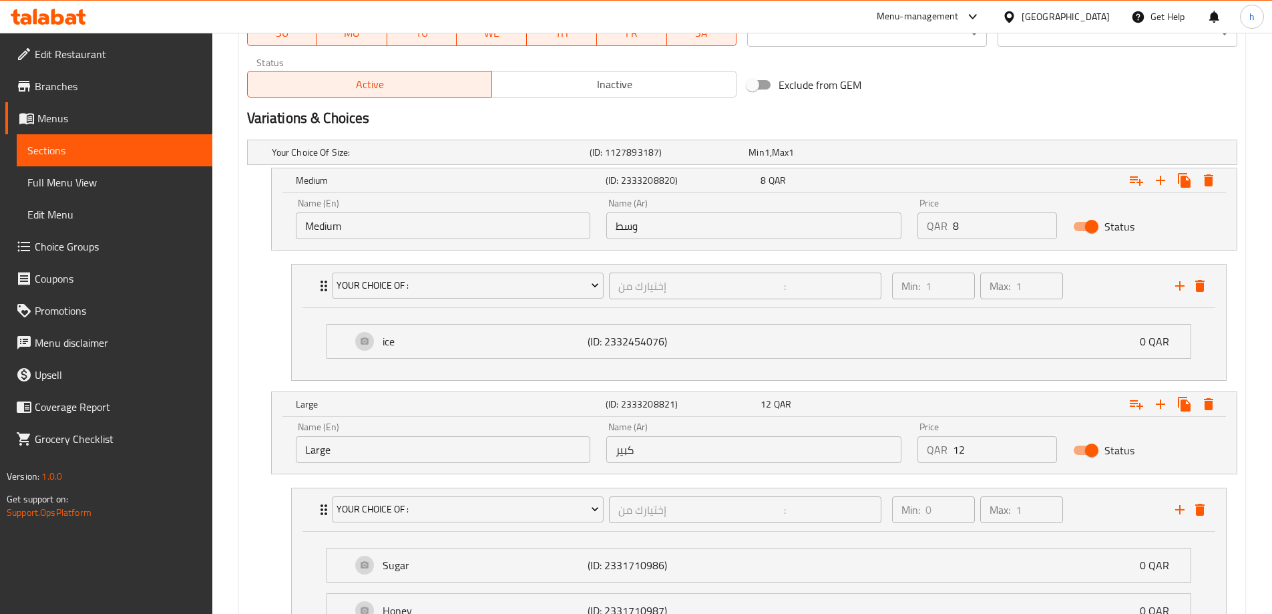
click at [1148, 230] on div "Status" at bounding box center [1143, 226] width 156 height 41
click at [1122, 299] on div "Min: 1 ​ Max: 1 ​" at bounding box center [1025, 285] width 283 height 43
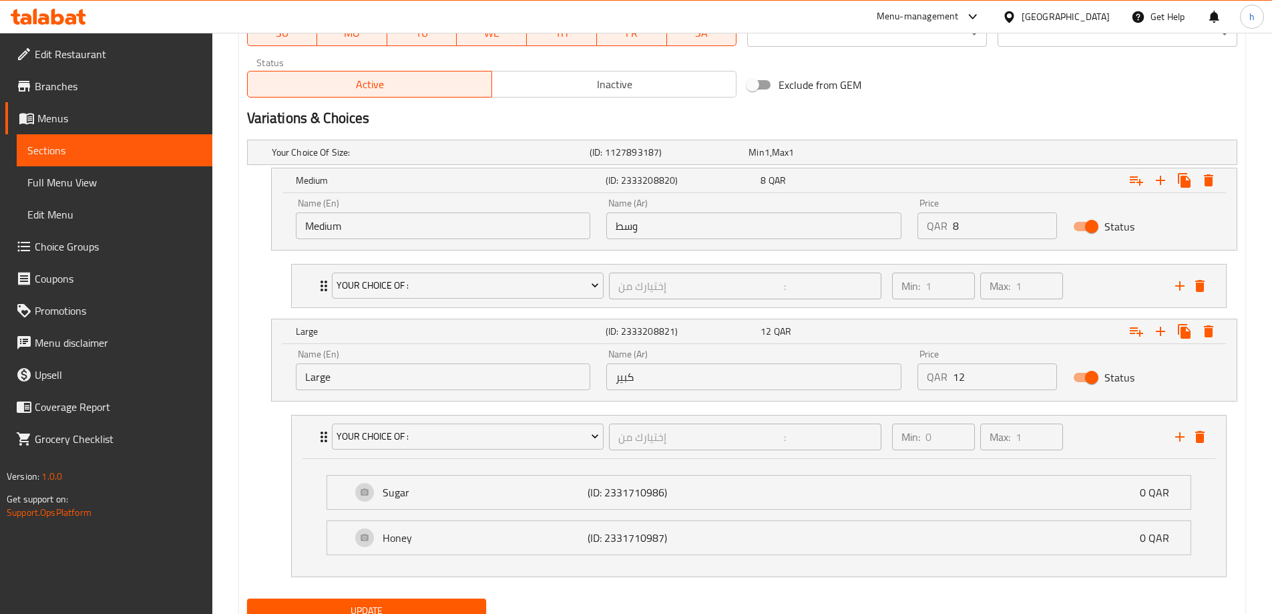
click at [1162, 226] on div "Status" at bounding box center [1143, 226] width 156 height 41
click at [1134, 182] on icon "Expand" at bounding box center [1136, 180] width 13 height 9
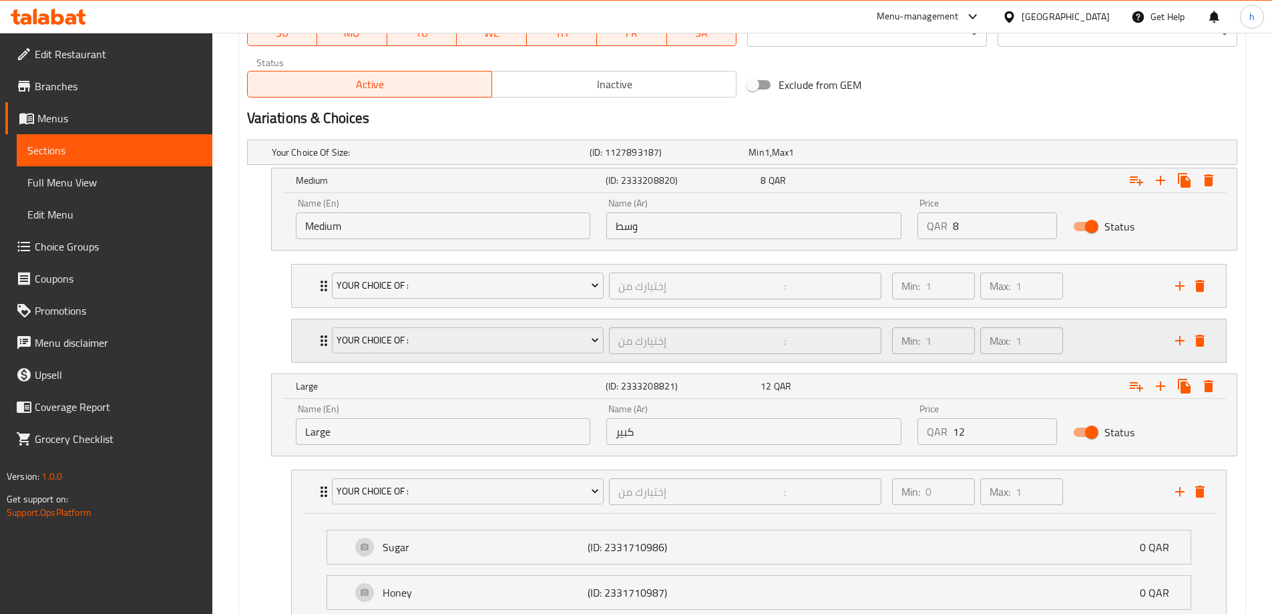
click at [1093, 344] on div "Min: 1 ​ Max: 1 ​" at bounding box center [1025, 340] width 283 height 43
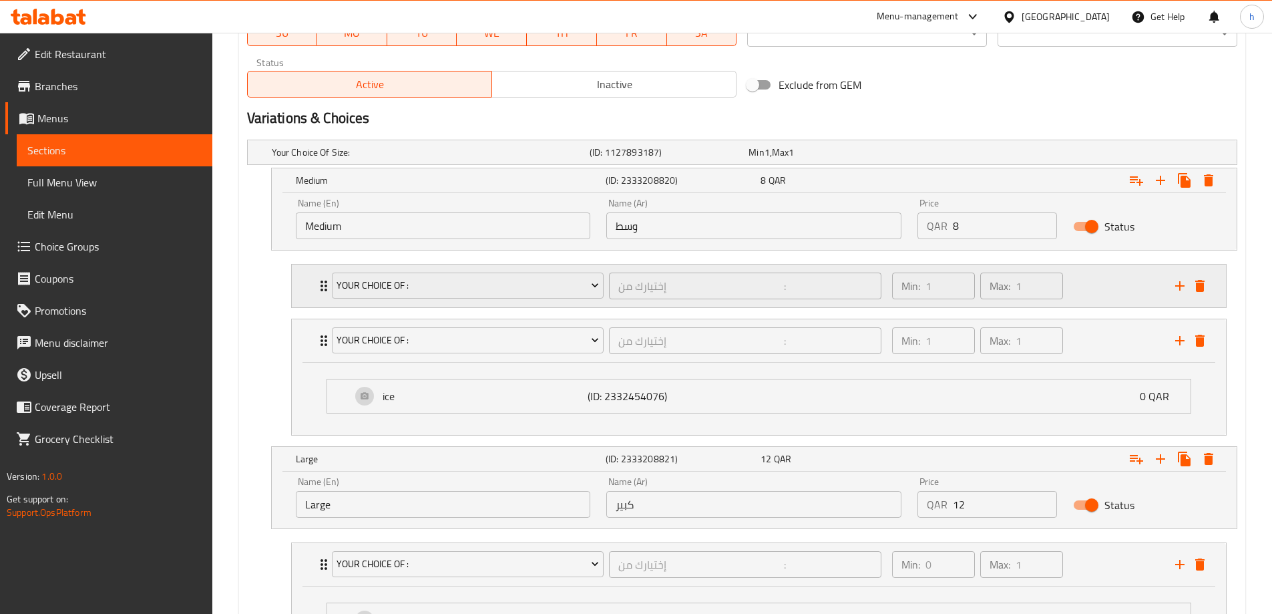
click at [1113, 281] on div "Min: 1 ​ Max: 1 ​" at bounding box center [1025, 285] width 283 height 43
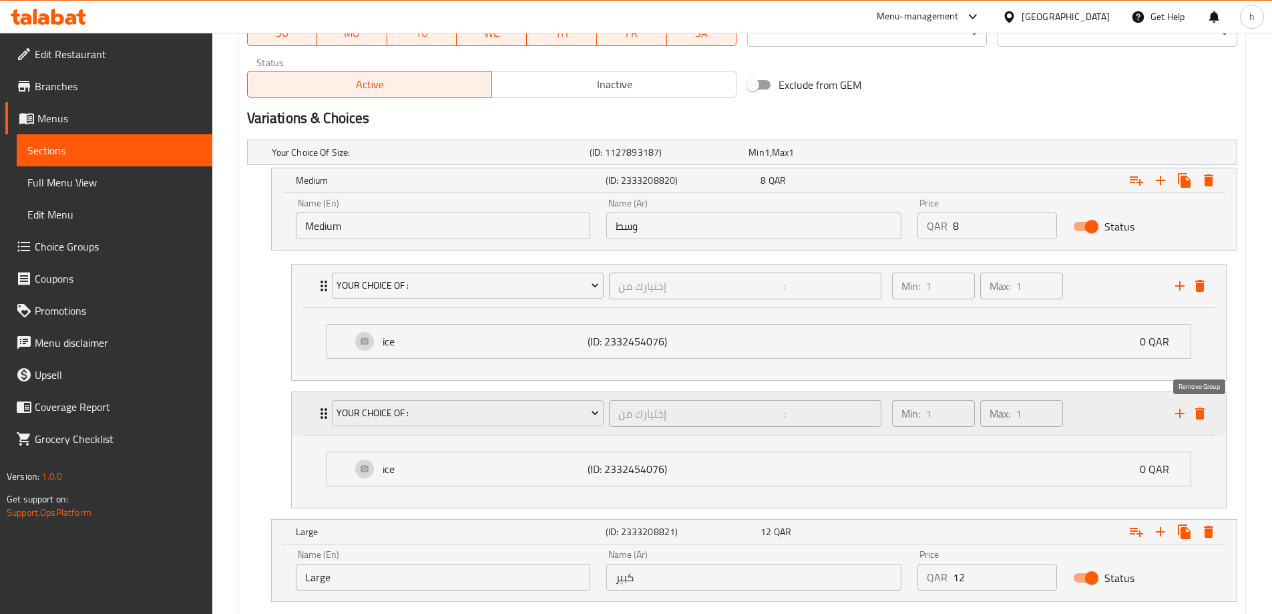
click at [1198, 415] on icon "delete" at bounding box center [1199, 413] width 9 height 12
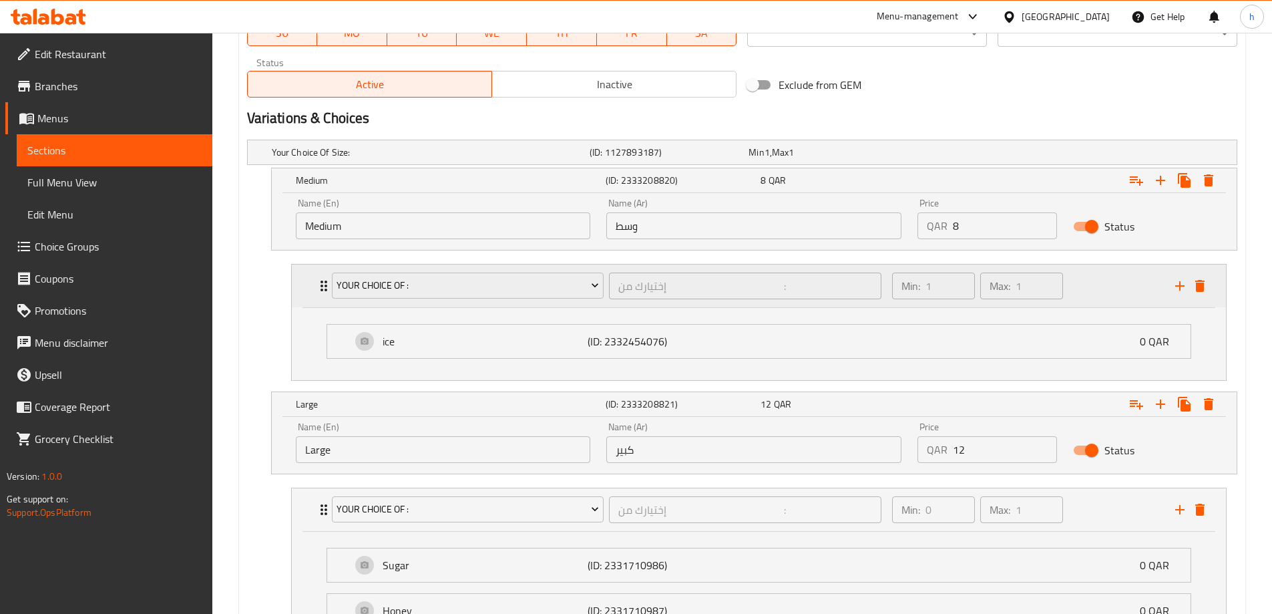
click at [1129, 298] on div "Min: 1 ​ Max: 1 ​" at bounding box center [1025, 285] width 283 height 43
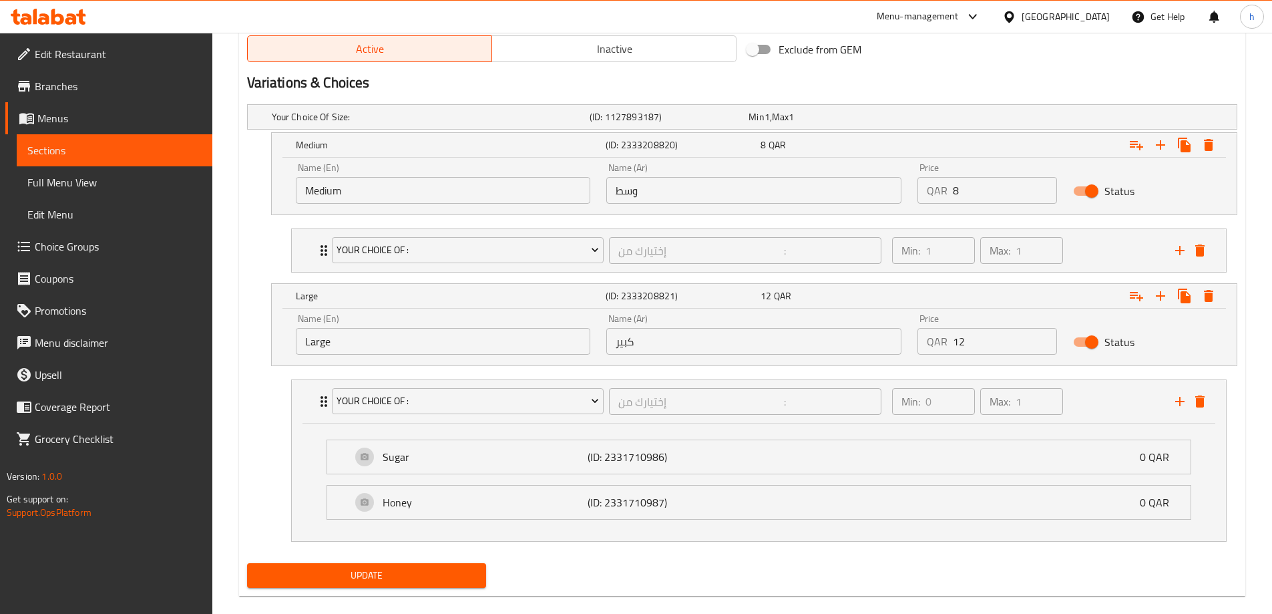
scroll to position [722, 0]
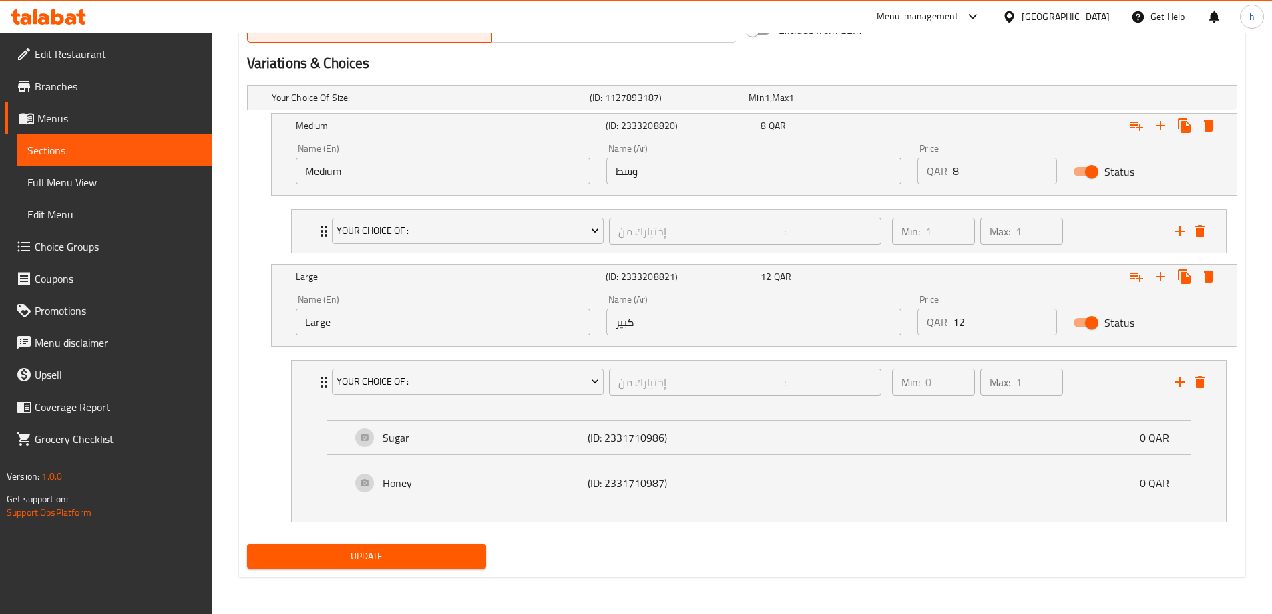
click at [1159, 328] on div "Status" at bounding box center [1143, 322] width 156 height 41
click at [1123, 393] on div "Min: 0 ​ Max: 1 ​" at bounding box center [1025, 382] width 283 height 43
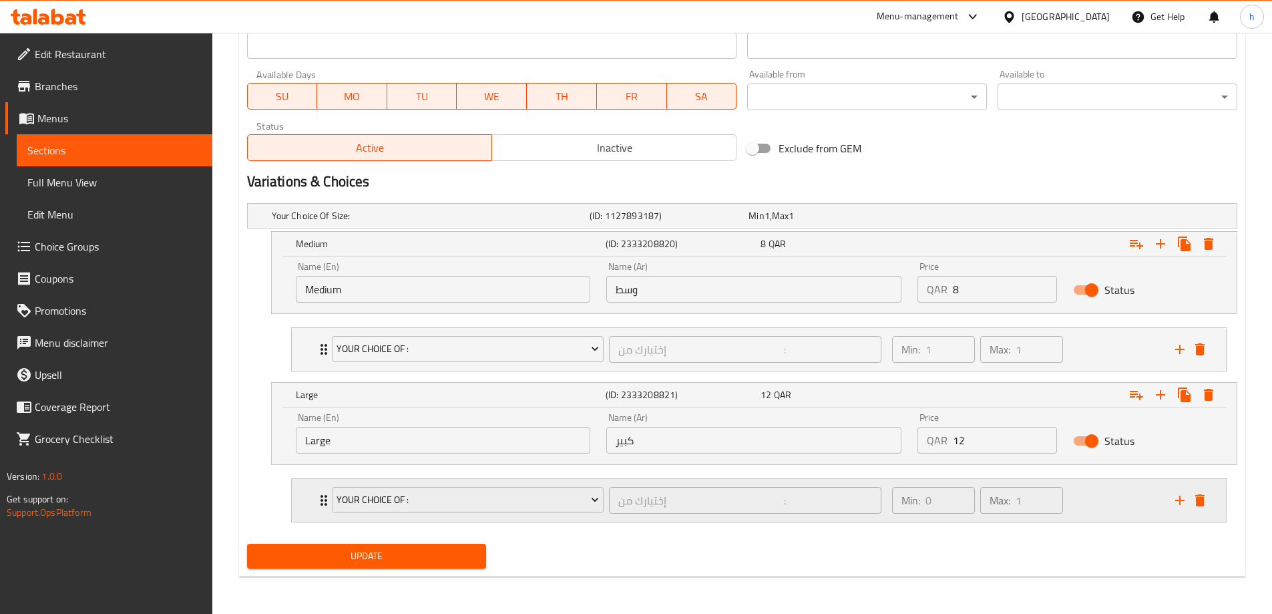
scroll to position [604, 0]
click at [1122, 492] on div "Min: 0 ​ Max: 1 ​" at bounding box center [1025, 500] width 283 height 43
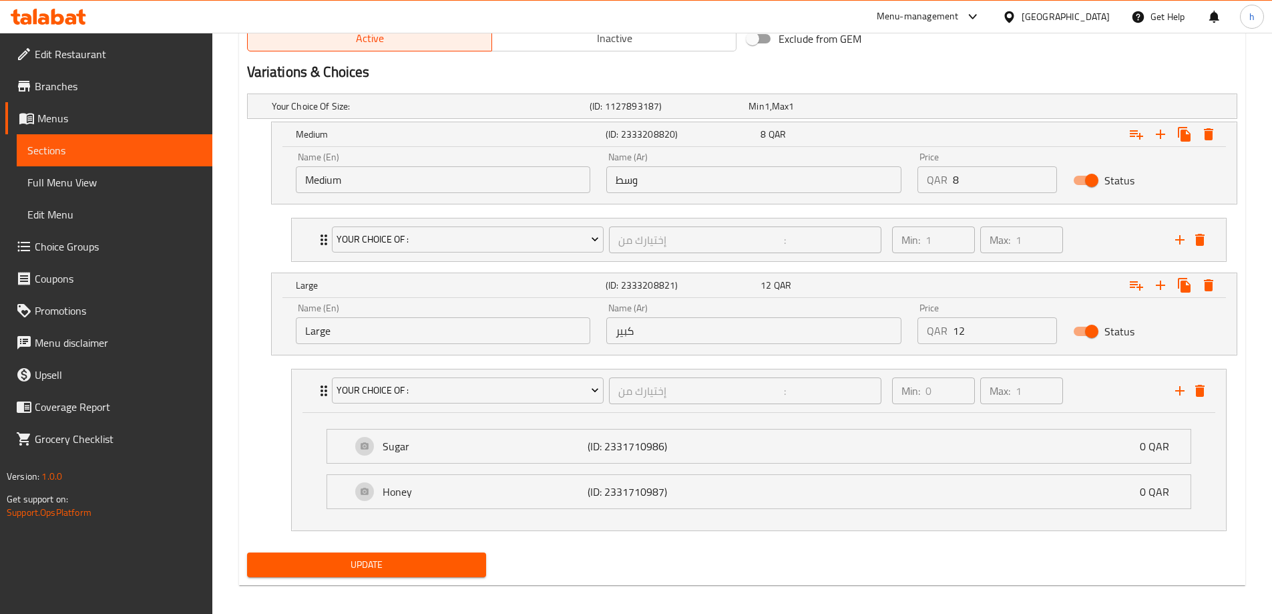
scroll to position [722, 0]
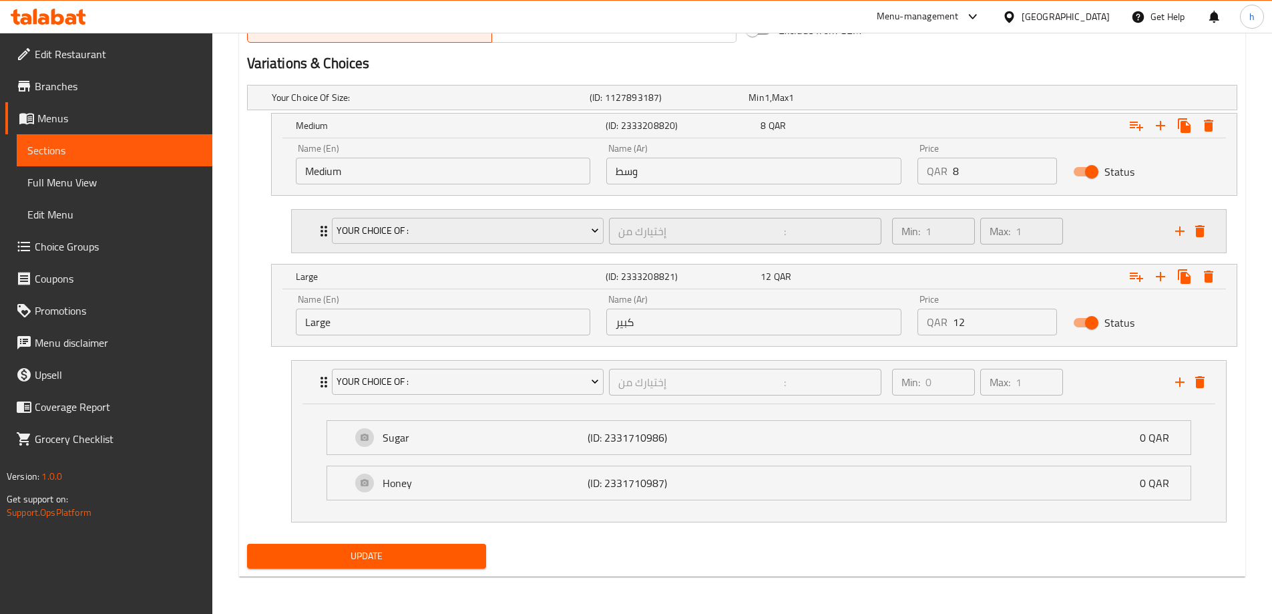
click at [1095, 228] on div "Min: 1 ​ Max: 1 ​" at bounding box center [1025, 231] width 283 height 43
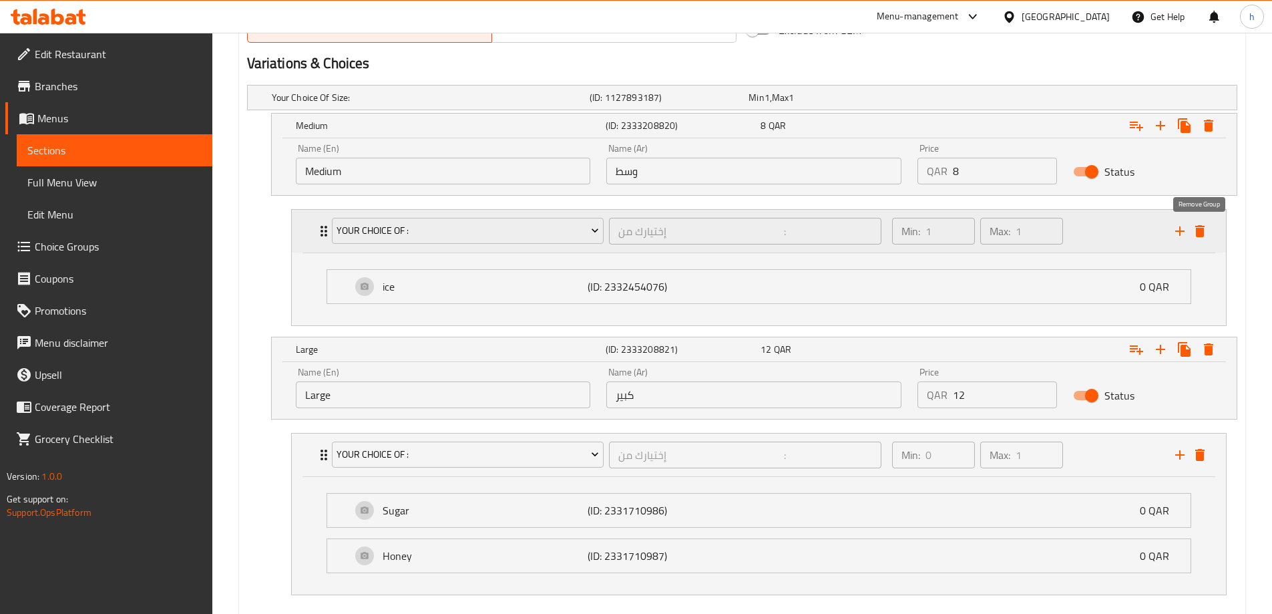
click at [1206, 237] on icon "delete" at bounding box center [1200, 231] width 16 height 16
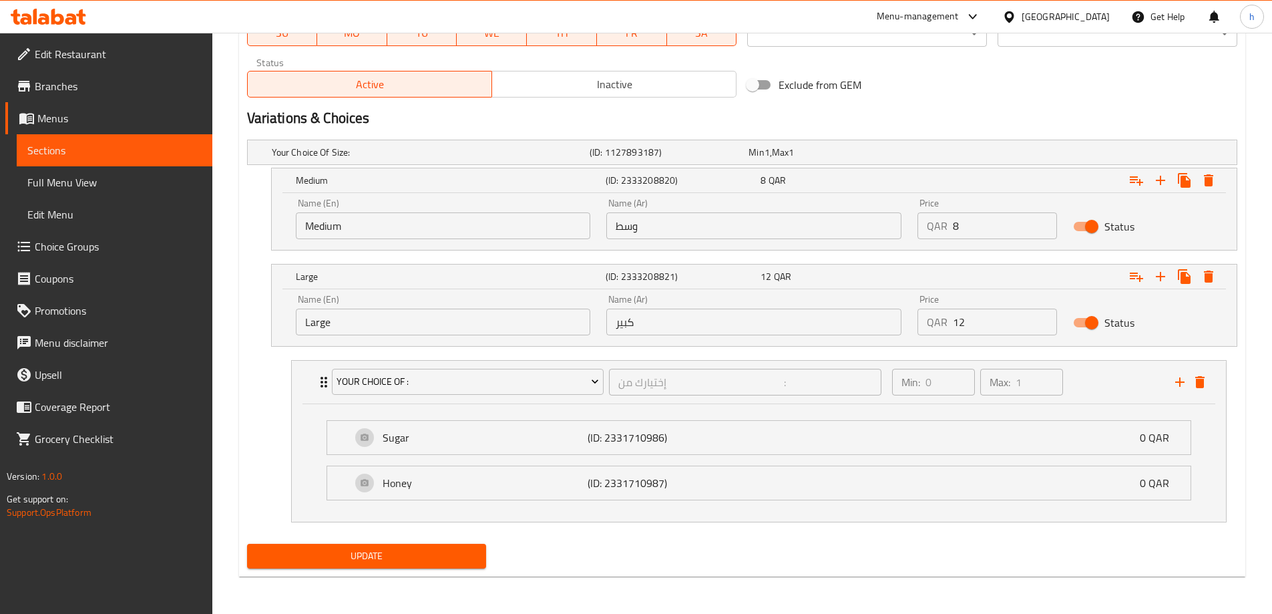
scroll to position [667, 0]
click at [1138, 184] on icon "Expand" at bounding box center [1137, 180] width 16 height 16
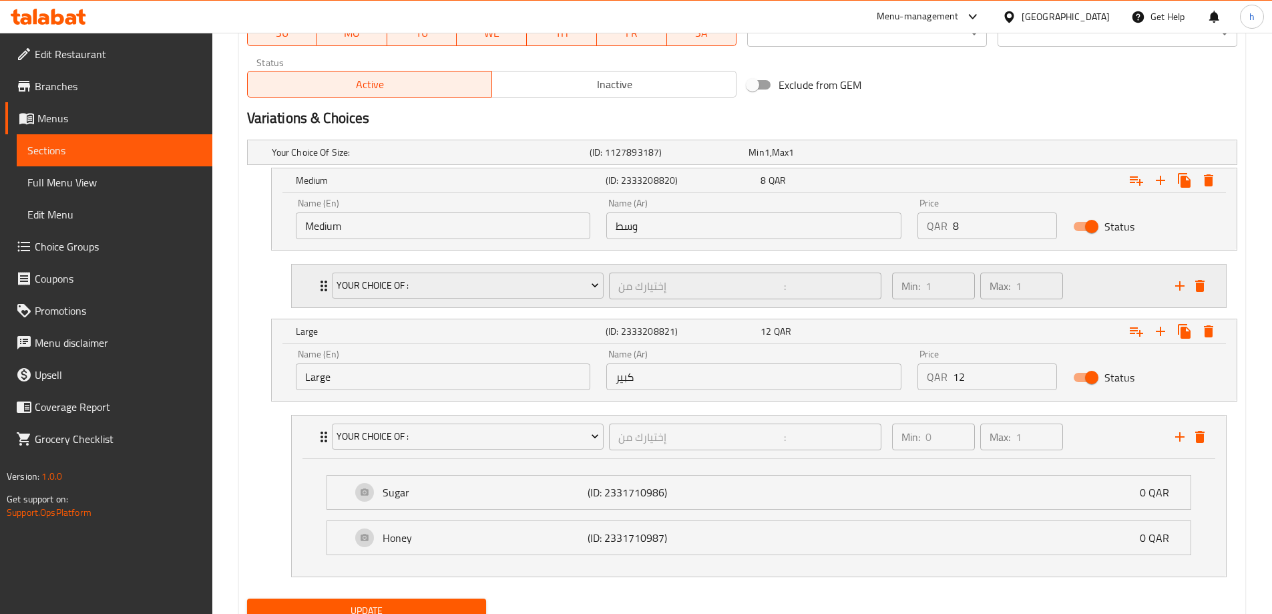
click at [1100, 280] on div "Min: 1 ​ Max: 1 ​" at bounding box center [1025, 285] width 283 height 43
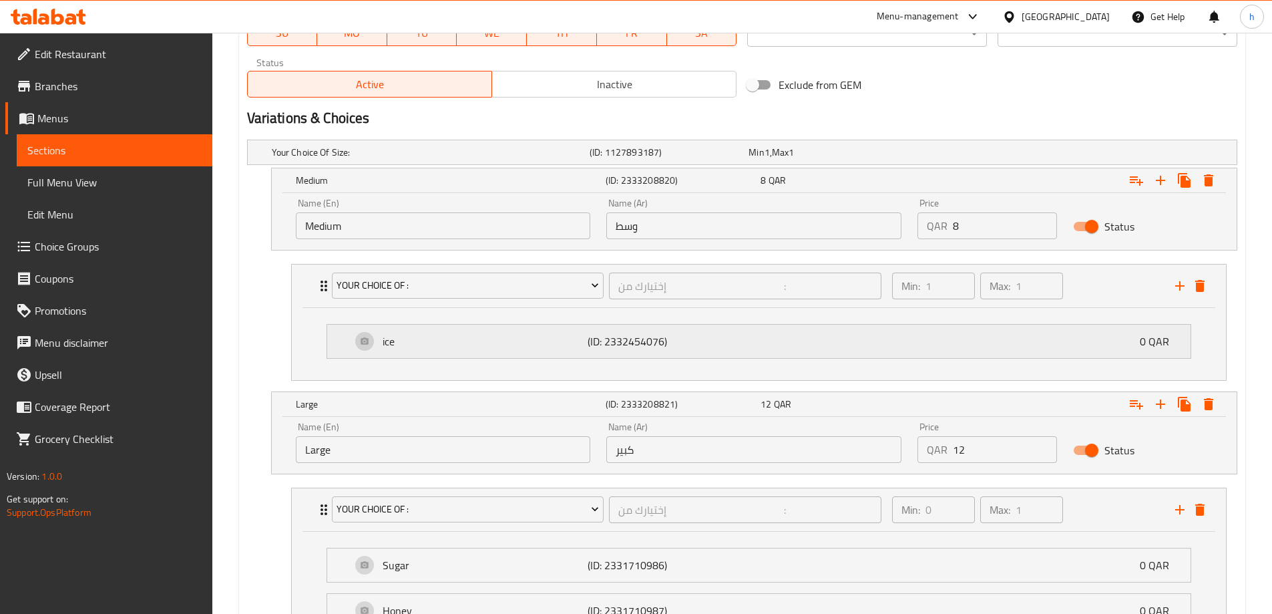
click at [939, 345] on div "ice (ID: 2332454076) 0 QAR" at bounding box center [762, 341] width 823 height 33
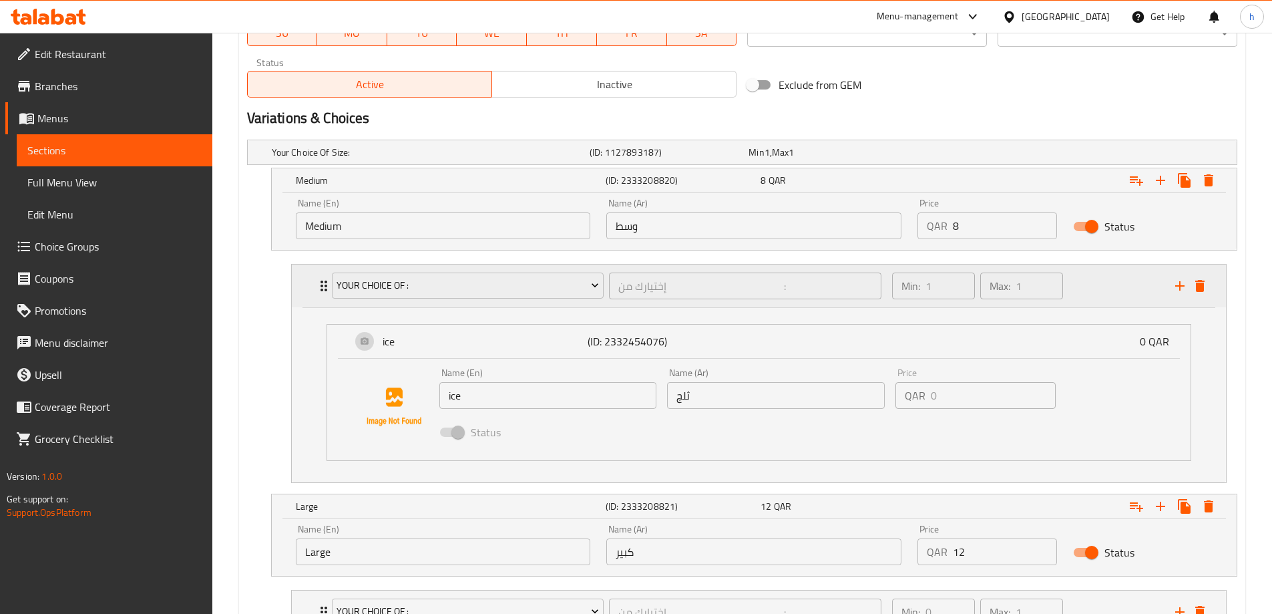
click at [1118, 302] on div "Min: 1 ​ Max: 1 ​" at bounding box center [1025, 285] width 283 height 43
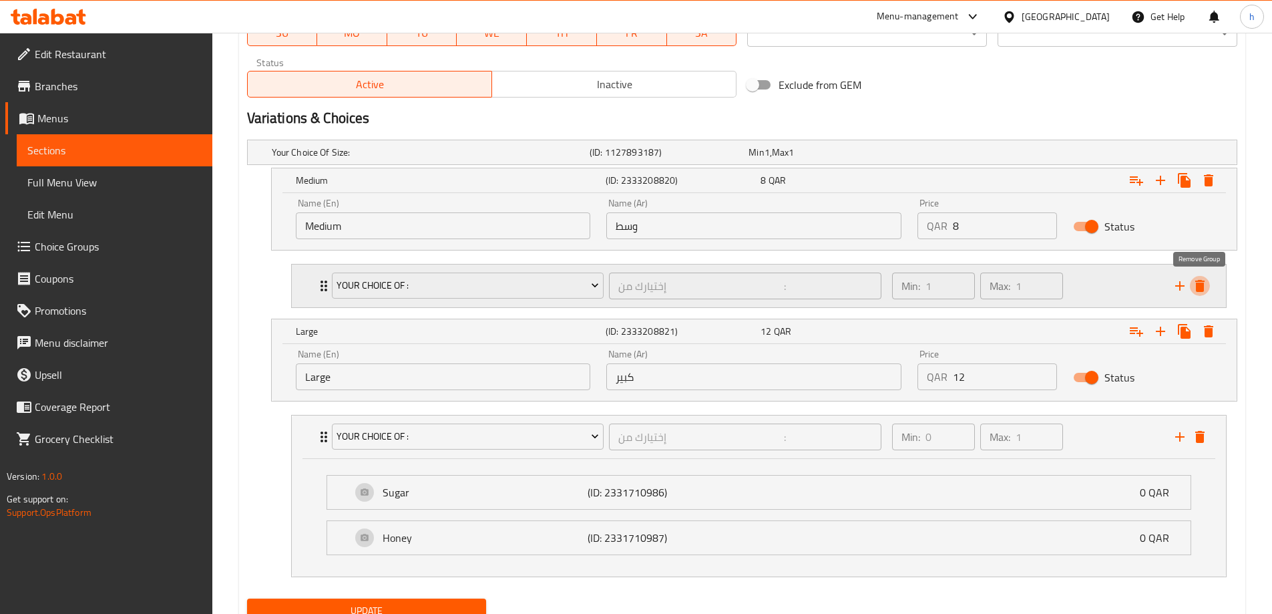
click at [1203, 294] on button "delete" at bounding box center [1200, 286] width 20 height 20
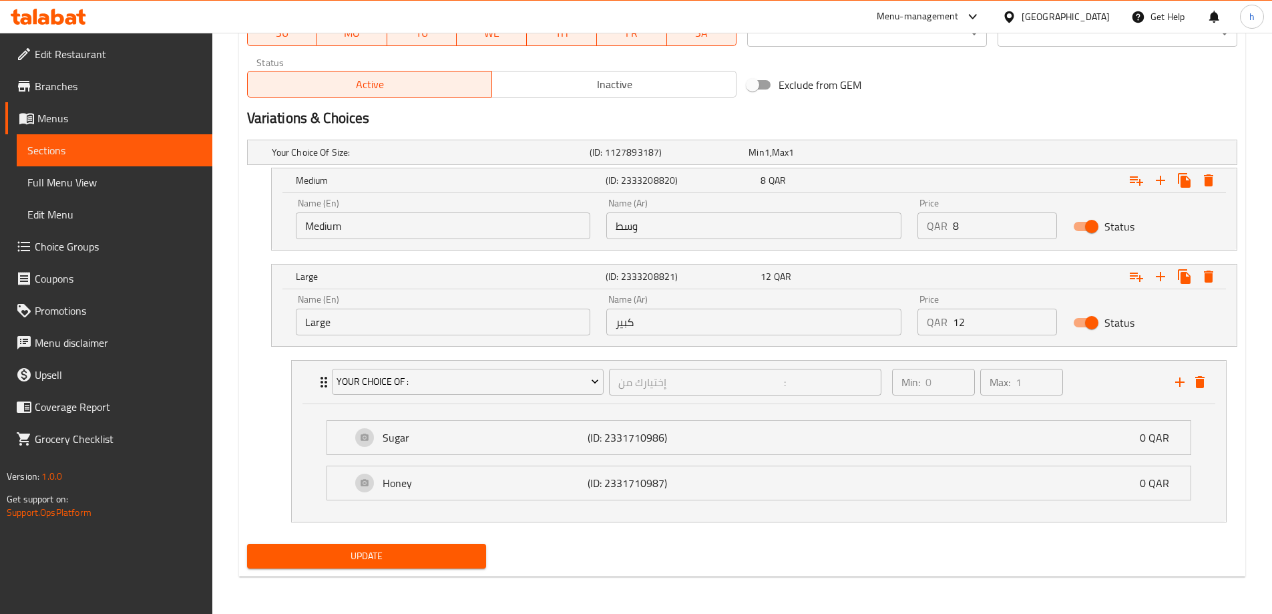
click at [1151, 237] on div "Status" at bounding box center [1143, 226] width 156 height 41
click at [1172, 214] on div "Status" at bounding box center [1143, 226] width 156 height 41
click at [1149, 324] on div "Status" at bounding box center [1143, 322] width 156 height 41
click at [1100, 385] on div "Min: 0 ​ Max: 1 ​" at bounding box center [1025, 382] width 283 height 43
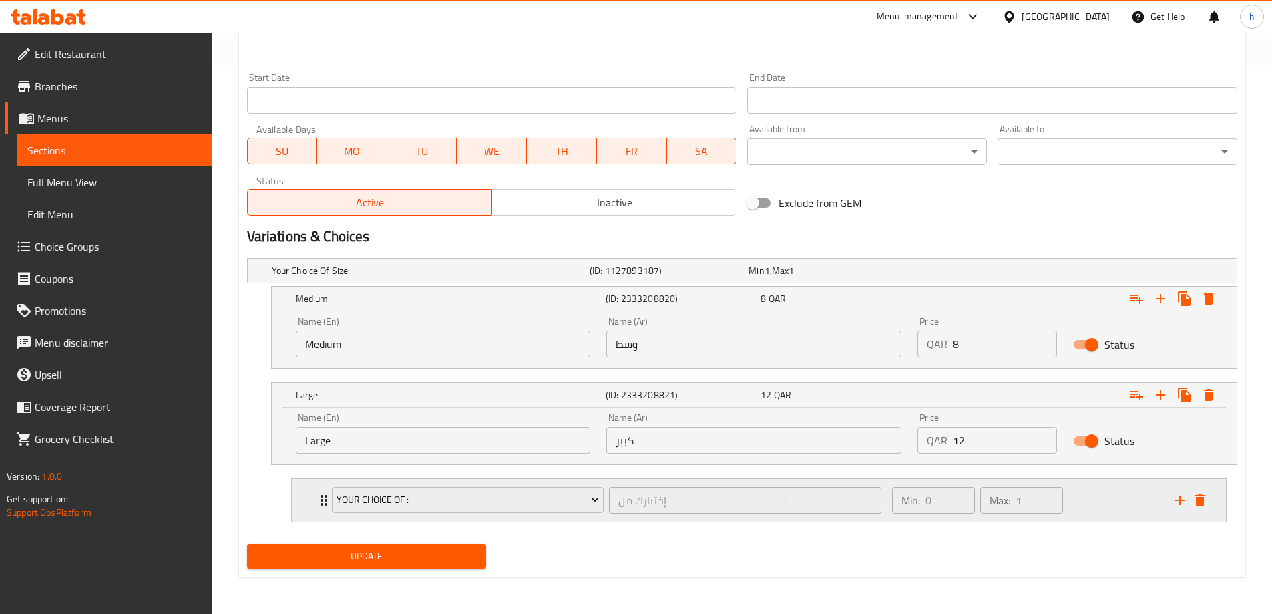
click at [1092, 494] on div "Min: 0 ​ Max: 1 ​" at bounding box center [1025, 500] width 283 height 43
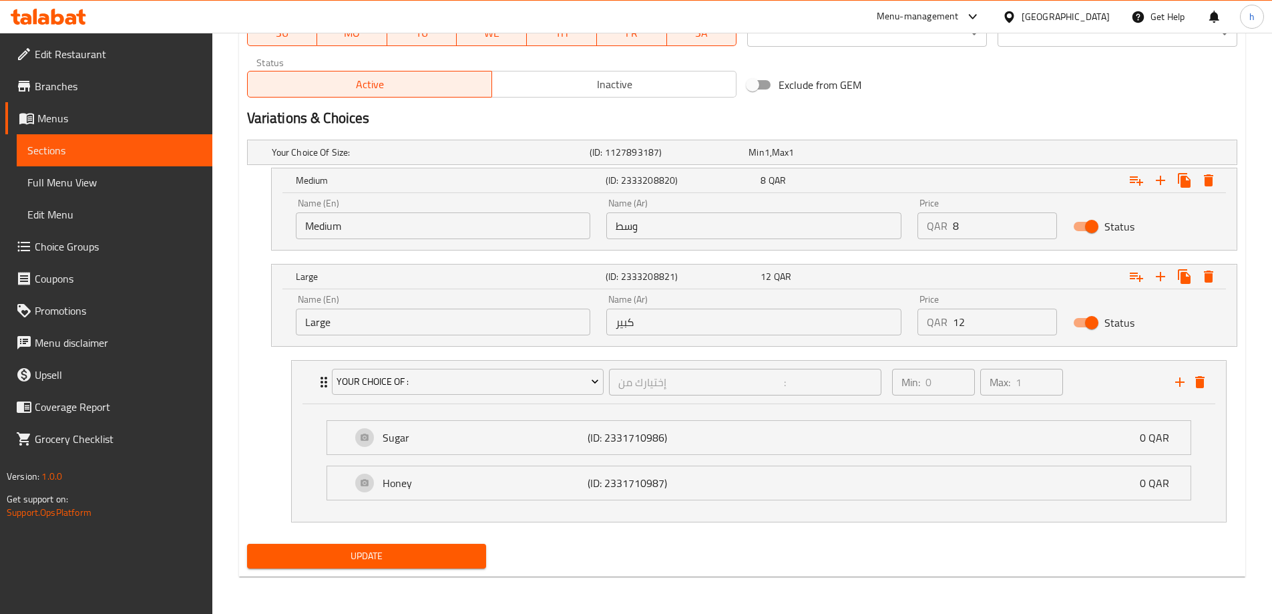
click at [91, 250] on span "Choice Groups" at bounding box center [118, 246] width 167 height 16
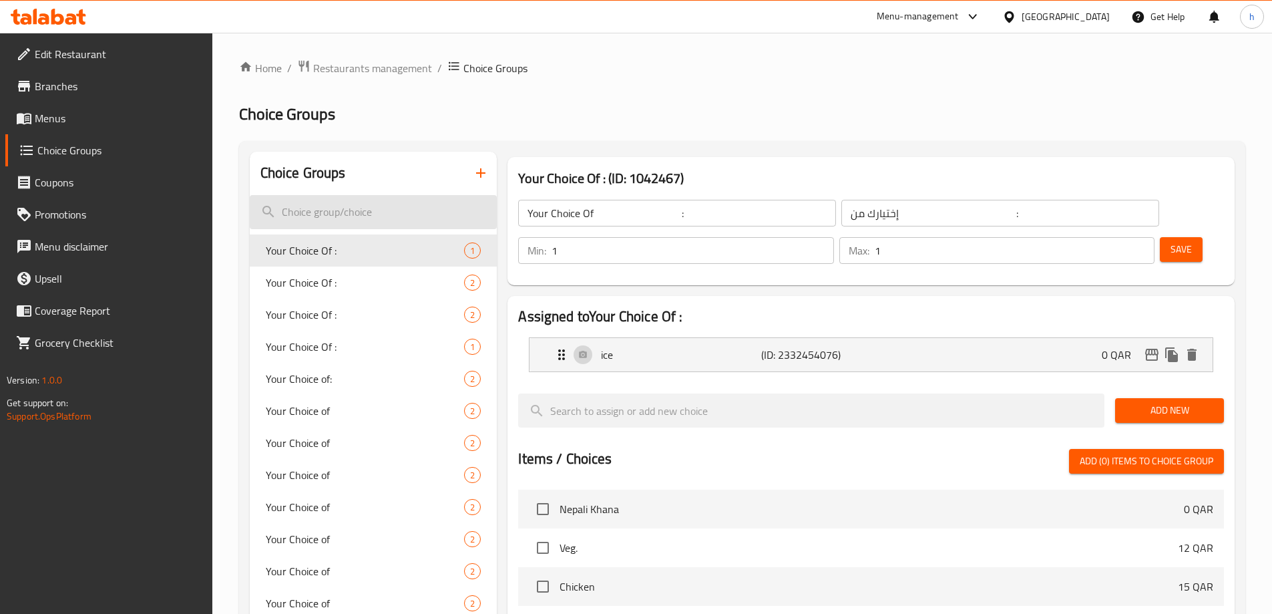
click at [394, 216] on input "search" at bounding box center [374, 212] width 248 height 34
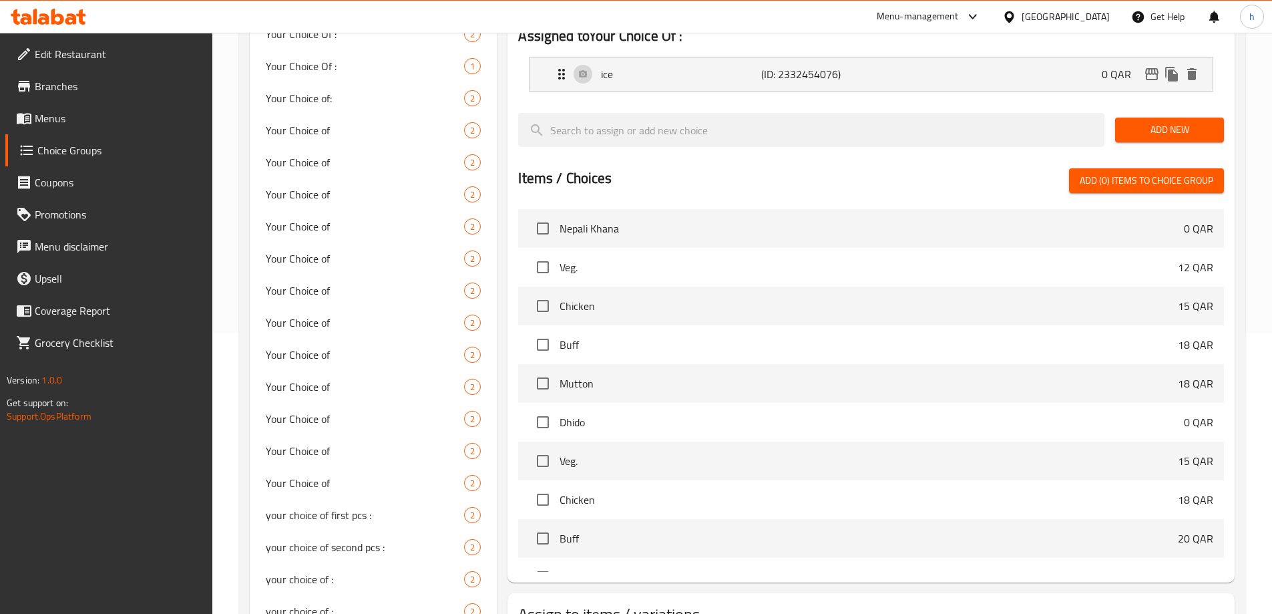
scroll to position [67, 0]
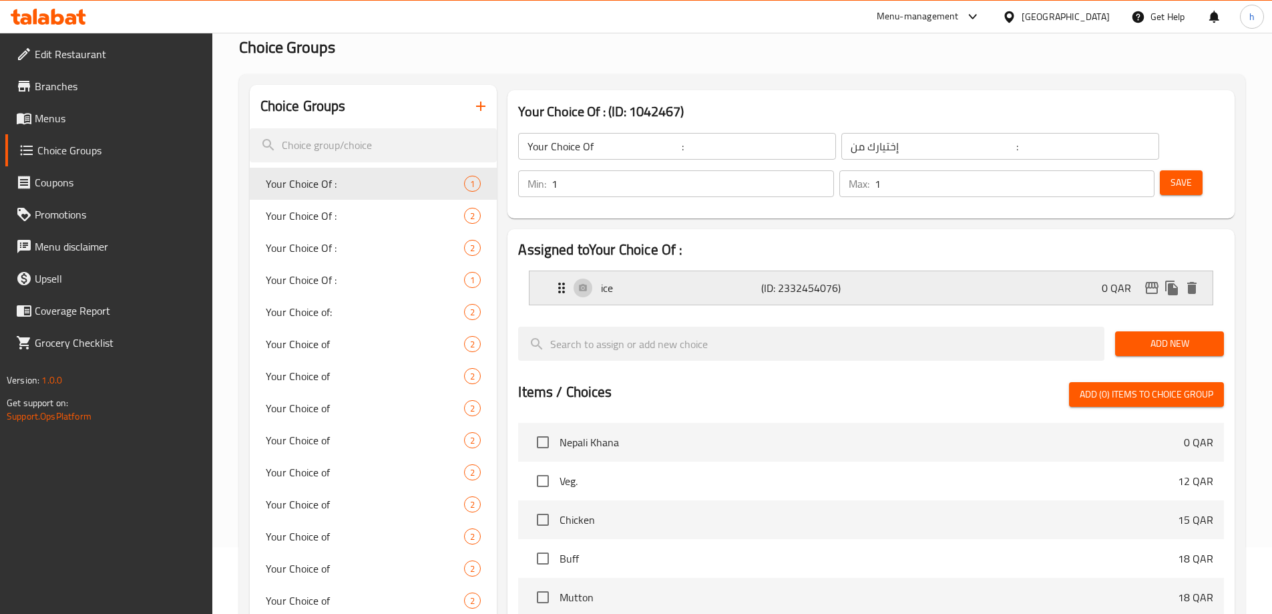
click at [904, 271] on div "ice (ID: 2332454076) 0 QAR" at bounding box center [875, 287] width 643 height 33
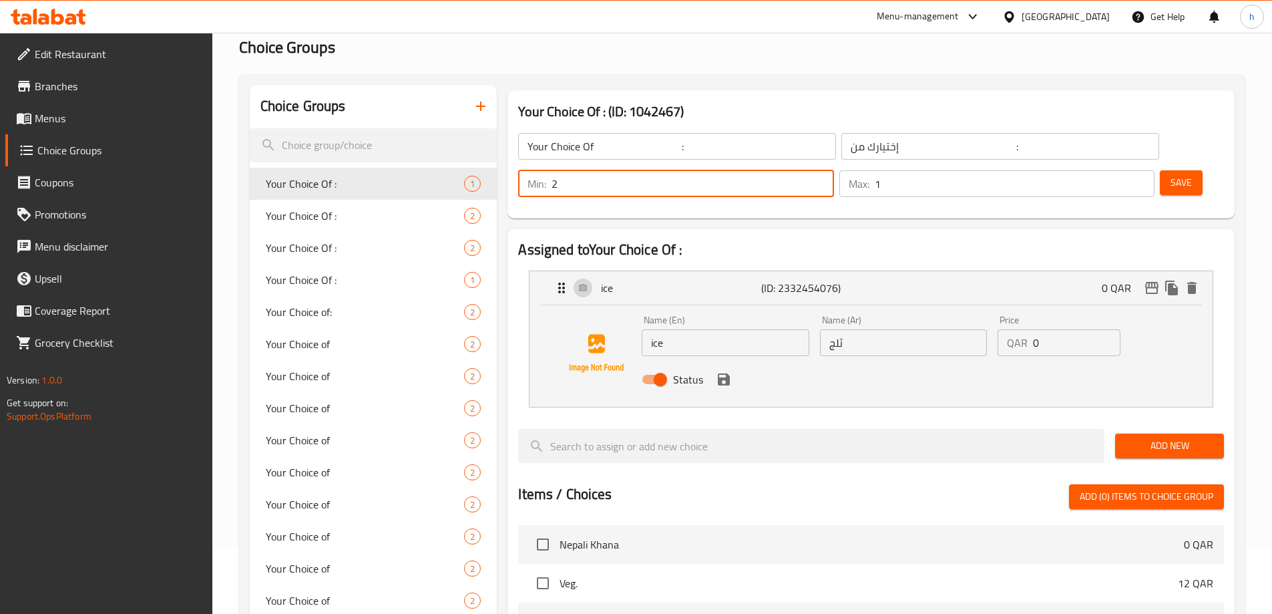
click at [833, 170] on input "2" at bounding box center [693, 183] width 282 height 27
click at [833, 170] on input "3" at bounding box center [693, 183] width 282 height 27
click at [833, 170] on input "4" at bounding box center [693, 183] width 282 height 27
click at [833, 170] on input "3" at bounding box center [693, 183] width 282 height 27
click at [833, 170] on input "2" at bounding box center [693, 183] width 282 height 27
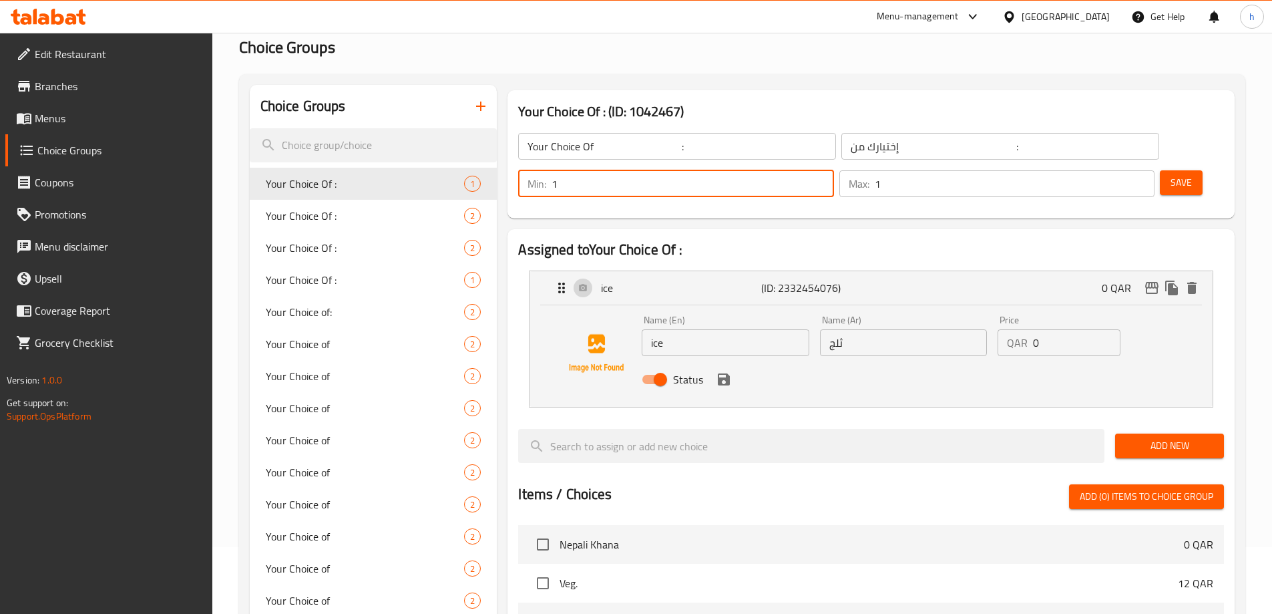
click at [833, 170] on input "1" at bounding box center [693, 183] width 282 height 27
type input "0"
click at [833, 170] on input "0" at bounding box center [693, 183] width 282 height 27
click at [1171, 174] on span "Save" at bounding box center [1181, 182] width 21 height 17
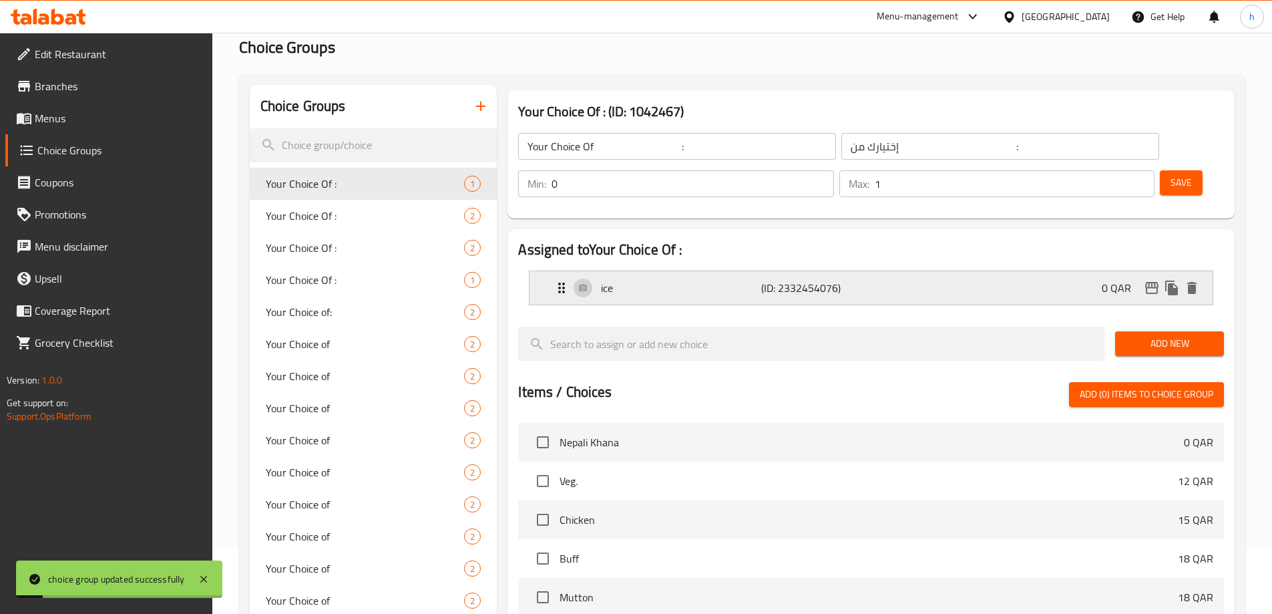
click at [932, 271] on div "ice (ID: 2332454076) 0 QAR" at bounding box center [875, 287] width 643 height 33
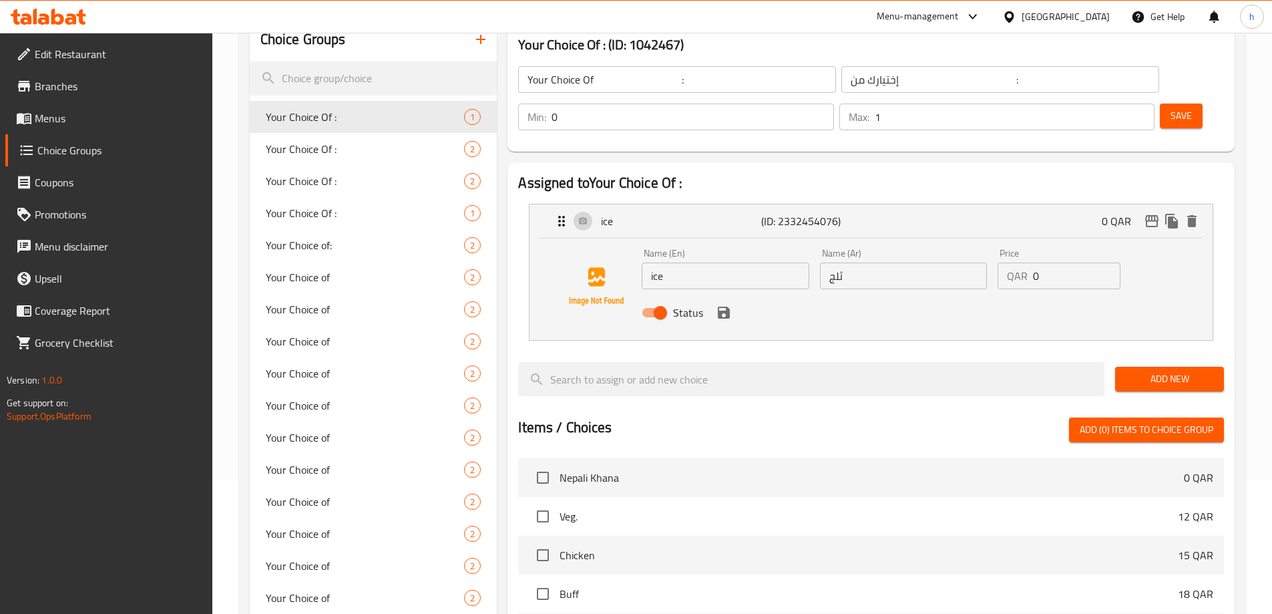
scroll to position [200, 0]
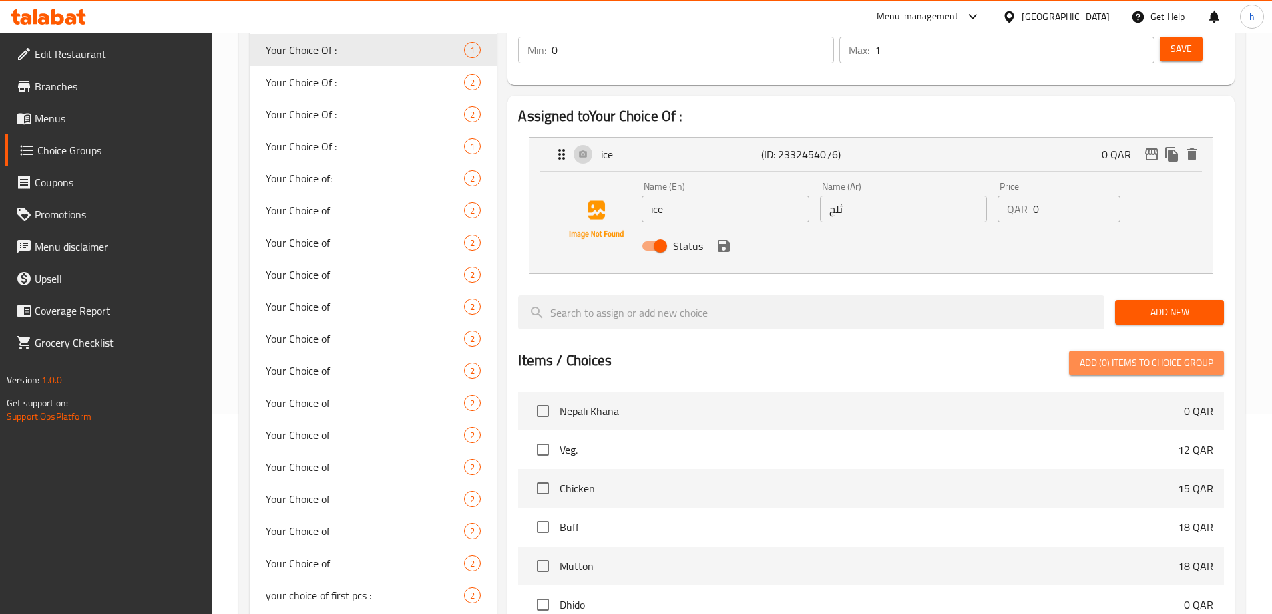
click at [1090, 355] on span "Add (0) items to choice group" at bounding box center [1147, 363] width 134 height 17
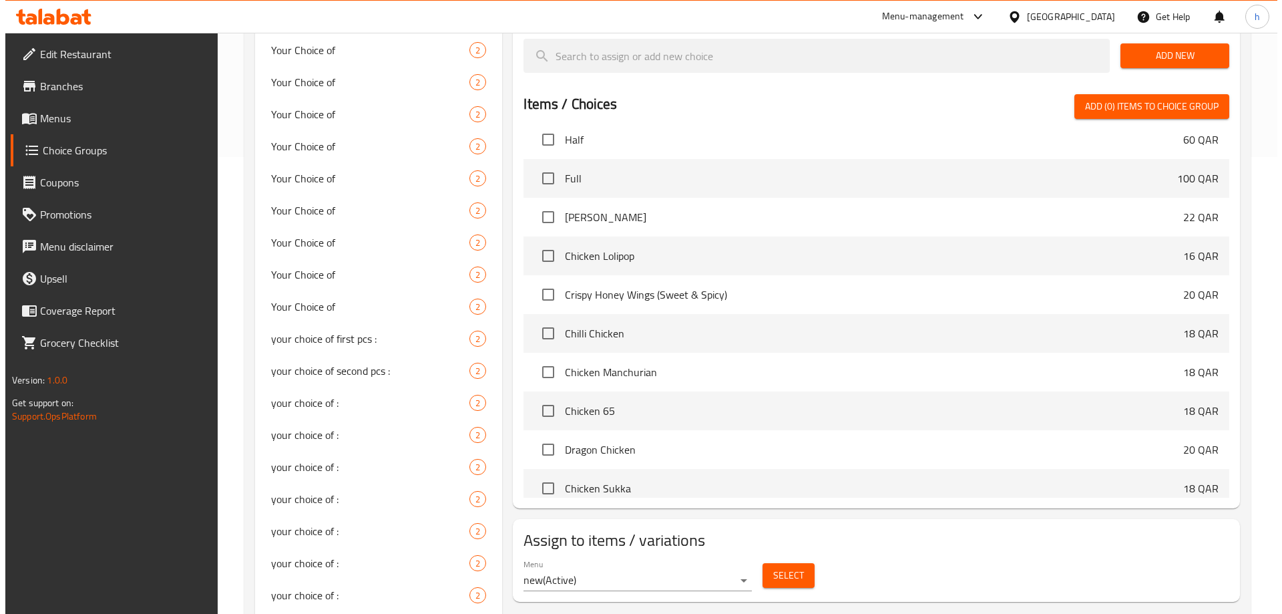
scroll to position [534, 0]
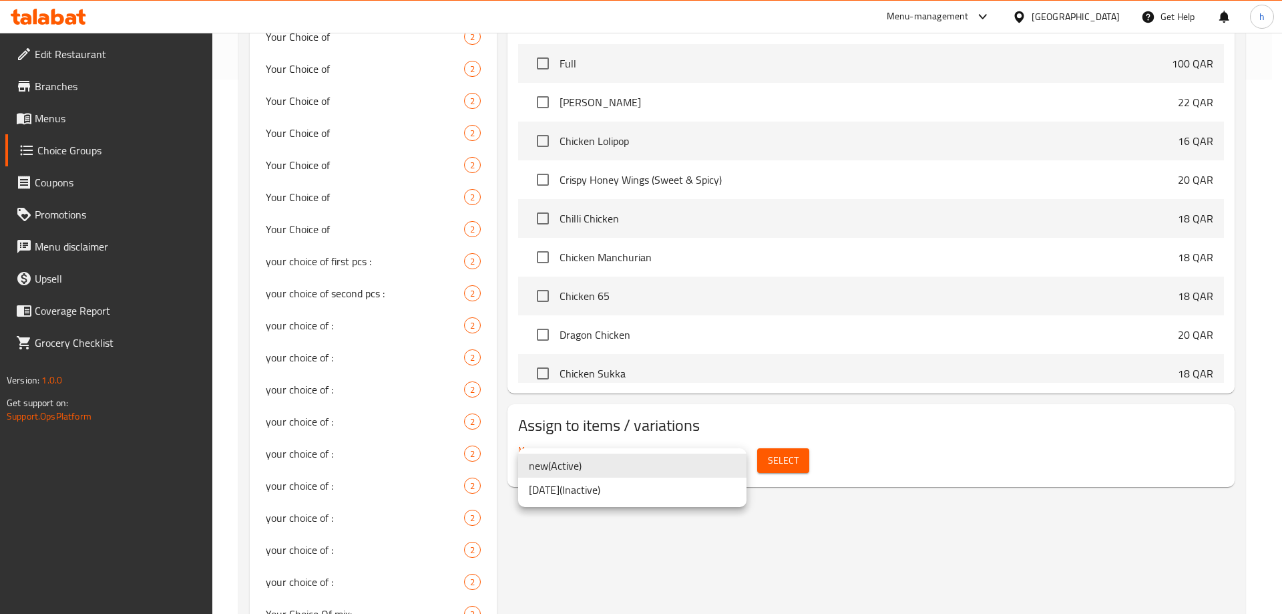
click at [805, 503] on div at bounding box center [641, 307] width 1282 height 614
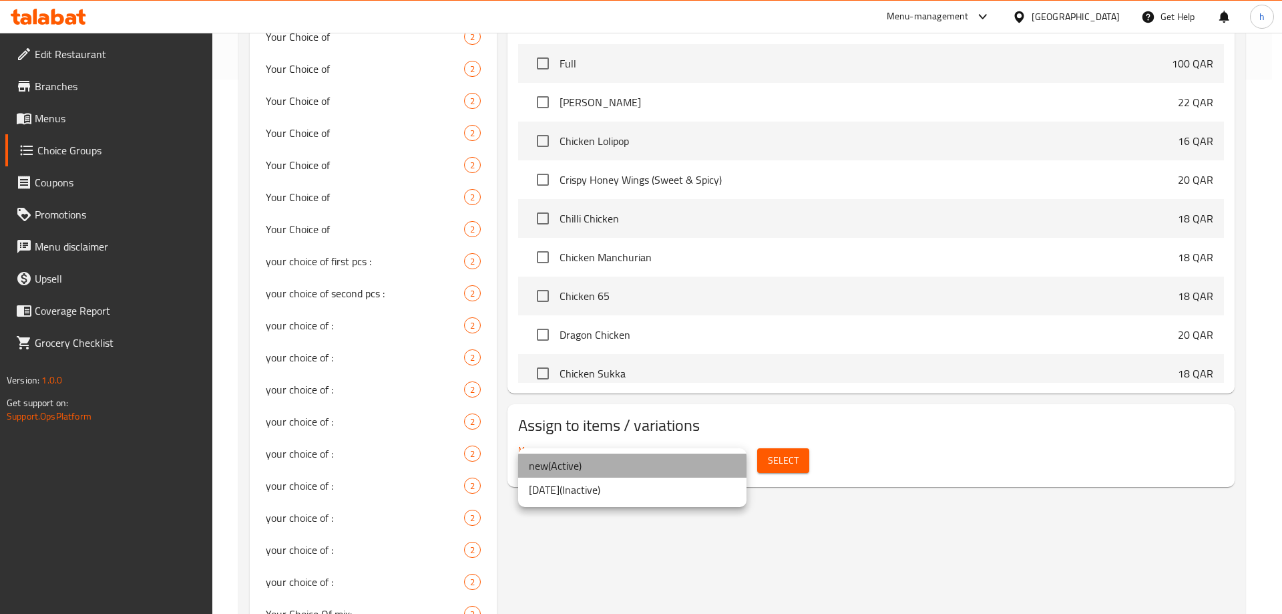
click at [538, 466] on li "new ( Active )" at bounding box center [632, 465] width 228 height 24
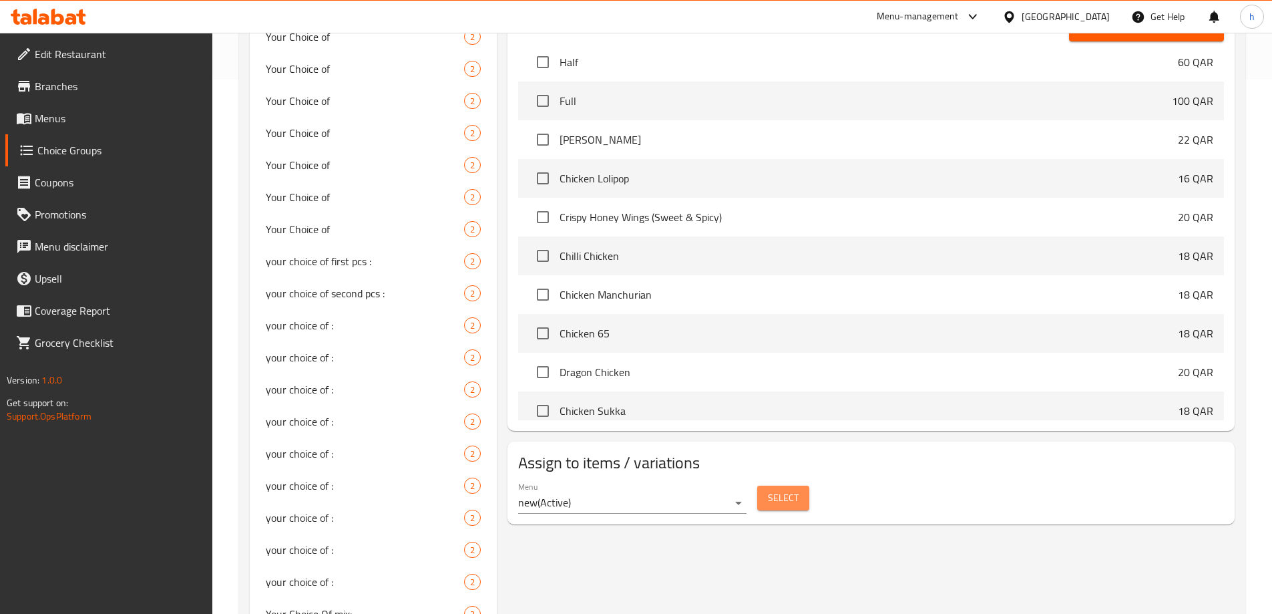
click at [787, 489] on span "Select" at bounding box center [783, 497] width 31 height 17
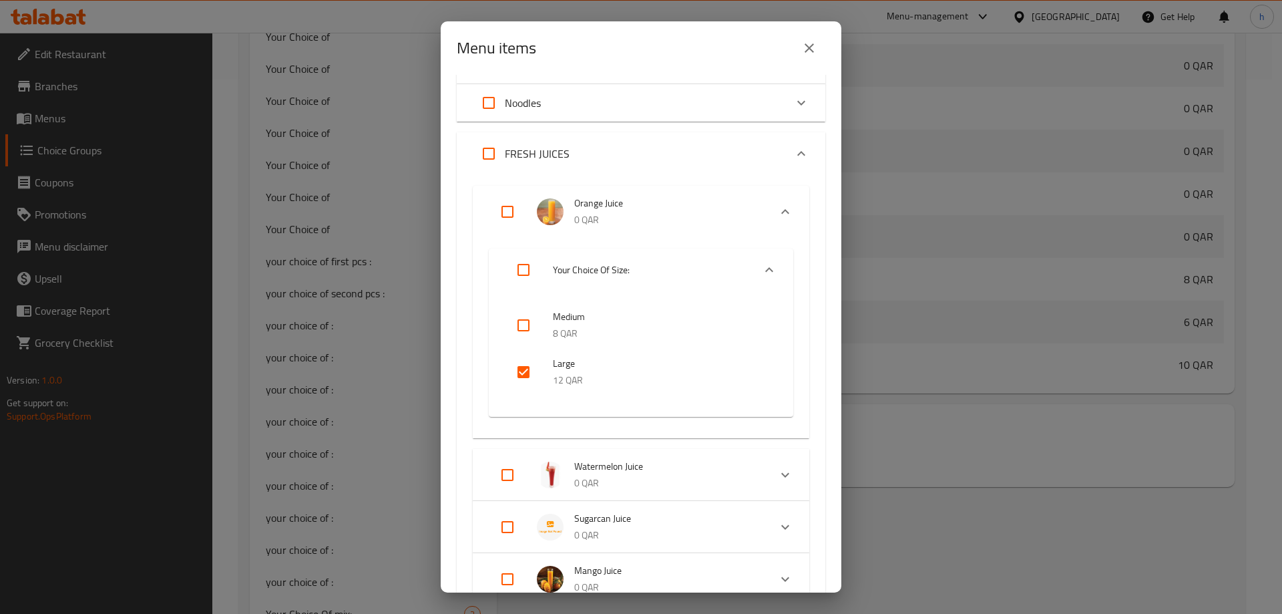
scroll to position [334, 0]
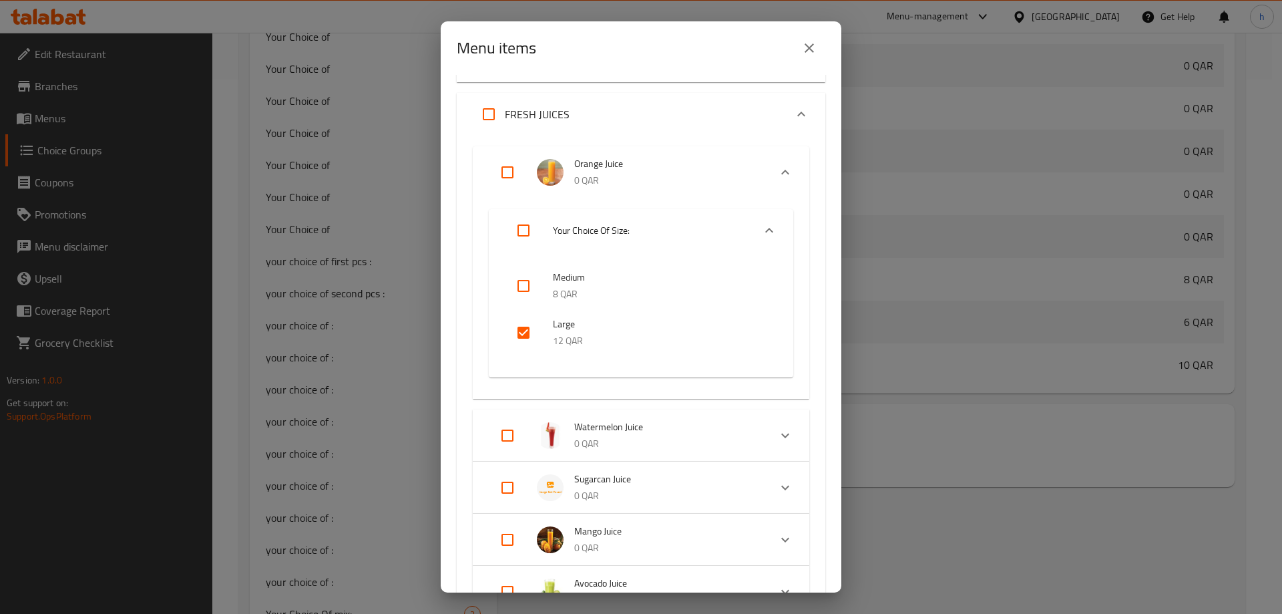
click at [525, 282] on input "checkbox" at bounding box center [523, 286] width 32 height 32
checkbox input "true"
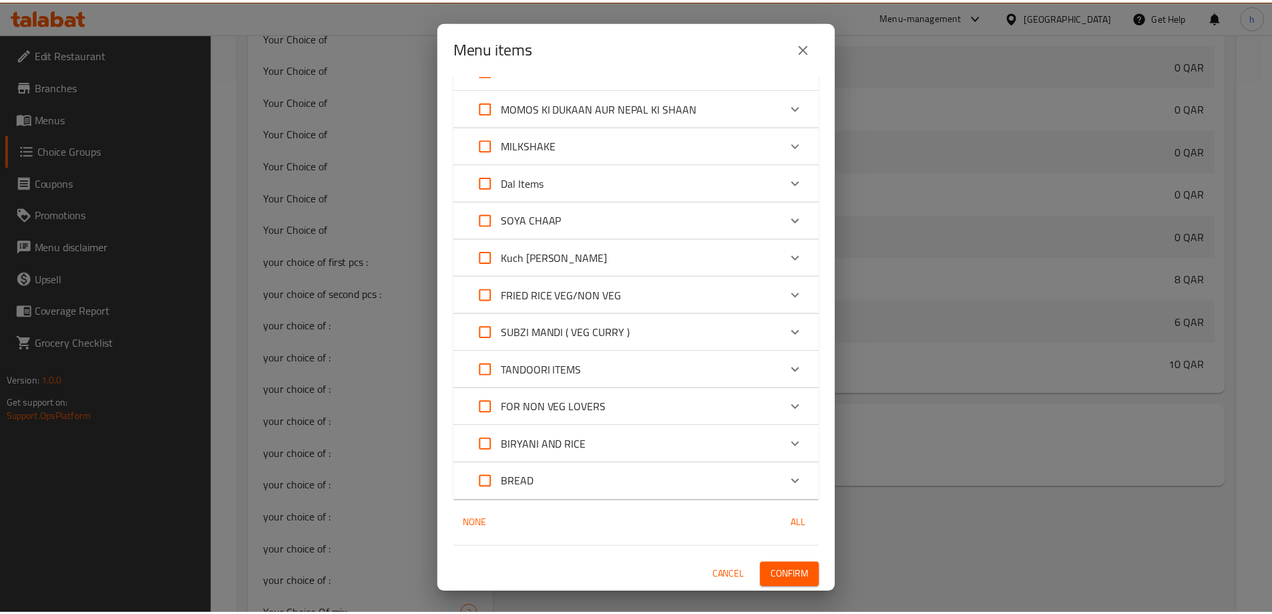
scroll to position [1224, 0]
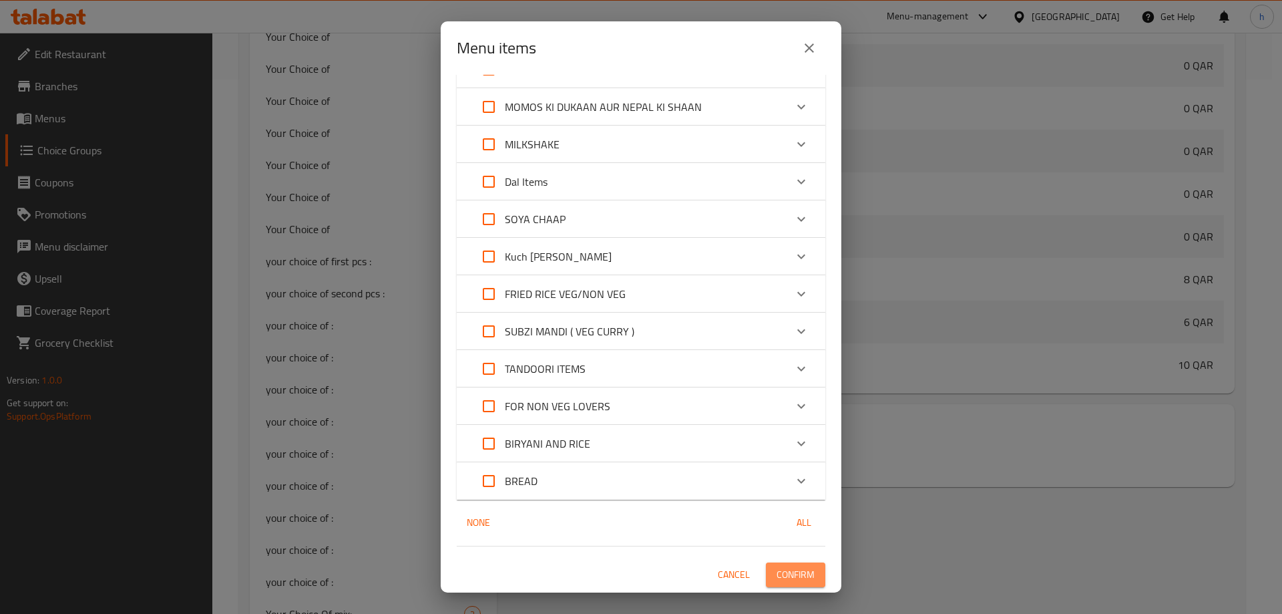
click at [782, 570] on span "Confirm" at bounding box center [796, 574] width 38 height 17
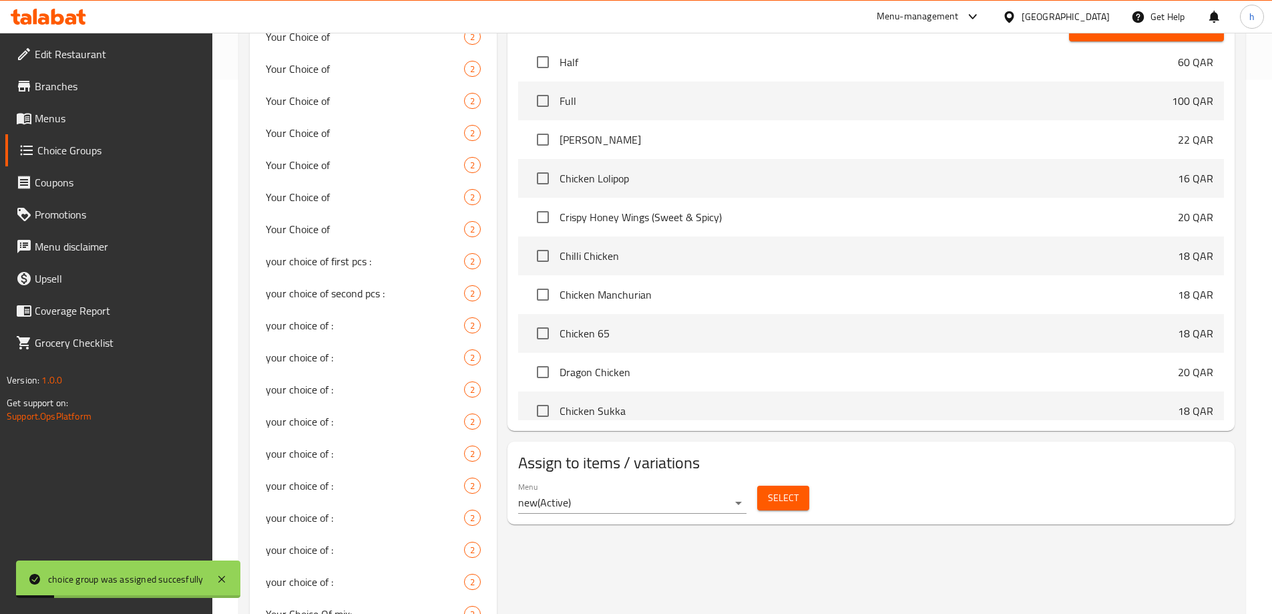
click at [94, 152] on span "Choice Groups" at bounding box center [119, 150] width 164 height 16
click at [121, 88] on span "Branches" at bounding box center [118, 86] width 167 height 16
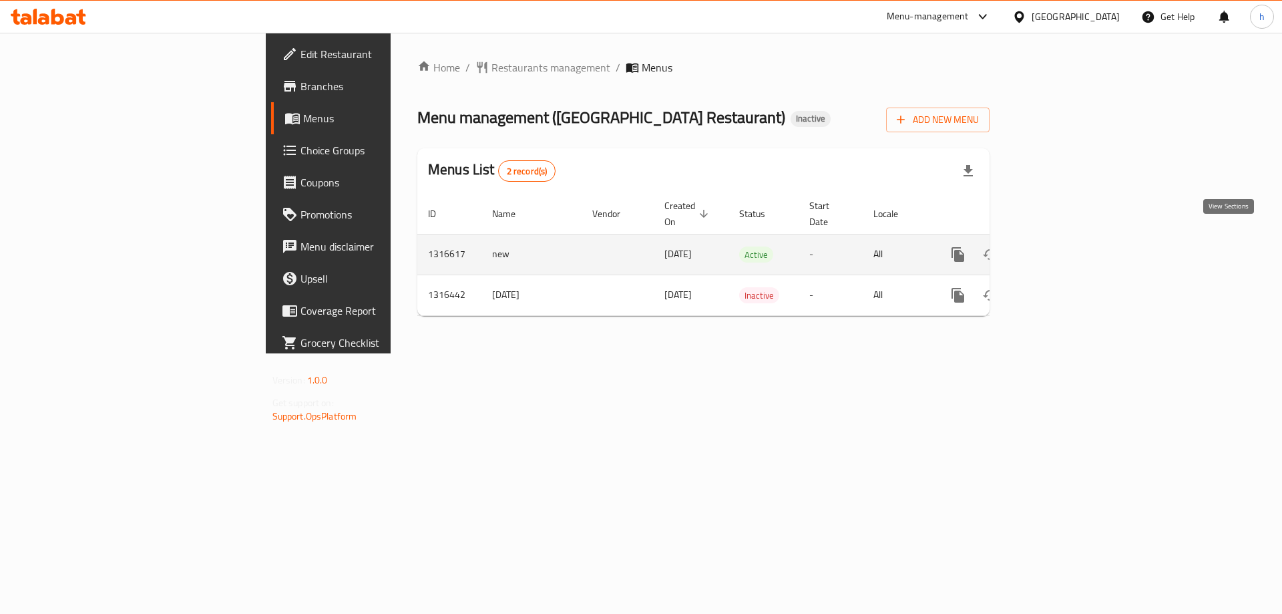
click at [1070, 238] on link "enhanced table" at bounding box center [1054, 254] width 32 height 32
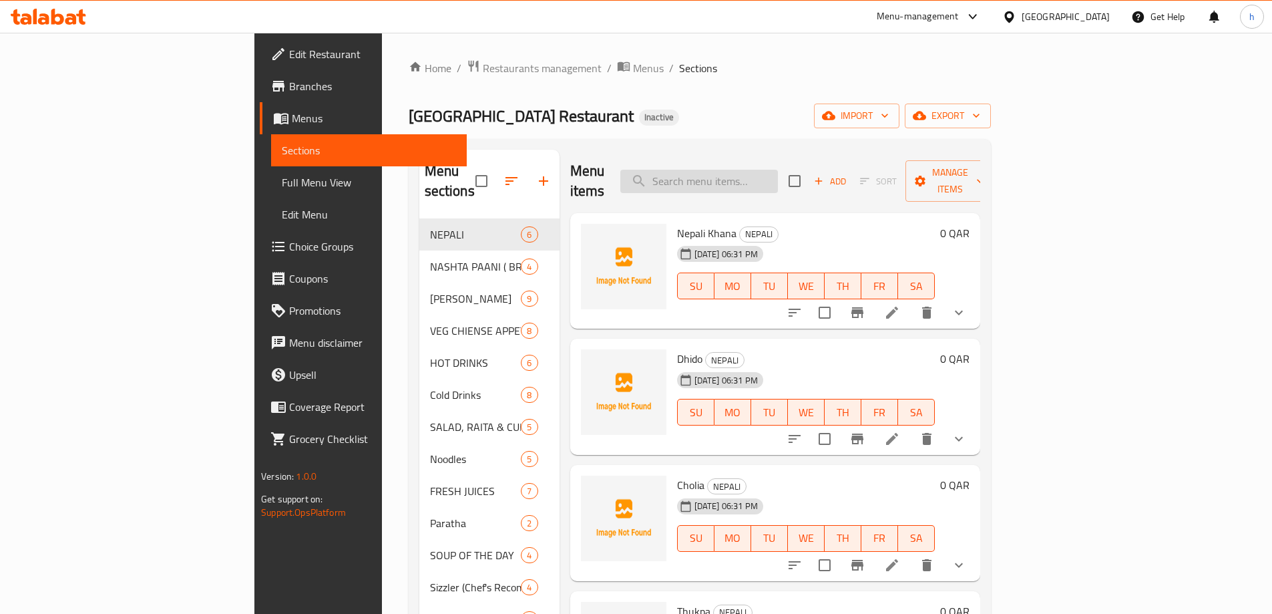
click at [778, 176] on input "search" at bounding box center [699, 181] width 158 height 23
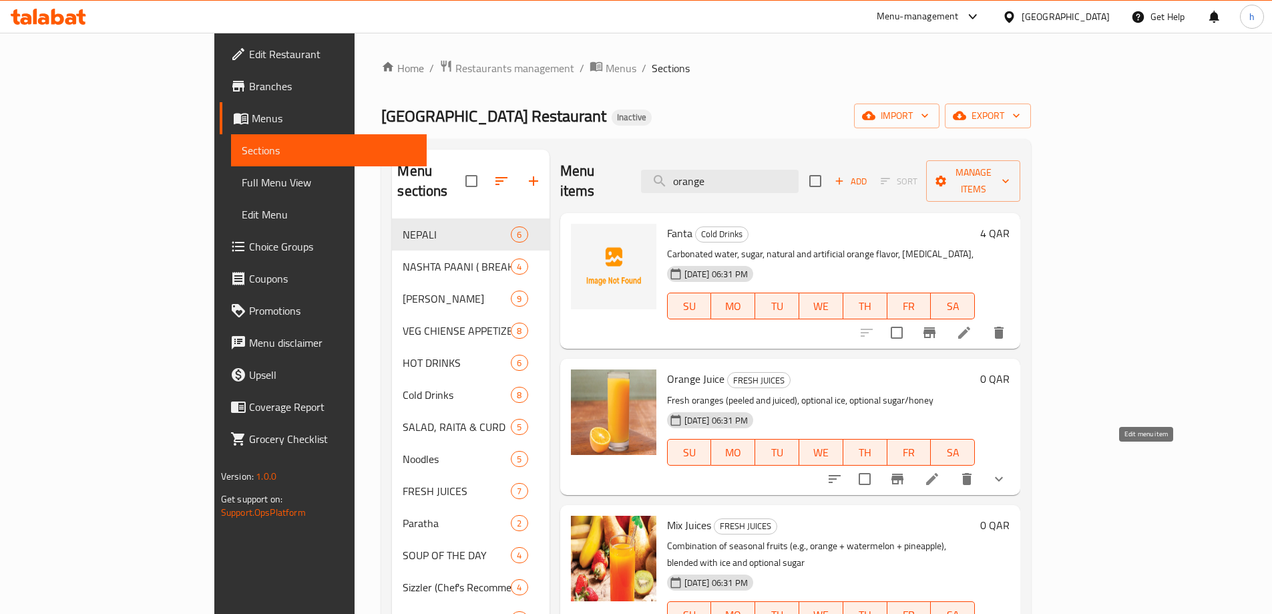
type input "orange"
click at [938, 473] on icon at bounding box center [932, 479] width 12 height 12
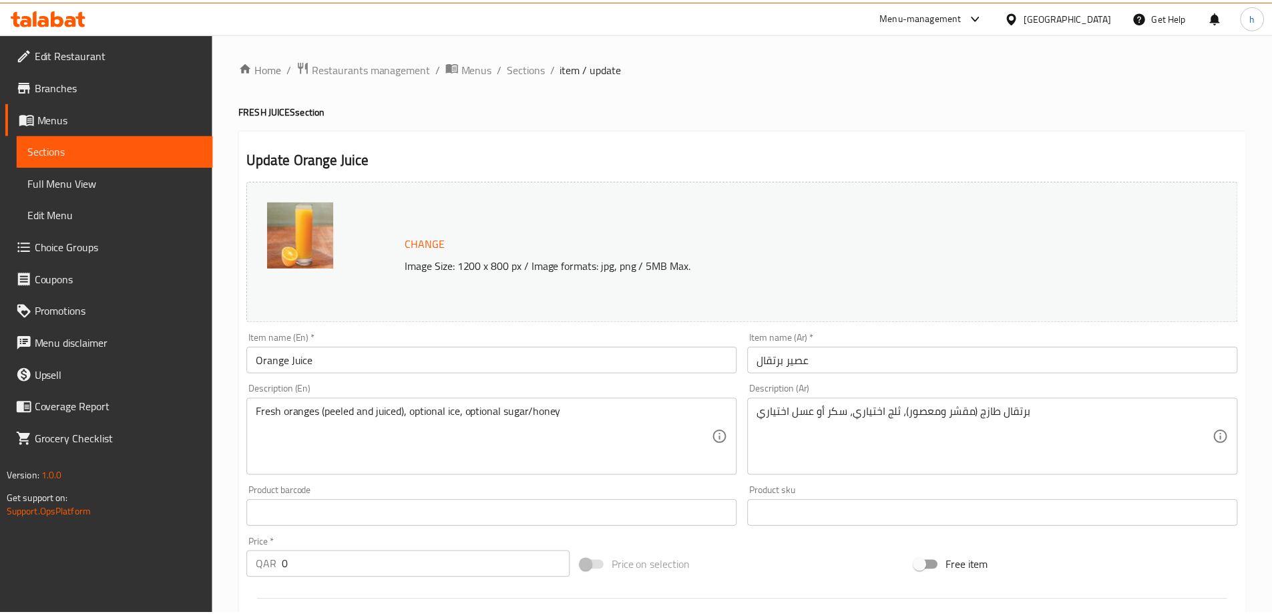
scroll to position [544, 0]
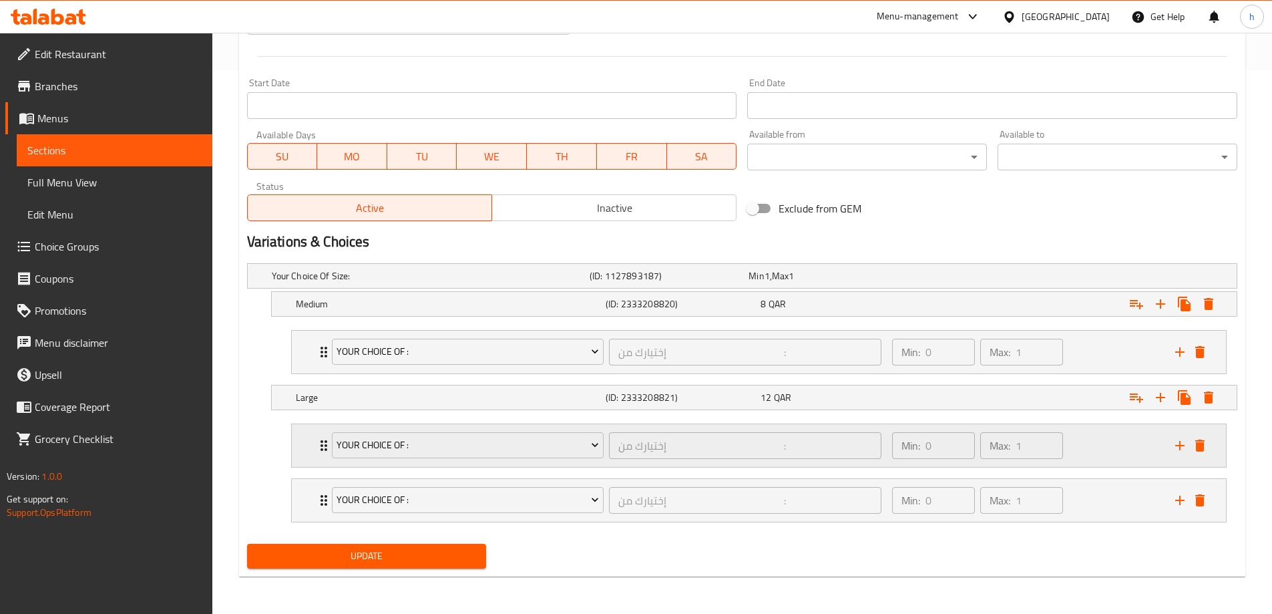
click at [1109, 440] on div "Min: 0 ​ Max: 1 ​" at bounding box center [1025, 445] width 283 height 43
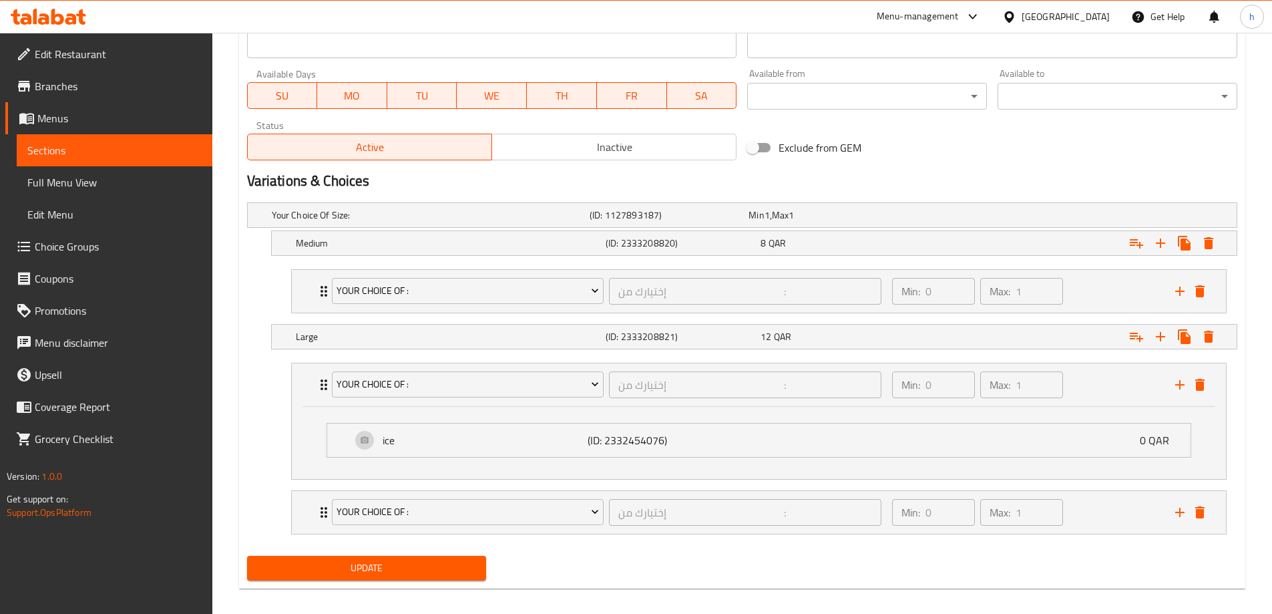
scroll to position [616, 0]
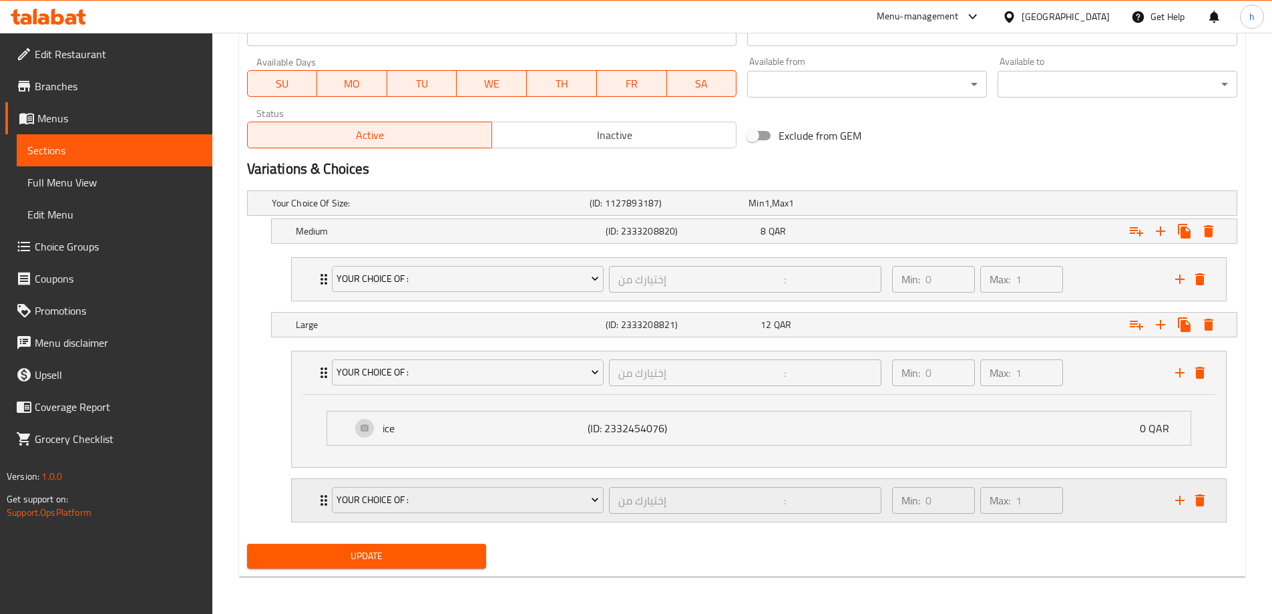
click at [1092, 512] on div "Min: 0 ​ Max: 1 ​" at bounding box center [1025, 500] width 283 height 43
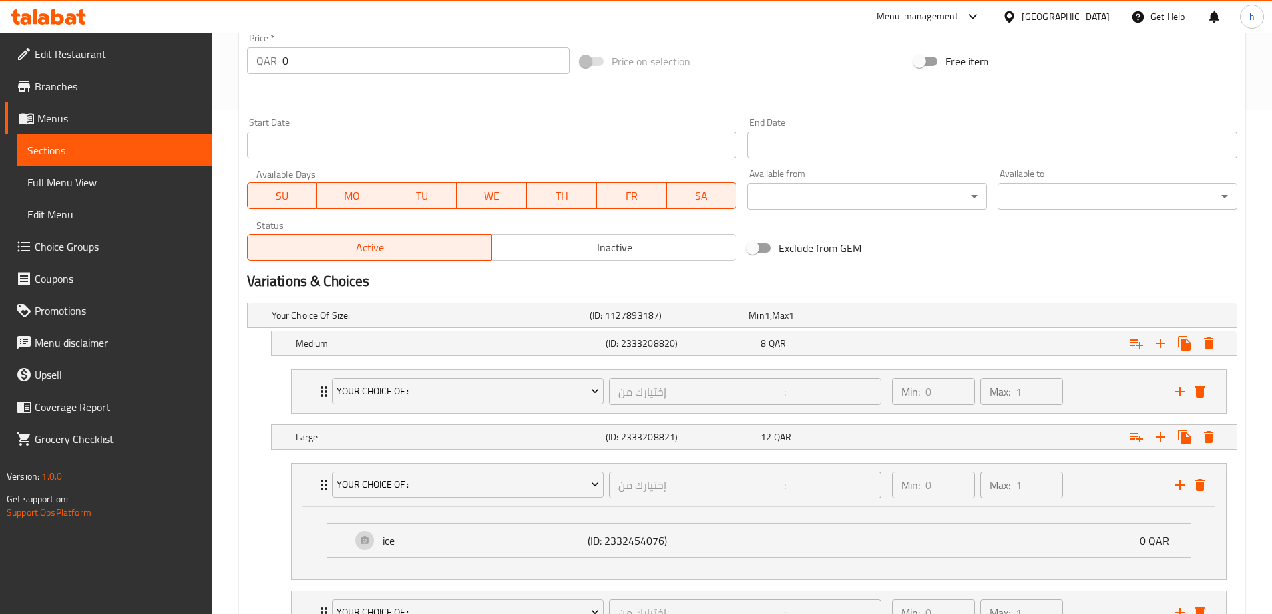
scroll to position [467, 0]
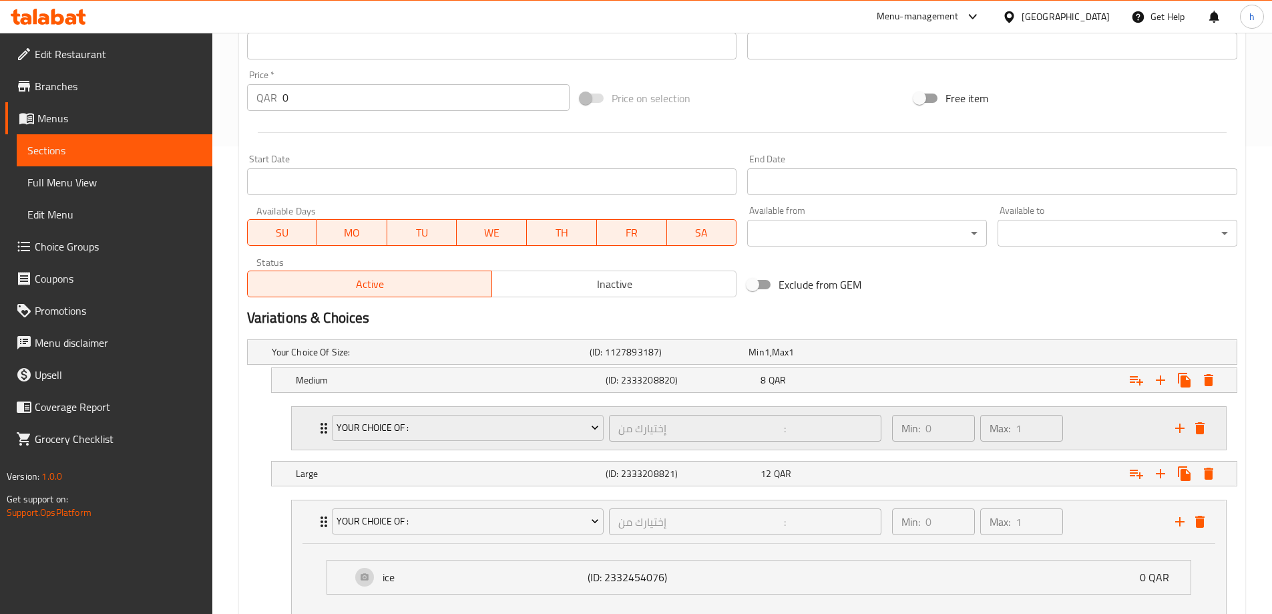
click at [1079, 419] on div "Min: 0 ​ Max: 1 ​" at bounding box center [1025, 428] width 283 height 43
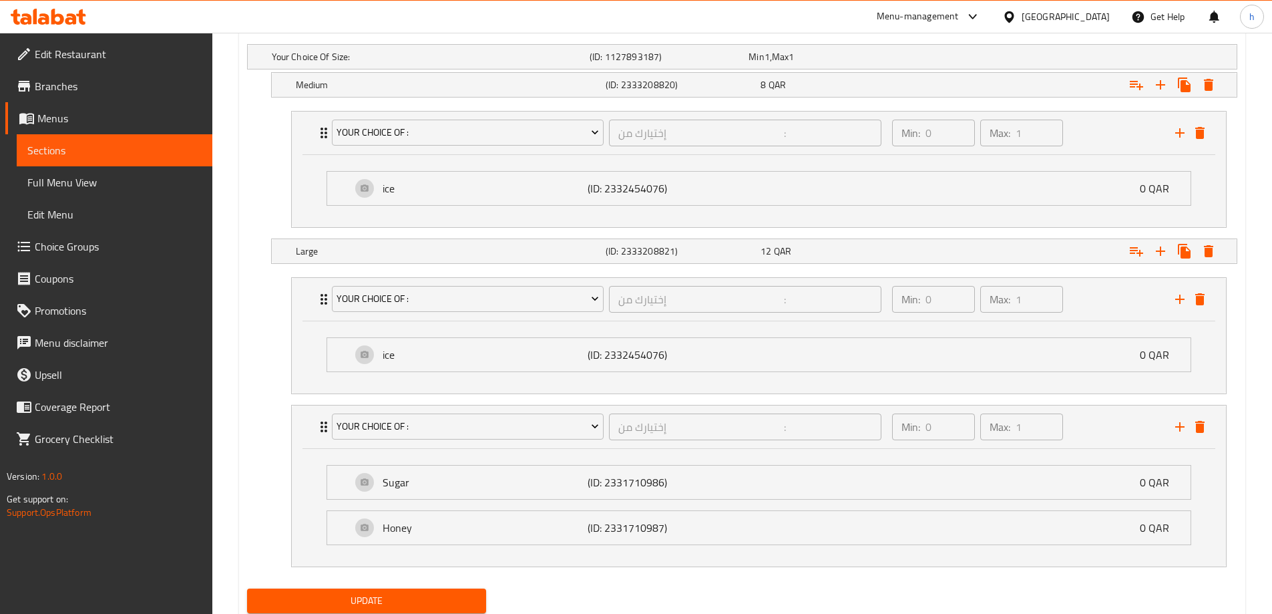
scroll to position [801, 0]
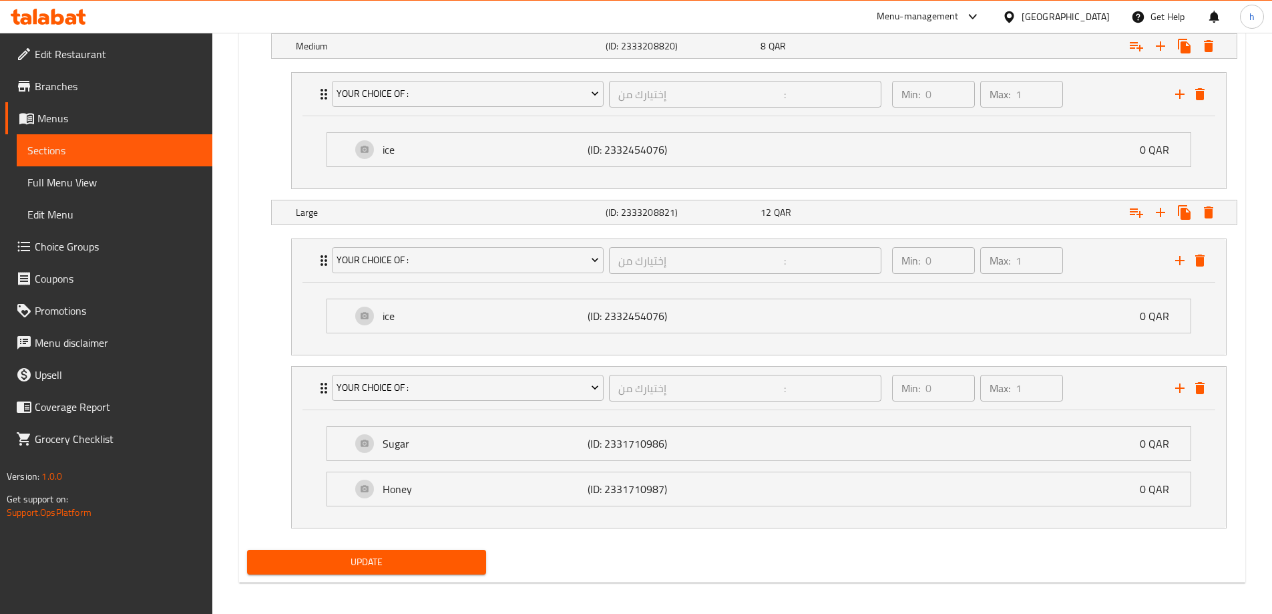
click at [108, 242] on span "Choice Groups" at bounding box center [118, 246] width 167 height 16
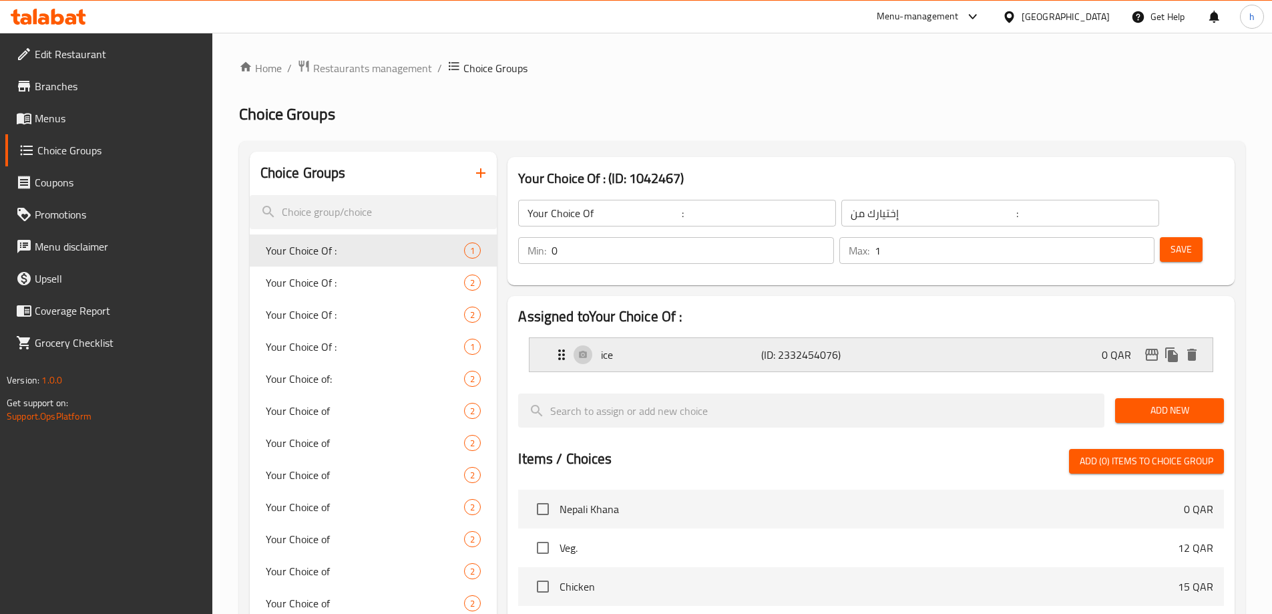
click at [909, 338] on div "ice (ID: 2332454076) 0 QAR" at bounding box center [875, 354] width 643 height 33
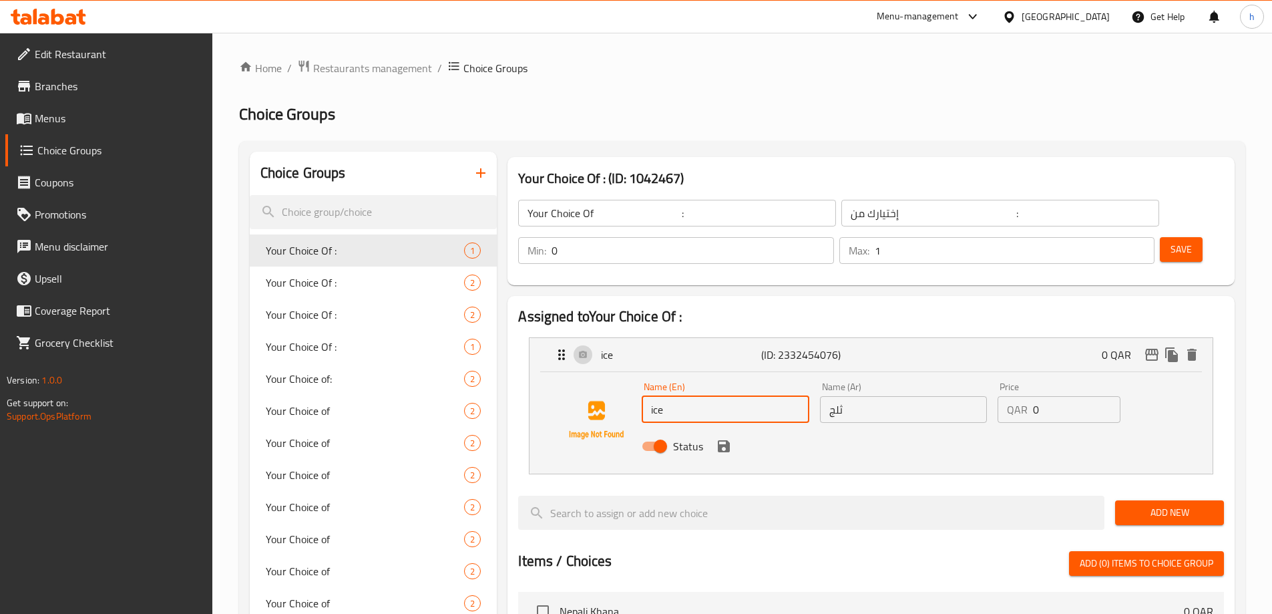
click at [697, 396] on input "ice" at bounding box center [725, 409] width 167 height 27
type input "honey"
drag, startPoint x: 844, startPoint y: 385, endPoint x: 827, endPoint y: 381, distance: 17.8
click at [835, 396] on input "ثلج" at bounding box center [903, 409] width 167 height 27
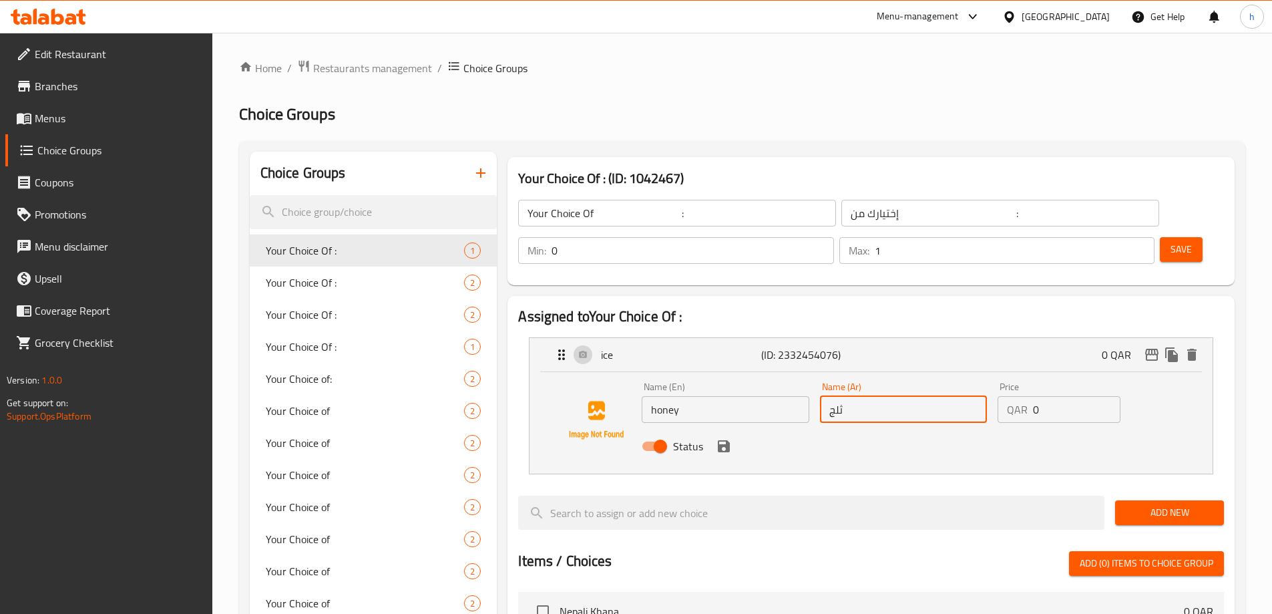
click at [817, 379] on div "Name (Ar) ثلج Name (Ar)" at bounding box center [904, 402] width 178 height 51
drag, startPoint x: 861, startPoint y: 380, endPoint x: 822, endPoint y: 373, distance: 39.3
click at [822, 396] on input "ثلج" at bounding box center [903, 409] width 167 height 27
type input "عسل"
click at [1171, 241] on span "Save" at bounding box center [1181, 249] width 21 height 17
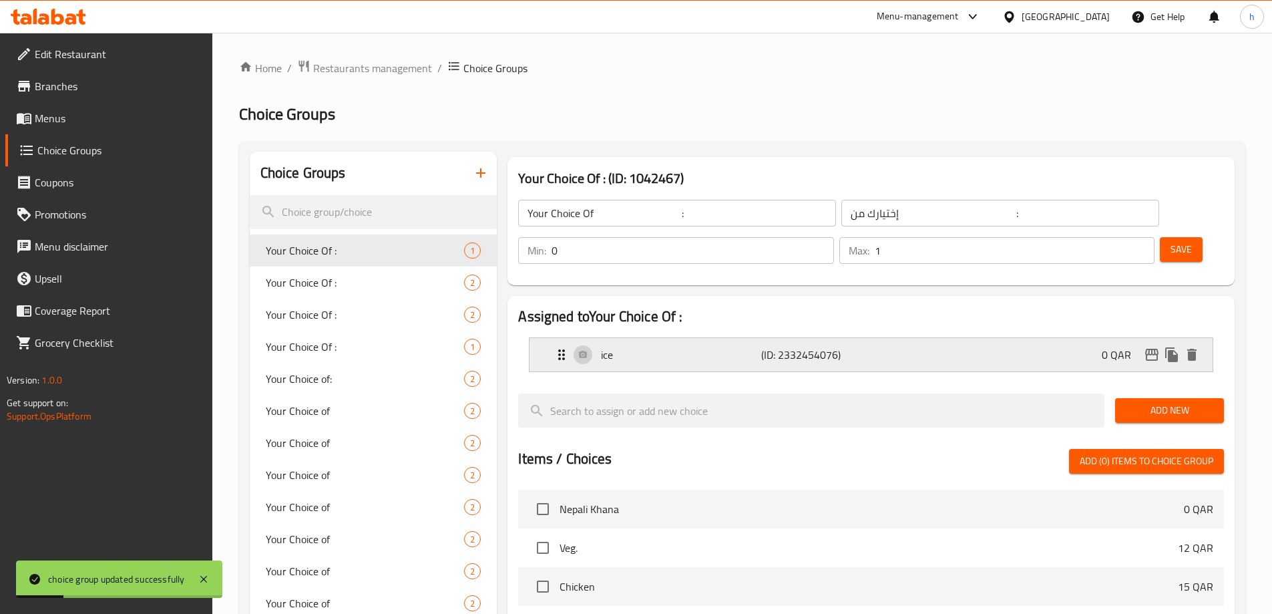
click at [1034, 338] on div "ice (ID: 2332454076) 0 QAR" at bounding box center [875, 354] width 643 height 33
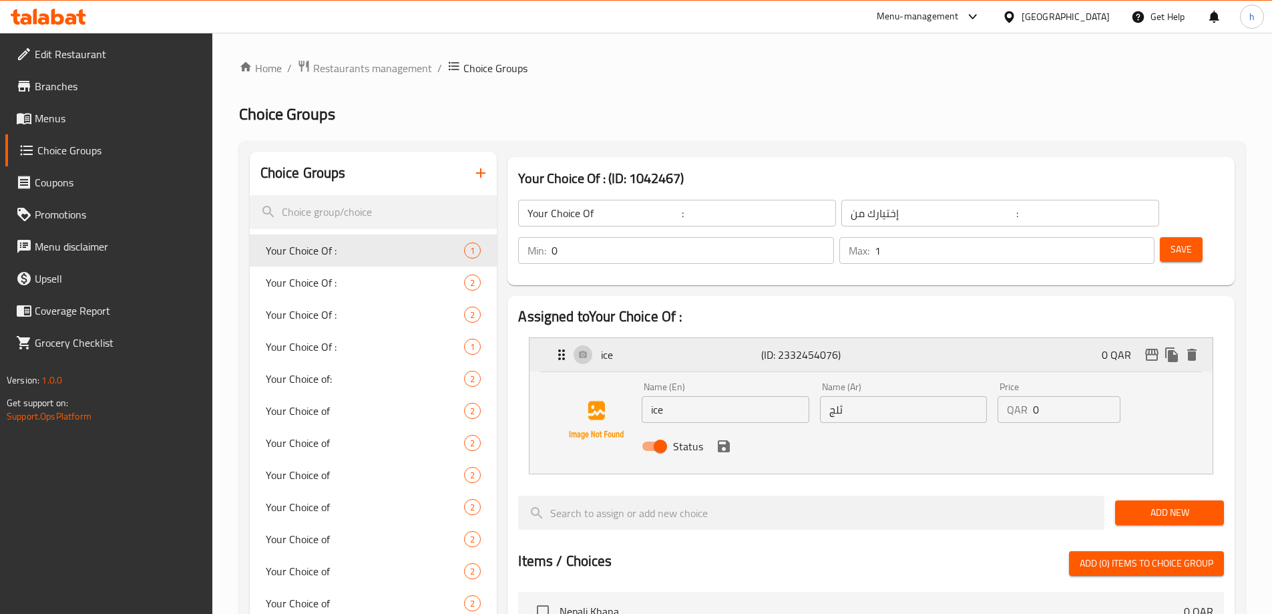
click at [1051, 338] on div "ice (ID: 2332454076) 0 QAR" at bounding box center [875, 354] width 643 height 33
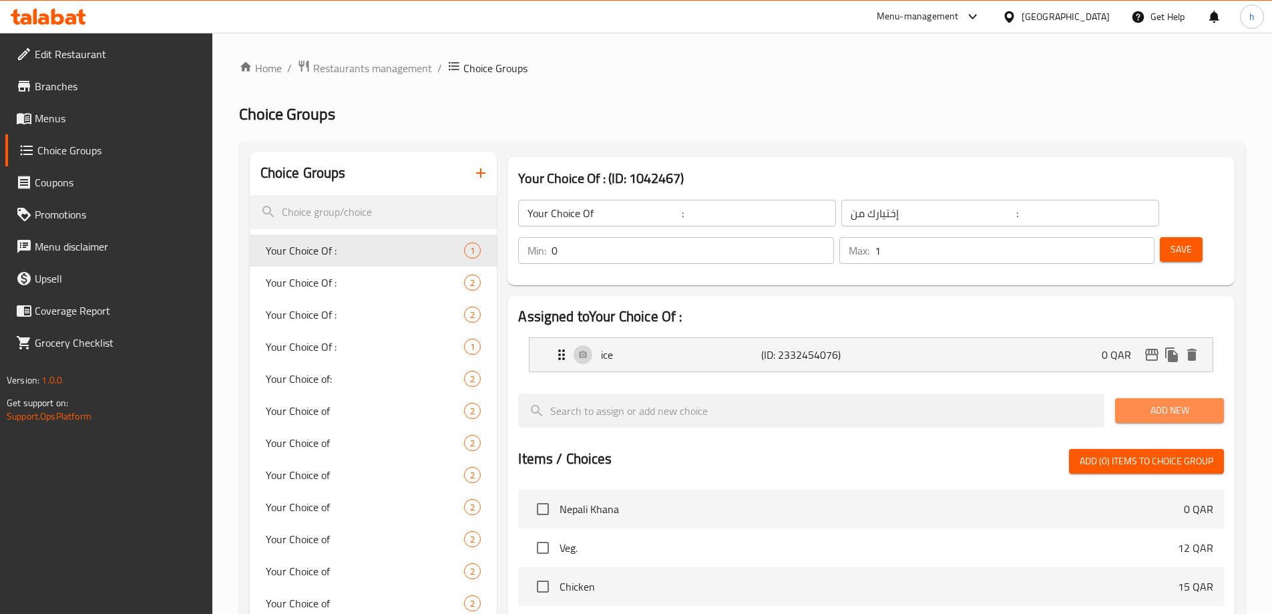
click at [1133, 402] on span "Add New" at bounding box center [1169, 410] width 87 height 17
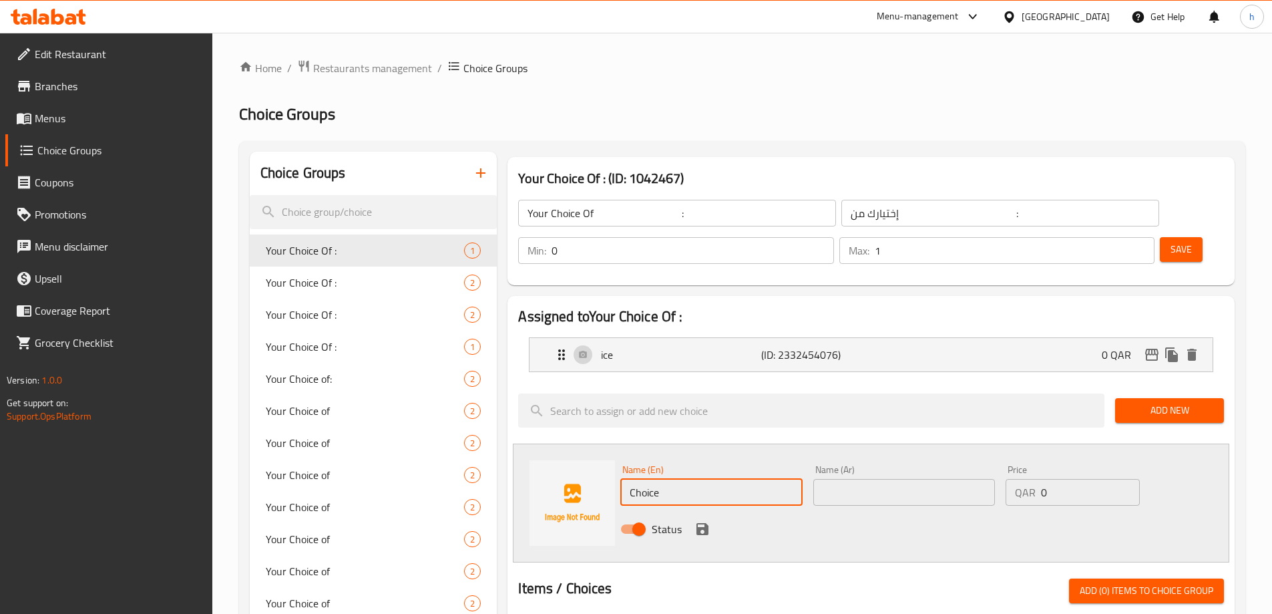
click at [673, 479] on input "Choice" at bounding box center [711, 492] width 182 height 27
click at [679, 214] on input "Your Choice Of :" at bounding box center [677, 213] width 318 height 27
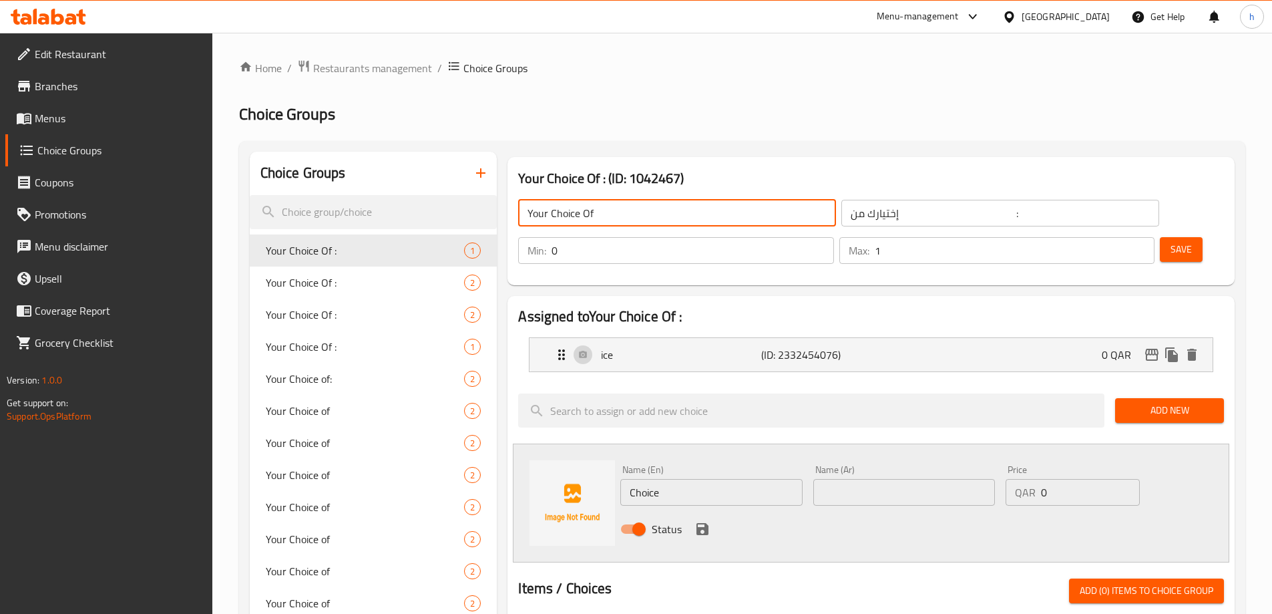
type input "Your Choice Of"
drag, startPoint x: 527, startPoint y: 208, endPoint x: 611, endPoint y: 204, distance: 84.2
click at [611, 204] on input "Your Choice Of" at bounding box center [677, 213] width 318 height 27
type input "ؤ"
type input "choice"
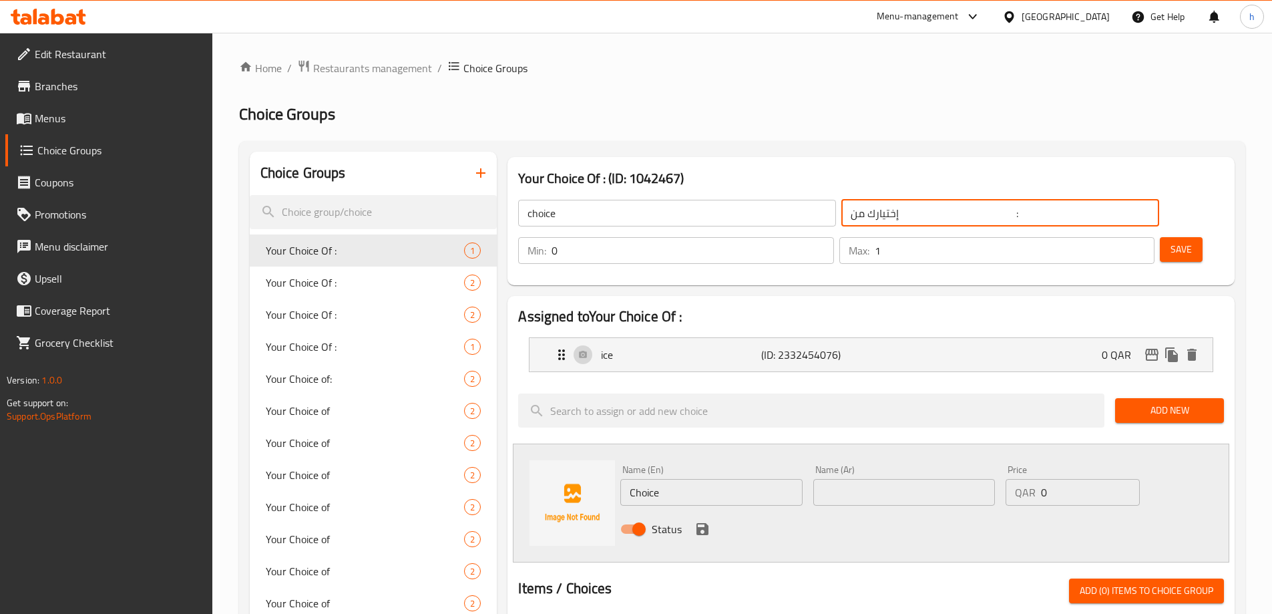
click at [841, 210] on input "إختيارك من :" at bounding box center [1000, 213] width 318 height 27
drag, startPoint x: 805, startPoint y: 204, endPoint x: 752, endPoint y: 219, distance: 55.4
click at [841, 219] on input "إختيارك :" at bounding box center [1000, 213] width 318 height 27
type input ":"
drag, startPoint x: 869, startPoint y: 212, endPoint x: 798, endPoint y: 220, distance: 71.9
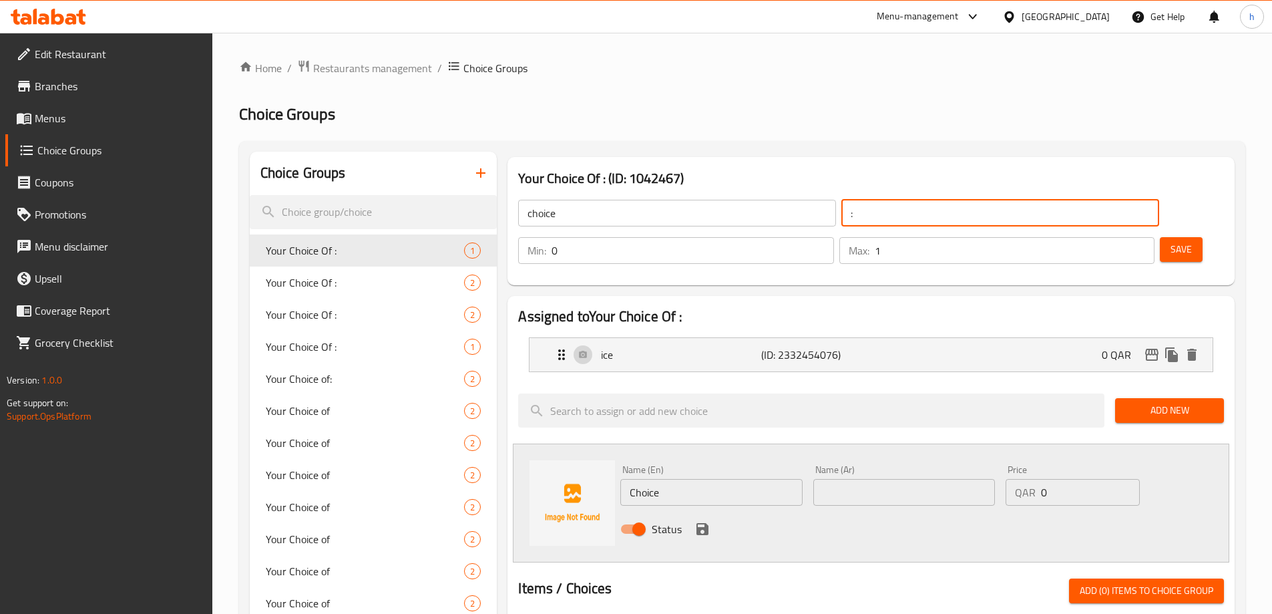
click at [841, 220] on input ":" at bounding box center [1000, 213] width 318 height 27
drag, startPoint x: 797, startPoint y: 220, endPoint x: 740, endPoint y: 220, distance: 56.8
click at [740, 220] on div "choice ​ ​" at bounding box center [838, 213] width 656 height 43
click at [841, 219] on input "text" at bounding box center [1000, 213] width 318 height 27
type input "h"
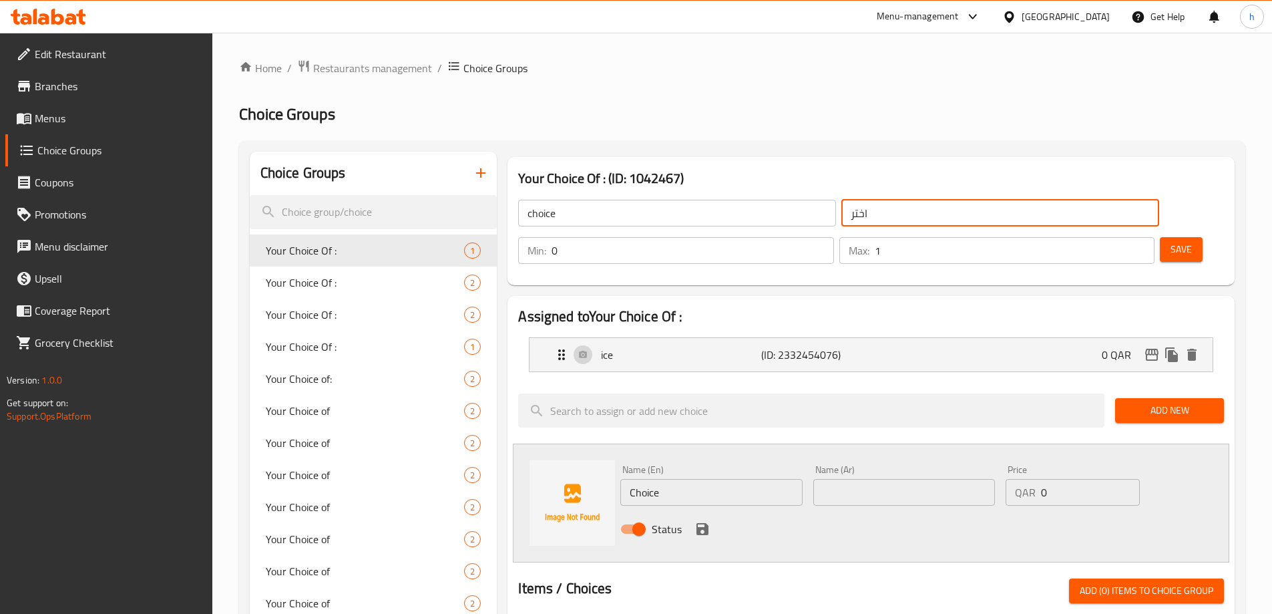
type input "اختر"
click at [1171, 241] on span "Save" at bounding box center [1181, 249] width 21 height 17
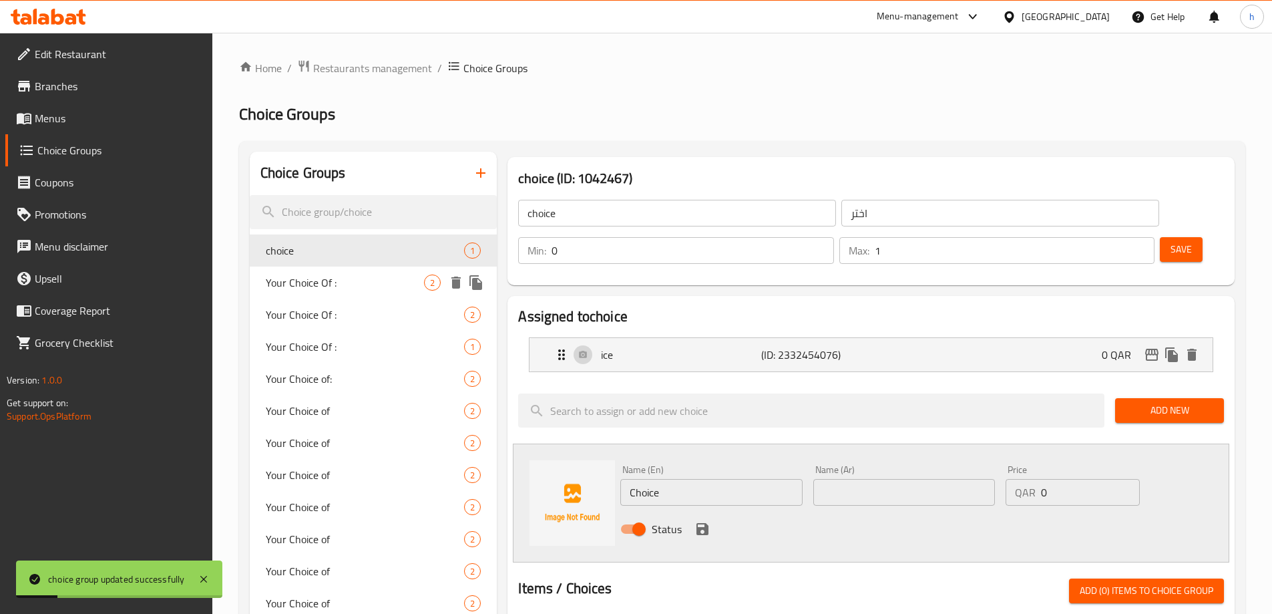
scroll to position [67, 0]
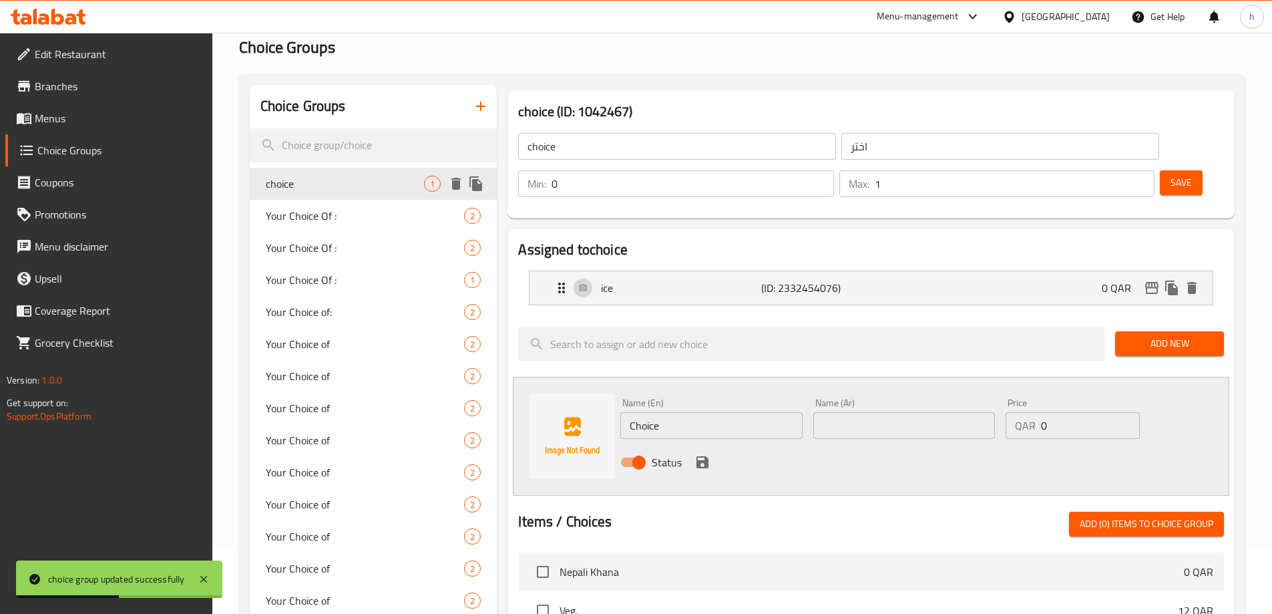
click at [345, 188] on span "choice" at bounding box center [345, 184] width 159 height 16
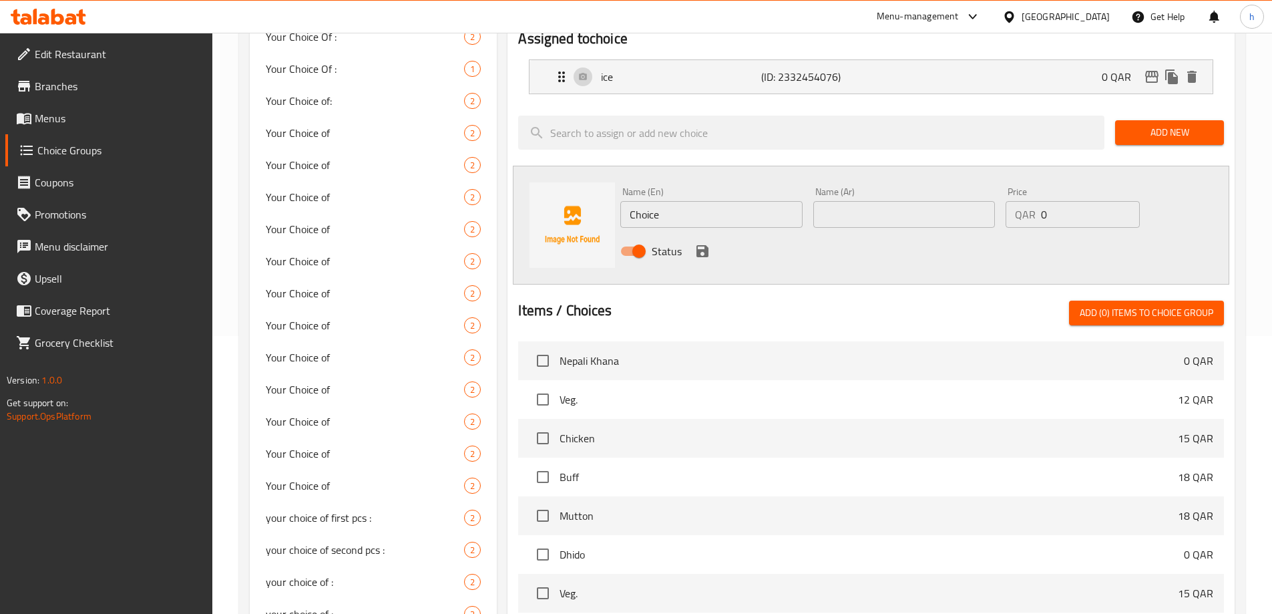
scroll to position [0, 0]
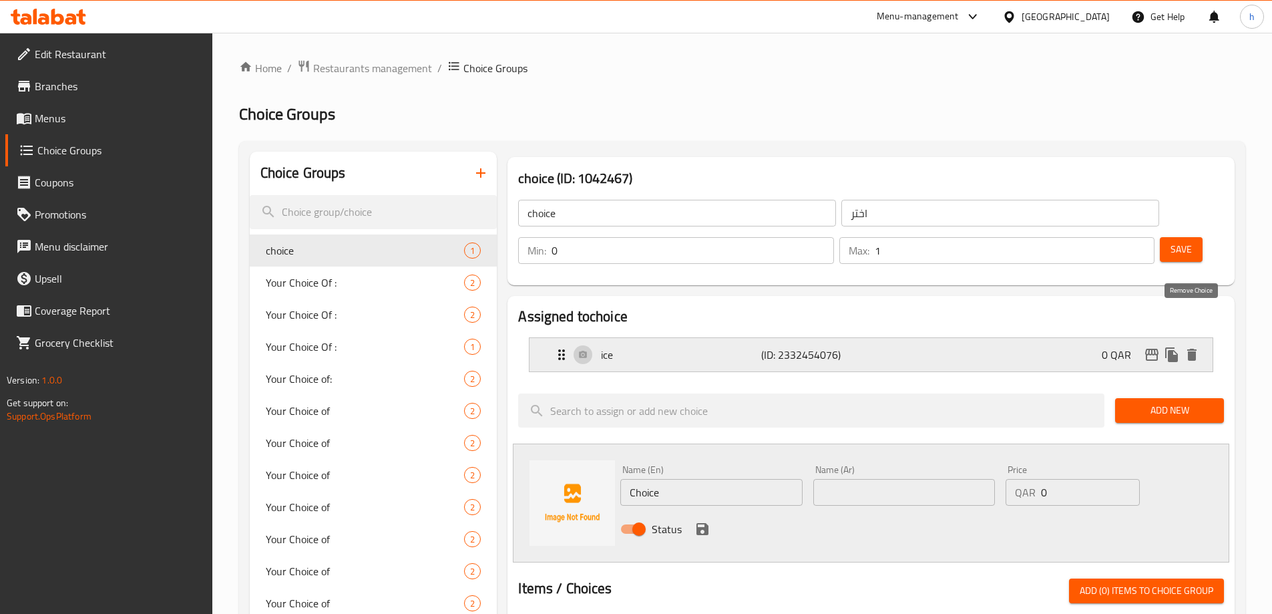
click at [1199, 347] on icon "delete" at bounding box center [1192, 355] width 16 height 16
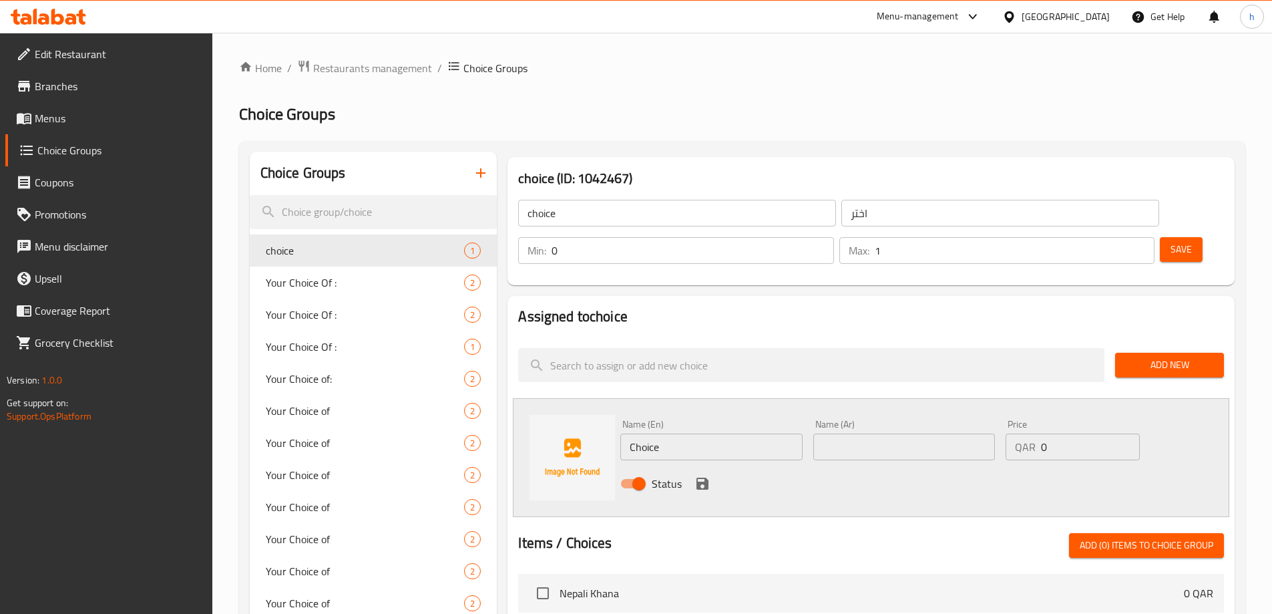
click at [1171, 241] on span "Save" at bounding box center [1181, 249] width 21 height 17
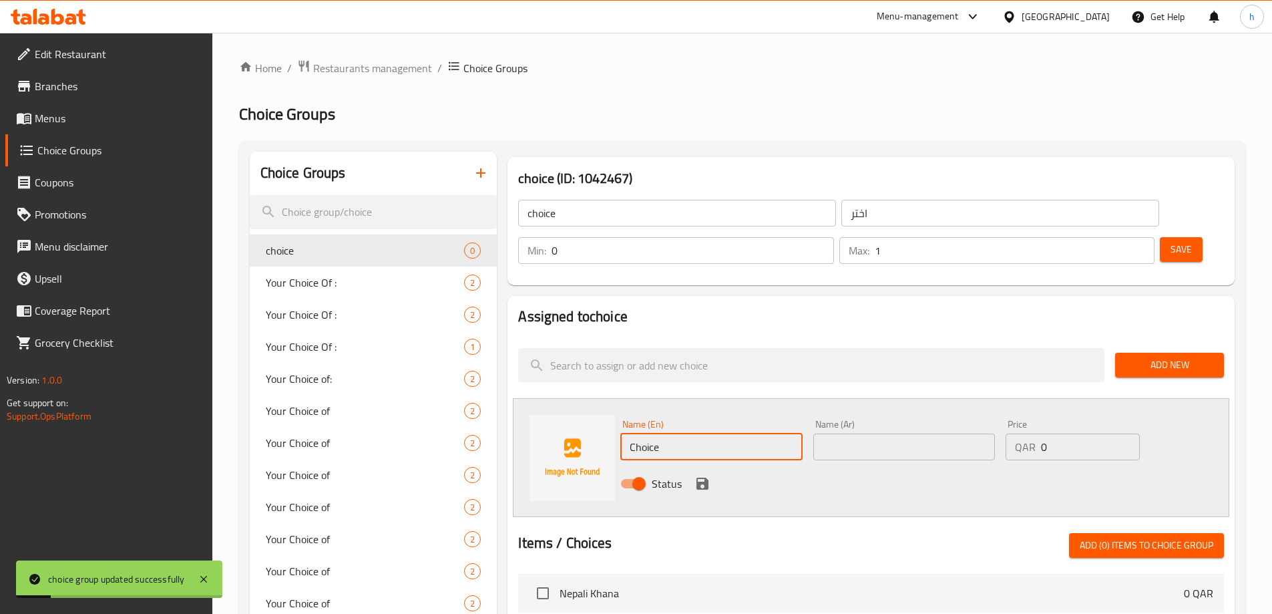
click at [671, 433] on input "Choice" at bounding box center [711, 446] width 182 height 27
type input "ا"
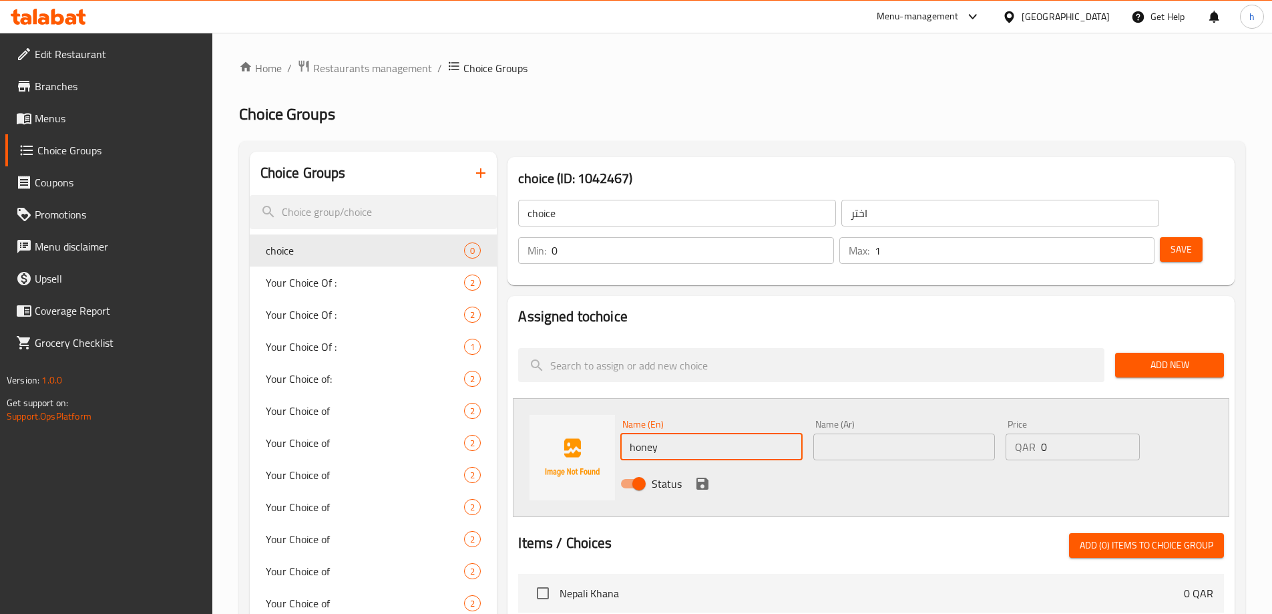
type input "honey"
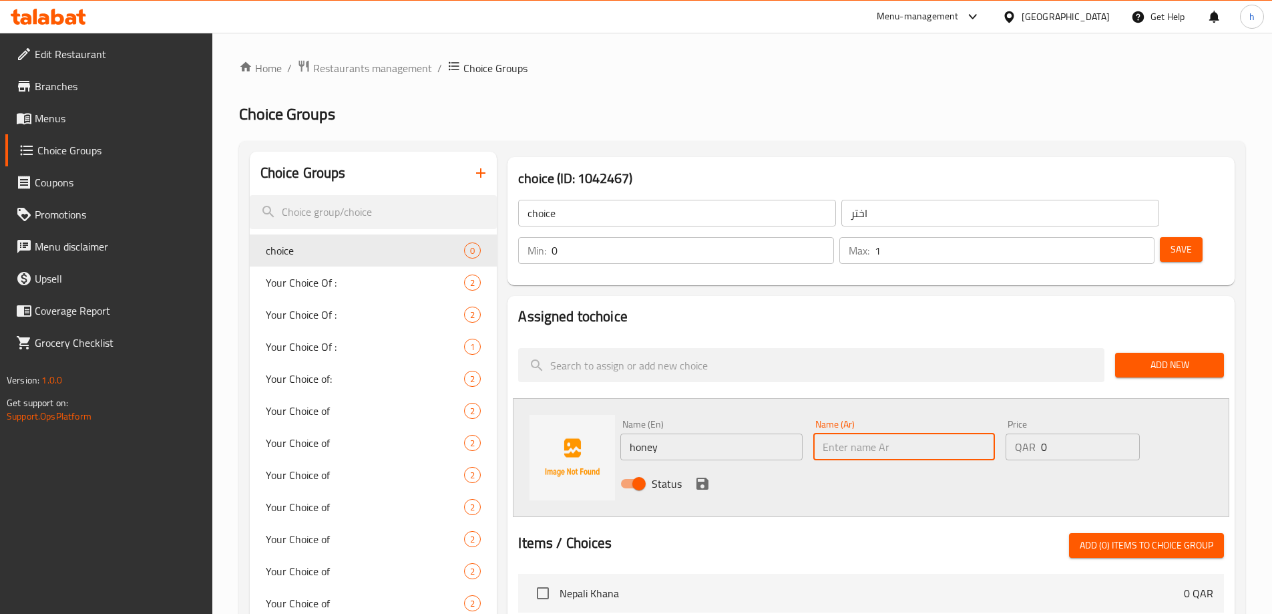
click at [912, 433] on input "text" at bounding box center [904, 446] width 182 height 27
type input "عسل"
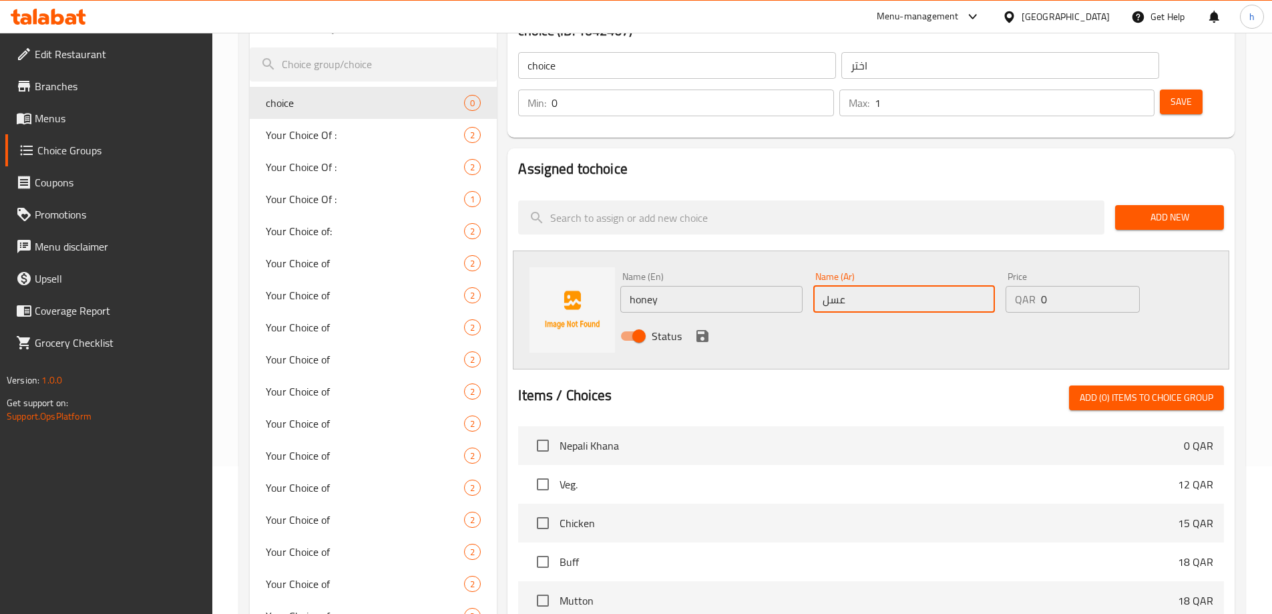
scroll to position [134, 0]
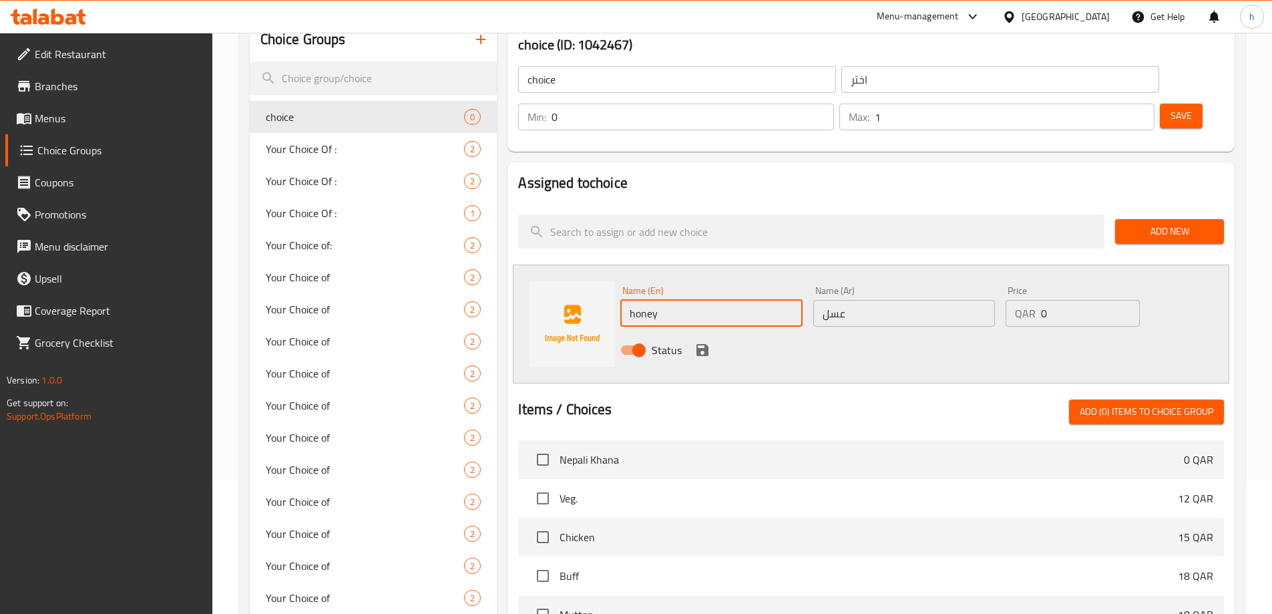
drag, startPoint x: 692, startPoint y: 276, endPoint x: 606, endPoint y: 282, distance: 87.1
click at [606, 282] on div "Name (En) honey Name (En) Name (Ar) عسل Name (Ar) Price QAR 0 Price Status" at bounding box center [871, 323] width 717 height 119
type input "ice"
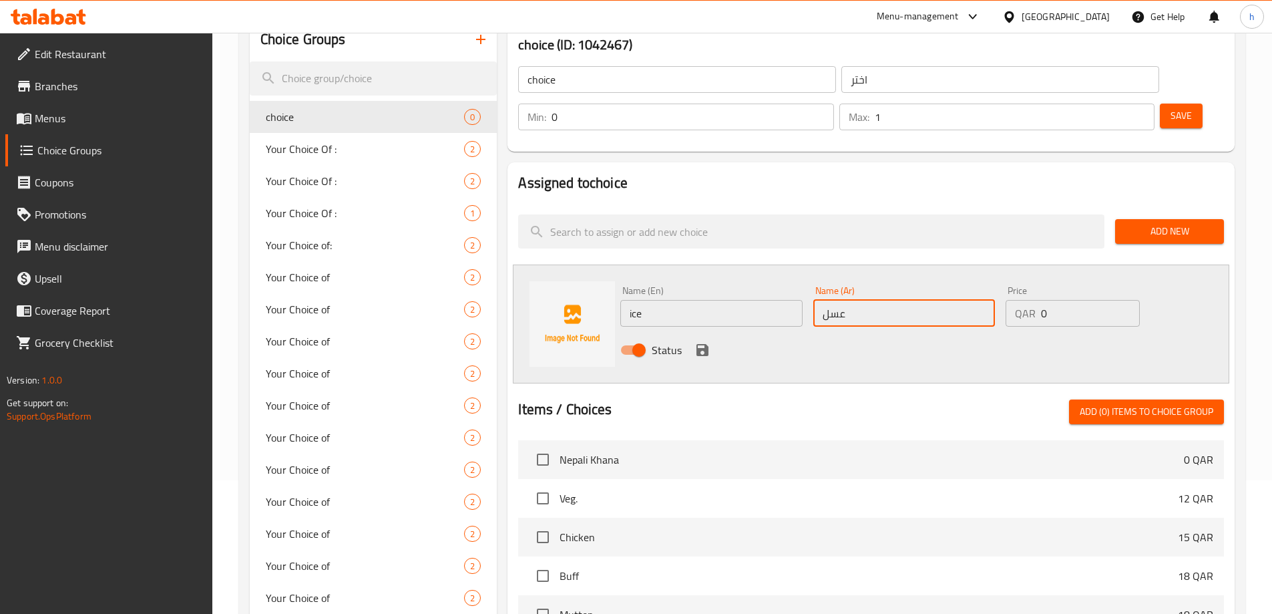
drag, startPoint x: 873, startPoint y: 286, endPoint x: 795, endPoint y: 282, distance: 78.9
click at [795, 282] on div "Name (En) ice Name (En) Name (Ar) عسل Name (Ar) Price QAR 0 Price Status" at bounding box center [904, 323] width 578 height 87
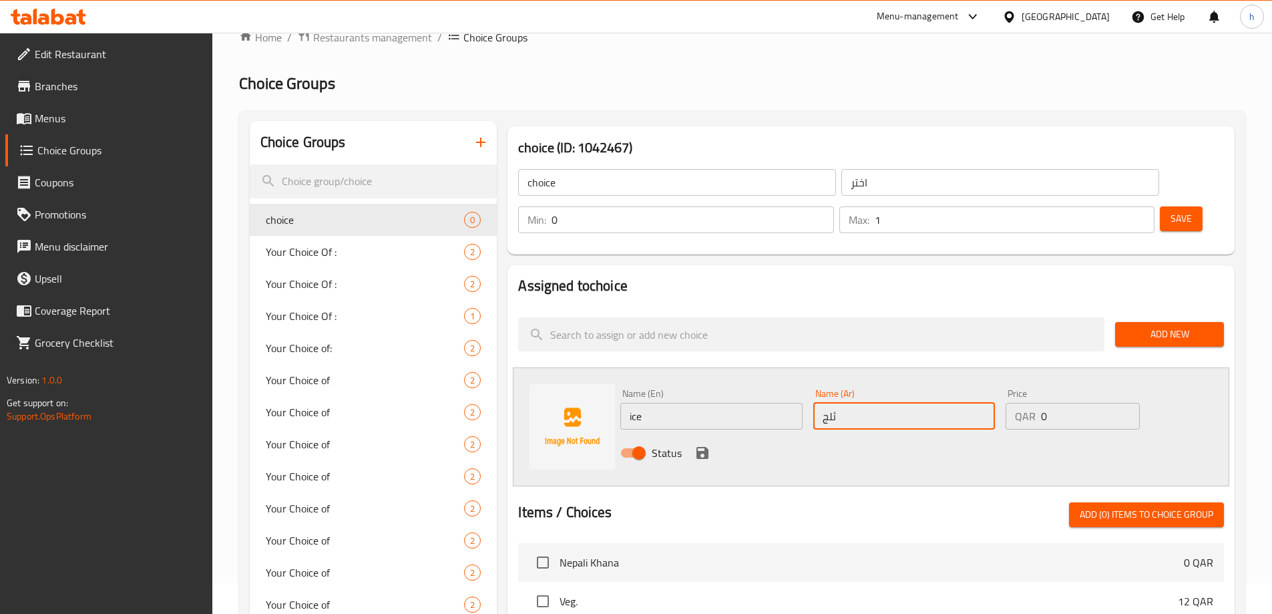
scroll to position [0, 0]
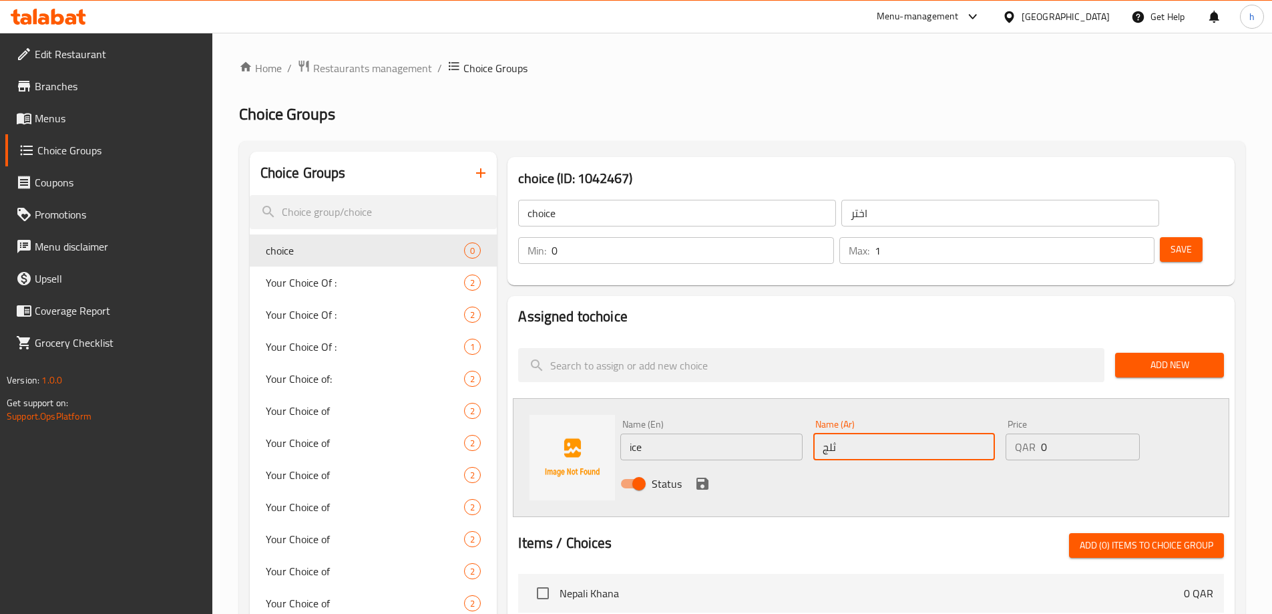
type input "ثلج"
click at [1171, 241] on span "Save" at bounding box center [1181, 249] width 21 height 17
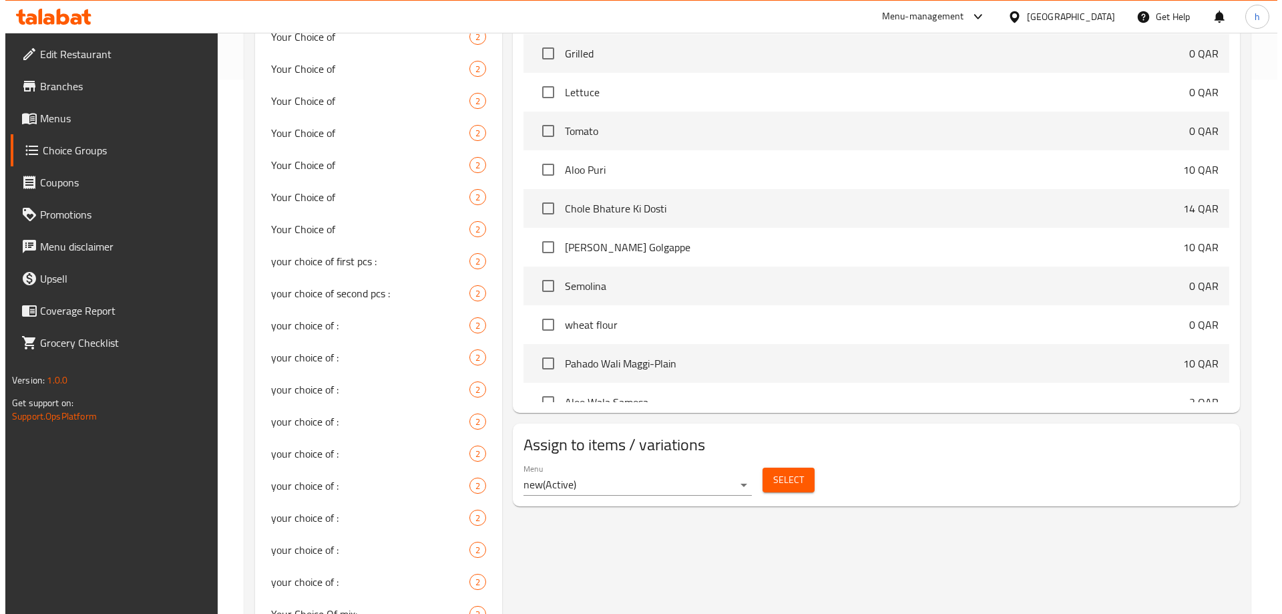
scroll to position [868, 0]
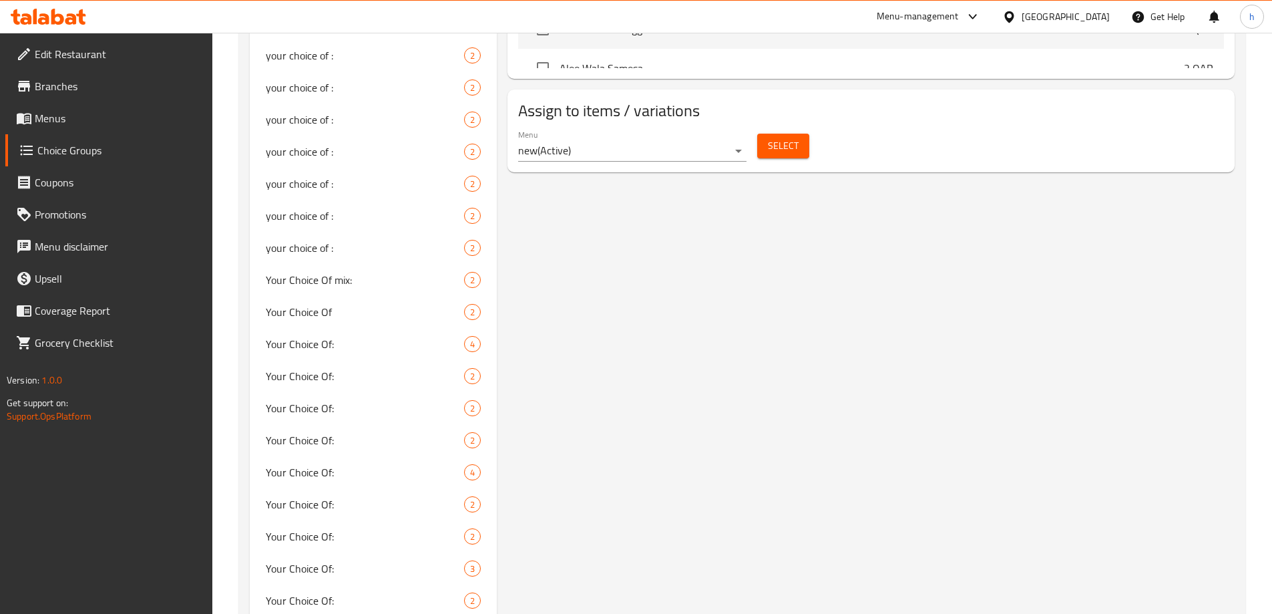
click at [773, 138] on span "Select" at bounding box center [783, 146] width 31 height 17
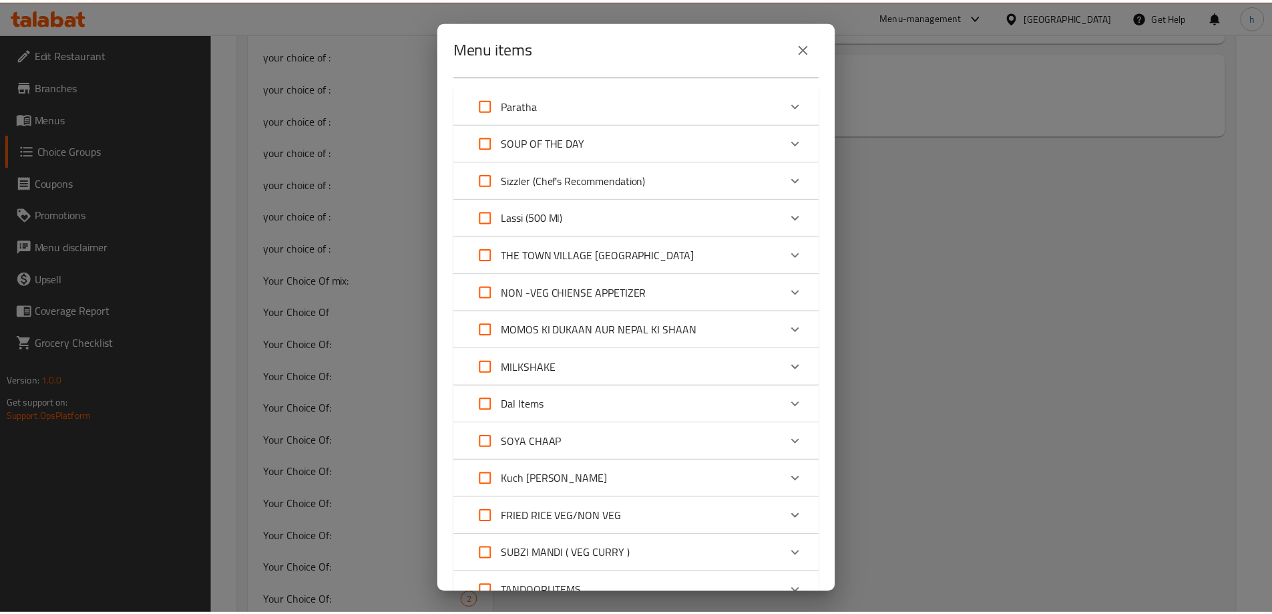
scroll to position [1224, 0]
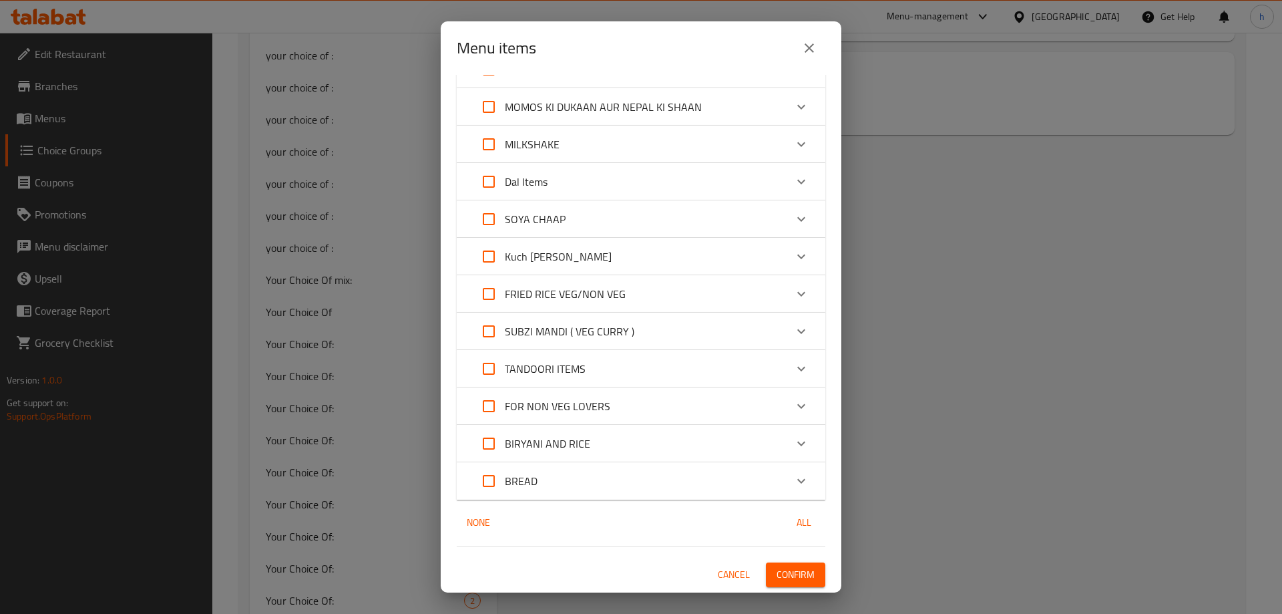
click at [777, 570] on span "Confirm" at bounding box center [796, 574] width 38 height 17
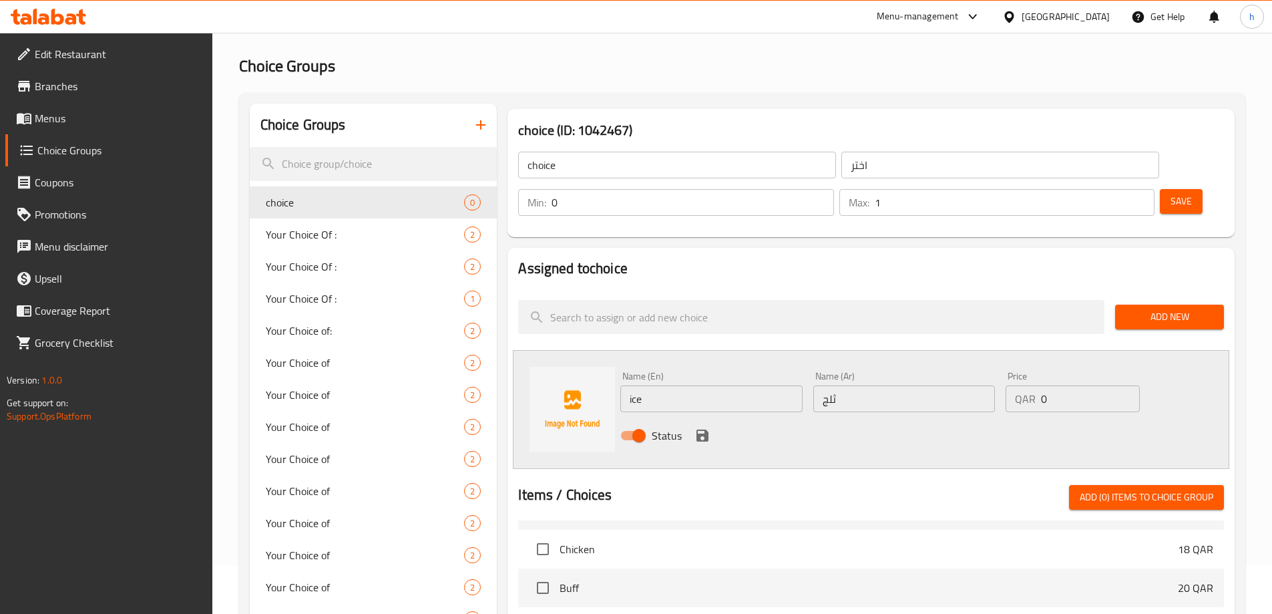
scroll to position [0, 0]
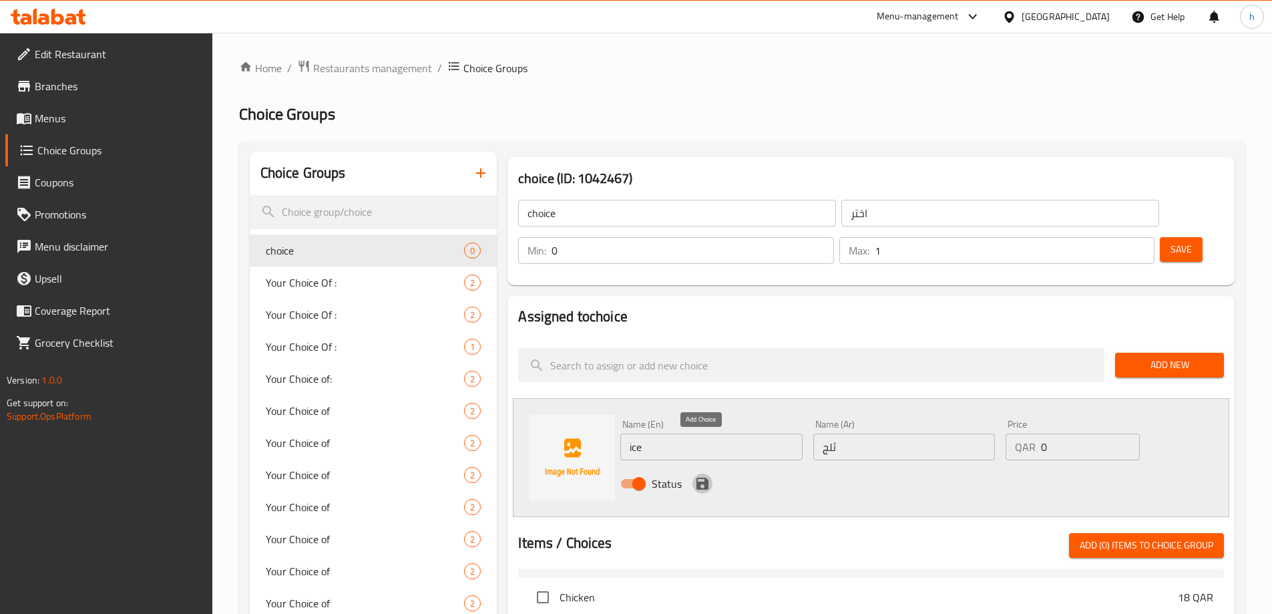
click at [705, 477] on icon "save" at bounding box center [702, 483] width 12 height 12
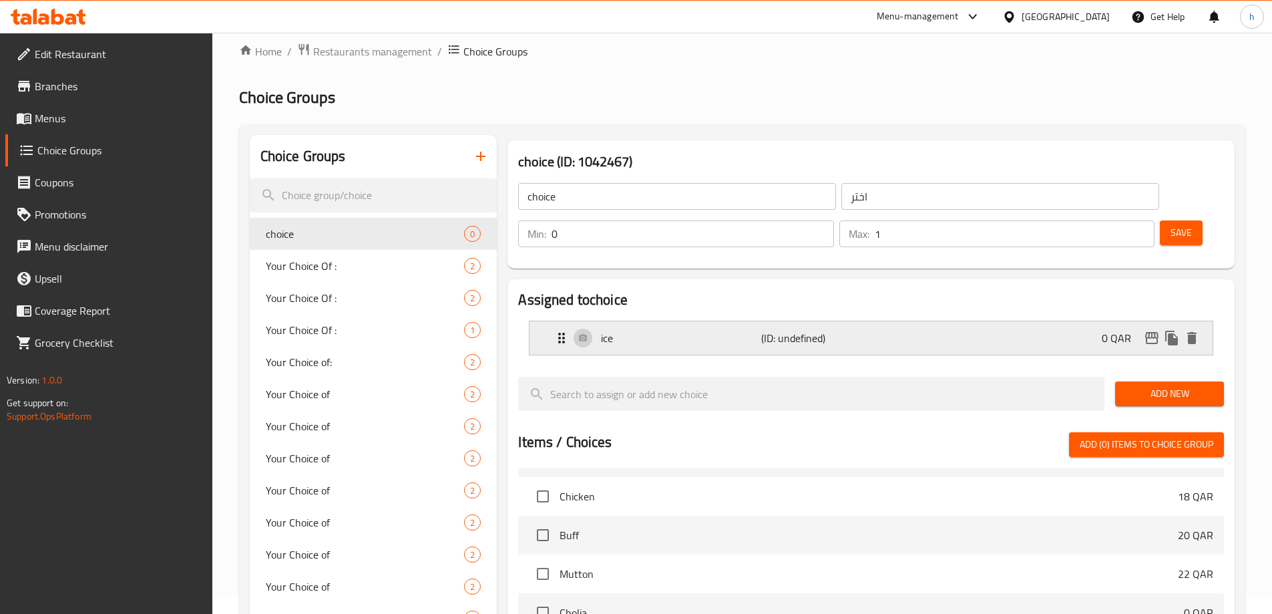
scroll to position [67, 0]
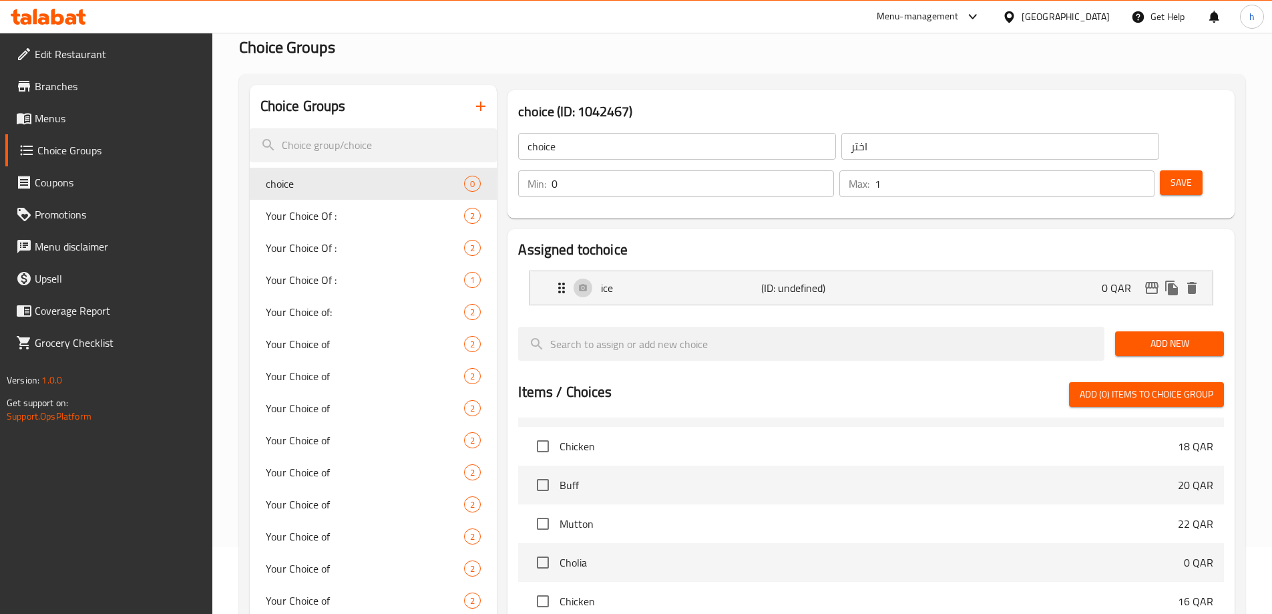
click at [1171, 174] on span "Save" at bounding box center [1181, 182] width 21 height 17
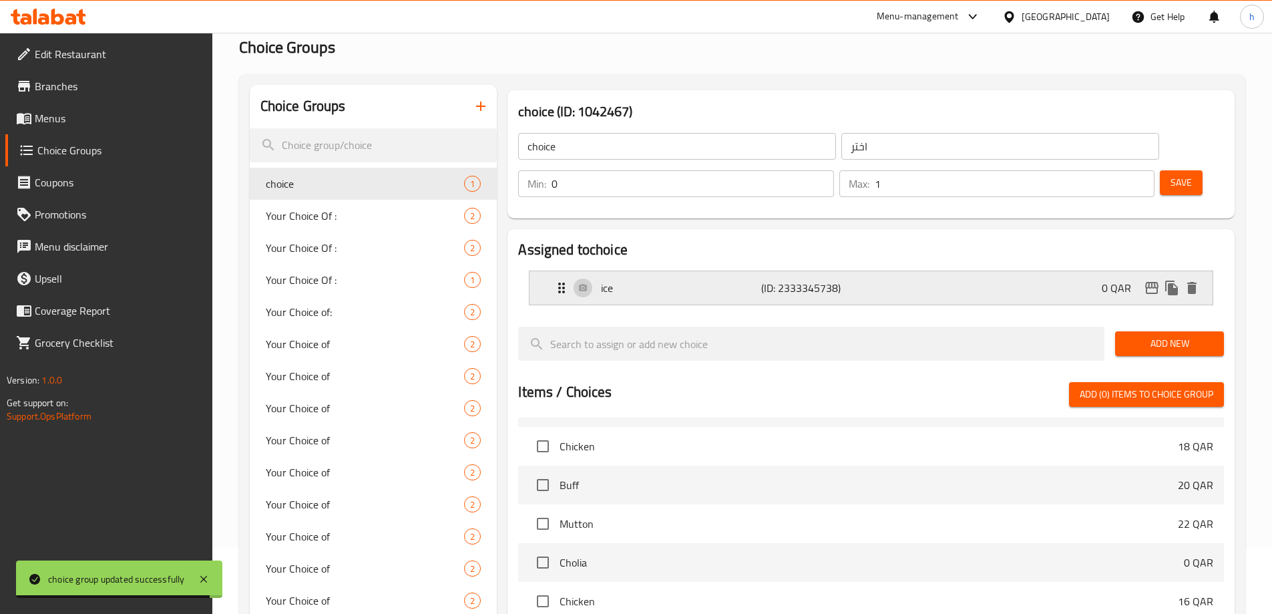
click at [952, 271] on div "ice (ID: 2333345738) 0 QAR" at bounding box center [875, 287] width 643 height 33
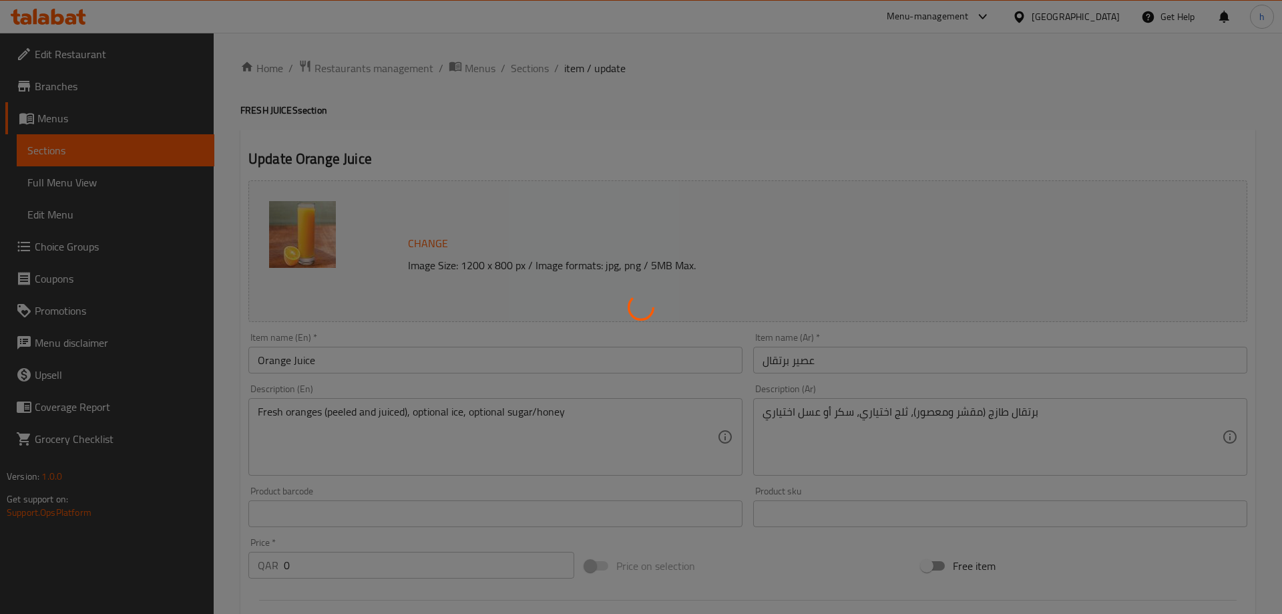
type input "اختر"
type input "0"
type input "1"
type input "اختر"
type input "0"
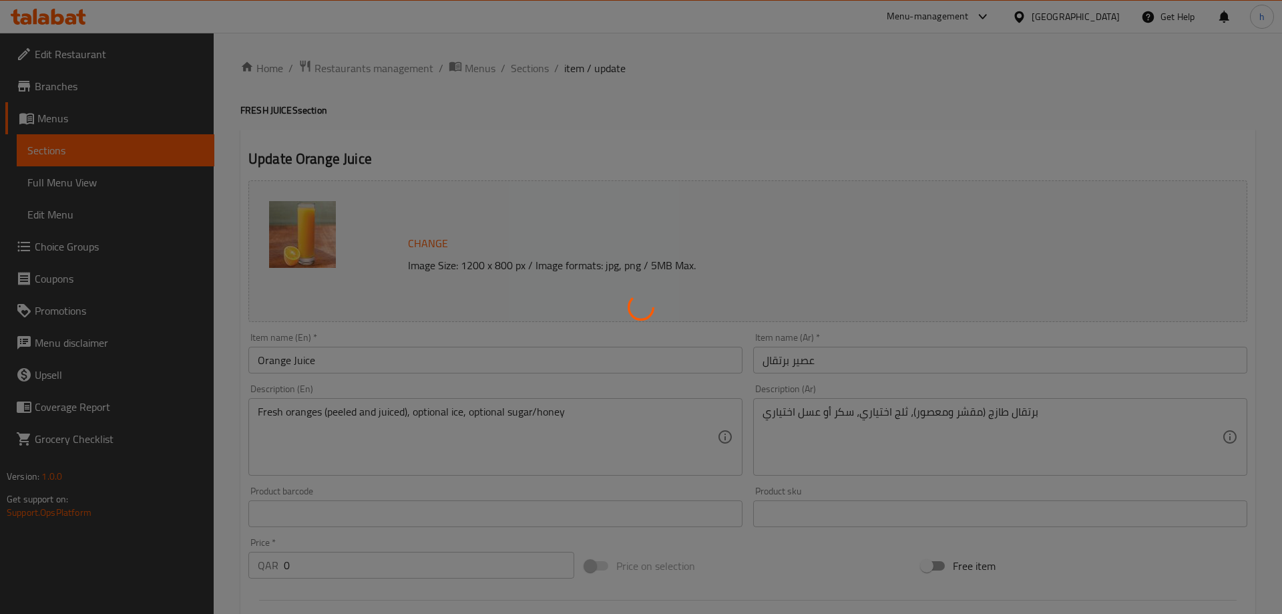
type input "1"
type input "إختيارك من :"
type input "0"
type input "1"
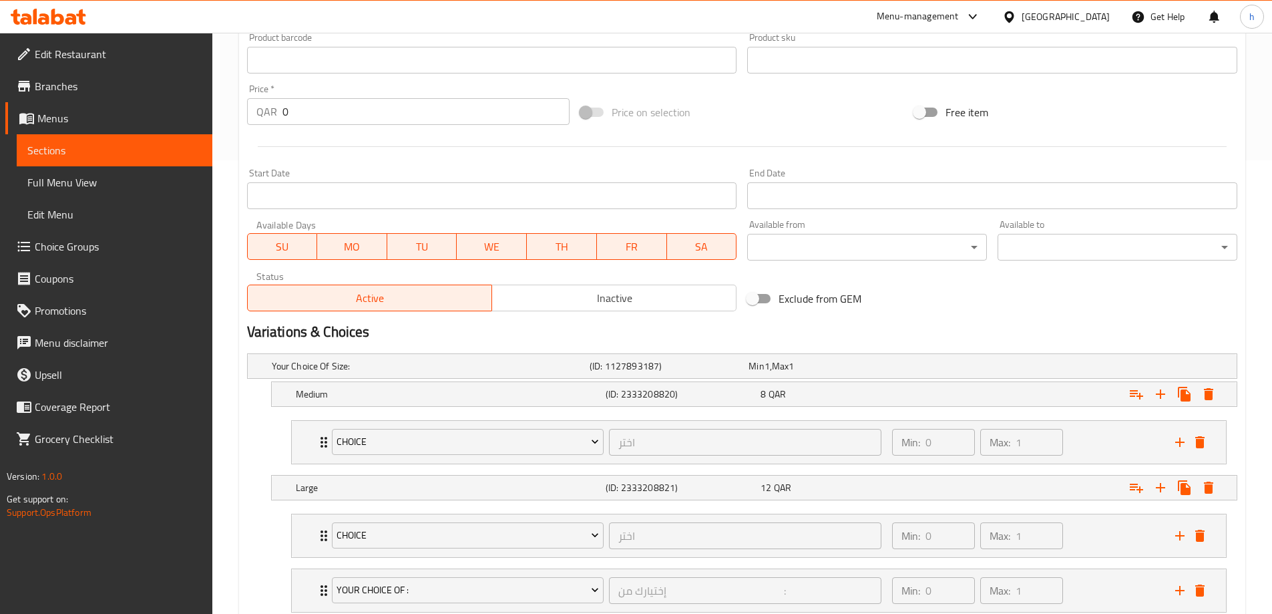
scroll to position [544, 0]
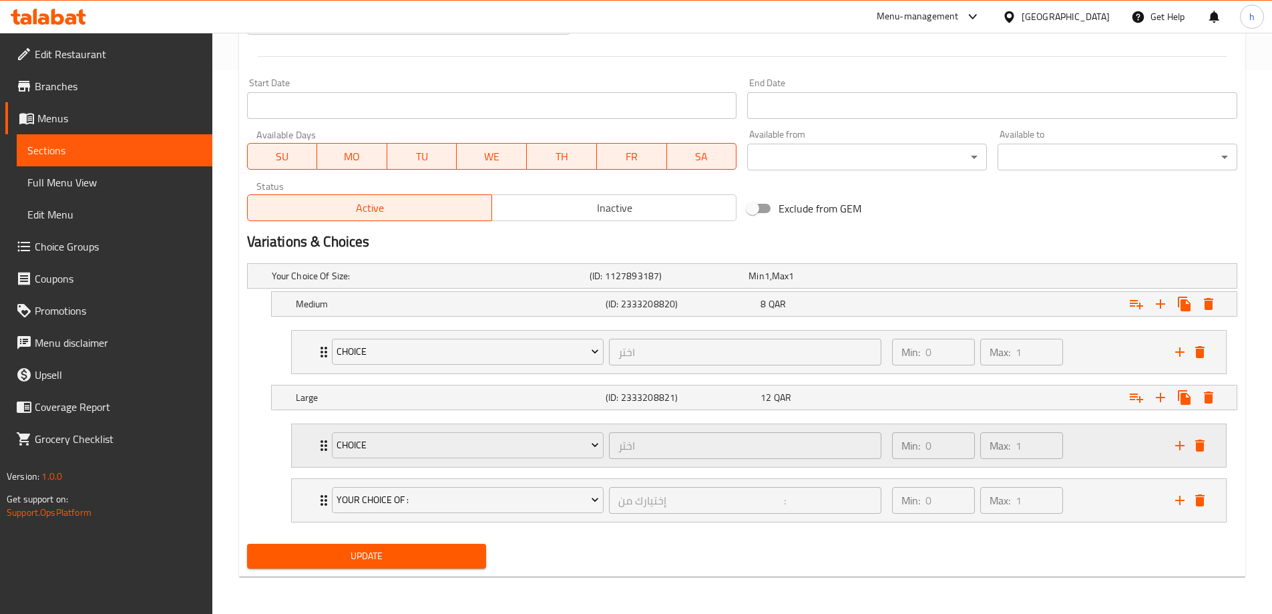
click at [1092, 449] on div "Min: 0 ​ Max: 1 ​" at bounding box center [1025, 445] width 283 height 43
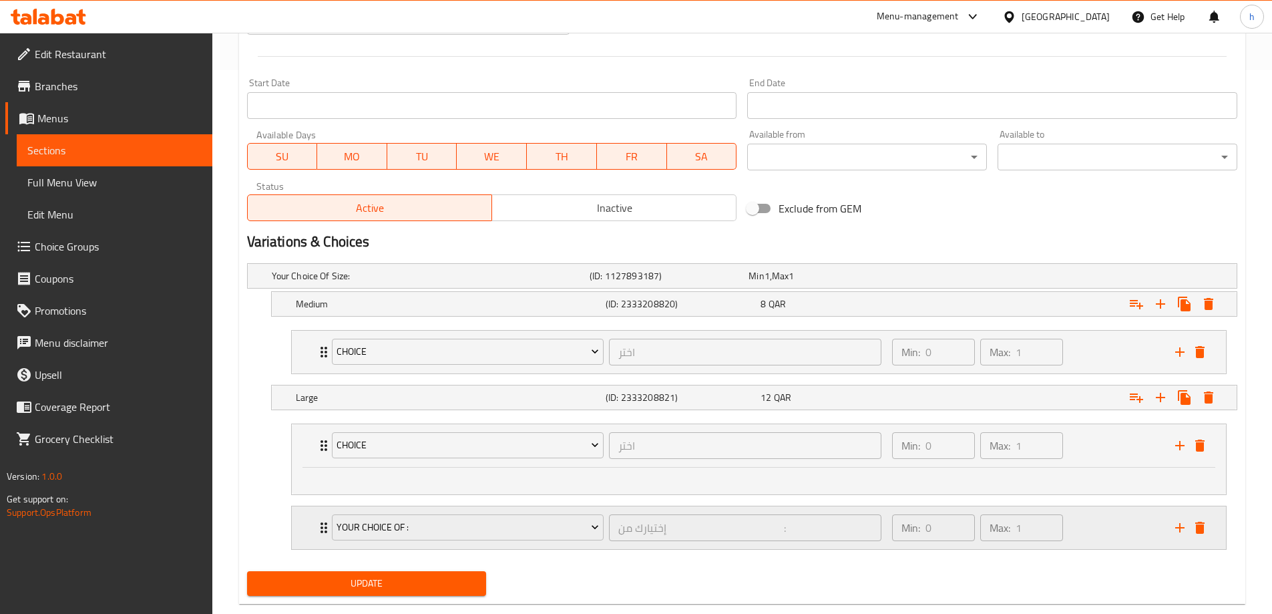
click at [1084, 528] on div "Min: 0 ​ Max: 1 ​" at bounding box center [1025, 527] width 283 height 43
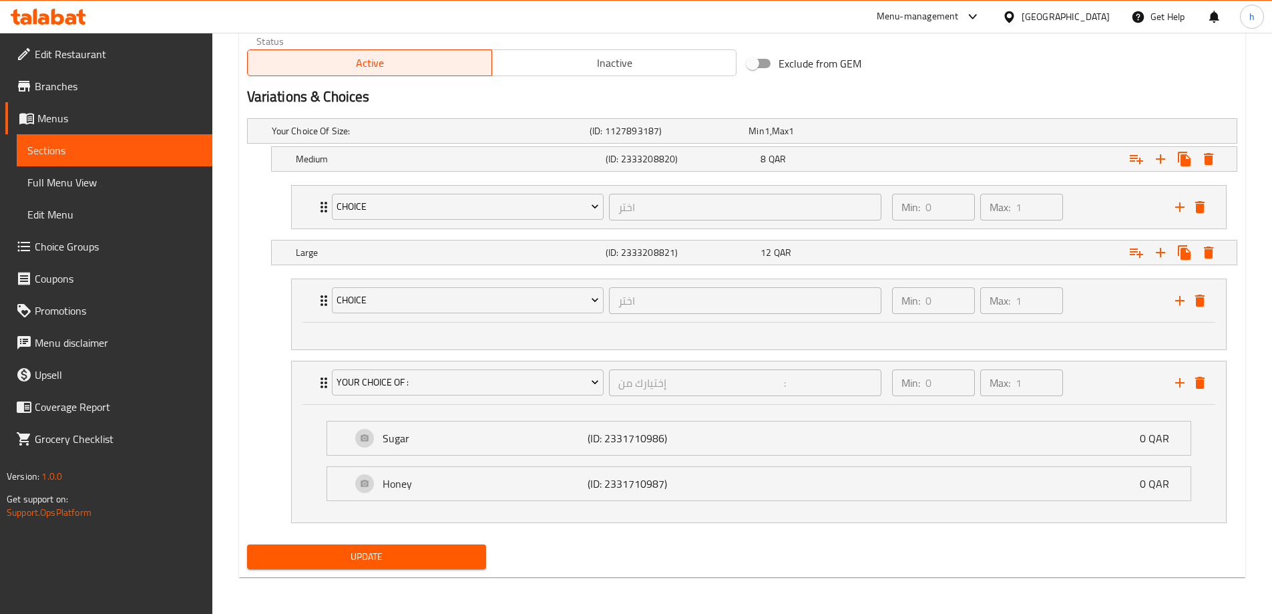
scroll to position [689, 0]
click at [1076, 296] on div "Min: 0 ​ Max: 1 ​" at bounding box center [1025, 299] width 283 height 43
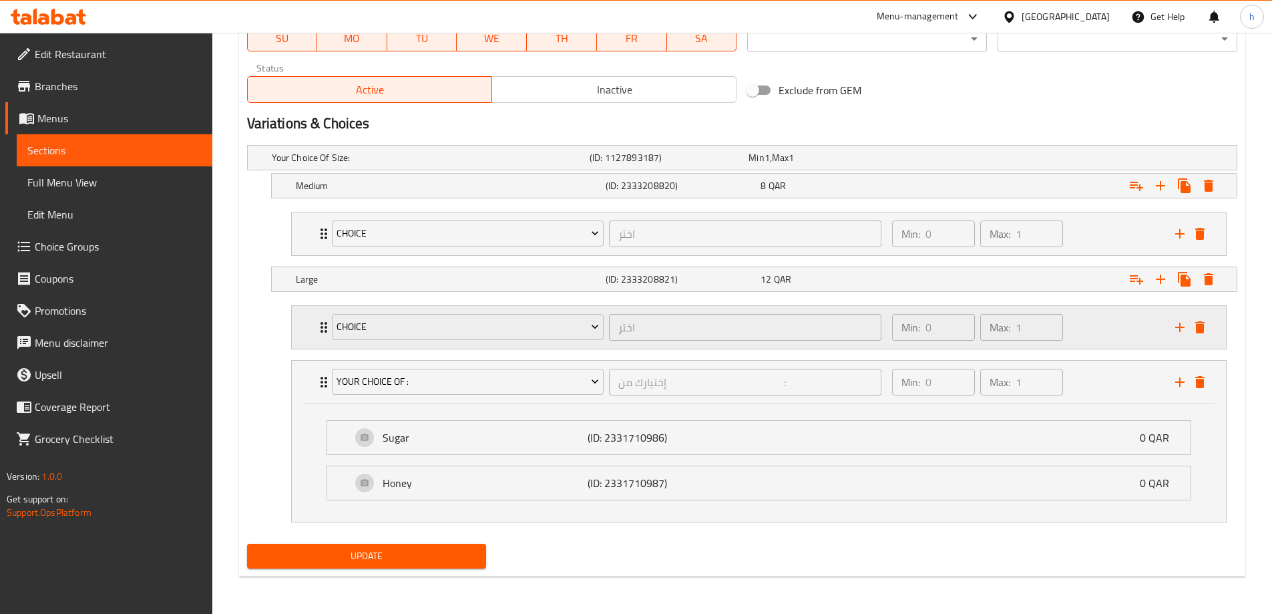
scroll to position [662, 0]
click at [1076, 296] on nav "choice اختر ​ Min: 0 ​ Max: 1 ​ Your Choice Of : إختيارك من : ​ Min: 0 ​ Max: 1…" at bounding box center [742, 413] width 990 height 238
click at [1071, 321] on div "Min: 0 ​ Max: 1 ​" at bounding box center [1025, 327] width 283 height 43
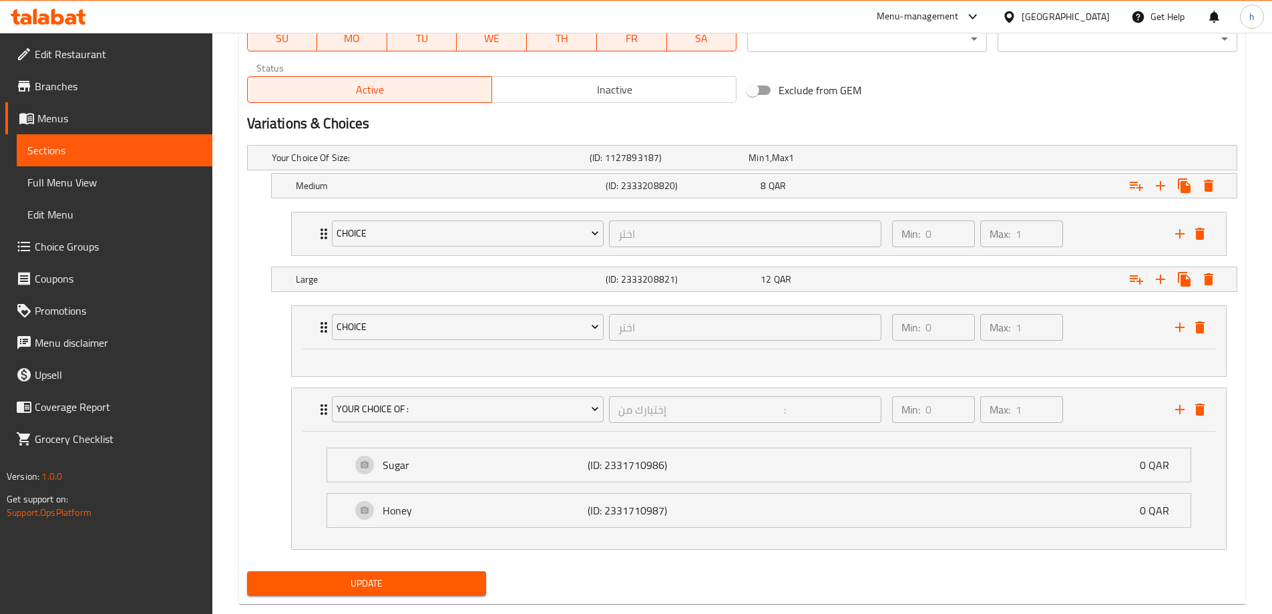
scroll to position [689, 0]
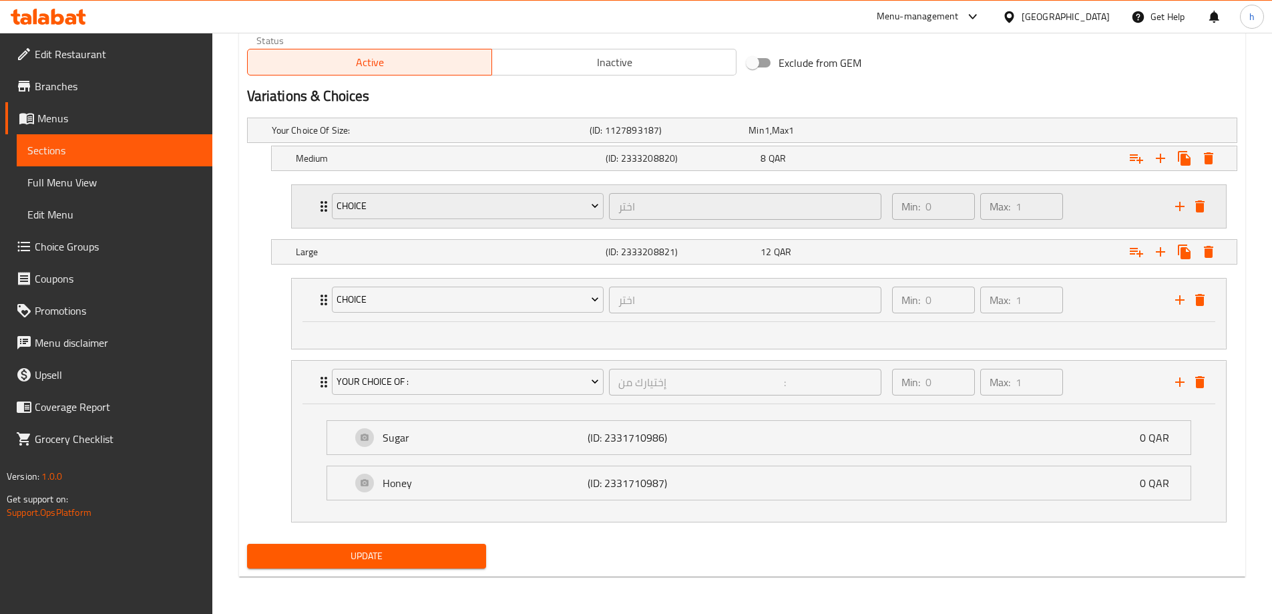
click at [1075, 209] on div "Min: 0 ​ Max: 1 ​" at bounding box center [1025, 206] width 283 height 43
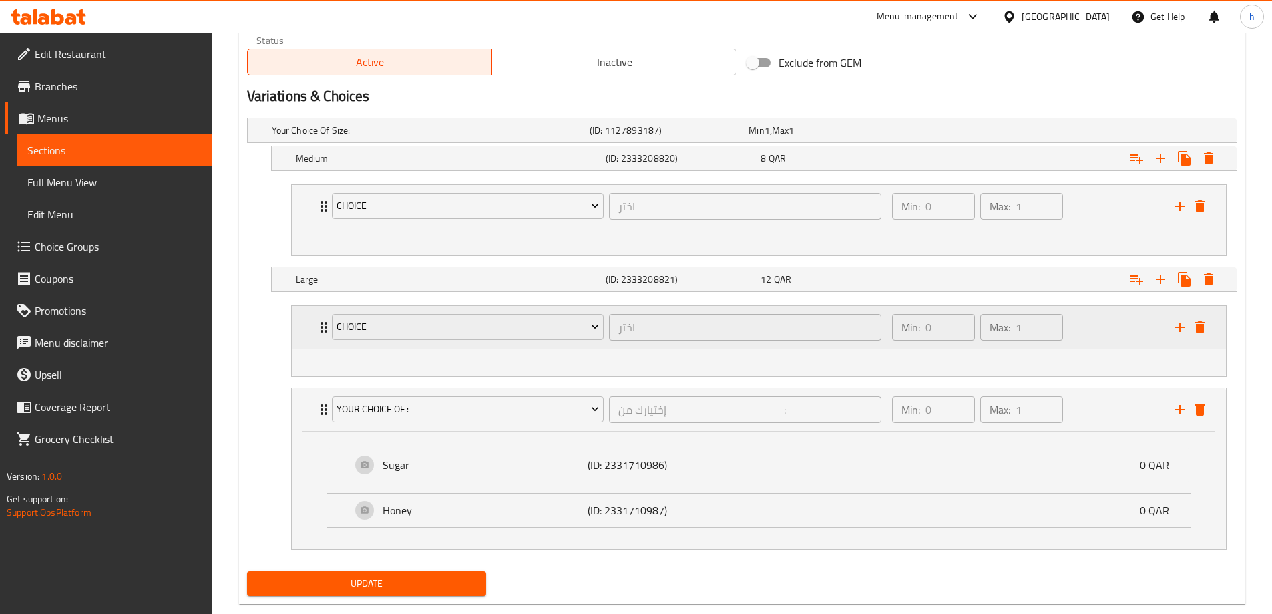
click at [1081, 336] on div "Min: 0 ​ Max: 1 ​" at bounding box center [1025, 327] width 283 height 43
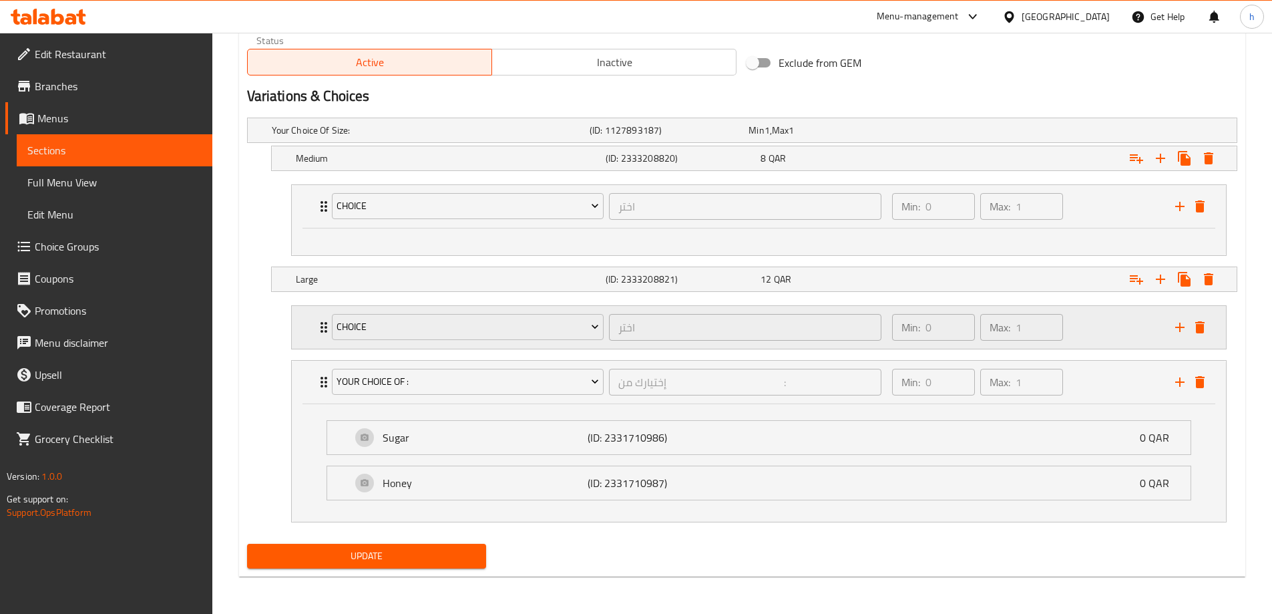
click at [1081, 336] on div "Min: 0 ​ Max: 1 ​" at bounding box center [1025, 327] width 283 height 43
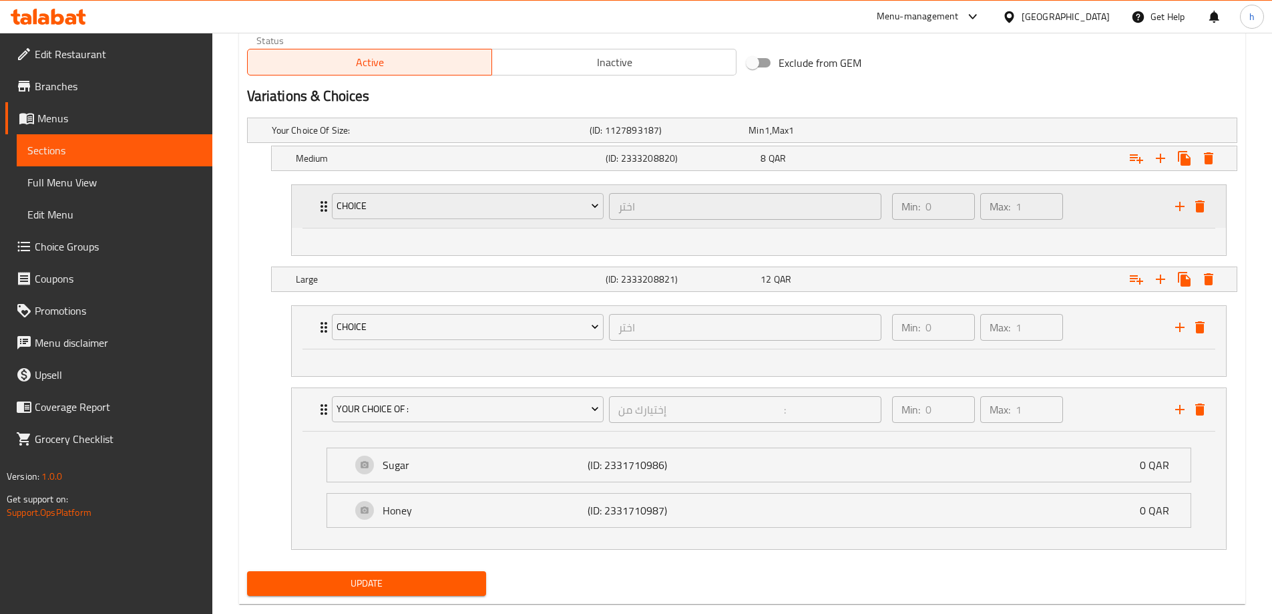
click at [1080, 211] on div "Min: 0 ​ Max: 1 ​" at bounding box center [1025, 206] width 283 height 43
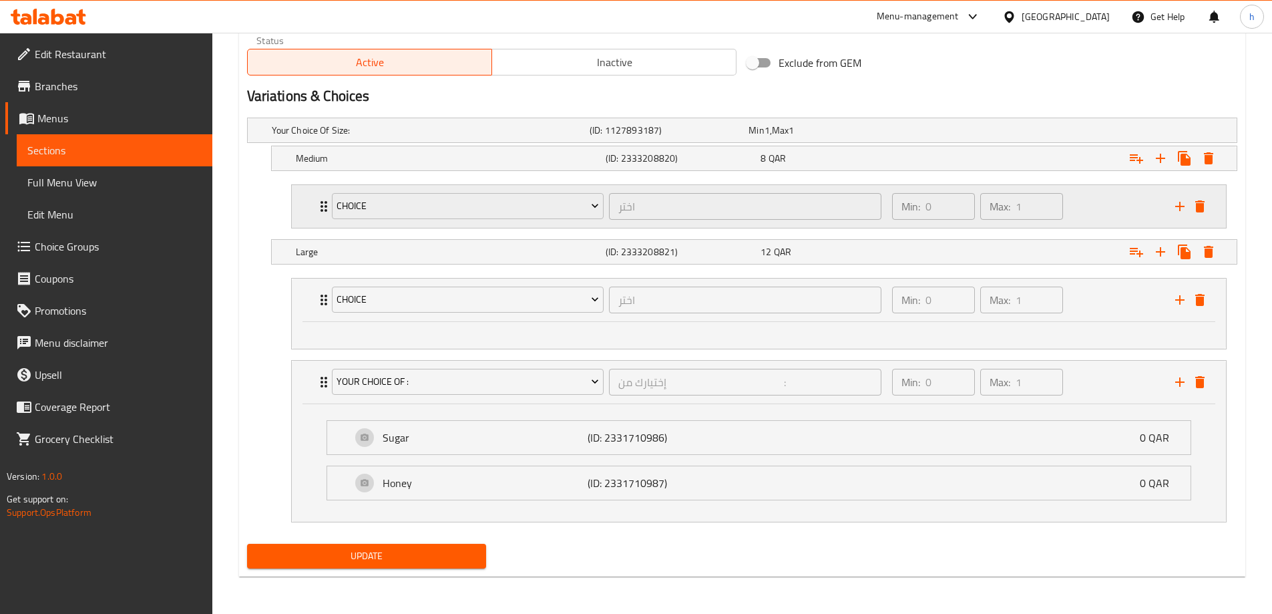
click at [1080, 211] on div "Min: 0 ​ Max: 1 ​" at bounding box center [1025, 206] width 283 height 43
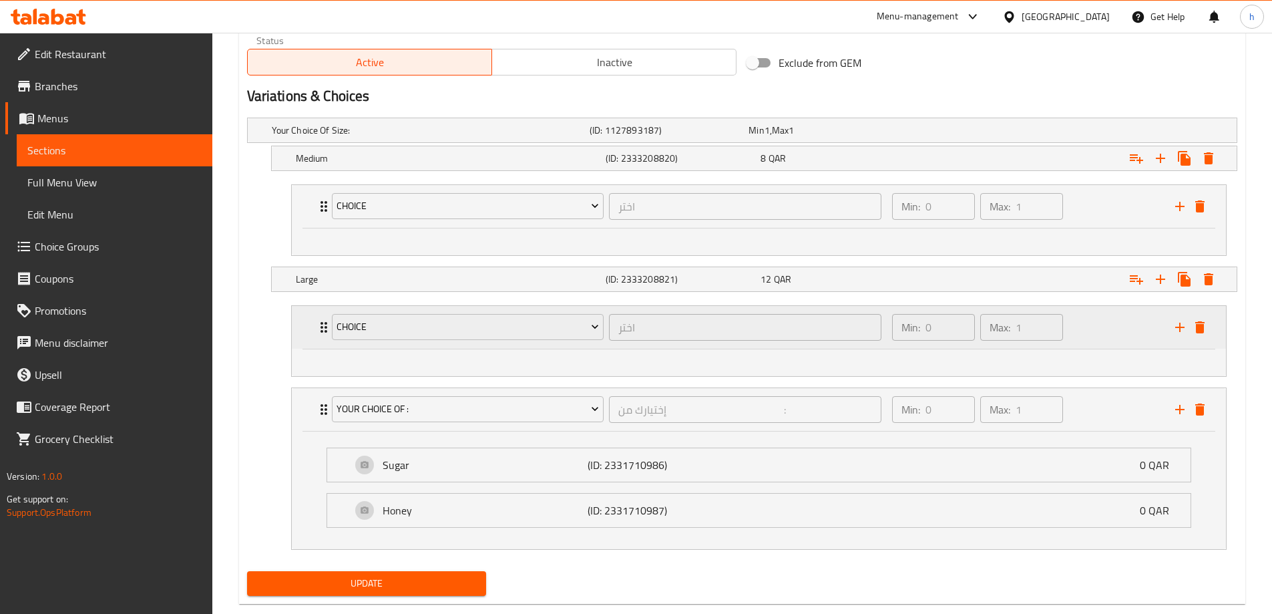
click at [1085, 332] on div "Min: 0 ​ Max: 1 ​" at bounding box center [1025, 327] width 283 height 43
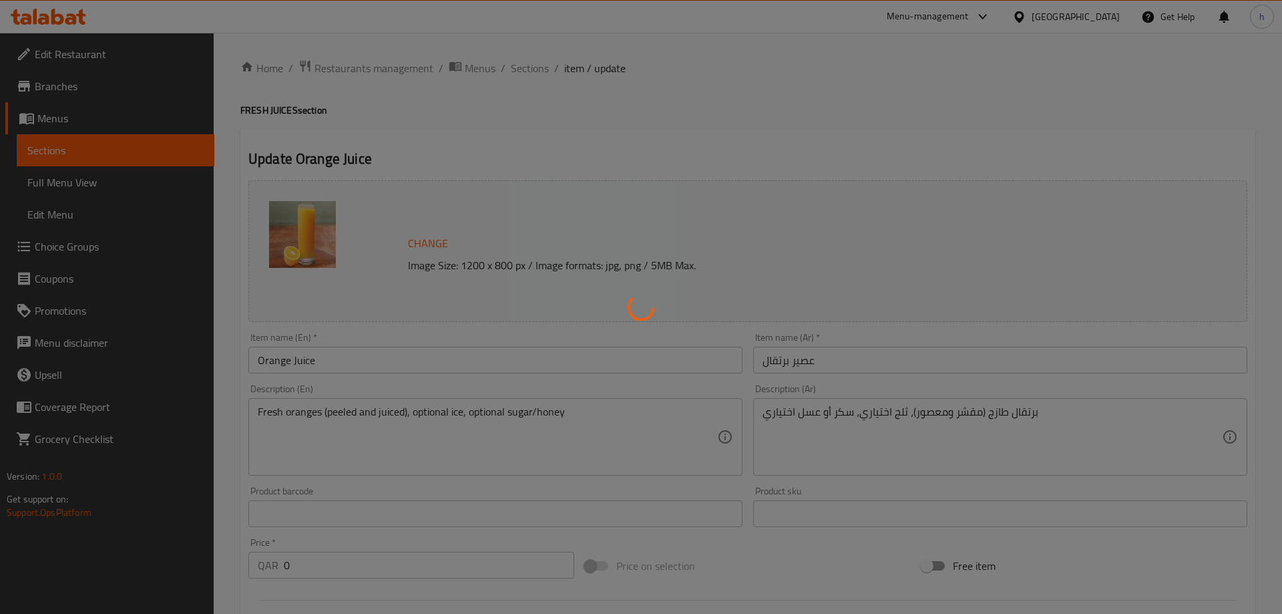
type input "اختر"
type input "0"
type input "1"
type input "اختر"
type input "0"
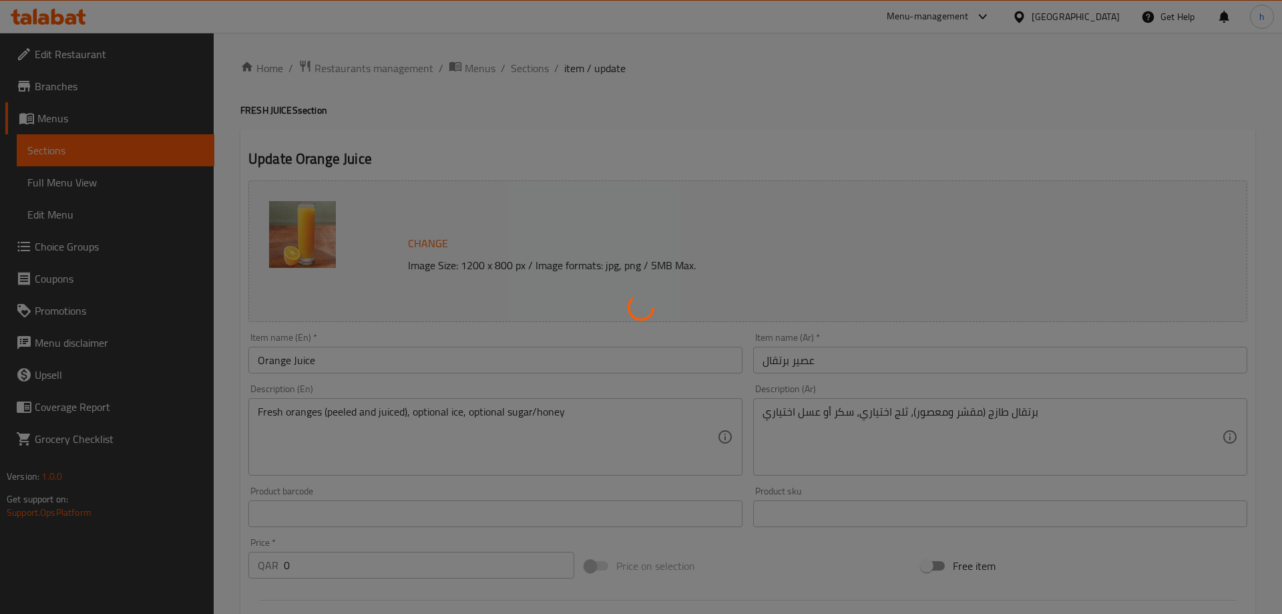
type input "1"
type input "إختيارك من :"
type input "0"
type input "1"
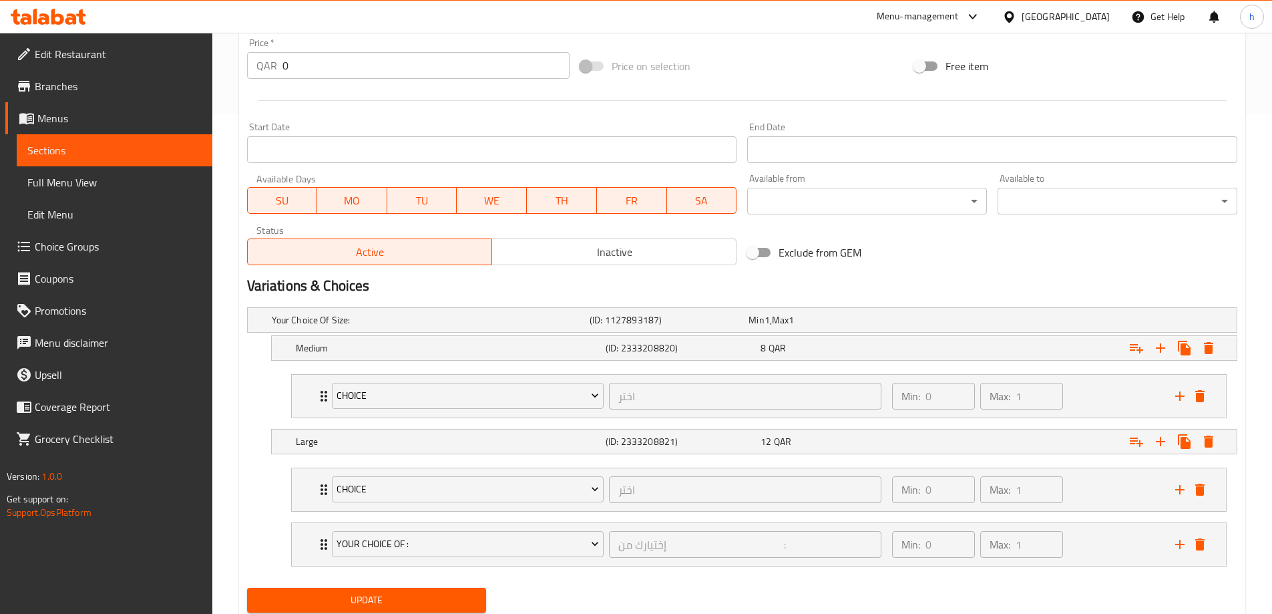
scroll to position [544, 0]
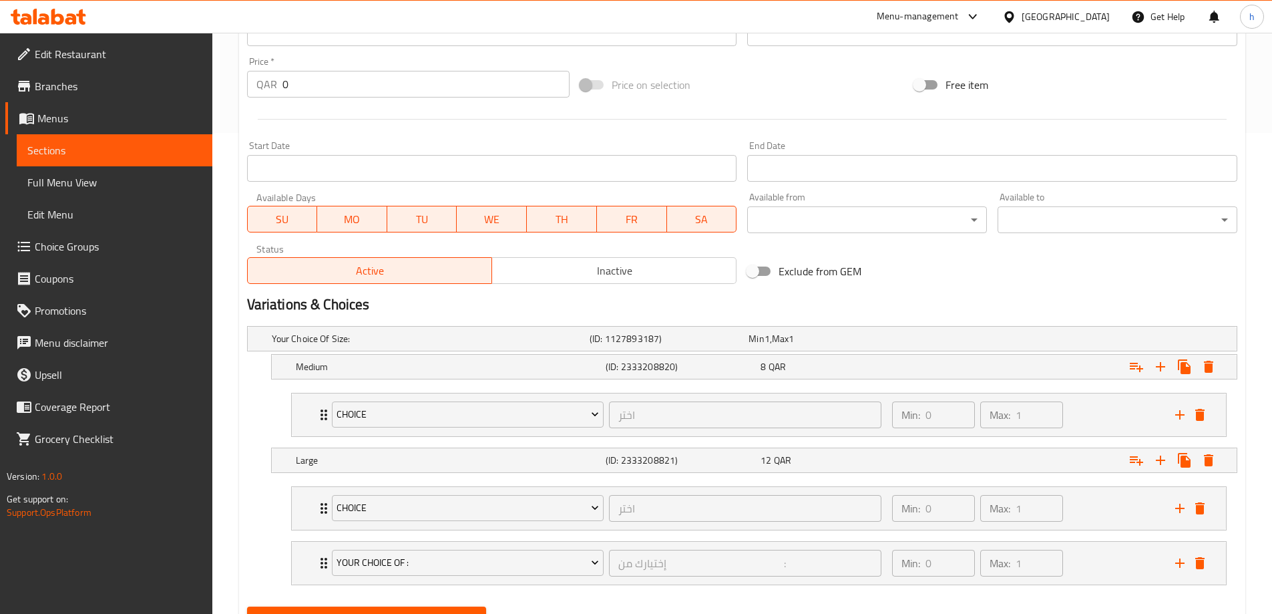
scroll to position [544, 0]
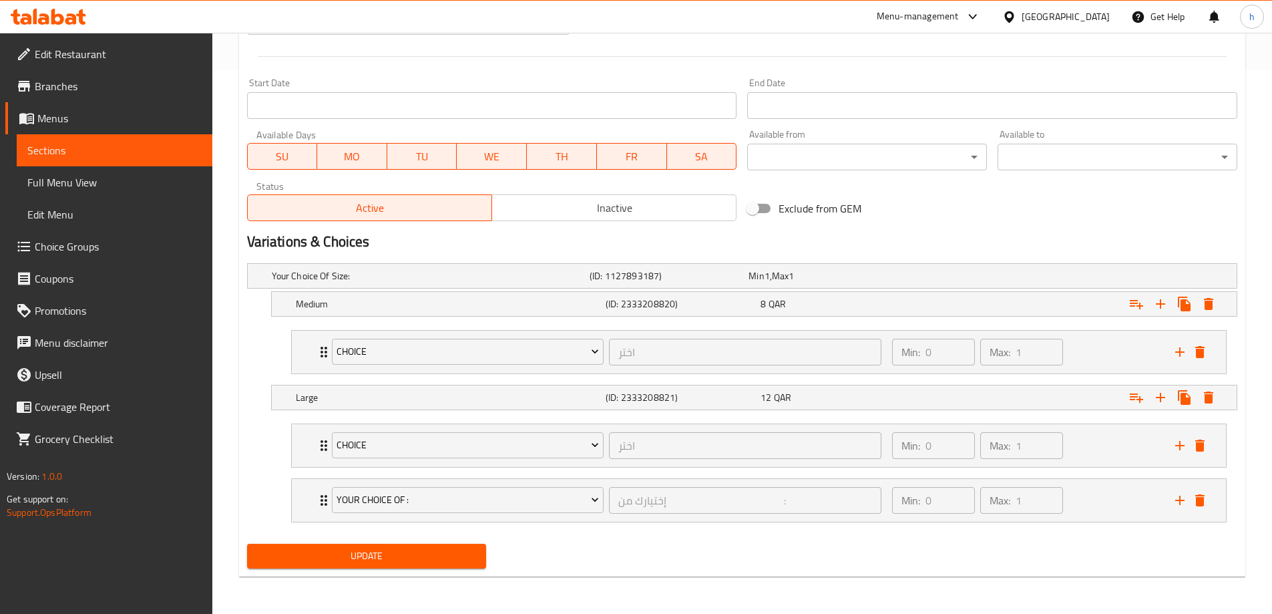
click at [1096, 372] on div "Min: 0 ​ Max: 1 ​" at bounding box center [1025, 352] width 283 height 43
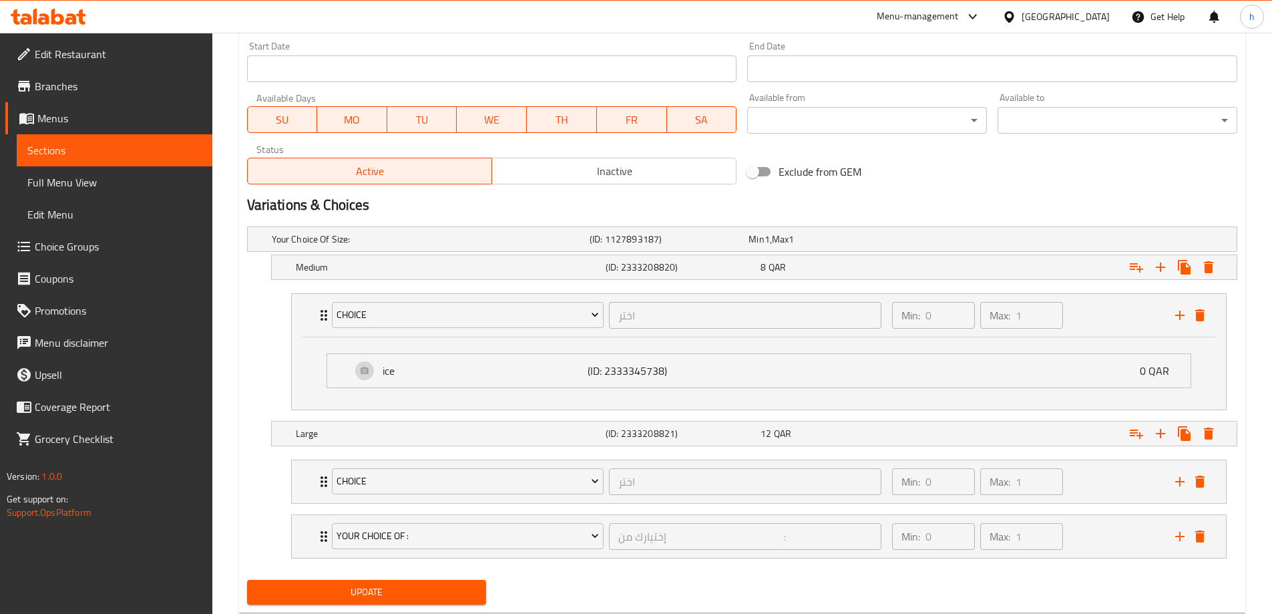
scroll to position [616, 0]
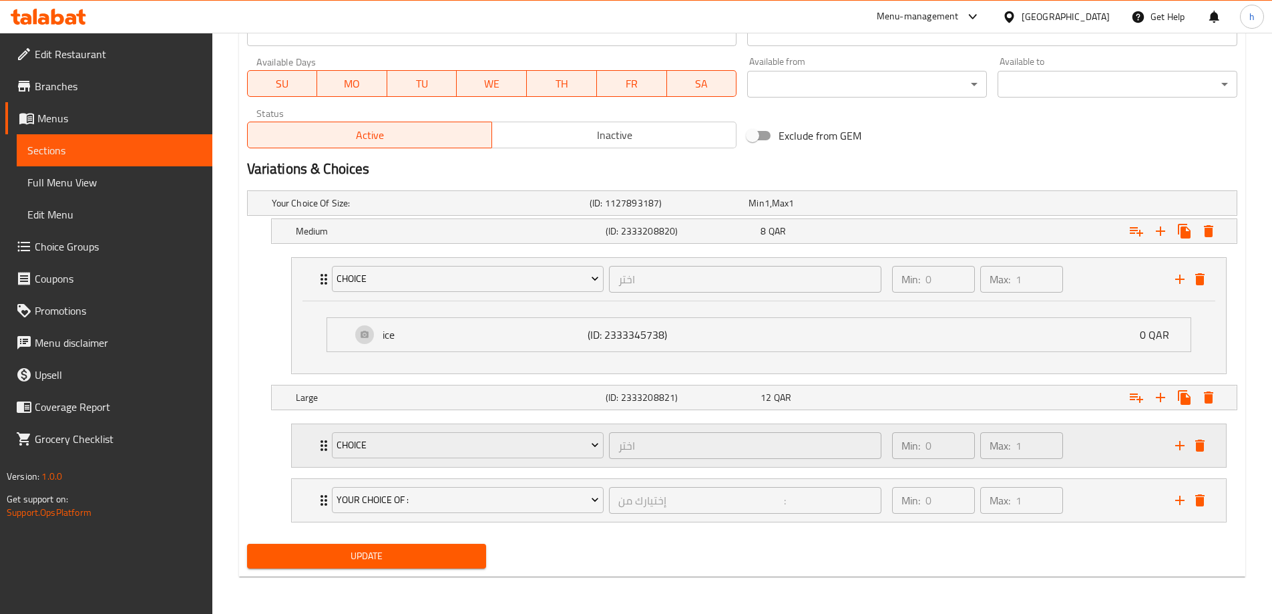
click at [1095, 447] on div "Min: 0 ​ Max: 1 ​" at bounding box center [1025, 445] width 283 height 43
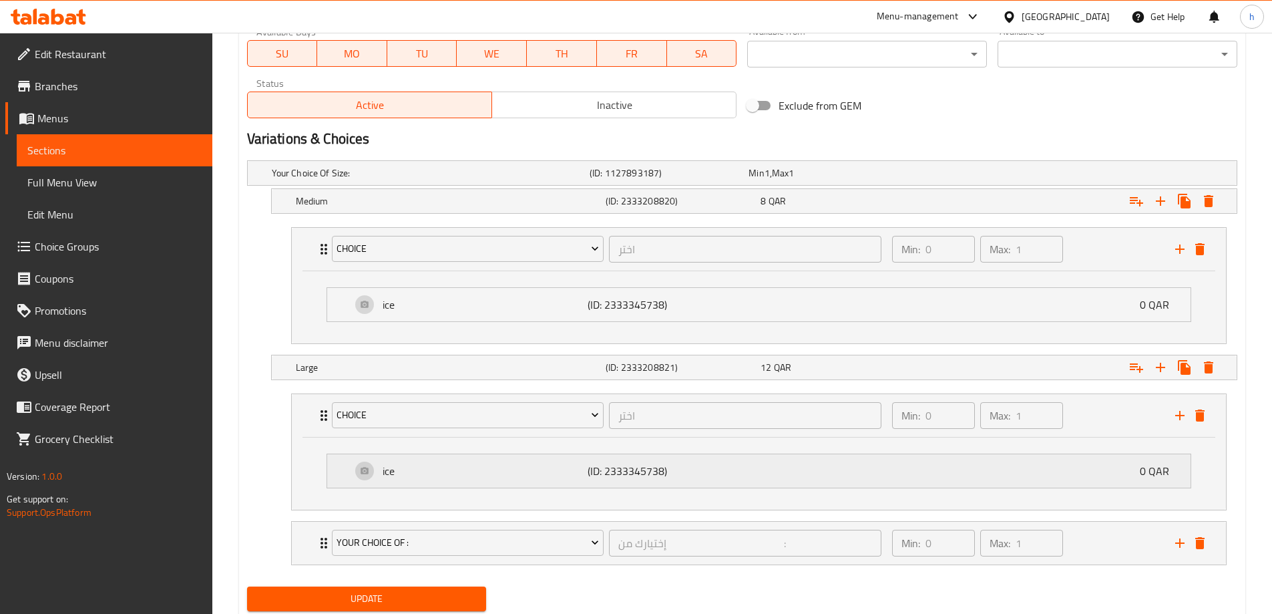
scroll to position [680, 0]
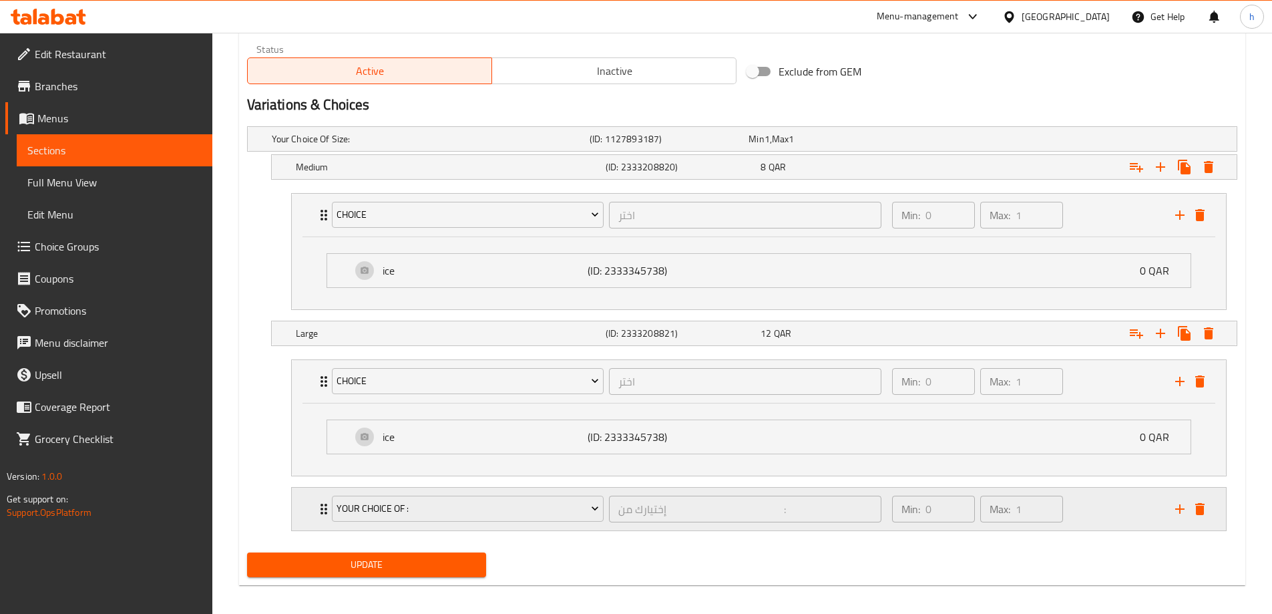
click at [1116, 512] on div "Min: 0 ​ Max: 1 ​" at bounding box center [1025, 508] width 283 height 43
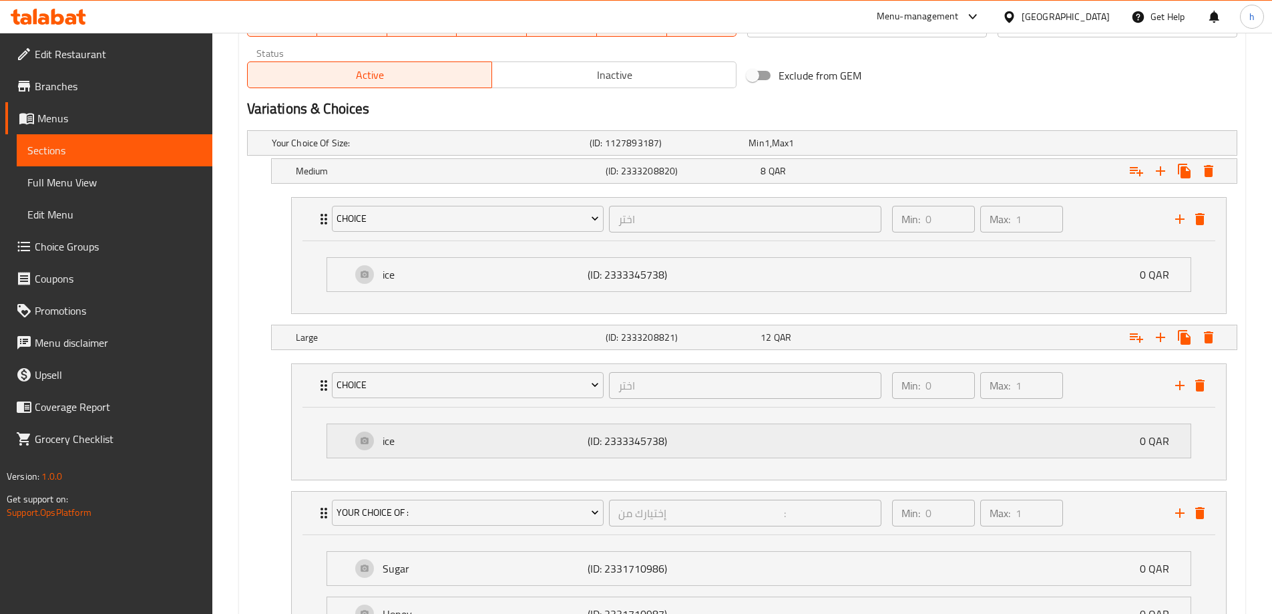
scroll to position [804, 0]
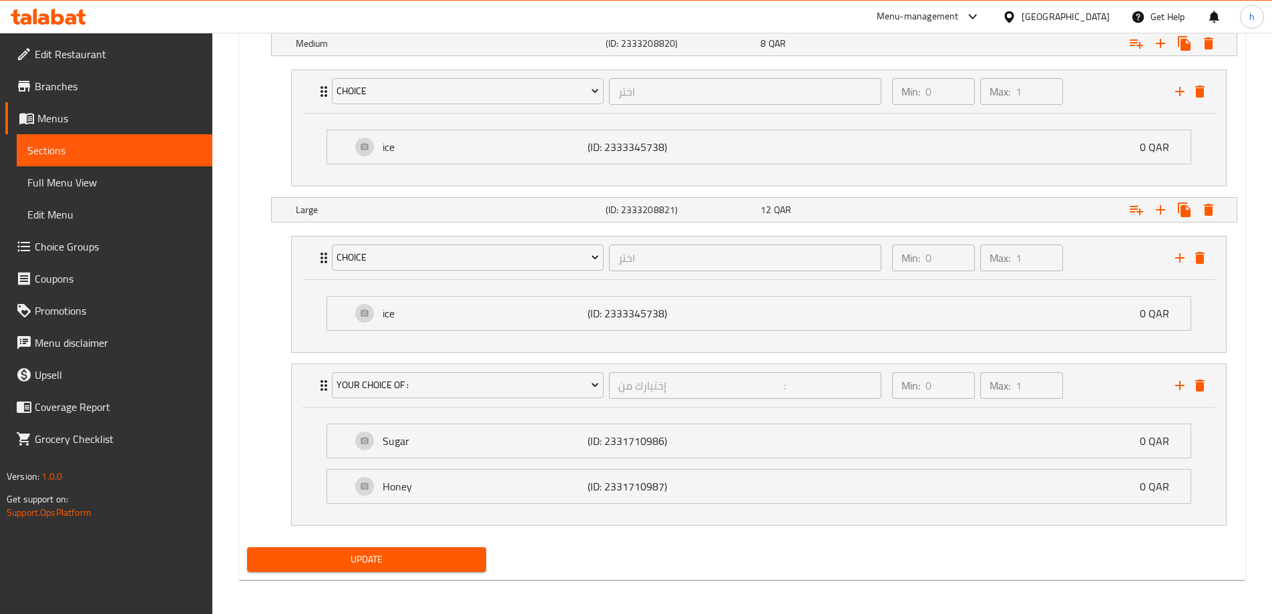
drag, startPoint x: 272, startPoint y: 145, endPoint x: 658, endPoint y: 176, distance: 386.6
click at [272, 145] on nav "choice اختر ​ Min: 0 ​ Max: 1 ​ ice (ID: 2333345738) 0 QAR Name (En) ice Name (…" at bounding box center [742, 128] width 990 height 138
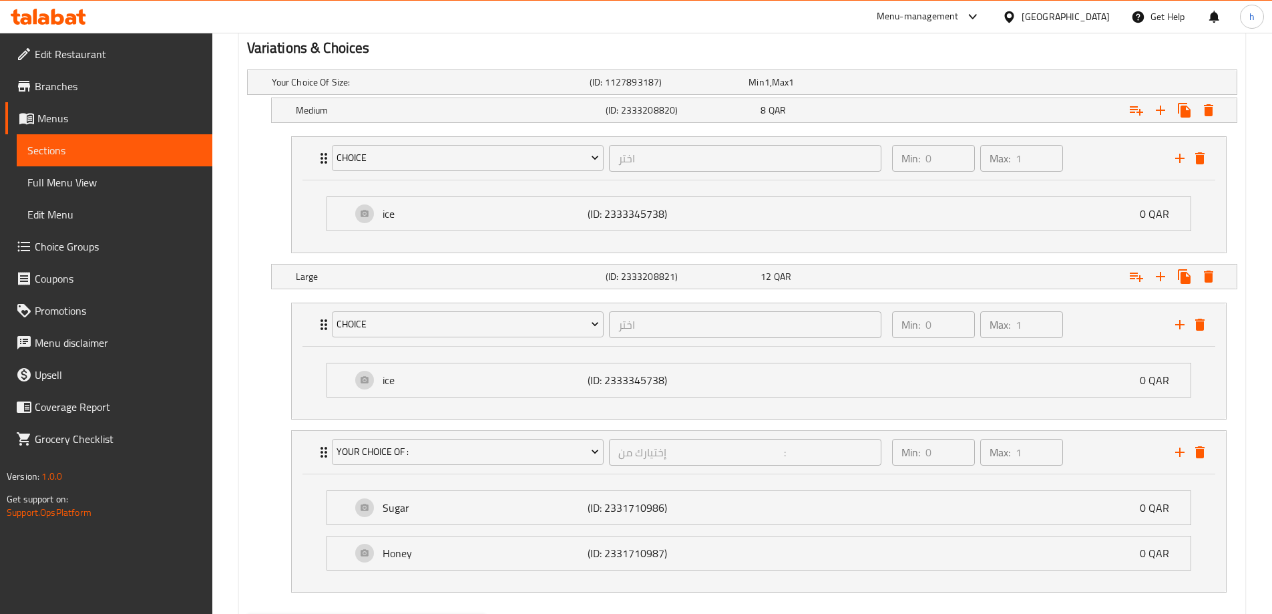
scroll to position [604, 0]
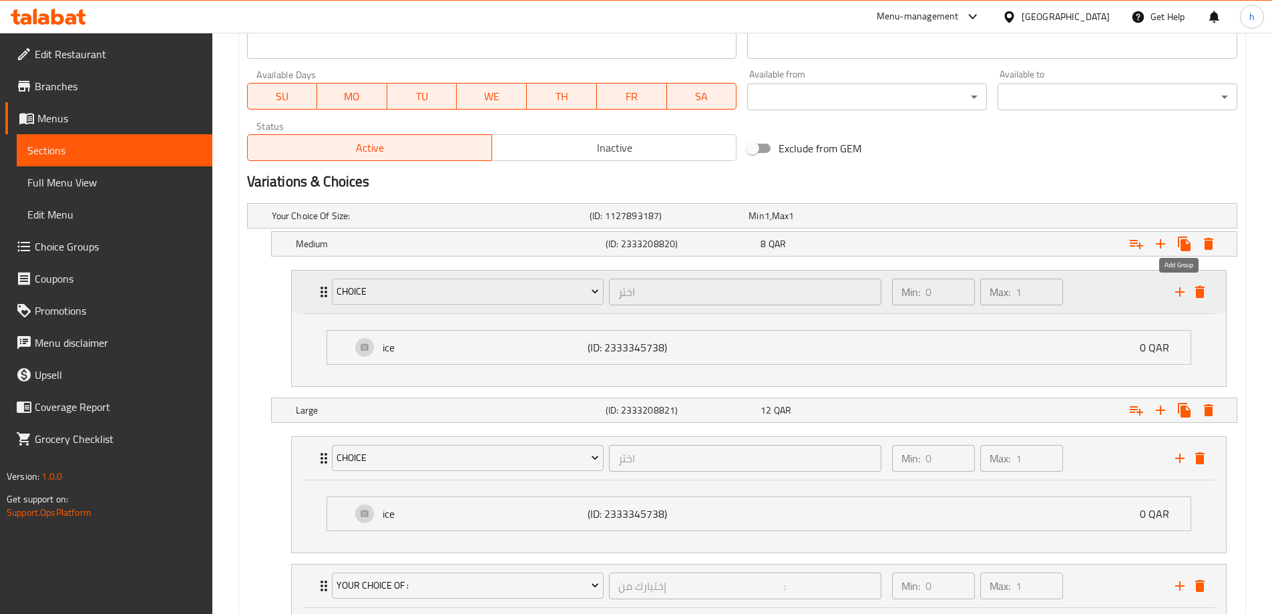
click at [1176, 291] on icon "add" at bounding box center [1179, 291] width 9 height 9
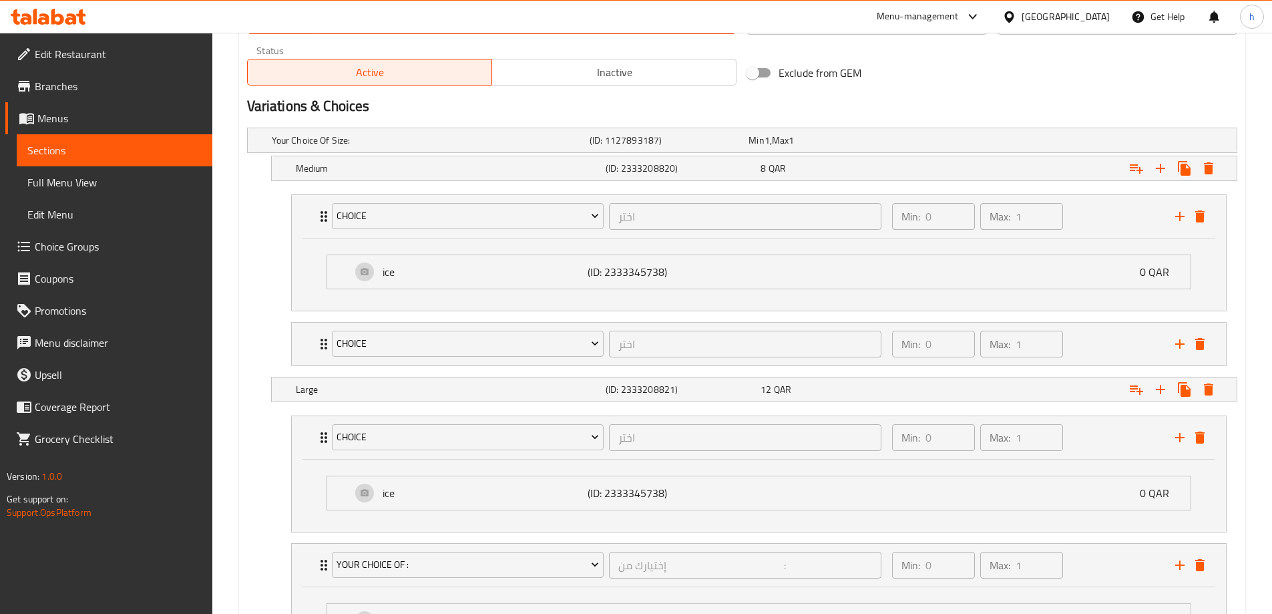
scroll to position [737, 0]
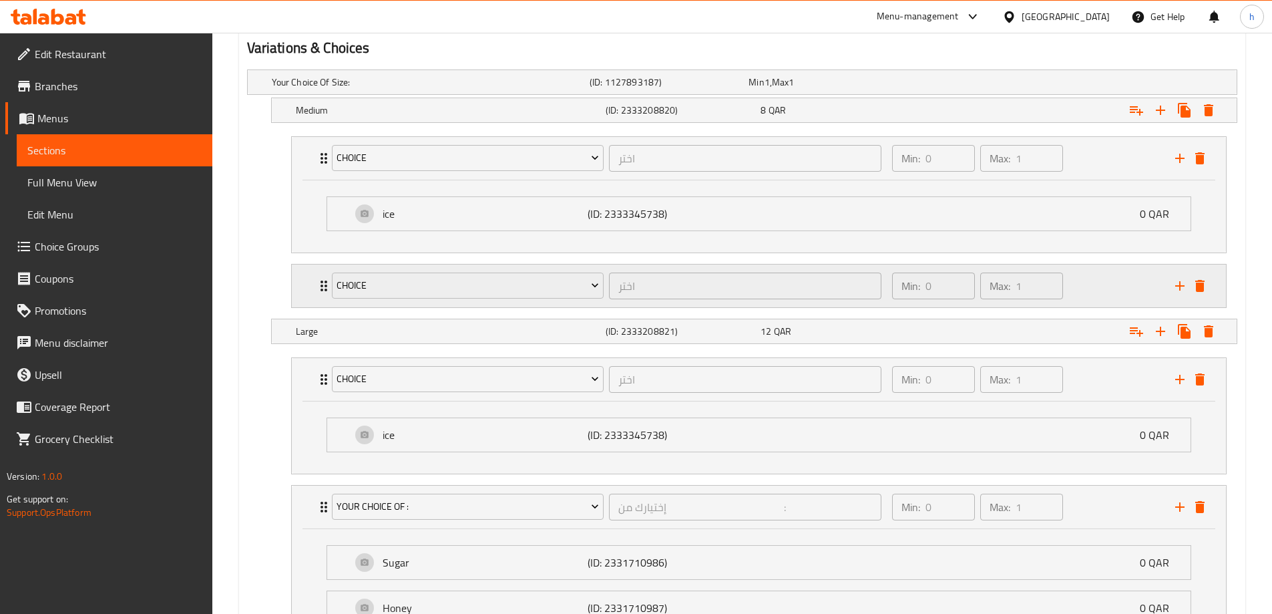
click at [1084, 294] on div "Min: 0 ​ Max: 1 ​" at bounding box center [1025, 285] width 283 height 43
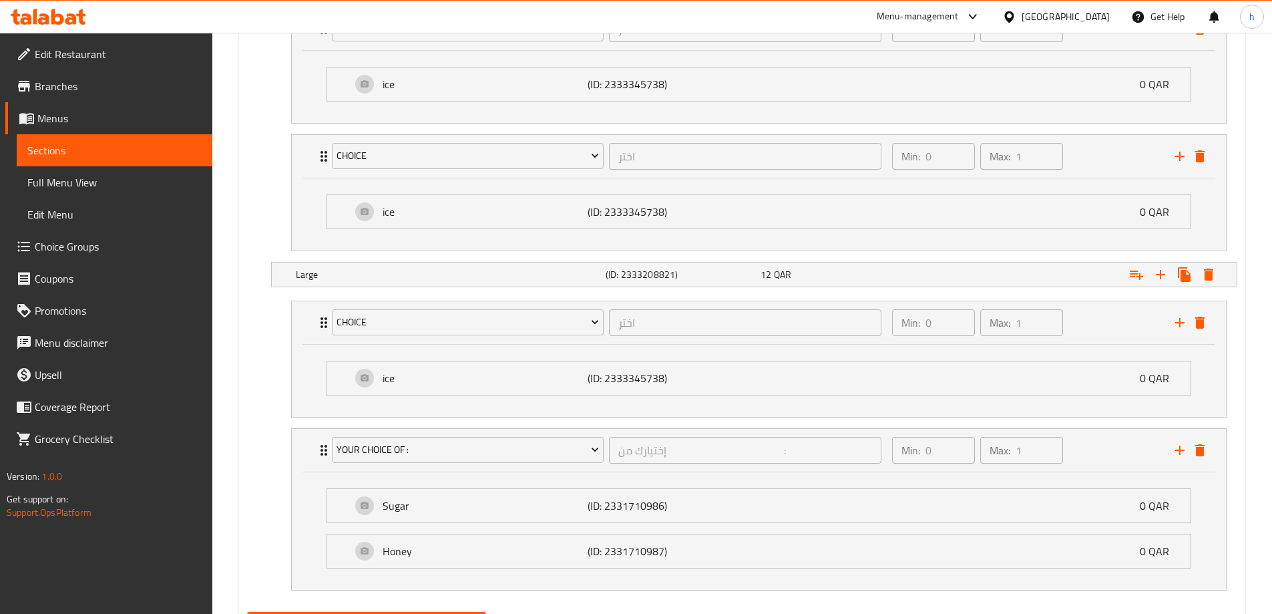
scroll to position [801, 0]
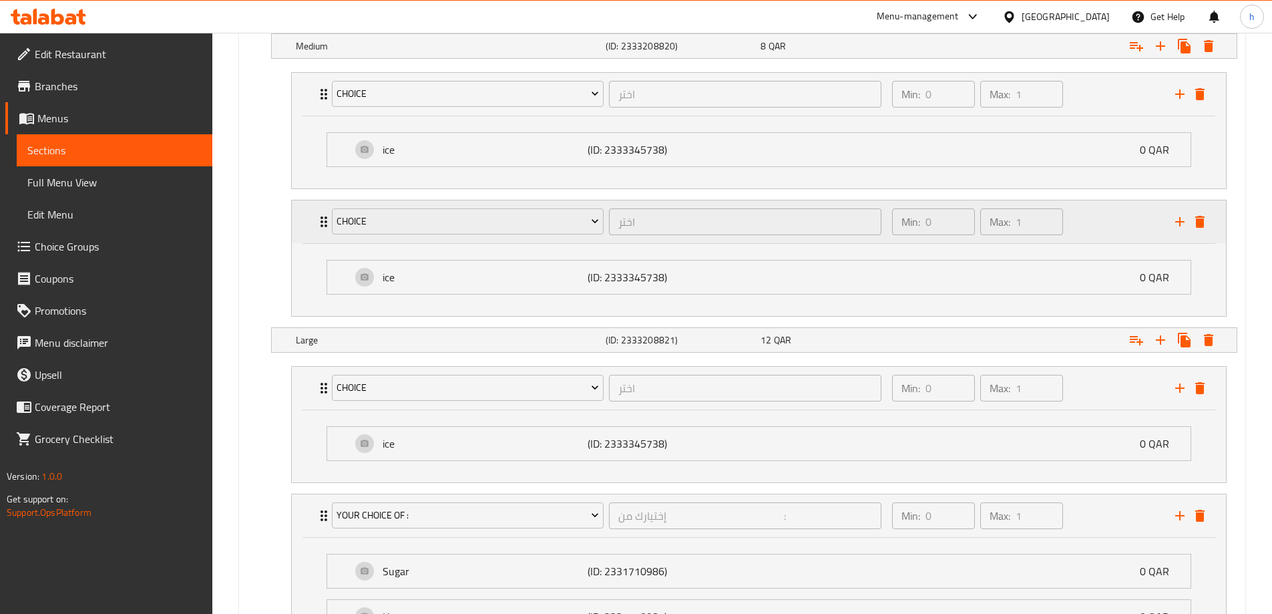
click at [1200, 224] on icon "delete" at bounding box center [1199, 222] width 9 height 12
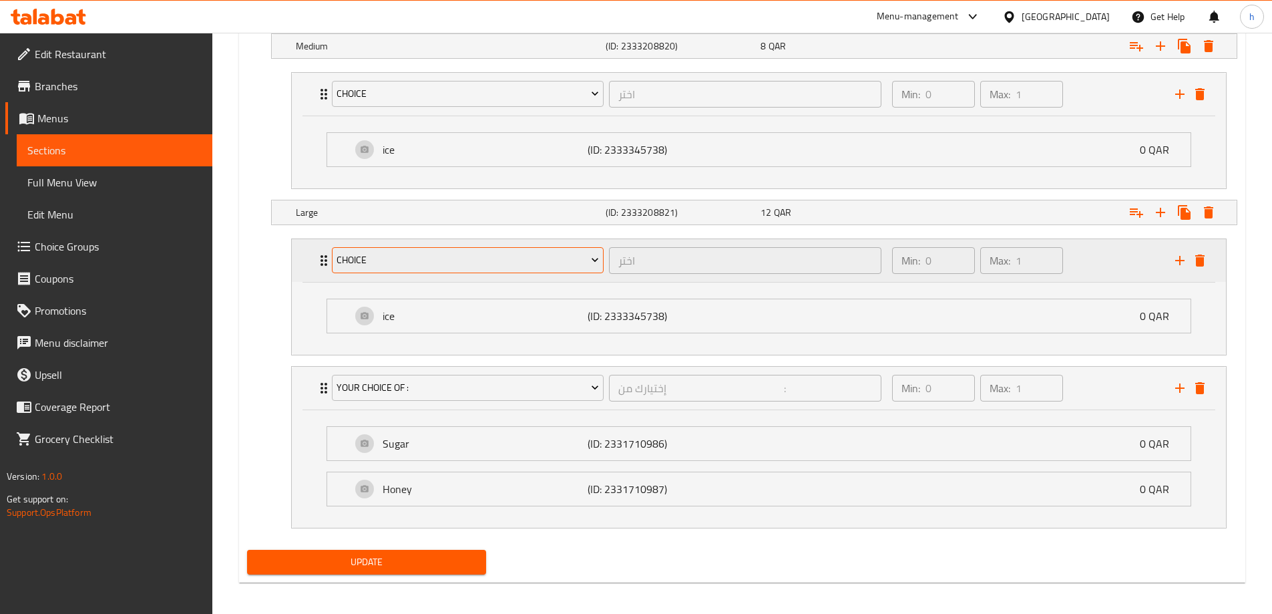
click at [333, 266] on button "choice" at bounding box center [468, 260] width 272 height 27
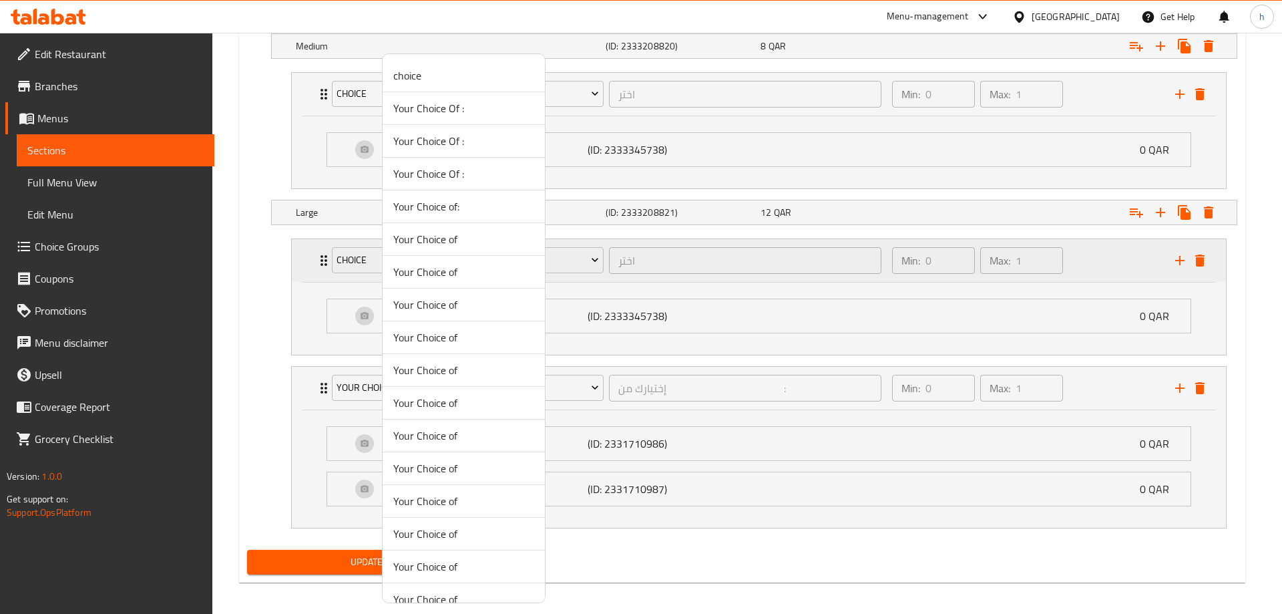
click at [326, 263] on div at bounding box center [641, 307] width 1282 height 614
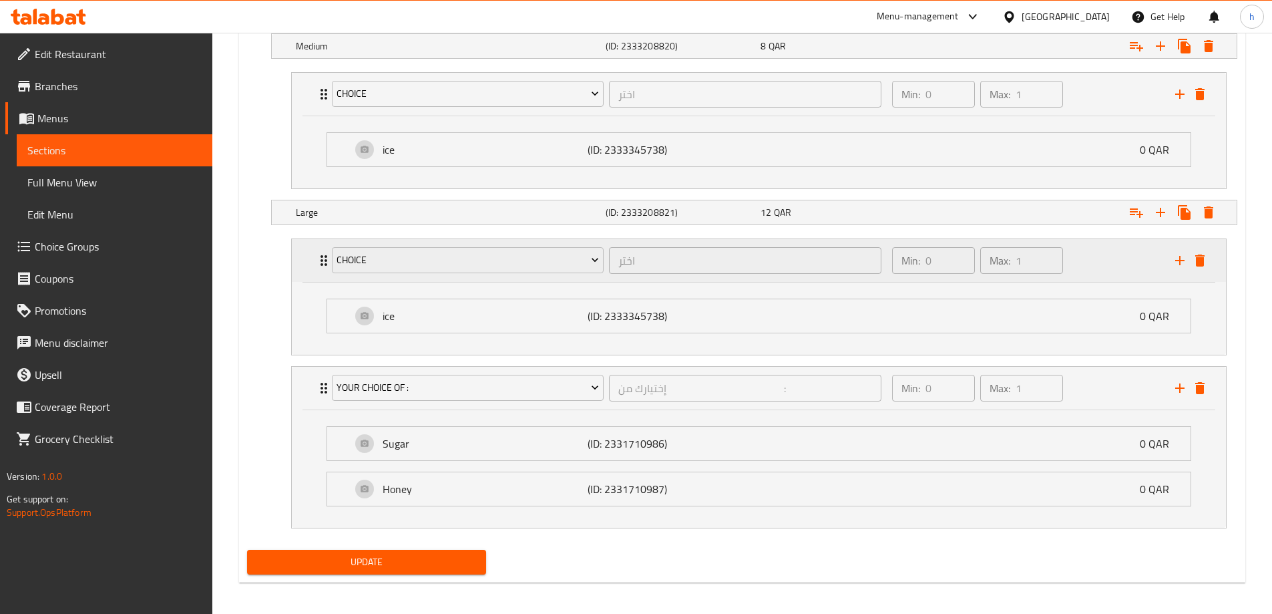
click at [320, 262] on icon "Expand" at bounding box center [324, 260] width 16 height 16
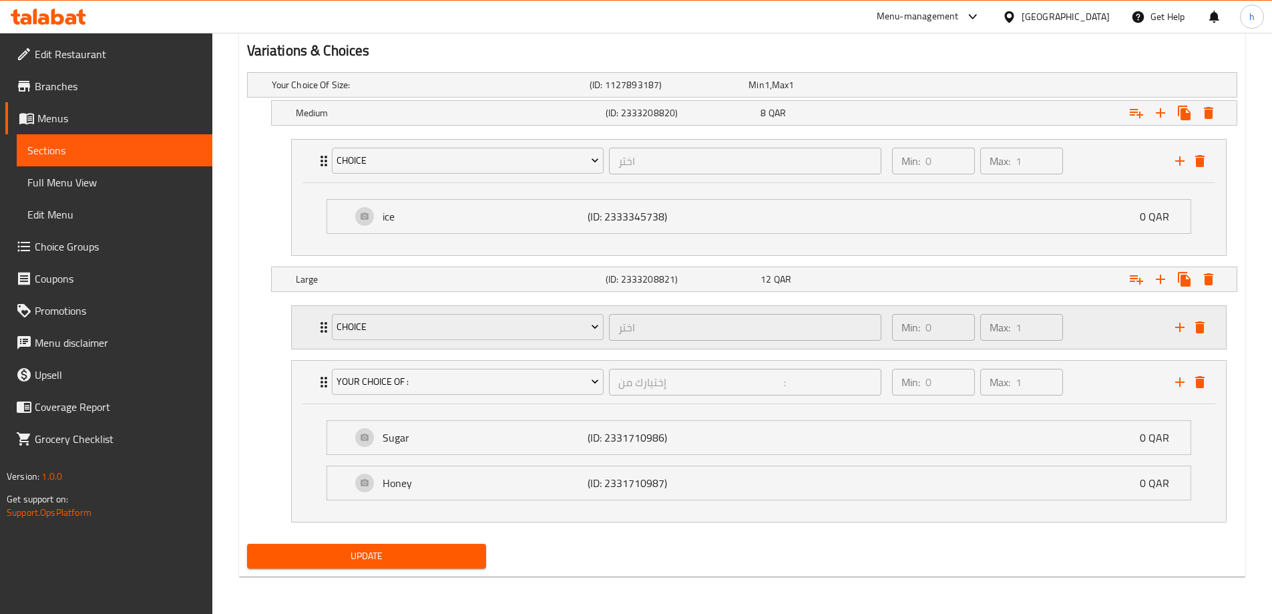
scroll to position [735, 0]
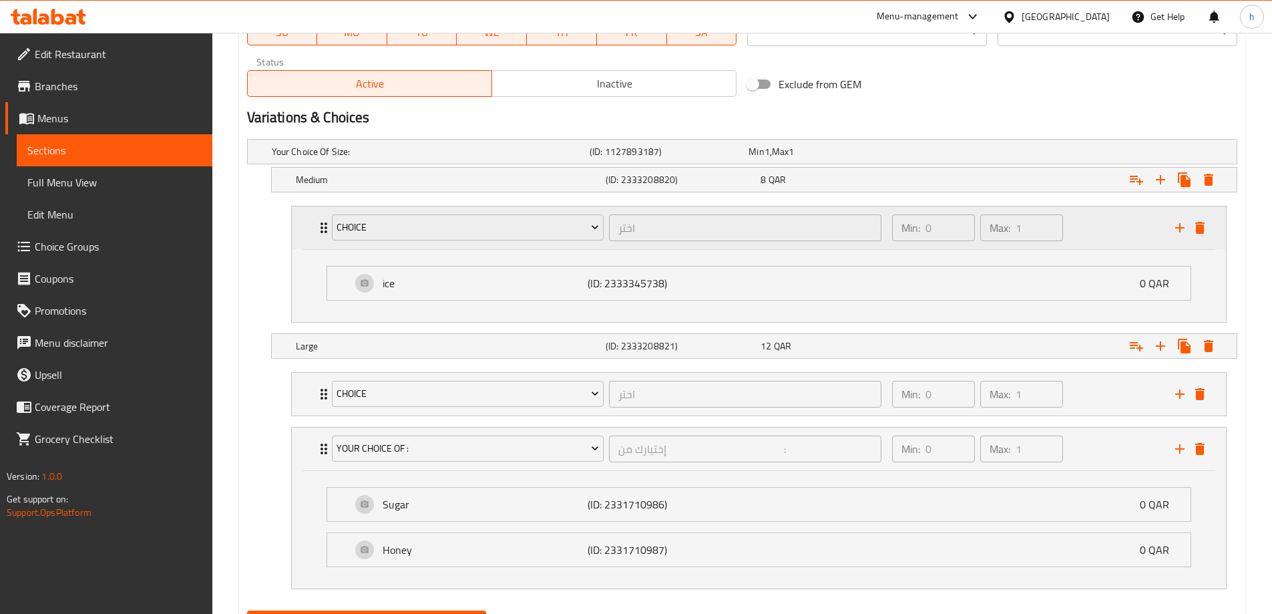
click at [325, 228] on div "choice اختر ​" at bounding box center [607, 227] width 566 height 43
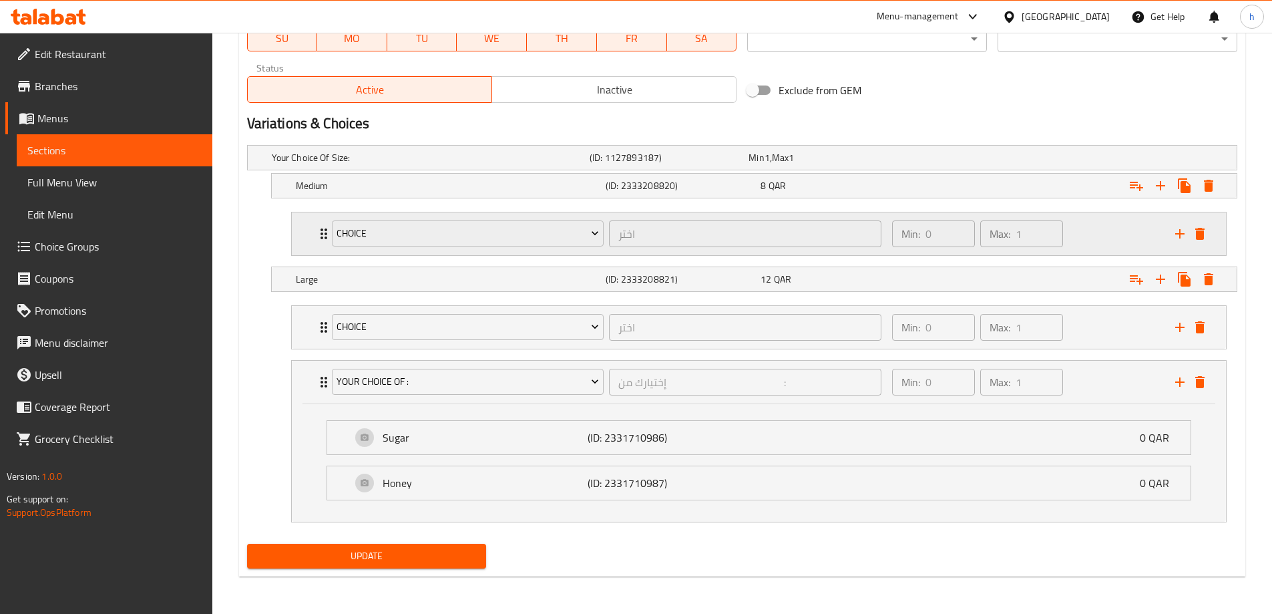
scroll to position [662, 0]
click at [322, 383] on icon "Expand" at bounding box center [324, 382] width 16 height 16
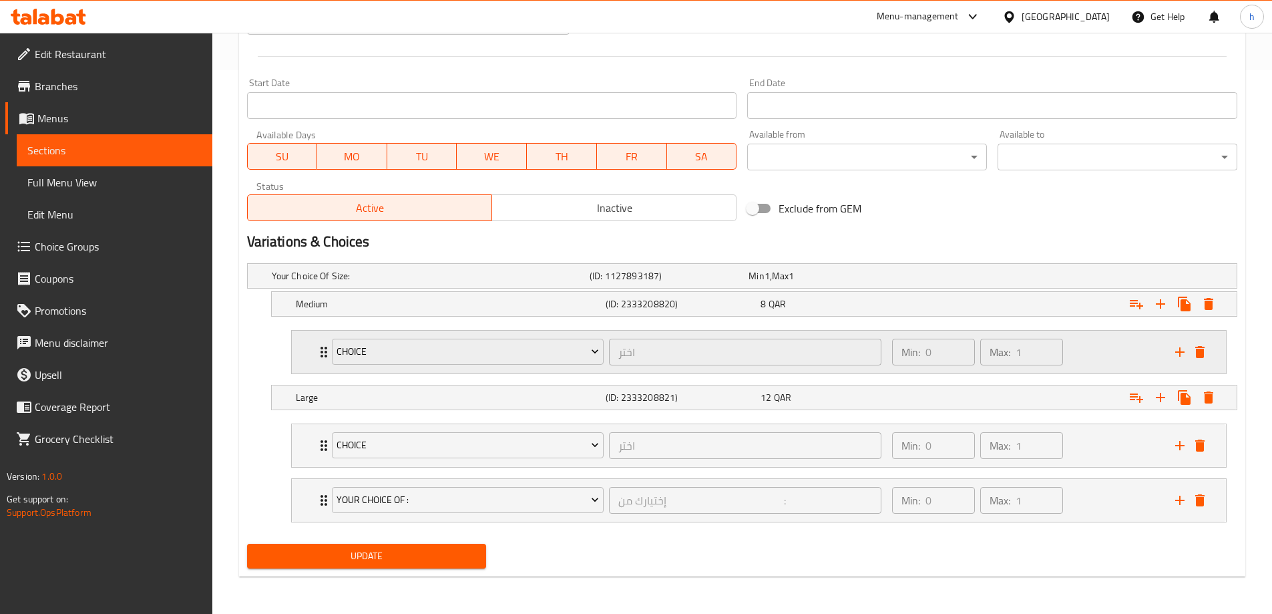
scroll to position [544, 0]
click at [325, 447] on div "choice اختر ​" at bounding box center [607, 445] width 566 height 43
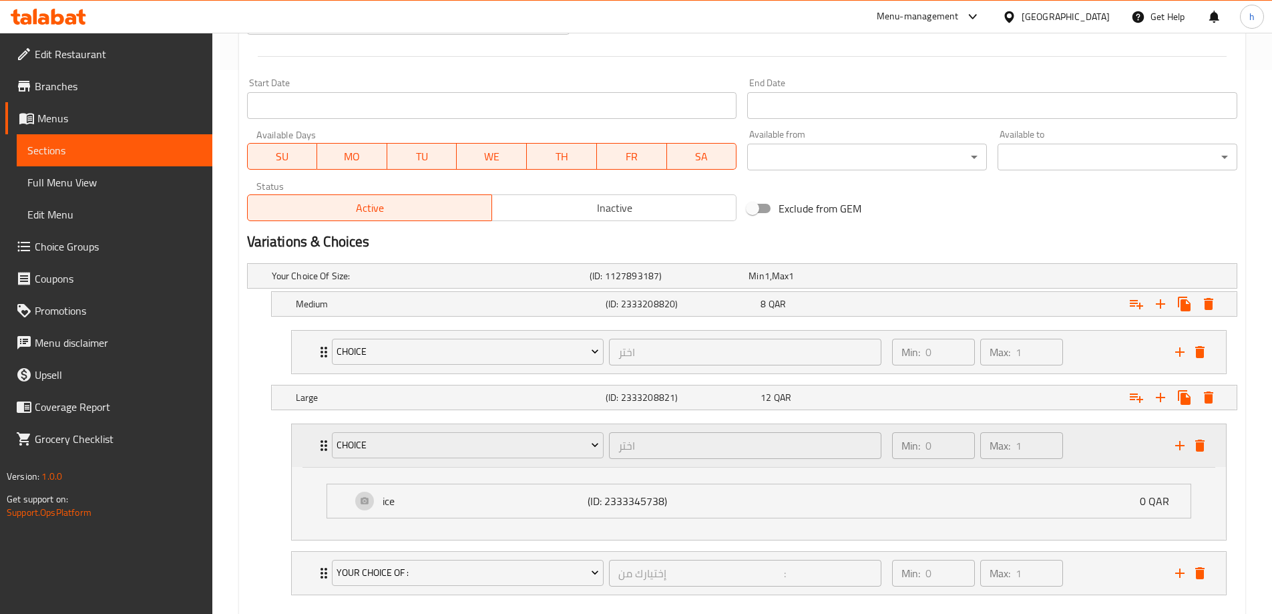
scroll to position [616, 0]
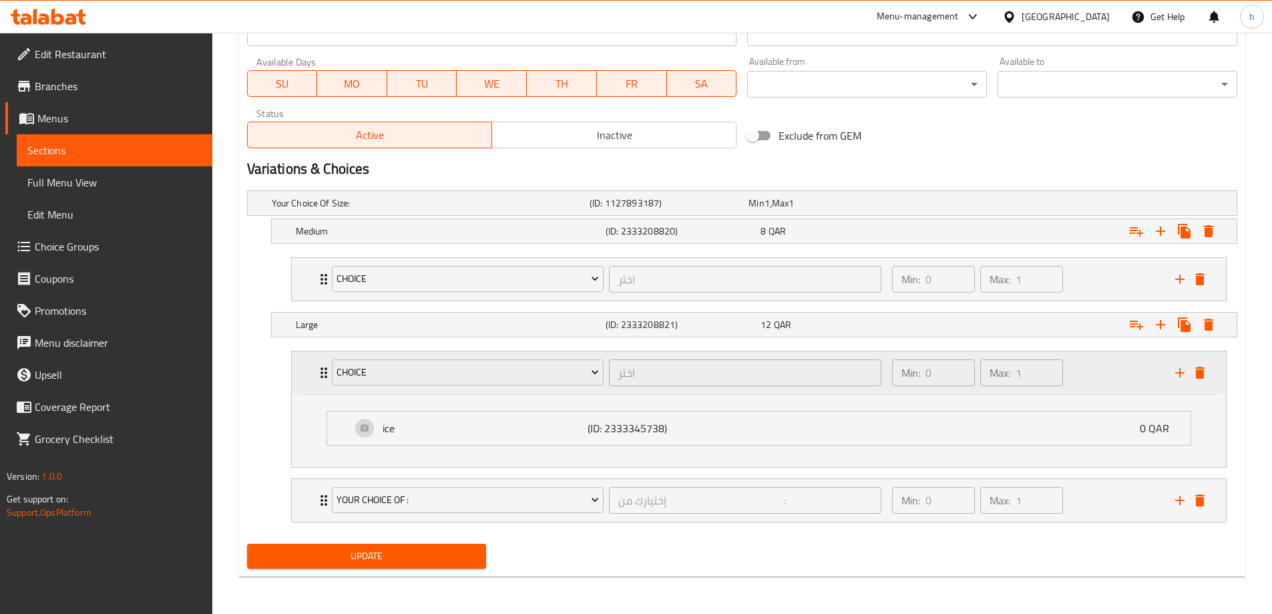
click at [326, 387] on div "choice اختر ​" at bounding box center [607, 372] width 566 height 43
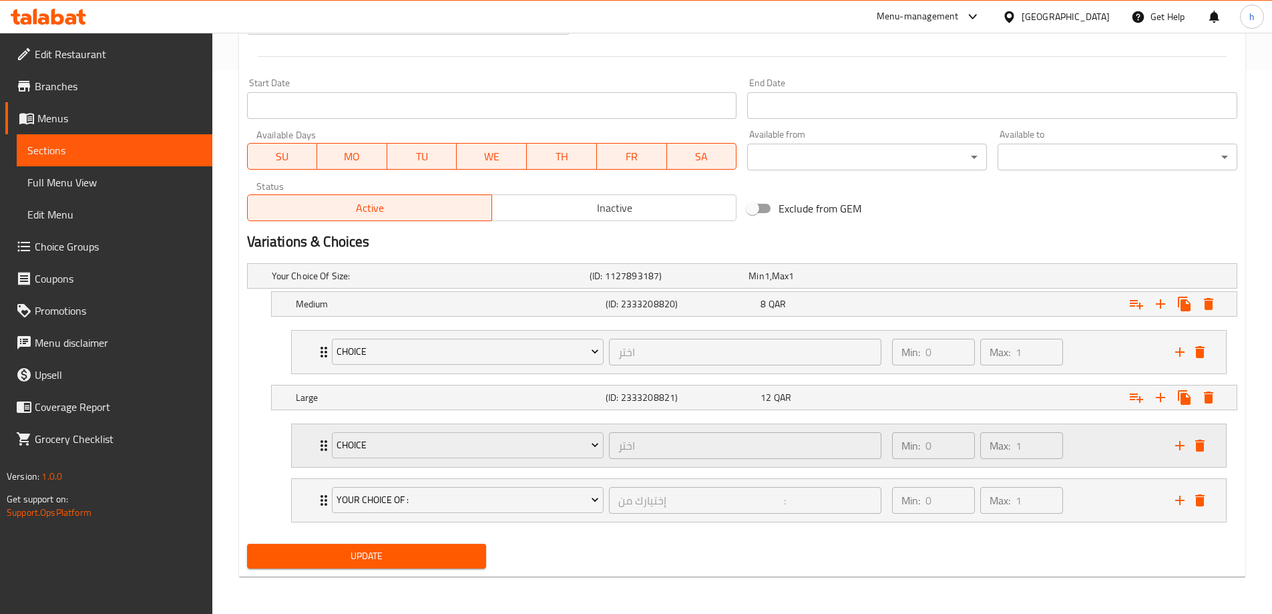
scroll to position [544, 0]
click at [1185, 356] on icon "add" at bounding box center [1180, 352] width 16 height 16
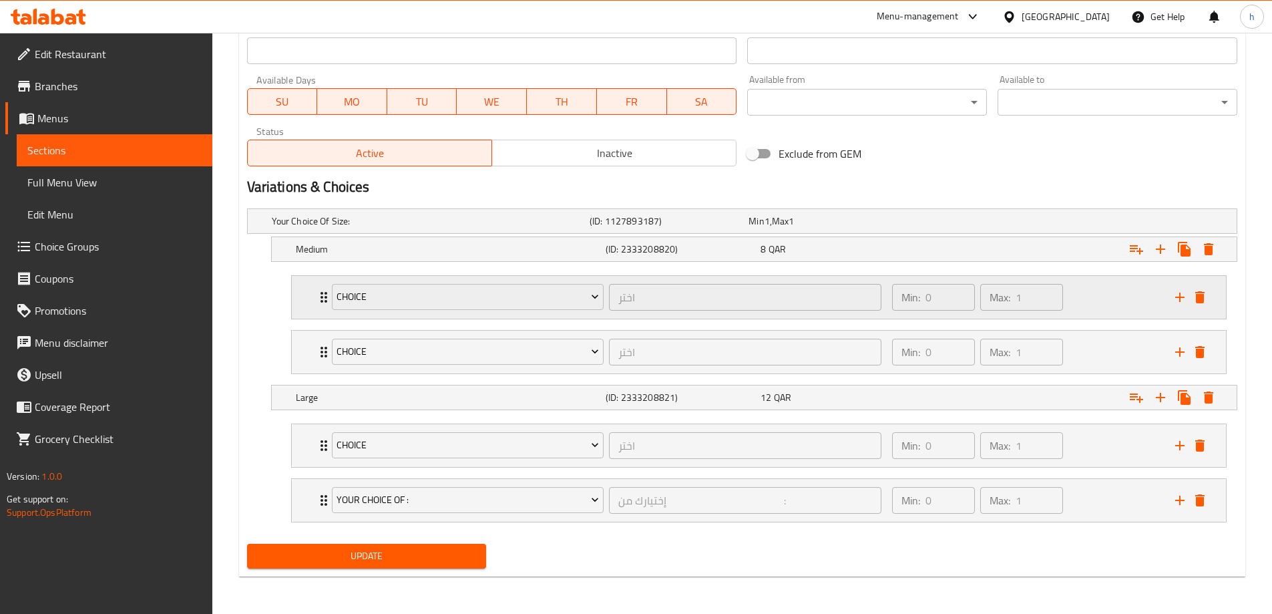
click at [1094, 307] on div "Min: 0 ​ Max: 1 ​" at bounding box center [1025, 297] width 283 height 43
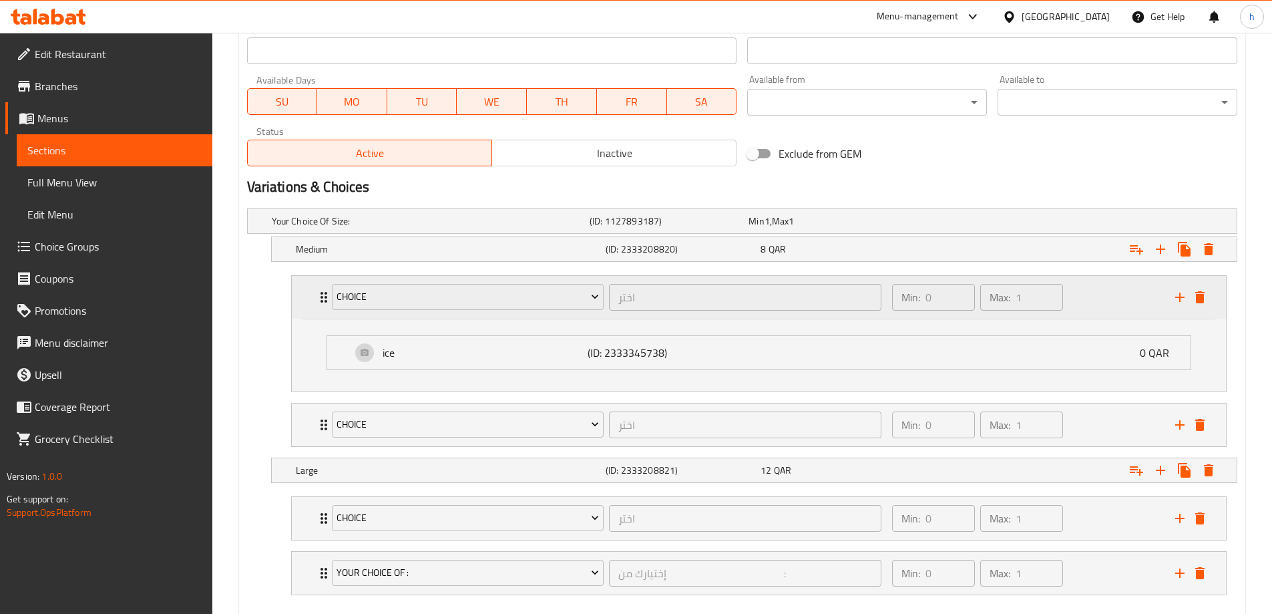
scroll to position [668, 0]
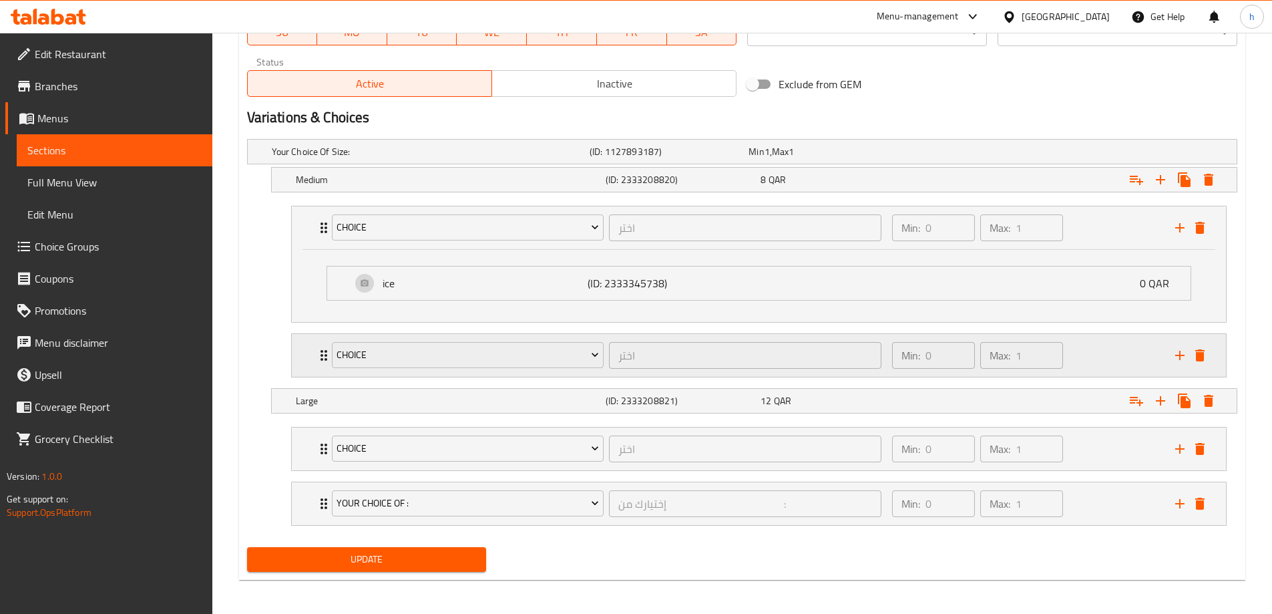
click at [1102, 355] on div "Min: 0 ​ Max: 1 ​" at bounding box center [1025, 355] width 283 height 43
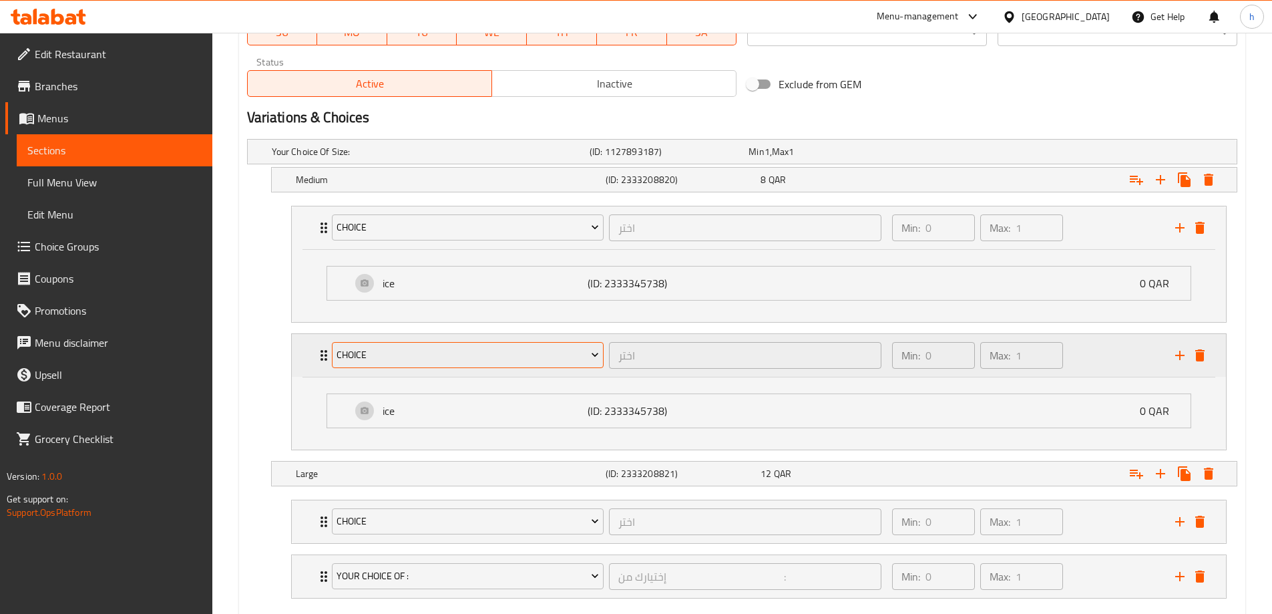
click at [347, 362] on span "choice" at bounding box center [468, 355] width 262 height 17
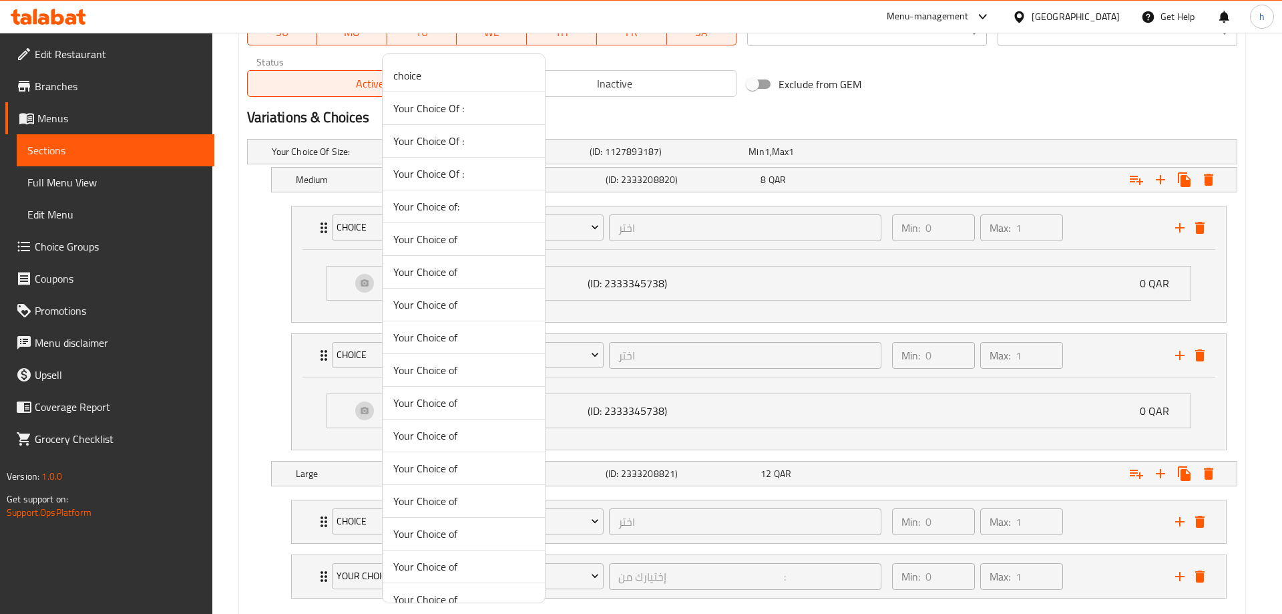
click at [452, 108] on span "Your Choice Of :" at bounding box center [463, 108] width 141 height 16
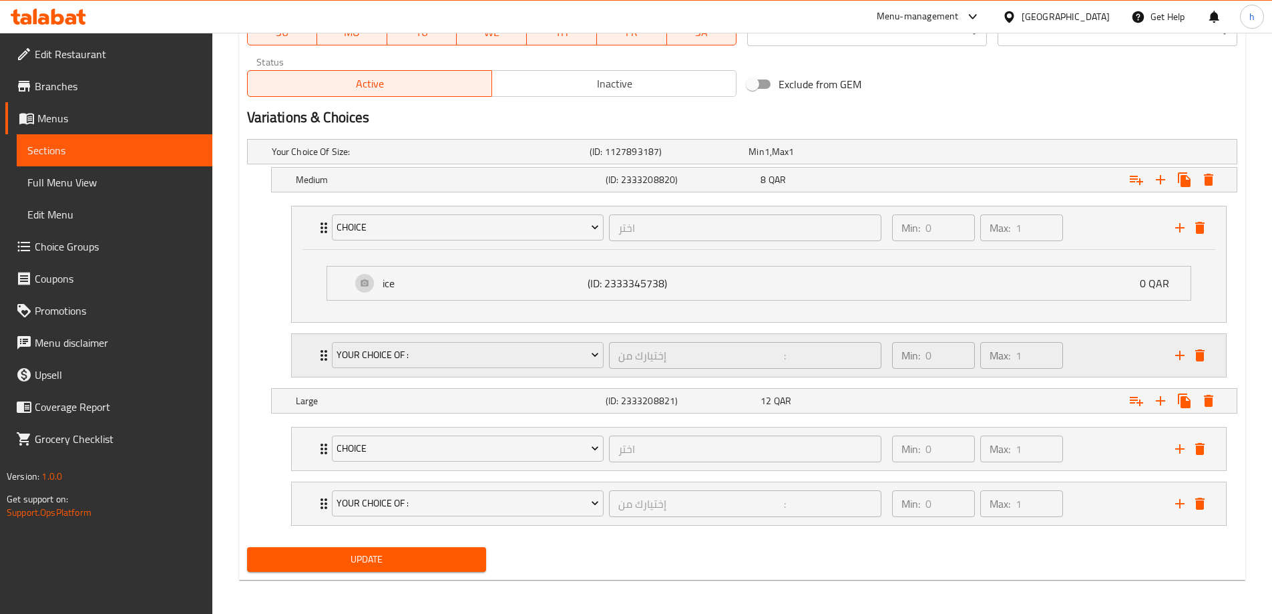
click at [1084, 351] on div "Min: 0 ​ Max: 1 ​" at bounding box center [1025, 355] width 283 height 43
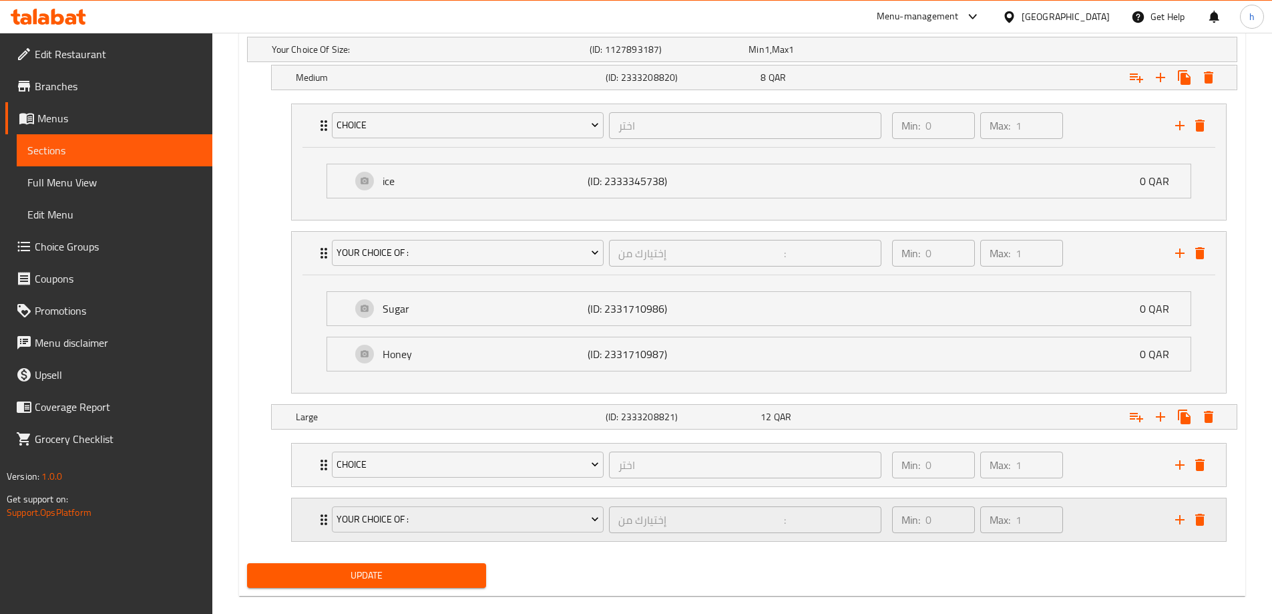
scroll to position [789, 0]
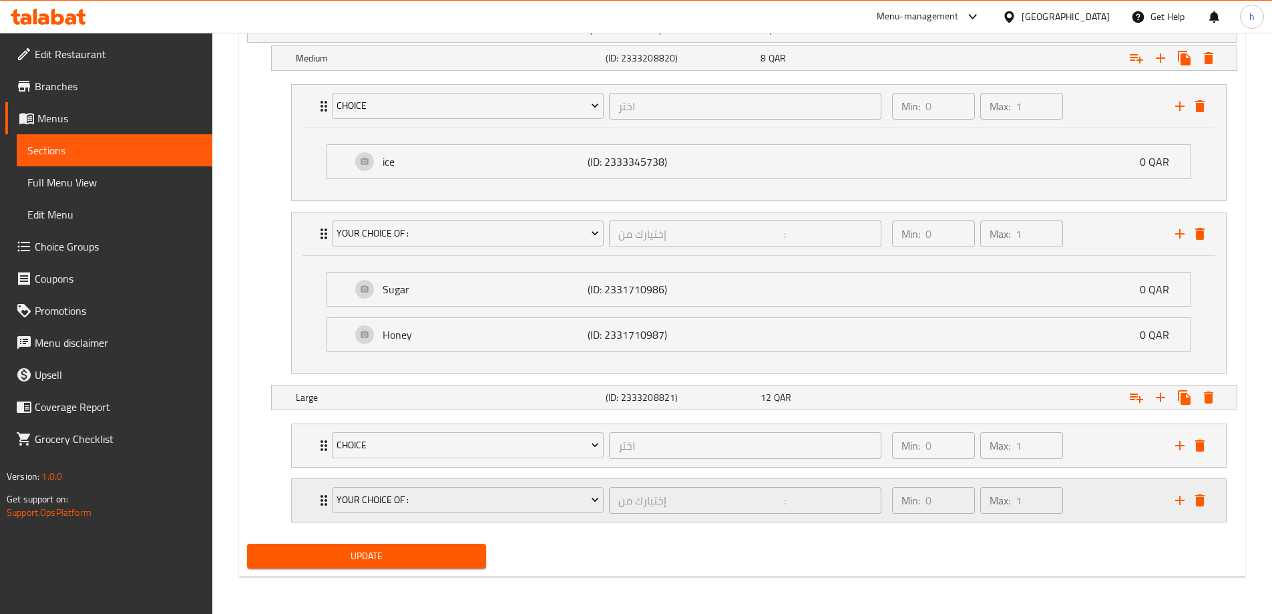
click at [1081, 503] on div "Min: 0 ​ Max: 1 ​" at bounding box center [1025, 500] width 283 height 43
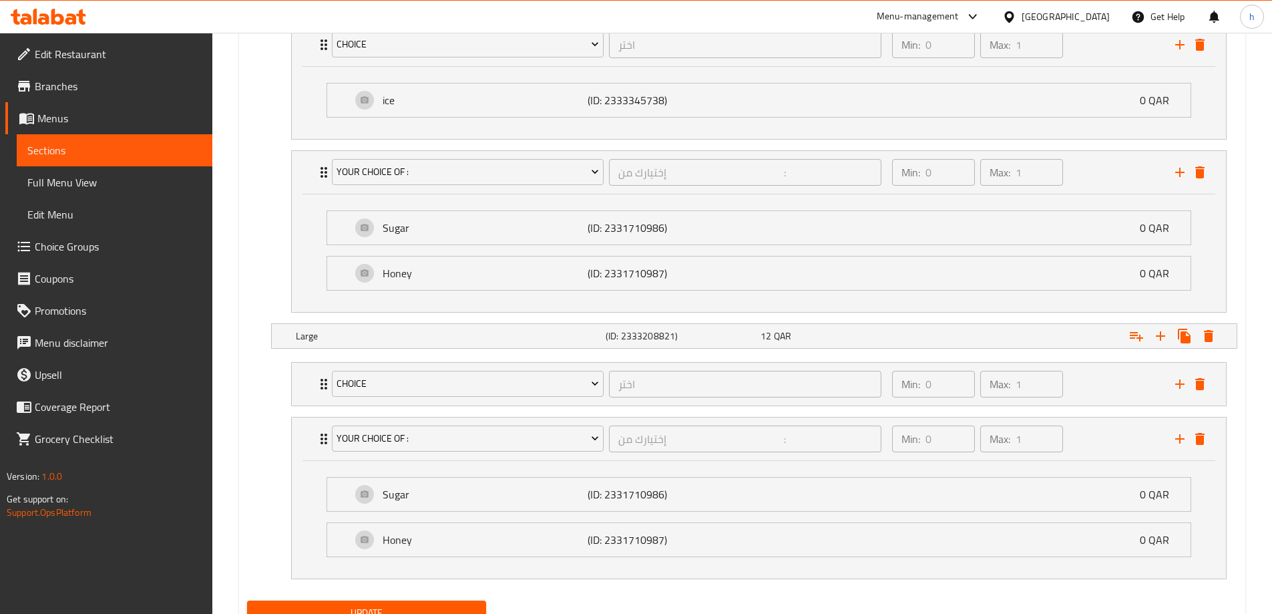
scroll to position [907, 0]
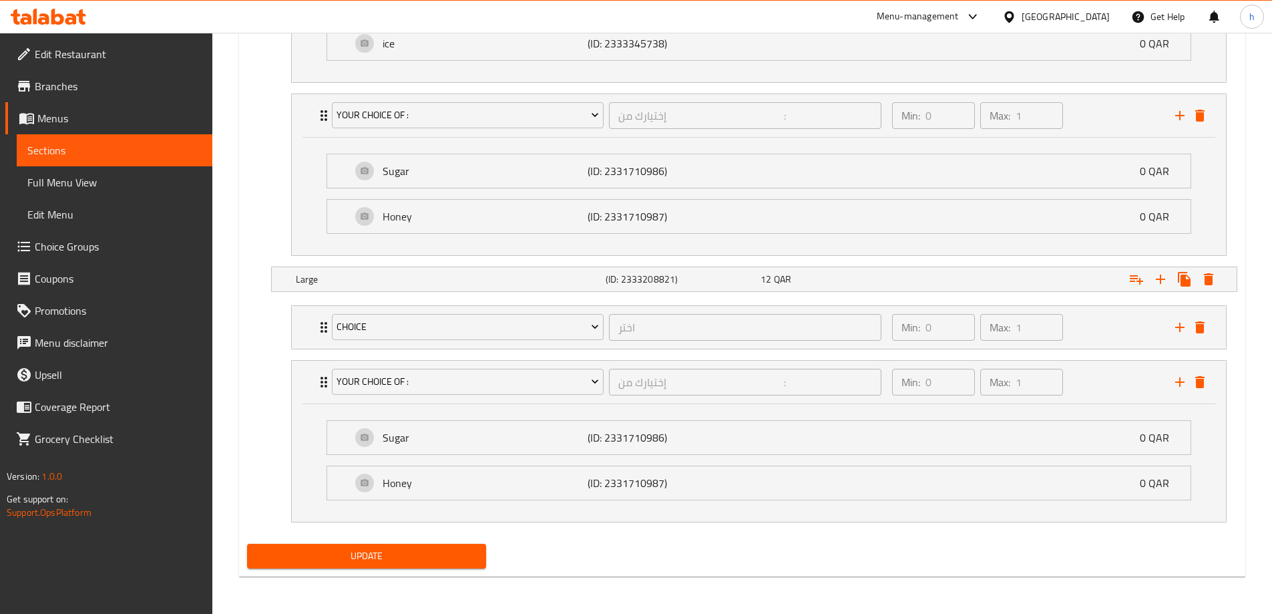
click at [441, 563] on span "Update" at bounding box center [367, 556] width 218 height 17
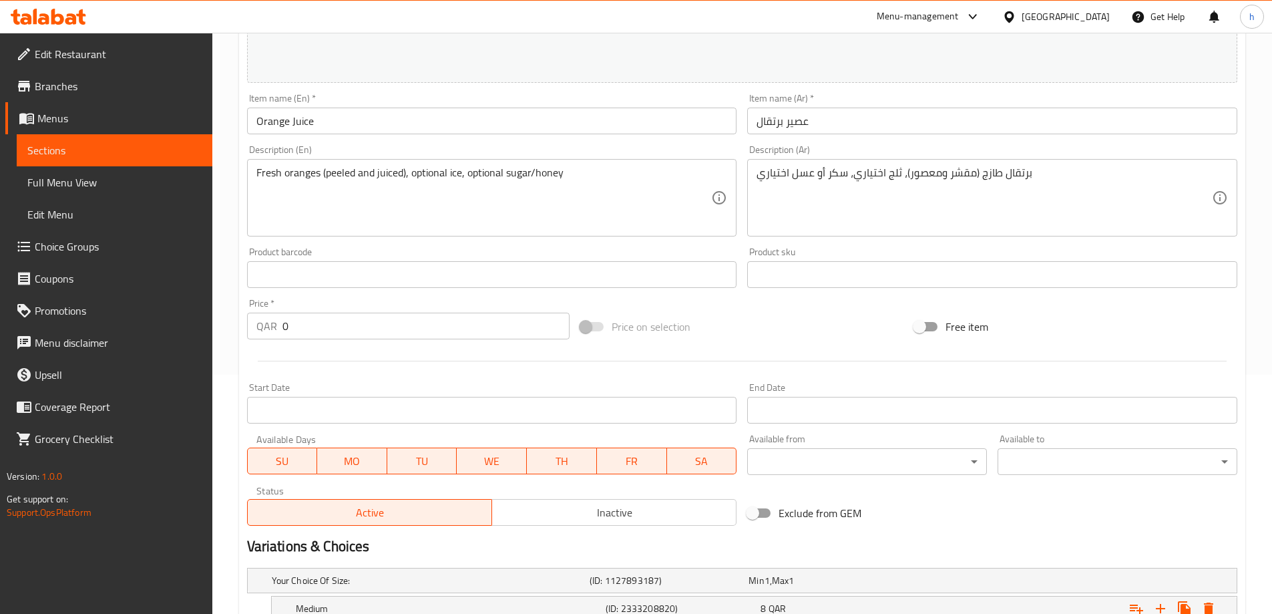
type input "اختر"
type input "0"
type input "1"
type input "إختيارك من :"
type input "0"
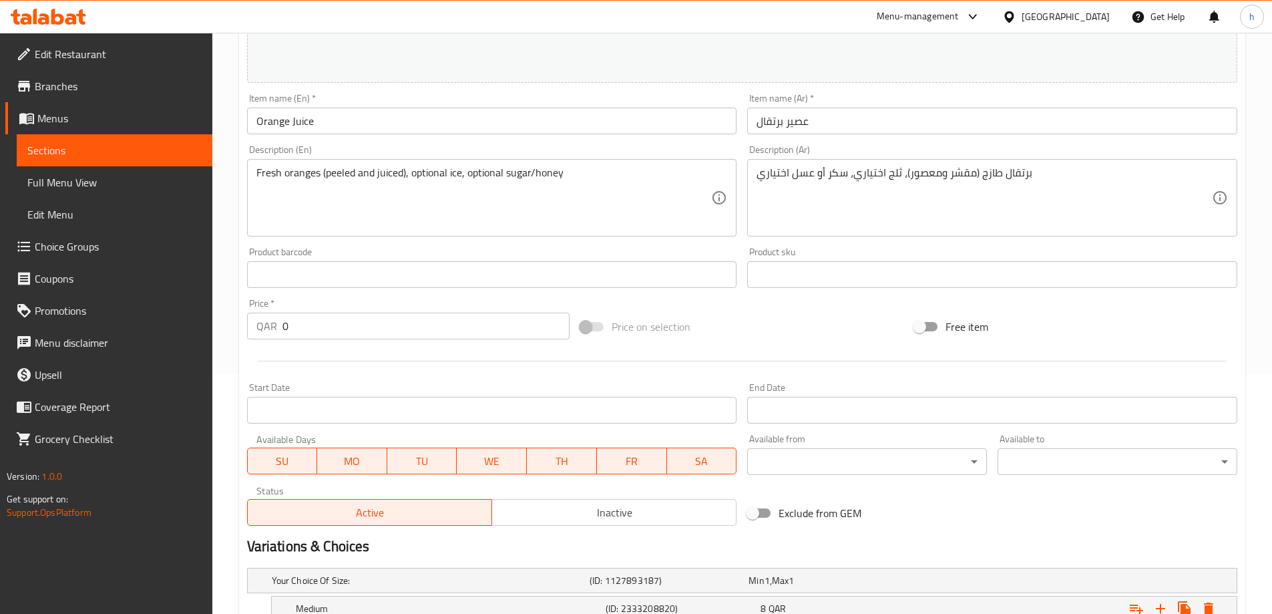
type input "1"
type input "اختر"
type input "0"
type input "1"
type input "إختيارك من :"
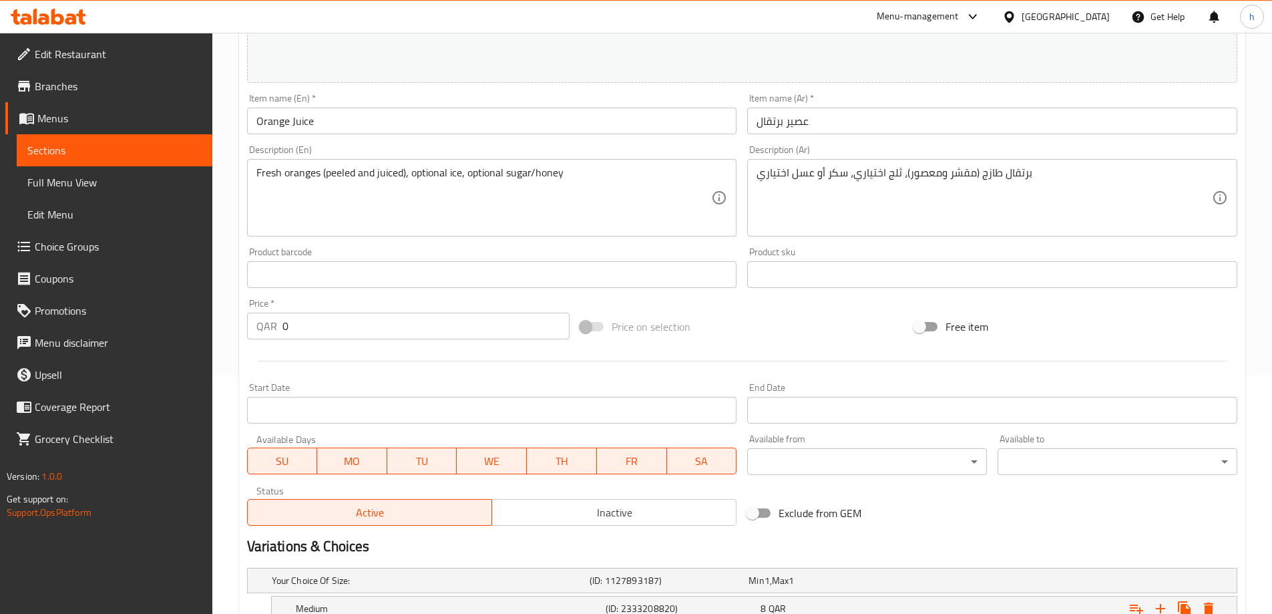
type input "0"
type input "1"
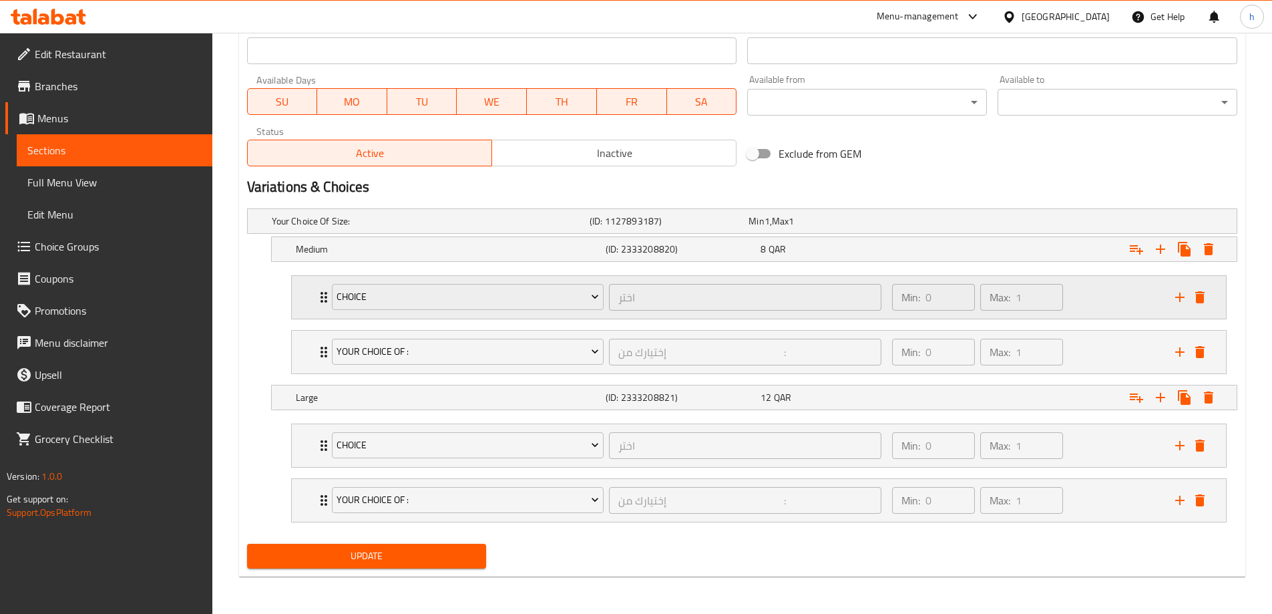
click at [1088, 290] on div "Min: 0 ​ Max: 1 ​" at bounding box center [1025, 297] width 283 height 43
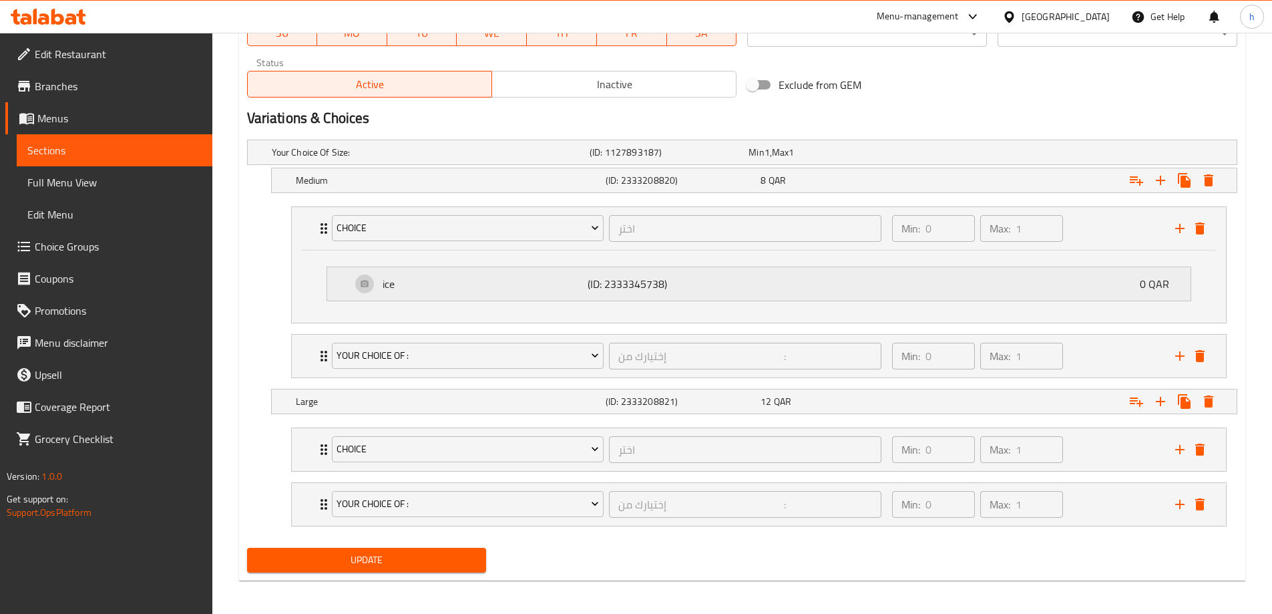
scroll to position [668, 0]
click at [1091, 347] on div "Min: 0 ​ Max: 1 ​" at bounding box center [1025, 355] width 283 height 43
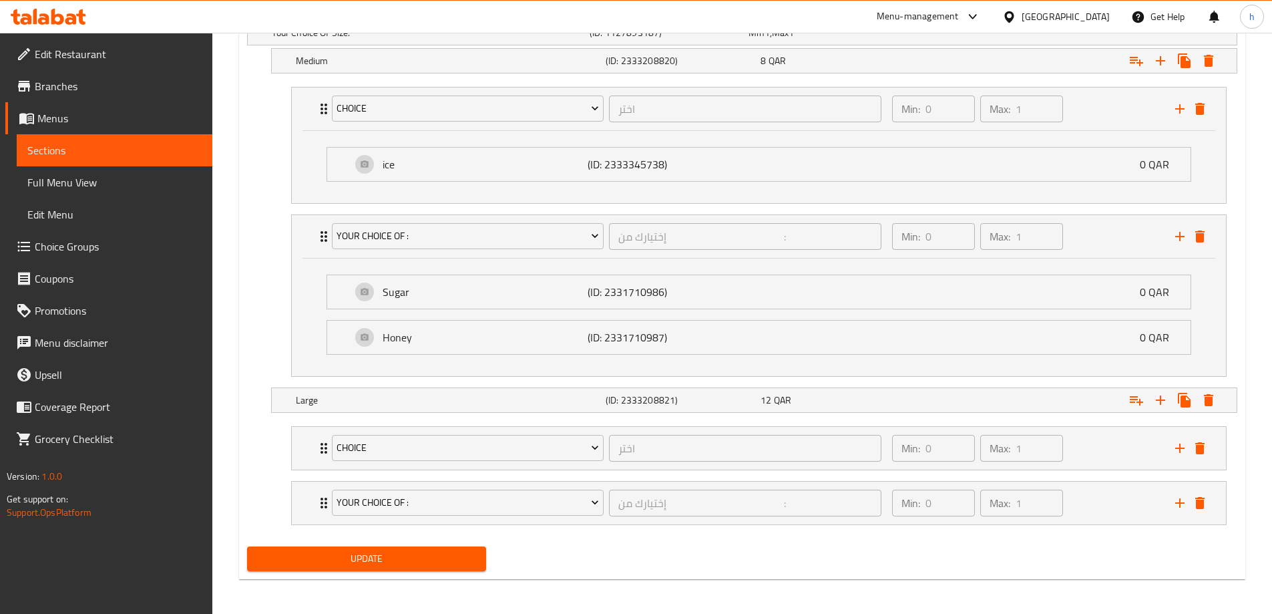
scroll to position [789, 0]
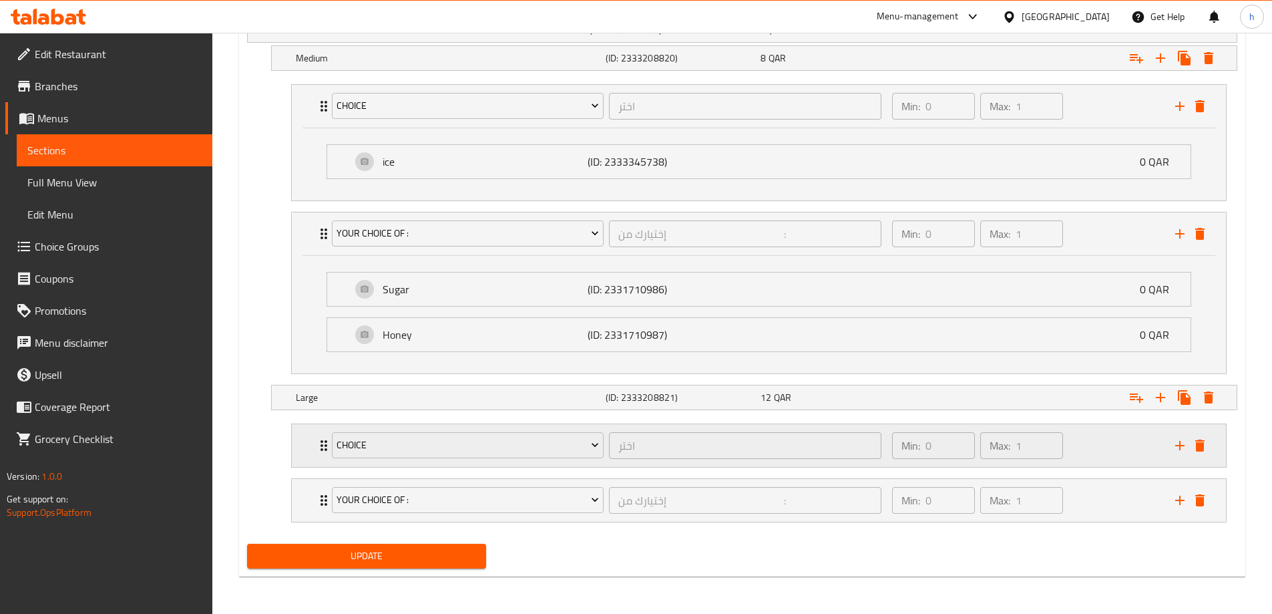
click at [1119, 451] on div "Min: 0 ​ Max: 1 ​" at bounding box center [1025, 445] width 283 height 43
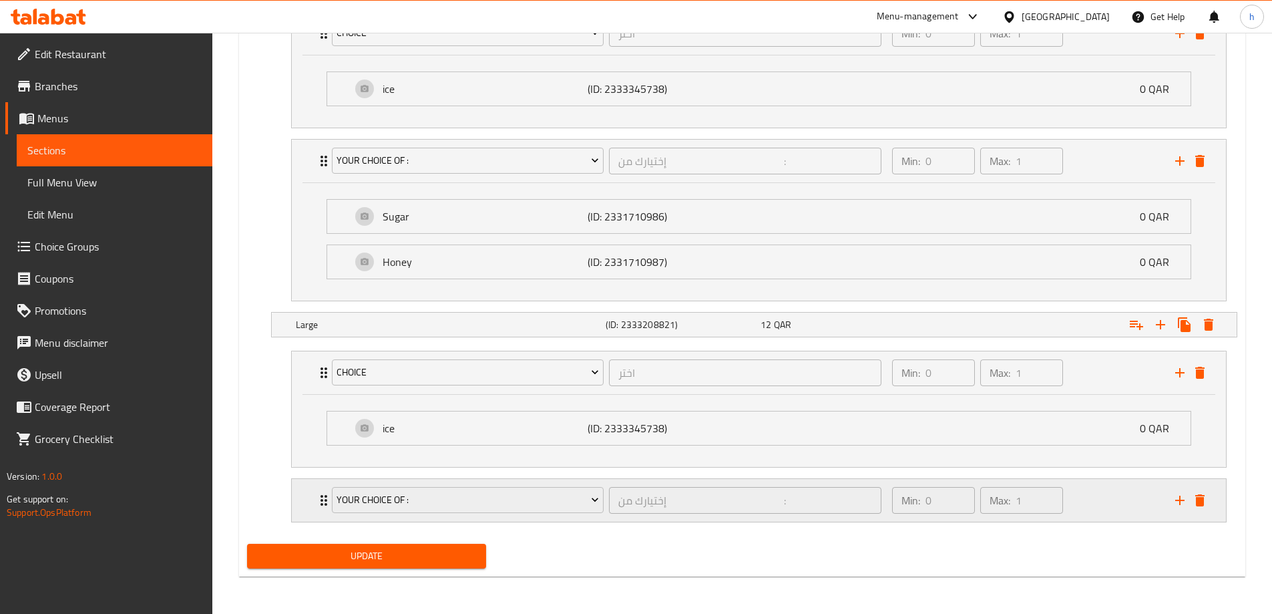
click at [1078, 503] on div "Min: 0 ​ Max: 1 ​" at bounding box center [1025, 500] width 283 height 43
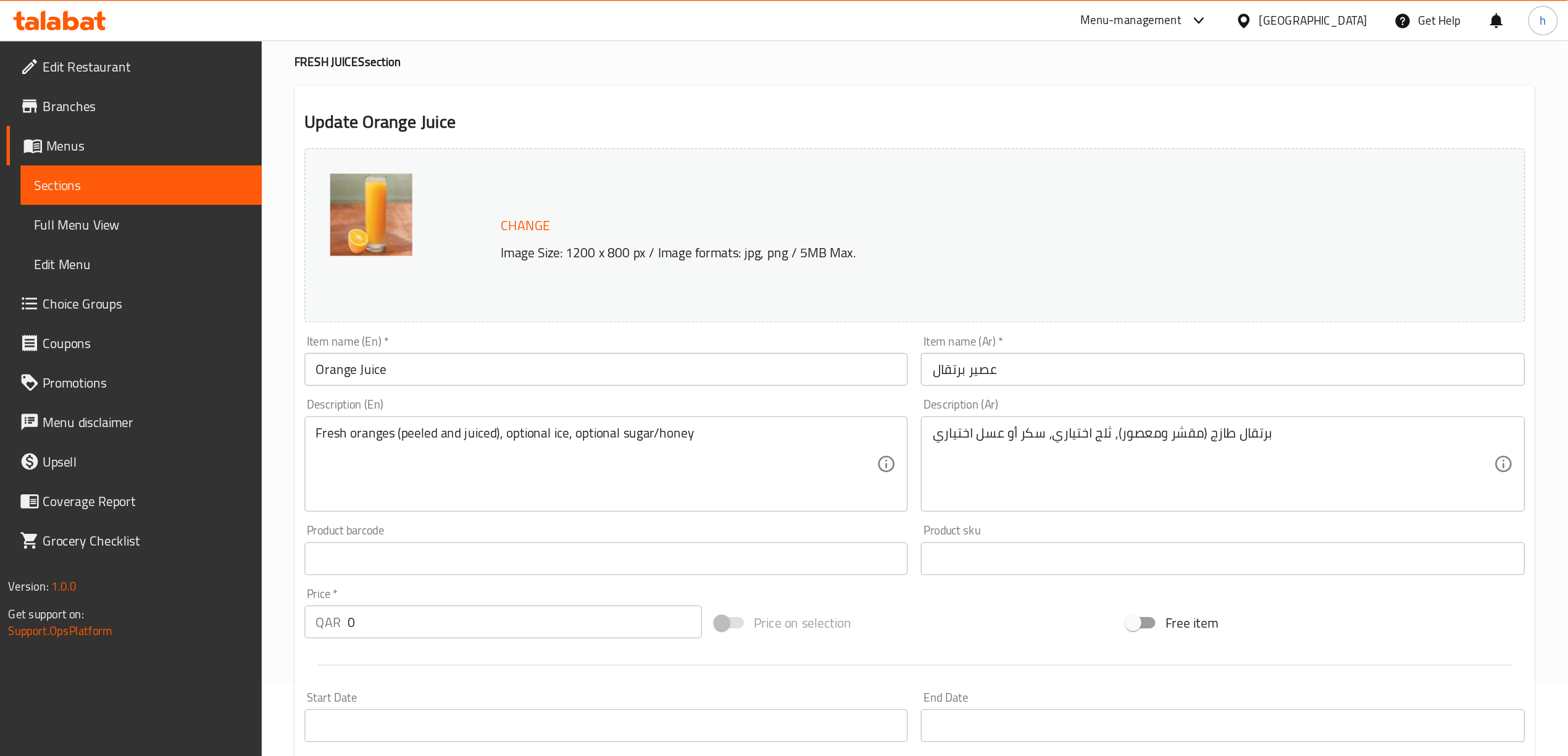
scroll to position [0, 0]
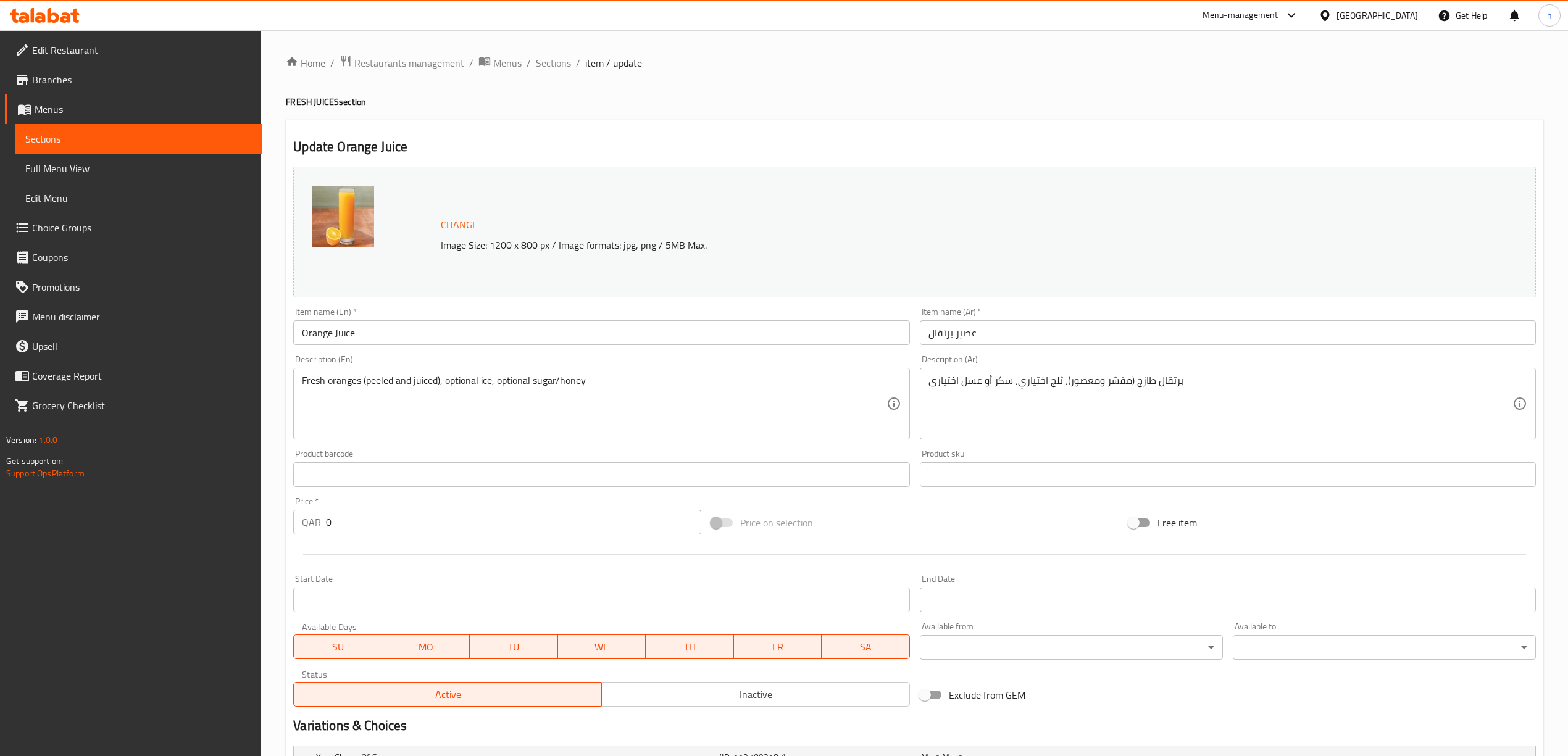
click at [78, 133] on span "Sections" at bounding box center [138, 139] width 227 height 15
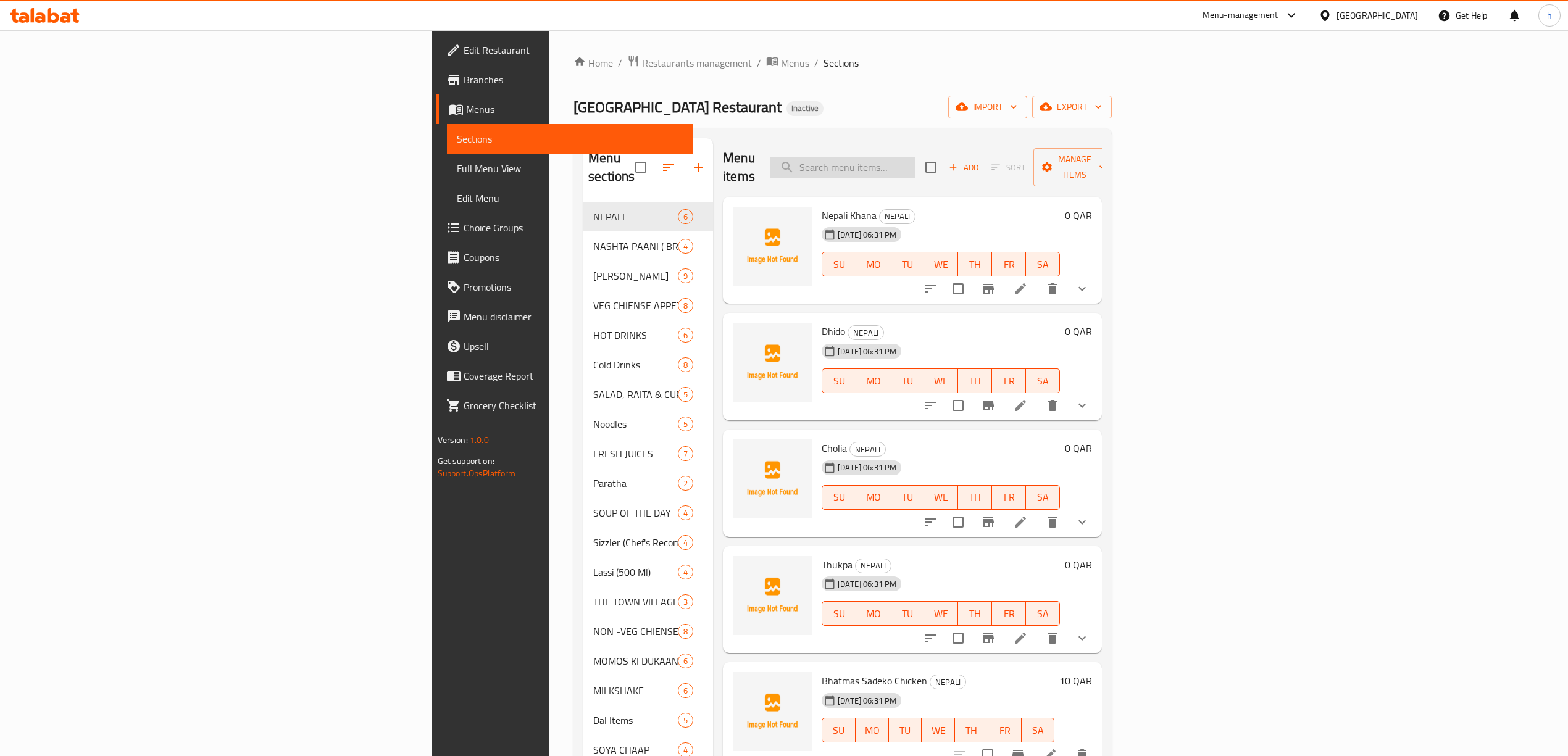
click at [915, 165] on input "search" at bounding box center [843, 167] width 146 height 21
paste input "Veg Manchurian"
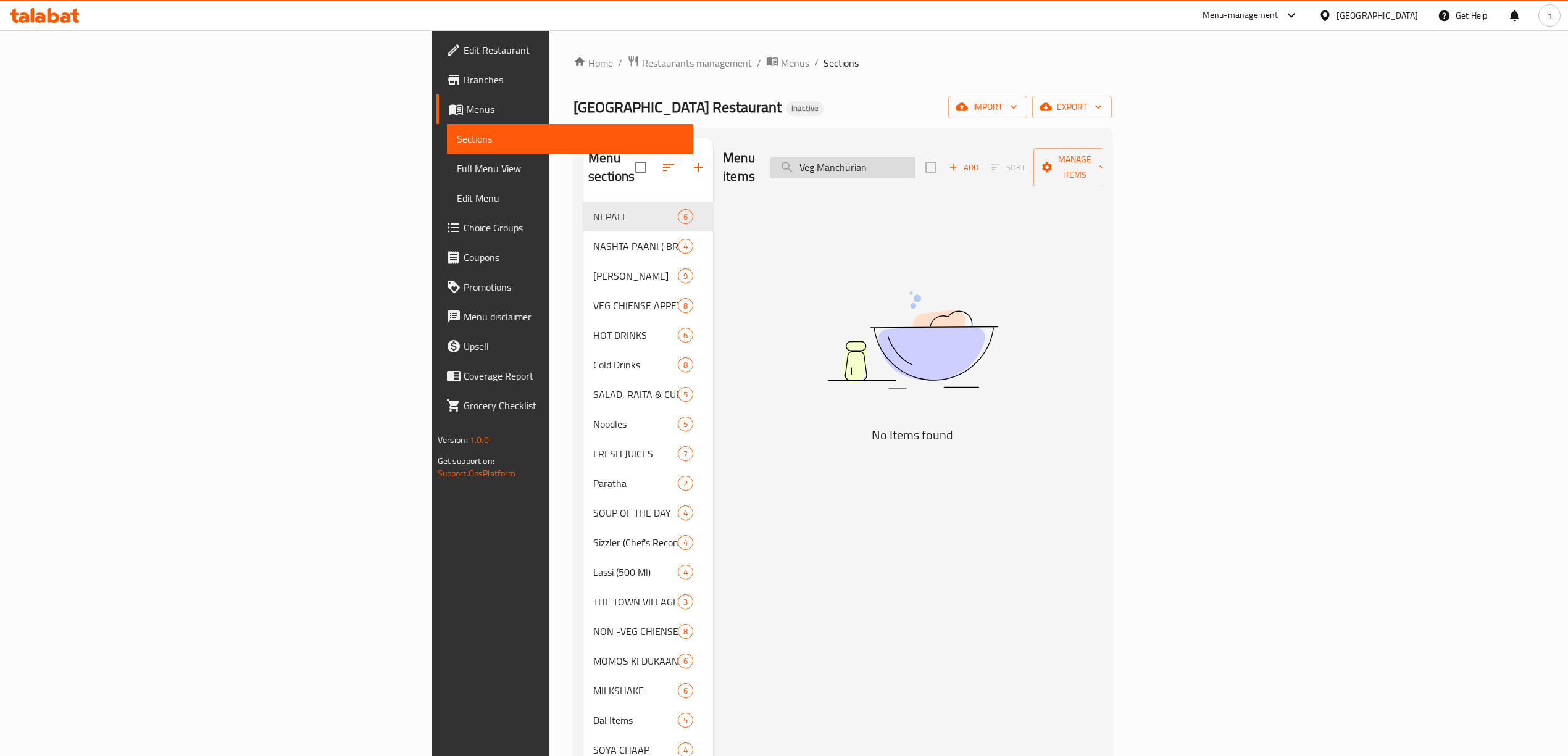
click at [915, 165] on input "Veg Manchurian" at bounding box center [843, 167] width 146 height 21
paste input "search"
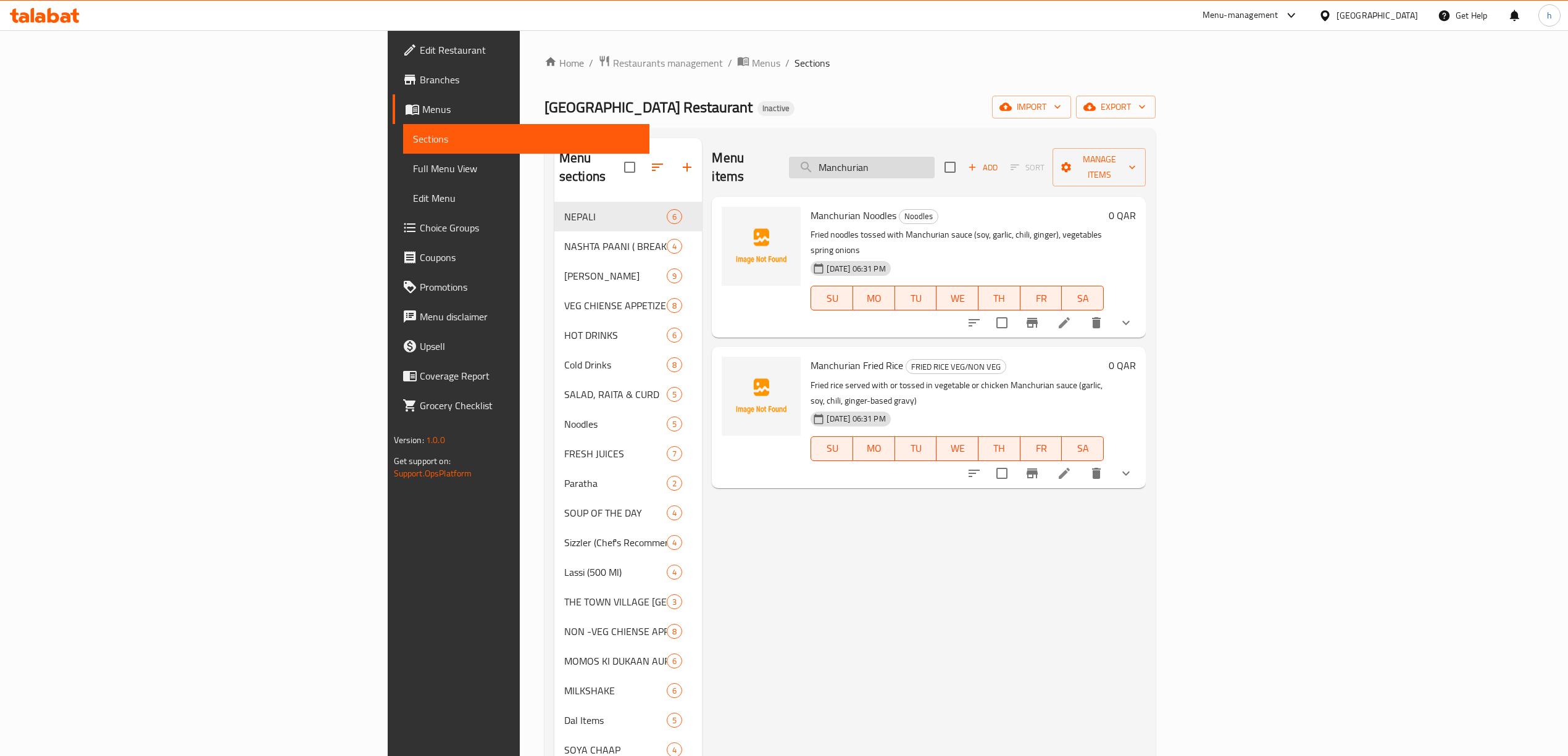
click at [935, 165] on input "Manchurian" at bounding box center [862, 167] width 146 height 21
type input "Manchurian"
click at [1082, 311] on li at bounding box center [1064, 323] width 34 height 22
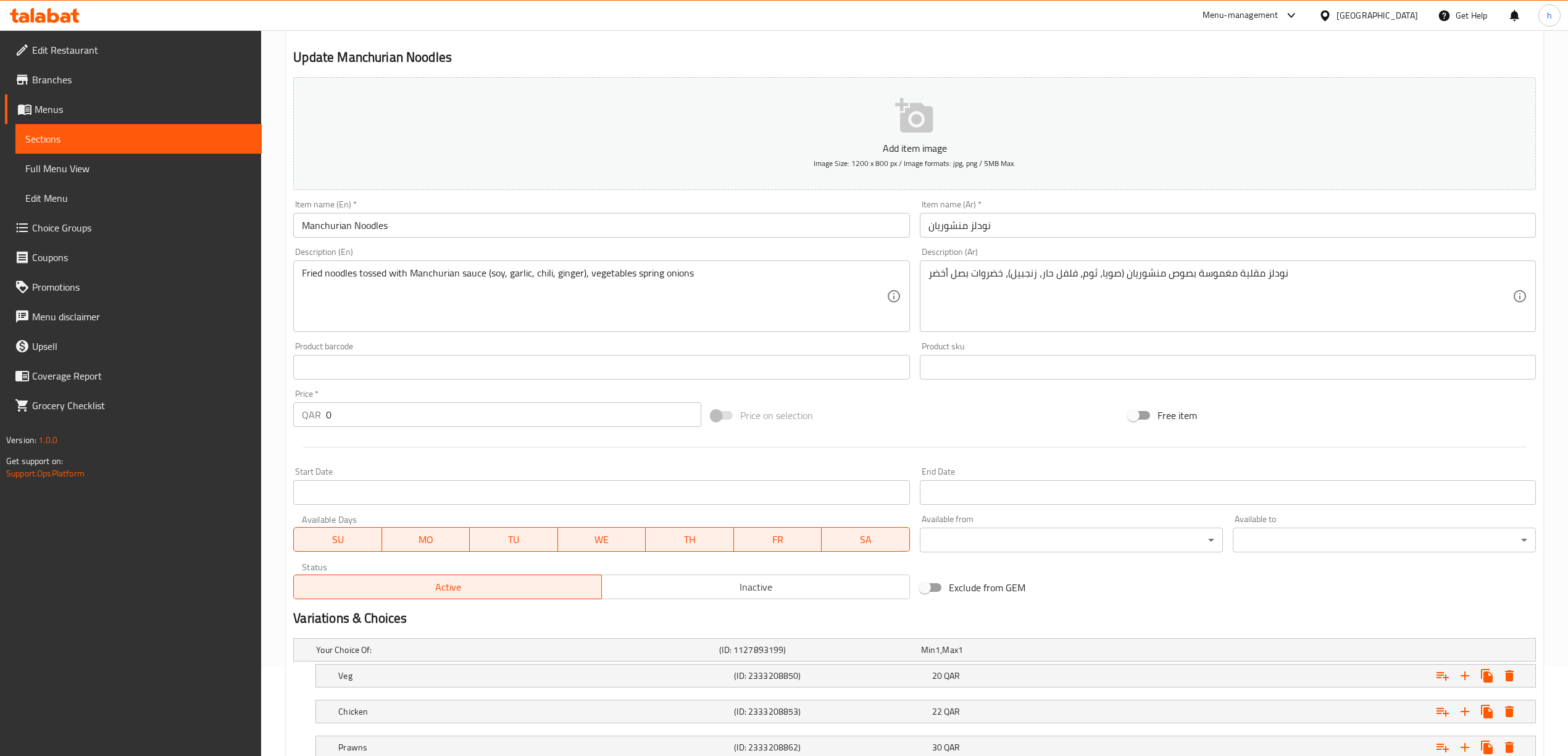
scroll to position [218, 0]
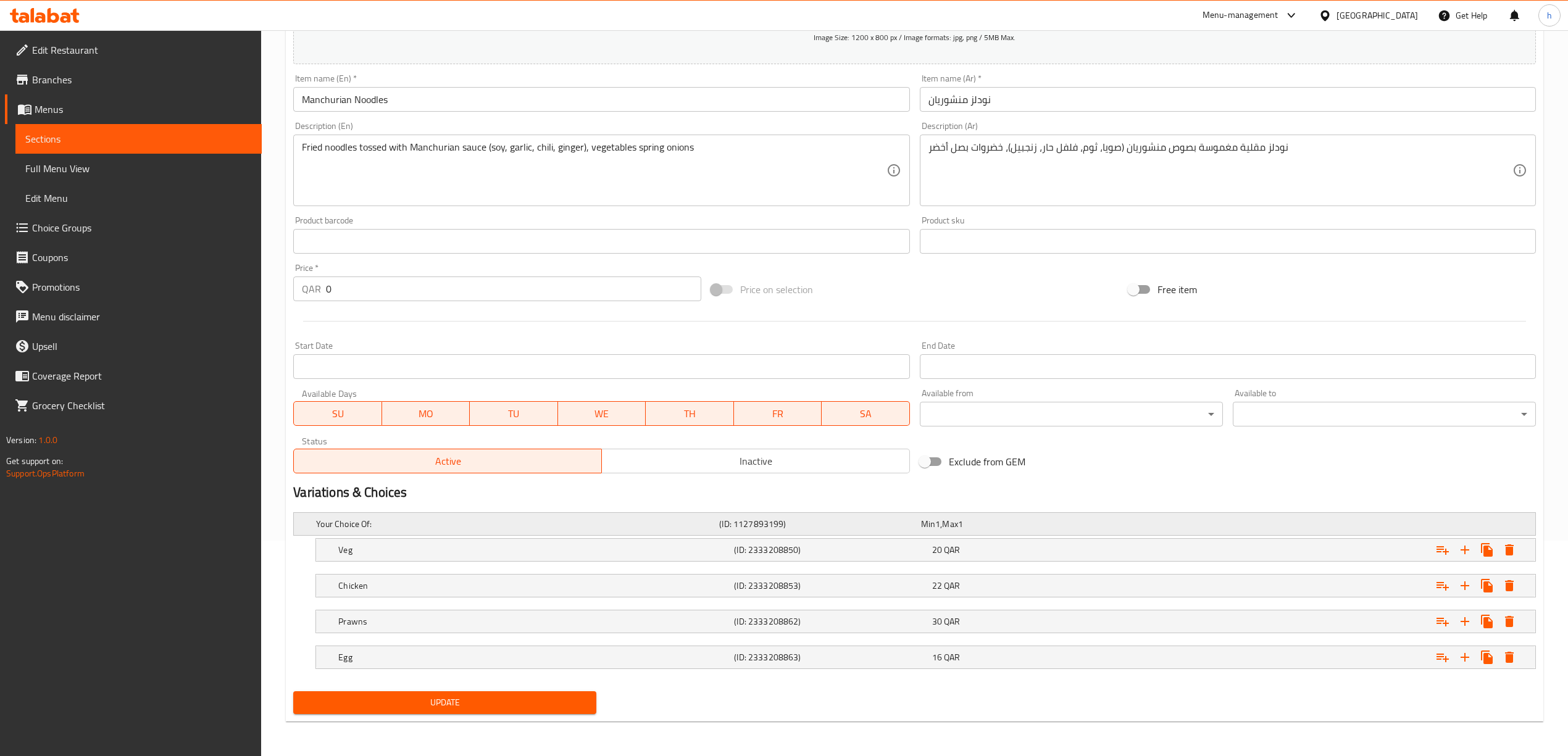
click at [1184, 525] on div "Your Choice Of: (ID: 1127893199) Min 1 , Max 1" at bounding box center [918, 523] width 1209 height 27
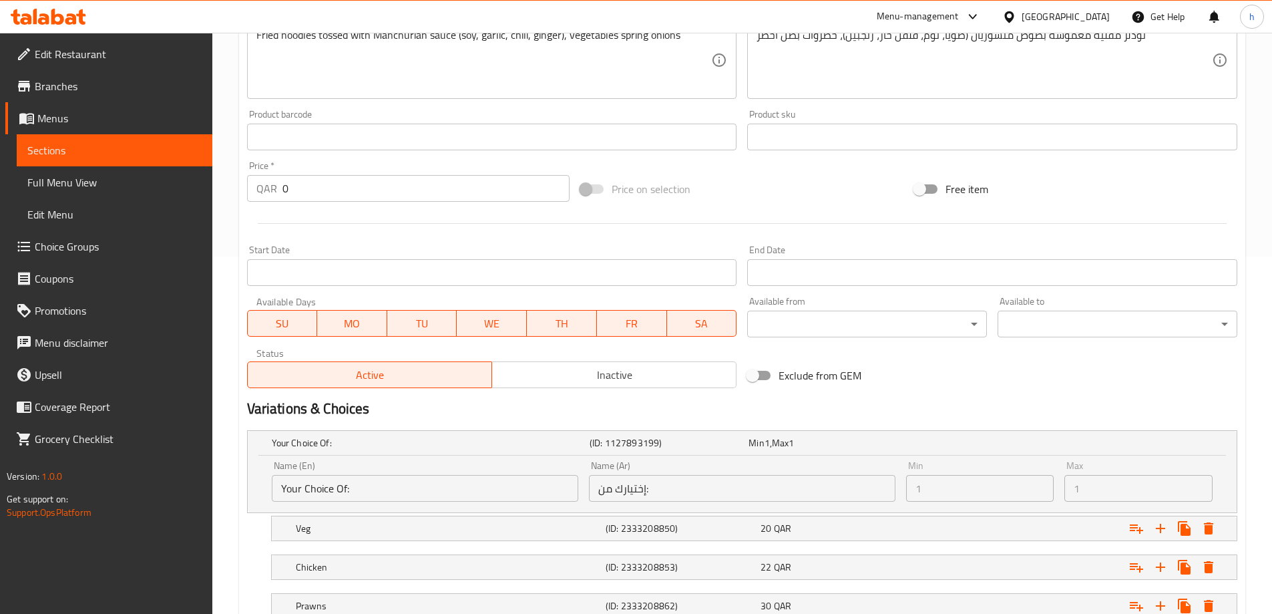
scroll to position [495, 0]
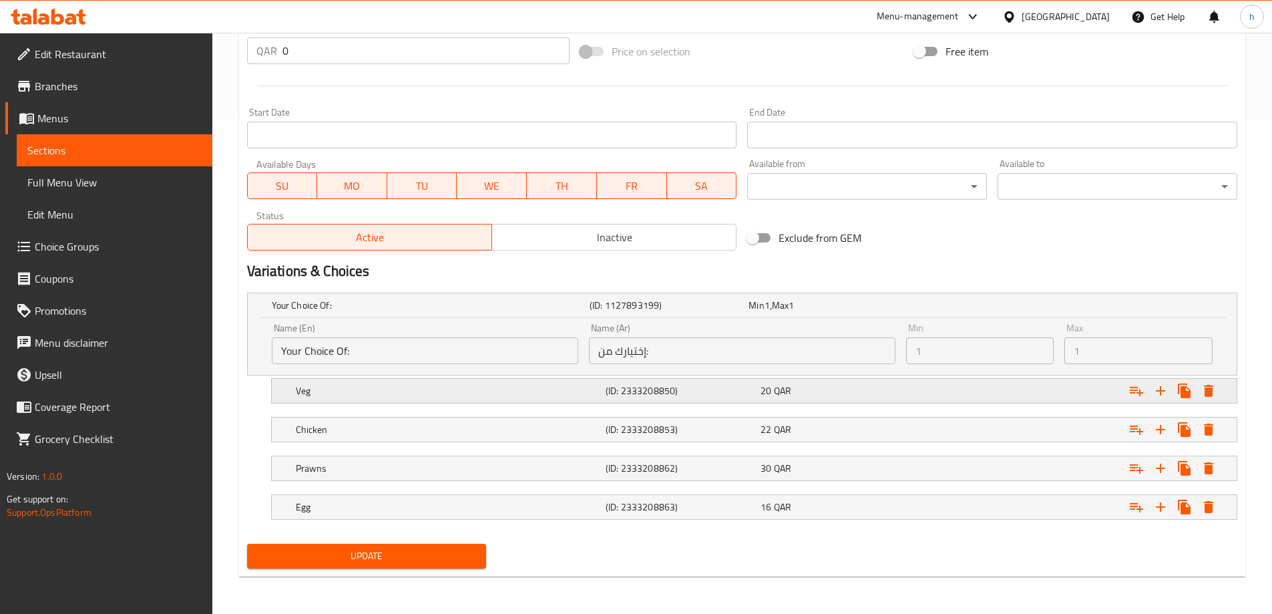
click at [982, 379] on div "Expand" at bounding box center [1068, 390] width 310 height 29
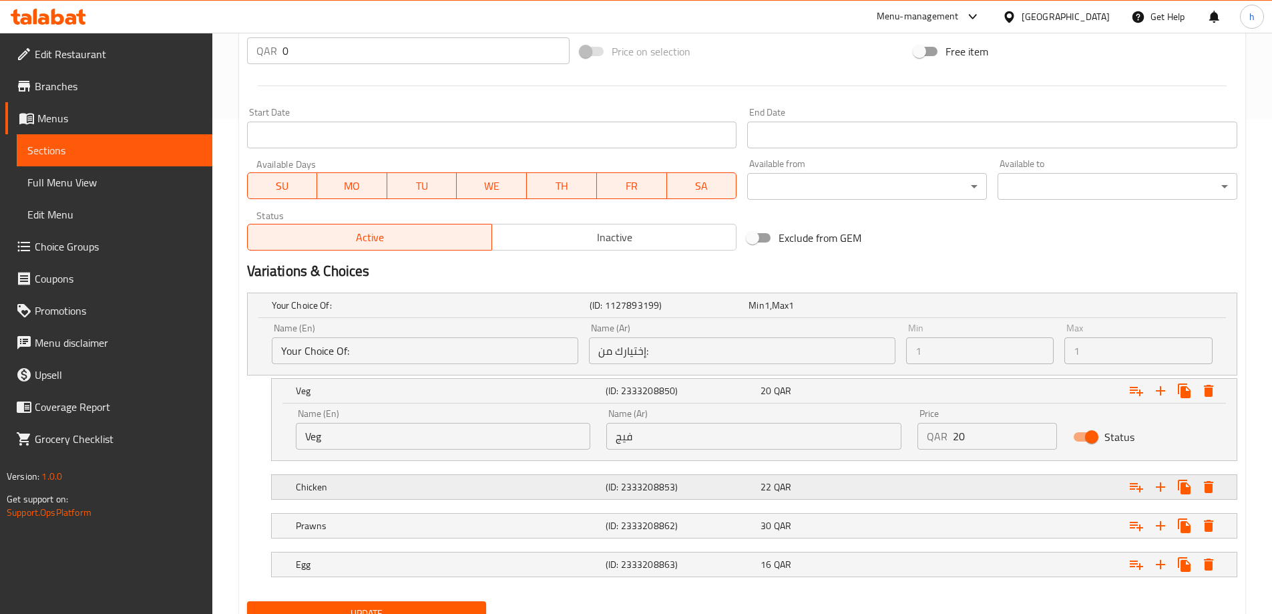
click at [949, 479] on div "Expand" at bounding box center [1068, 486] width 310 height 29
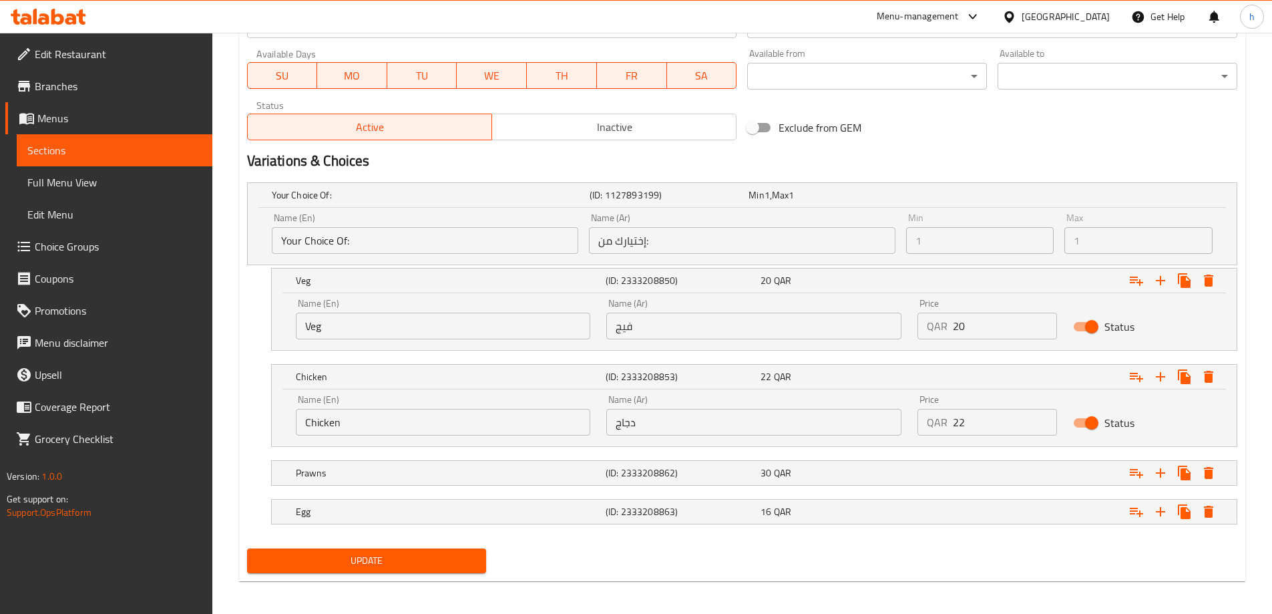
scroll to position [610, 0]
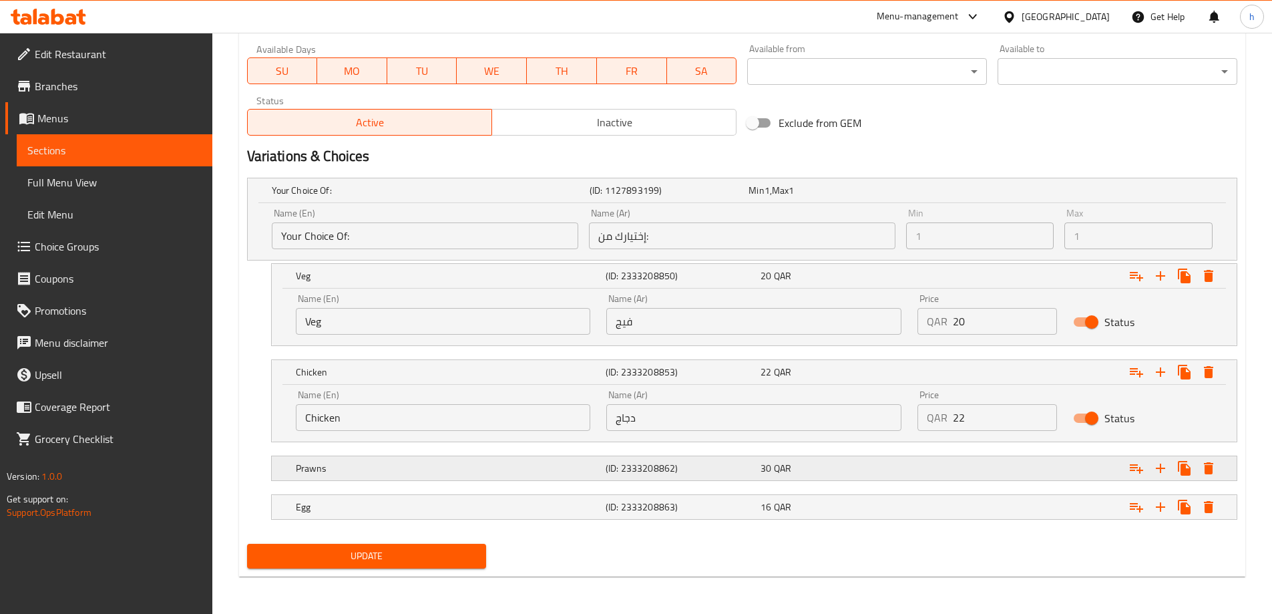
click at [863, 465] on div "30 QAR" at bounding box center [836, 467] width 150 height 13
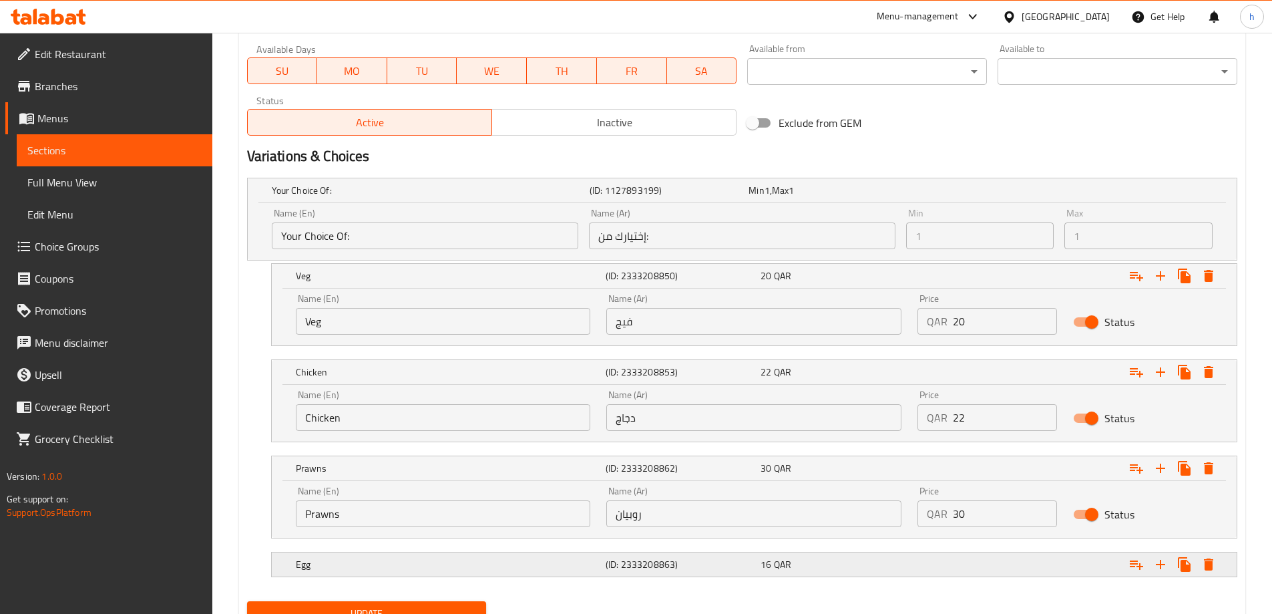
click at [866, 565] on div "16 QAR" at bounding box center [836, 564] width 150 height 13
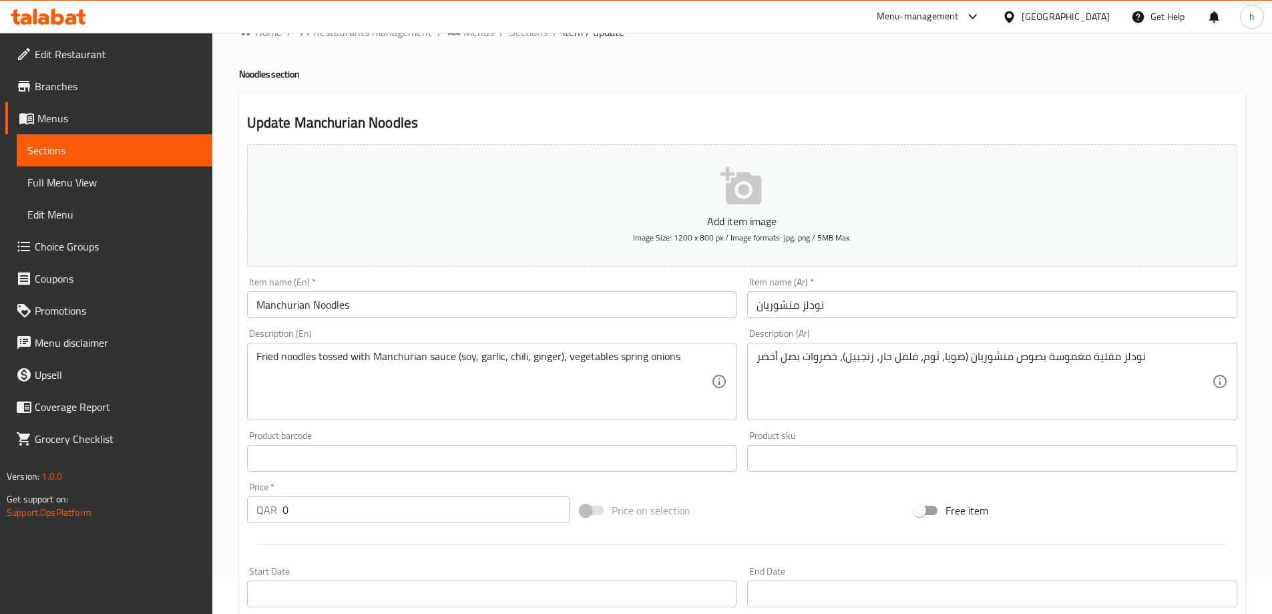
scroll to position [0, 0]
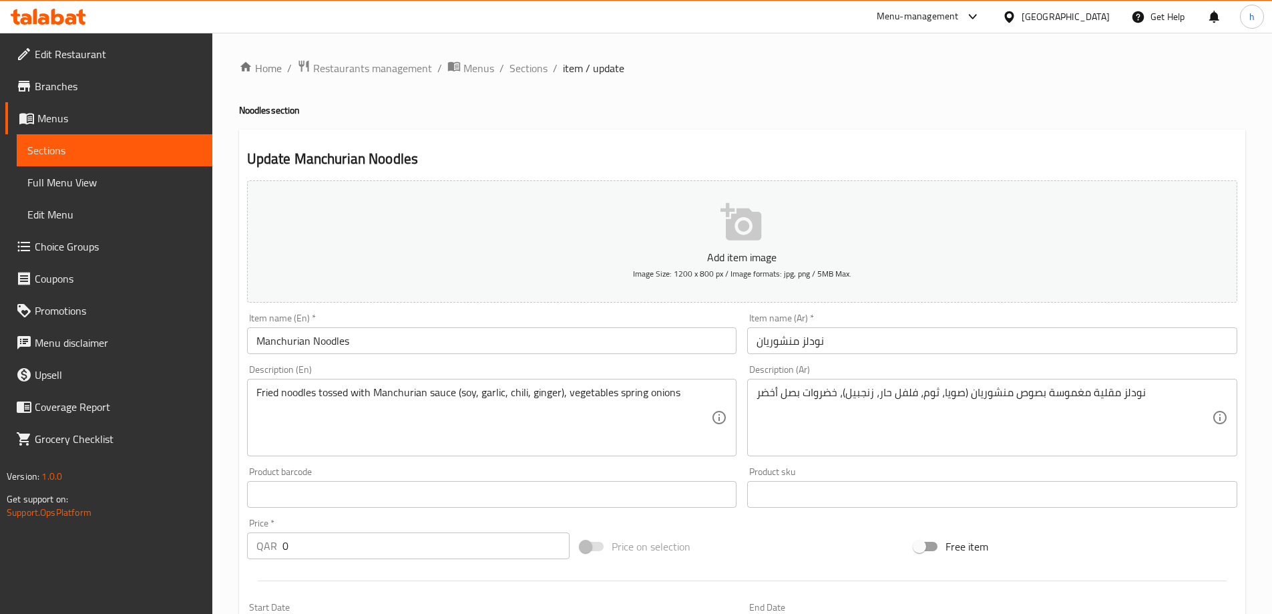
click at [92, 152] on span "Sections" at bounding box center [114, 150] width 174 height 16
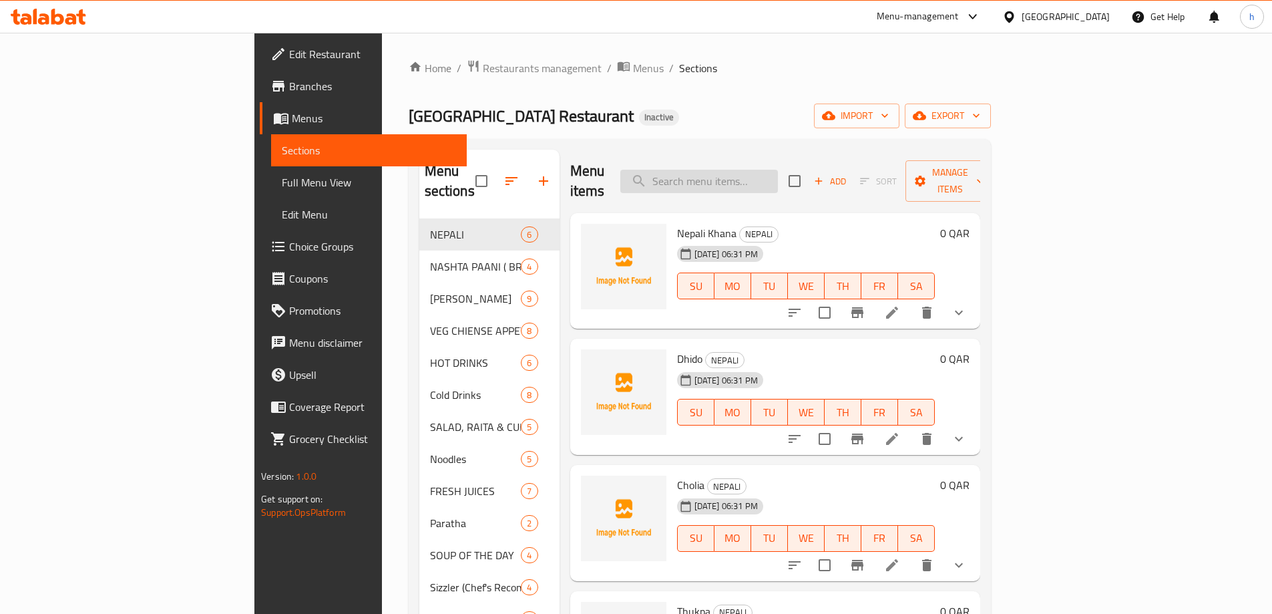
click at [778, 170] on input "search" at bounding box center [699, 181] width 158 height 23
paste input "Manchurian"
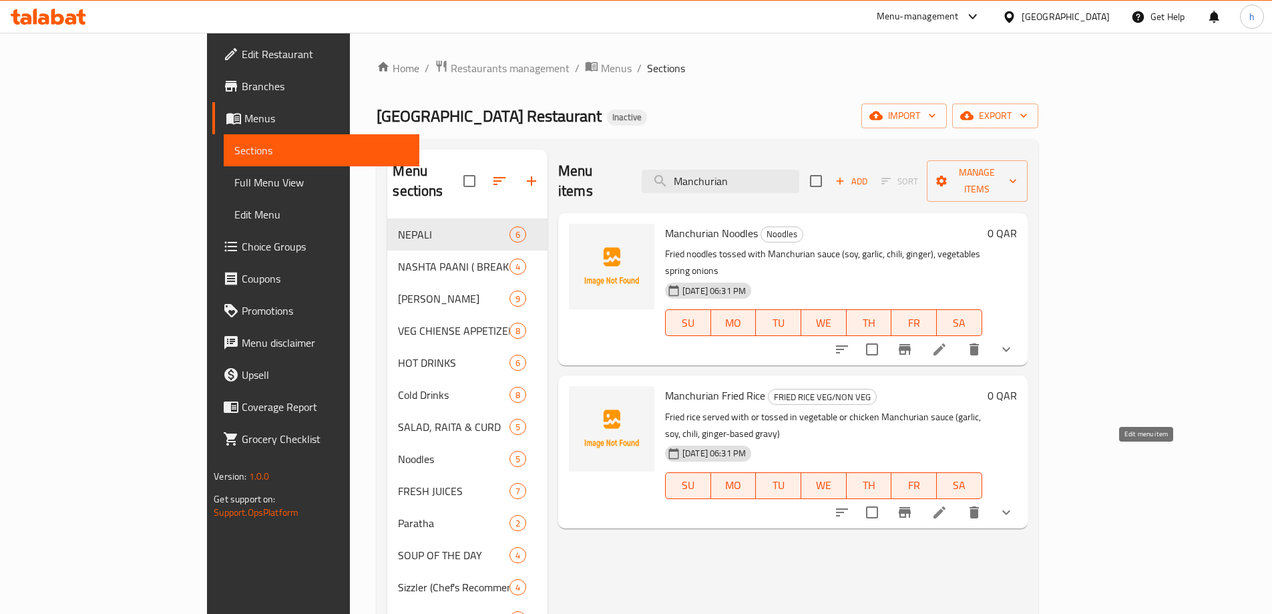
type input "Manchurian"
click at [948, 504] on icon at bounding box center [940, 512] width 16 height 16
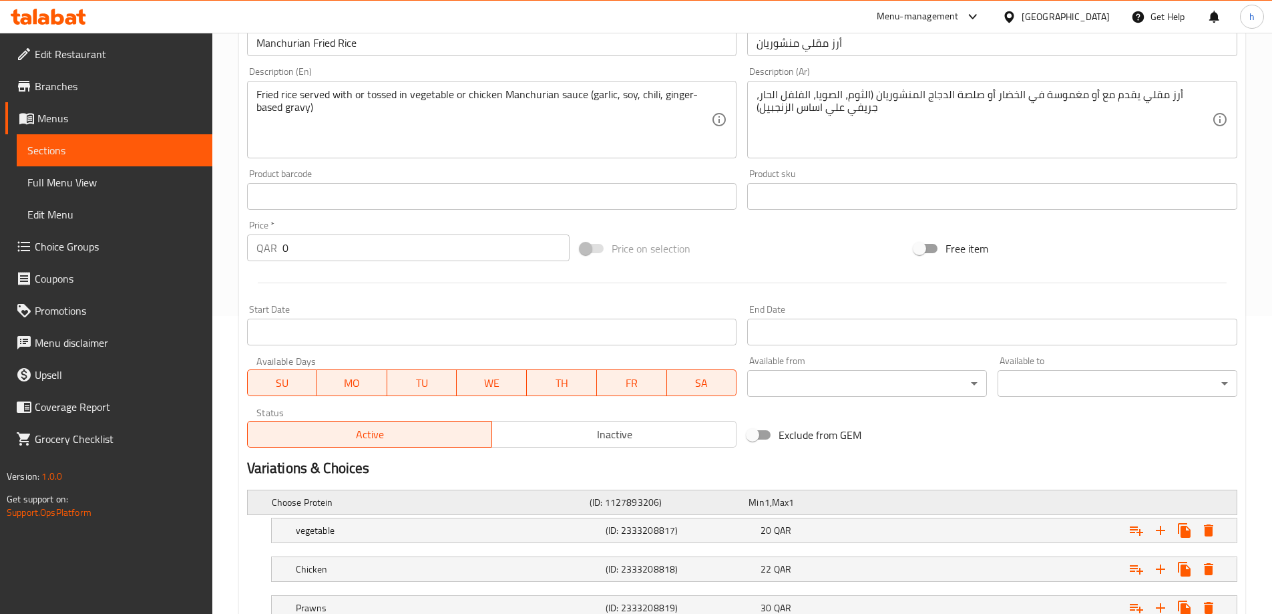
scroll to position [399, 0]
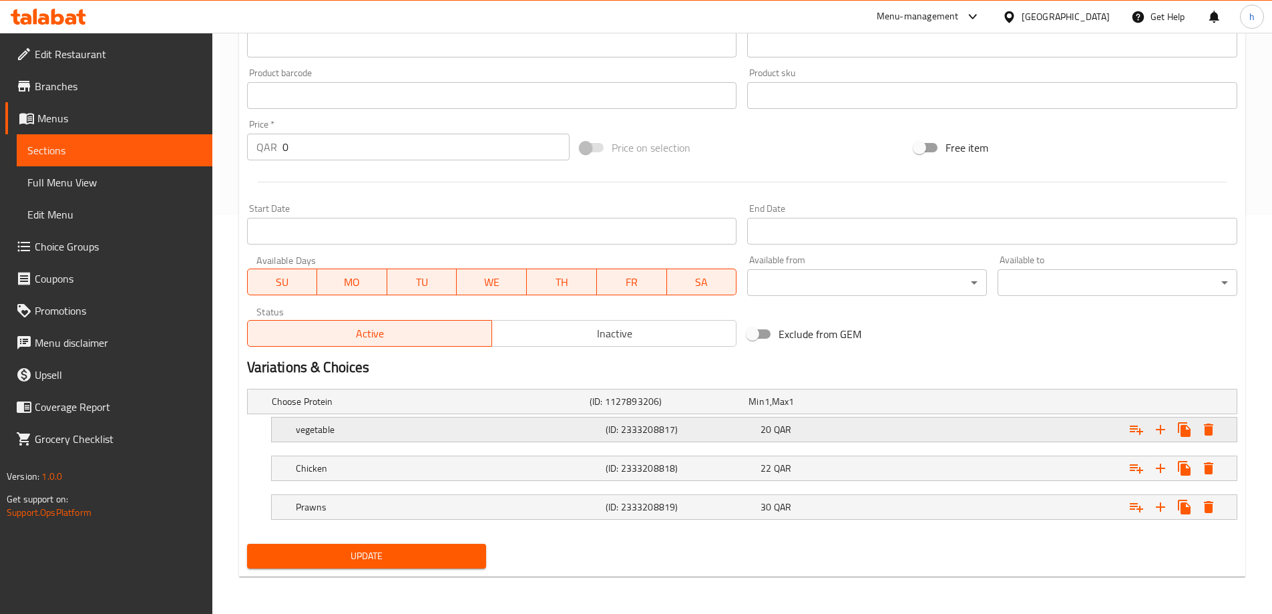
click at [924, 429] on div "Expand" at bounding box center [1068, 429] width 310 height 29
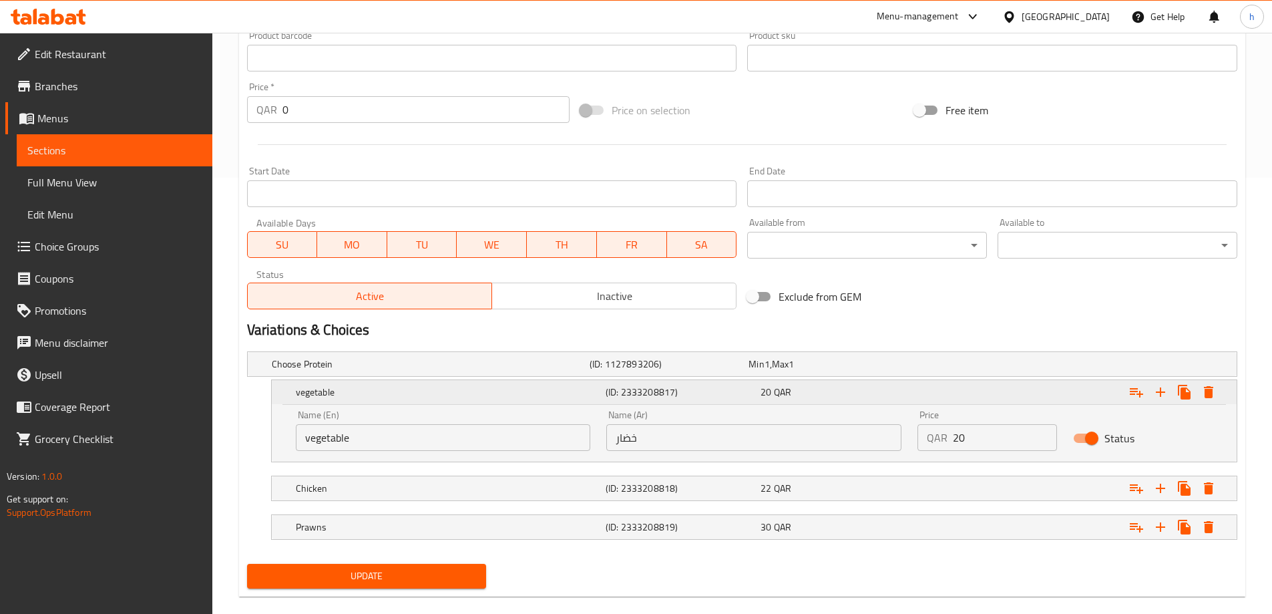
scroll to position [456, 0]
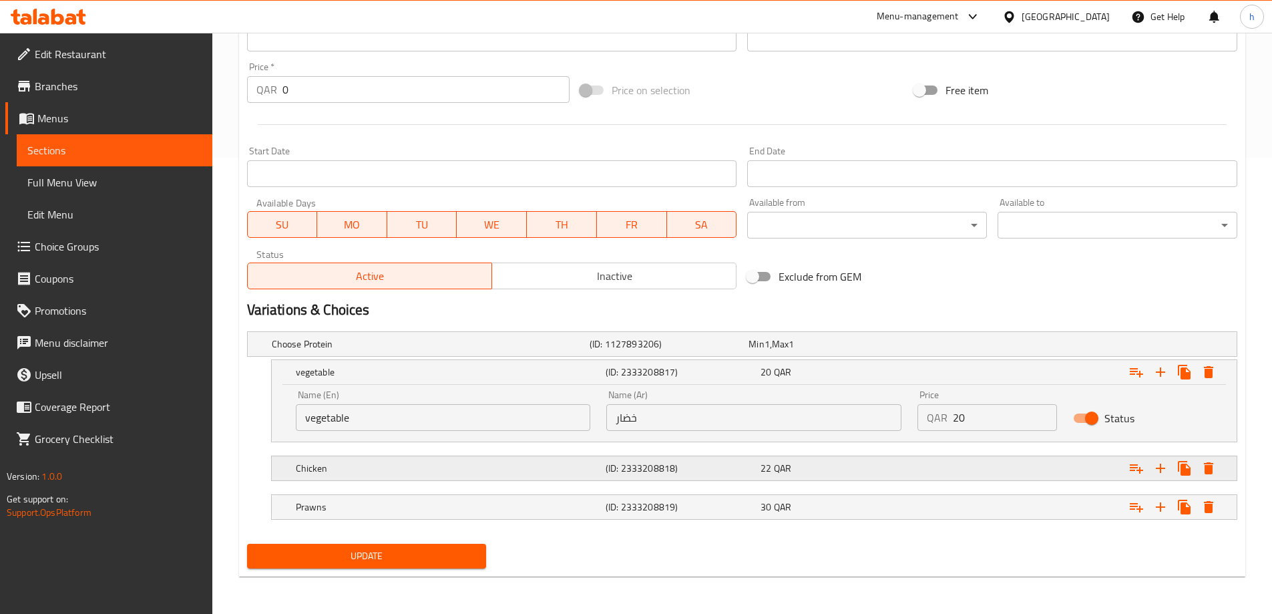
click at [910, 461] on div "22 QAR" at bounding box center [836, 467] width 150 height 13
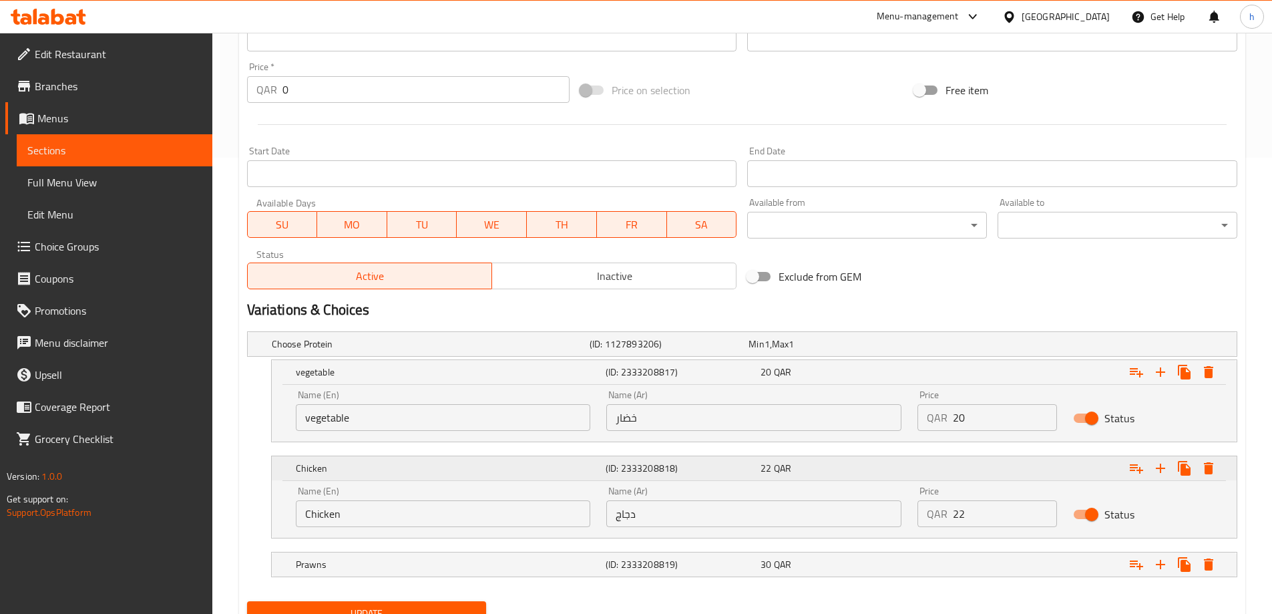
scroll to position [514, 0]
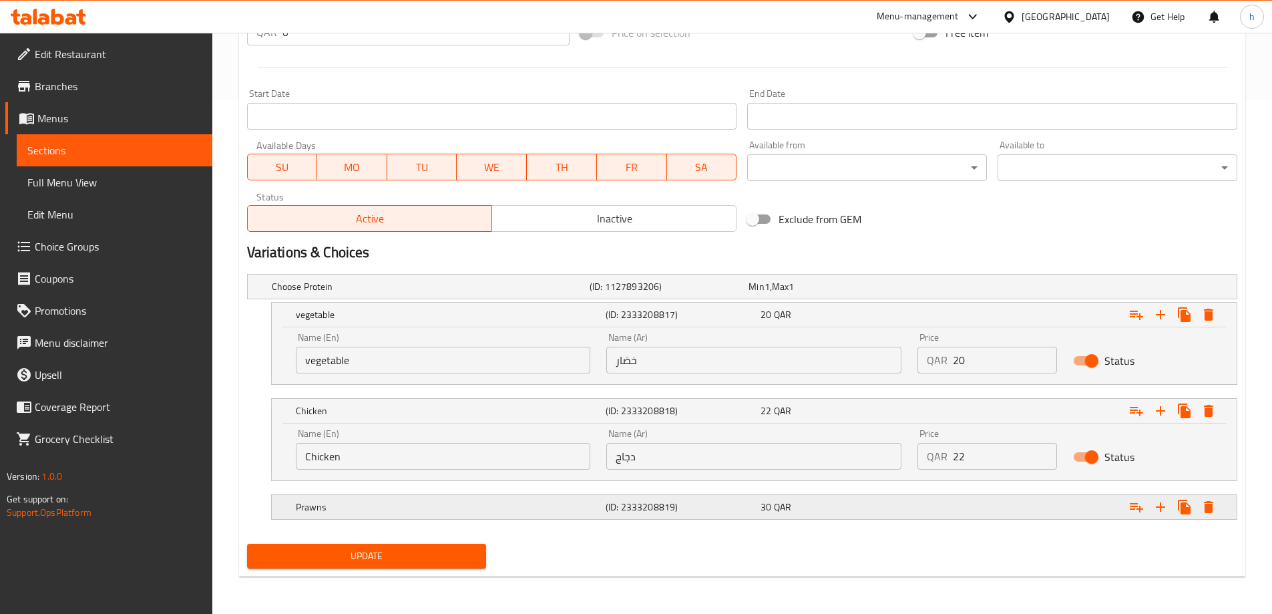
click at [899, 507] on div "30 QAR" at bounding box center [836, 506] width 150 height 13
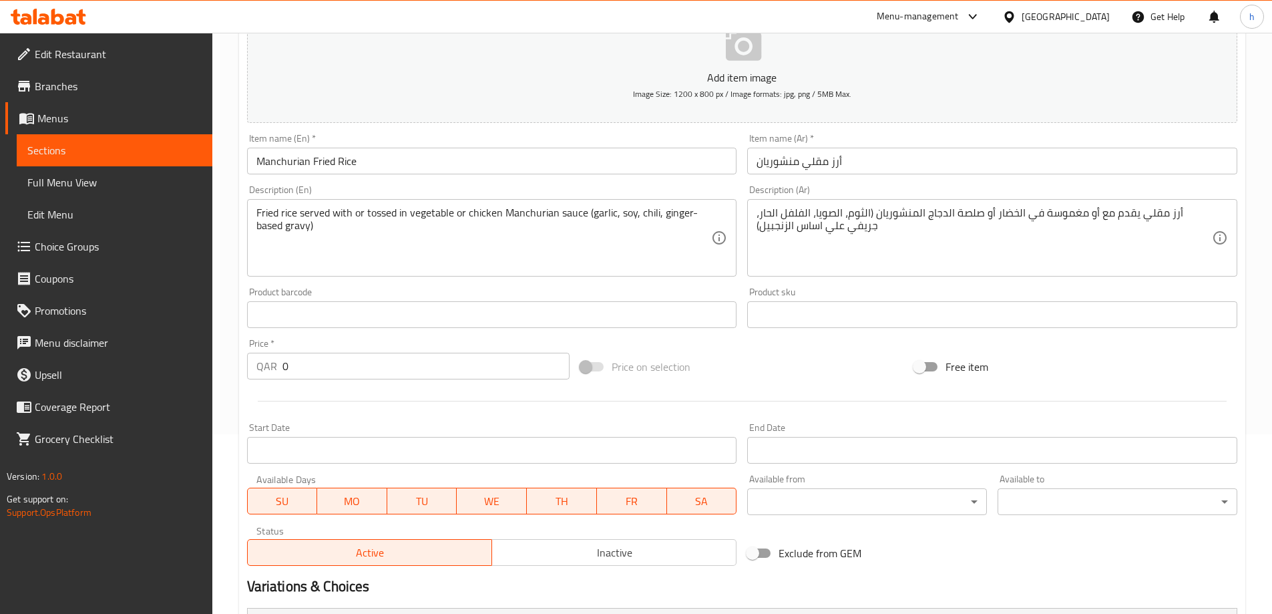
scroll to position [0, 0]
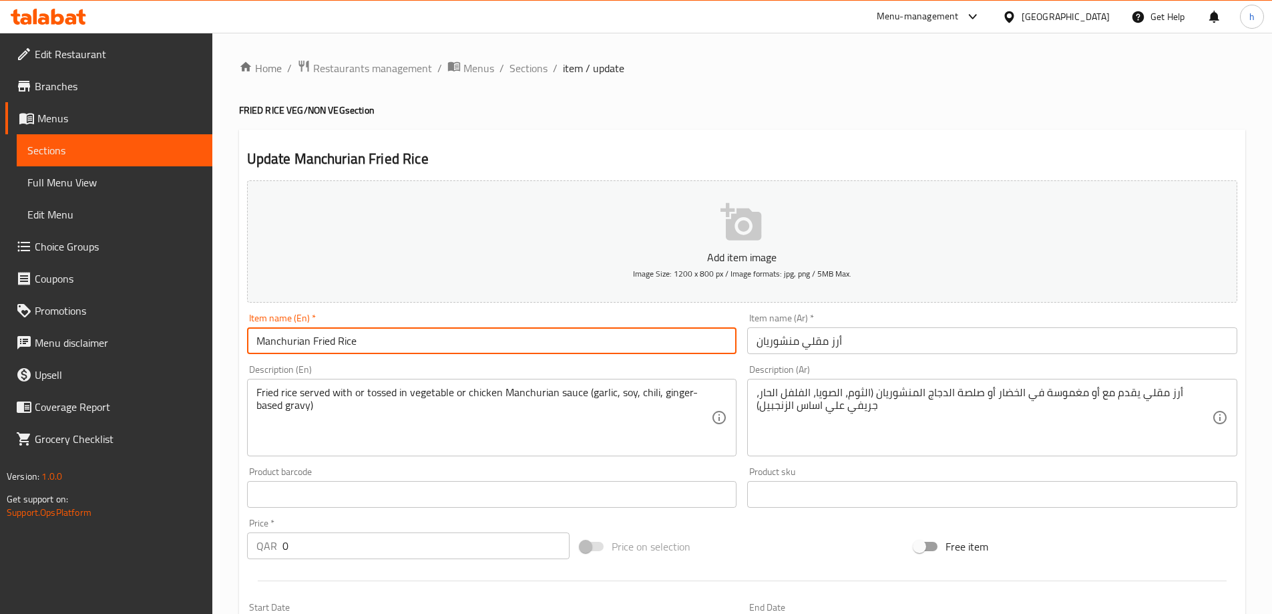
drag, startPoint x: 376, startPoint y: 345, endPoint x: 253, endPoint y: 355, distance: 123.2
click at [253, 355] on div "Item name (En)   * Manchurian Fried Rice Item name (En) *" at bounding box center [492, 333] width 501 height 51
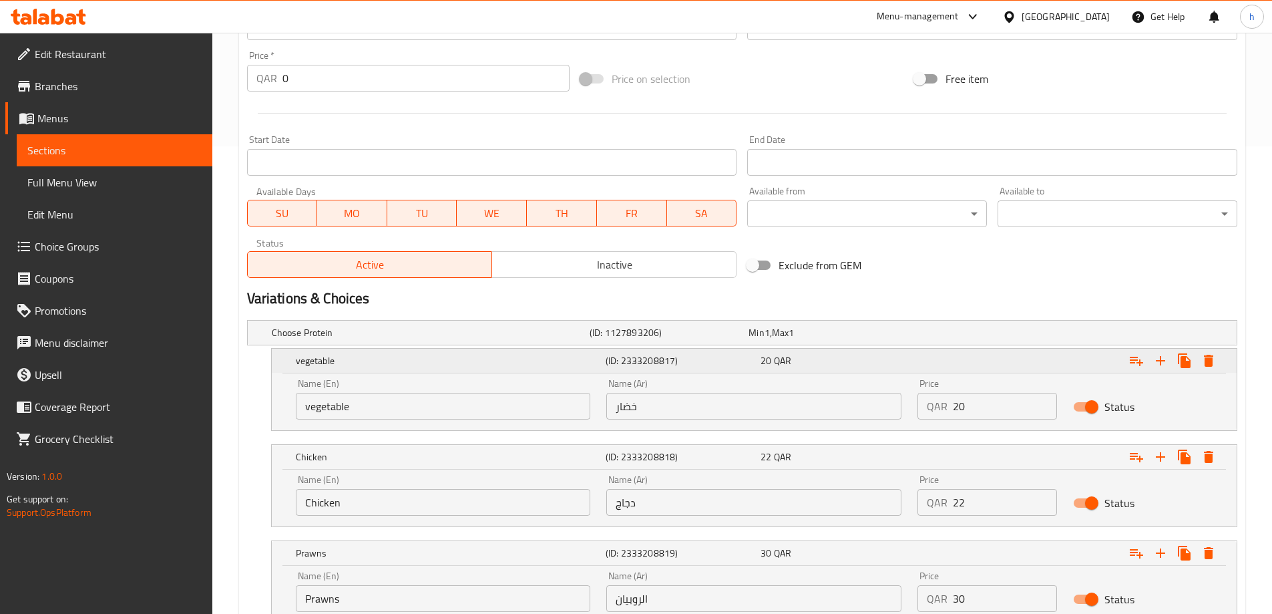
scroll to position [571, 0]
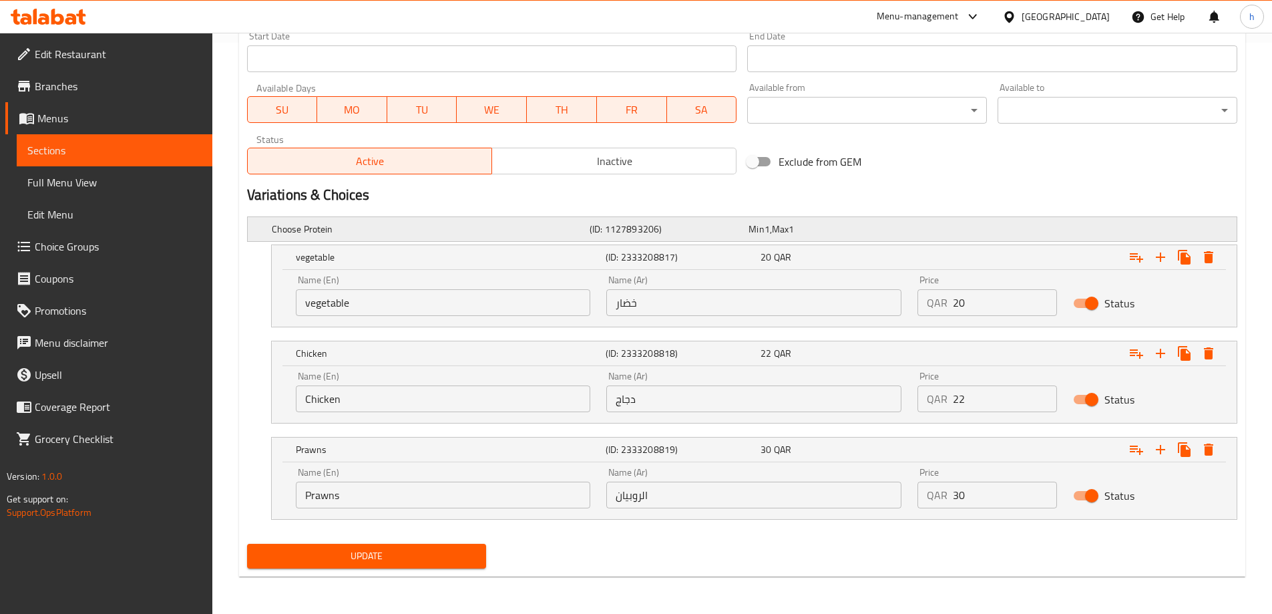
click at [1012, 232] on div "Choose Protein (ID: 1127893206) Min 1 , Max 1" at bounding box center [746, 228] width 954 height 29
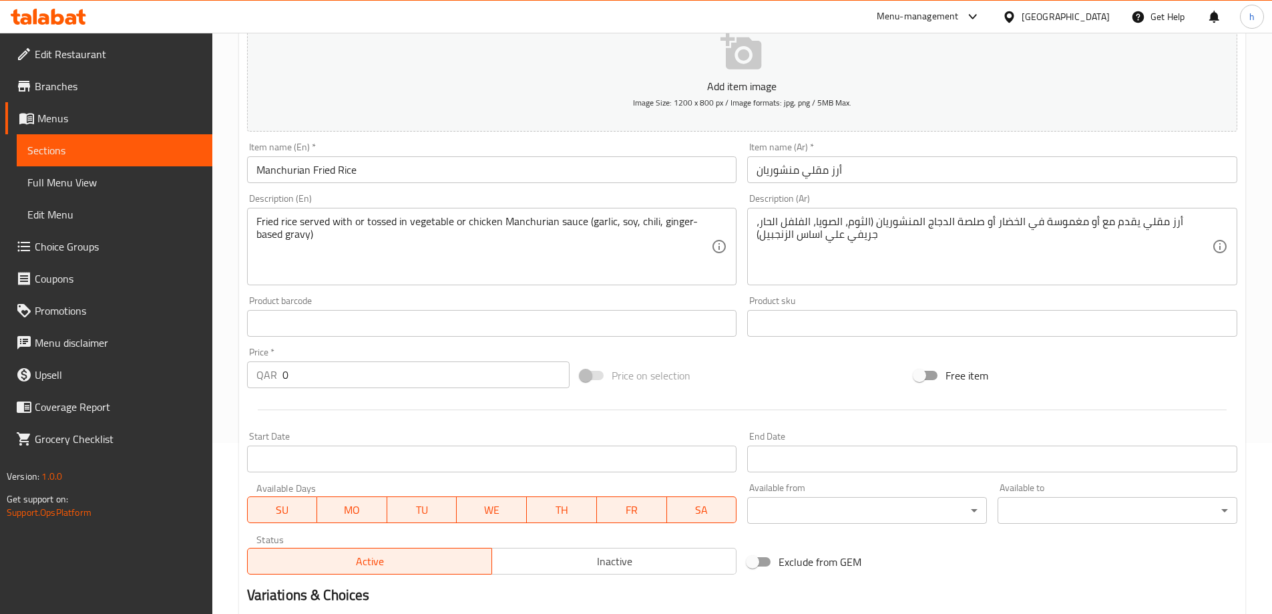
scroll to position [0, 0]
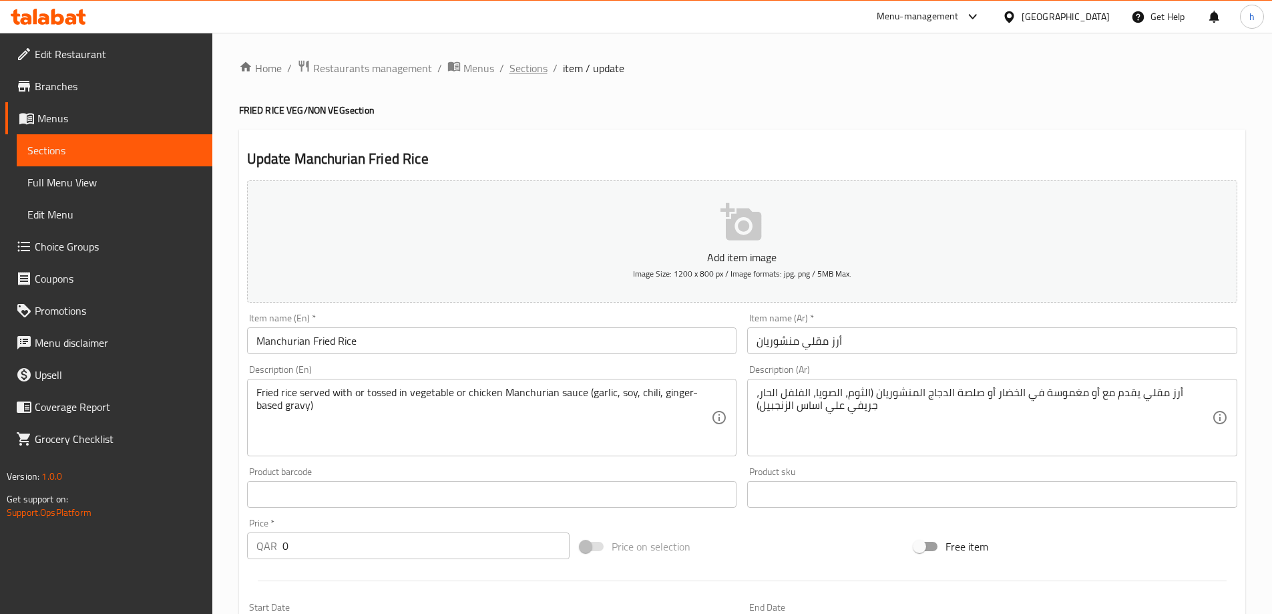
click at [529, 71] on span "Sections" at bounding box center [529, 68] width 38 height 16
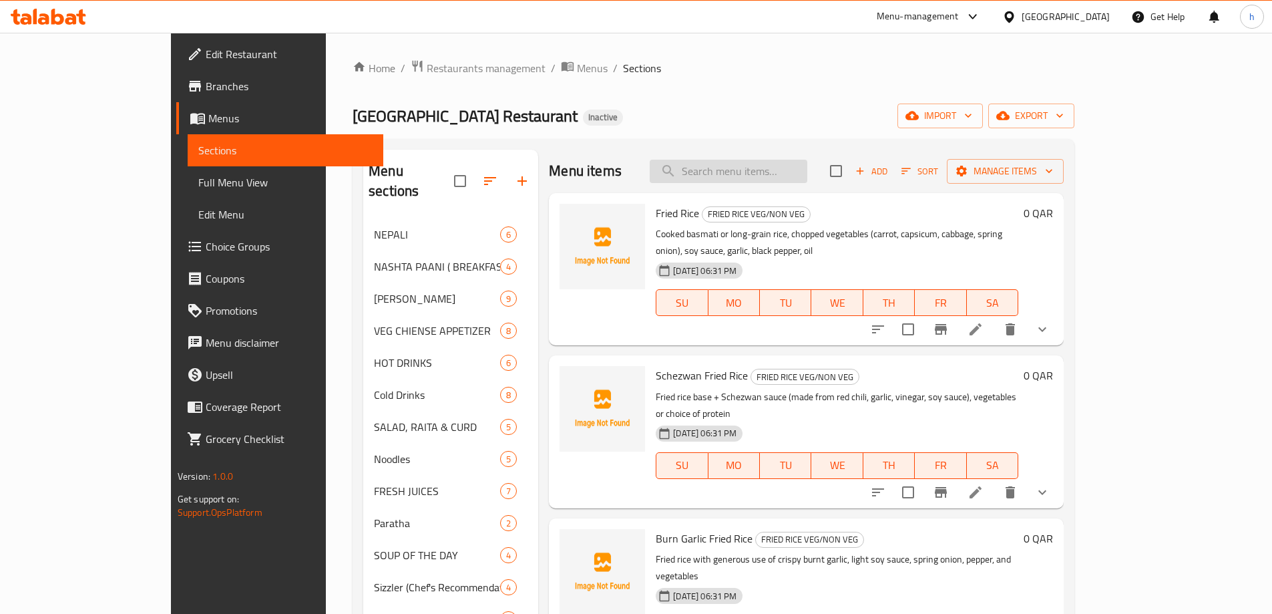
click at [807, 174] on input "search" at bounding box center [729, 171] width 158 height 23
paste input "Veg Manchurian"
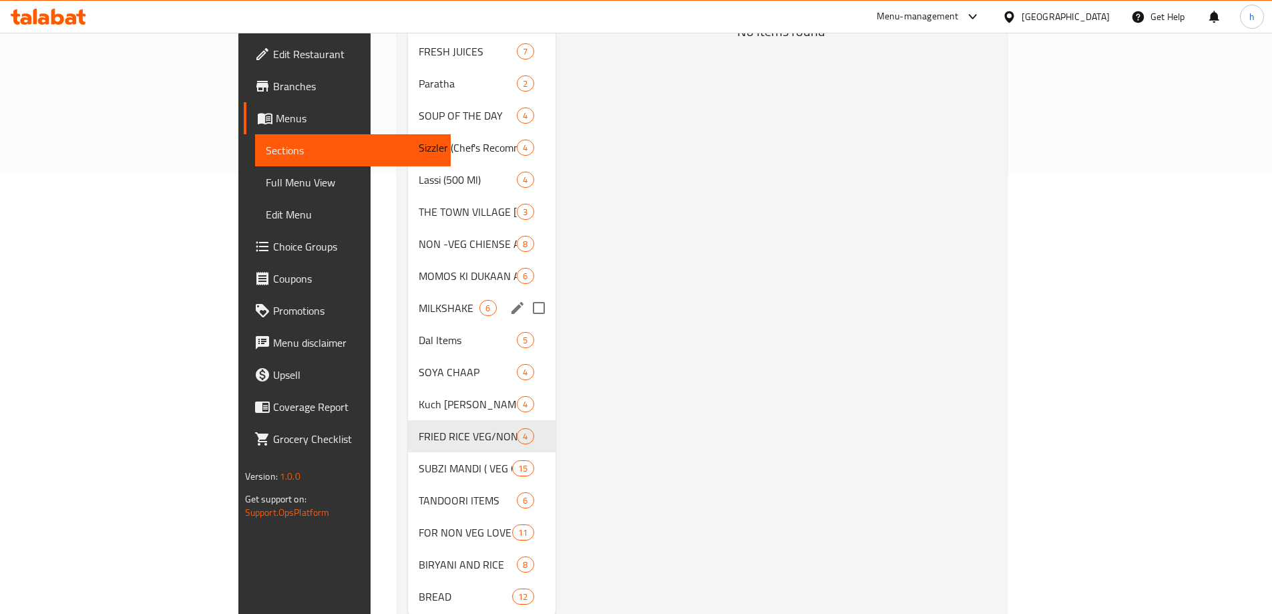
scroll to position [461, 0]
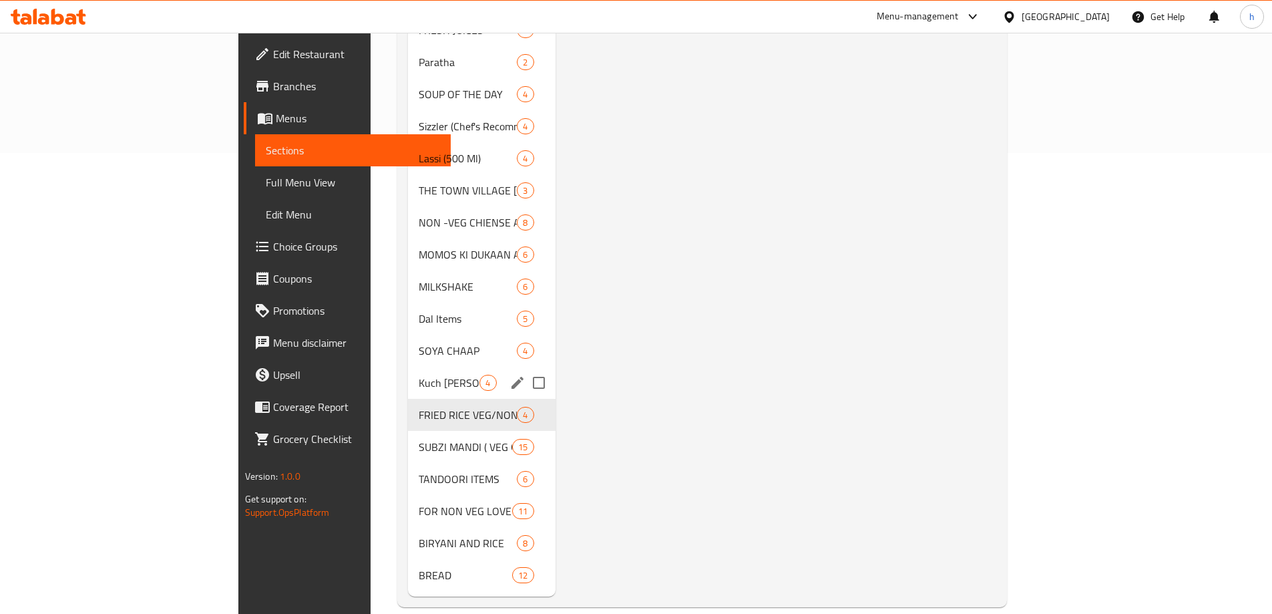
click at [408, 367] on div "Kuch Mitha Ho Jaye 4" at bounding box center [481, 383] width 147 height 32
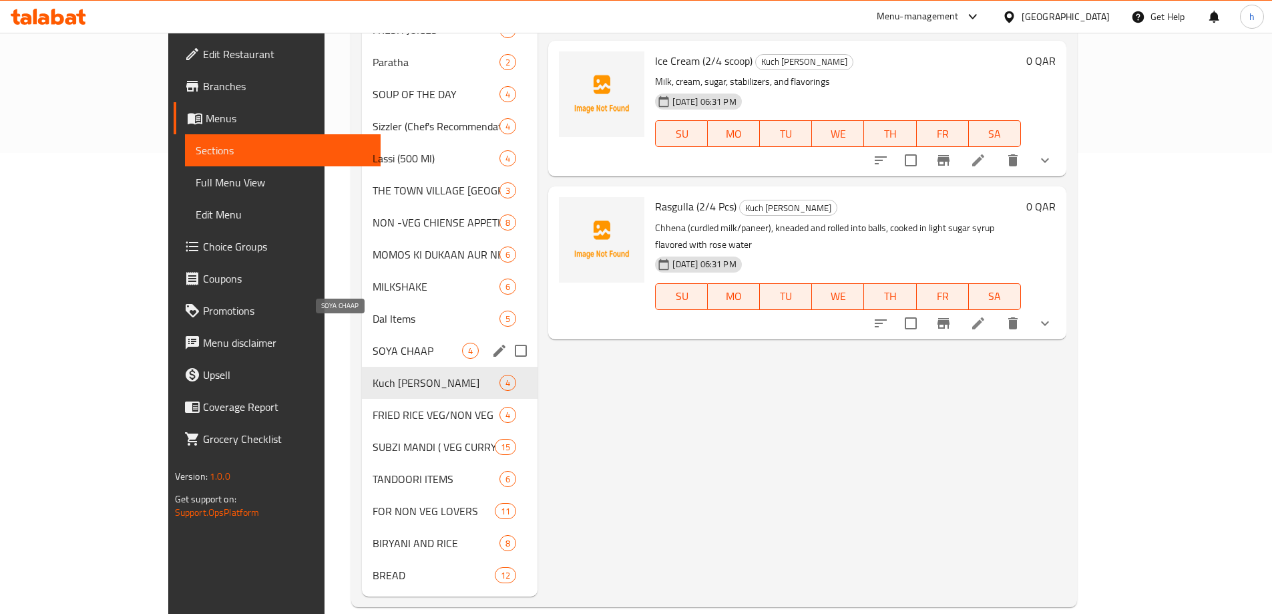
click at [373, 343] on span "SOYA CHAAP" at bounding box center [418, 351] width 90 height 16
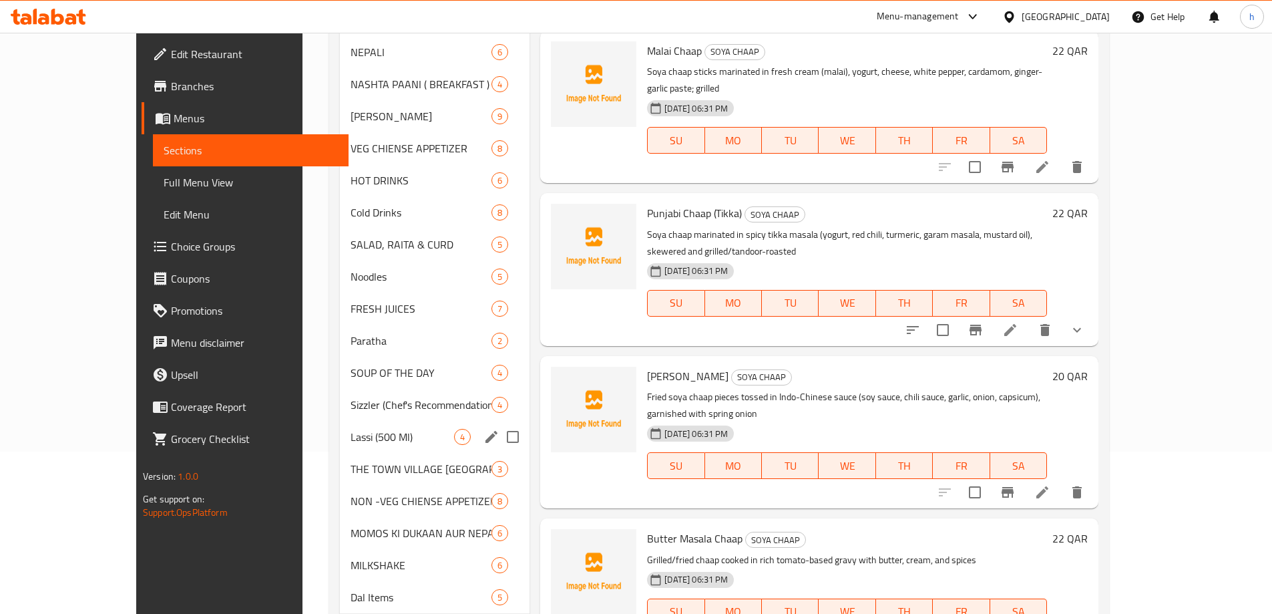
scroll to position [60, 0]
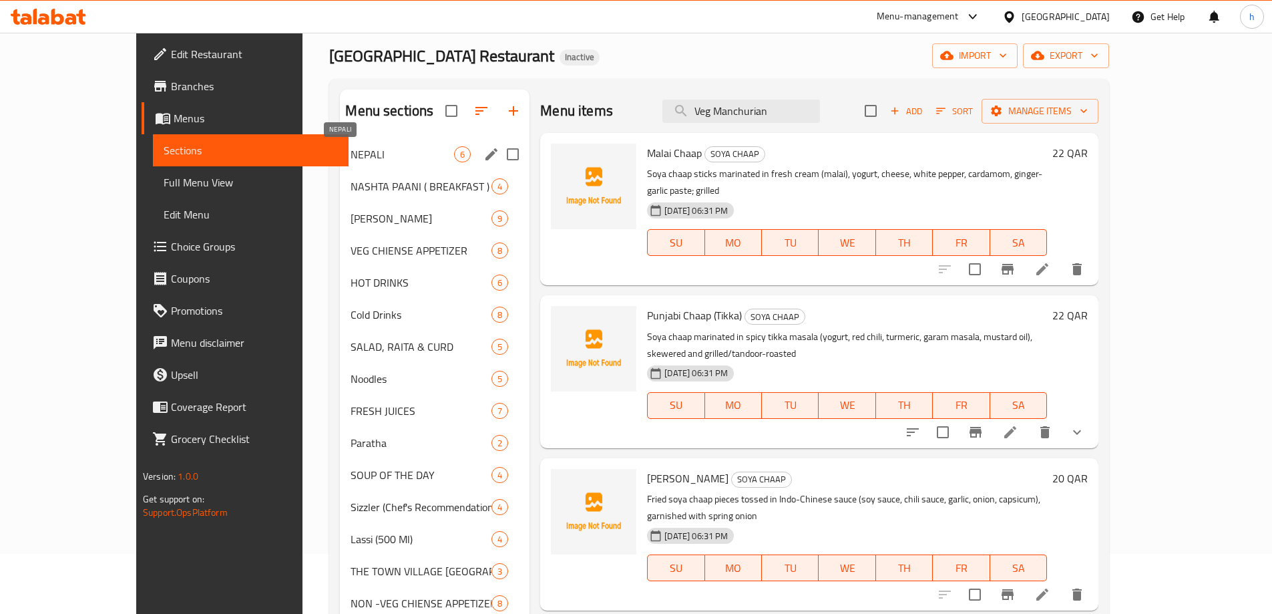
click at [351, 158] on span "NEPALI" at bounding box center [403, 154] width 104 height 16
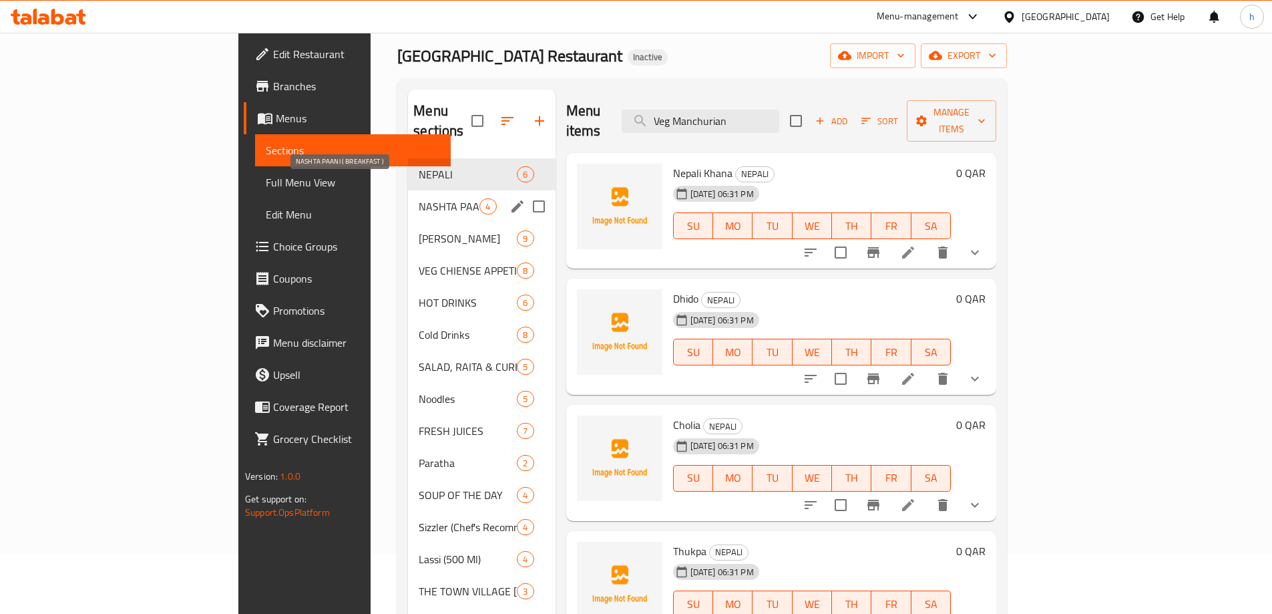
click at [419, 198] on span "NASHTA PAANI ( BREAKFAST )" at bounding box center [449, 206] width 61 height 16
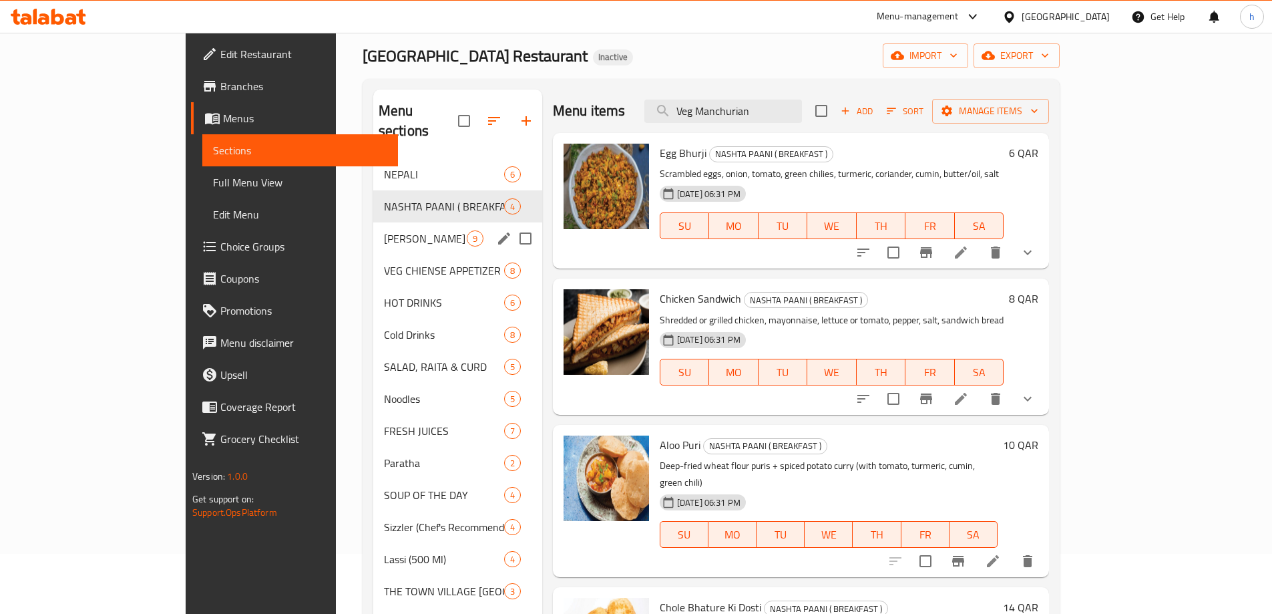
click at [373, 222] on div "REHDI WALA KHANA JARUR KHAKE JANA 9" at bounding box center [457, 238] width 169 height 32
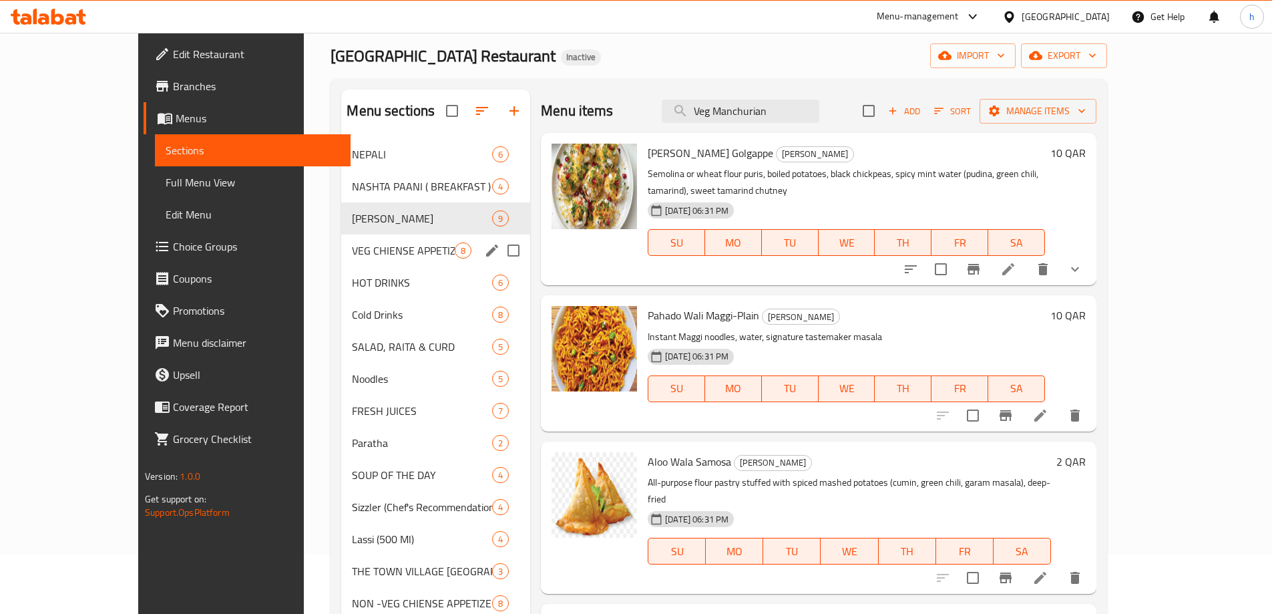
click at [341, 238] on div "VEG CHIENSE APPETIZER 8" at bounding box center [435, 250] width 189 height 32
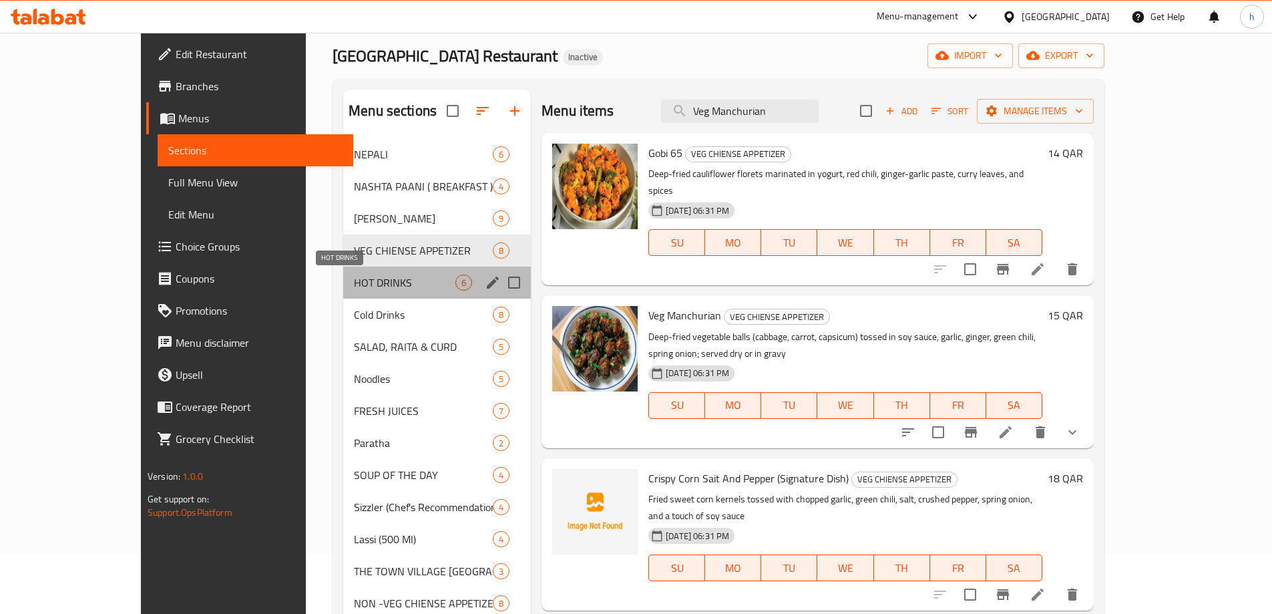
click at [354, 278] on span "HOT DRINKS" at bounding box center [404, 282] width 101 height 16
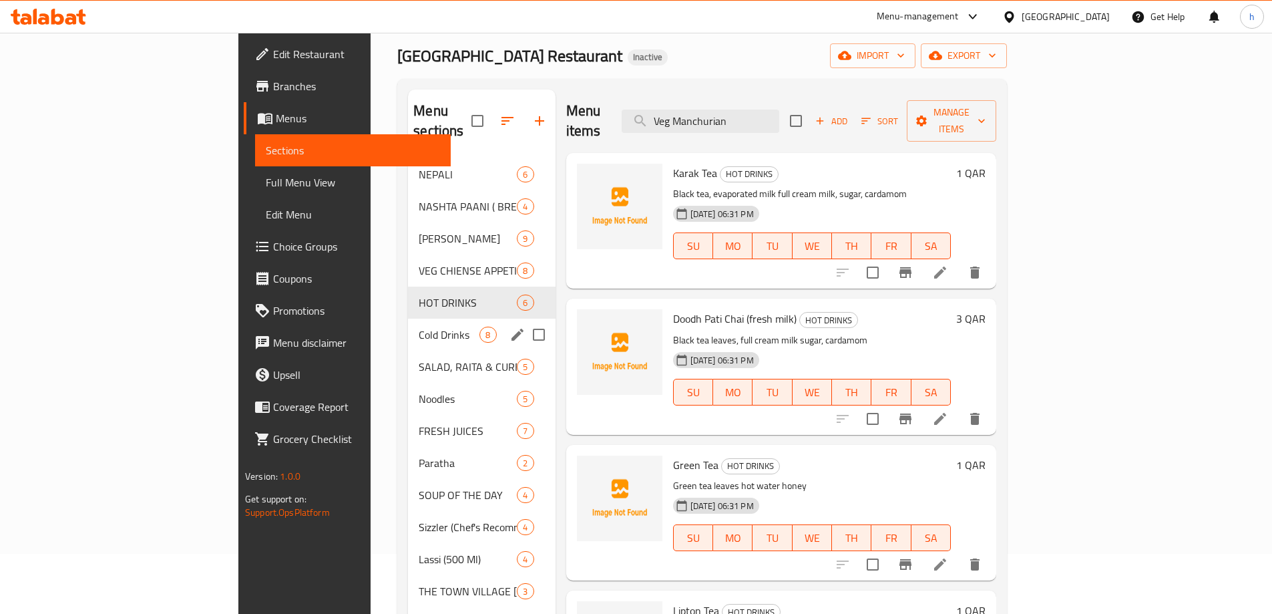
click at [408, 319] on div "Cold Drinks 8" at bounding box center [481, 335] width 147 height 32
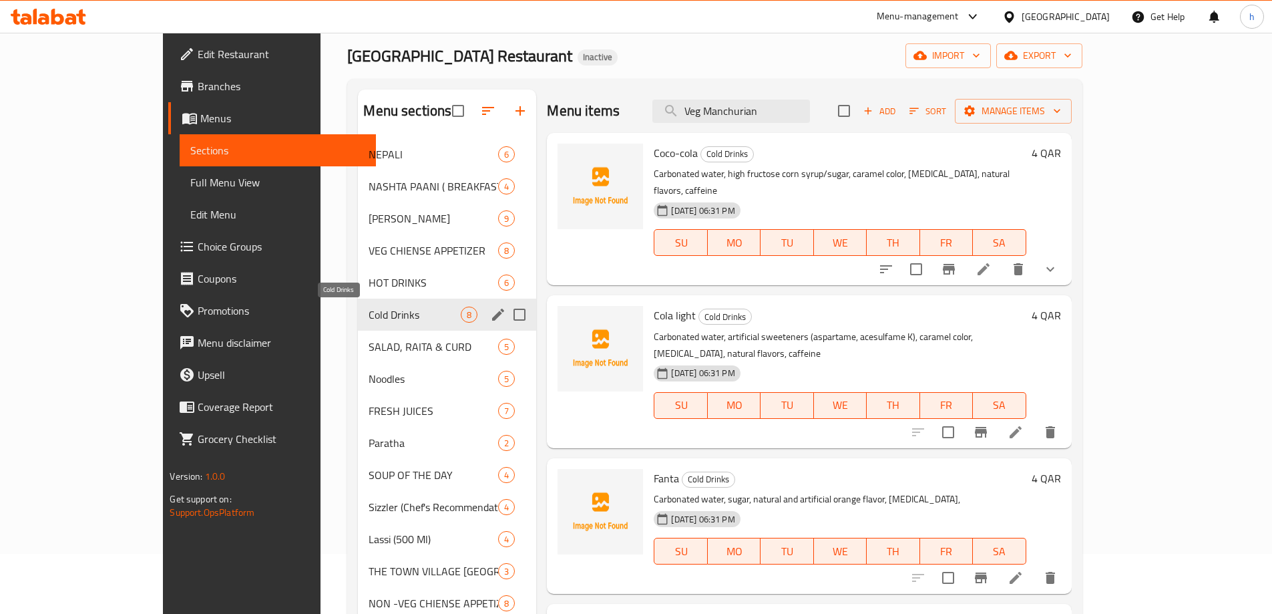
click at [369, 313] on span "Cold Drinks" at bounding box center [415, 315] width 92 height 16
click at [369, 343] on span "SALAD, RAITA & CURD" at bounding box center [415, 347] width 92 height 16
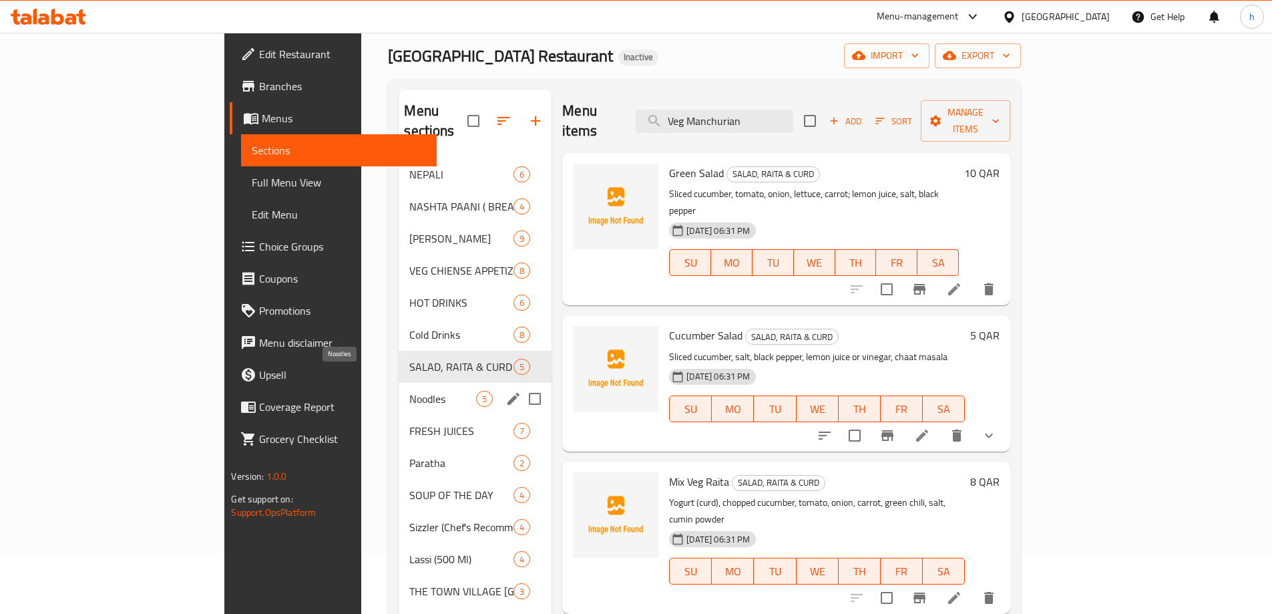
click at [409, 391] on span "Noodles" at bounding box center [442, 399] width 67 height 16
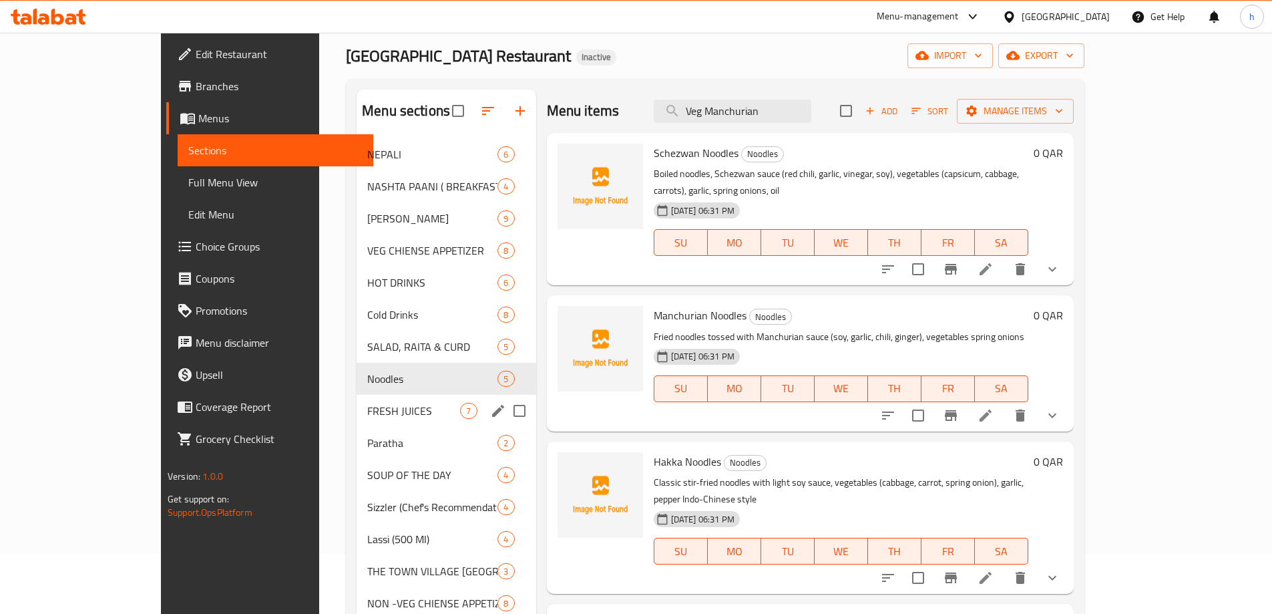
click at [357, 419] on div "FRESH JUICES 7" at bounding box center [446, 411] width 179 height 32
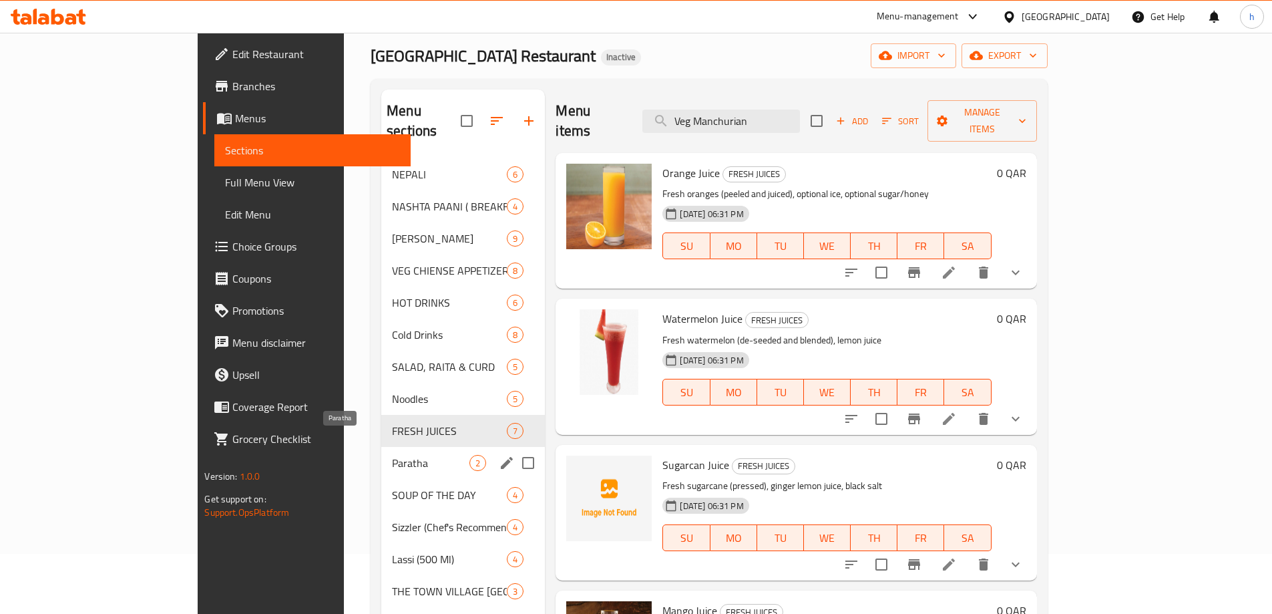
click at [392, 455] on span "Paratha" at bounding box center [430, 463] width 77 height 16
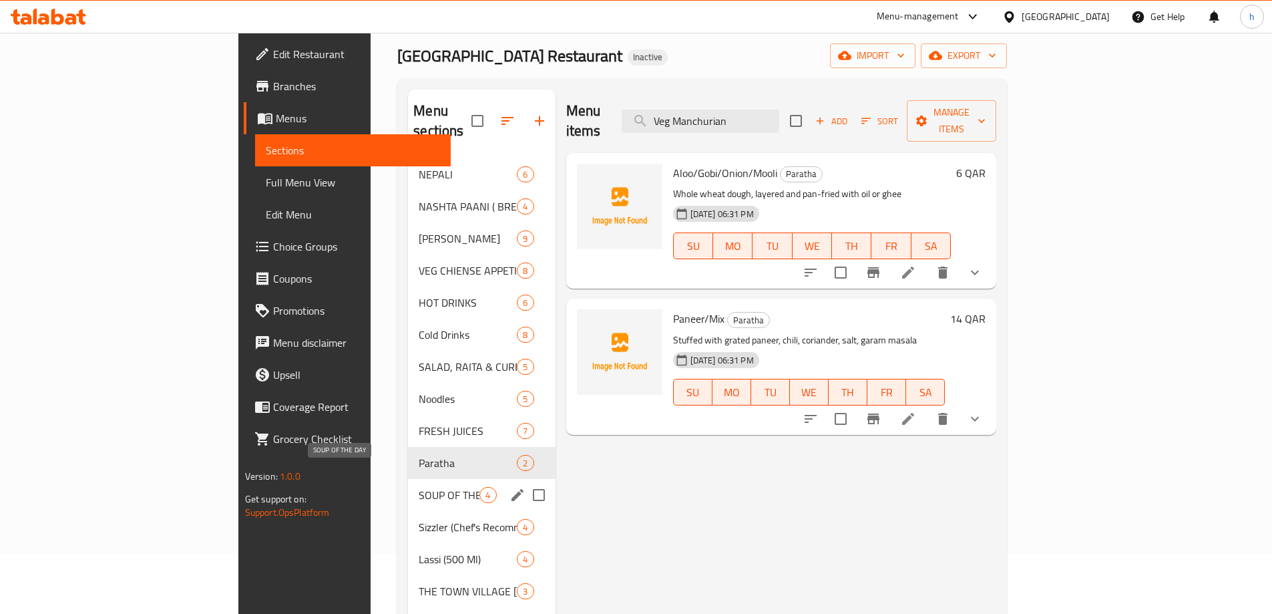
click at [419, 487] on span "SOUP OF THE DAY" at bounding box center [449, 495] width 61 height 16
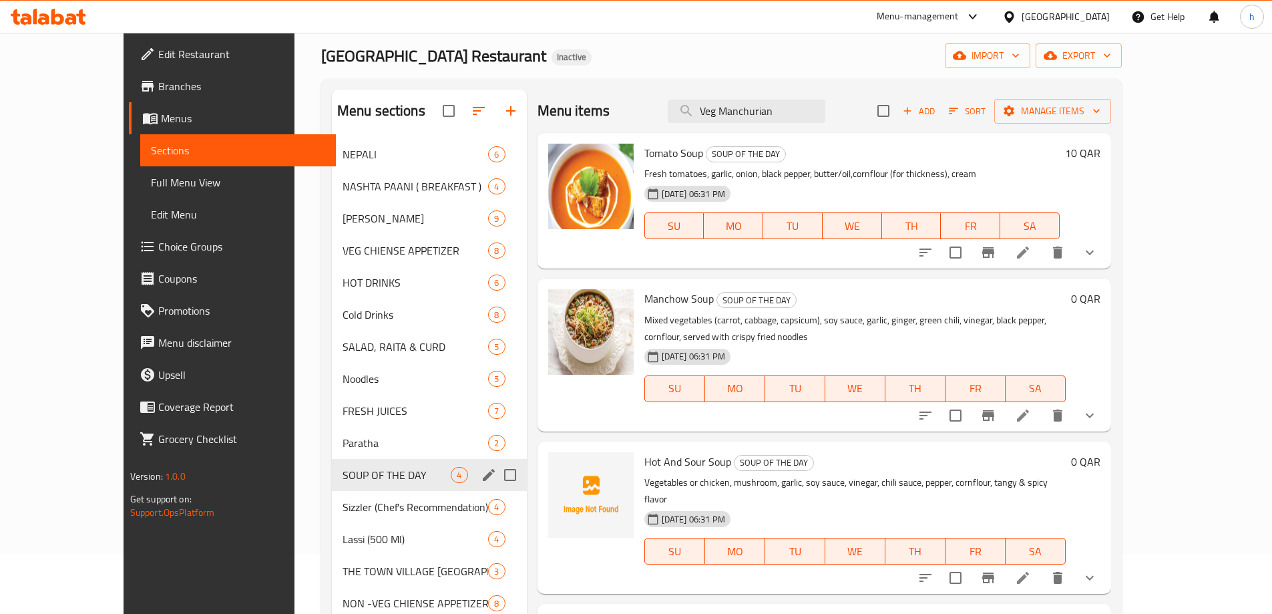
click at [332, 489] on div "SOUP OF THE DAY 4" at bounding box center [429, 475] width 195 height 32
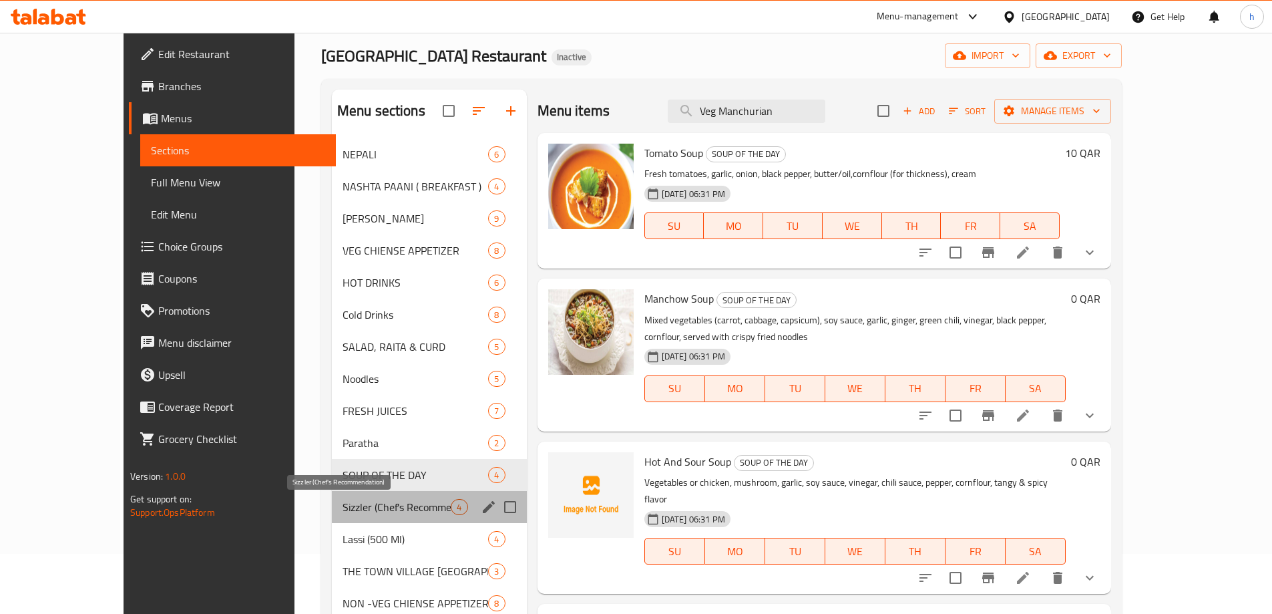
click at [343, 512] on span "Sizzler (Chef's Recommendation)" at bounding box center [397, 507] width 109 height 16
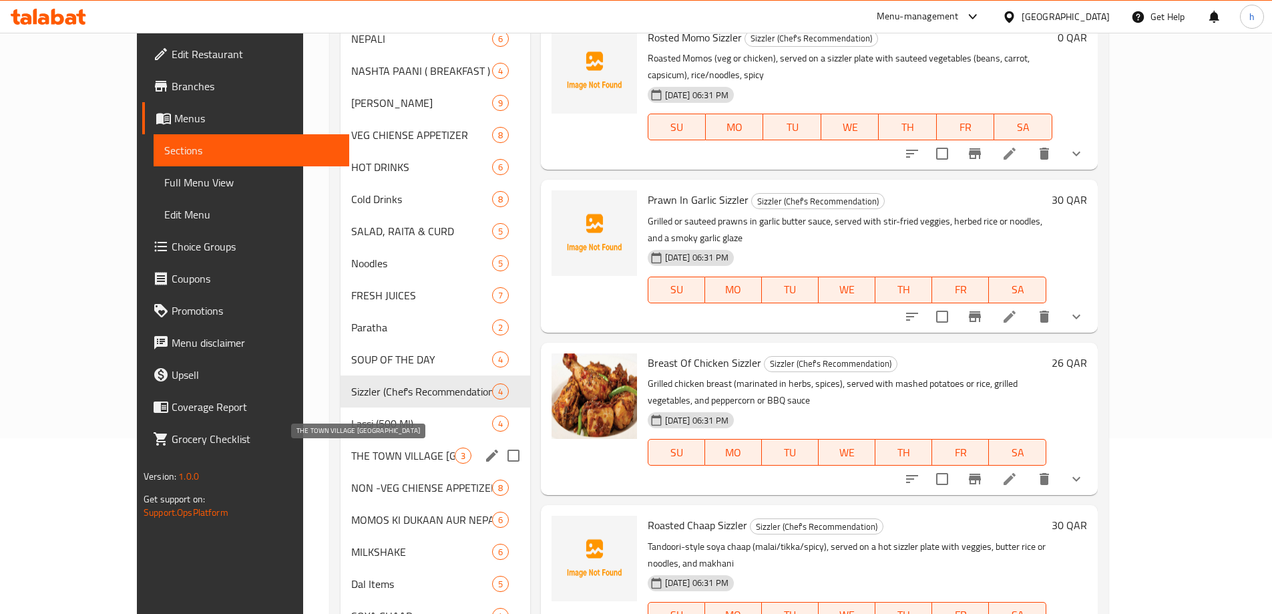
scroll to position [194, 0]
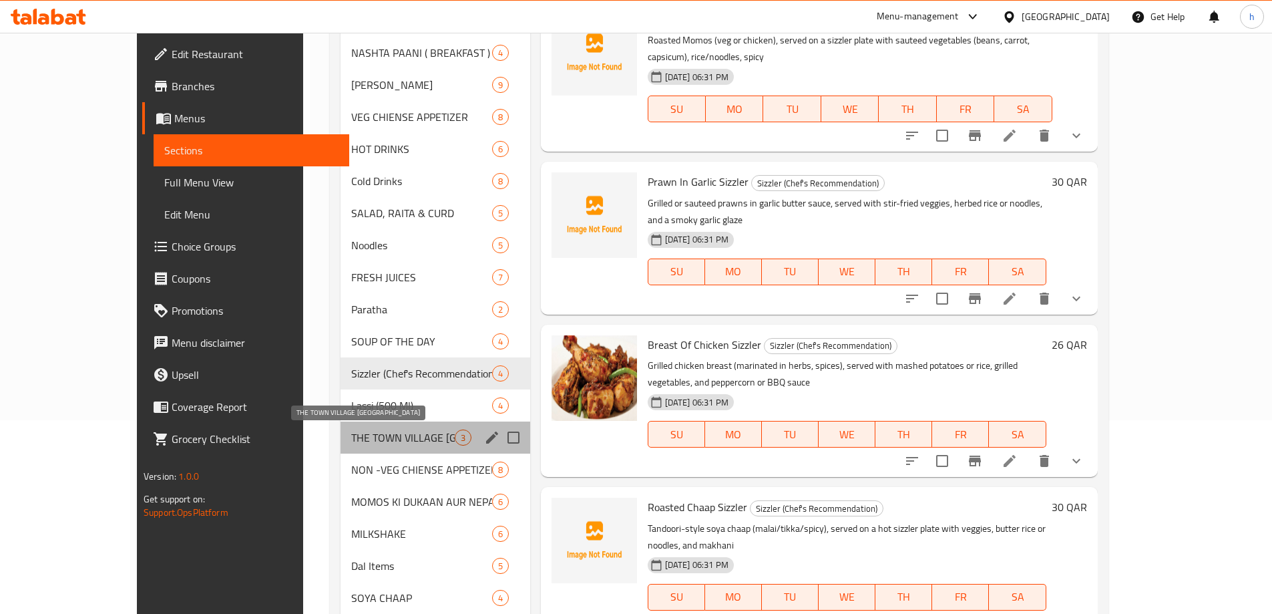
click at [351, 445] on span "THE TOWN VILLAGE [GEOGRAPHIC_DATA]" at bounding box center [402, 437] width 103 height 16
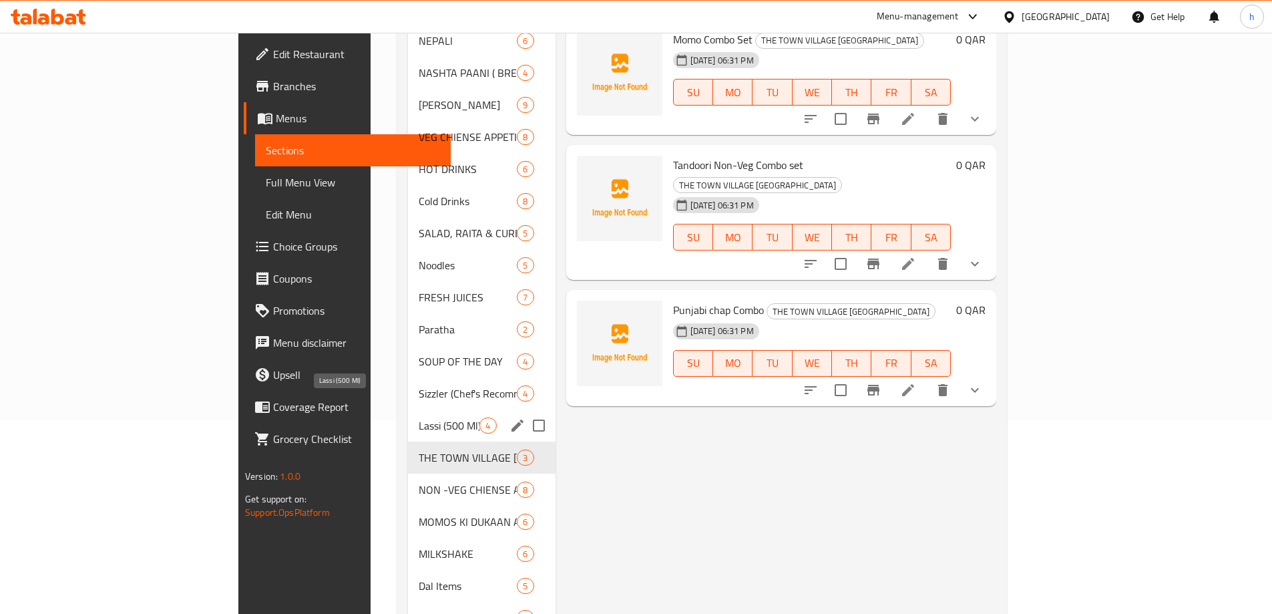
click at [419, 417] on span "Lassi (500 Ml)" at bounding box center [449, 425] width 61 height 16
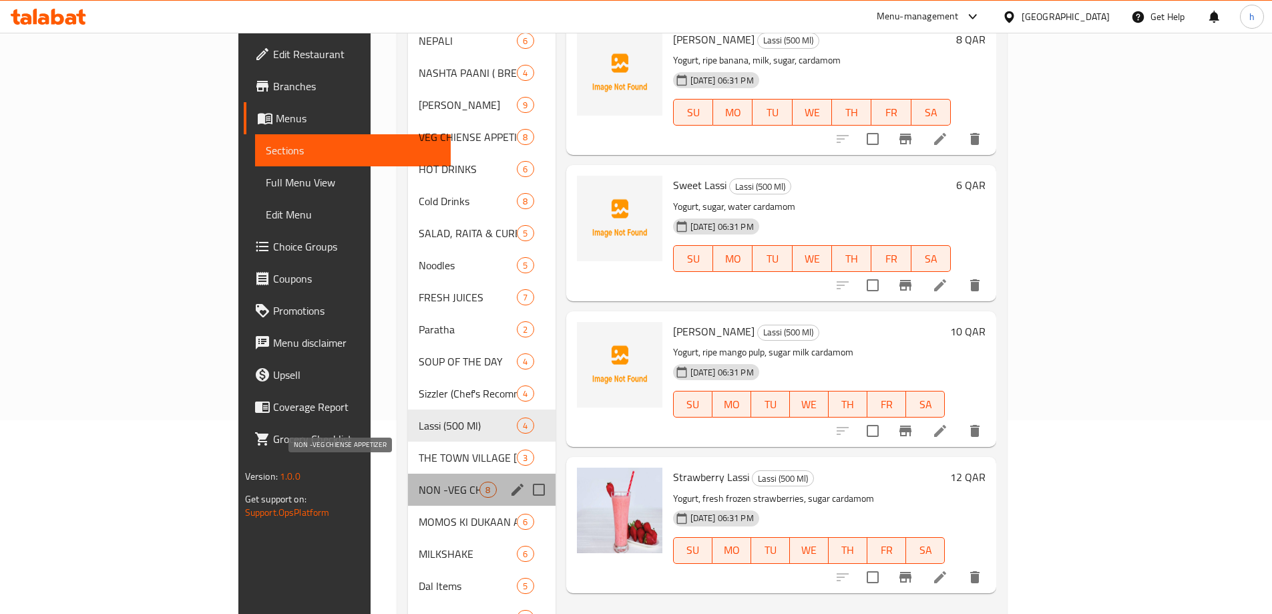
click at [419, 481] on span "NON -VEG CHIENSE APPETIZER" at bounding box center [449, 489] width 61 height 16
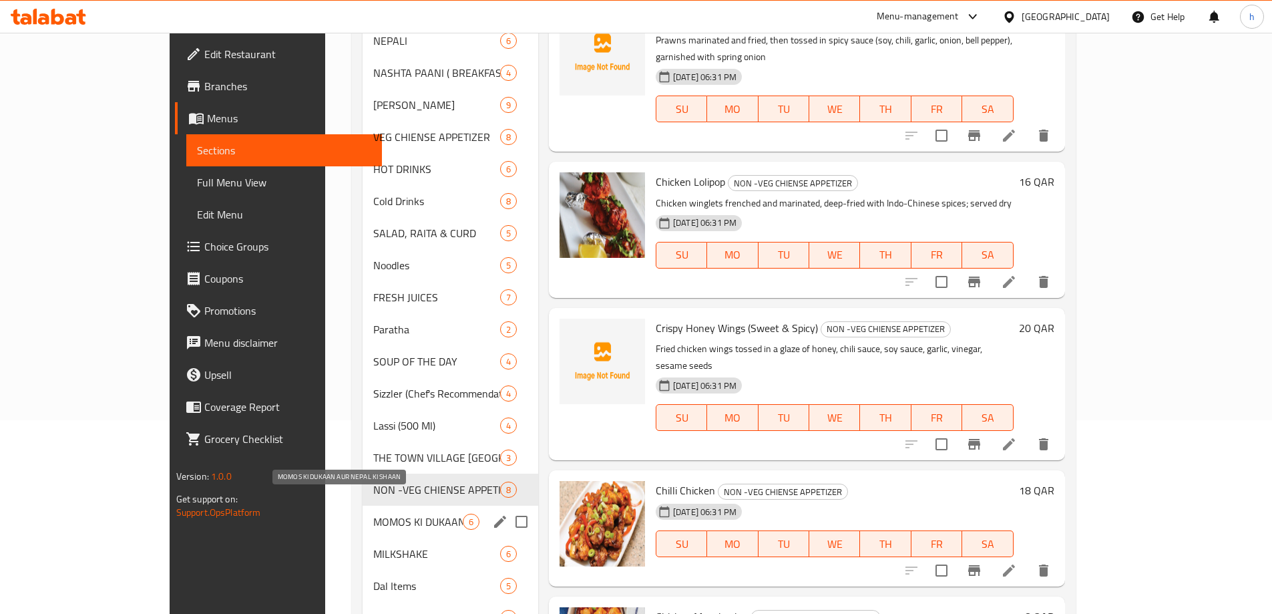
click at [373, 514] on span "MOMOS KI DUKAAN AUR NEPAL KI SHAAN" at bounding box center [417, 522] width 89 height 16
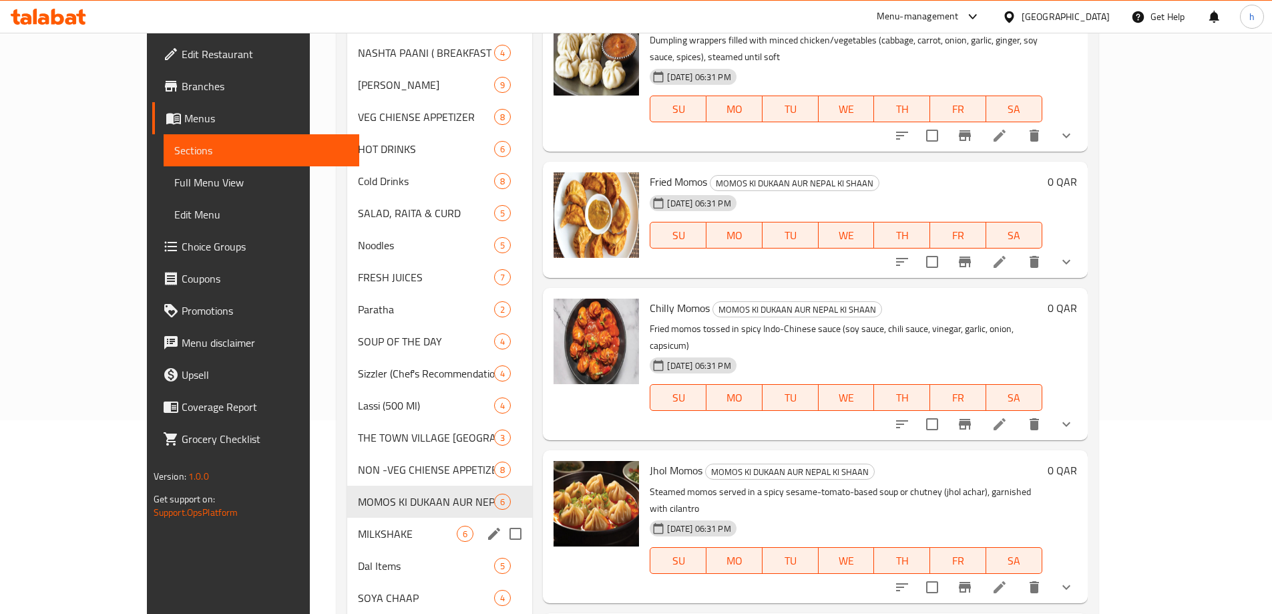
click at [347, 524] on div "MILKSHAKE 6" at bounding box center [439, 534] width 185 height 32
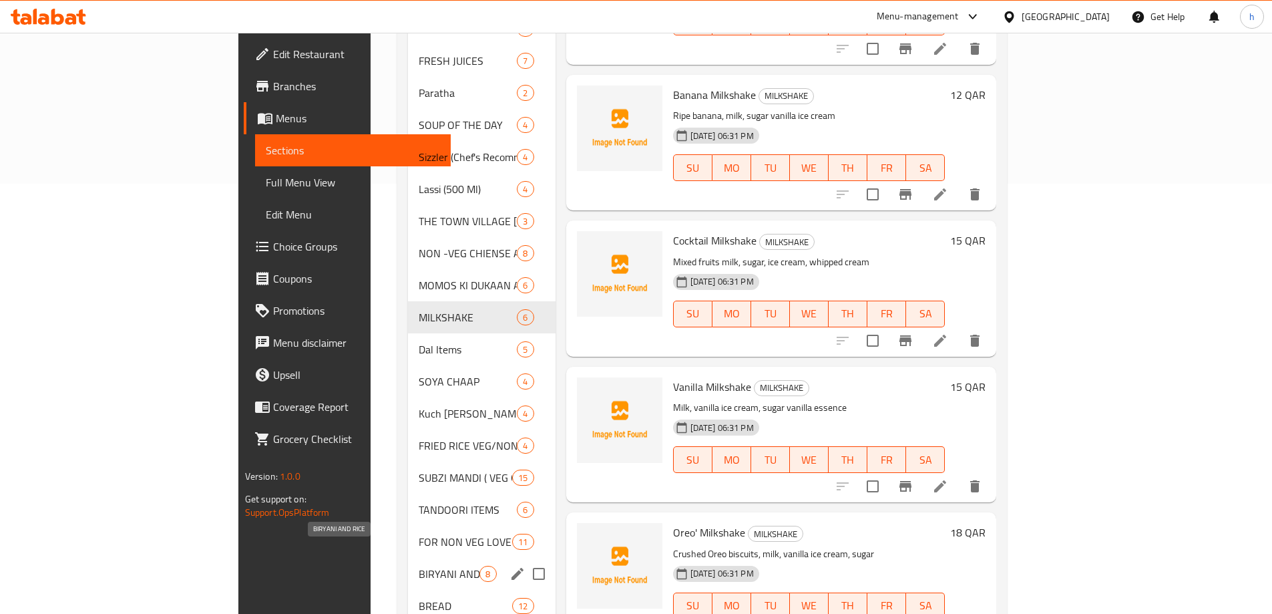
scroll to position [461, 0]
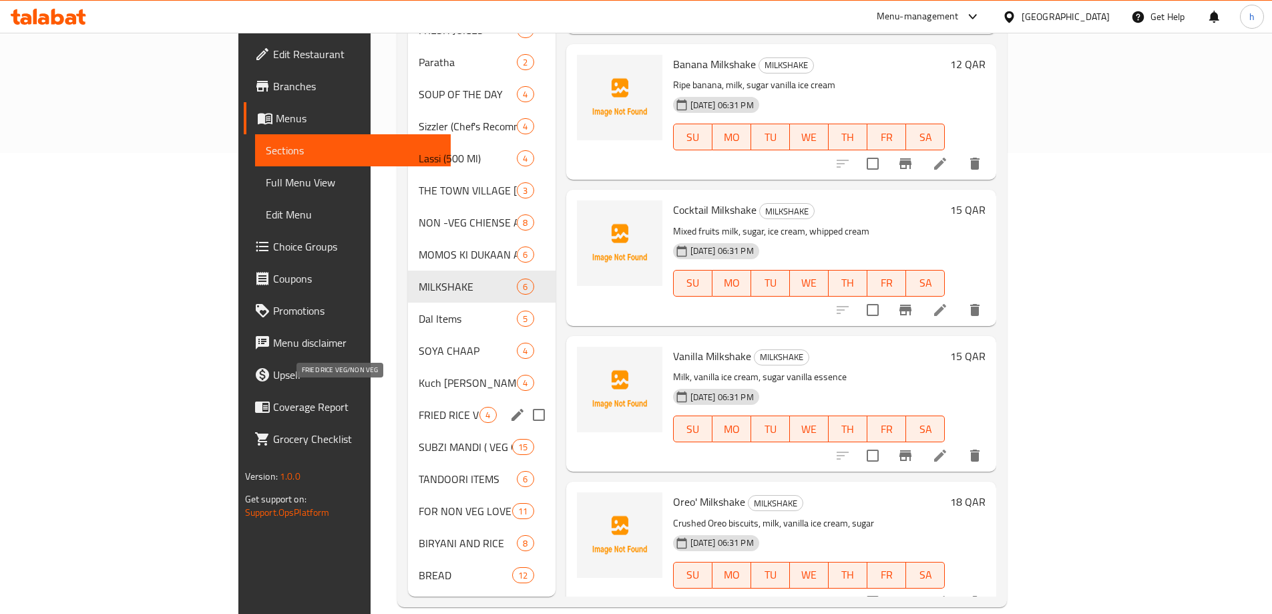
click at [419, 407] on span "FRIED RICE VEG/NON VEG" at bounding box center [449, 415] width 61 height 16
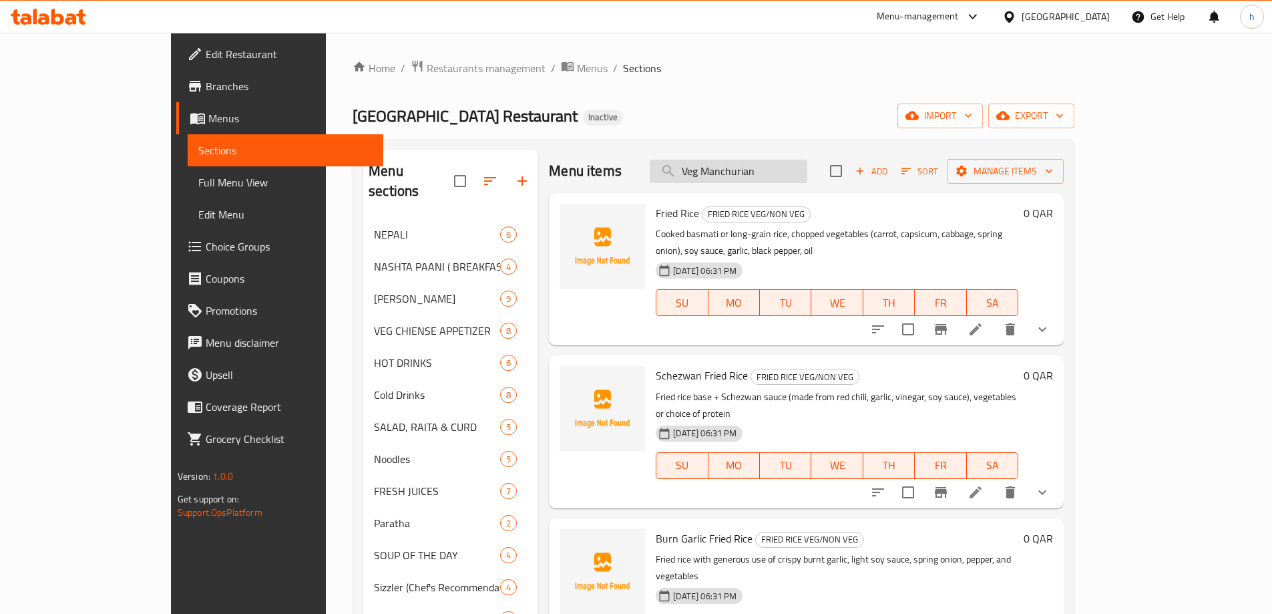
click at [807, 169] on input "Veg Manchurian" at bounding box center [729, 171] width 158 height 23
click at [807, 168] on input "Veg Manchurian" at bounding box center [729, 171] width 158 height 23
click at [804, 177] on input "Veg Manchurian" at bounding box center [729, 171] width 158 height 23
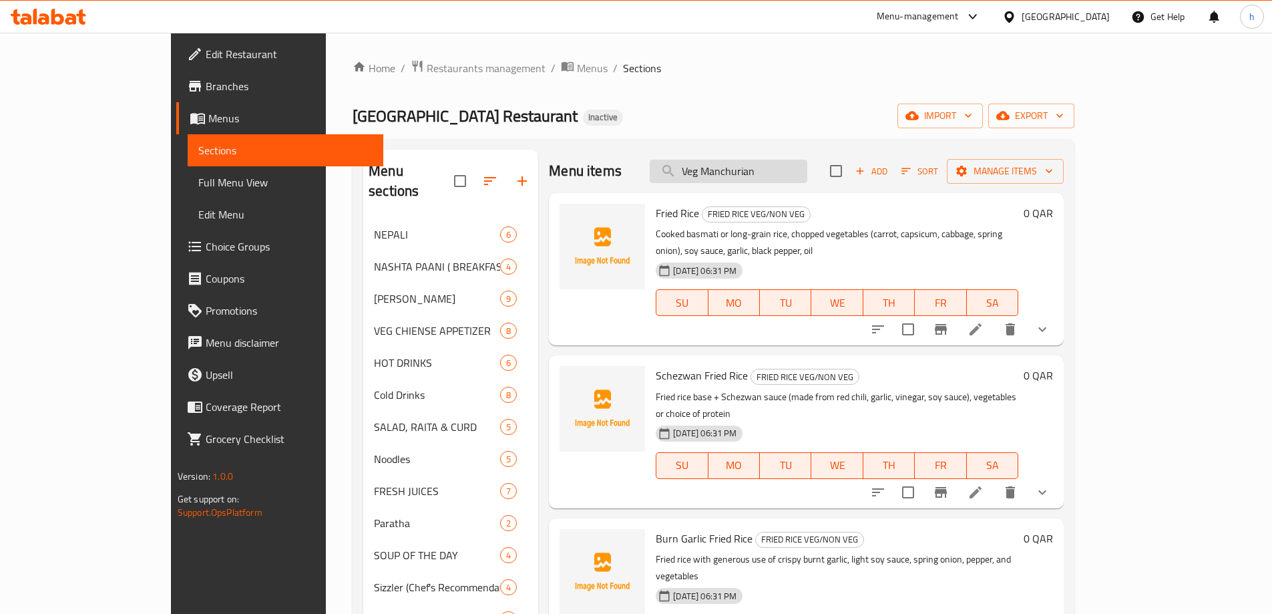
paste input "Veg Manchurian"
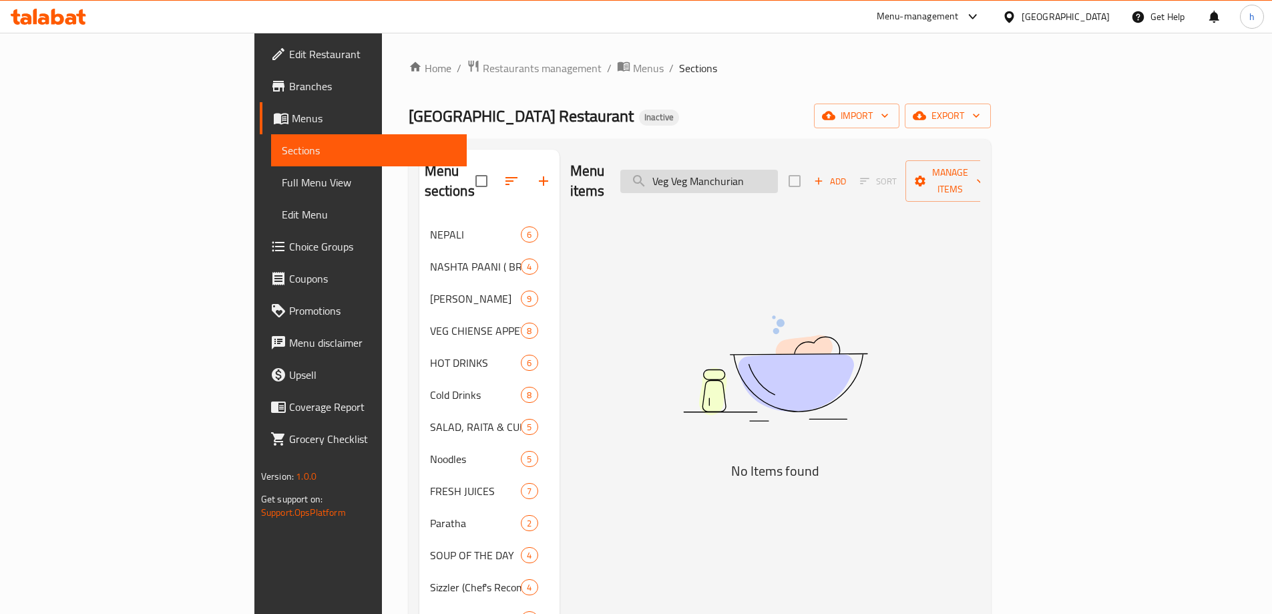
paste input "search"
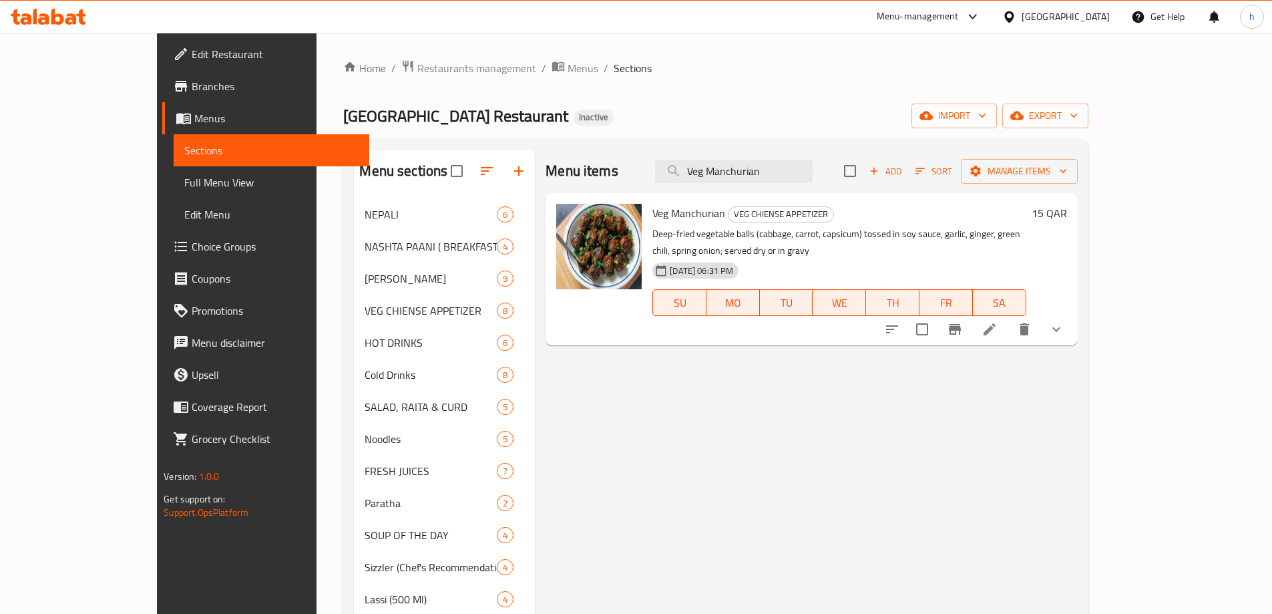
type input "Veg Manchurian"
click at [998, 321] on icon at bounding box center [990, 329] width 16 height 16
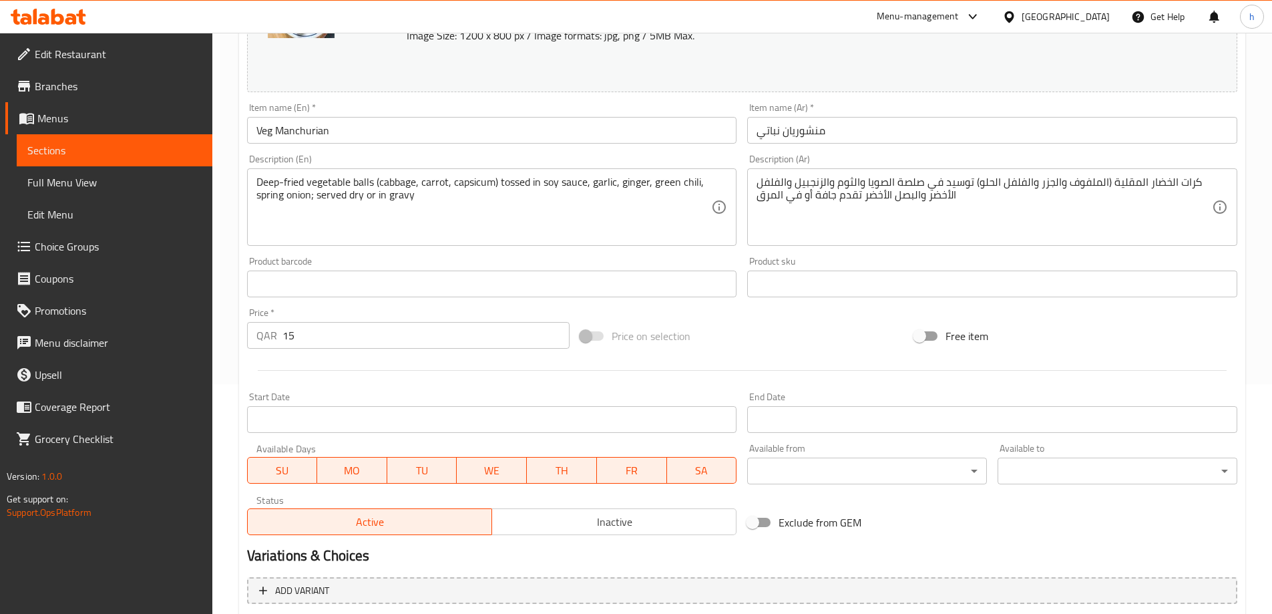
scroll to position [371, 0]
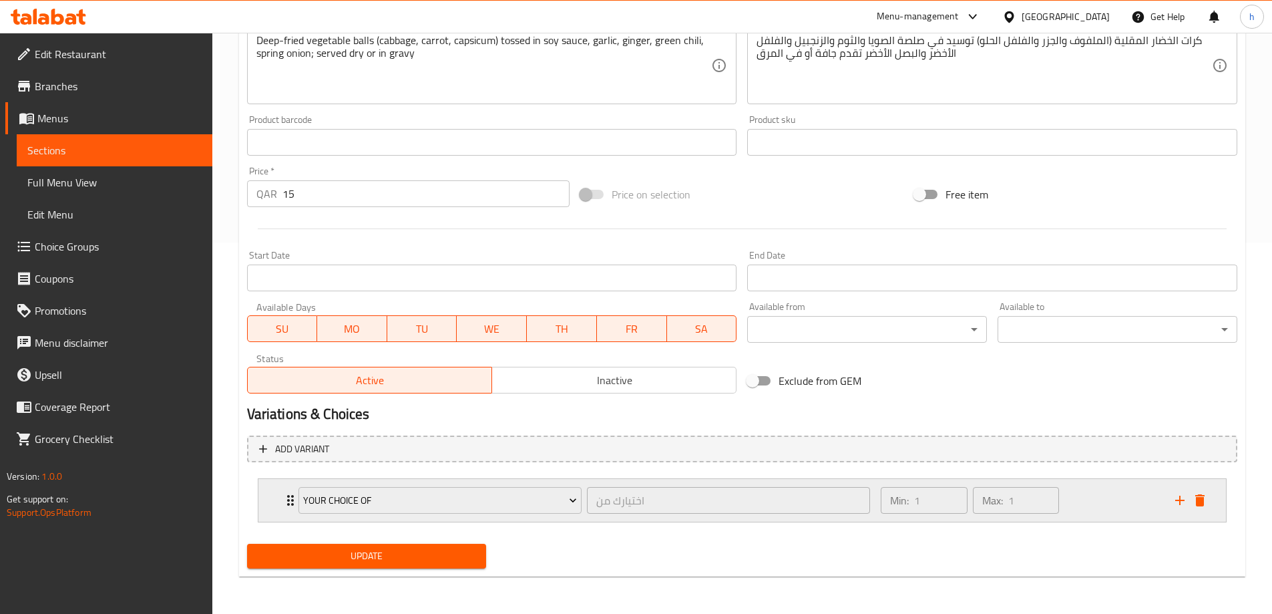
click at [1104, 509] on div "Min: 1 ​ Max: 1 ​" at bounding box center [1020, 500] width 294 height 43
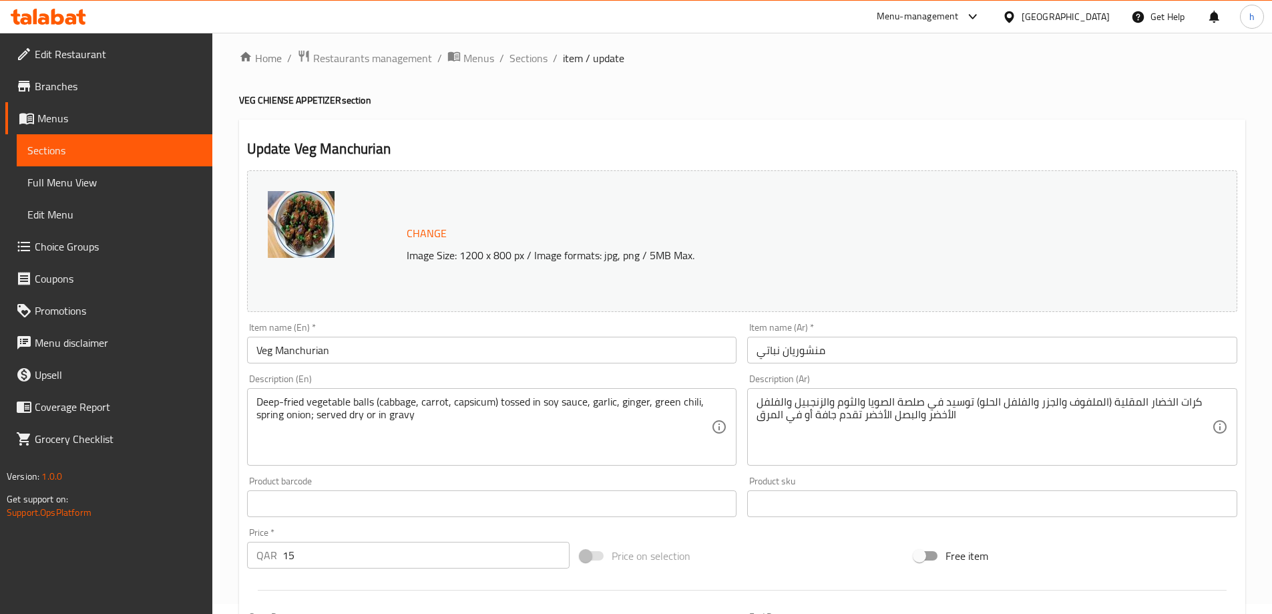
scroll to position [0, 0]
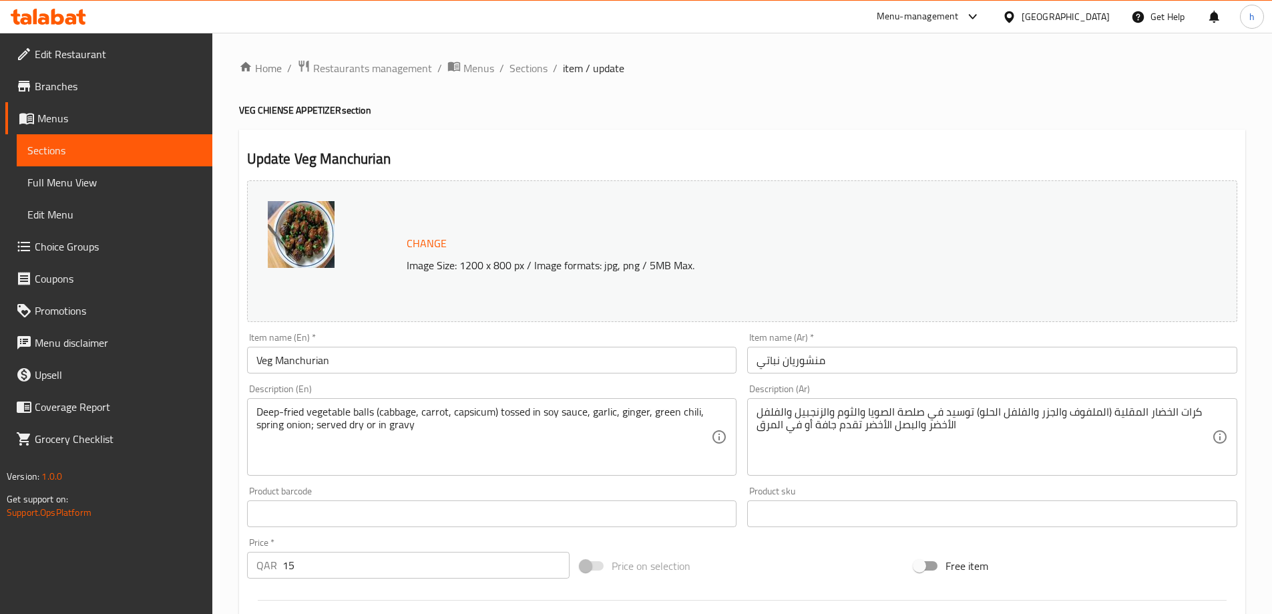
click at [893, 247] on div "Change Image Size: 1200 x 800 px / Image formats: jpg, png / 5MB Max." at bounding box center [757, 251] width 712 height 43
drag, startPoint x: 337, startPoint y: 112, endPoint x: 322, endPoint y: 117, distance: 15.6
click at [286, 106] on h4 "VEG CHIENSE APPETIZER section" at bounding box center [742, 110] width 1006 height 13
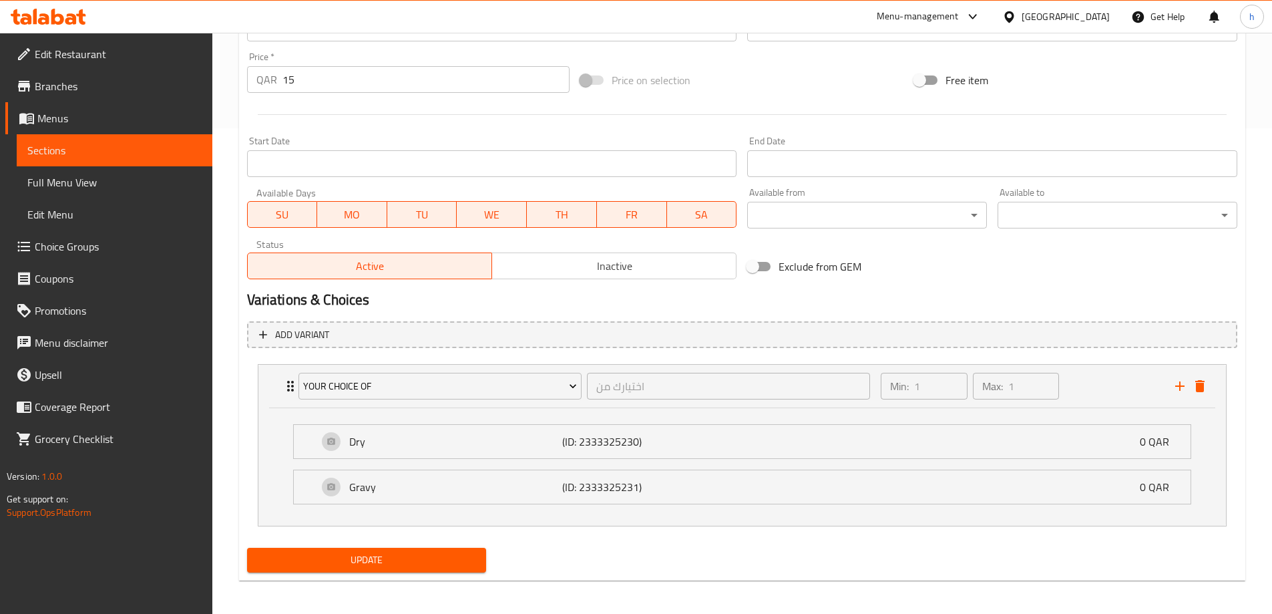
scroll to position [489, 0]
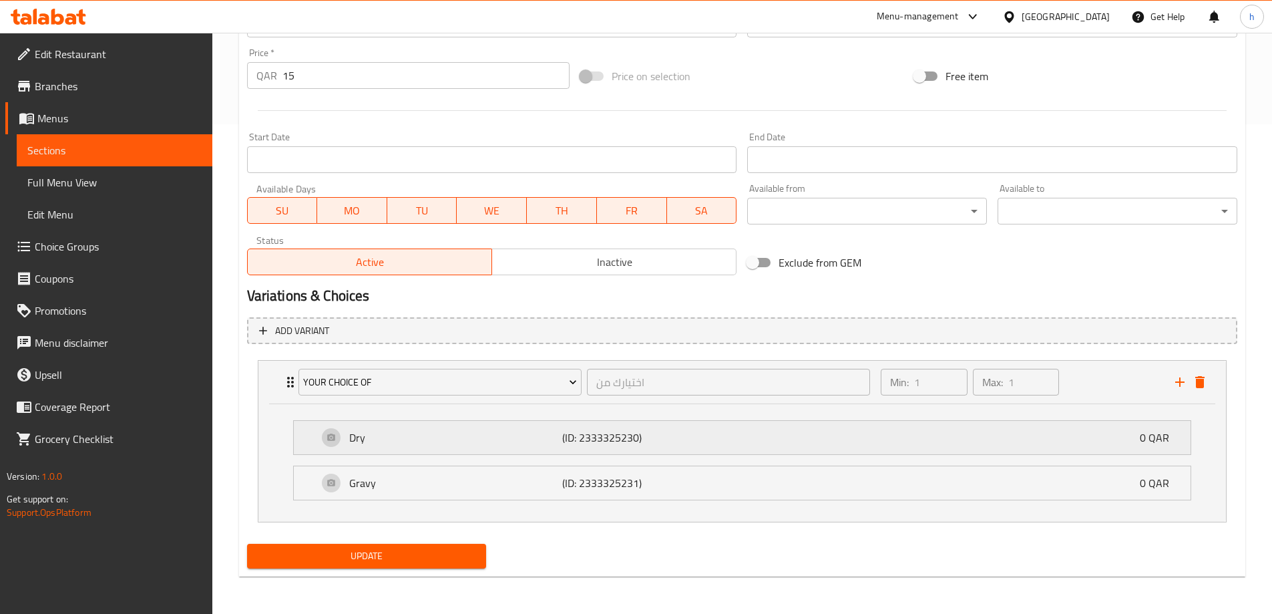
click at [814, 435] on div "Dry (ID: 2333325230) 0 QAR" at bounding box center [746, 437] width 857 height 33
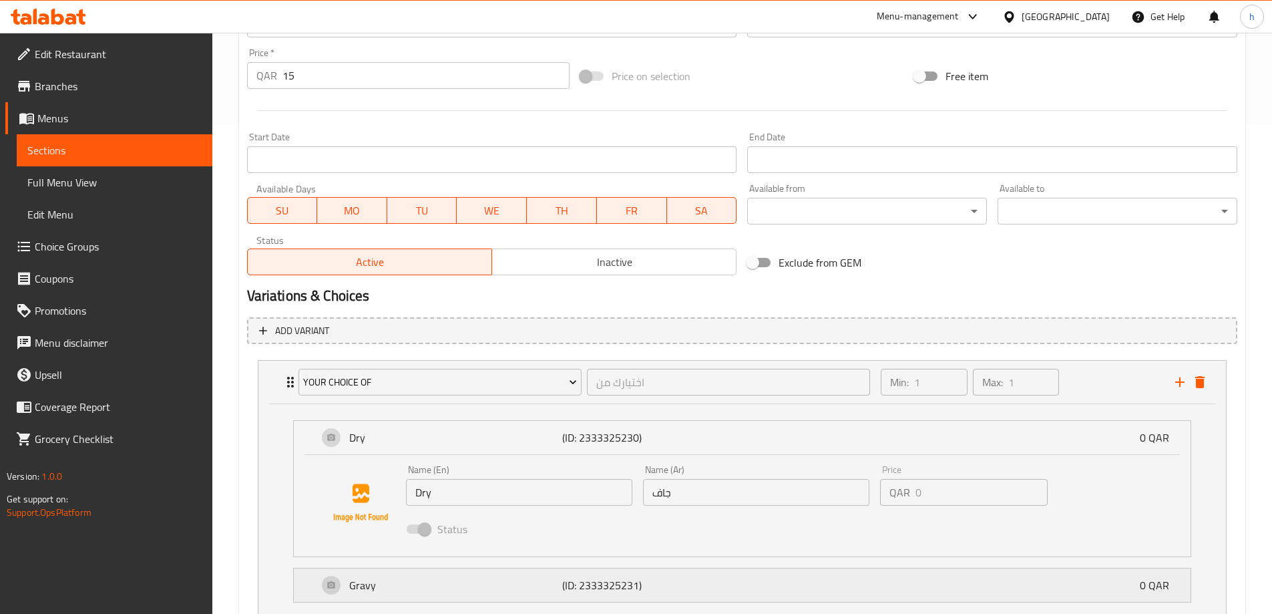
scroll to position [592, 0]
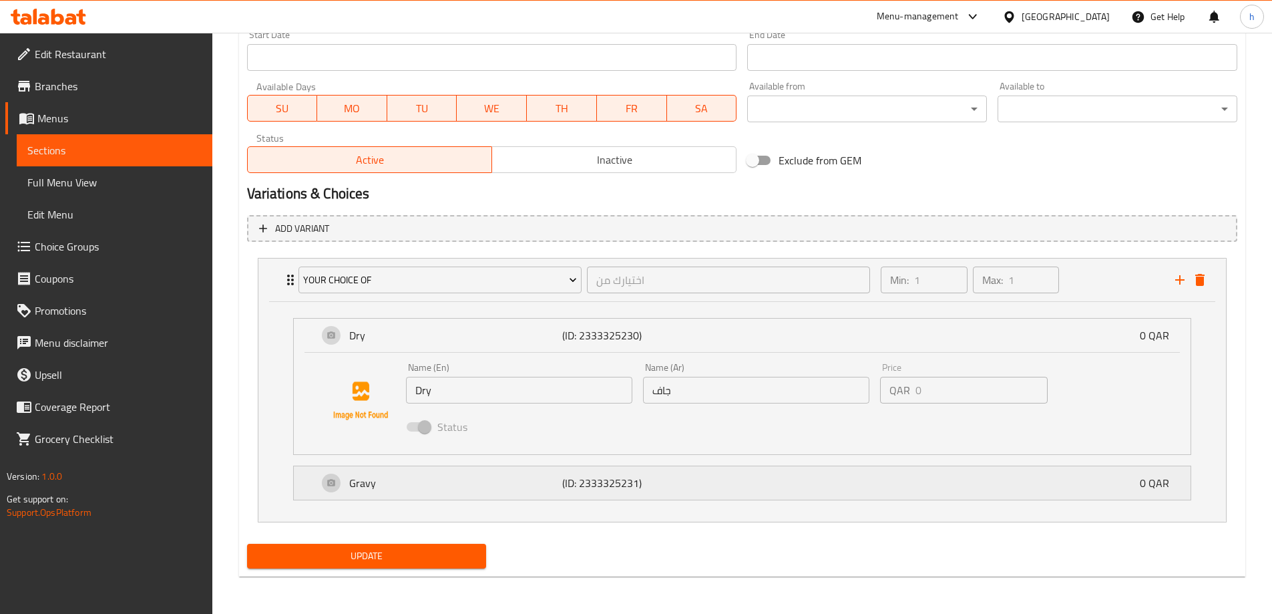
click at [864, 474] on div "Gravy (ID: 2333325231) 0 QAR" at bounding box center [746, 482] width 857 height 33
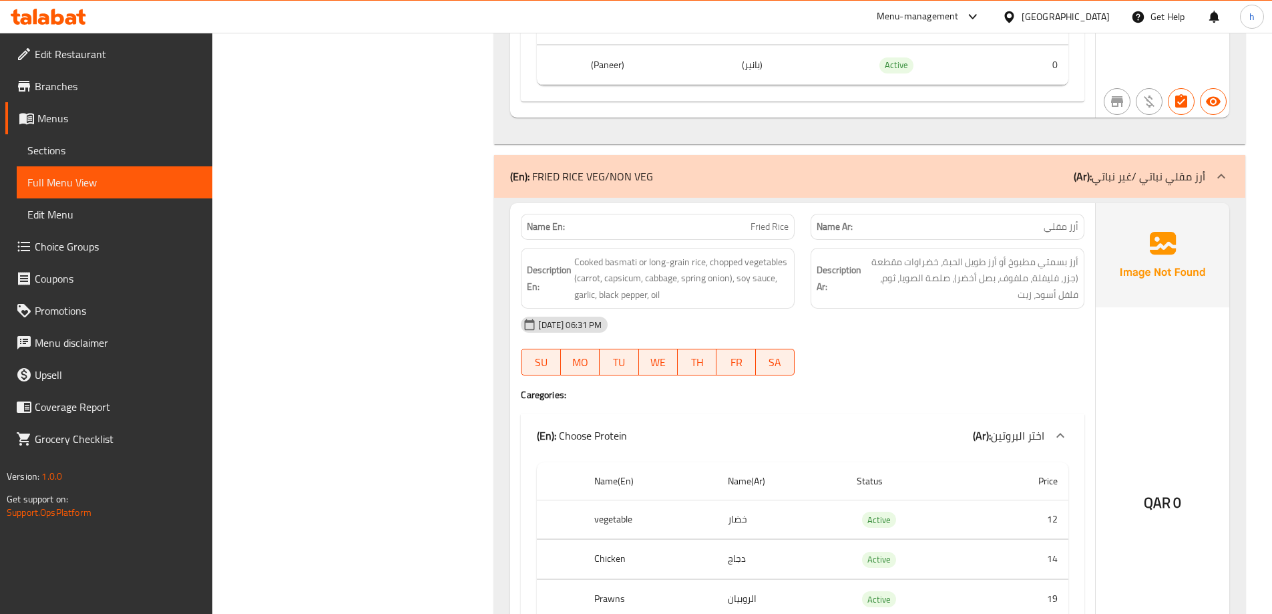
scroll to position [5446, 0]
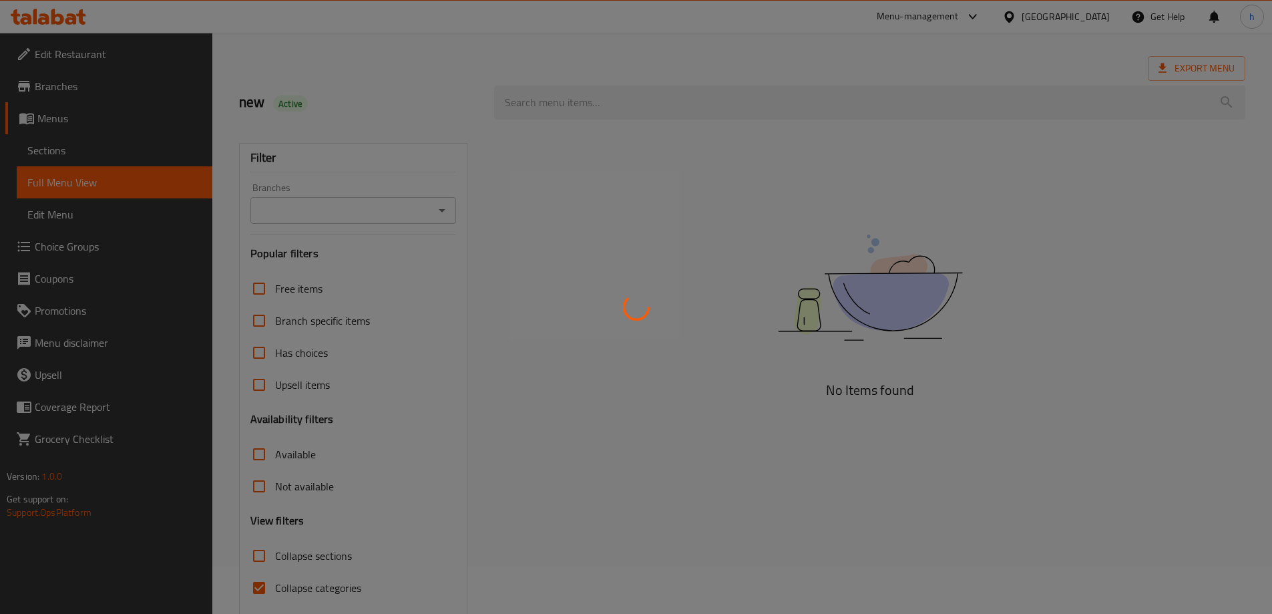
scroll to position [97, 0]
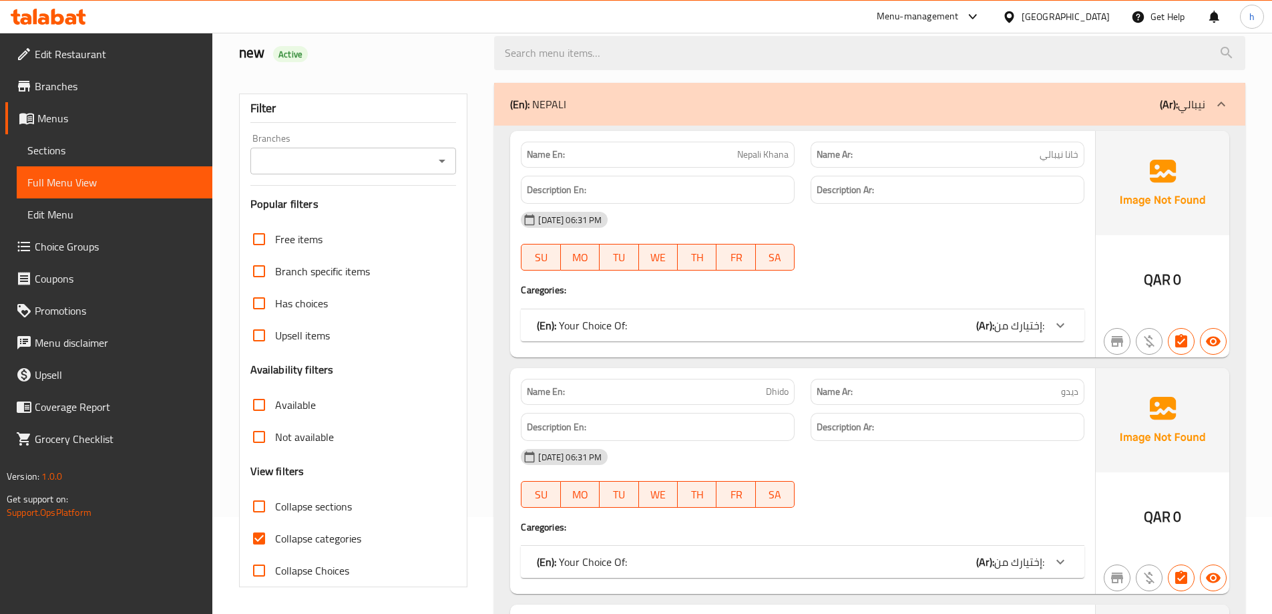
click at [331, 511] on span "Collapse sections" at bounding box center [313, 506] width 77 height 16
click at [275, 511] on input "Collapse sections" at bounding box center [259, 506] width 32 height 32
checkbox input "true"
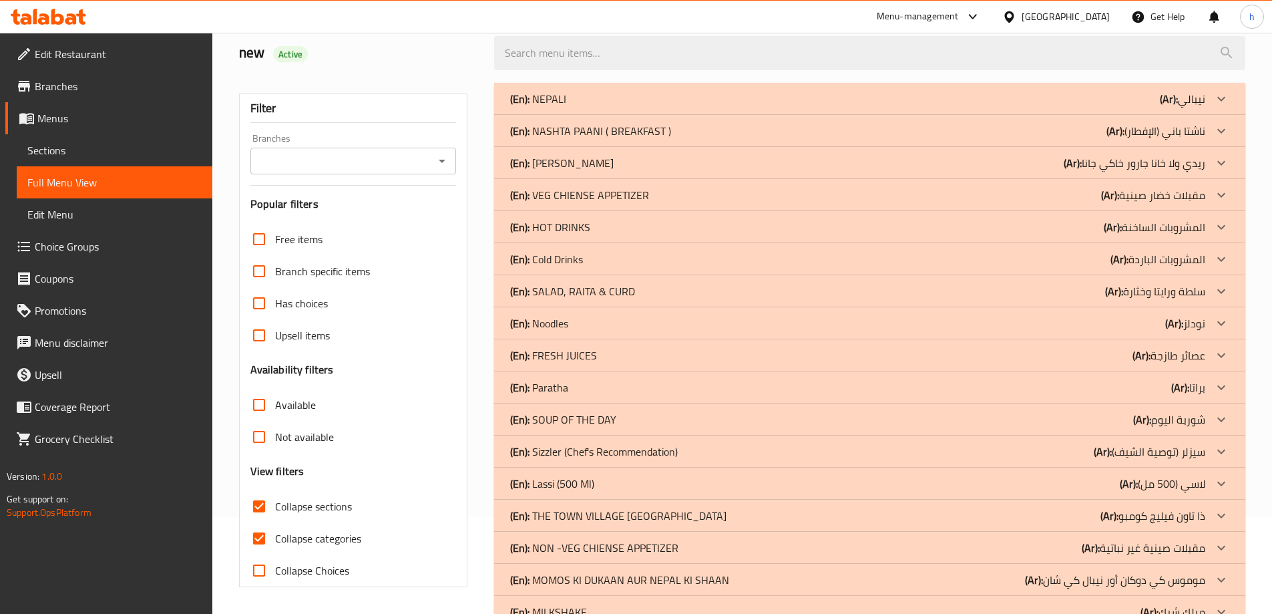
click at [260, 530] on input "Collapse categories" at bounding box center [259, 538] width 32 height 32
checkbox input "false"
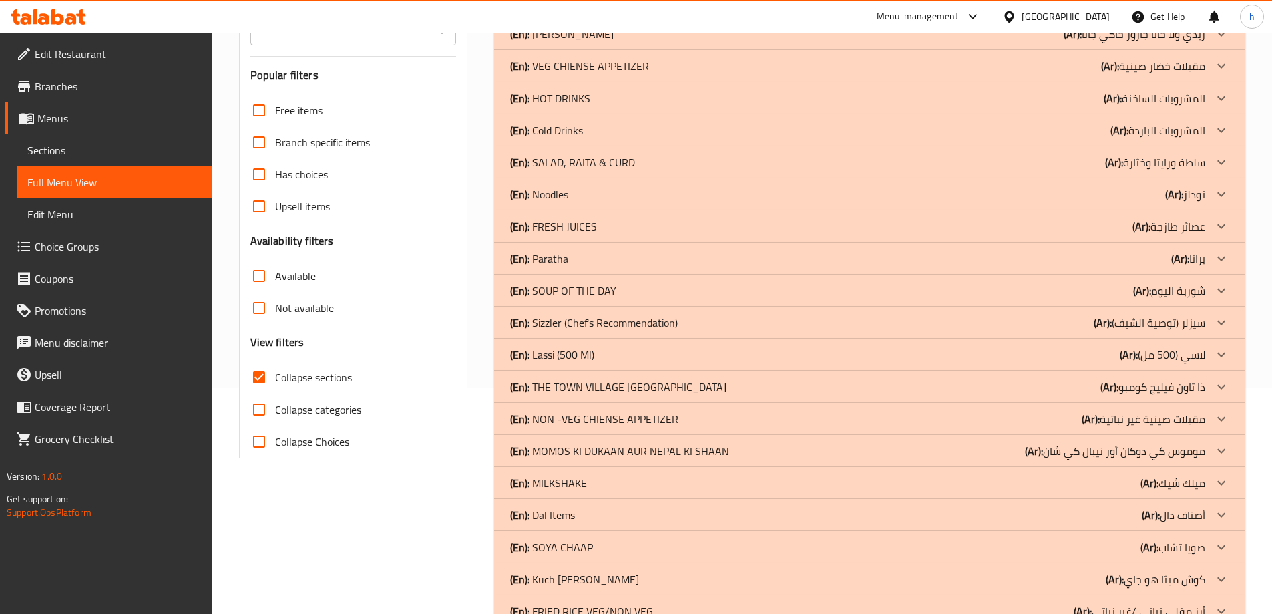
scroll to position [159, 0]
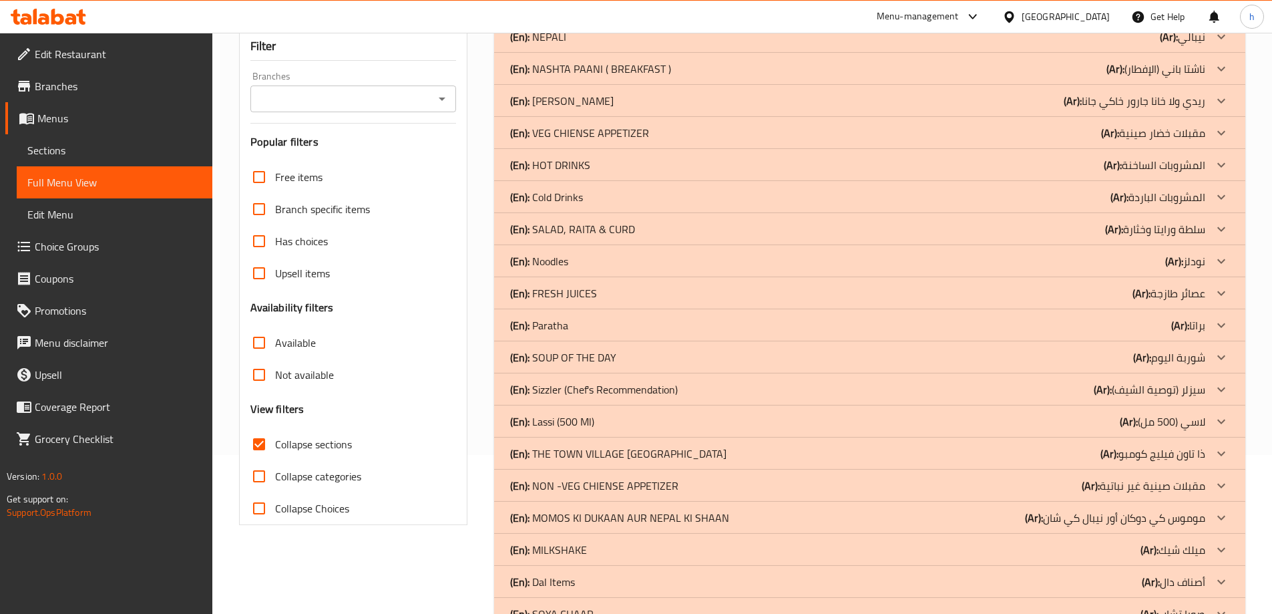
click at [586, 287] on p "(En): FRESH JUICES" at bounding box center [553, 293] width 87 height 16
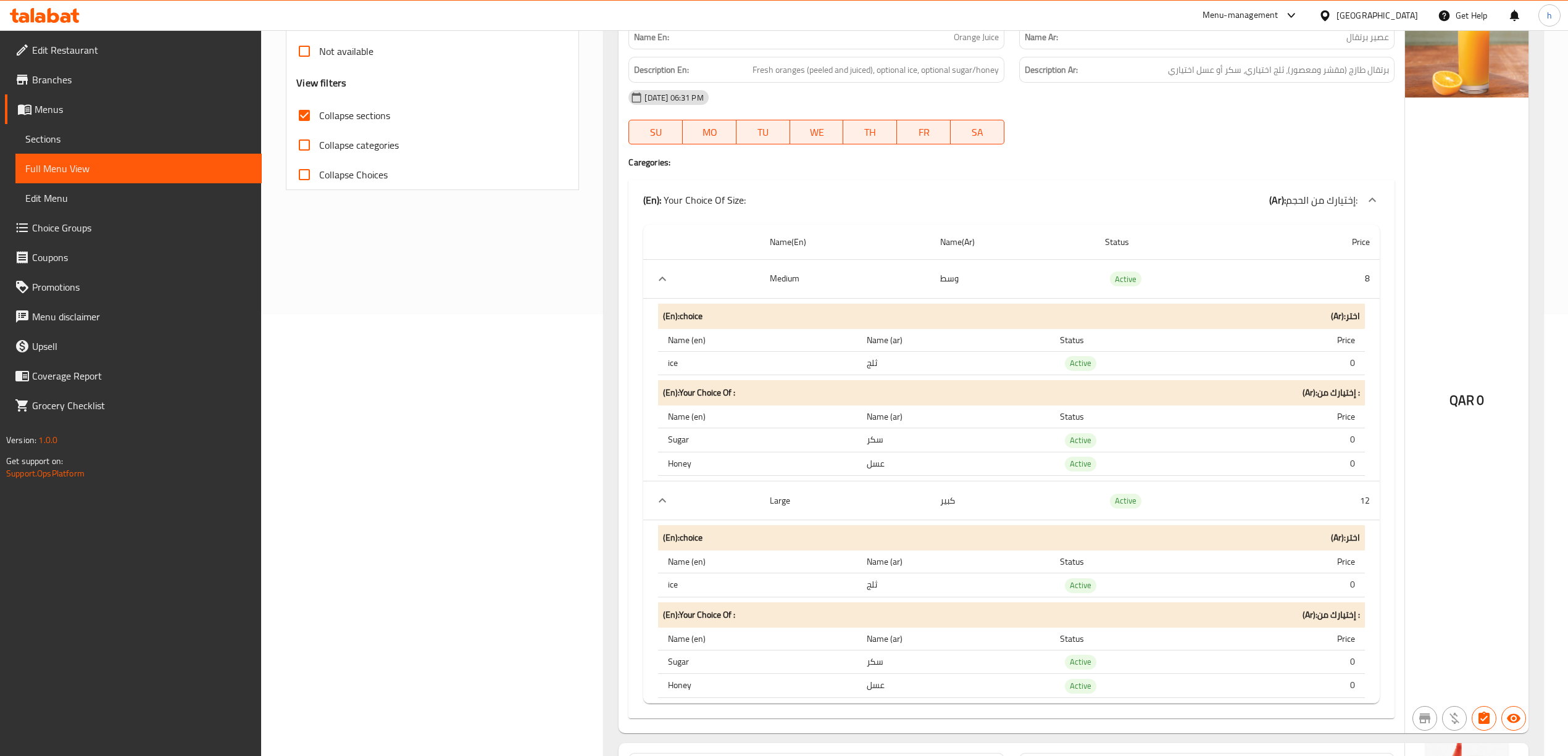
scroll to position [408, 0]
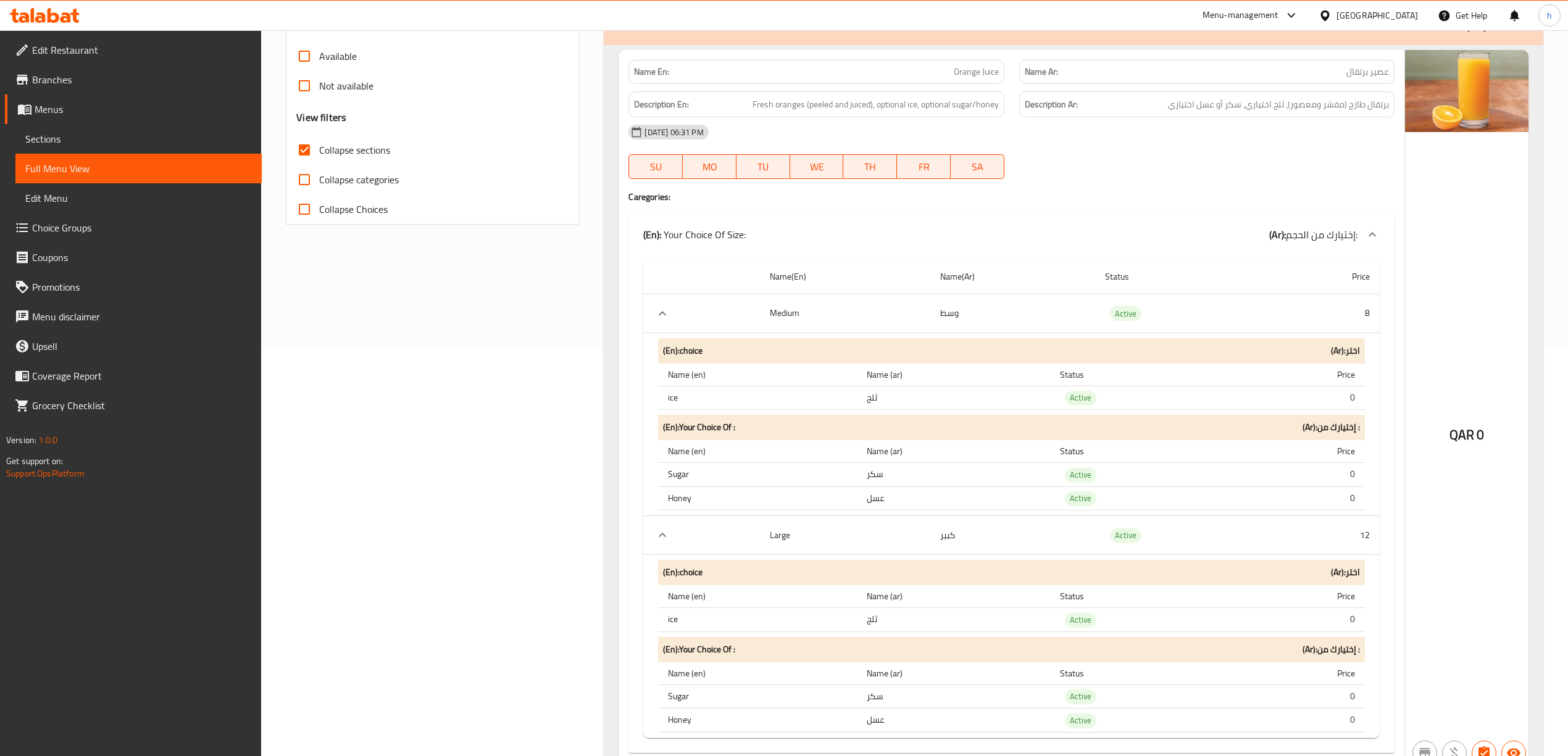
drag, startPoint x: 935, startPoint y: 469, endPoint x: 927, endPoint y: 515, distance: 46.7
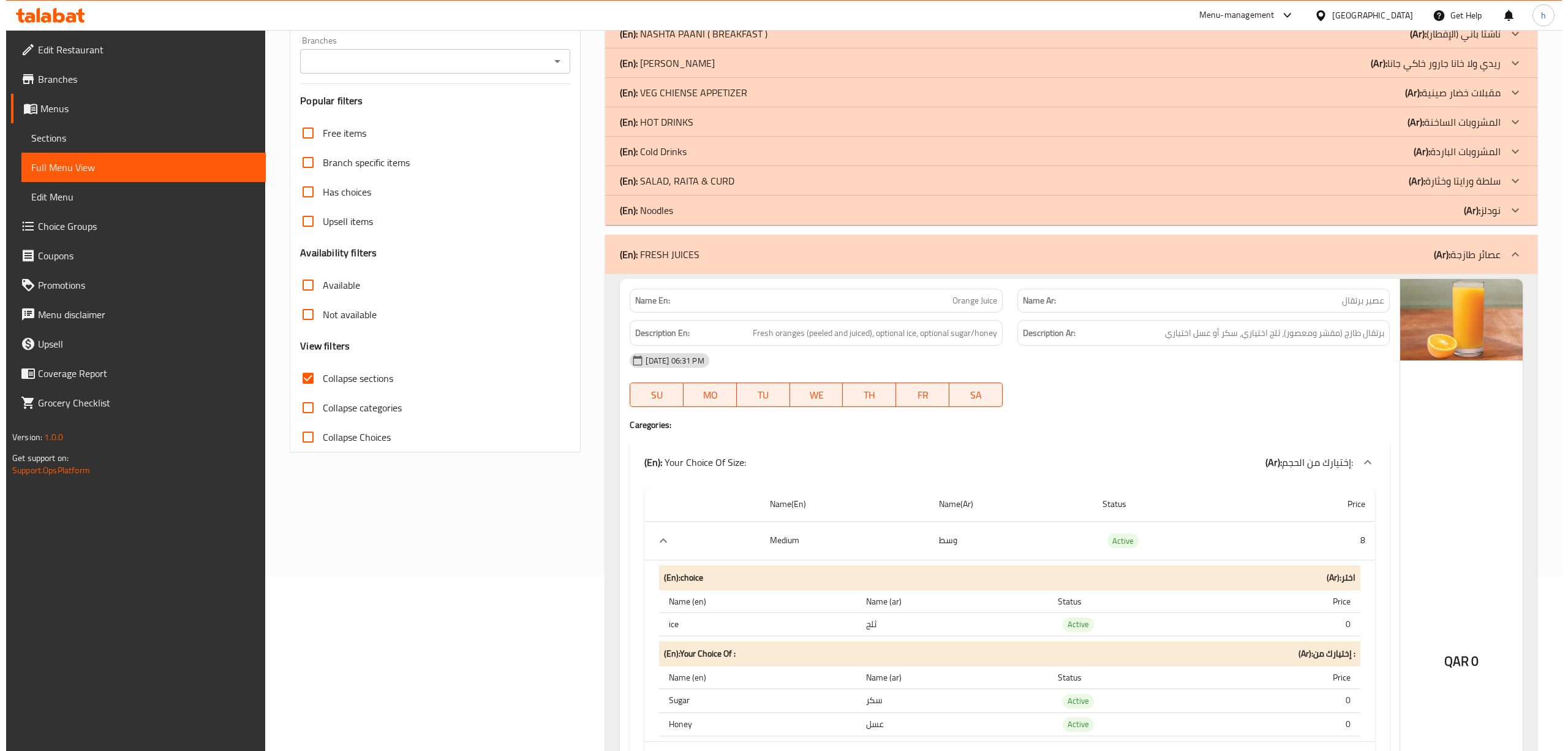
scroll to position [0, 0]
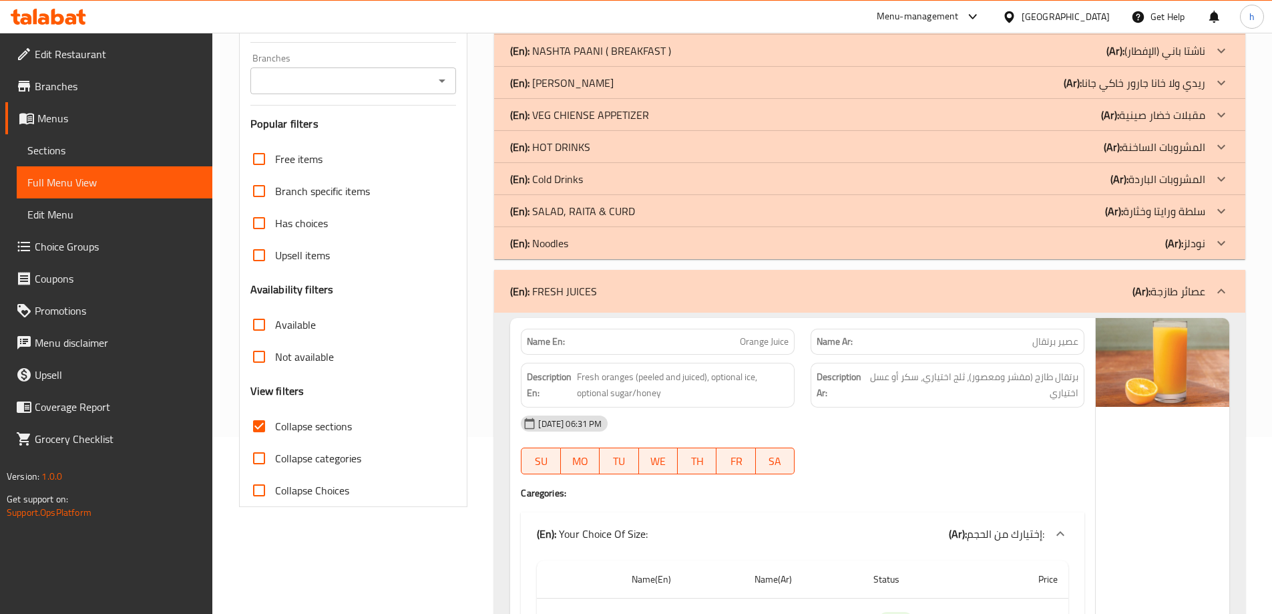
scroll to position [154, 0]
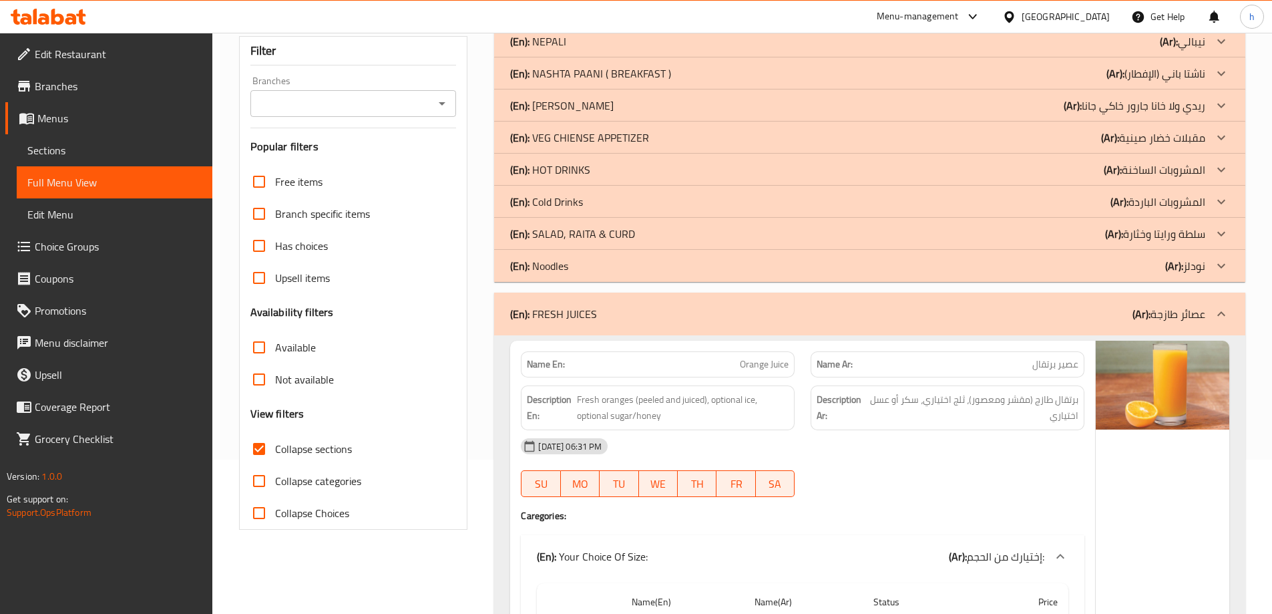
click at [679, 299] on div "(En): FRESH JUICES (Ar): عصائر طازجة" at bounding box center [869, 313] width 751 height 43
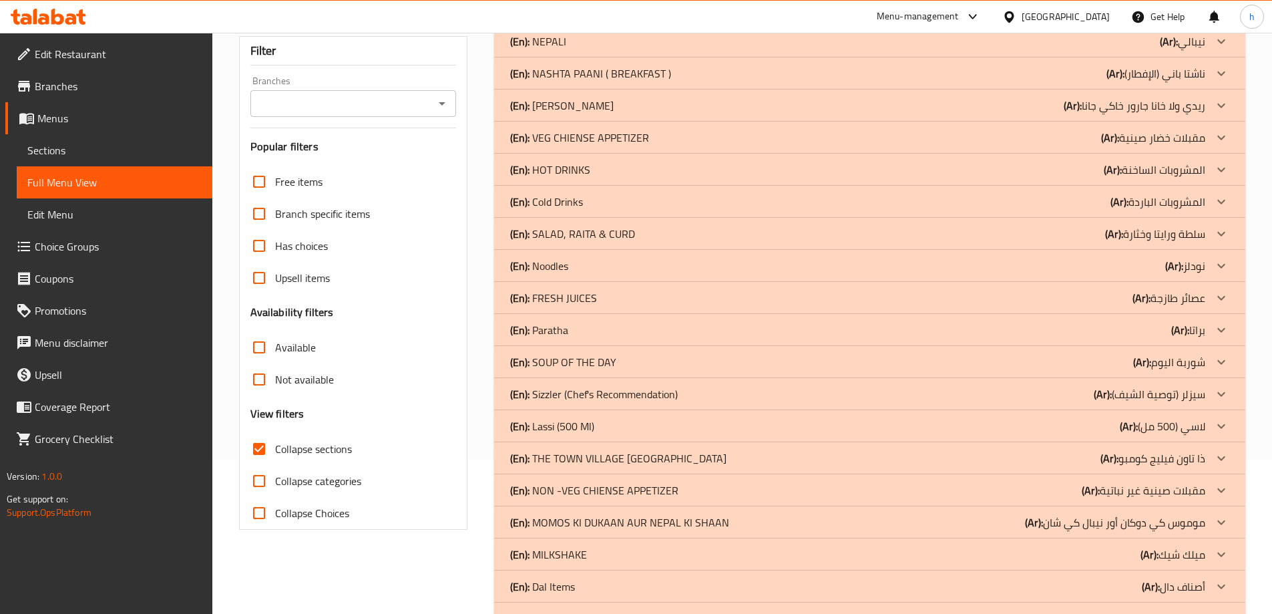
click at [724, 314] on div "(En): FRESH JUICES (Ar): عصائر طازجة" at bounding box center [869, 298] width 751 height 32
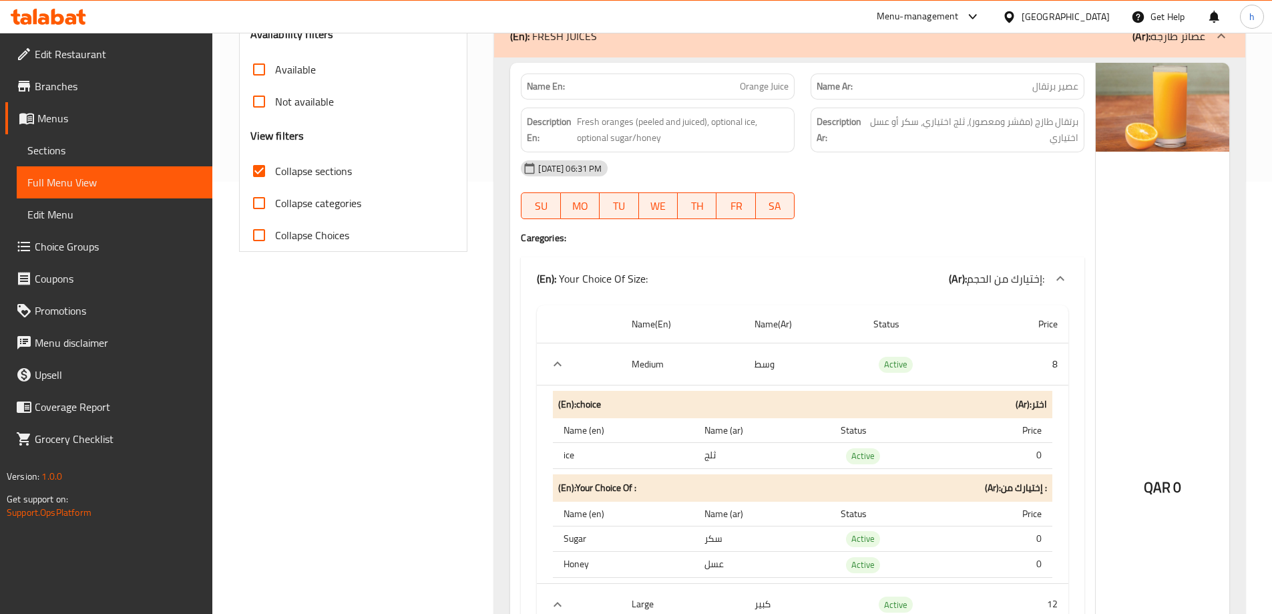
scroll to position [221, 0]
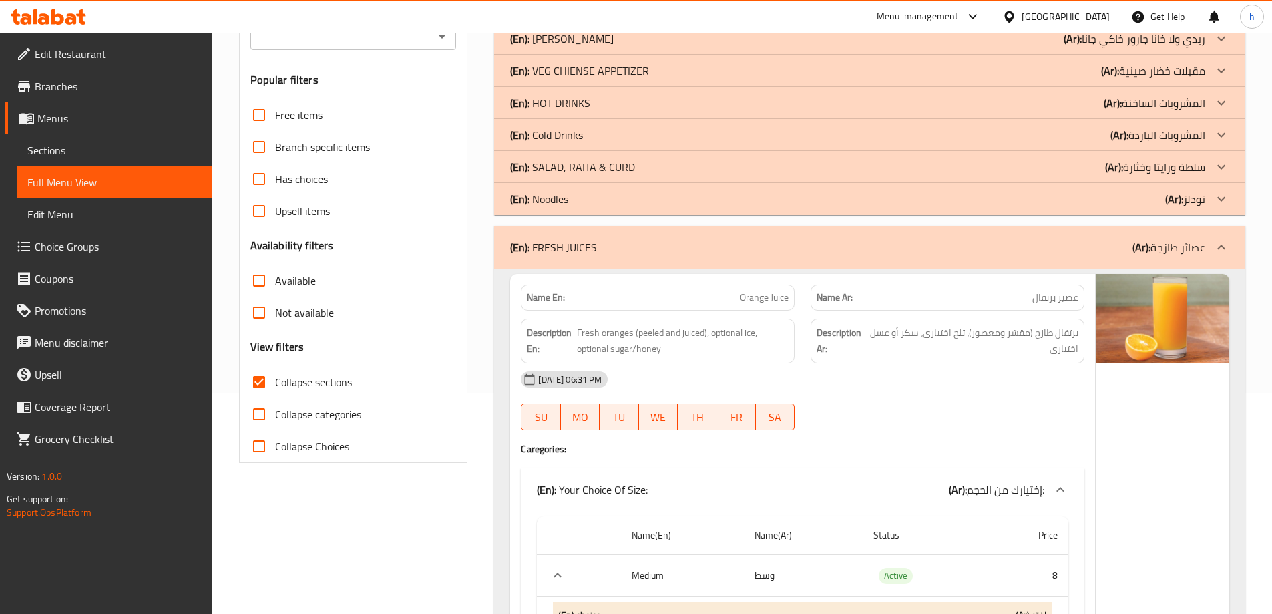
click at [698, 249] on div "(En): FRESH JUICES (Ar): عصائر طازجة" at bounding box center [857, 247] width 695 height 16
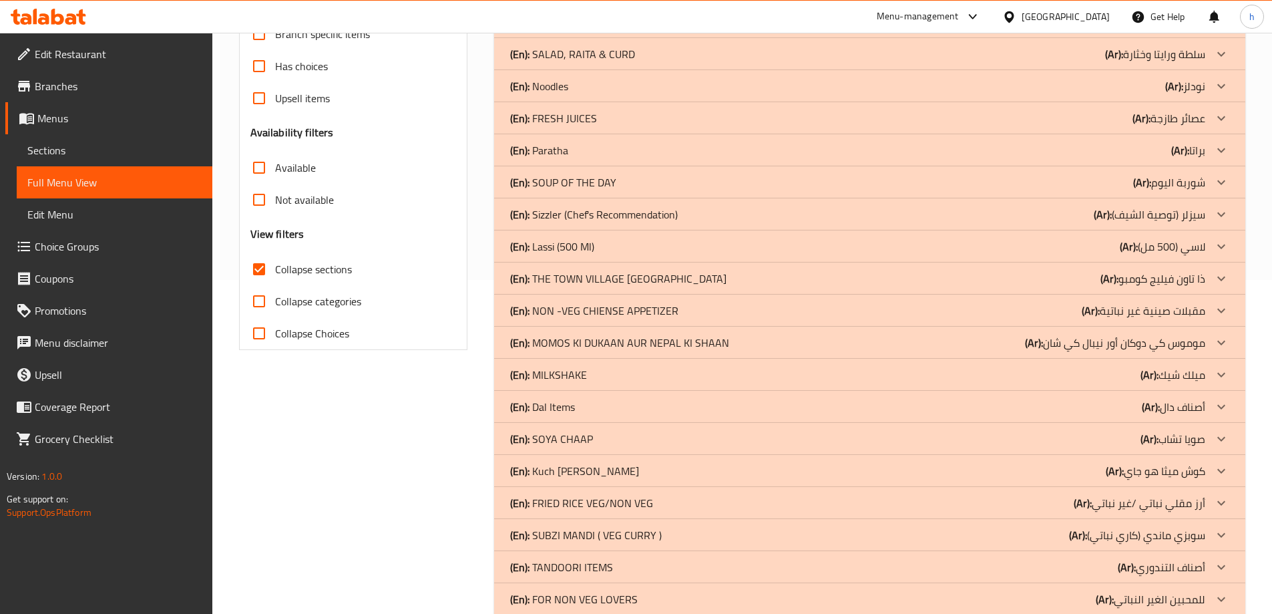
scroll to position [426, 0]
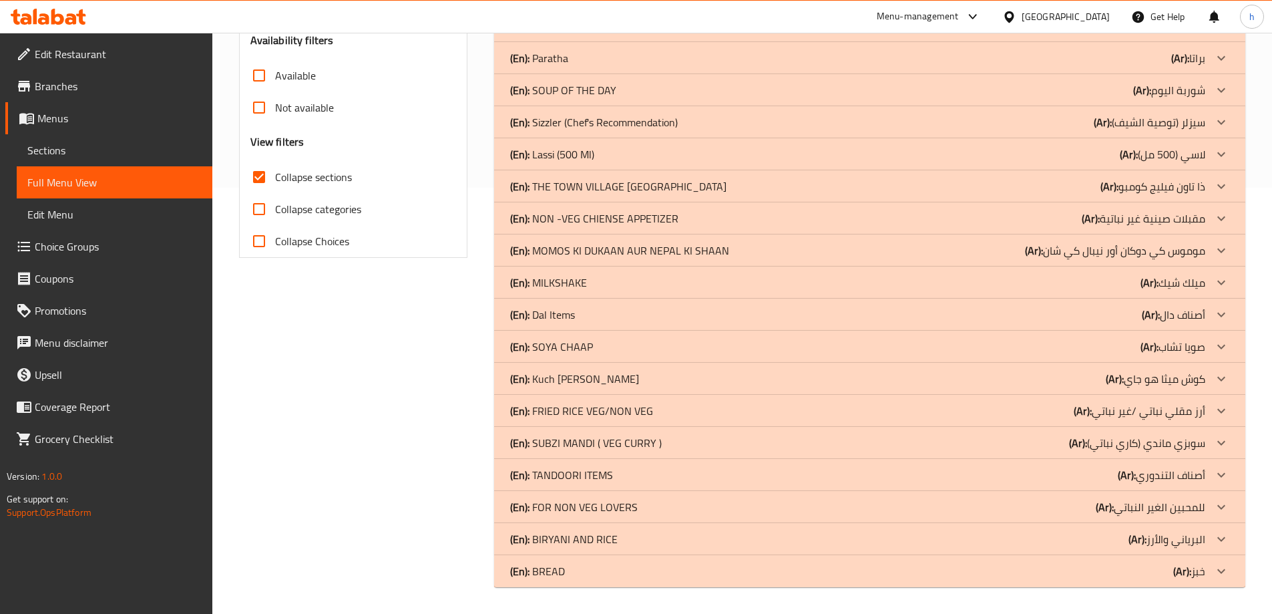
click at [670, 414] on div "(En): FRIED RICE VEG/NON VEG (Ar): أرز مقلي نباتي /غير نباتي" at bounding box center [857, 411] width 695 height 16
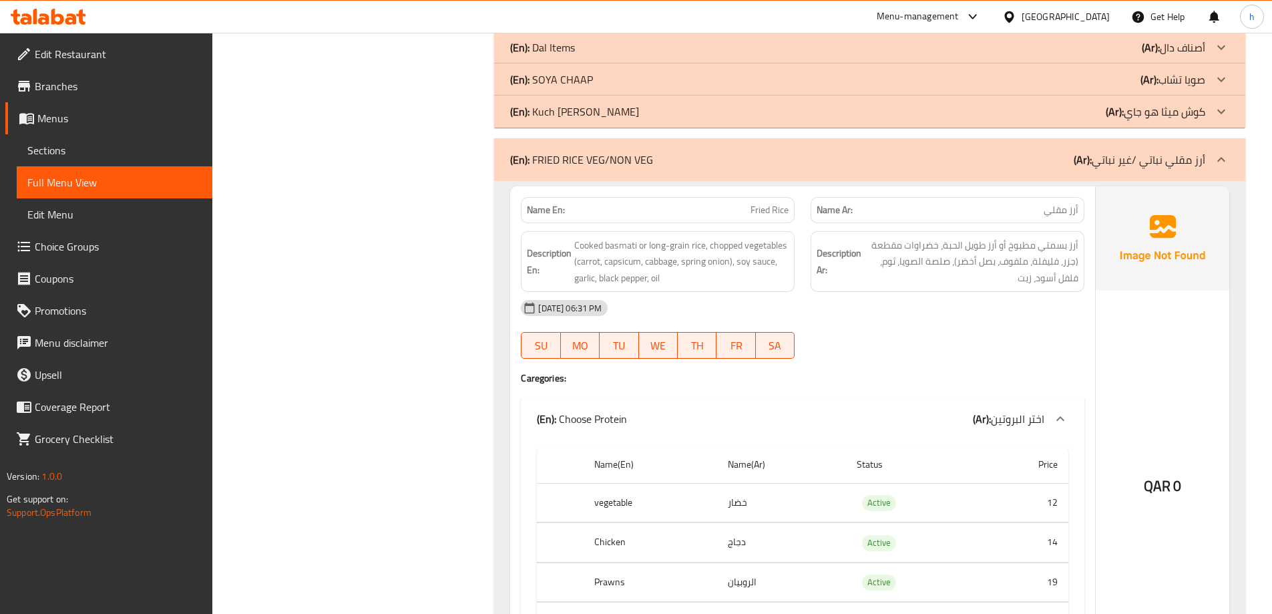
scroll to position [359, 0]
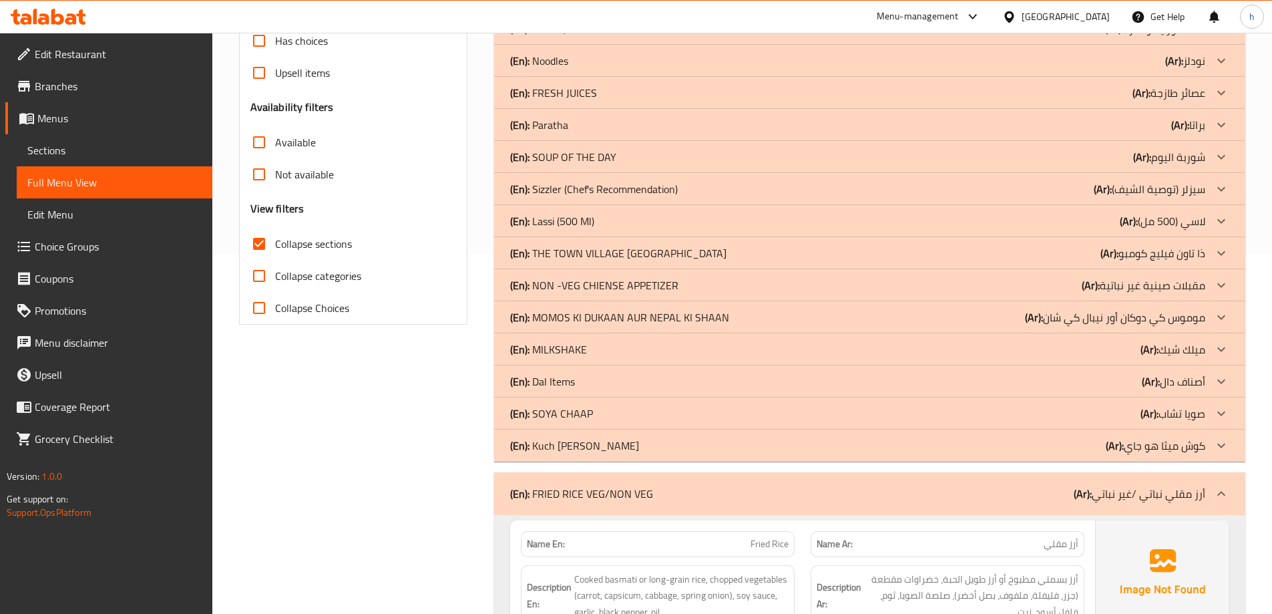
click at [578, 495] on p "(En): FRIED RICE VEG/NON VEG" at bounding box center [581, 493] width 143 height 16
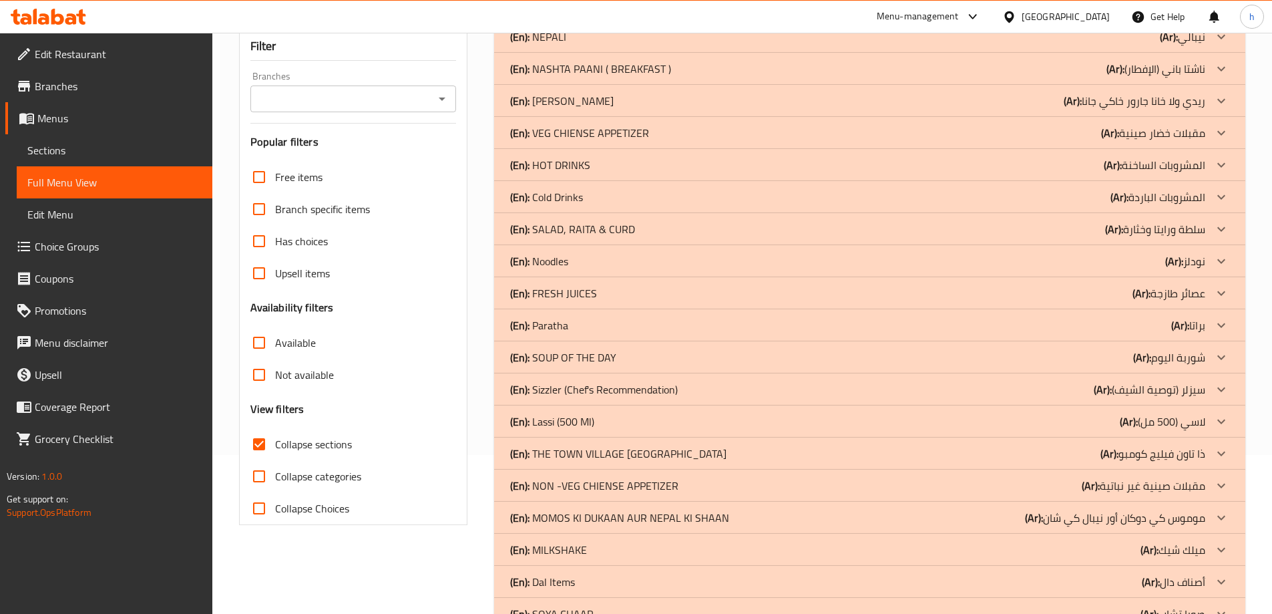
scroll to position [92, 0]
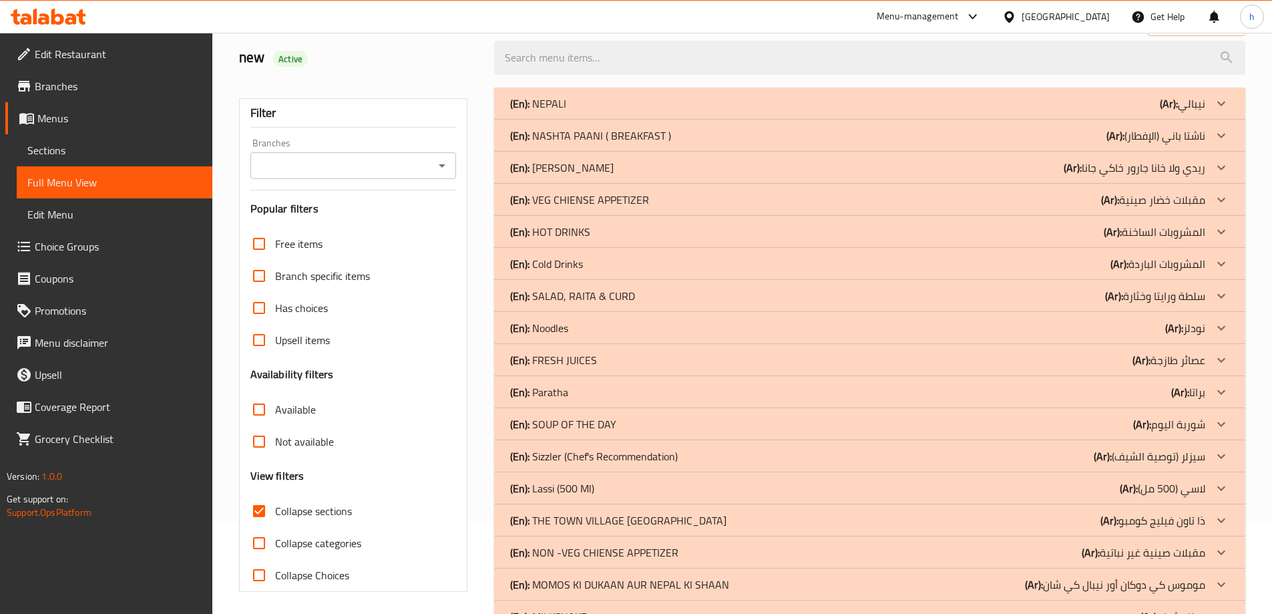
click at [575, 202] on p "(En): VEG CHIENSE APPETIZER" at bounding box center [579, 200] width 139 height 16
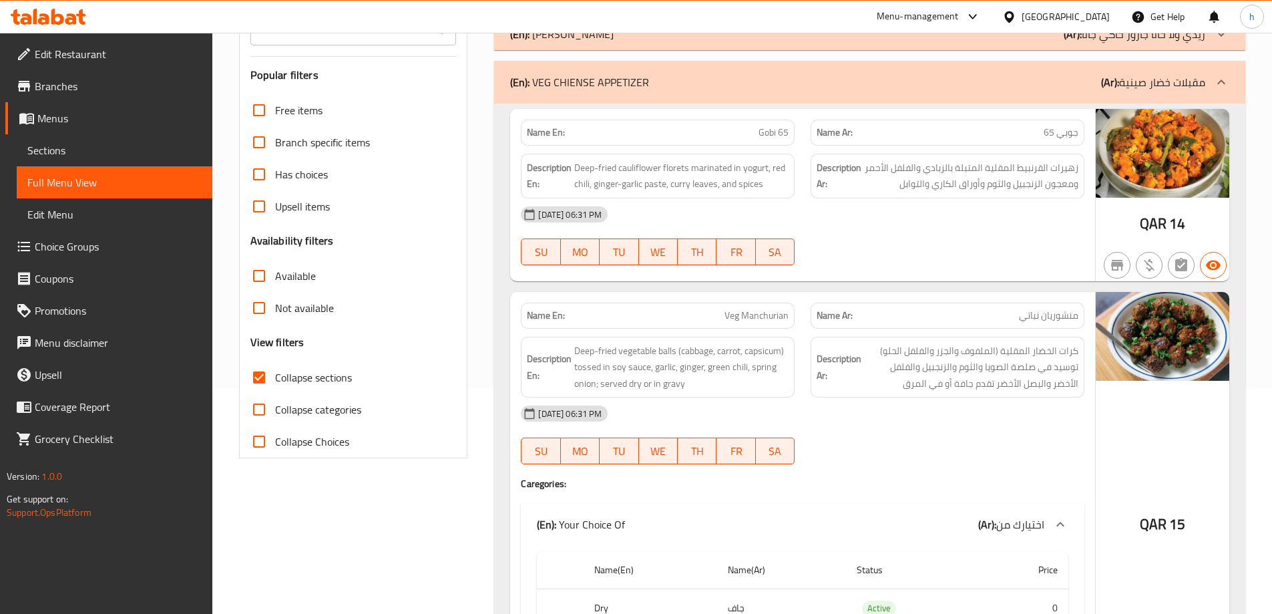
scroll to position [0, 0]
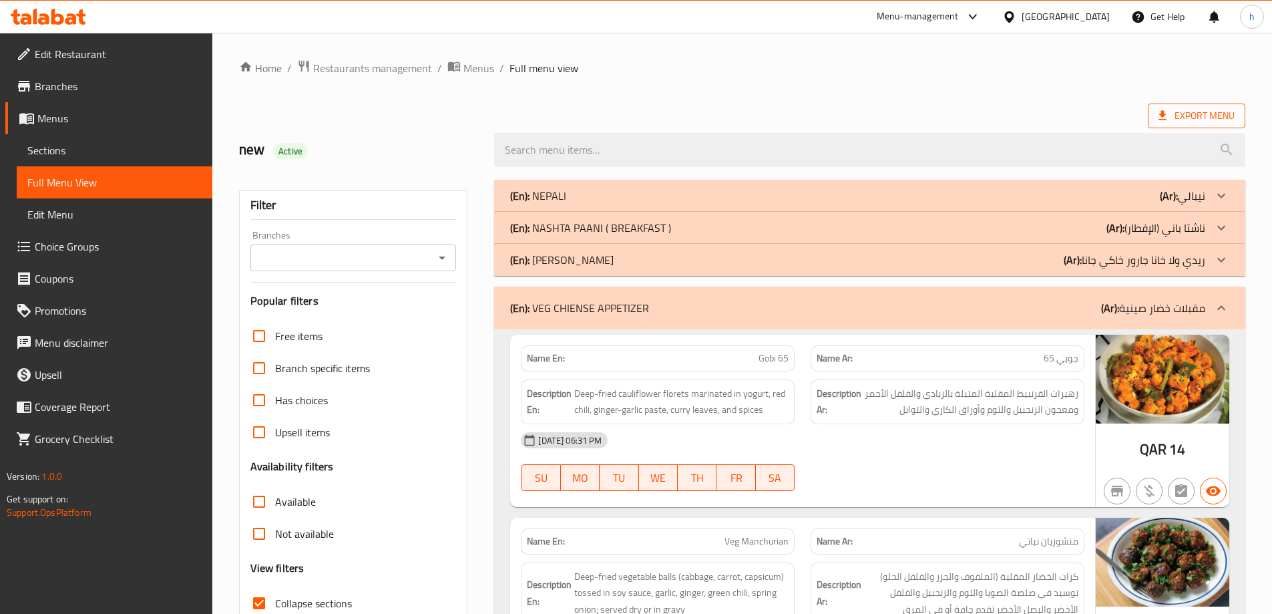
click at [1189, 119] on span "Export Menu" at bounding box center [1197, 116] width 76 height 17
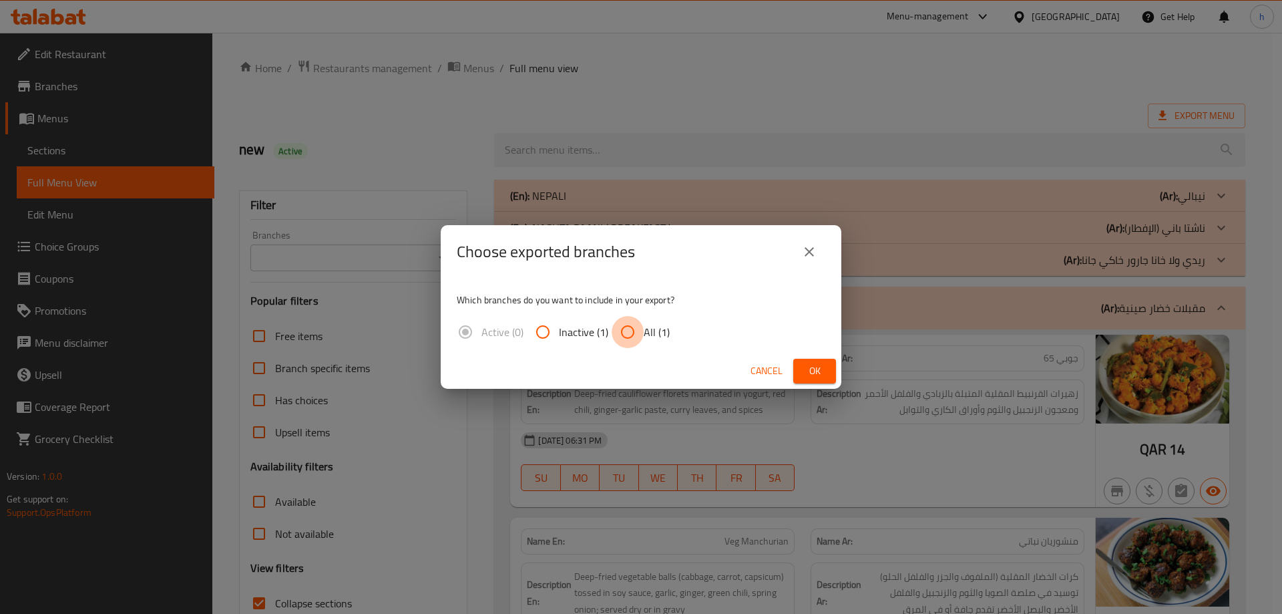
click at [623, 330] on input "All (1)" at bounding box center [628, 332] width 32 height 32
radio input "true"
click at [815, 372] on span "Ok" at bounding box center [814, 371] width 21 height 17
